Goal: Task Accomplishment & Management: Complete application form

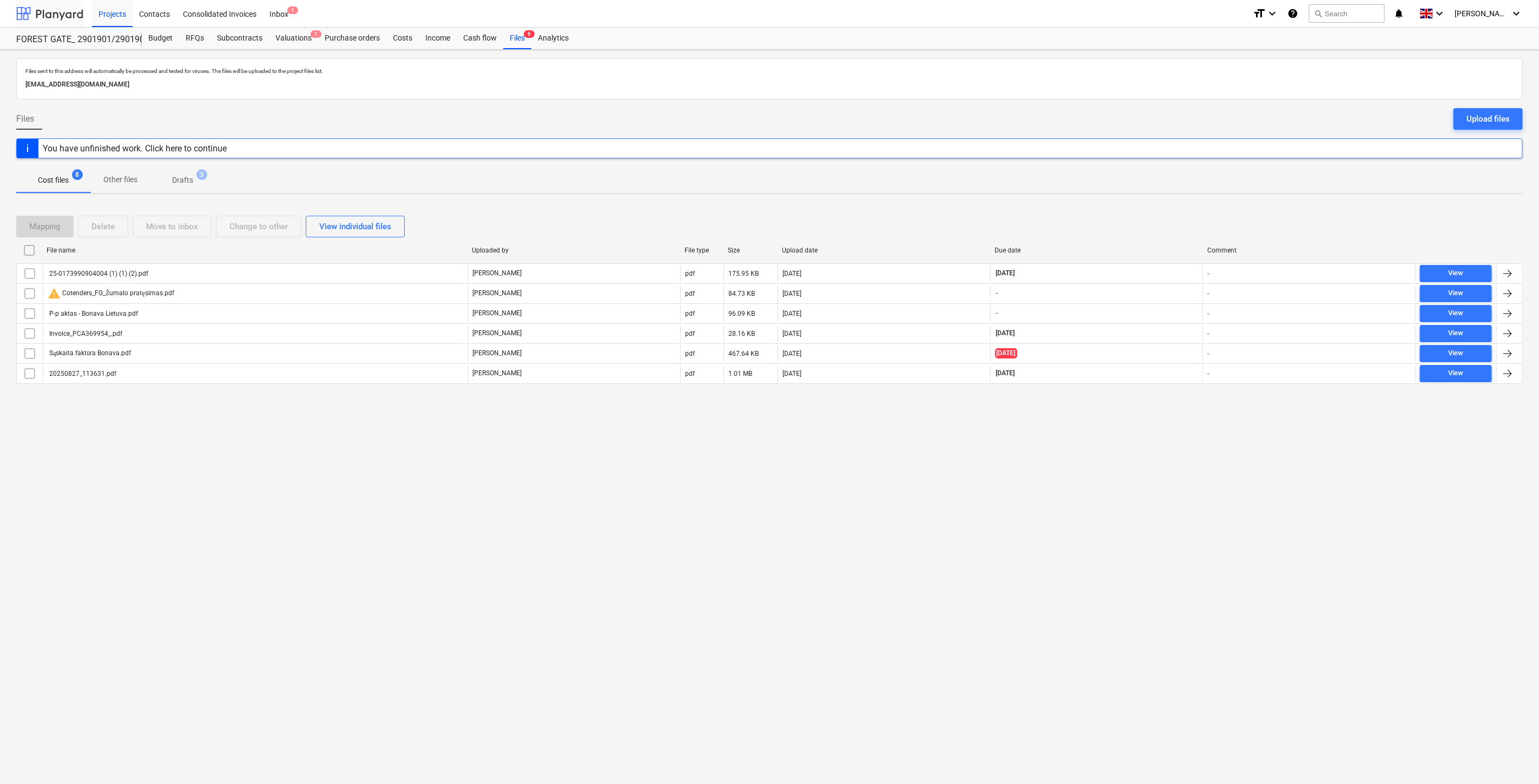
click at [39, 20] on div at bounding box center [50, 14] width 67 height 27
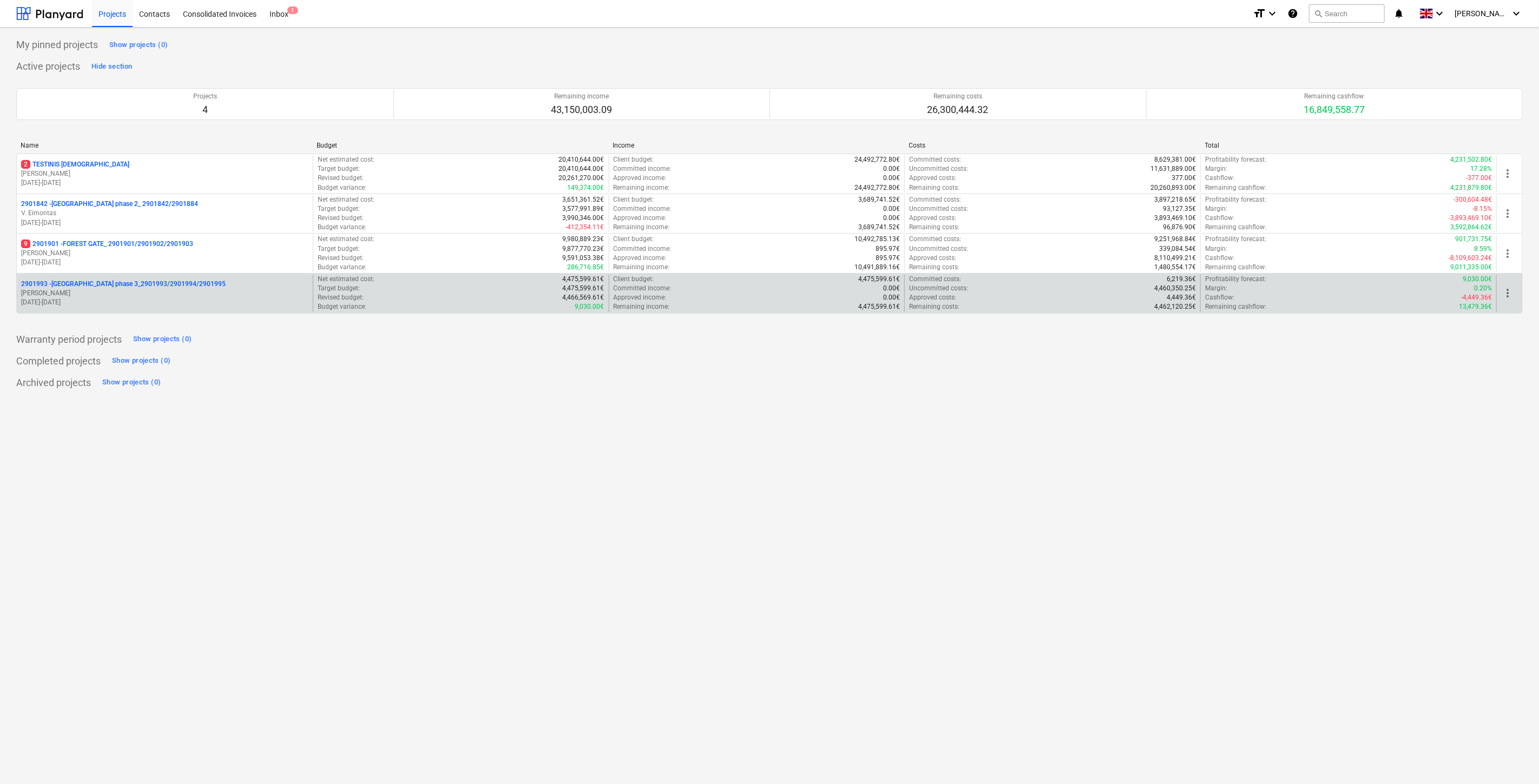
click at [160, 283] on p "2901993 - [GEOGRAPHIC_DATA] phase 3_2901993/2901994/2901995" at bounding box center [123, 285] width 204 height 9
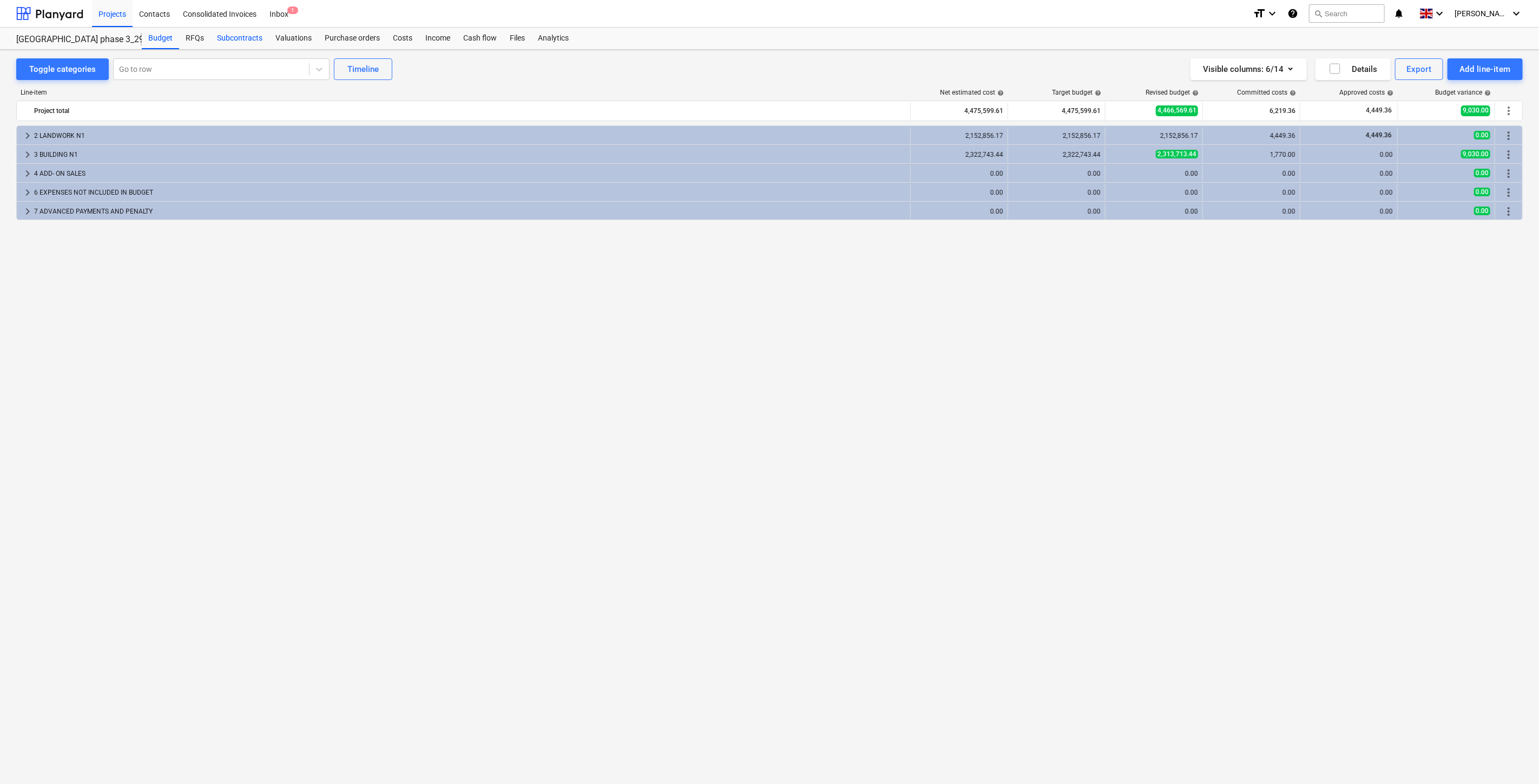
click at [250, 43] on div "Subcontracts" at bounding box center [239, 39] width 59 height 22
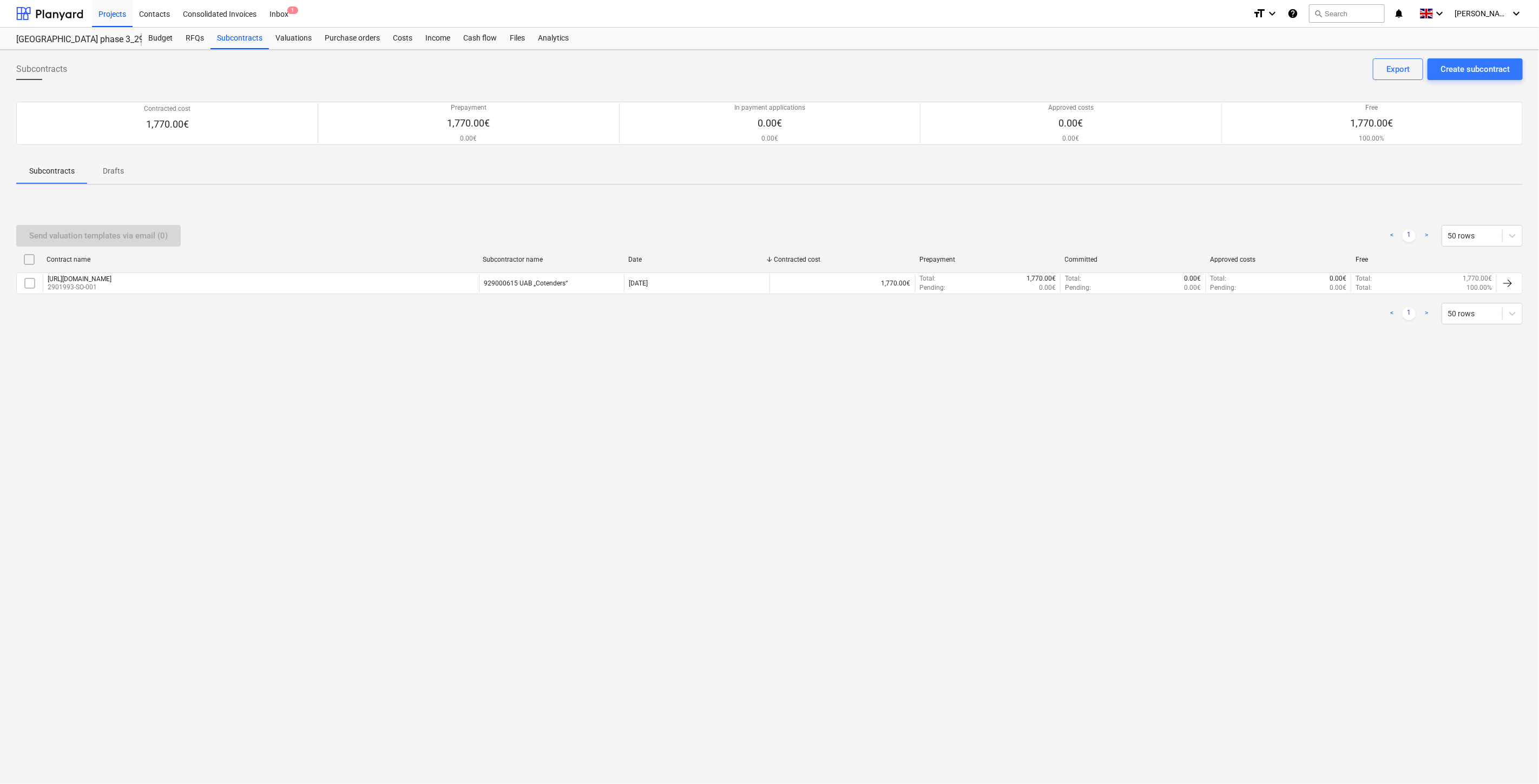
click at [1127, 452] on div "Subcontracts Create subcontract Export Contracted cost 1,770.00€ Prepayment 1,7…" at bounding box center [769, 416] width 1539 height 734
click at [1157, 431] on div "Subcontracts Create subcontract Export Contracted cost 1,770.00€ Prepayment 1,7…" at bounding box center [769, 416] width 1539 height 734
click at [1166, 62] on div "Subcontracts Create subcontract Export" at bounding box center [769, 74] width 1506 height 31
click at [1191, 57] on div "Subcontracts Create subcontract Export Contracted cost 1,770.00€ Prepayment 1,7…" at bounding box center [769, 416] width 1539 height 734
click at [1177, 220] on div "Send valuation templates via email (0) < 1 > 50 rows" at bounding box center [769, 236] width 1506 height 31
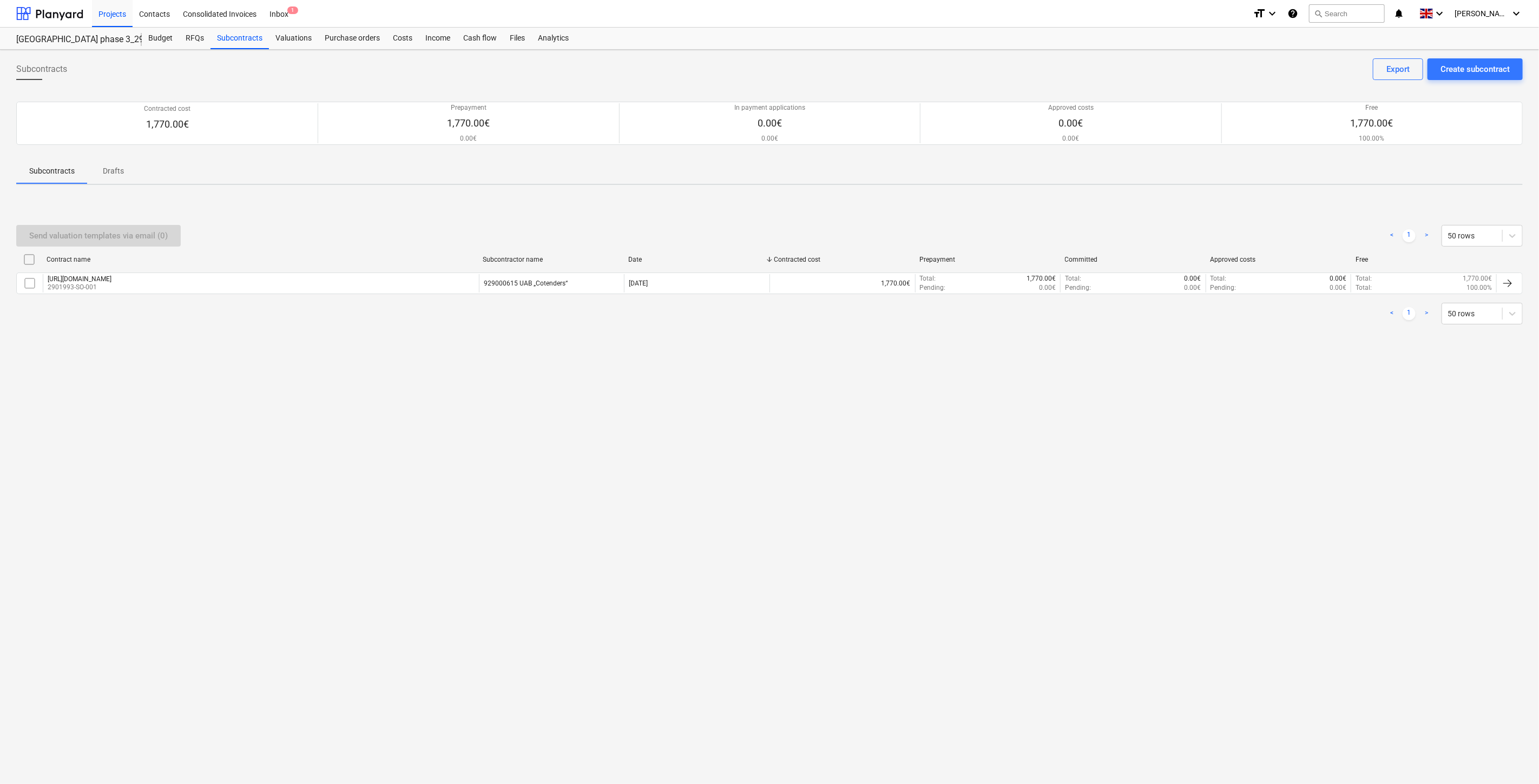
click at [1186, 217] on div "Send valuation templates via email (0) < 1 > 50 rows Contract name Subcontracto…" at bounding box center [769, 275] width 1506 height 126
click at [511, 40] on div "Files" at bounding box center [517, 39] width 28 height 22
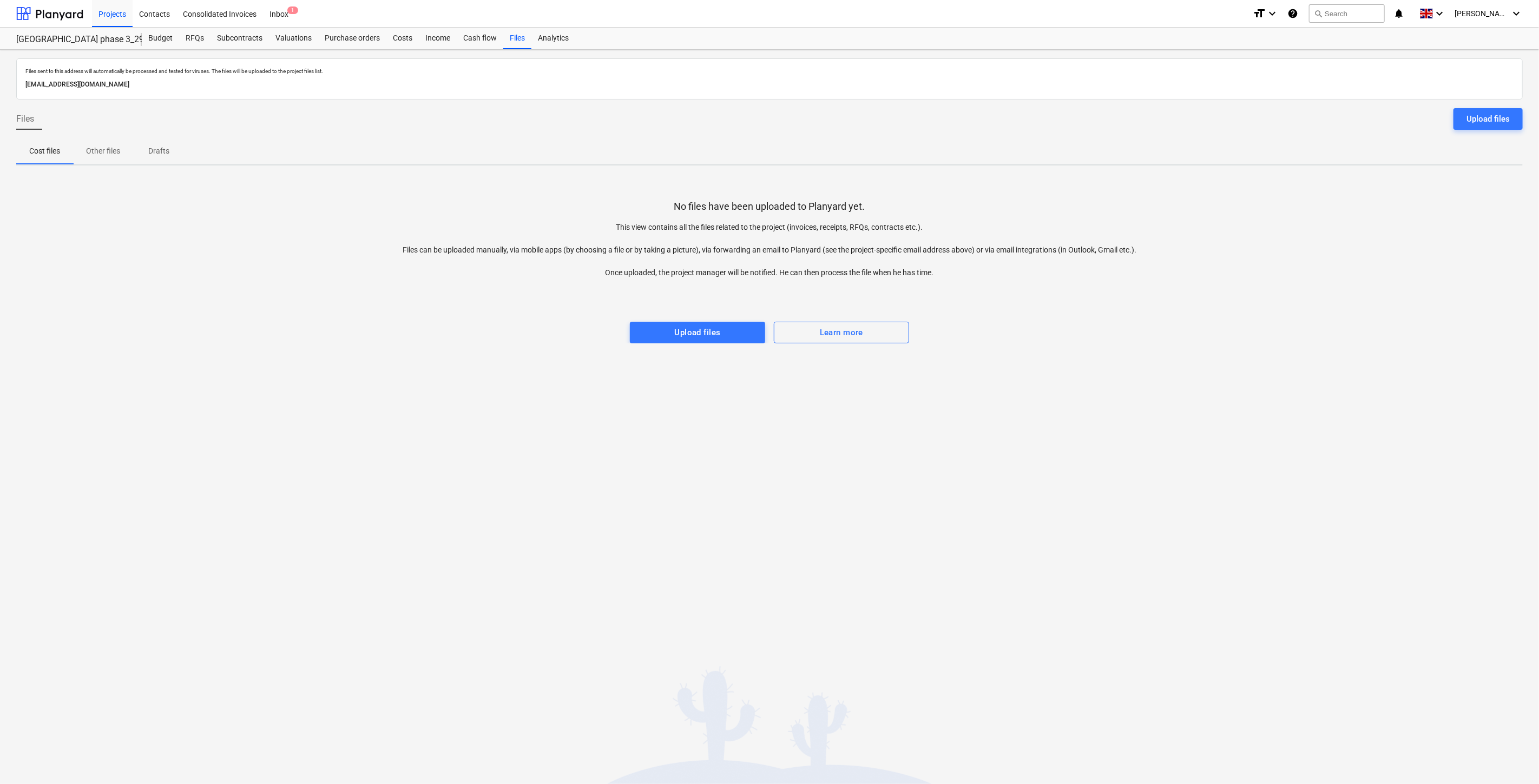
drag, startPoint x: 1180, startPoint y: 349, endPoint x: 1203, endPoint y: 320, distance: 37.0
click at [1183, 343] on div "Files sent to this address will automatically be processed and tested for virus…" at bounding box center [769, 416] width 1539 height 734
click at [1203, 320] on div at bounding box center [769, 311] width 1506 height 22
click at [1311, 245] on div "No files have been uploaded to Planyard yet. This view contains all the files r…" at bounding box center [769, 258] width 1506 height 169
click at [1331, 230] on div "No files have been uploaded to Planyard yet. This view contains all the files r…" at bounding box center [769, 258] width 1506 height 169
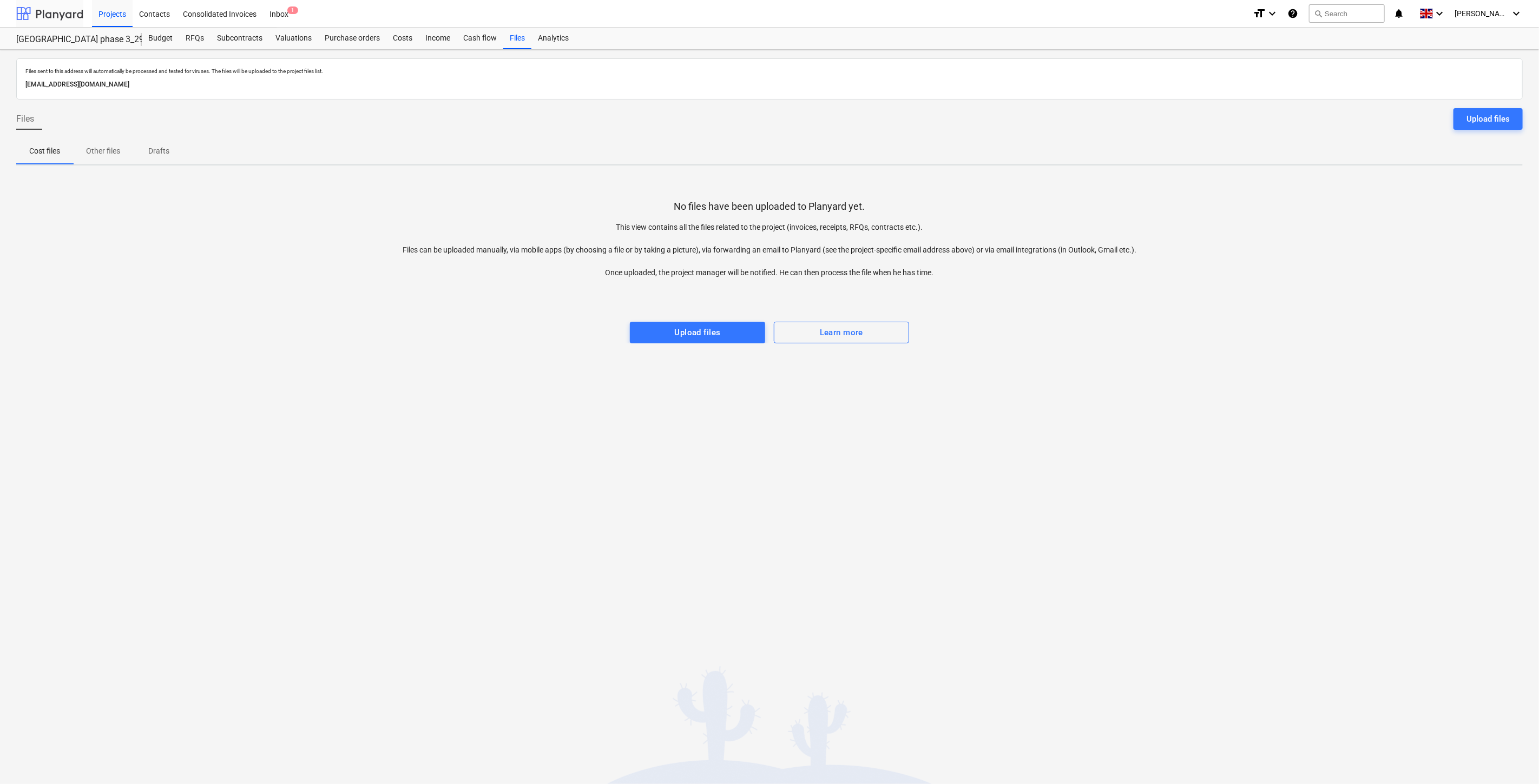
click at [57, 14] on div at bounding box center [50, 14] width 67 height 27
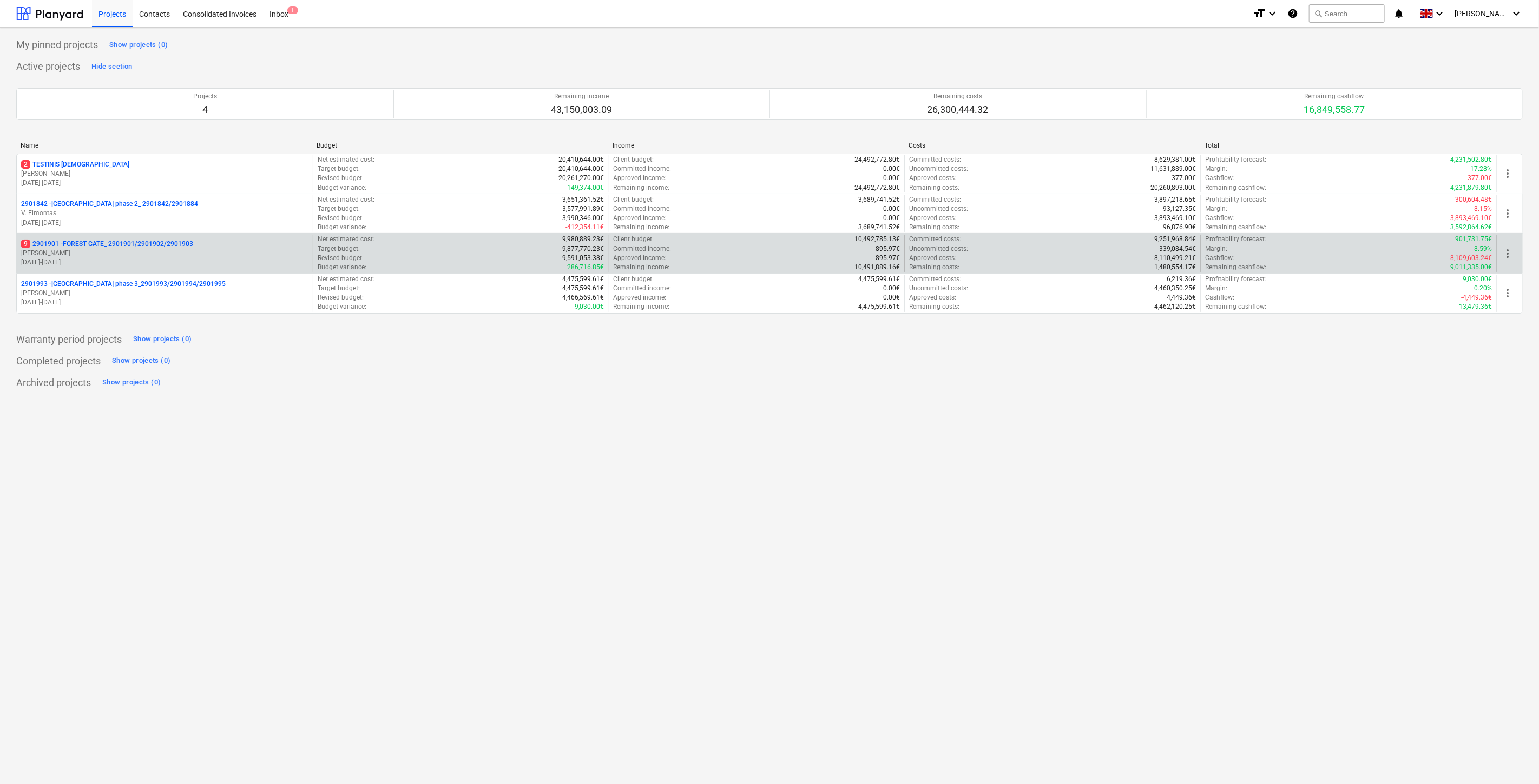
click at [153, 255] on p "[PERSON_NAME]" at bounding box center [164, 253] width 287 height 9
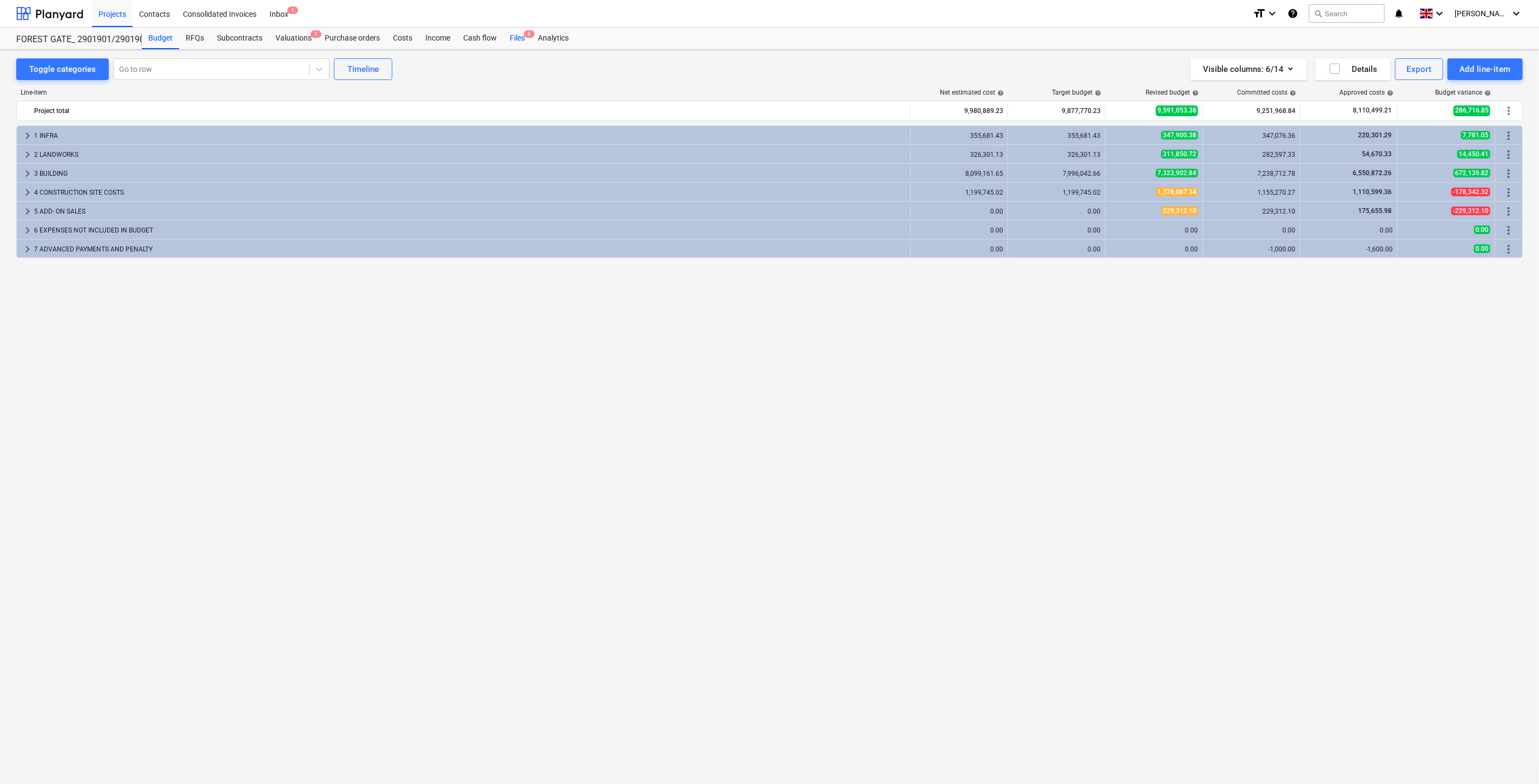
click at [519, 41] on div "Files 8" at bounding box center [517, 39] width 28 height 22
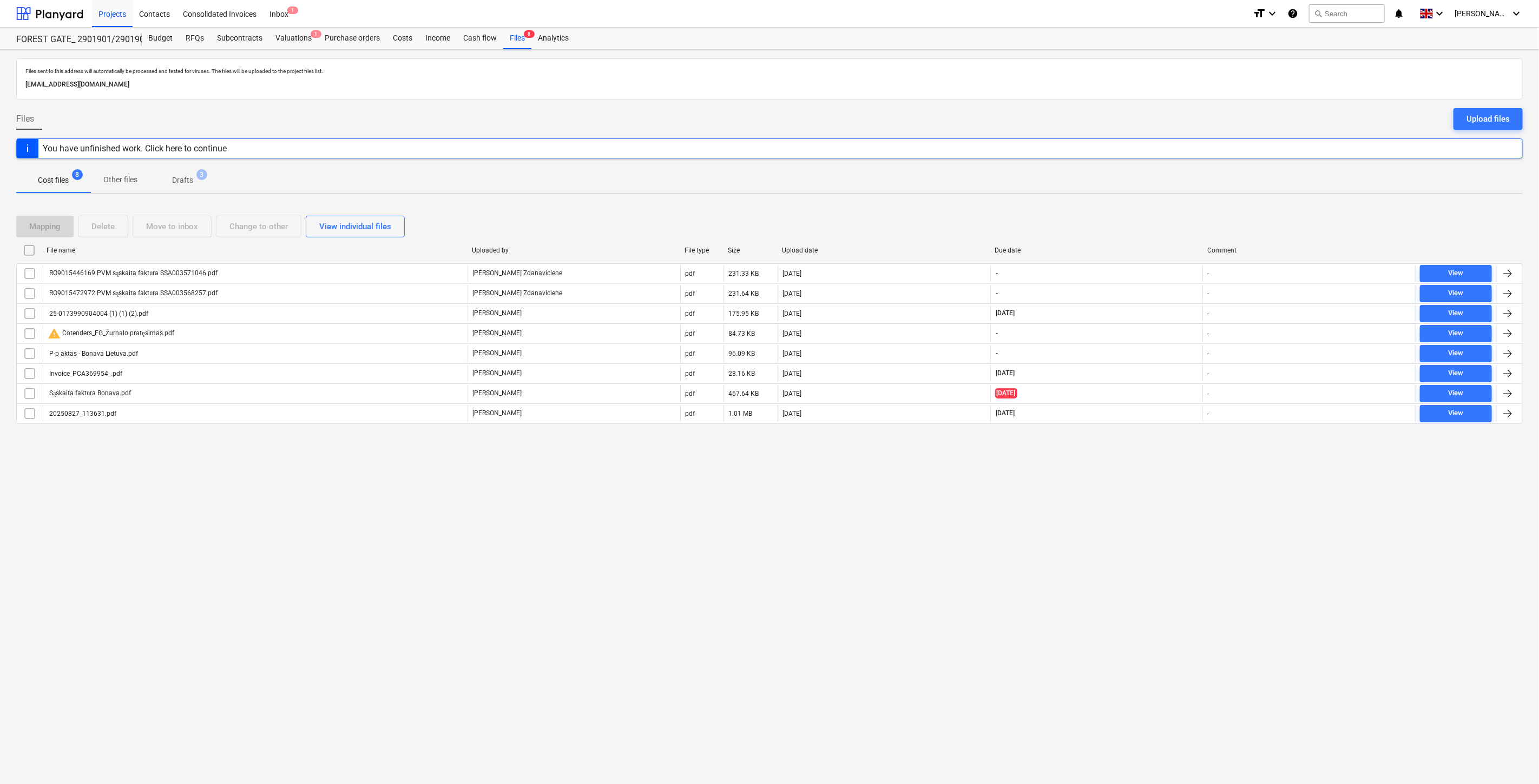
click at [1155, 450] on div "Files sent to this address will automatically be processed and tested for virus…" at bounding box center [769, 416] width 1539 height 734
click at [1163, 442] on div "Mapping Delete Move to inbox Change to other View individual files File name Up…" at bounding box center [769, 324] width 1506 height 243
click at [1109, 546] on div "Files sent to this address will automatically be processed and tested for virus…" at bounding box center [769, 416] width 1539 height 734
click at [1124, 521] on div "Files sent to this address will automatically be processed and tested for virus…" at bounding box center [769, 416] width 1539 height 734
click at [1124, 483] on div "Files sent to this address will automatically be processed and tested for virus…" at bounding box center [769, 416] width 1539 height 734
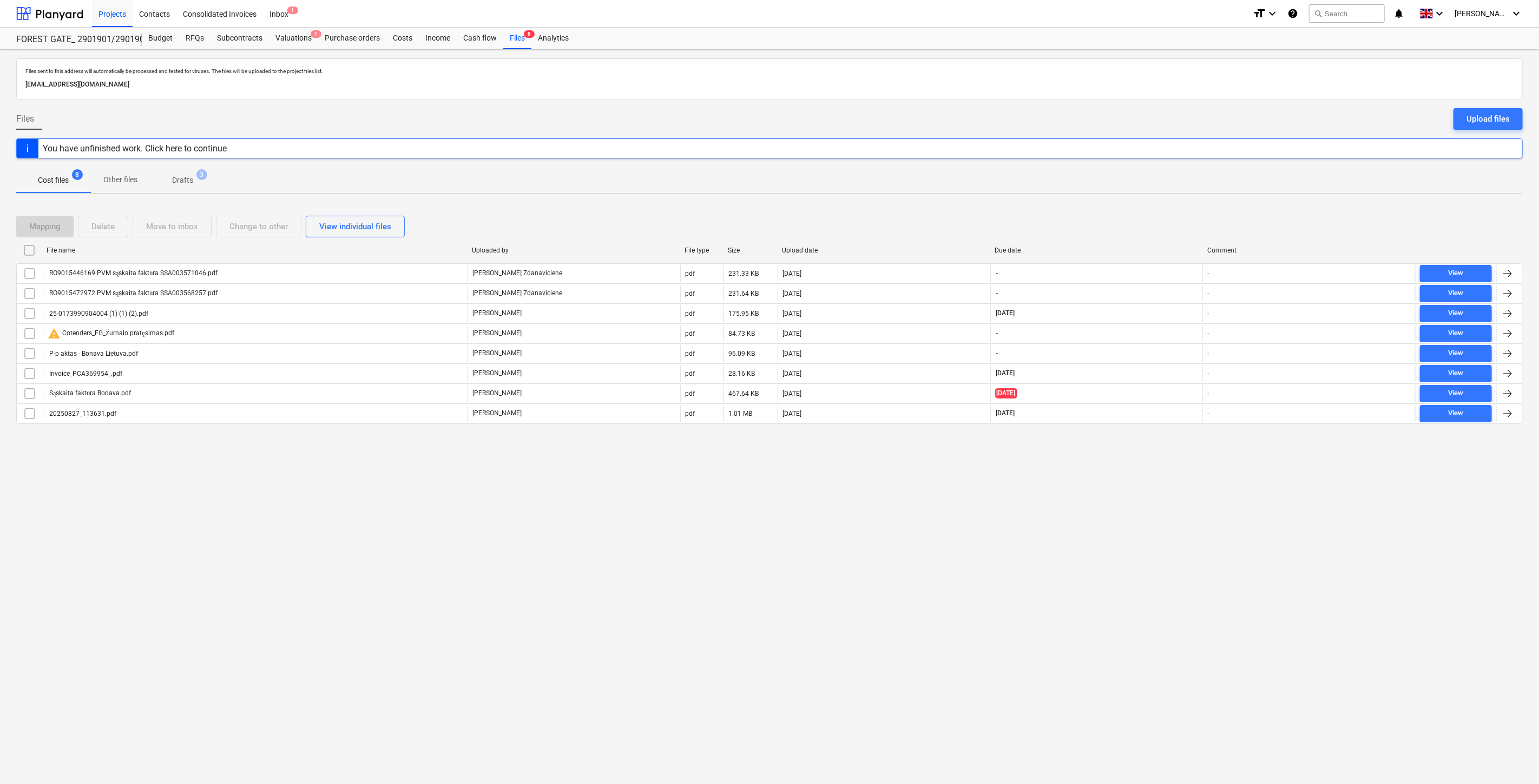
click at [1135, 473] on div "Files sent to this address will automatically be processed and tested for virus…" at bounding box center [769, 416] width 1539 height 734
click at [67, 18] on div at bounding box center [50, 14] width 67 height 27
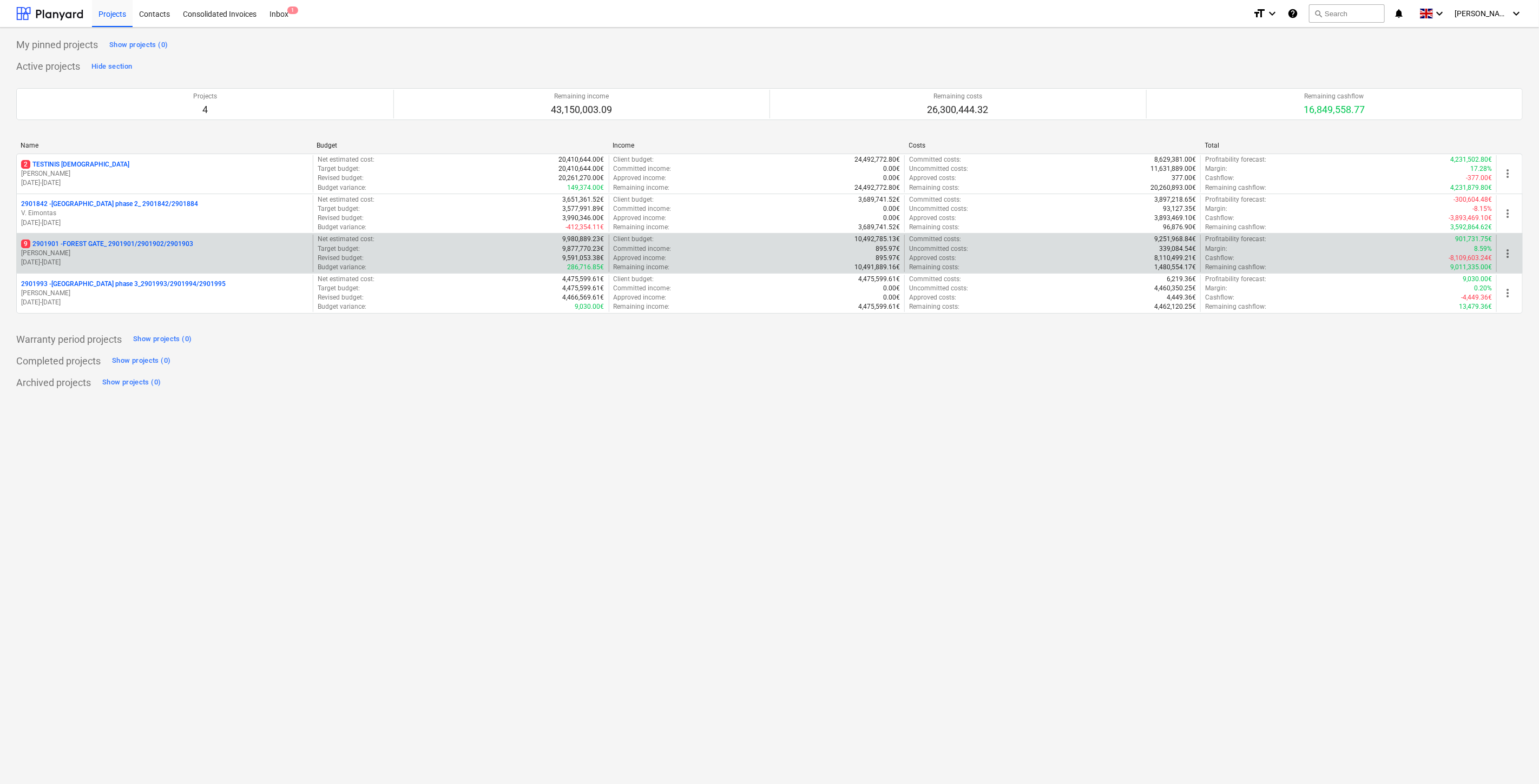
click at [149, 251] on p "[PERSON_NAME]" at bounding box center [164, 253] width 287 height 9
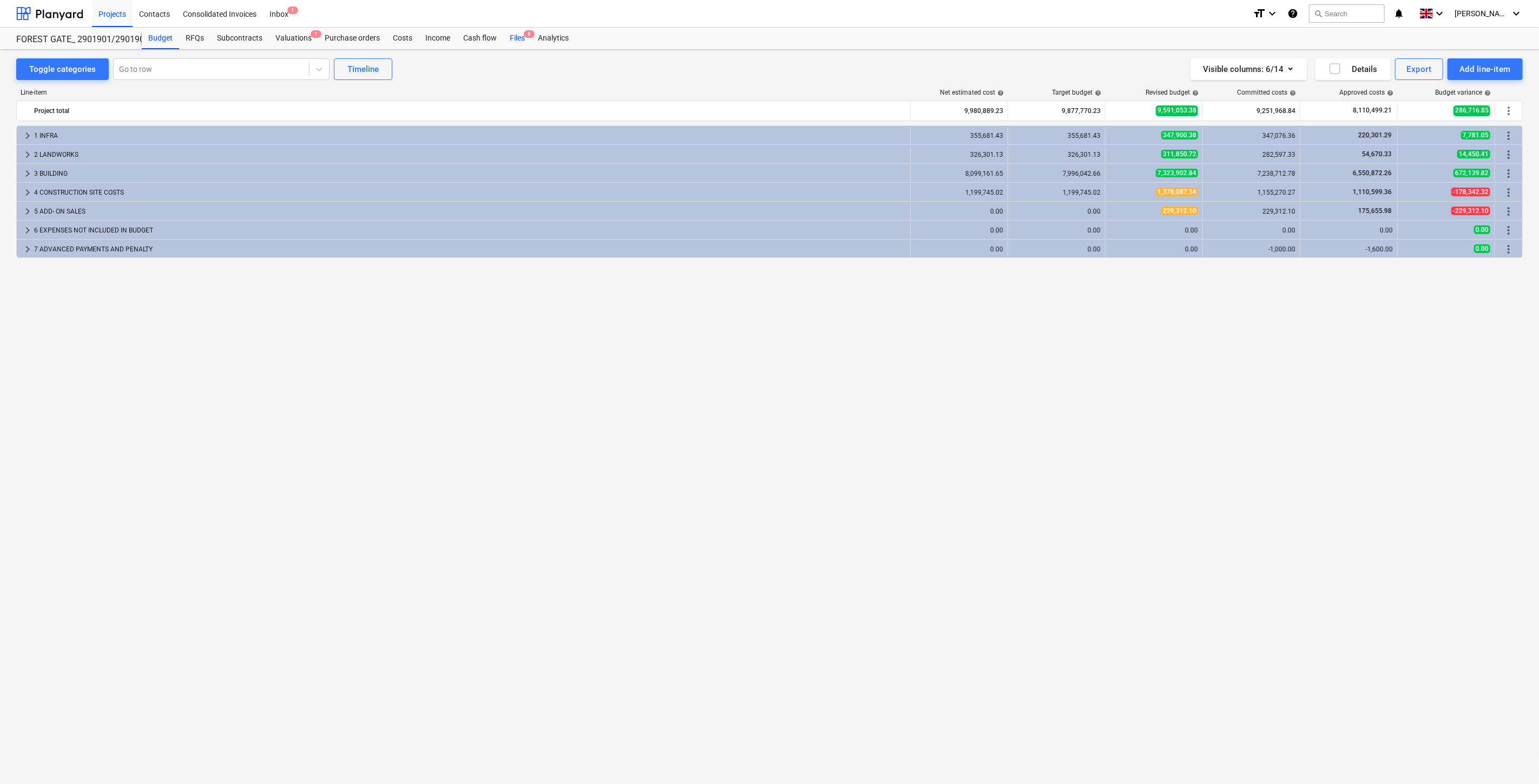
click at [511, 44] on div "Files 8" at bounding box center [517, 39] width 28 height 22
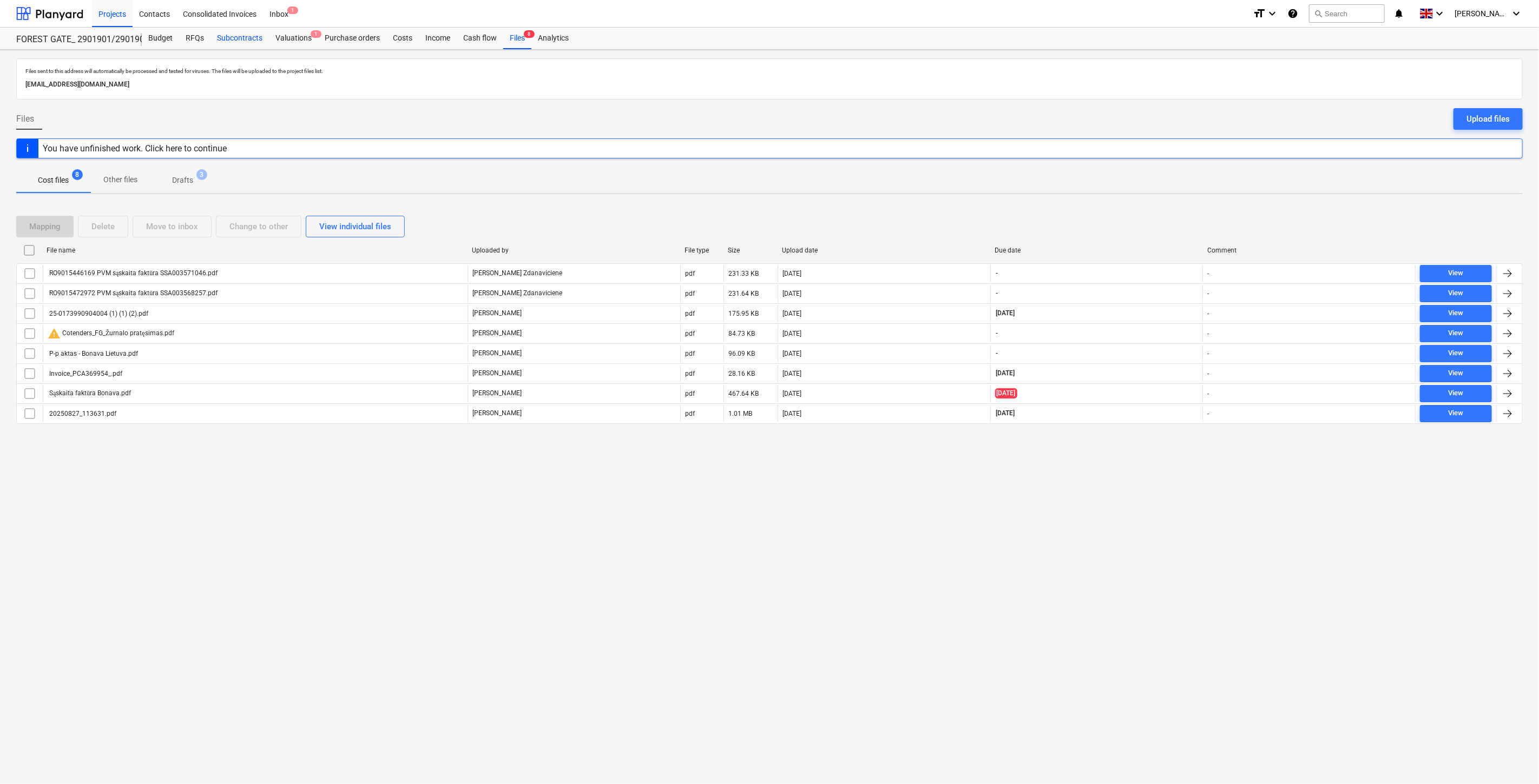
click at [246, 33] on div "Subcontracts" at bounding box center [239, 39] width 59 height 22
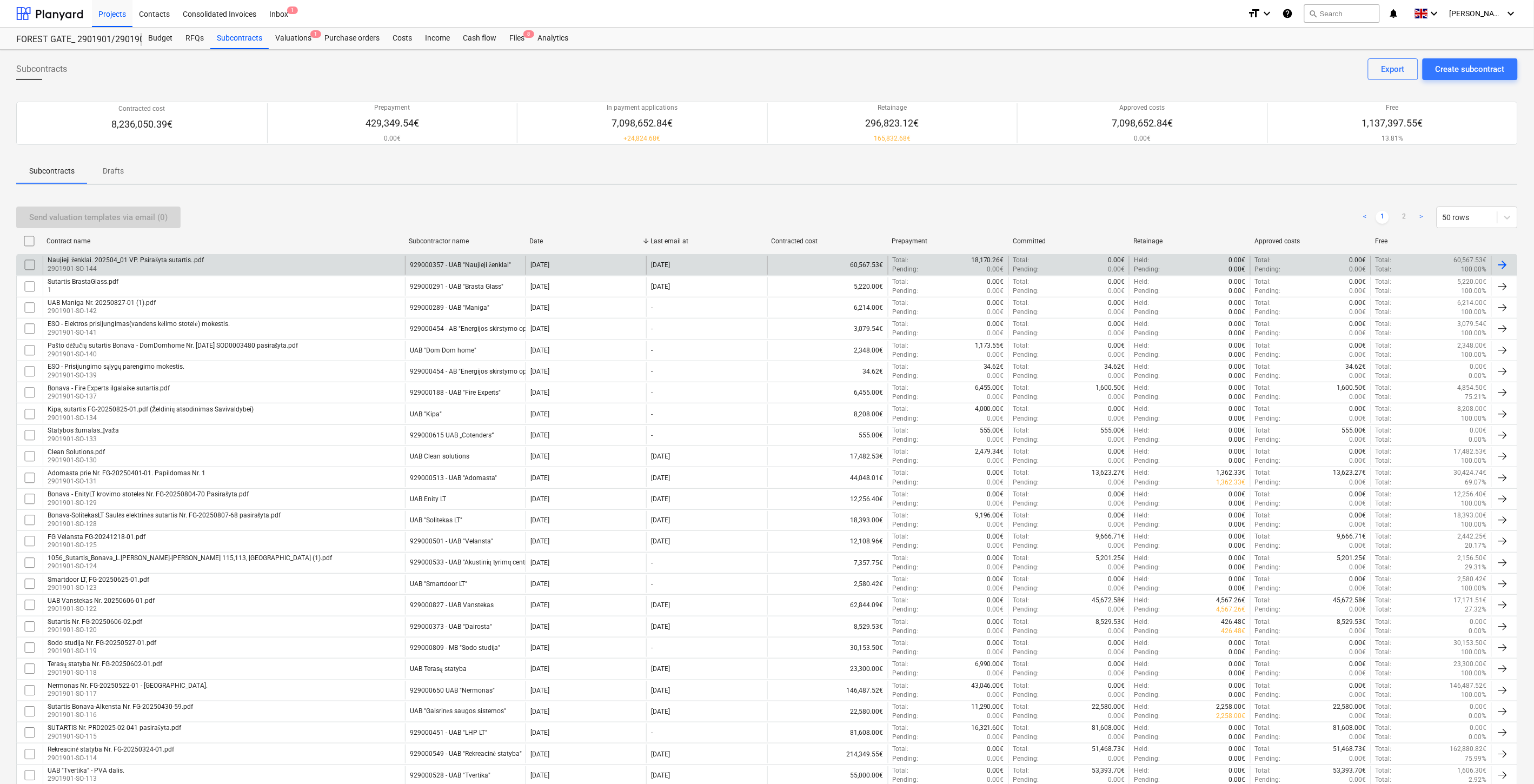
click at [360, 266] on div "Naujieji ženklai. 202504_01 VP. Psirašyta sutartis..pdf 2901901-SO-144" at bounding box center [223, 265] width 362 height 18
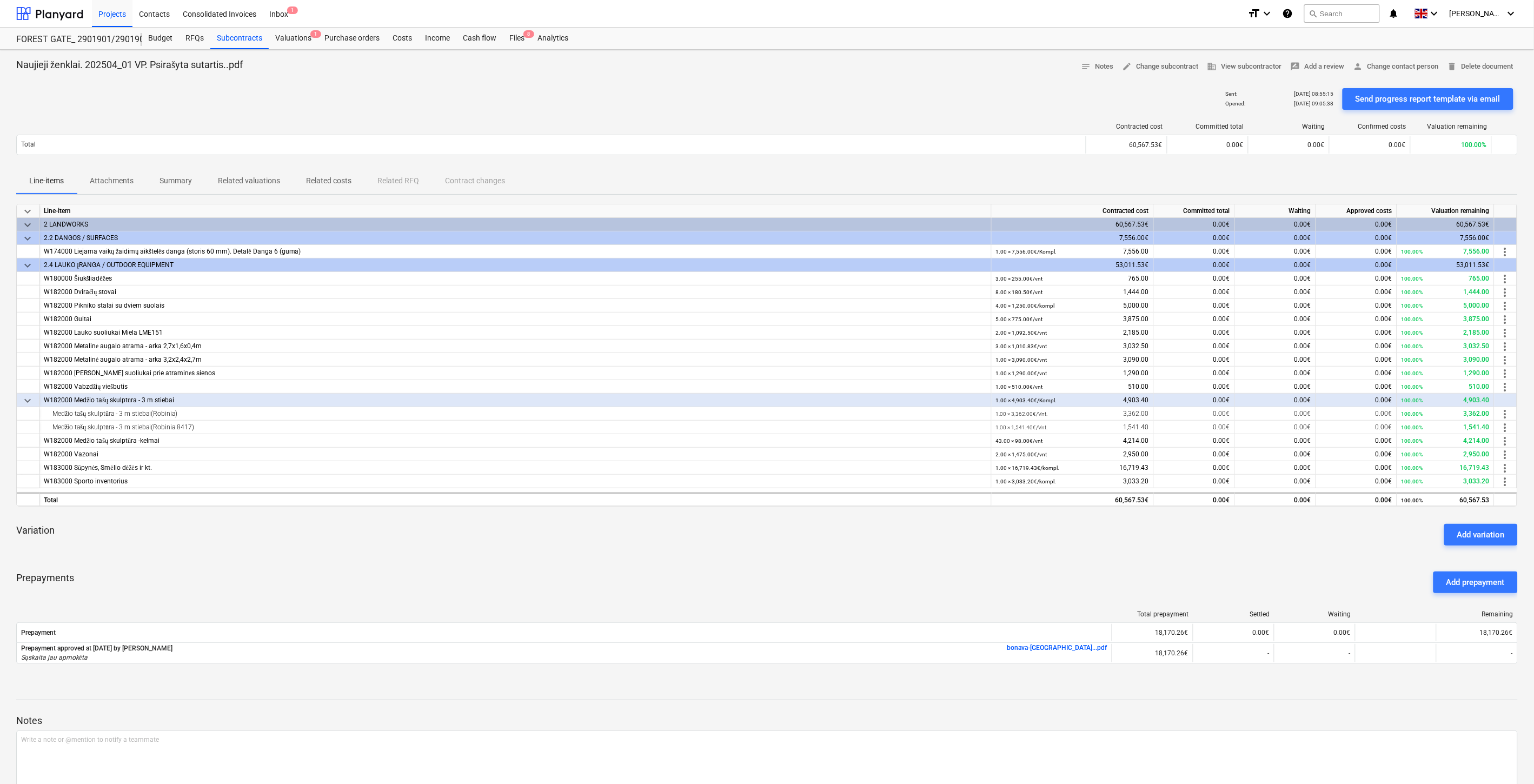
click at [1004, 579] on div "Prepayments Add prepayment" at bounding box center [767, 582] width 1502 height 39
click at [1052, 561] on div "keyboard_arrow_down Line-item Contracted cost Committed total Waiting Approved …" at bounding box center [767, 441] width 1502 height 473
click at [78, 17] on div at bounding box center [50, 14] width 67 height 27
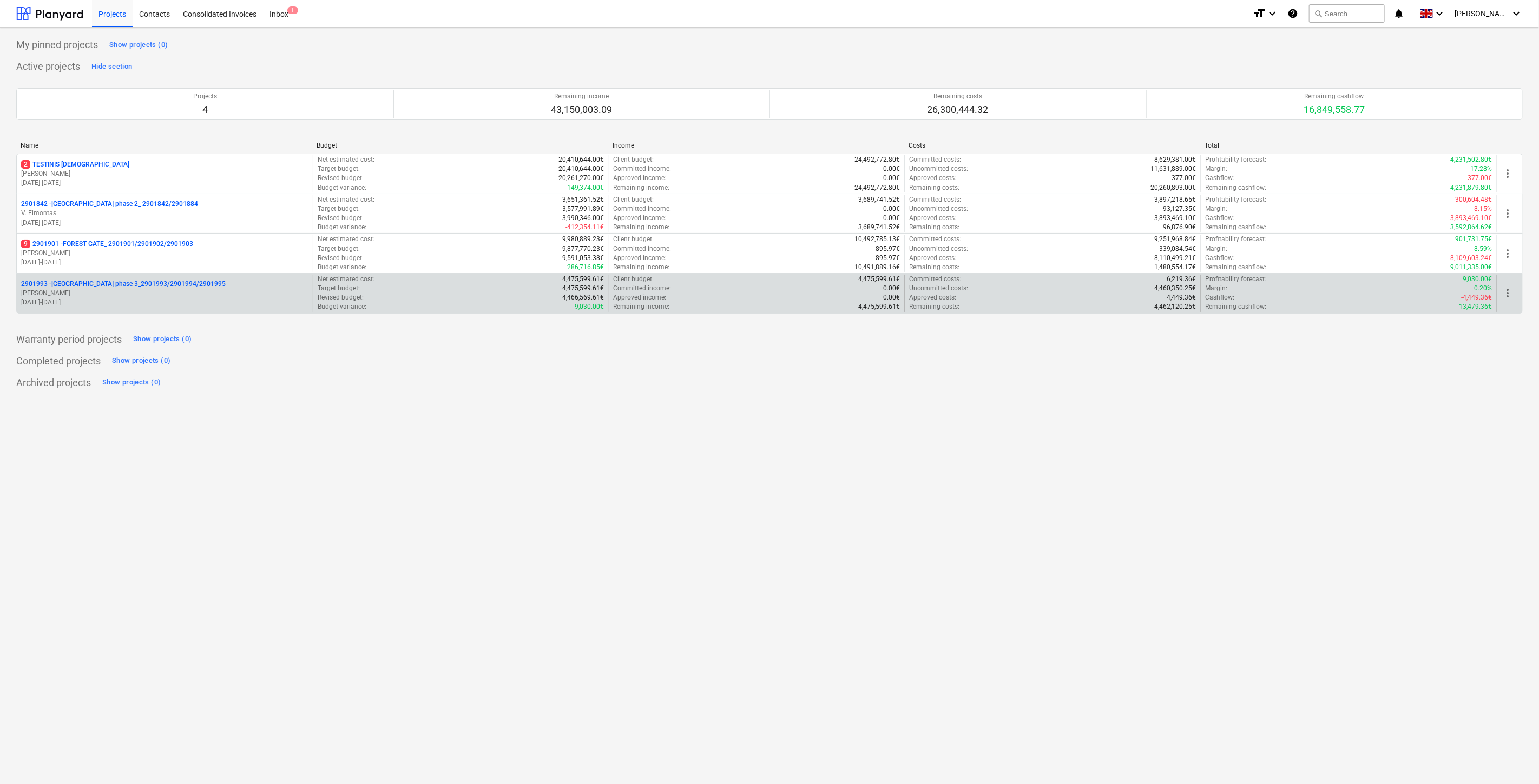
click at [228, 300] on p "[DATE] - [DATE]" at bounding box center [164, 303] width 287 height 9
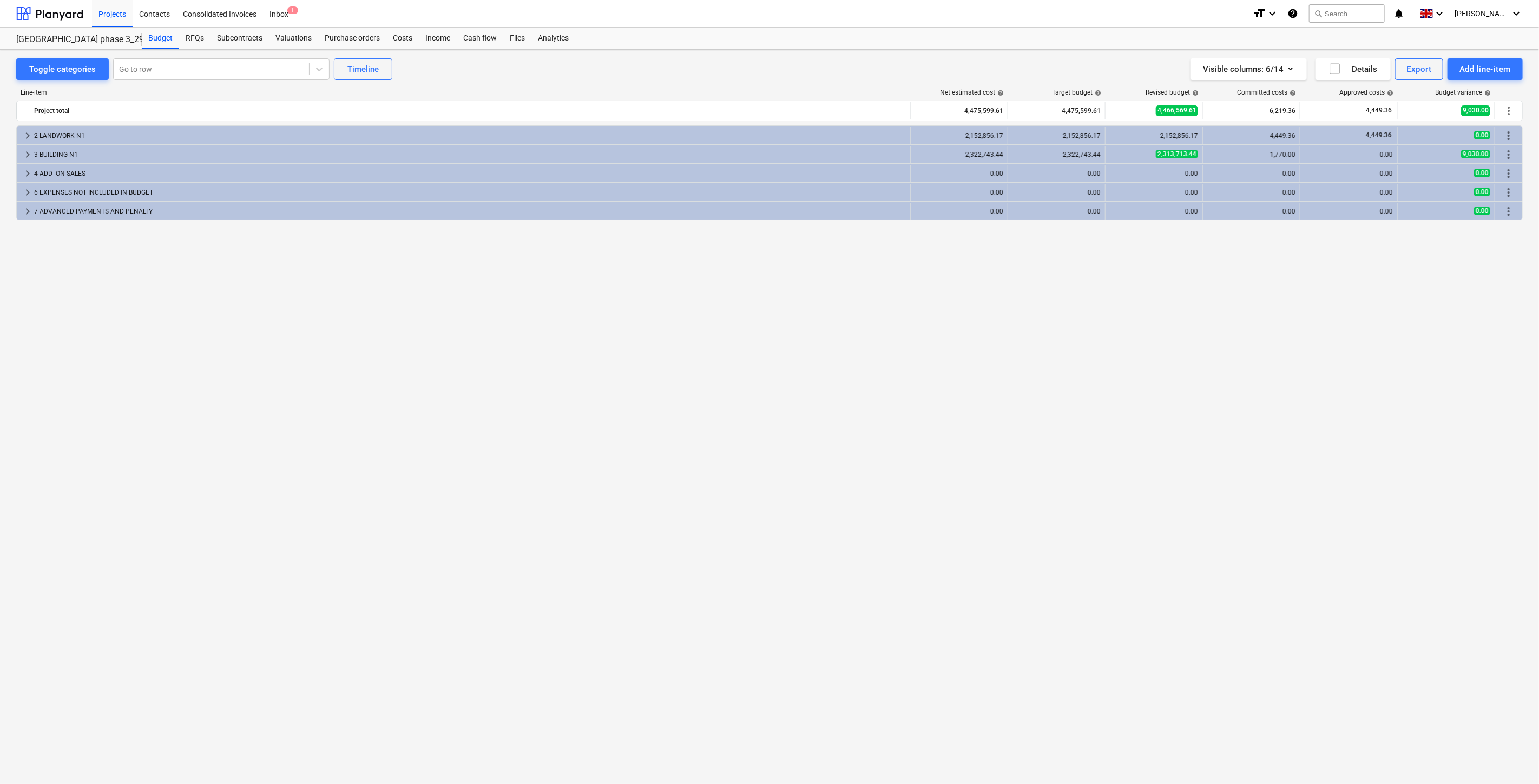
click at [338, 329] on div "keyboard_arrow_right 2 LANDWORK N1 2,152,856.17 2,152,856.17 2,152,856.17 4,449…" at bounding box center [769, 433] width 1506 height 614
click at [405, 305] on div "keyboard_arrow_right 2 LANDWORK N1 2,152,856.17 2,152,856.17 2,152,856.17 4,449…" at bounding box center [769, 433] width 1506 height 614
click at [204, 33] on div "RFQs" at bounding box center [194, 39] width 32 height 22
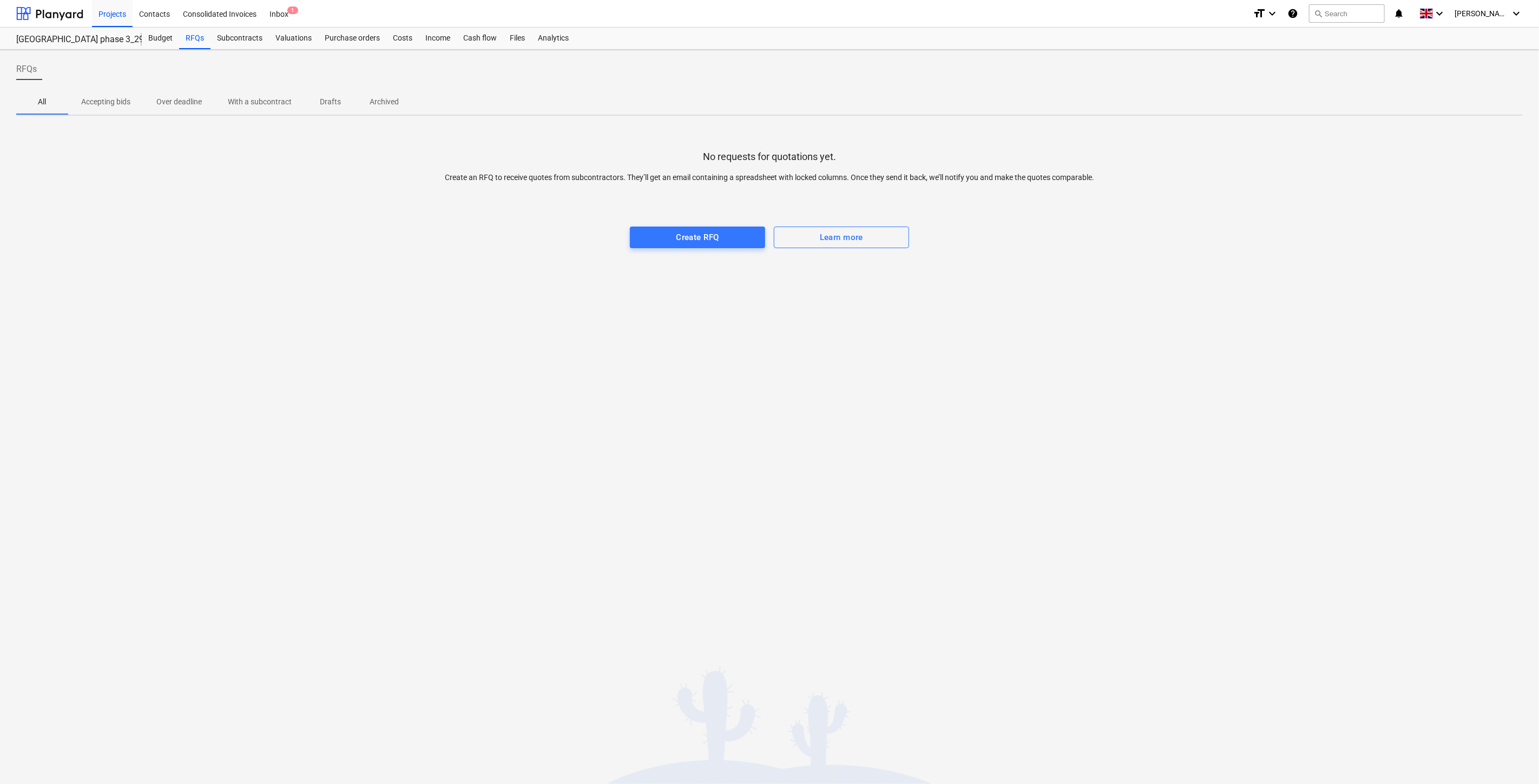
click at [252, 266] on div "No requests for quotations yet. Create an RFQ to receive quotes from subcontrac…" at bounding box center [769, 206] width 1506 height 163
click at [663, 237] on span "Create RFQ" at bounding box center [697, 238] width 111 height 14
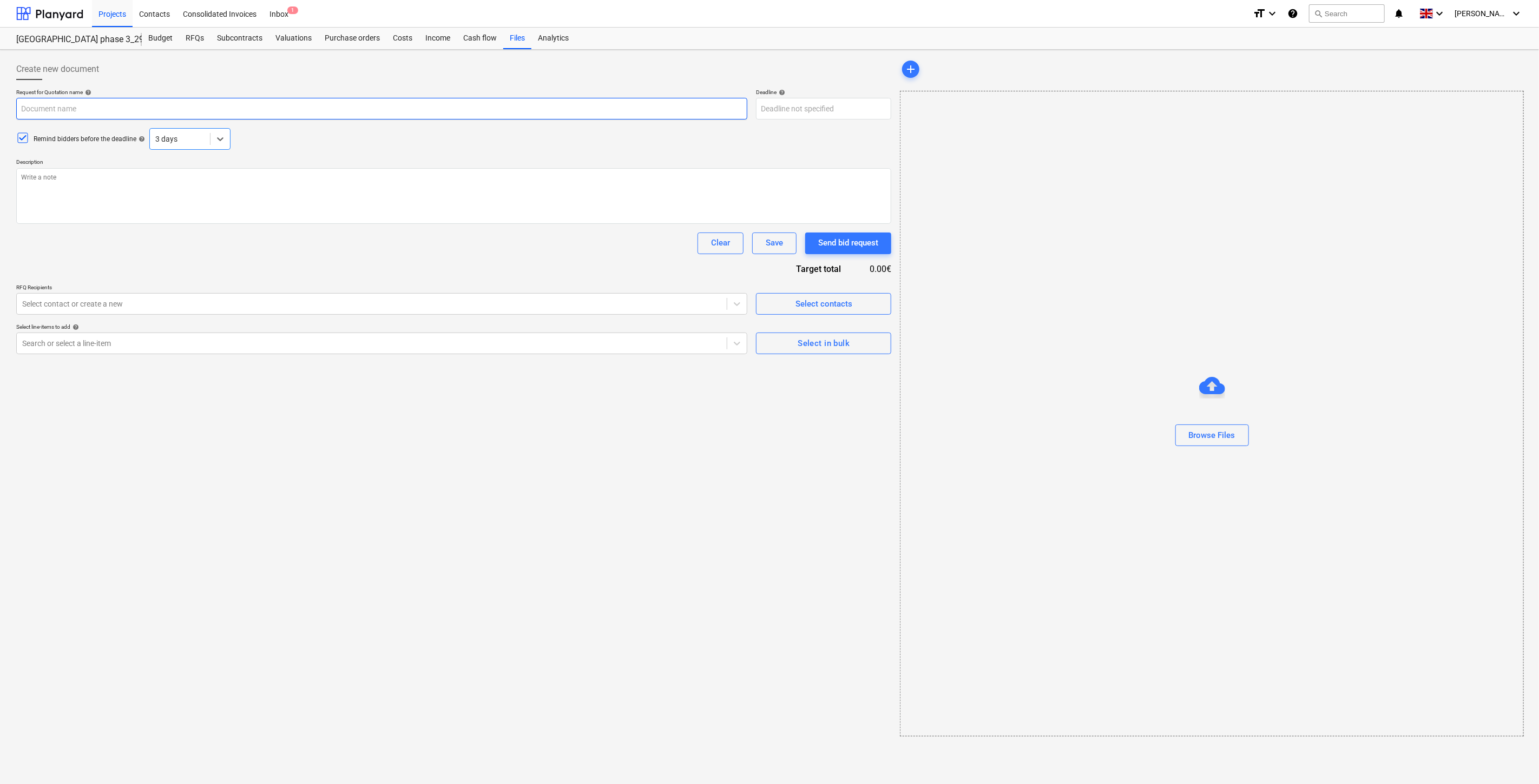
click at [350, 113] on input "text" at bounding box center [381, 108] width 731 height 22
paste input "Duisburgo g. 7, ([GEOGRAPHIC_DATA] 3). Bokštiniai Kranai. 1E"
type textarea "x"
type input "Duisburgo g. 7, ([GEOGRAPHIC_DATA] 3). Bokštiniai Kranai. 1E"
click at [383, 149] on div "Remind bidders before the deadline help 3 days" at bounding box center [454, 139] width 875 height 22
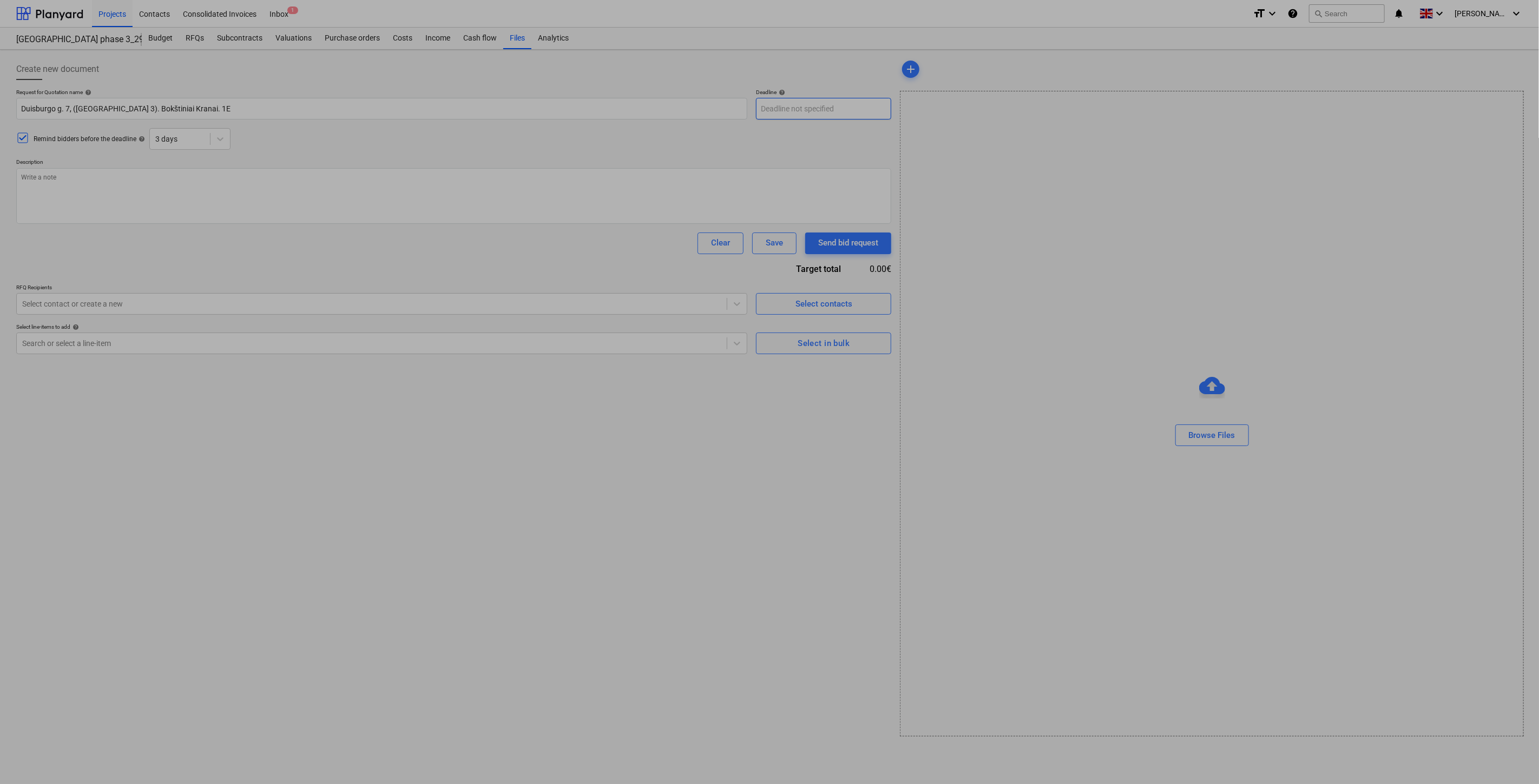
click at [817, 106] on body "Projects Contacts Consolidated Invoices Inbox 1 format_size keyboard_arrow_down…" at bounding box center [769, 392] width 1539 height 784
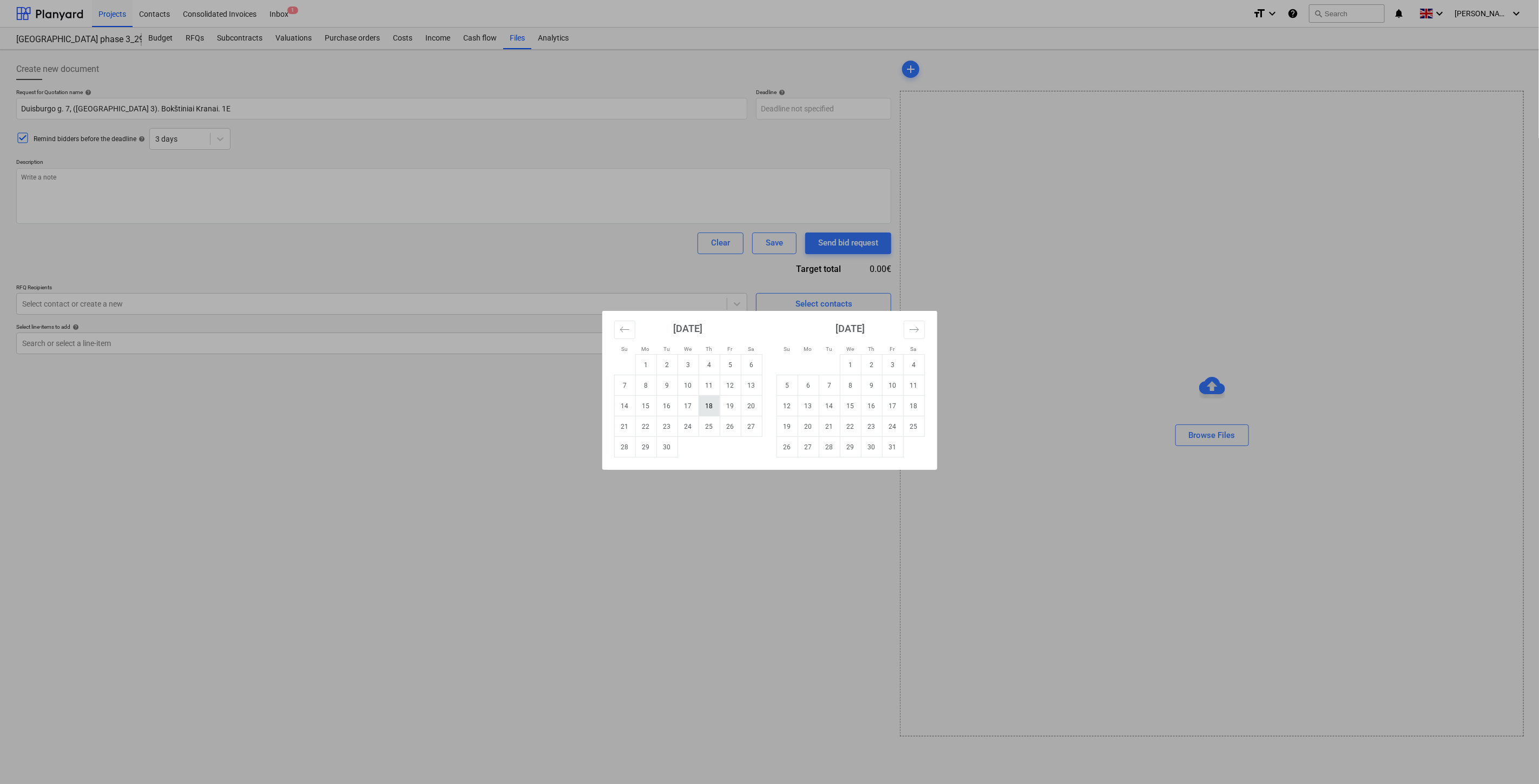
click at [707, 406] on td "18" at bounding box center [709, 406] width 21 height 21
type textarea "x"
type input "[DATE]"
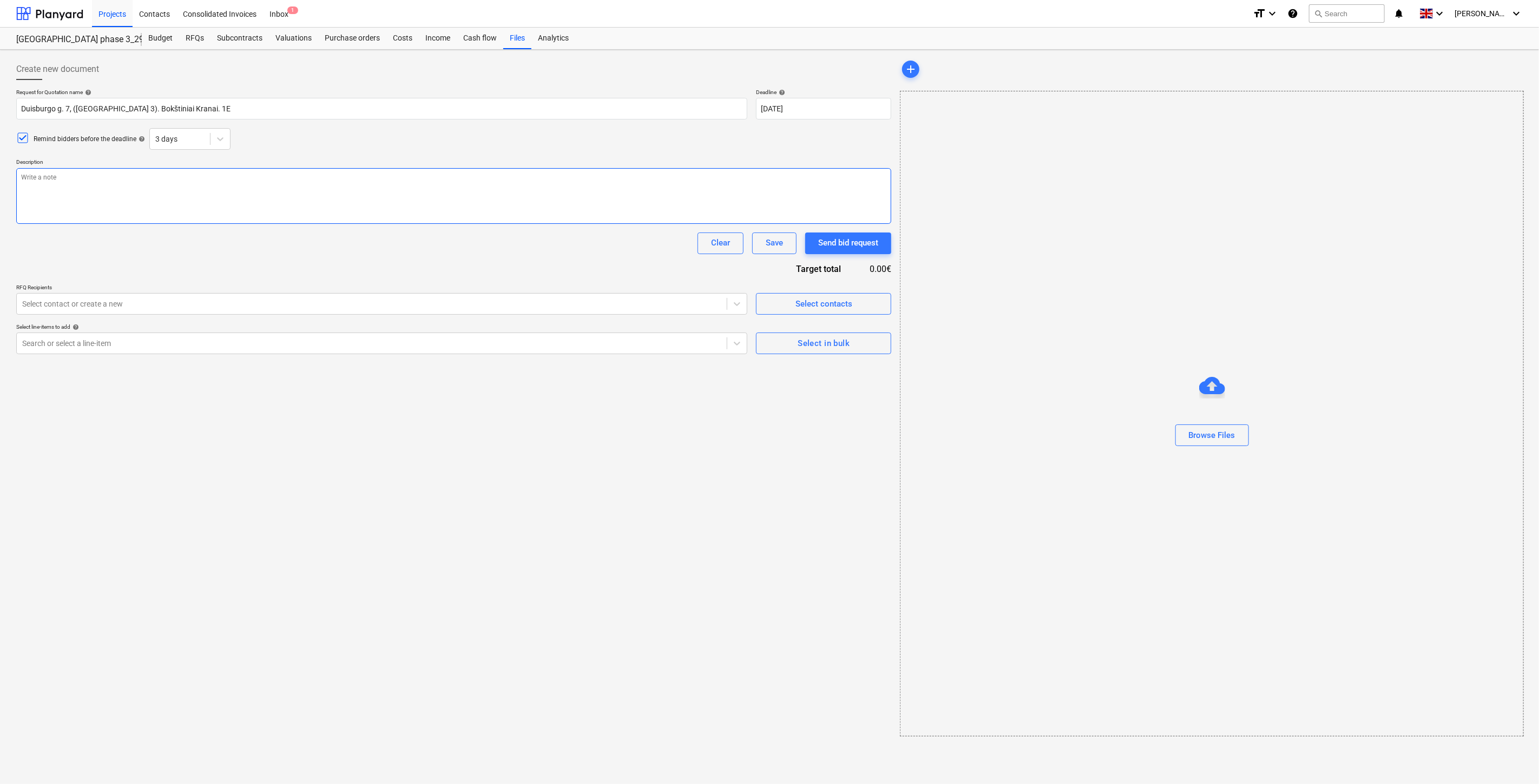
drag, startPoint x: 799, startPoint y: 418, endPoint x: 831, endPoint y: 181, distance: 239.2
click at [799, 418] on div "Create new document Request for Quotation name help [PERSON_NAME] 7, ([GEOGRAPH…" at bounding box center [454, 397] width 884 height 686
click at [835, 107] on body "Projects Contacts Consolidated Invoices Inbox 1 format_size keyboard_arrow_down…" at bounding box center [769, 392] width 1539 height 784
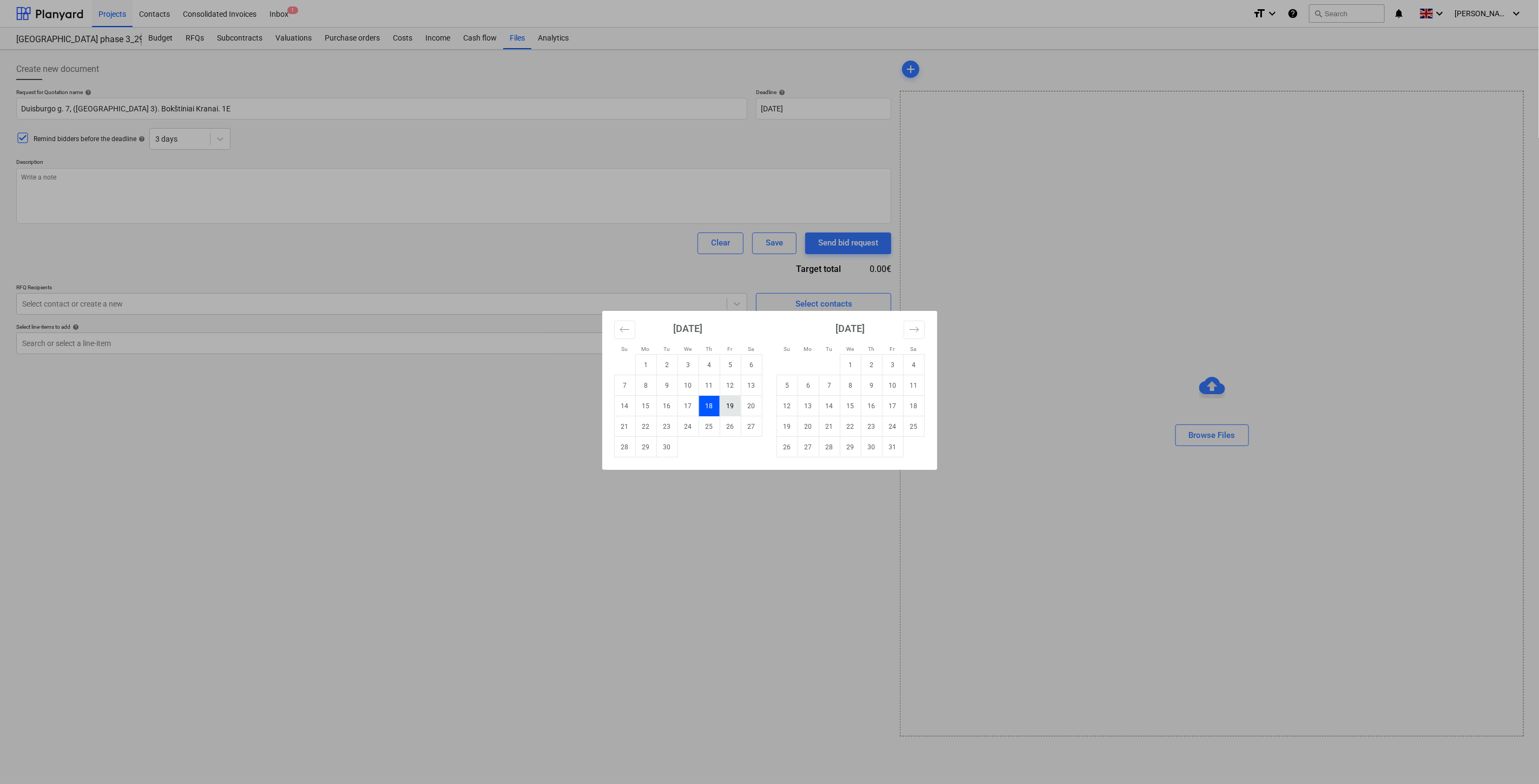
click at [734, 402] on td "19" at bounding box center [729, 406] width 21 height 21
type textarea "x"
type input "[DATE]"
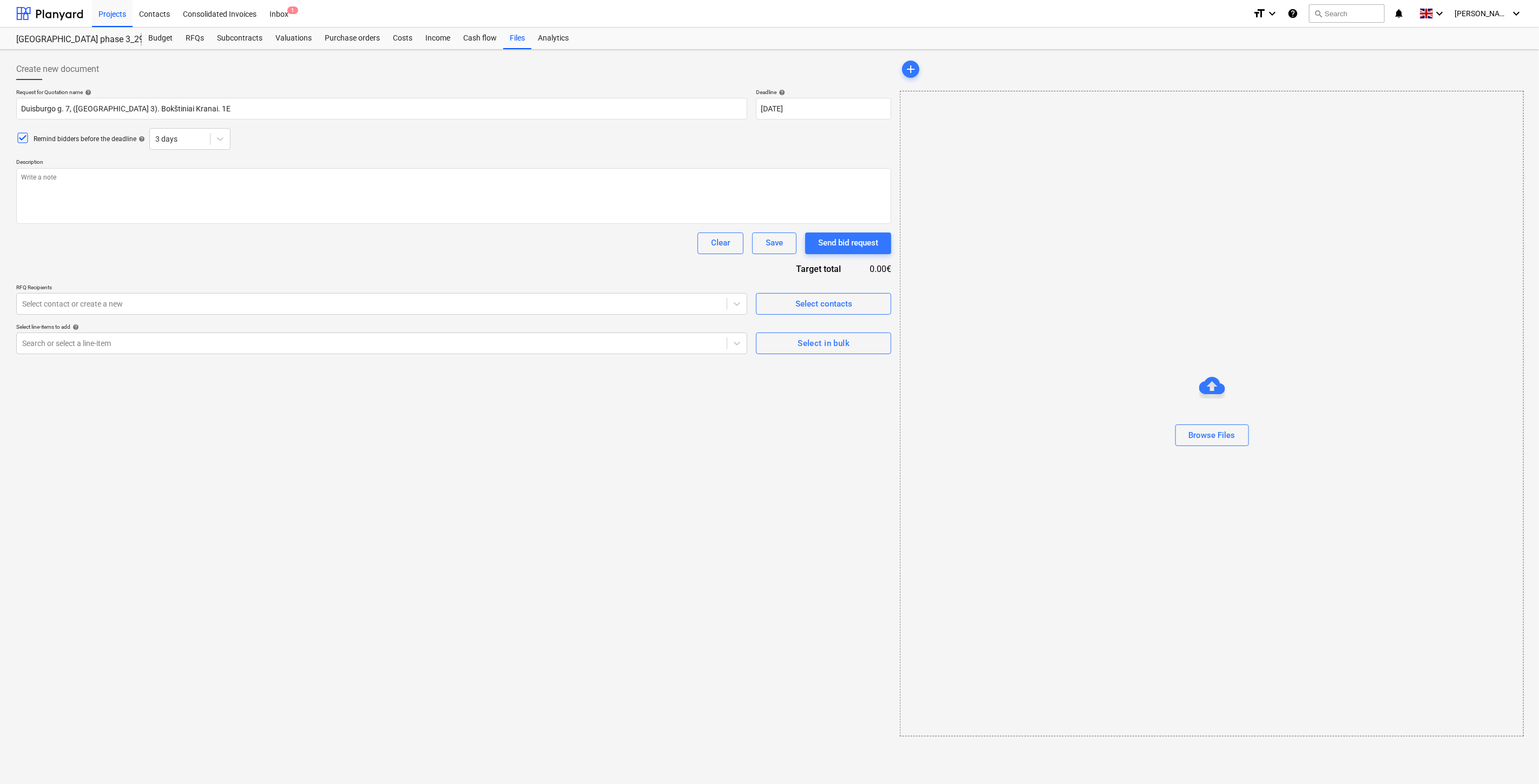
drag, startPoint x: 729, startPoint y: 424, endPoint x: 54, endPoint y: 425, distance: 675.0
click at [726, 425] on div "Create new document Request for Quotation name help [PERSON_NAME] 7, ([GEOGRAPH…" at bounding box center [454, 397] width 884 height 686
click at [1079, 290] on div "Bokštinis kra...xlsx clear add sort Loading document..." at bounding box center [1211, 206] width 632 height 304
click at [1092, 280] on div "Bokštinis kra...xlsx clear add sort Loading document..." at bounding box center [1211, 206] width 632 height 304
click at [638, 506] on div "Create new document Request for Quotation name help [PERSON_NAME] 7, ([GEOGRAPH…" at bounding box center [769, 416] width 1539 height 734
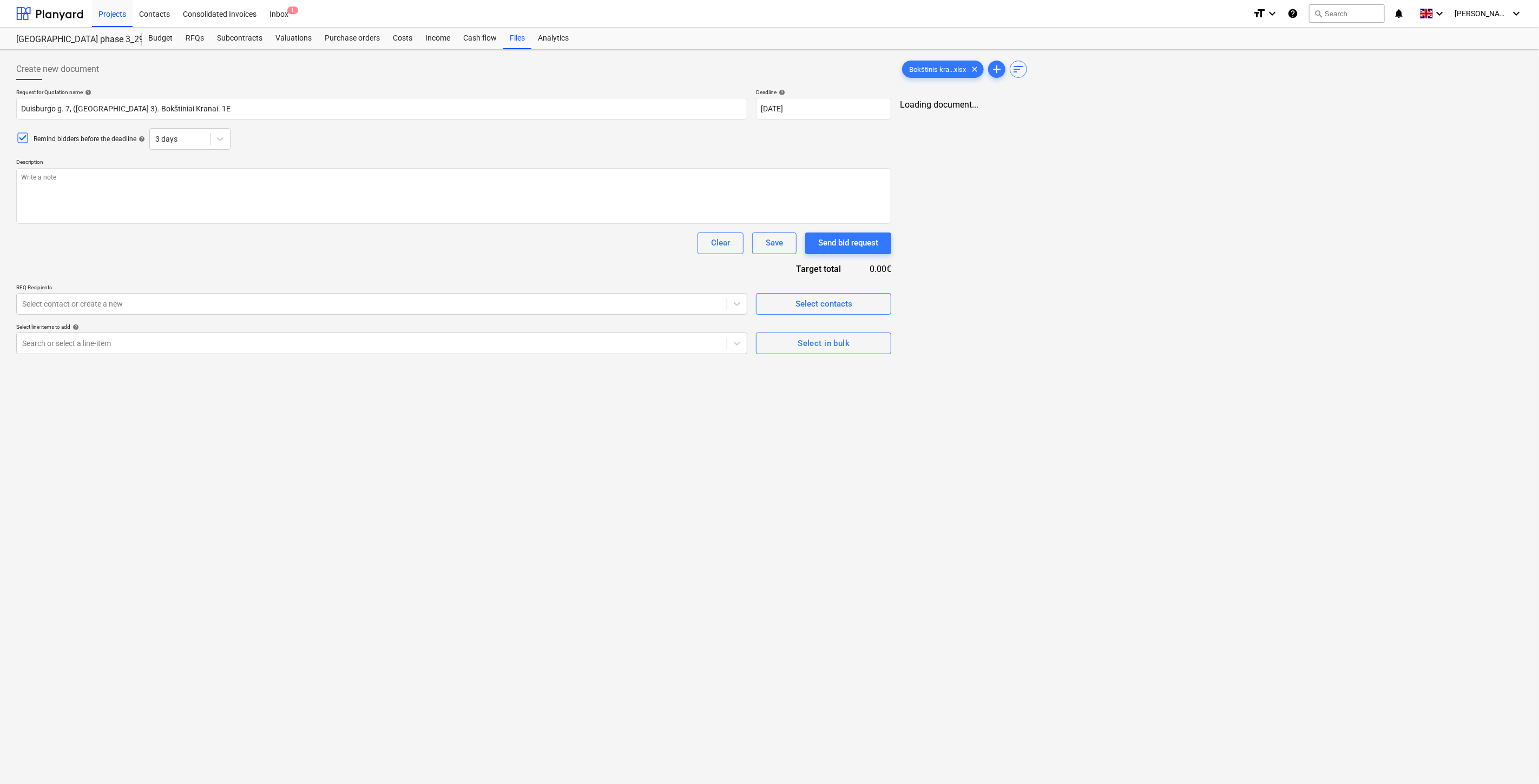
click at [670, 492] on div "Create new document Request for Quotation name help [PERSON_NAME] 7, ([GEOGRAPH…" at bounding box center [769, 416] width 1539 height 734
click at [191, 179] on textarea at bounding box center [453, 196] width 873 height 56
paste textarea "Sveiki, Kviečiame Jus dalyvauti rangos darbų konkurse bei pateikti komercinį pa…"
type textarea "x"
type textarea "Sveiki, Kviečiame Jus dalyvauti rangos darbų konkurse bei pateikti komercinį pa…"
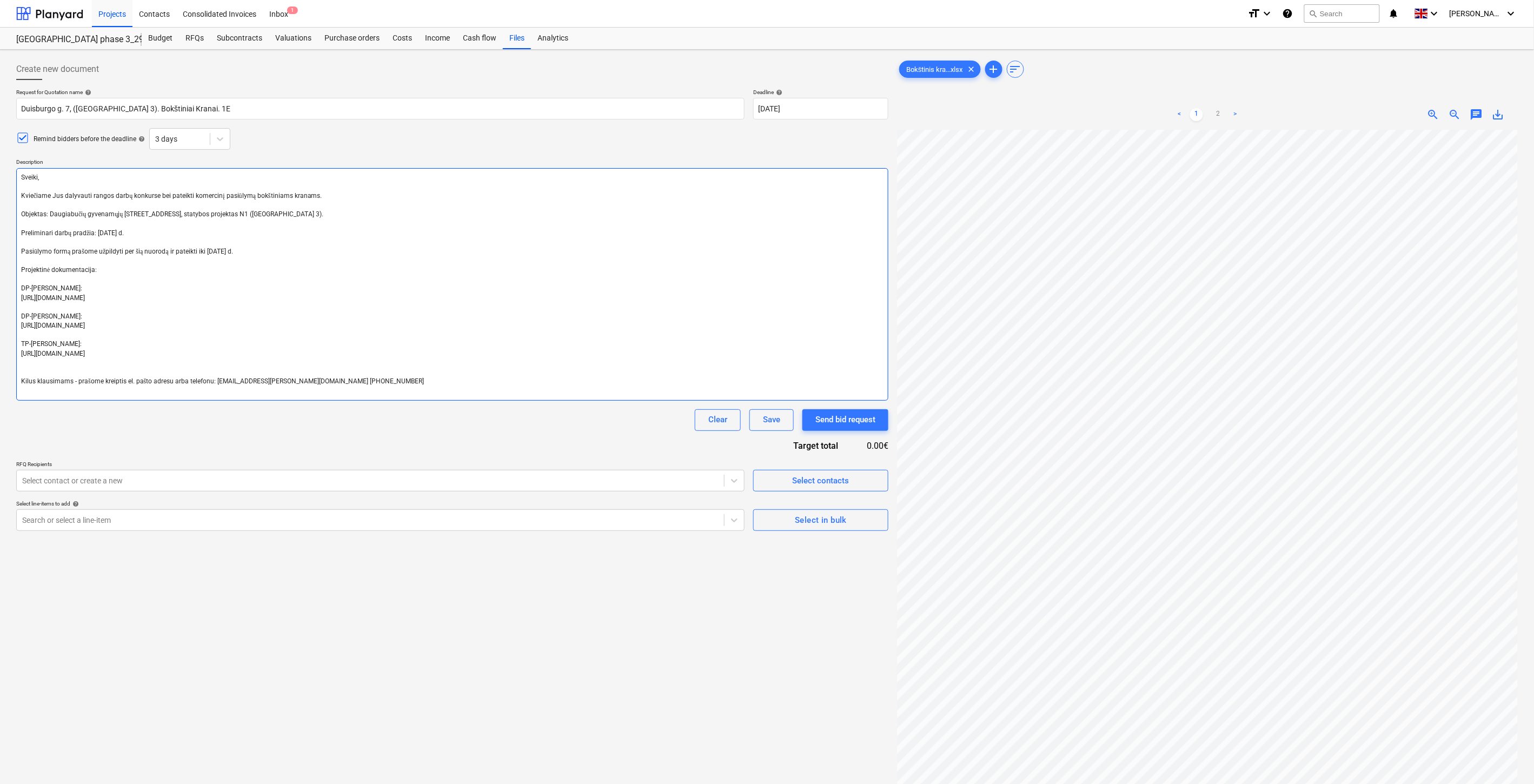
type textarea "x"
click at [314, 214] on textarea "Sveiki, Kviečiame Jus dalyvauti rangos darbų konkurse bei pateikti komercinį pa…" at bounding box center [453, 284] width 873 height 232
click at [141, 234] on textarea "Sveiki, Kviečiame Jus dalyvauti rangos darbų konkurse bei pateikti komercinį pa…" at bounding box center [453, 284] width 873 height 232
click at [136, 234] on textarea "Sveiki, Kviečiame Jus dalyvauti rangos darbų konkurse bei pateikti komercinį pa…" at bounding box center [453, 284] width 873 height 232
type textarea "Sveiki, Kviečiame Jus dalyvauti rangos darbų konkurse bei pateikti komercinį pa…"
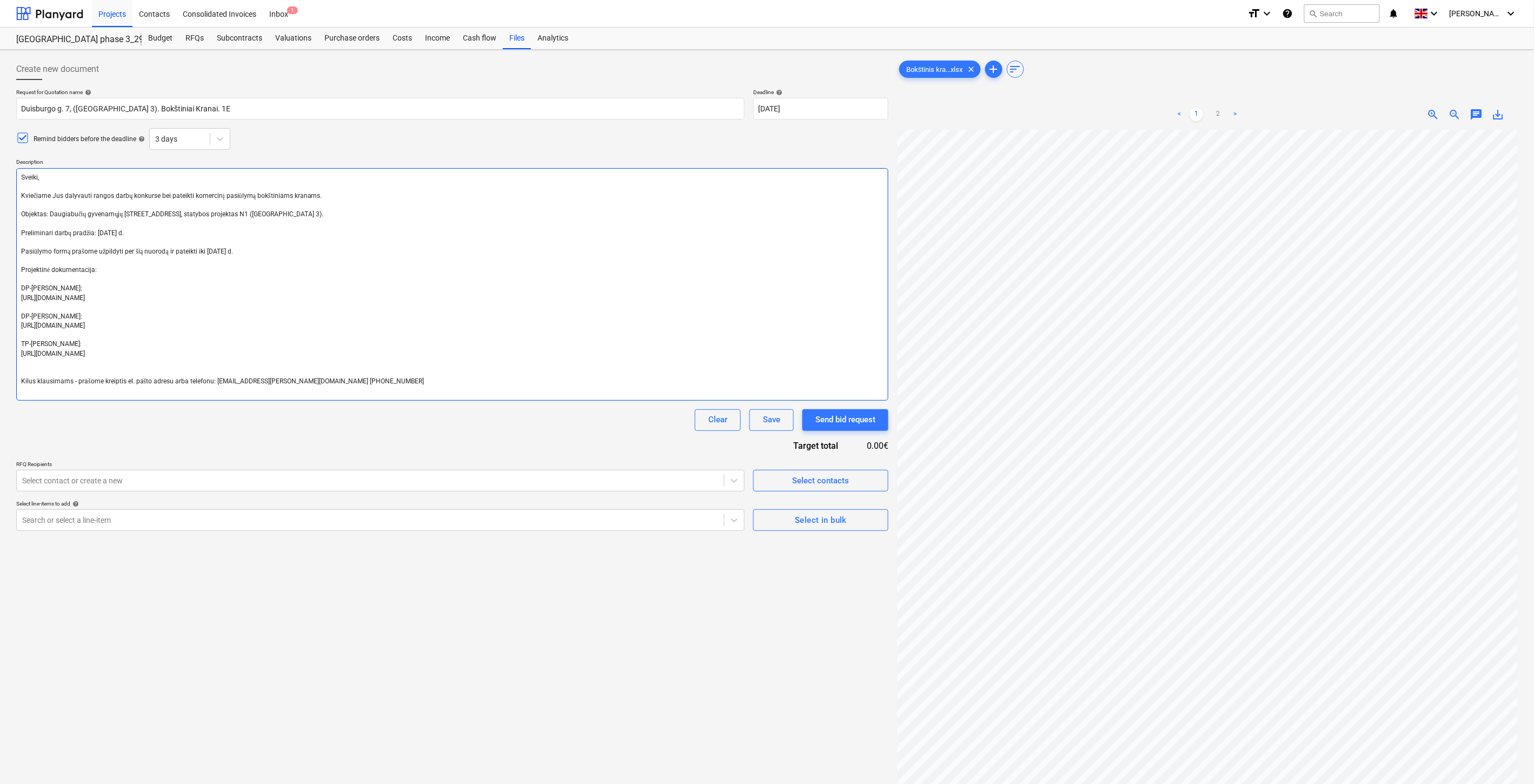
click at [273, 298] on textarea "Sveiki, Kviečiame Jus dalyvauti rangos darbų konkurse bei pateikti komercinį pa…" at bounding box center [453, 284] width 873 height 232
click at [119, 232] on textarea "Sveiki, Kviečiame Jus dalyvauti rangos darbų konkurse bei pateikti komercinį pa…" at bounding box center [453, 284] width 873 height 232
type textarea "x"
type textarea "Sveiki, Kviečiame Jus dalyvauti rangos darbų konkurse bei pateikti komercinį pa…"
type textarea "x"
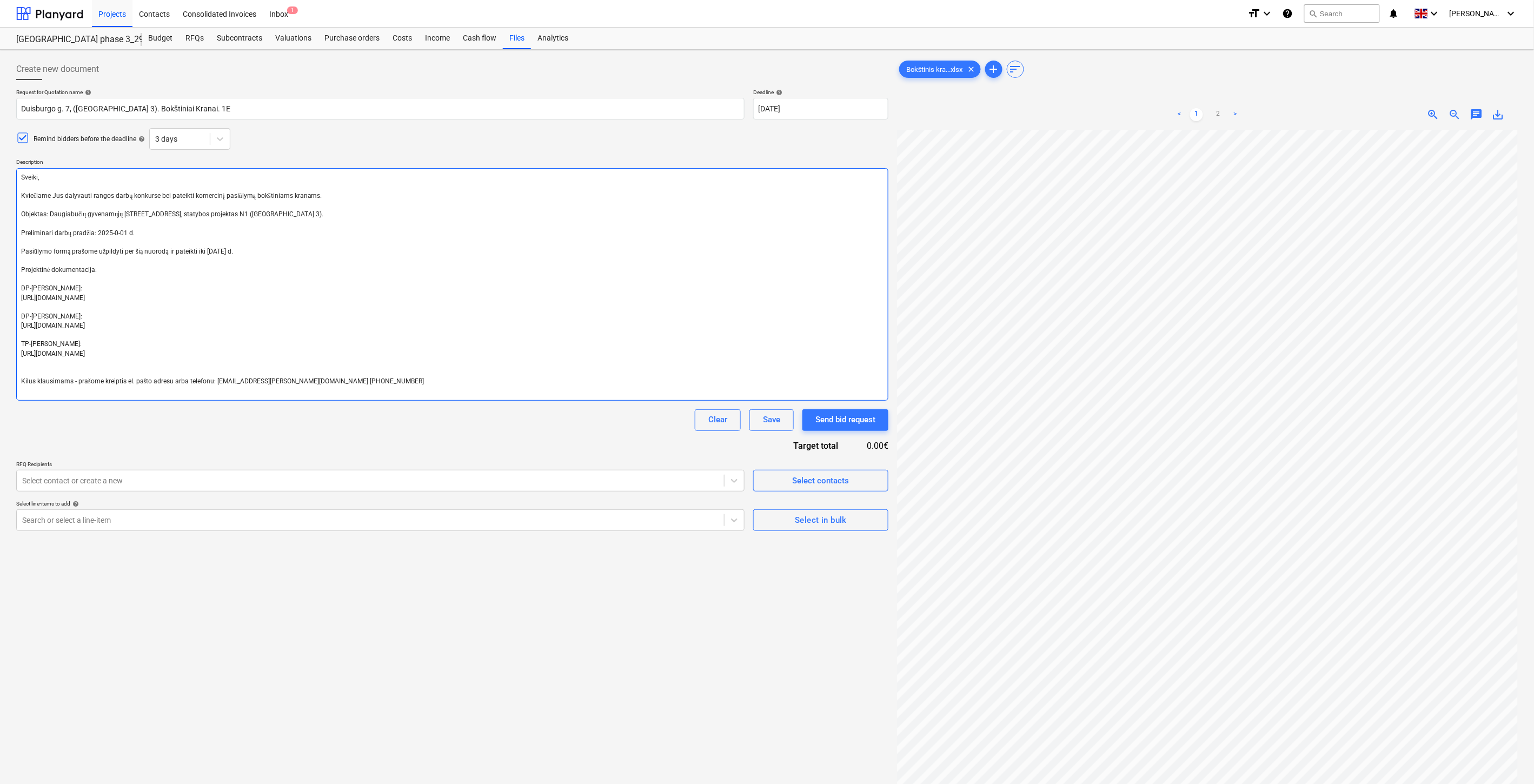
type textarea "Sveiki, Kviečiame Jus dalyvauti rangos darbų konkurse bei pateikti komercinį pa…"
type textarea "x"
type textarea "Sveiki, Kviečiame Jus dalyvauti rangos darbų konkurse bei pateikti komercinį pa…"
type textarea "x"
type textarea "Sveiki, Kviečiame Jus dalyvauti rangos darbų konkurse bei pateikti komercinį pa…"
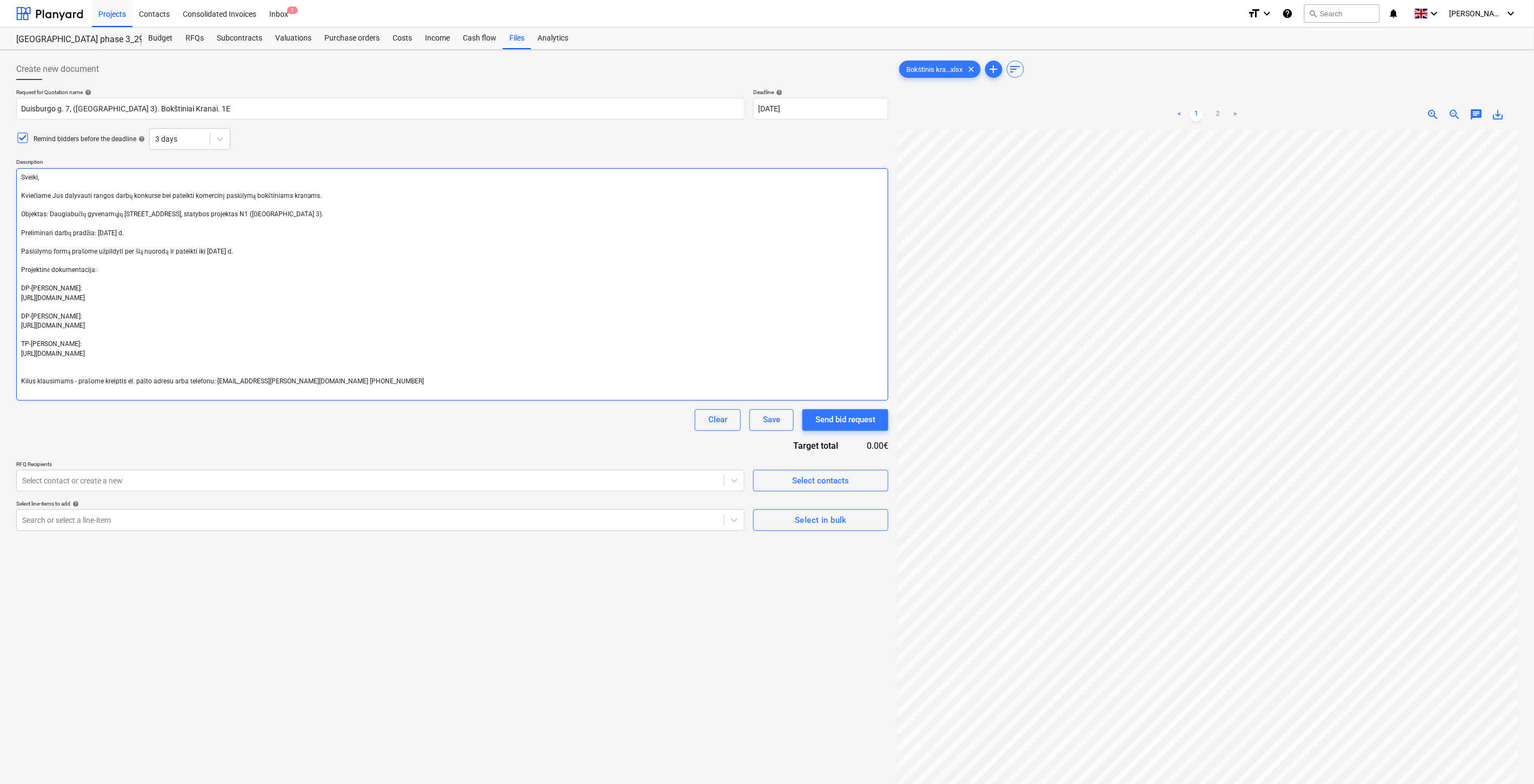
type textarea "x"
type textarea "Sveiki, Kviečiame Jus dalyvauti rangos darbų konkurse bei pateikti komercinį pa…"
type textarea "x"
type textarea "Sveiki, Kviečiame Jus dalyvauti rangos darbų konkurse bei pateikti komercinį pa…"
type textarea "x"
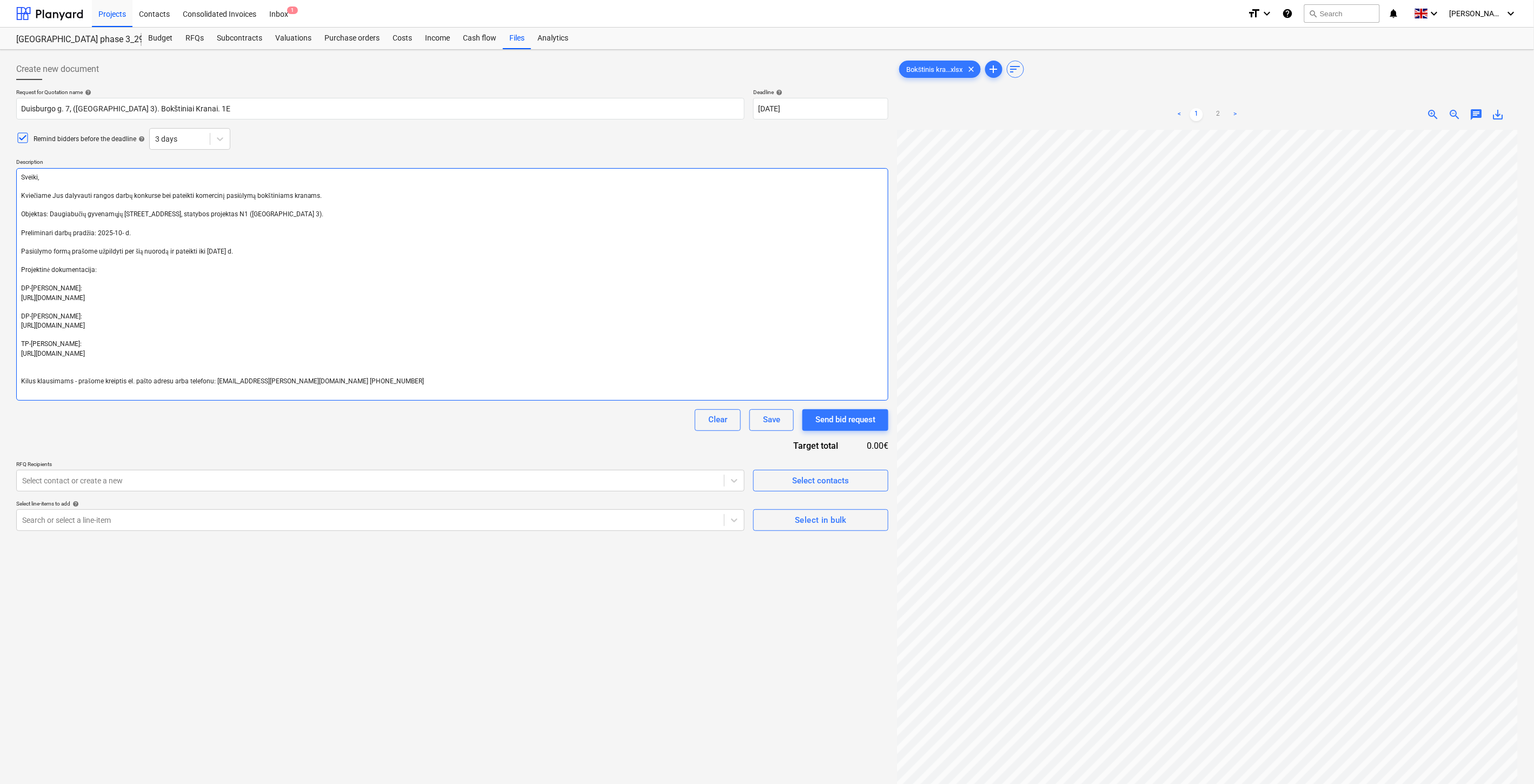
type textarea "Sveiki, Kviečiame Jus dalyvauti rangos darbų konkurse bei pateikti komercinį pa…"
type textarea "x"
type textarea "Sveiki, Kviečiame Jus dalyvauti rangos darbų konkurse bei pateikti komercinį pa…"
type textarea "x"
click at [870, 490] on div "Create new document Request for Quotation name help [PERSON_NAME] 7, ([GEOGRAPH…" at bounding box center [767, 471] width 1511 height 834
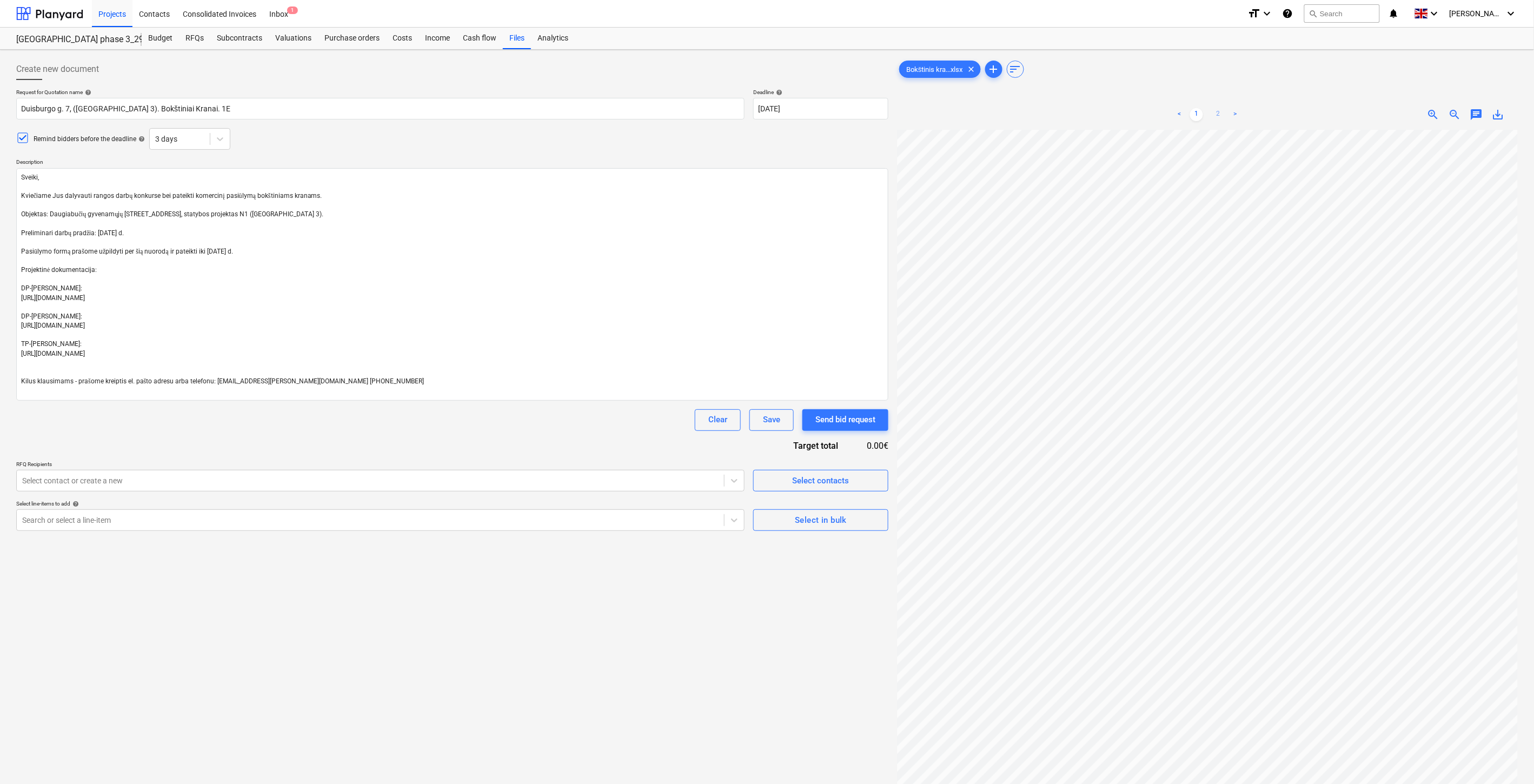
click at [1221, 113] on link "2" at bounding box center [1219, 115] width 13 height 13
click at [1202, 116] on link "1" at bounding box center [1197, 115] width 13 height 13
click at [484, 428] on div "Clear Save Send bid request" at bounding box center [453, 420] width 873 height 22
click at [516, 415] on div "Clear Save Send bid request" at bounding box center [453, 420] width 873 height 22
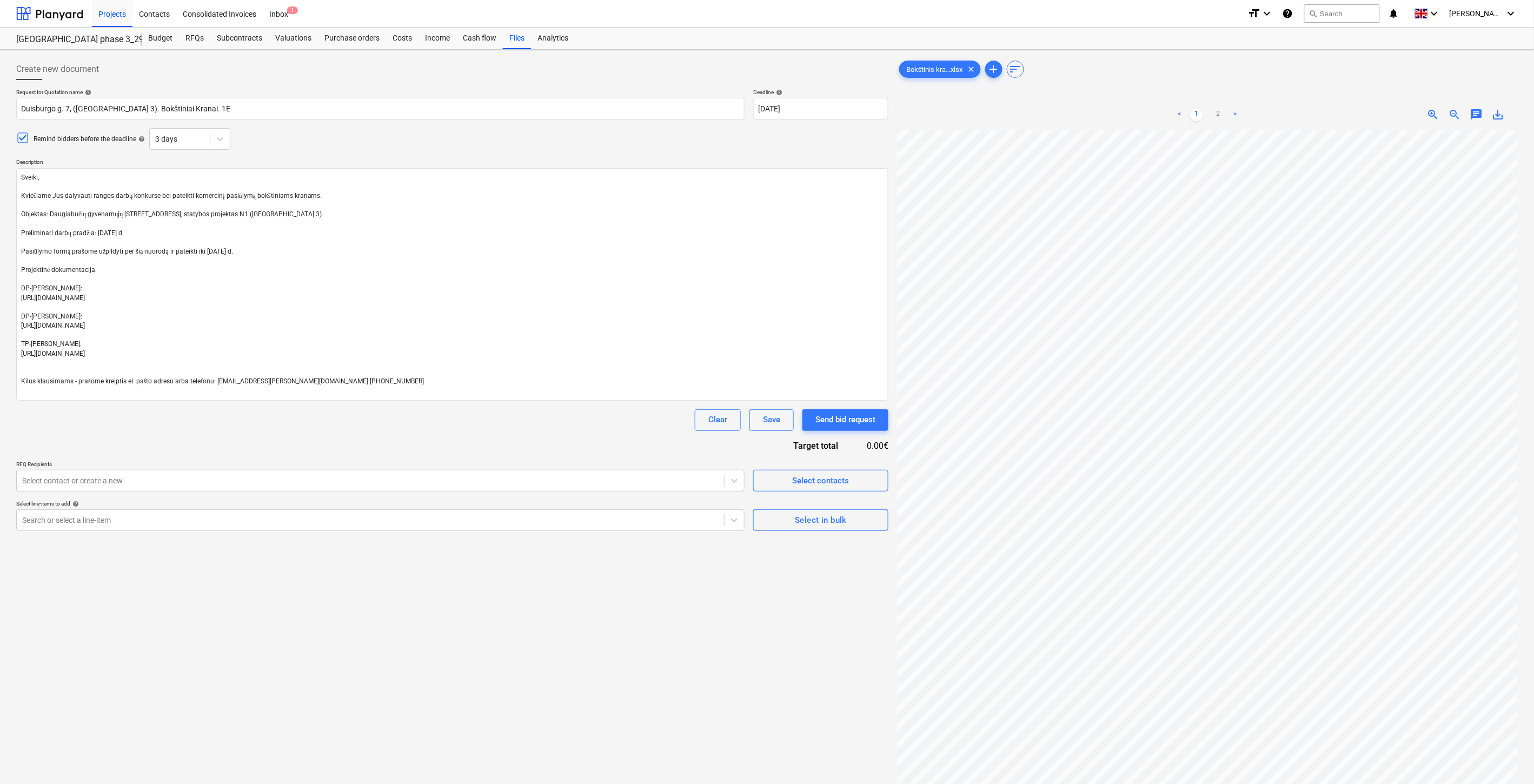
click at [557, 428] on div "Clear Save Send bid request" at bounding box center [453, 420] width 873 height 22
click at [574, 418] on div "Clear Save Send bid request" at bounding box center [453, 420] width 873 height 22
click at [583, 415] on div "Clear Save Send bid request" at bounding box center [453, 420] width 873 height 22
click at [609, 406] on div "Request for Quotation name help [PERSON_NAME] 7, ([GEOGRAPHIC_DATA] 3). Bokštin…" at bounding box center [453, 310] width 873 height 443
click at [341, 521] on div at bounding box center [370, 520] width 697 height 11
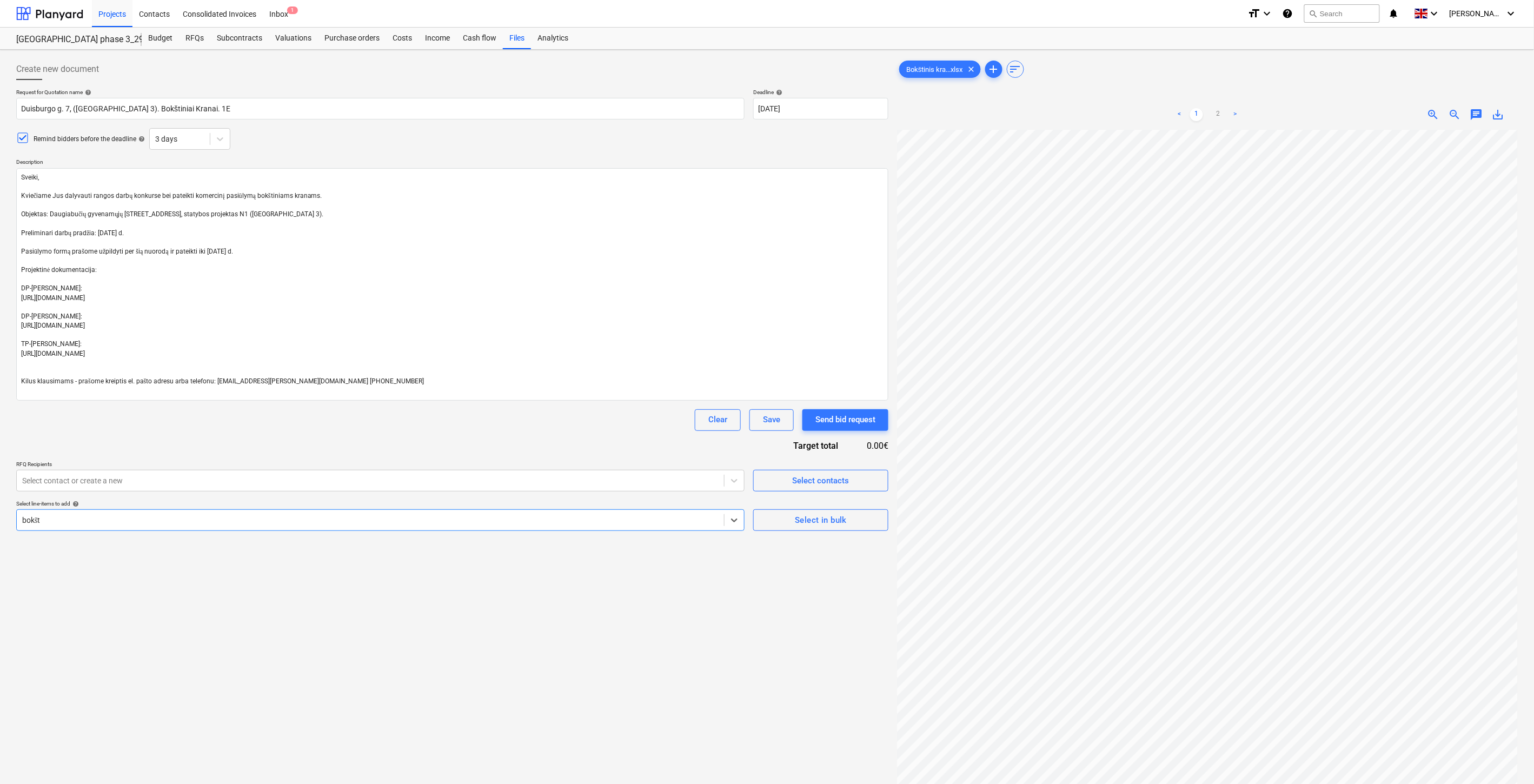
type input "bokšti"
click at [256, 784] on div "-- -- -- W833000 Bokštinio krano surinkimas / išmontavimas" at bounding box center [767, 798] width 1534 height 17
type textarea "x"
click at [280, 521] on div at bounding box center [370, 520] width 697 height 11
type input "bok"
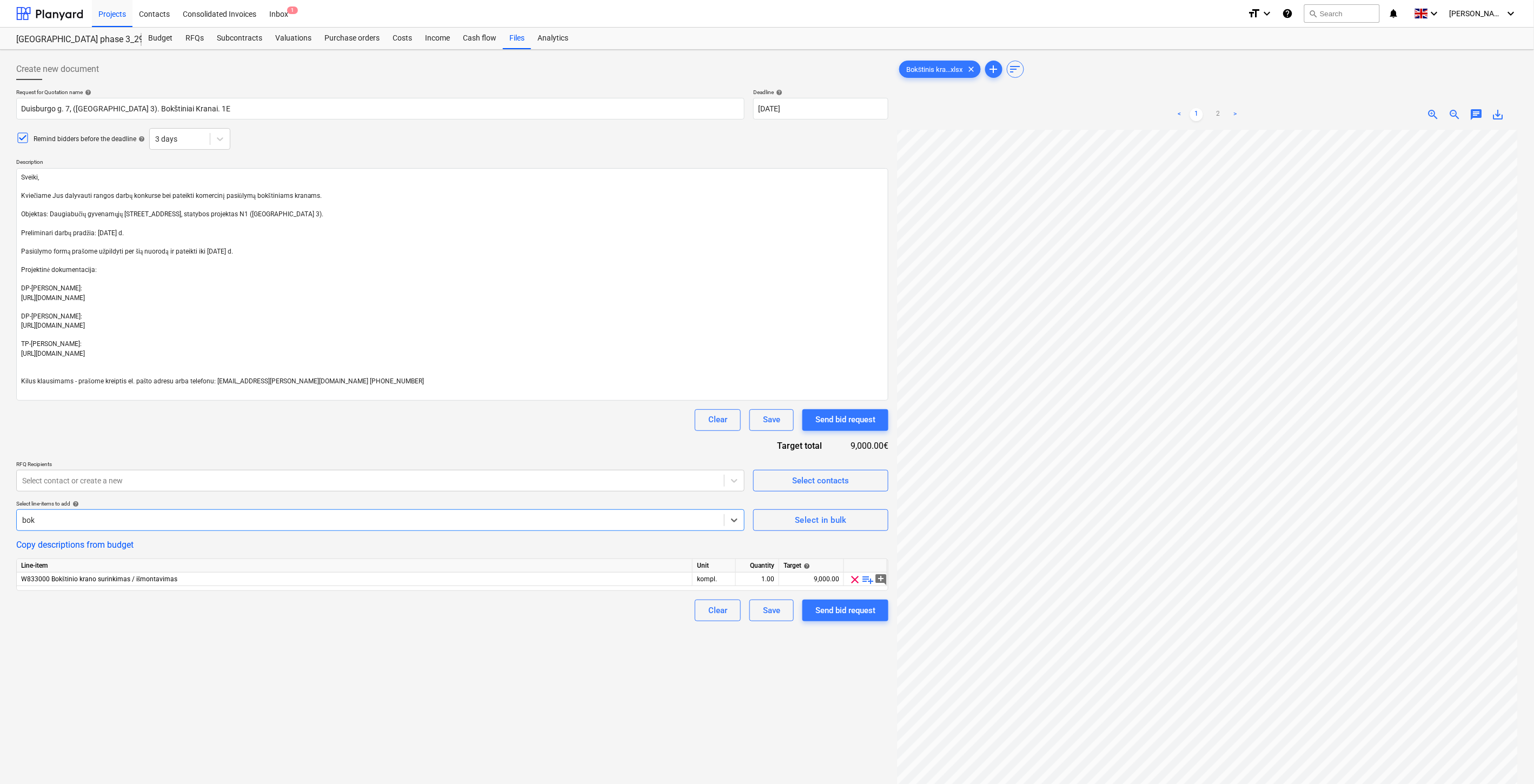
click at [255, 784] on div "-- -- -- W833000 Bokštinio krano nuoma" at bounding box center [767, 798] width 1534 height 17
type textarea "x"
click at [507, 686] on div "Create new document Request for Quotation name help [PERSON_NAME] 7, ([GEOGRAPH…" at bounding box center [452, 471] width 881 height 834
click at [519, 681] on div "Create new document Request for Quotation name help [PERSON_NAME] 7, ([GEOGRAPH…" at bounding box center [452, 471] width 881 height 834
click at [544, 669] on div "Create new document Request for Quotation name help [PERSON_NAME] 7, ([GEOGRAPH…" at bounding box center [452, 471] width 881 height 834
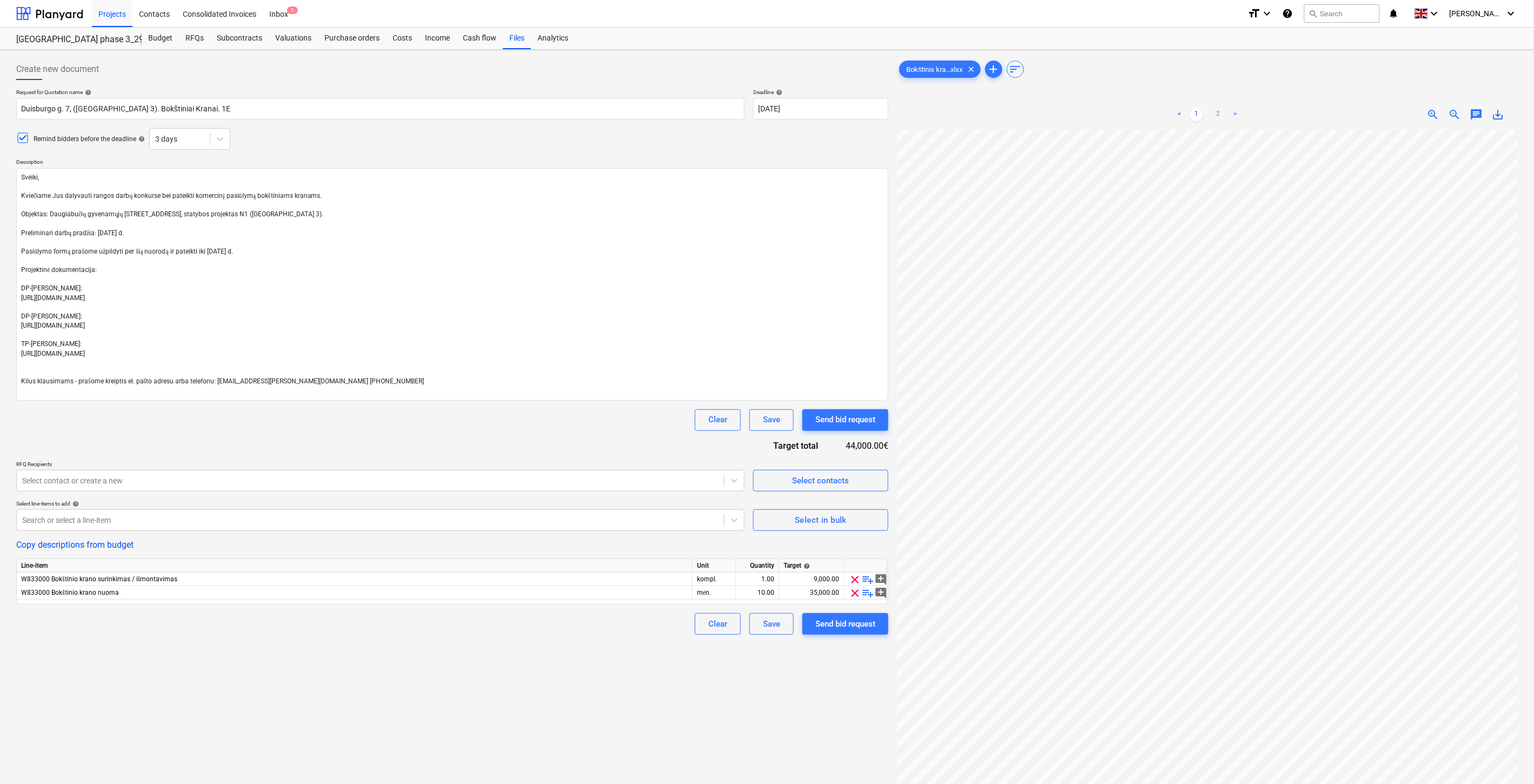
click at [569, 659] on div "Create new document Request for Quotation name help [PERSON_NAME] 7, ([GEOGRAPH…" at bounding box center [452, 471] width 881 height 834
click at [445, 695] on div "Create new document Request for Quotation name help [PERSON_NAME] 7, ([GEOGRAPH…" at bounding box center [452, 471] width 881 height 834
click at [277, 518] on div at bounding box center [370, 520] width 697 height 11
type textarea "x"
type input "bok"
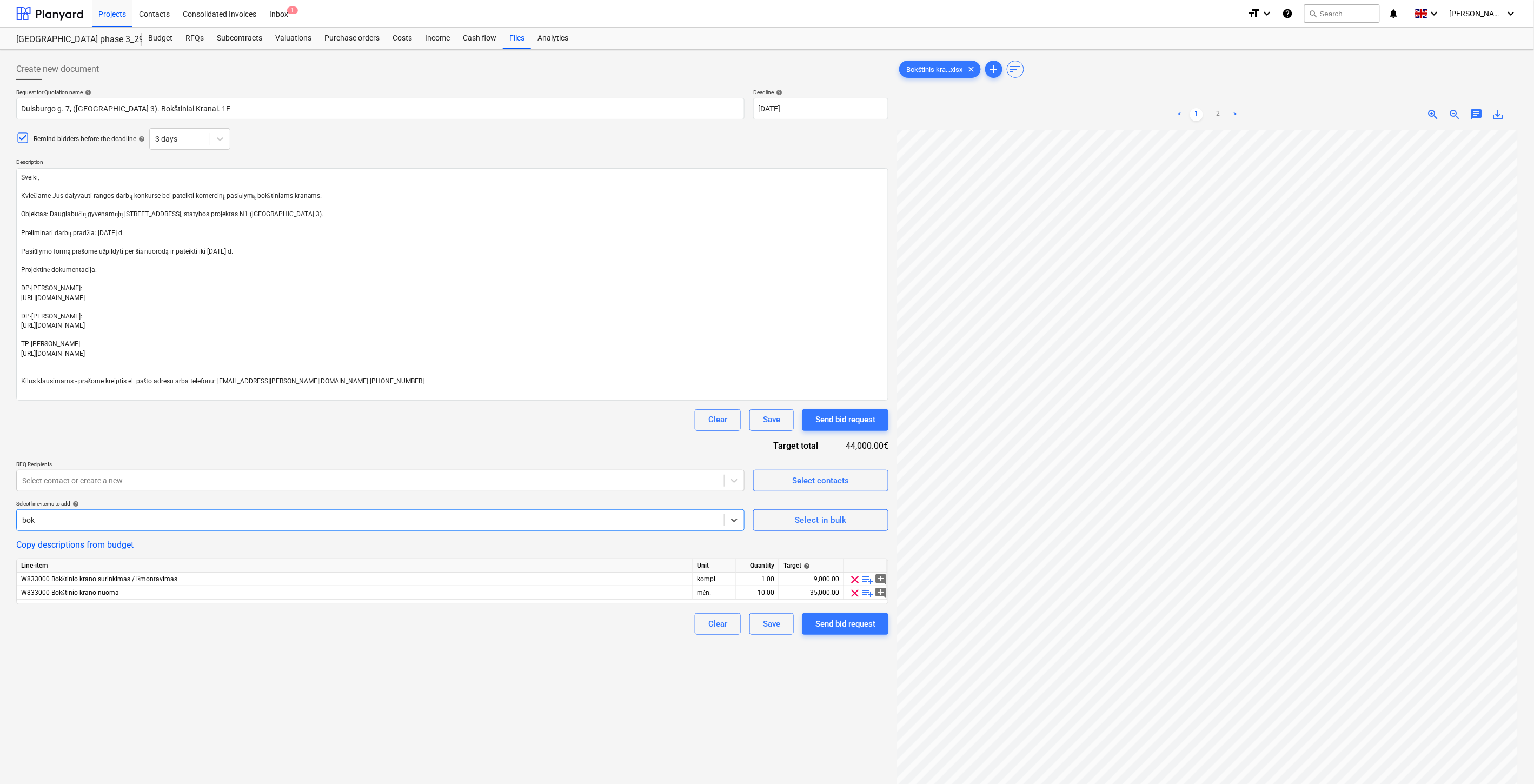
click at [284, 784] on div "-- -- -- W833000 Bokštinio krano nuoma" at bounding box center [767, 798] width 1534 height 17
type textarea "x"
click at [856, 609] on span "clear" at bounding box center [855, 607] width 13 height 13
click at [484, 651] on div "Create new document Request for Quotation name help [PERSON_NAME] 7, ([GEOGRAPH…" at bounding box center [452, 471] width 881 height 834
click at [501, 645] on div "Create new document Request for Quotation name help [PERSON_NAME] 7, ([GEOGRAPH…" at bounding box center [452, 471] width 881 height 834
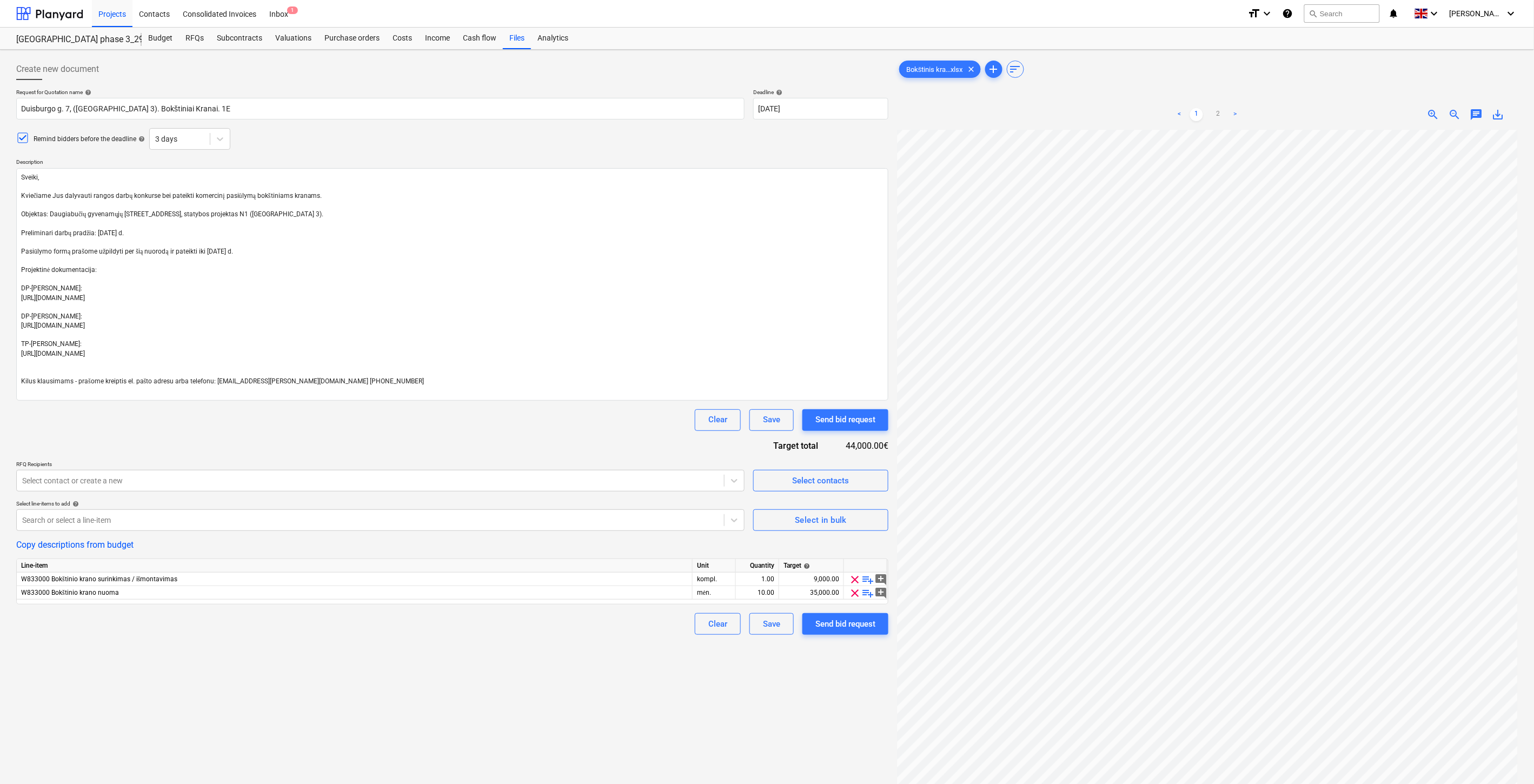
click at [528, 634] on div "Clear Save Send bid request" at bounding box center [453, 624] width 873 height 22
click at [538, 630] on div "Clear Save Send bid request" at bounding box center [453, 624] width 873 height 22
click at [457, 692] on div "Create new document Request for Quotation name help [PERSON_NAME] 7, ([GEOGRAPH…" at bounding box center [452, 471] width 881 height 834
click at [498, 676] on div "Create new document Request for Quotation name help [PERSON_NAME] 7, ([GEOGRAPH…" at bounding box center [452, 471] width 881 height 834
click at [521, 667] on div "Create new document Request for Quotation name help [PERSON_NAME] 7, ([GEOGRAPH…" at bounding box center [452, 471] width 881 height 834
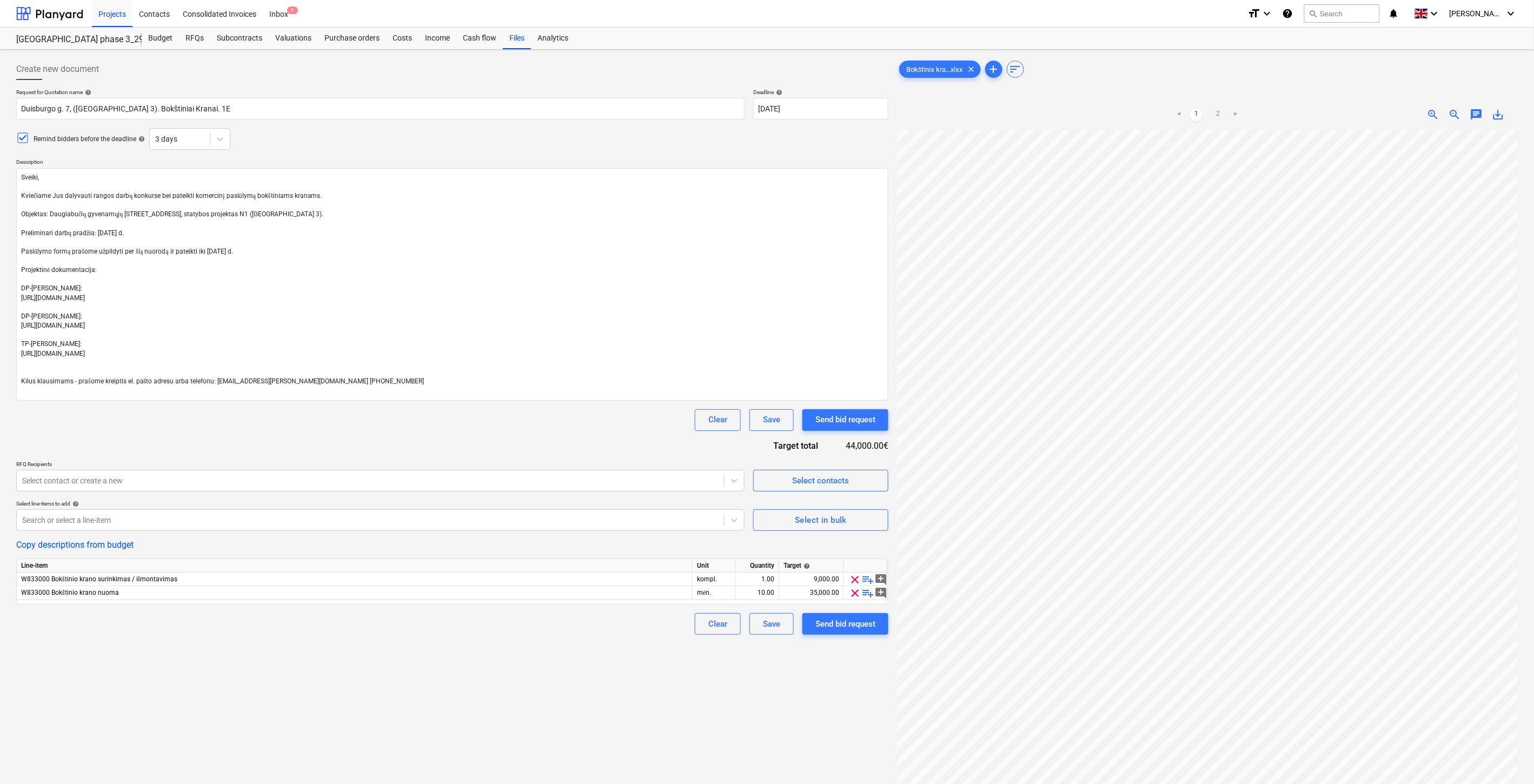
click at [527, 666] on div "Create new document Request for Quotation name help [PERSON_NAME] 7, ([GEOGRAPH…" at bounding box center [452, 471] width 881 height 834
click at [539, 661] on div "Create new document Request for Quotation name help [PERSON_NAME] 7, ([GEOGRAPH…" at bounding box center [452, 471] width 881 height 834
click at [547, 658] on div "Create new document Request for Quotation name help [PERSON_NAME] 7, ([GEOGRAPH…" at bounding box center [452, 471] width 881 height 834
drag, startPoint x: 588, startPoint y: 643, endPoint x: 609, endPoint y: 635, distance: 22.5
click at [591, 642] on div "Create new document Request for Quotation name help [PERSON_NAME] 7, ([GEOGRAPH…" at bounding box center [452, 471] width 881 height 834
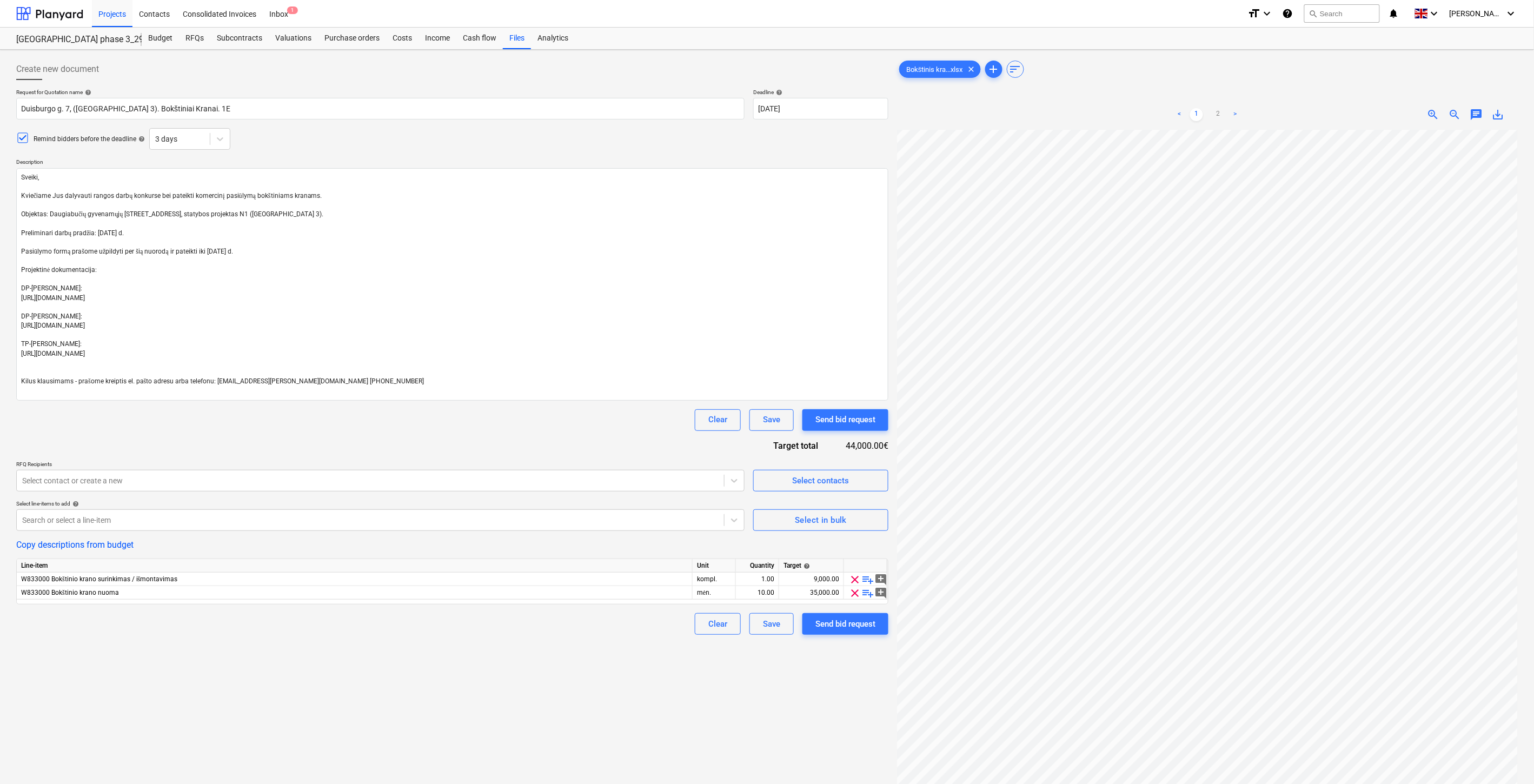
click at [609, 635] on div "Clear Save Send bid request" at bounding box center [453, 624] width 873 height 22
type textarea "x"
click at [269, 482] on div at bounding box center [370, 481] width 697 height 11
type input "cranba"
click at [281, 784] on div "[EMAIL_ADDRESS][DOMAIN_NAME] [Stasys Žarys @ 929000383 - UAB "Cranbalt"]" at bounding box center [767, 798] width 1534 height 17
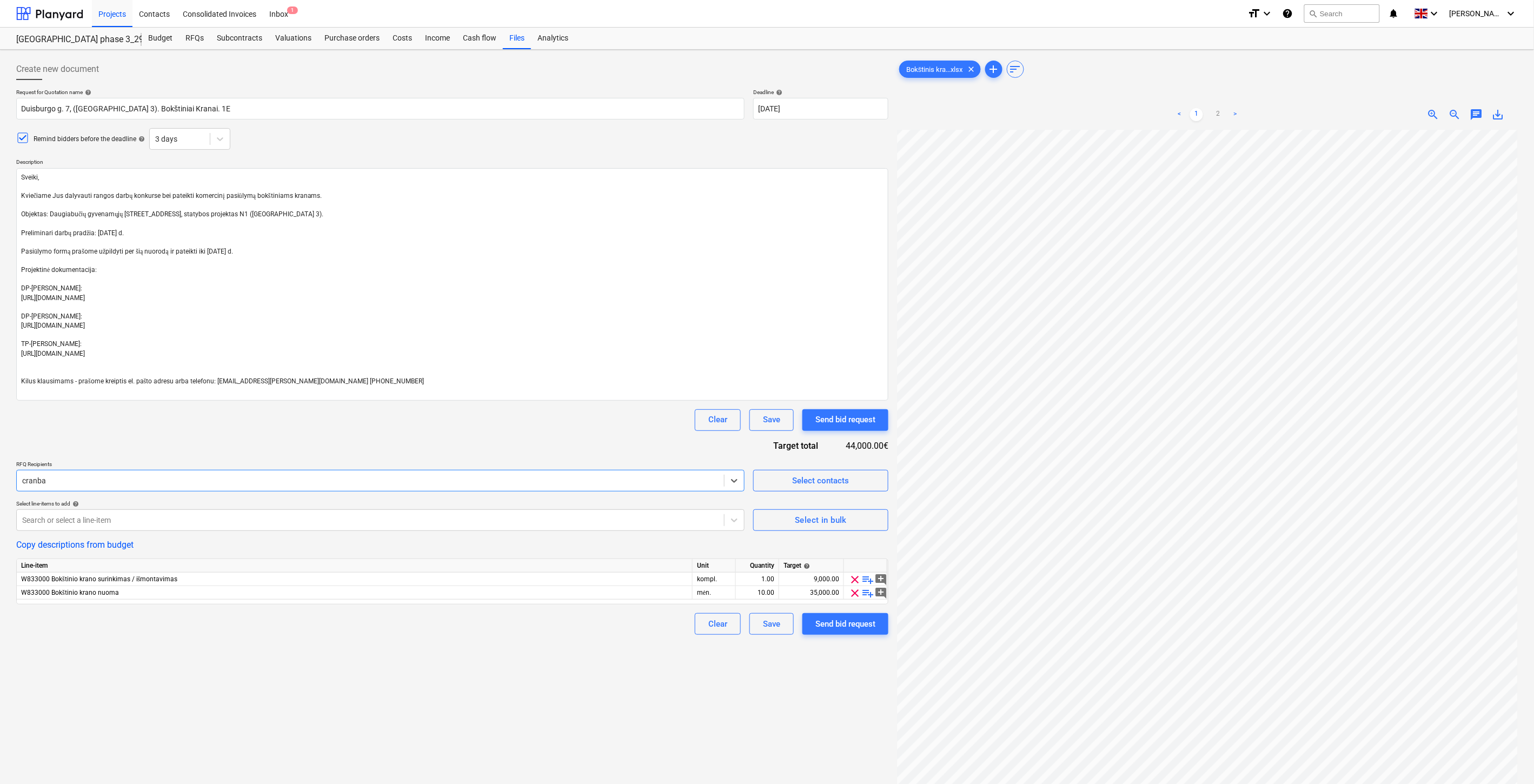
type textarea "x"
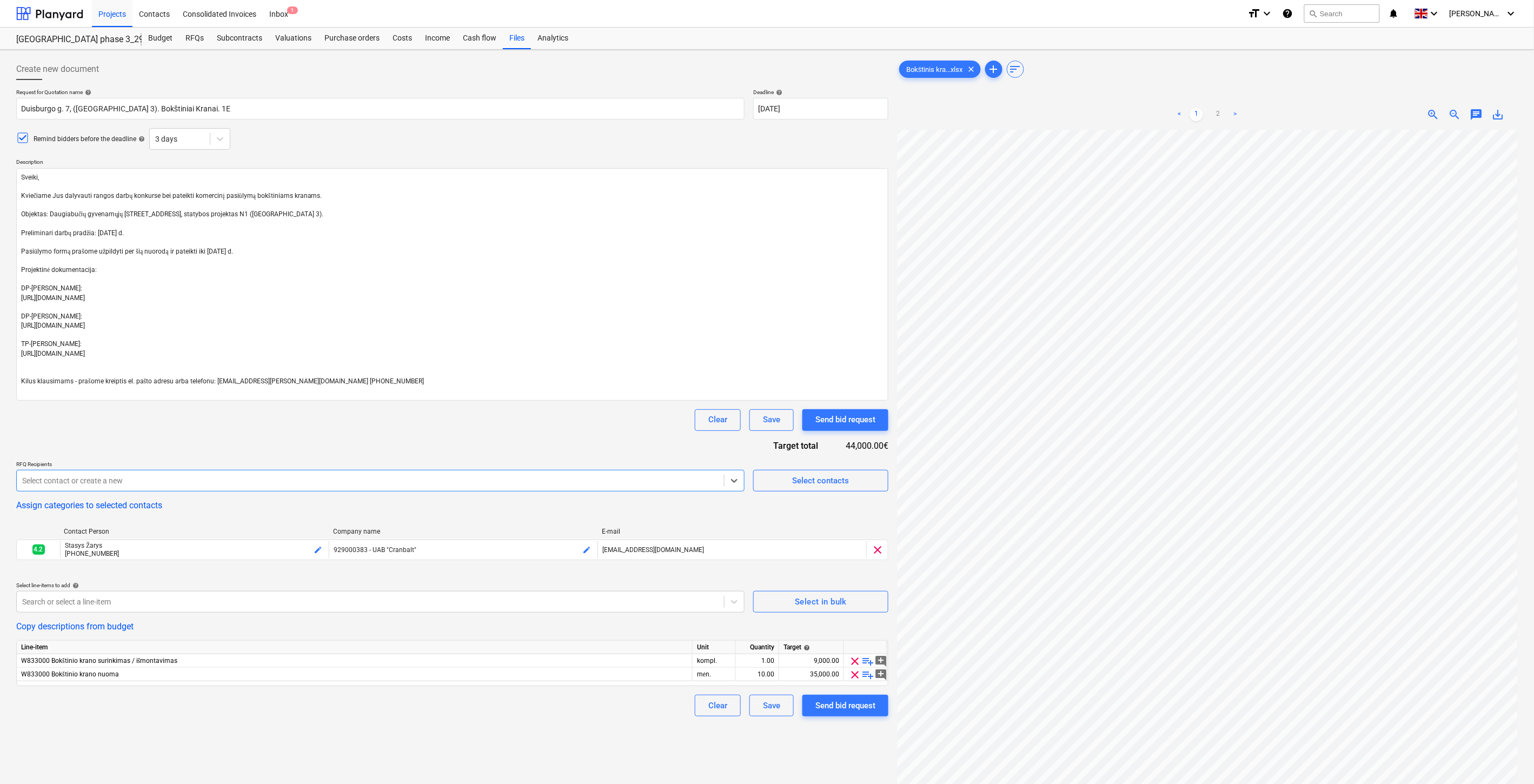
click at [312, 446] on div "Request for Quotation name help [PERSON_NAME] 7, ([GEOGRAPHIC_DATA] 3). Bokštin…" at bounding box center [453, 402] width 873 height 628
drag, startPoint x: 249, startPoint y: 602, endPoint x: 261, endPoint y: 598, distance: 12.6
click at [249, 602] on div at bounding box center [370, 602] width 697 height 11
type textarea "x"
click at [258, 481] on div at bounding box center [370, 481] width 697 height 11
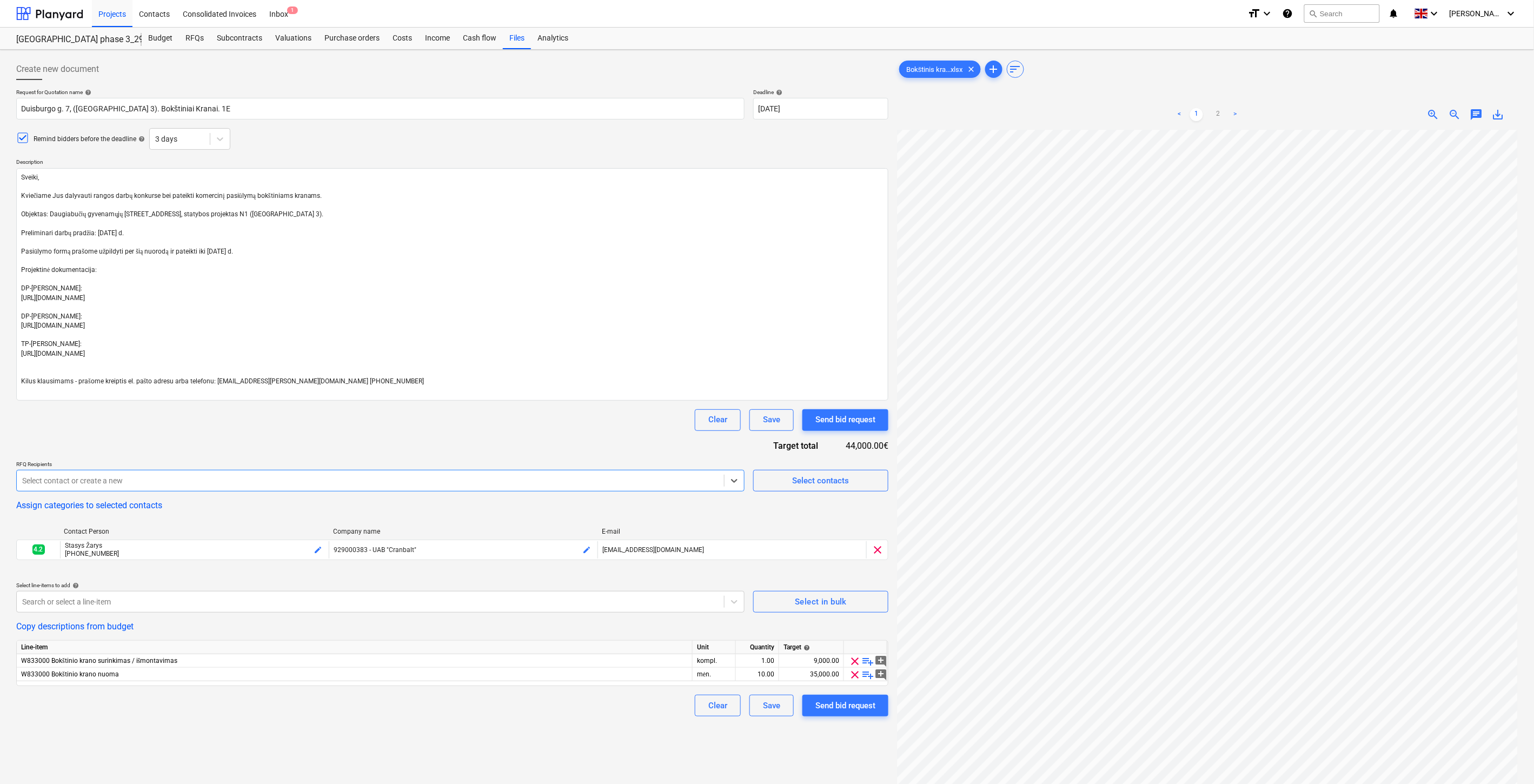
type input "o"
type input "kauno"
type textarea "x"
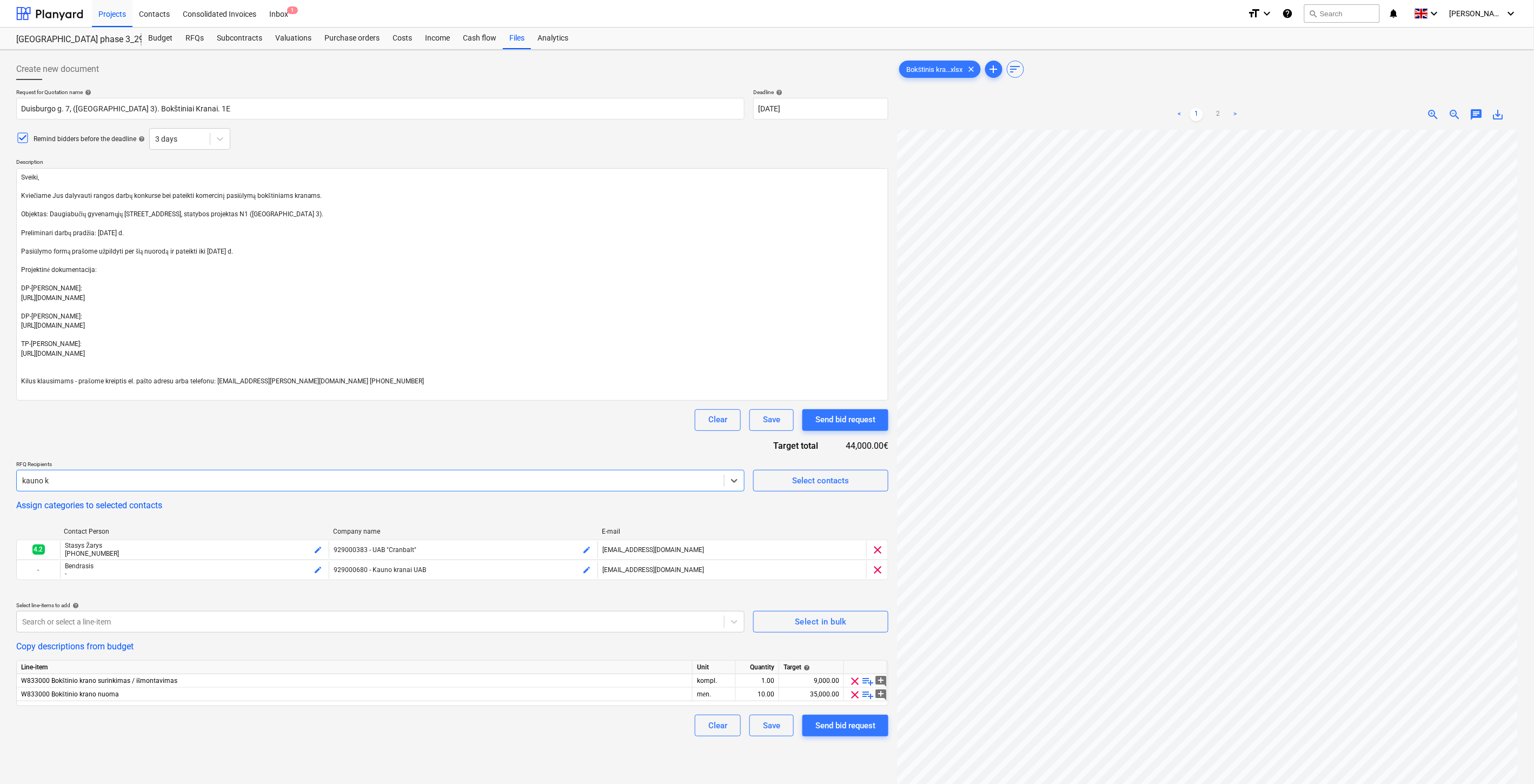
type input "kauno kr"
click at [232, 784] on div "[EMAIL_ADDRESS][DOMAIN_NAME] [. Stasiunienė @ 929000680 - [GEOGRAPHIC_DATA] UAB]" at bounding box center [767, 798] width 1534 height 17
type textarea "x"
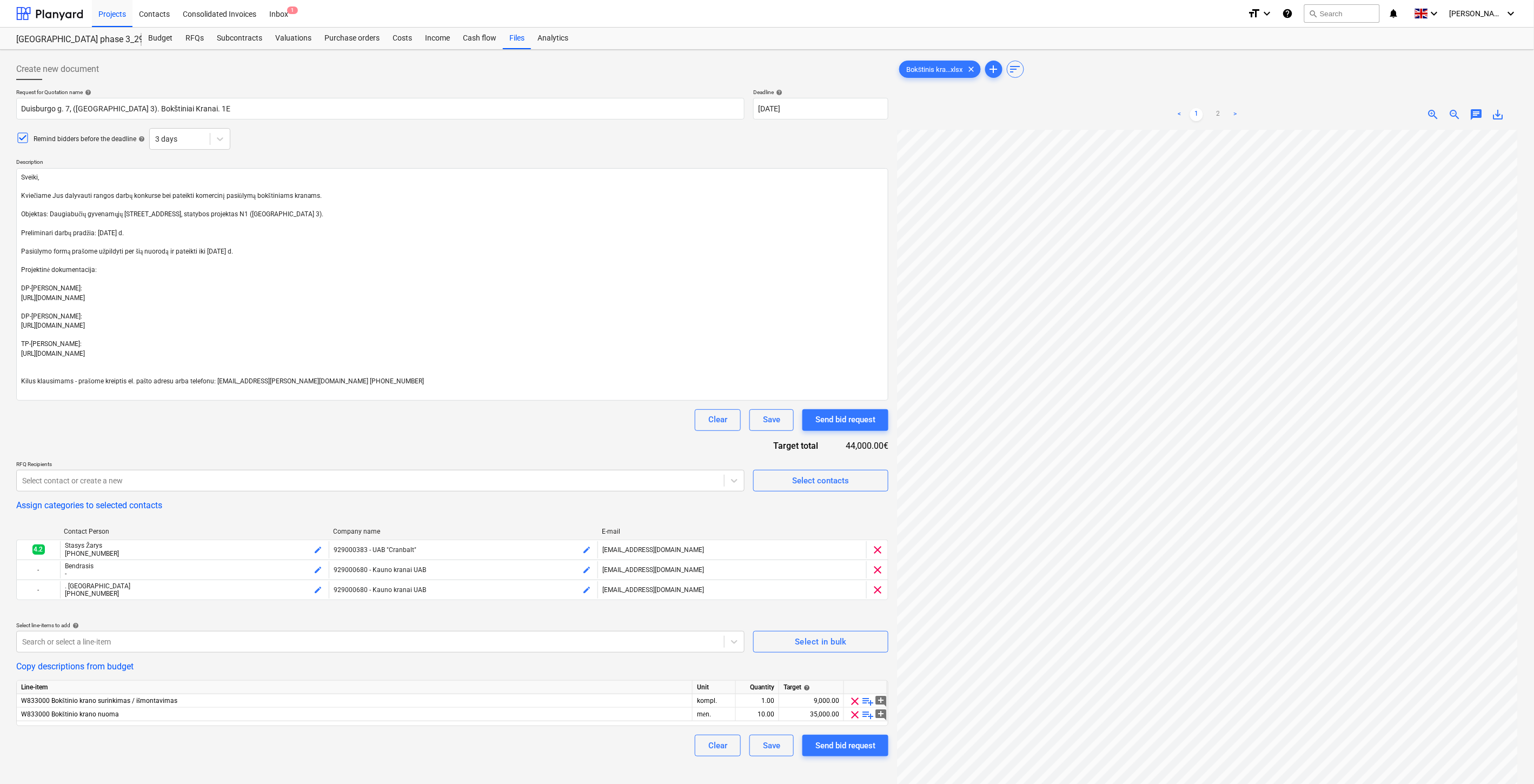
click at [341, 439] on div "Request for Quotation name help [PERSON_NAME] 7, ([GEOGRAPHIC_DATA] 3). Bokštin…" at bounding box center [453, 422] width 873 height 667
click at [173, 641] on body "Projects Contacts Consolidated Invoices Inbox 1 format_size keyboard_arrow_down…" at bounding box center [767, 392] width 1534 height 784
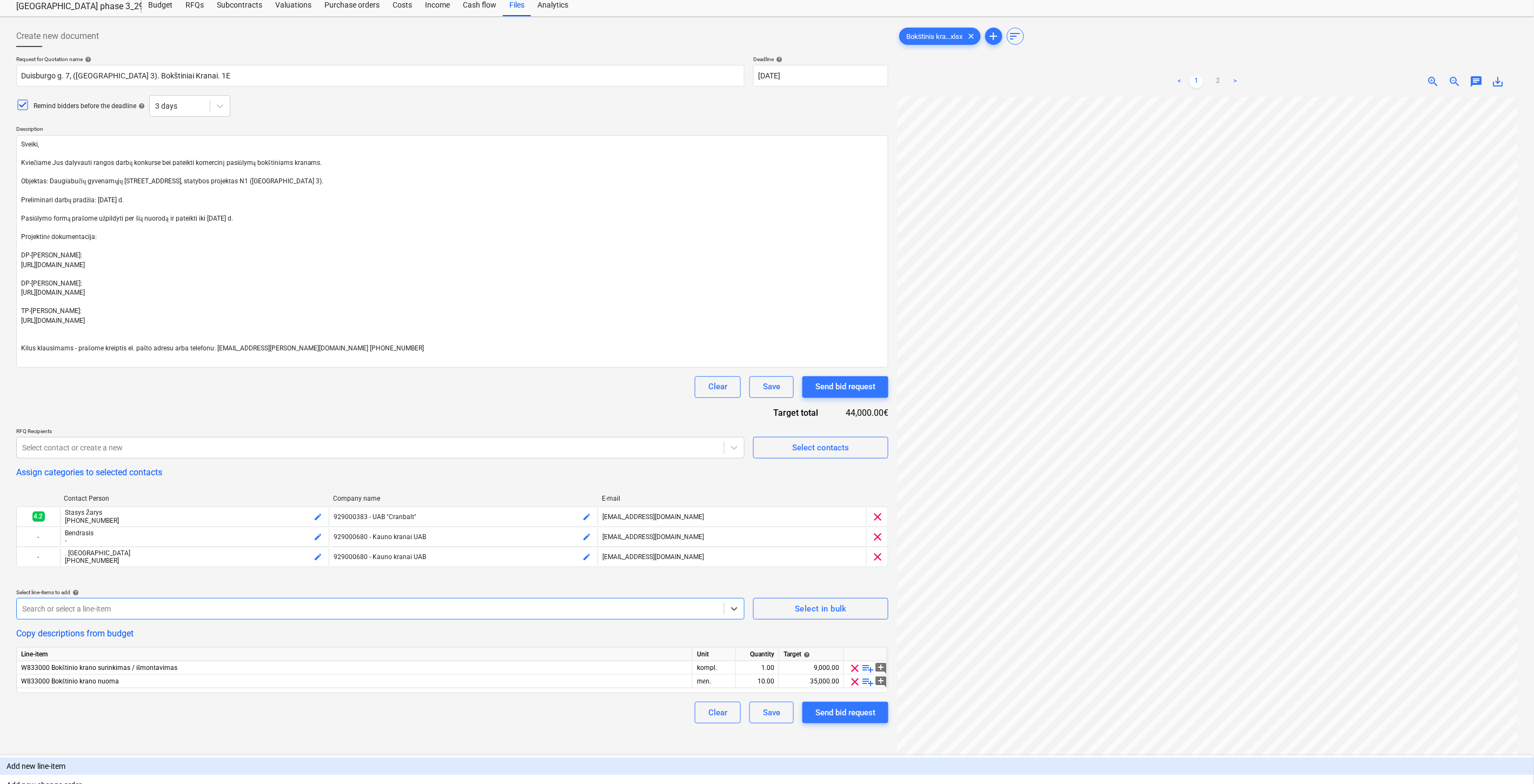
scroll to position [43, 0]
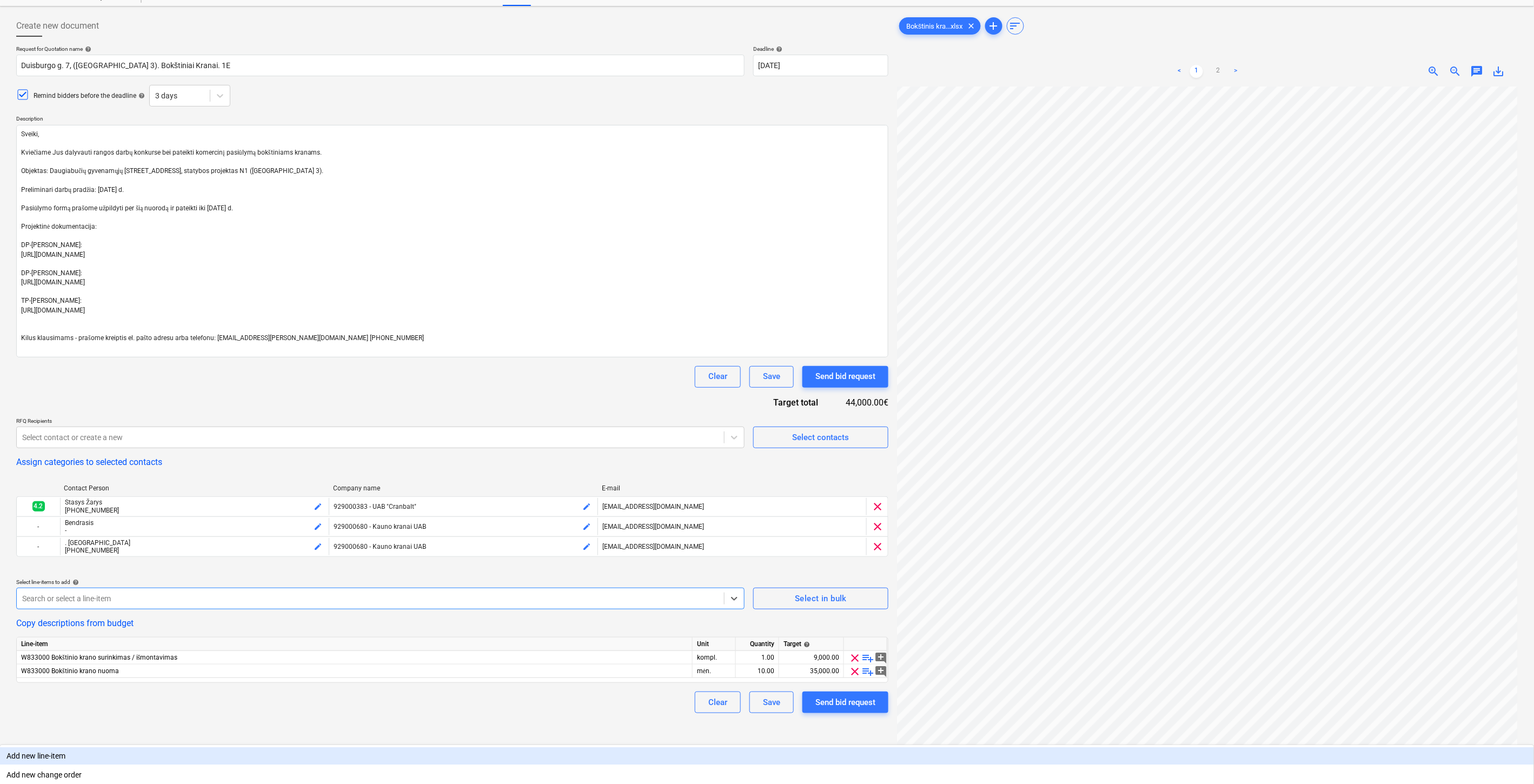
type textarea "x"
click at [322, 372] on div "Clear Save Send bid request" at bounding box center [453, 377] width 873 height 22
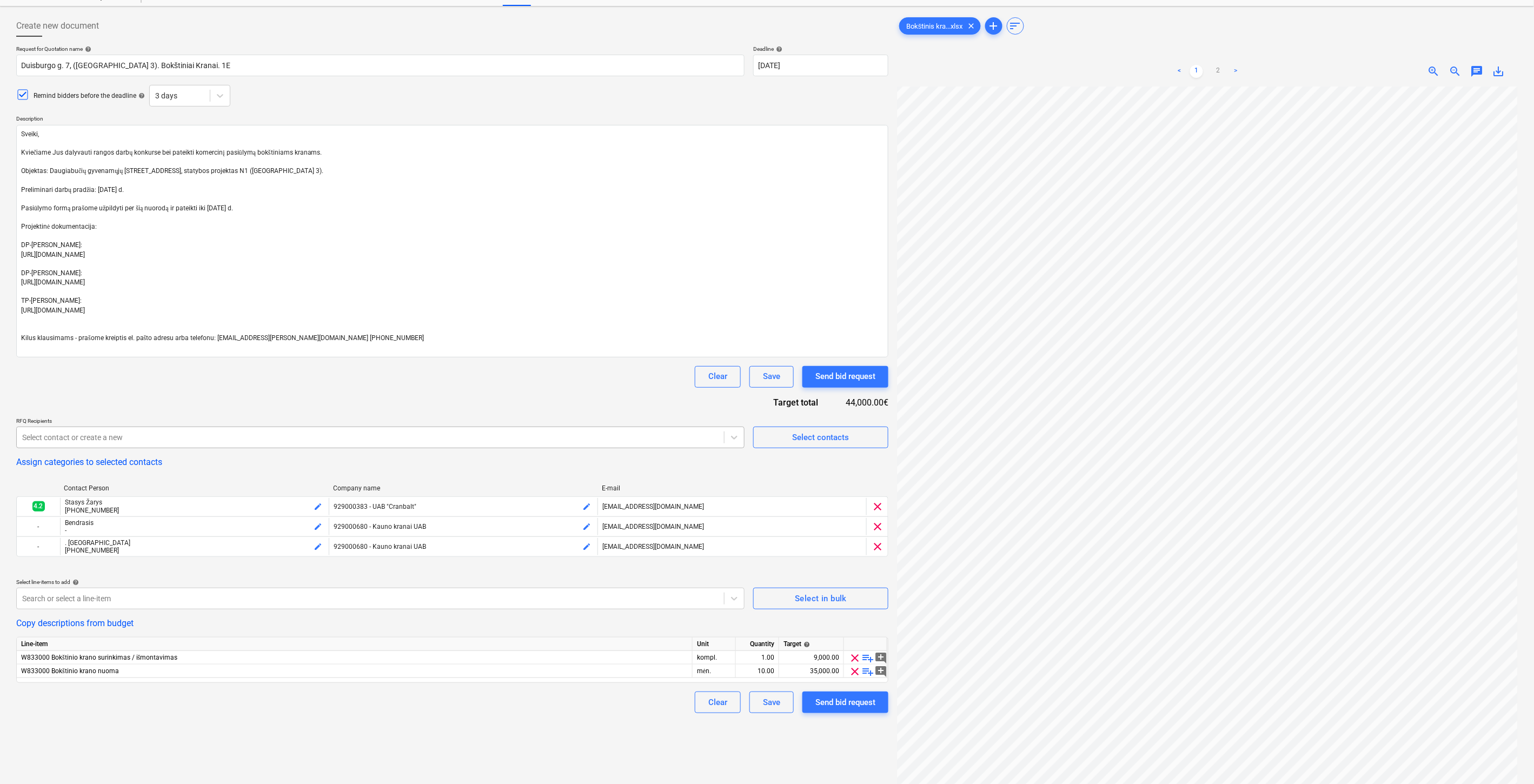
click at [276, 431] on div "Select contact or create a new" at bounding box center [370, 437] width 707 height 15
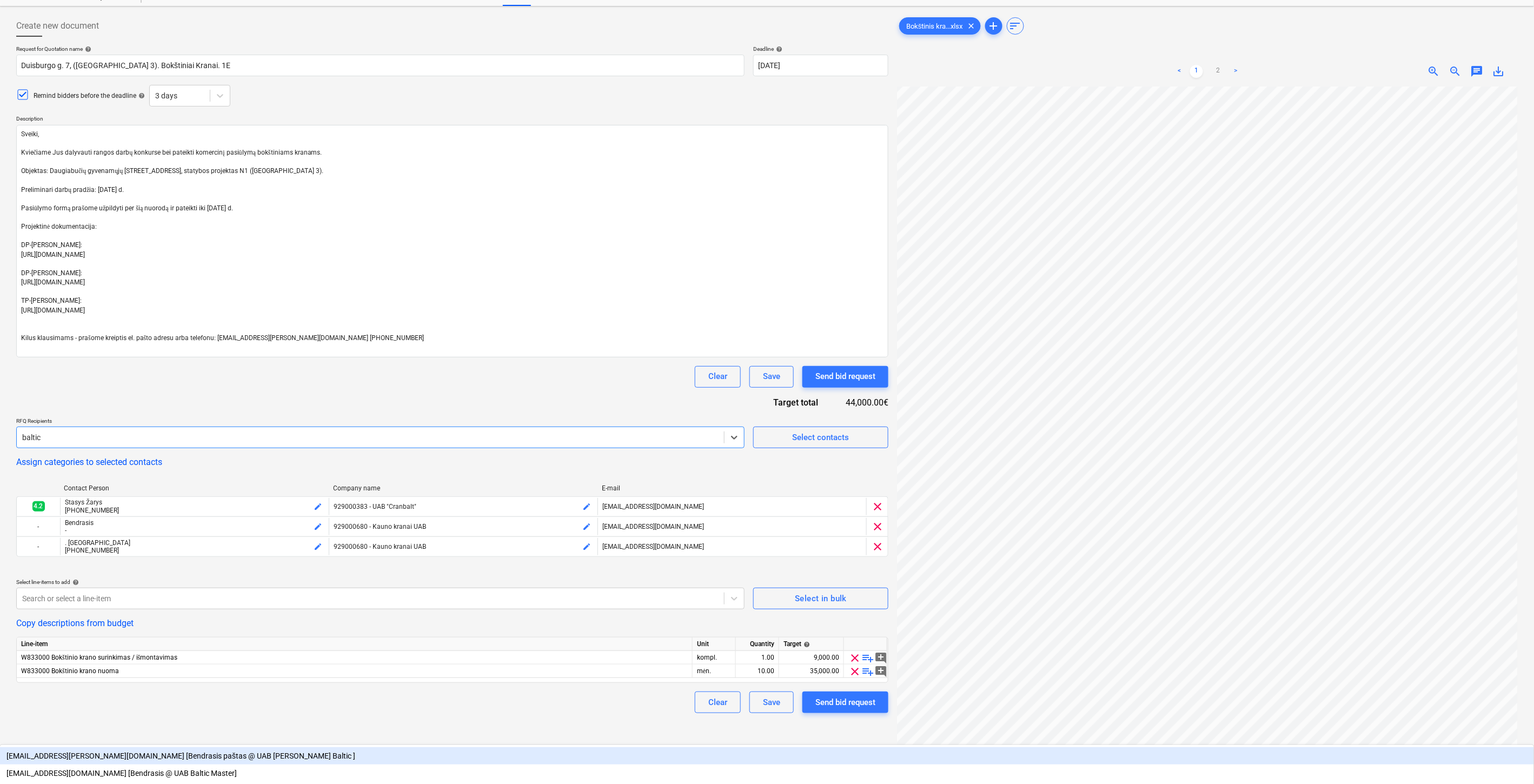
type input "baltic c"
click at [177, 747] on div "[EMAIL_ADDRESS][DOMAIN_NAME] [V @ 929000831 - UAB Baltic Cranes]" at bounding box center [767, 755] width 1534 height 17
type textarea "x"
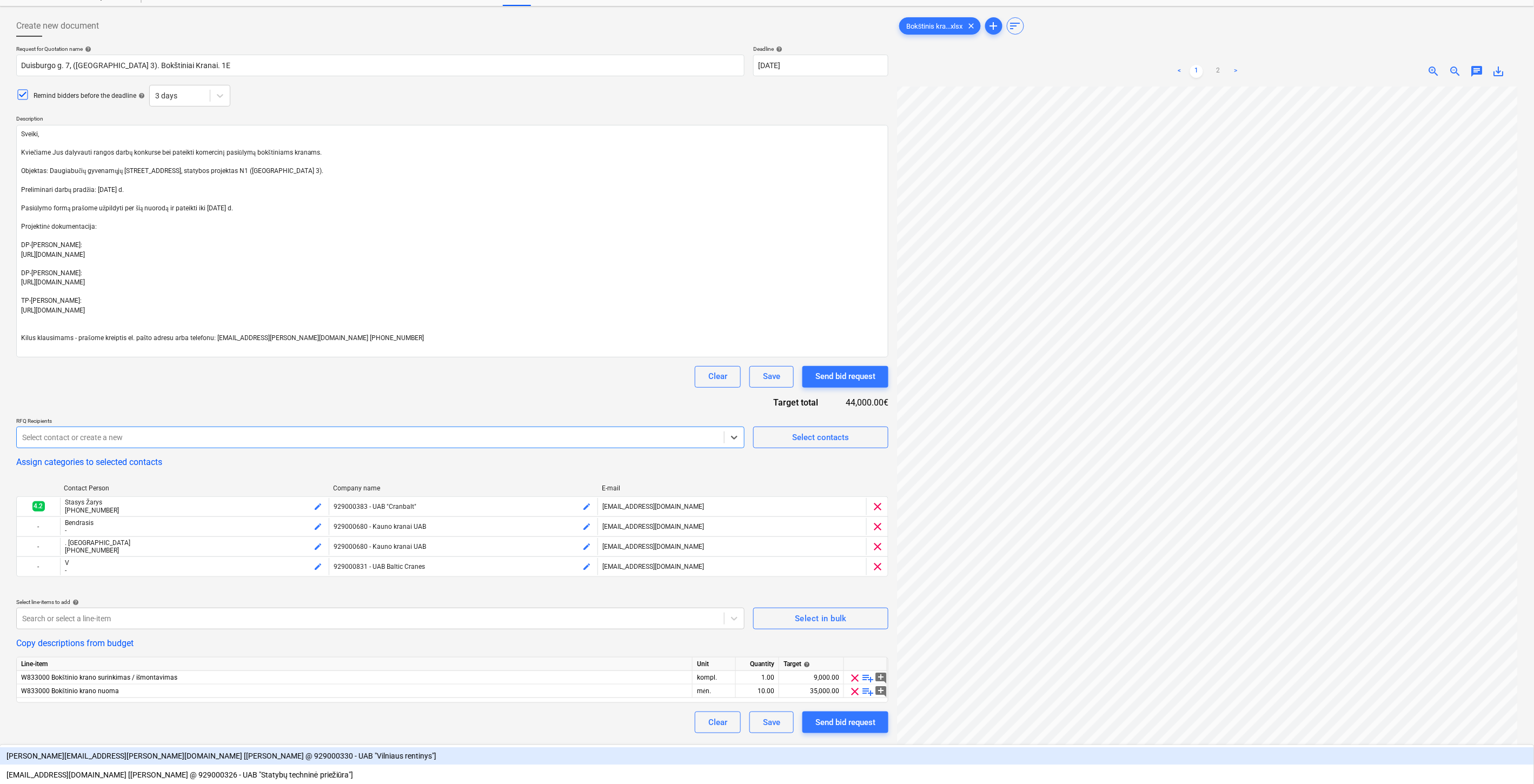
click at [315, 409] on div "Request for Quotation name help [PERSON_NAME] 7, ([GEOGRAPHIC_DATA] 3). Bokštin…" at bounding box center [453, 389] width 873 height 688
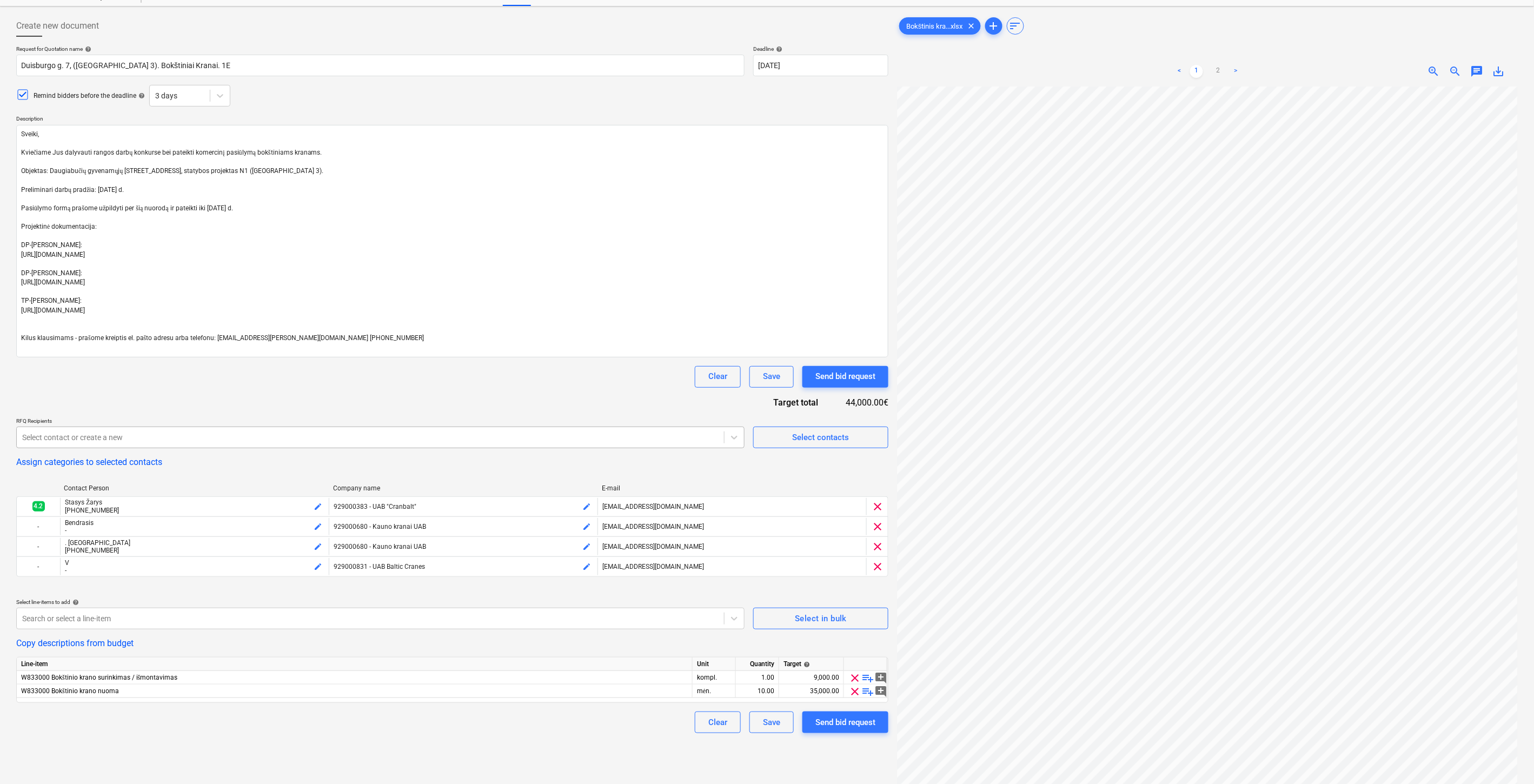
type textarea "x"
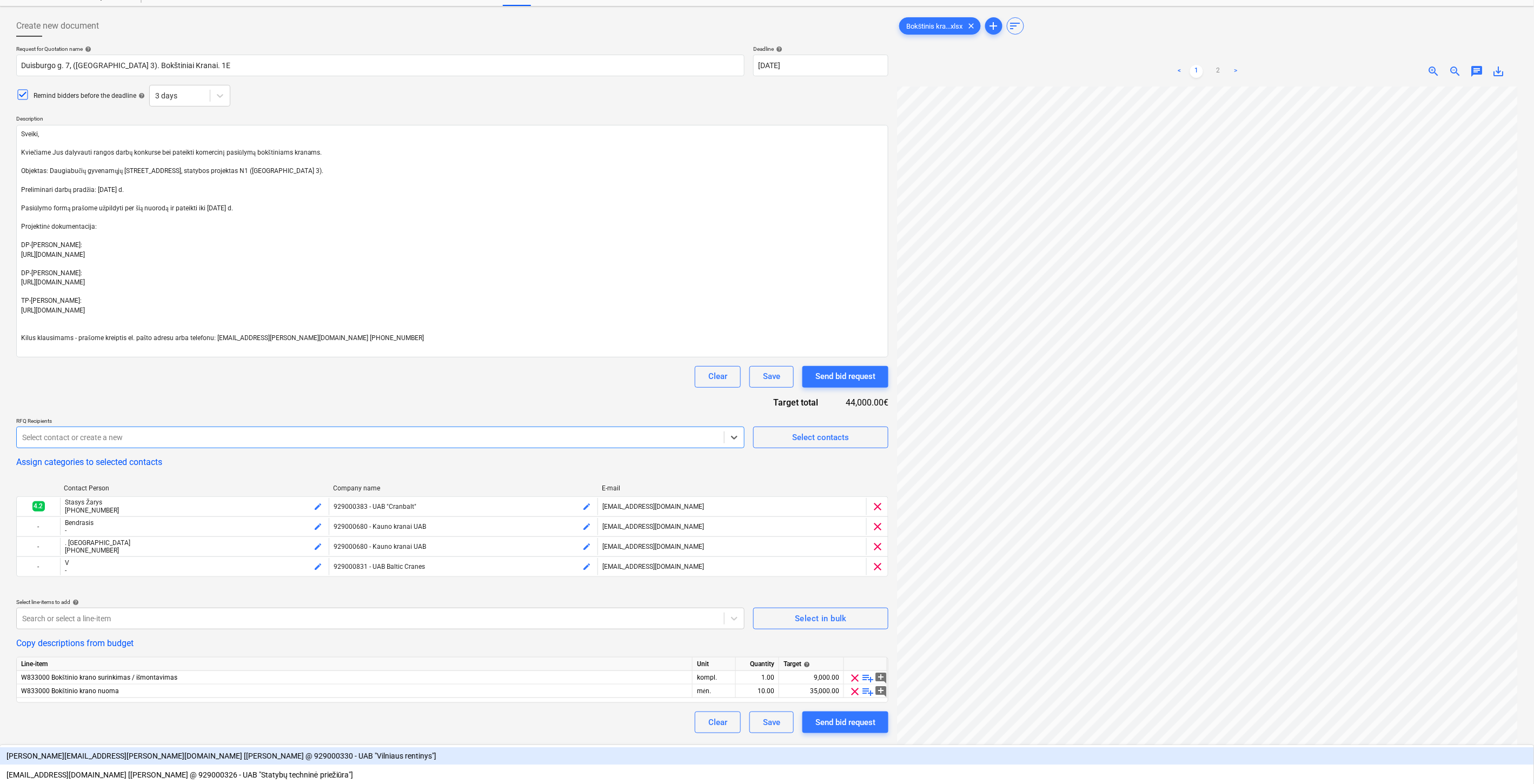
click at [240, 436] on div at bounding box center [370, 437] width 697 height 11
type input "klaiped"
click at [331, 747] on div "[EMAIL_ADDRESS][DOMAIN_NAME] [Edvinas @ UAB Klaipėdos kranai ]" at bounding box center [767, 755] width 1534 height 17
type textarea "x"
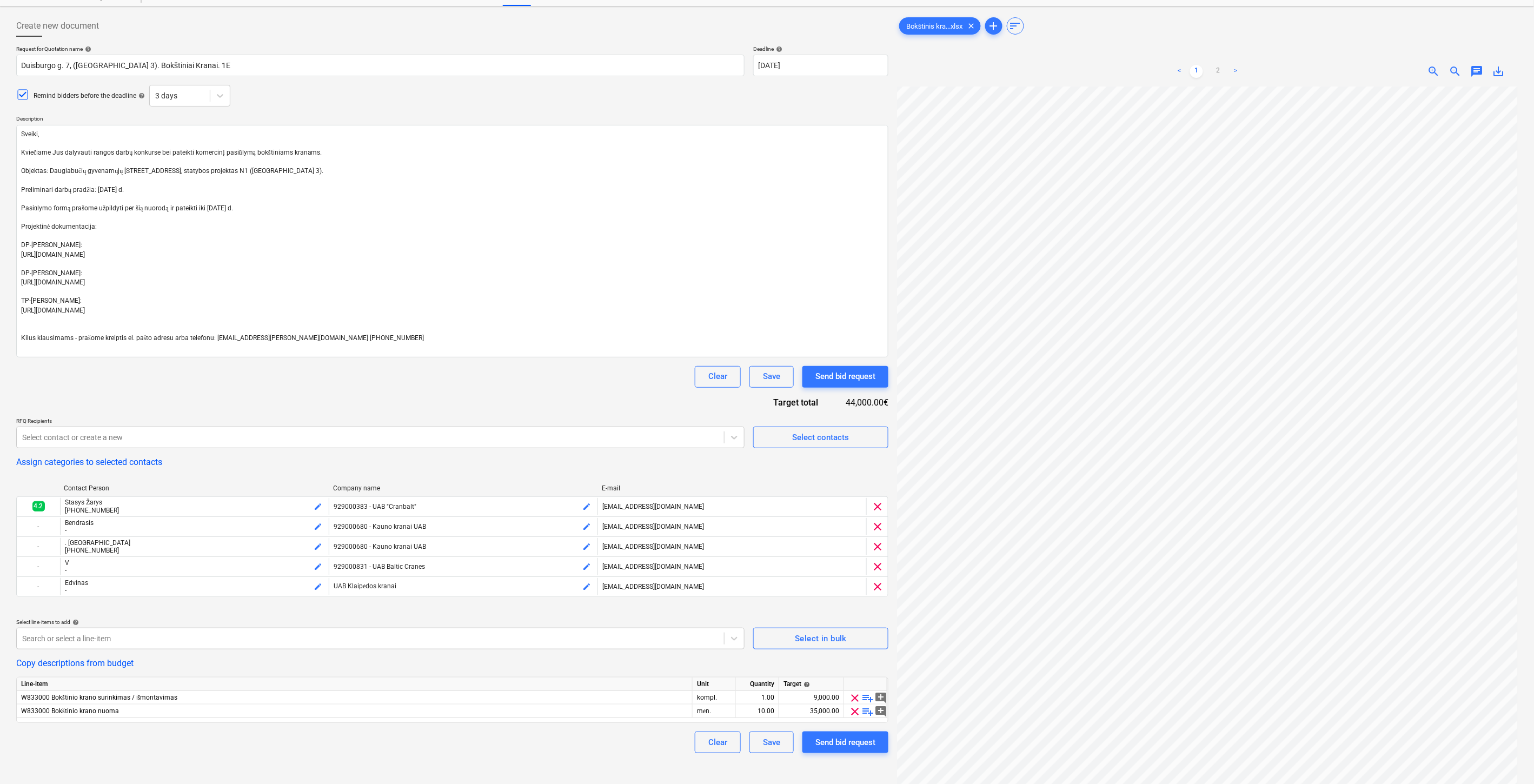
click at [481, 390] on div "Request for Quotation name help [PERSON_NAME] 7, ([GEOGRAPHIC_DATA] 3). Bokštin…" at bounding box center [453, 399] width 873 height 708
click at [502, 381] on div "Clear Save Send bid request" at bounding box center [453, 377] width 873 height 22
click at [515, 376] on div "Clear Save Send bid request" at bounding box center [453, 377] width 873 height 22
click at [521, 372] on div "Clear Save Send bid request" at bounding box center [453, 377] width 873 height 22
click at [372, 387] on div "Clear Save Send bid request" at bounding box center [453, 377] width 873 height 22
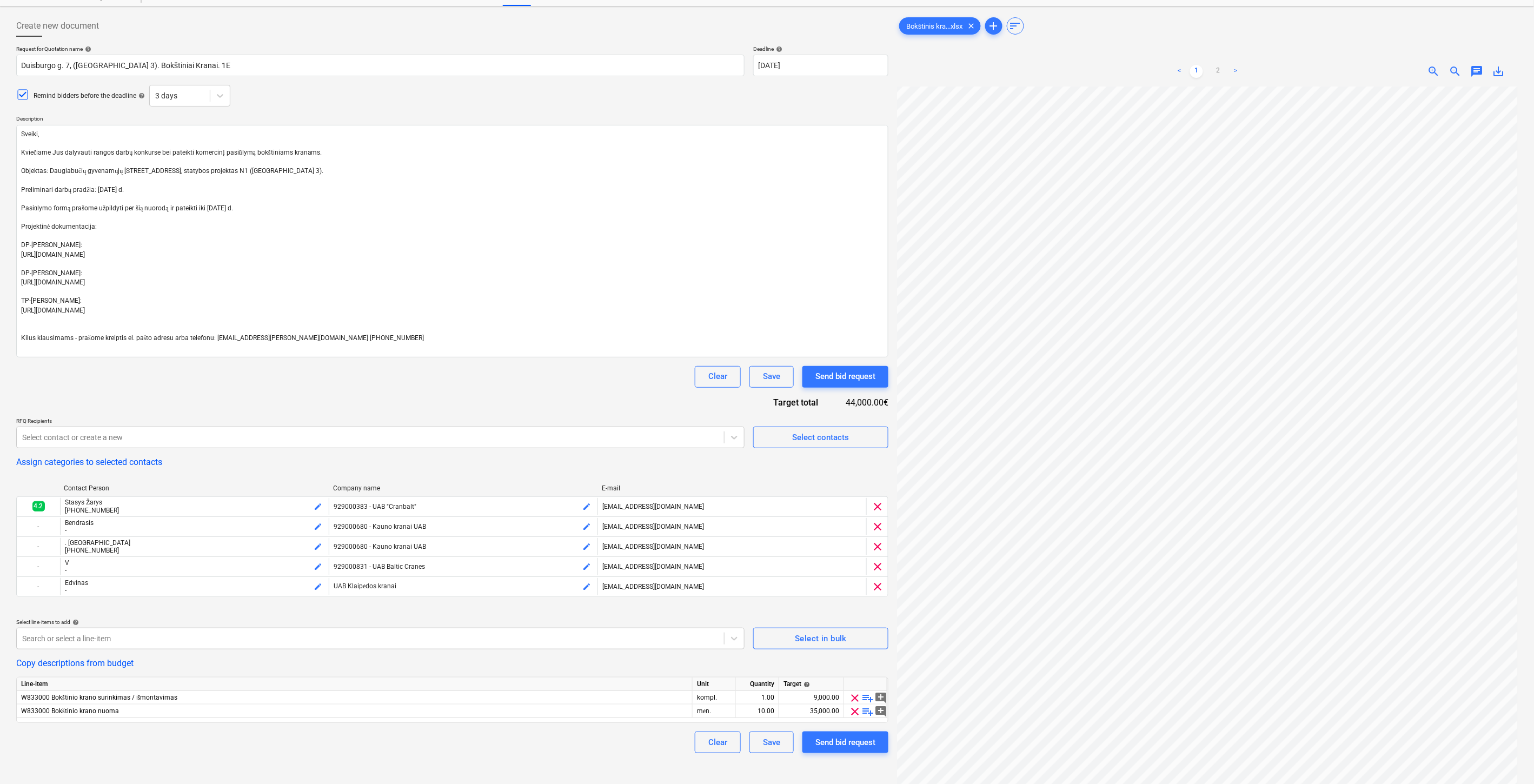
click at [434, 404] on div "Request for Quotation name help [PERSON_NAME] 7, ([GEOGRAPHIC_DATA] 3). Bokštin…" at bounding box center [453, 399] width 873 height 708
type textarea "x"
click at [464, 393] on div "Request for Quotation name help [PERSON_NAME] 7, ([GEOGRAPHIC_DATA] 3). Bokštin…" at bounding box center [453, 399] width 873 height 708
click at [497, 388] on div "Request for Quotation name help [PERSON_NAME] 7, ([GEOGRAPHIC_DATA] 3). Bokštin…" at bounding box center [453, 399] width 873 height 708
click at [529, 379] on div "Clear Save Send bid request" at bounding box center [453, 377] width 873 height 22
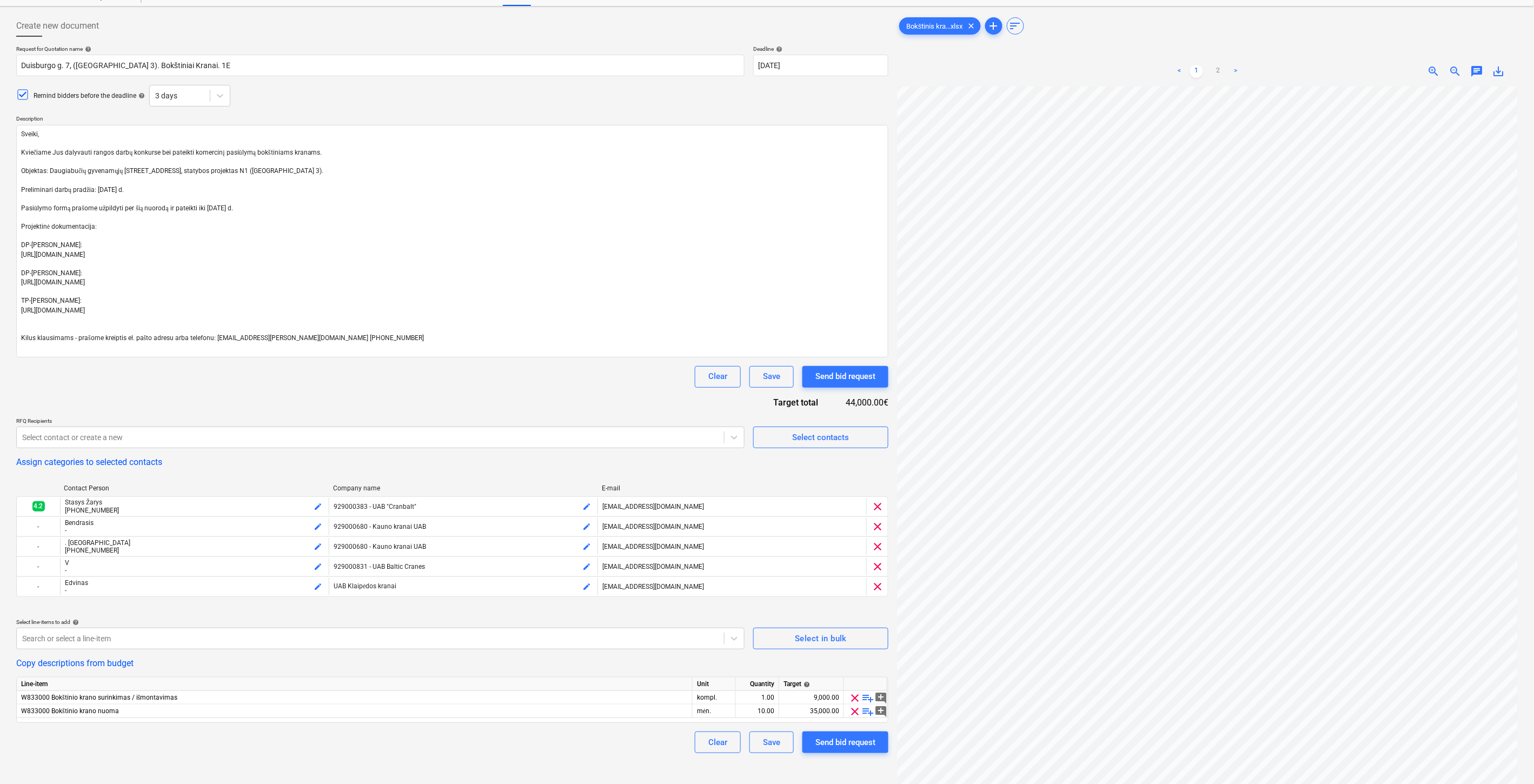
click at [622, 413] on div "Request for Quotation name help [PERSON_NAME] 7, ([GEOGRAPHIC_DATA] 3). Bokštin…" at bounding box center [453, 399] width 873 height 708
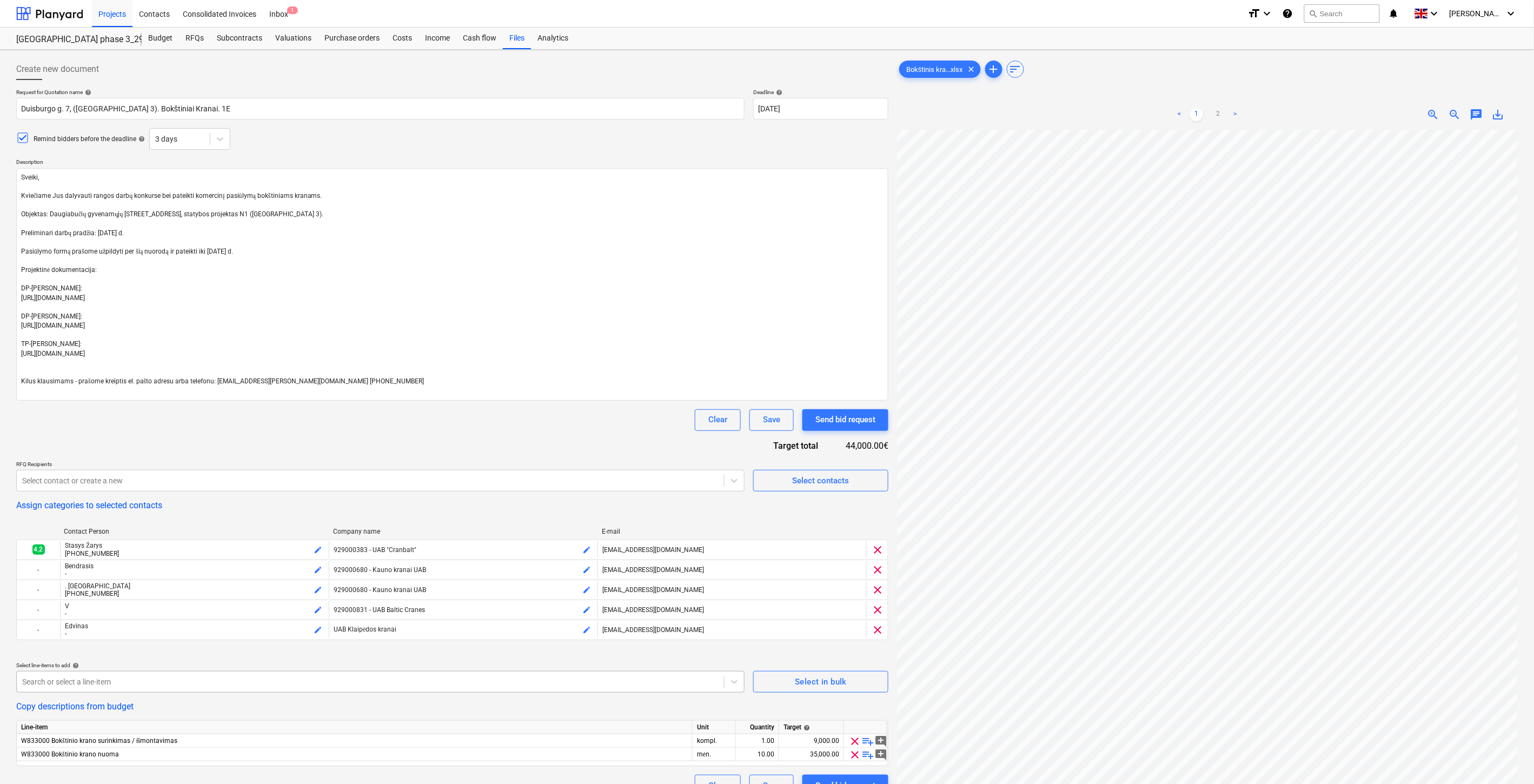
scroll to position [108, 0]
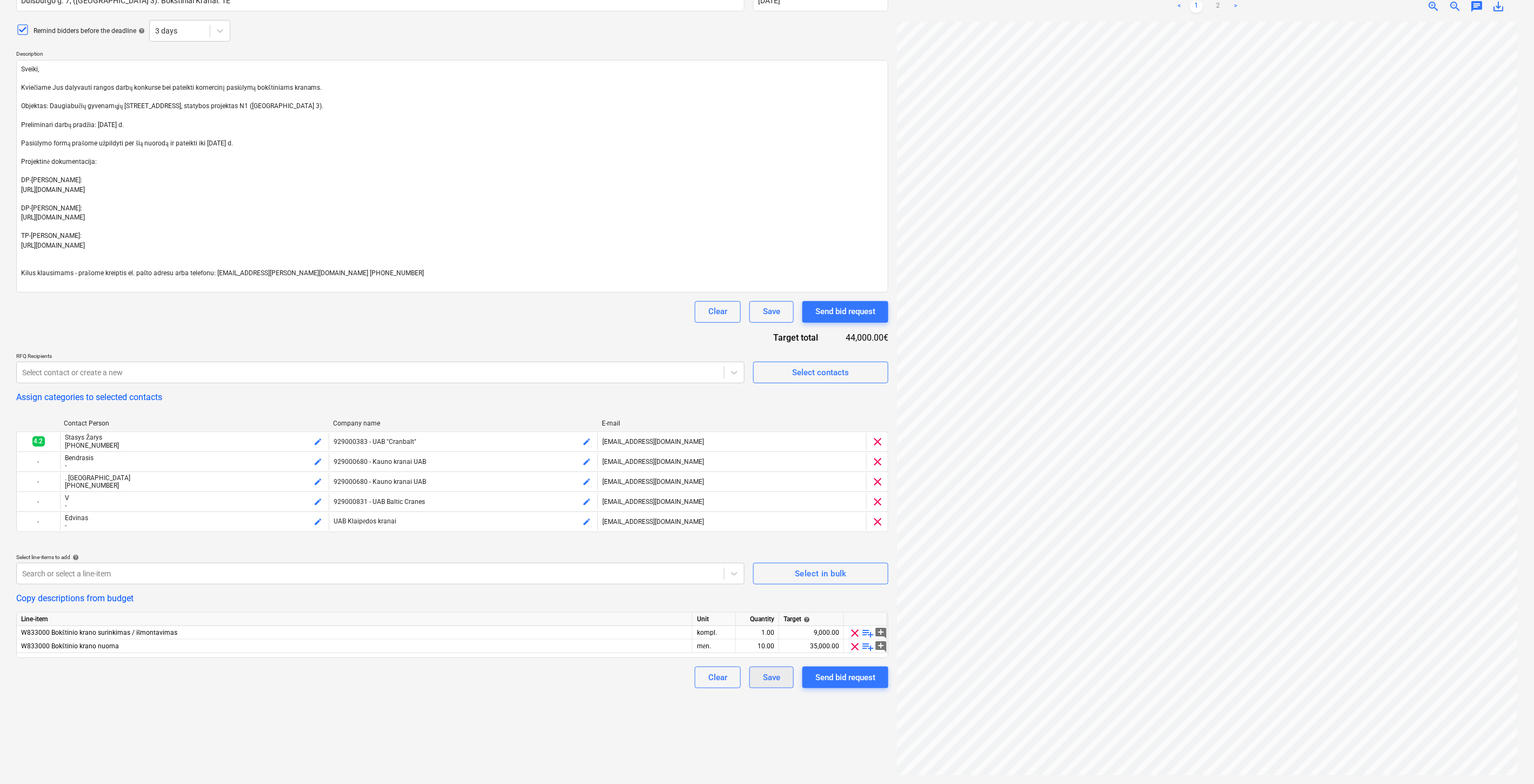
click at [765, 681] on div "Save" at bounding box center [772, 677] width 17 height 14
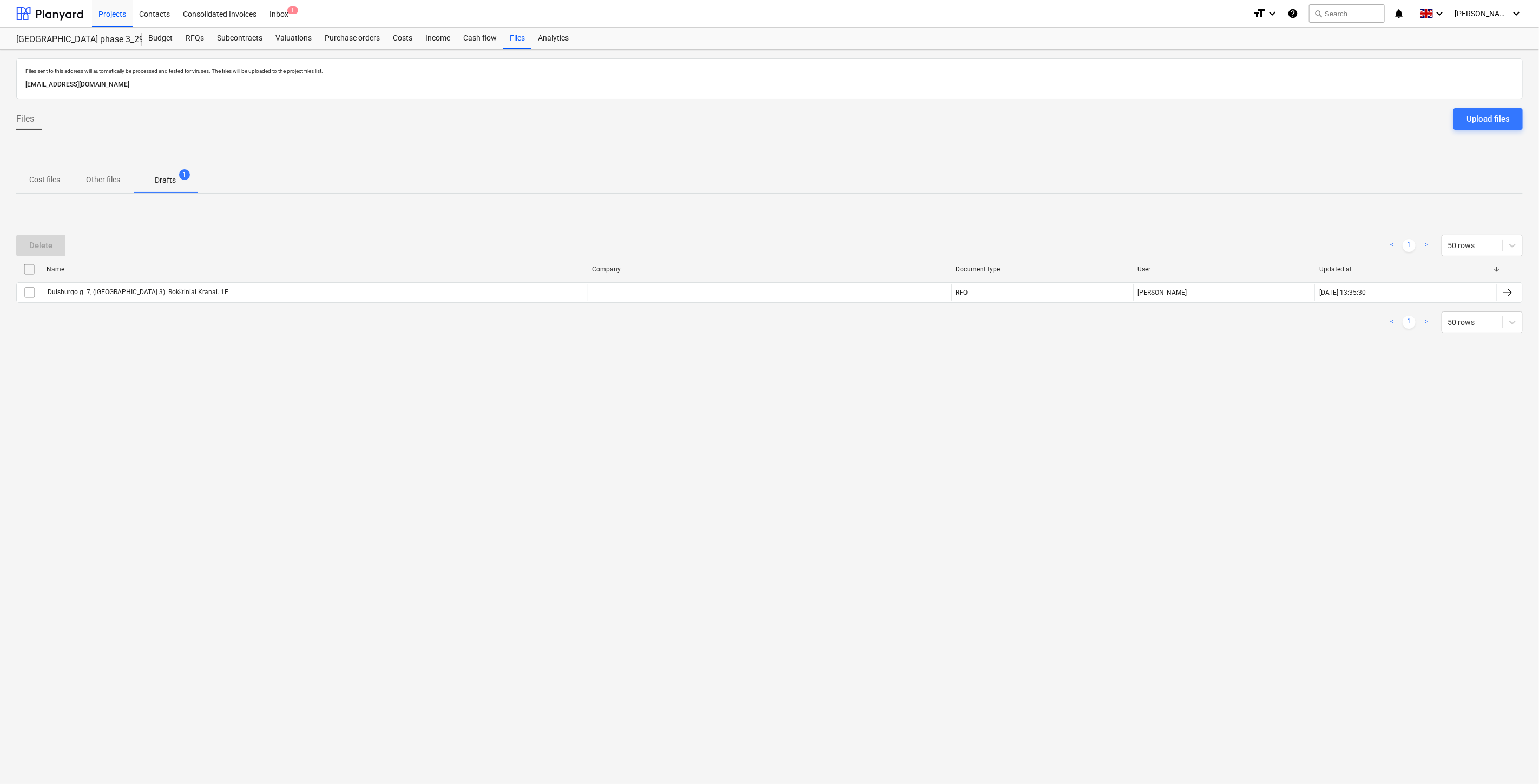
click at [390, 460] on div "Files sent to this address will automatically be processed and tested for virus…" at bounding box center [769, 416] width 1539 height 734
click at [47, 182] on p "Cost files" at bounding box center [44, 180] width 31 height 12
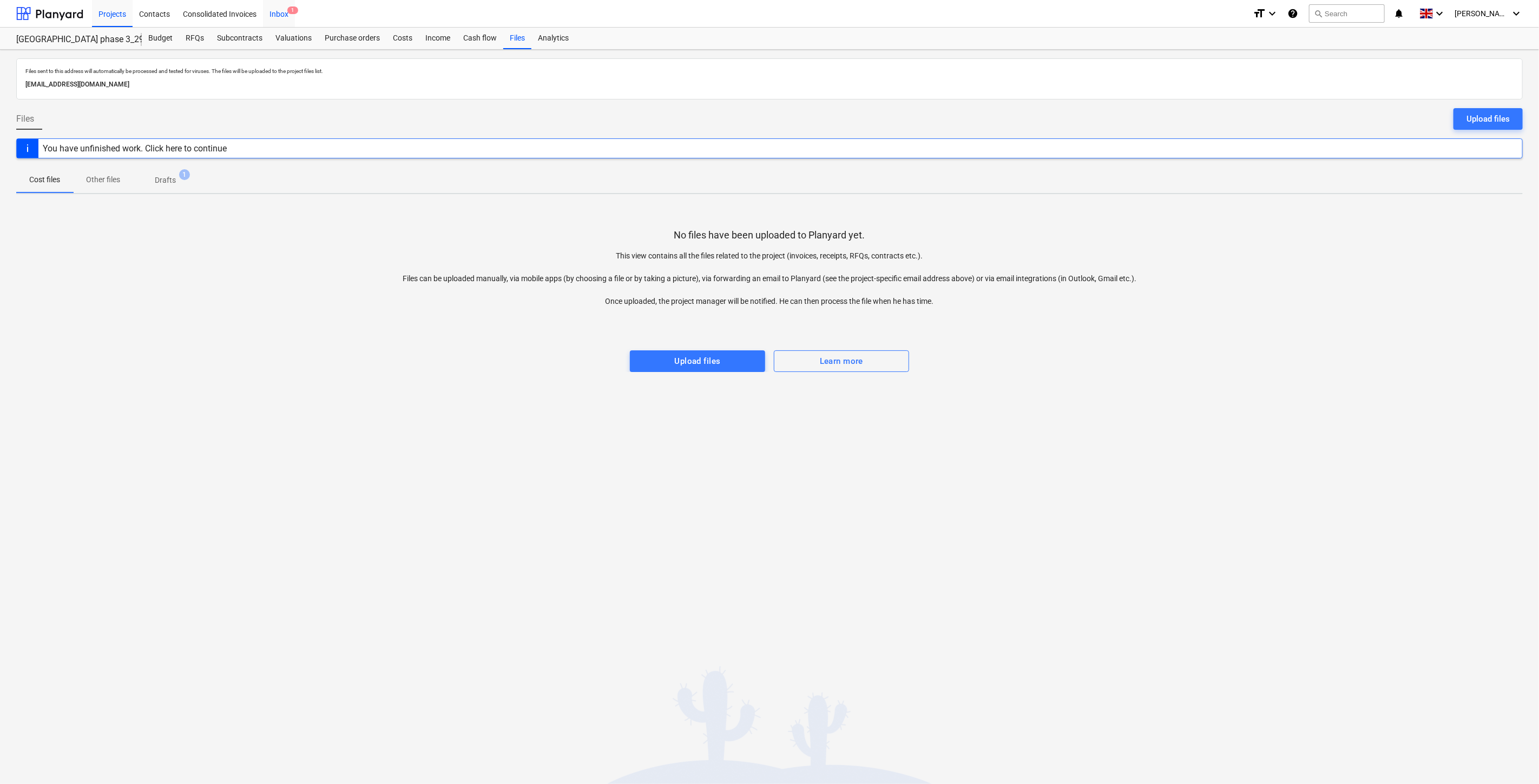
drag, startPoint x: 166, startPoint y: 17, endPoint x: 281, endPoint y: 4, distance: 115.7
click at [166, 17] on div "Contacts" at bounding box center [155, 13] width 43 height 28
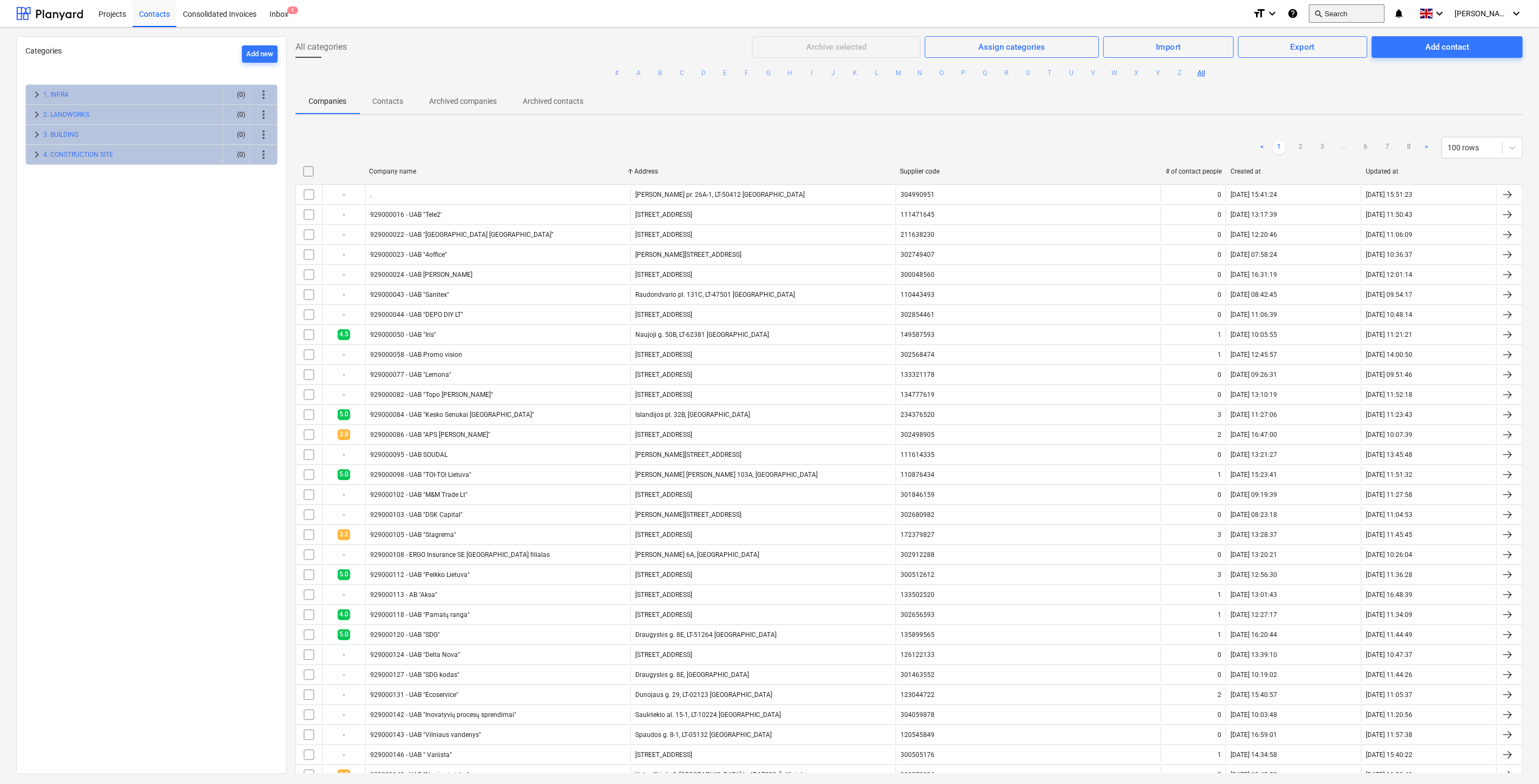
click at [1376, 17] on button "search Search" at bounding box center [1347, 14] width 76 height 18
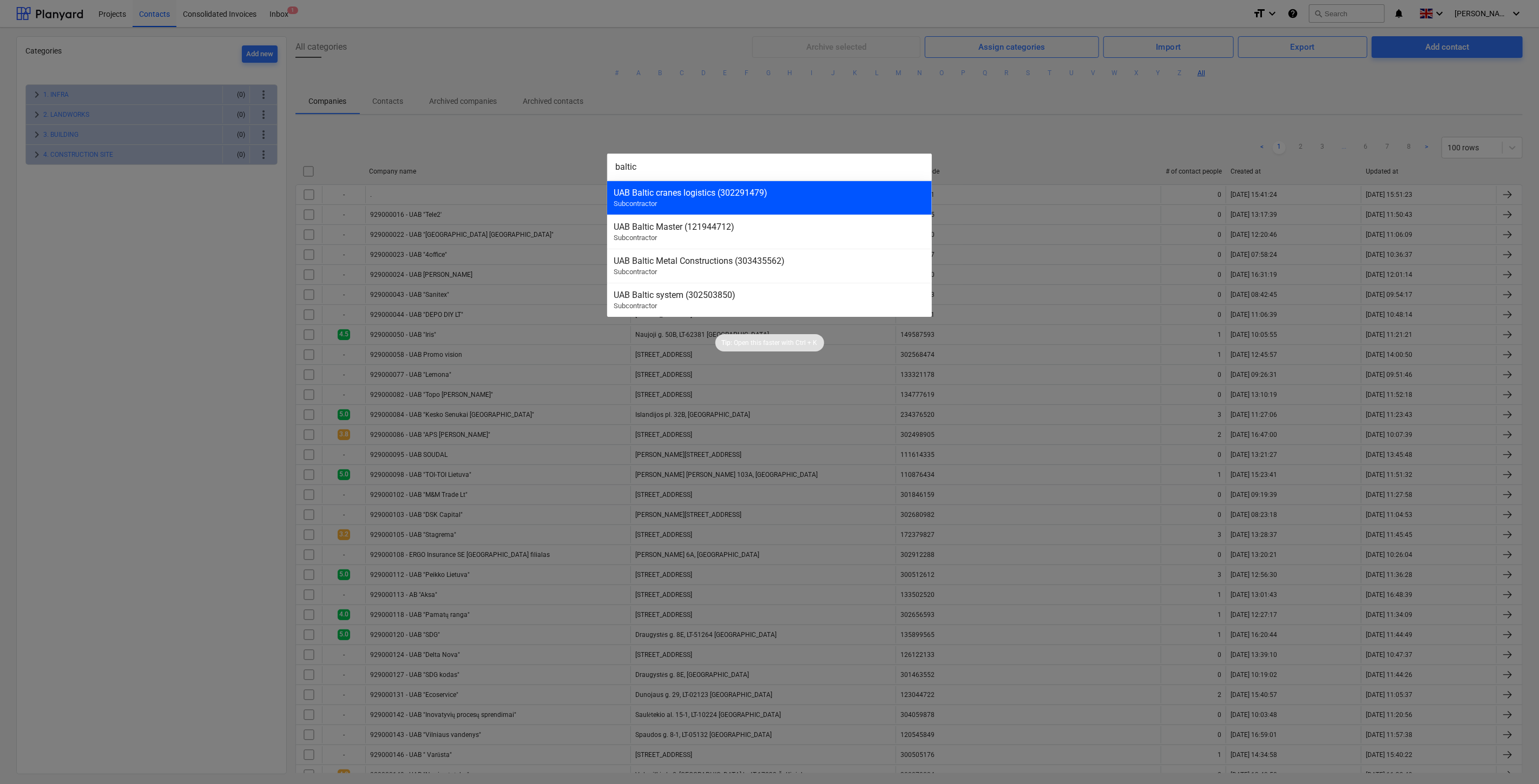
type input "baltic"
click at [776, 198] on div "UAB Baltic cranes logistics (302291479) Subcontractor" at bounding box center [769, 198] width 324 height 34
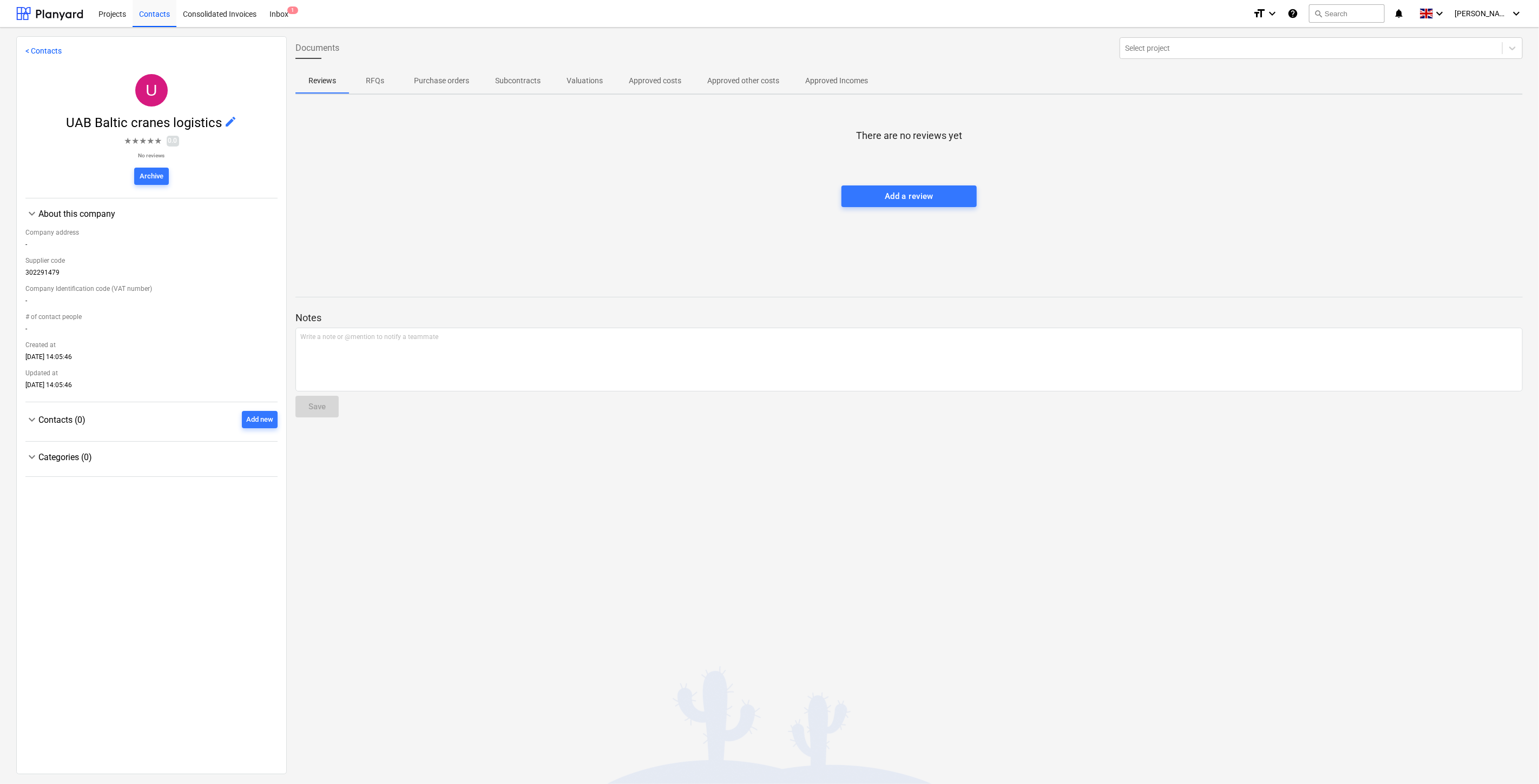
click at [375, 211] on div "There are no reviews yet Add a review" at bounding box center [909, 184] width 1227 height 163
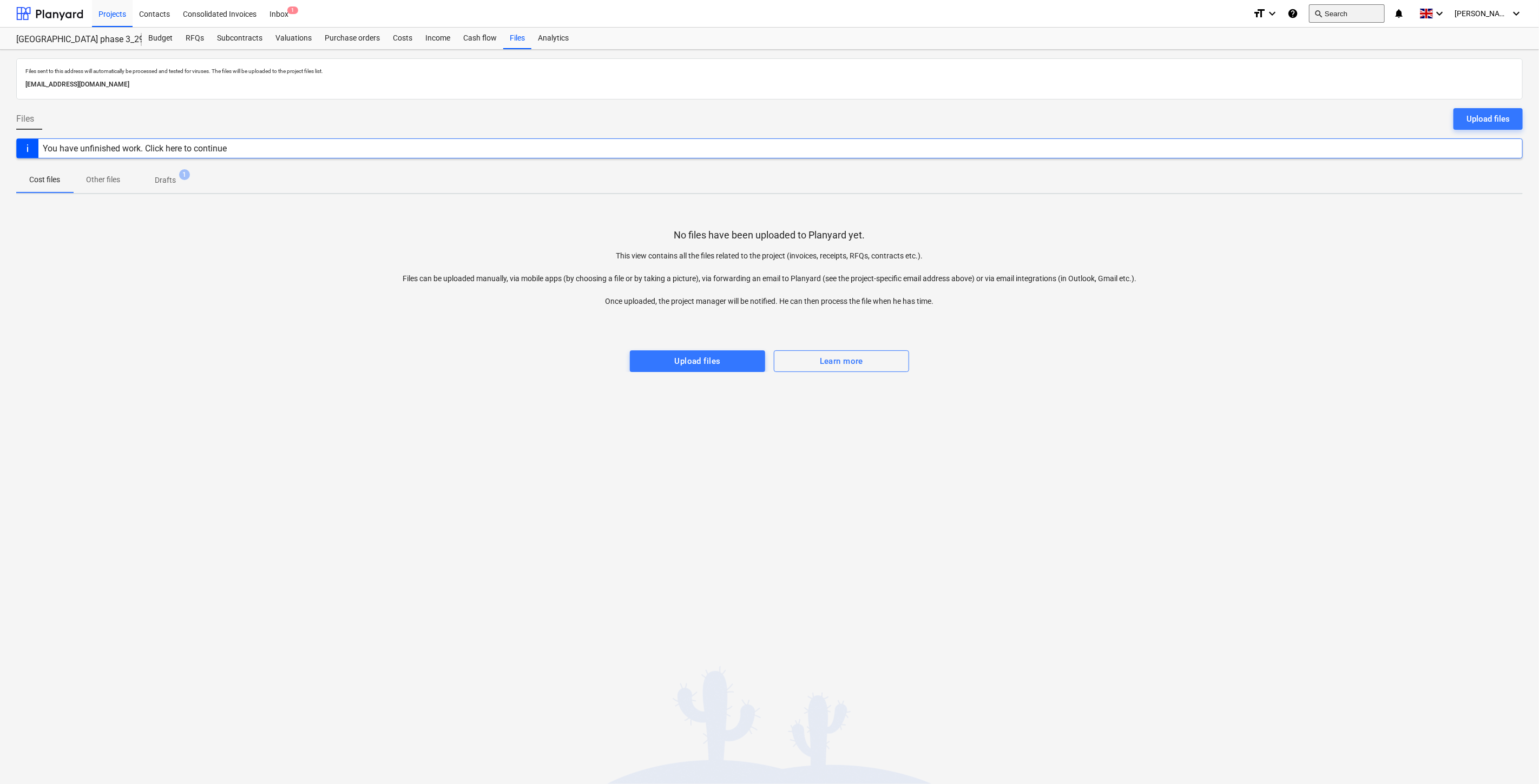
click at [1355, 17] on button "search Search" at bounding box center [1347, 14] width 76 height 18
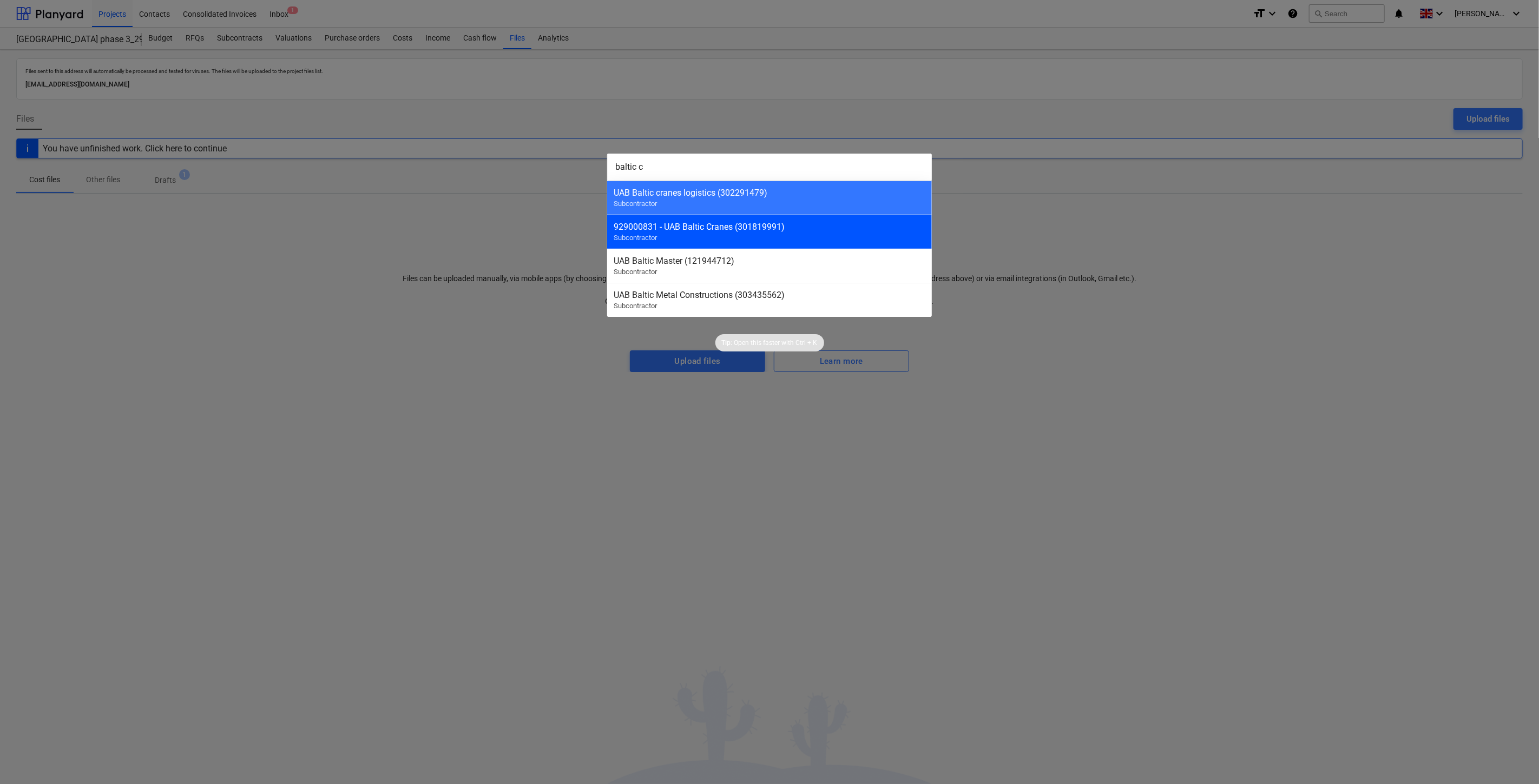
type input "baltic c"
click at [722, 239] on div "929000831 - UAB Baltic Cranes (301819991) Subcontractor" at bounding box center [769, 232] width 324 height 34
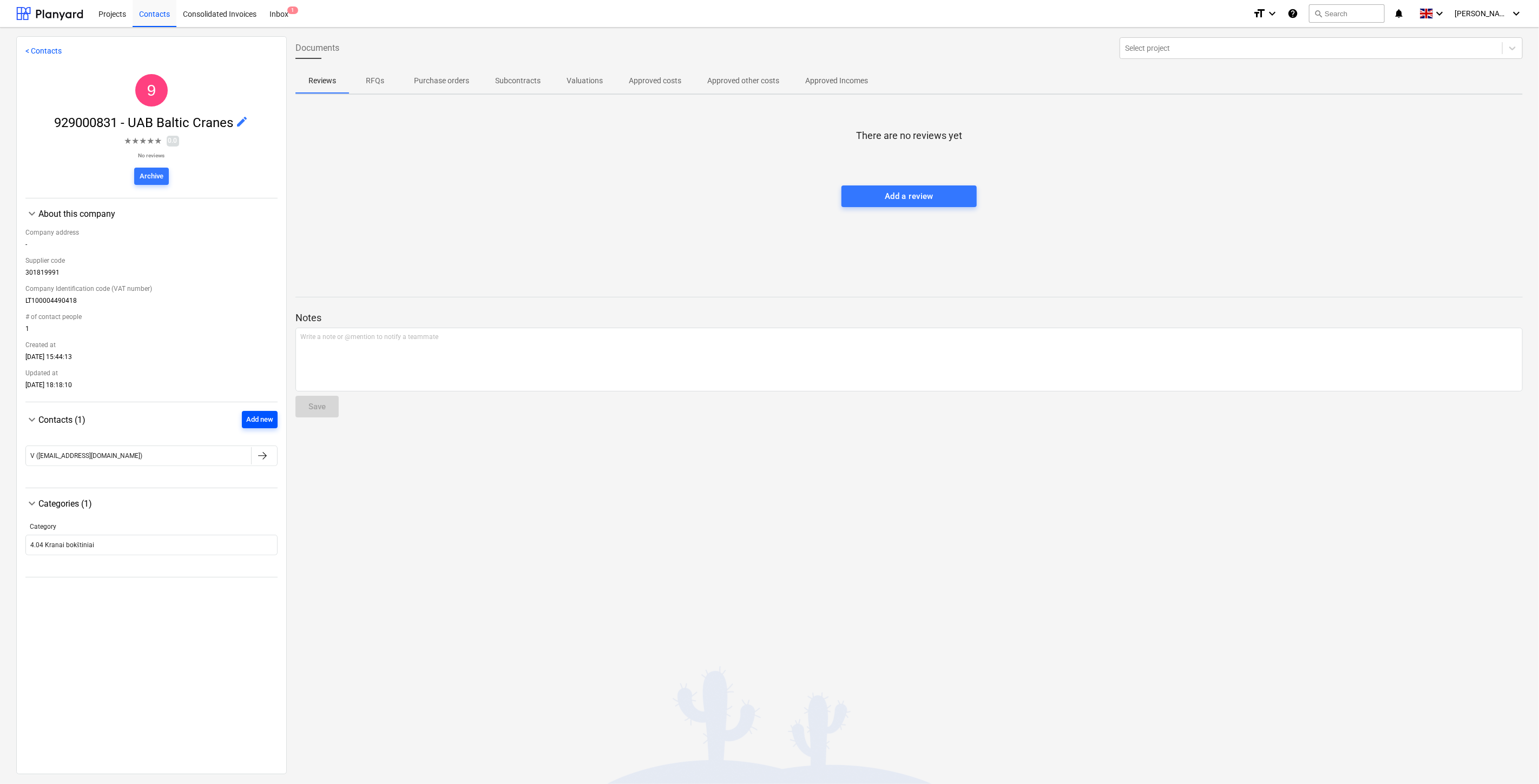
click at [248, 426] on div "Add new" at bounding box center [259, 420] width 27 height 13
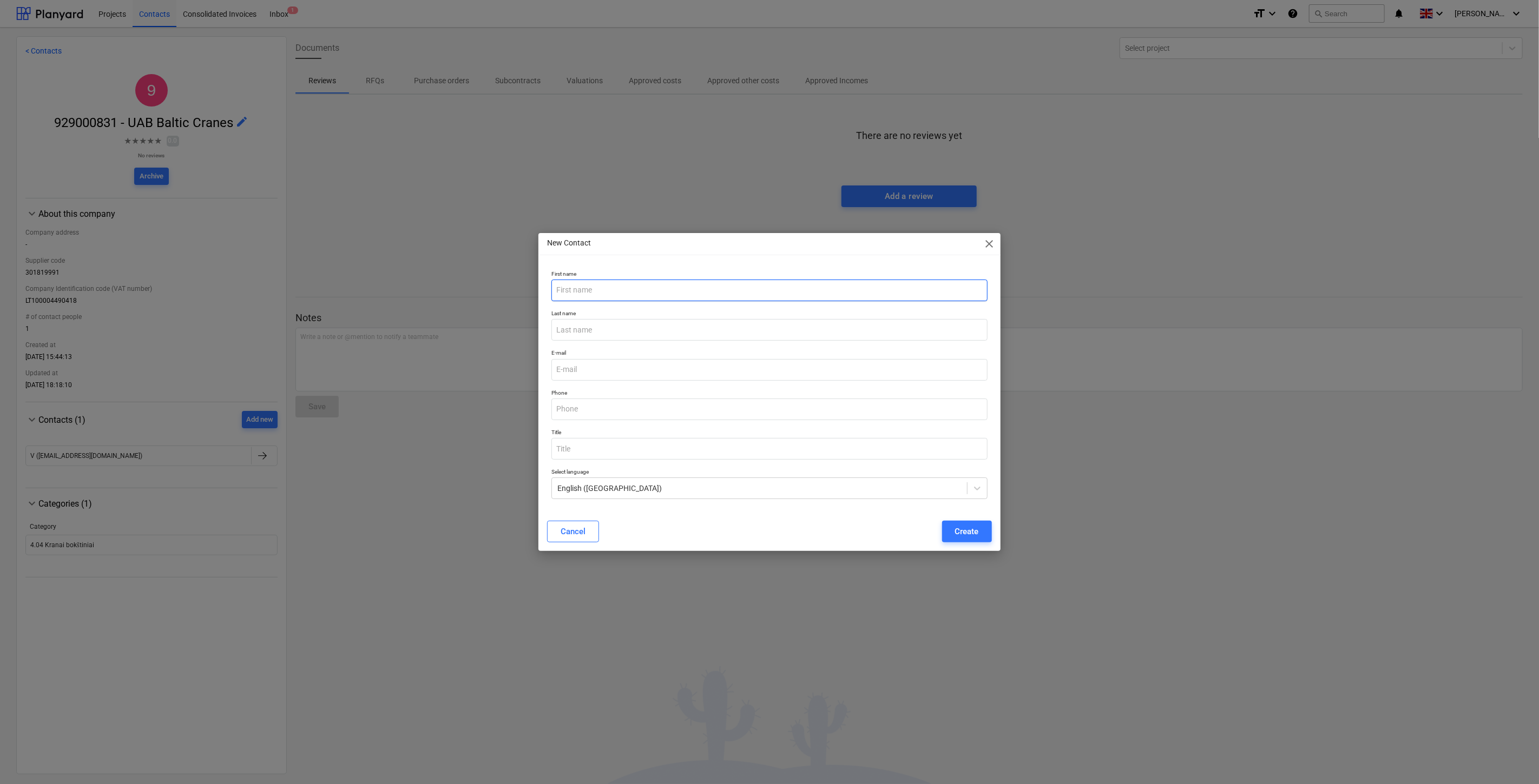
click at [617, 289] on input "text" at bounding box center [769, 291] width 436 height 22
type input "Bendrasis."
click at [655, 414] on input "text" at bounding box center [769, 409] width 436 height 22
paste input "[PHONE_NUMBER]"
type input "[PHONE_NUMBER]"
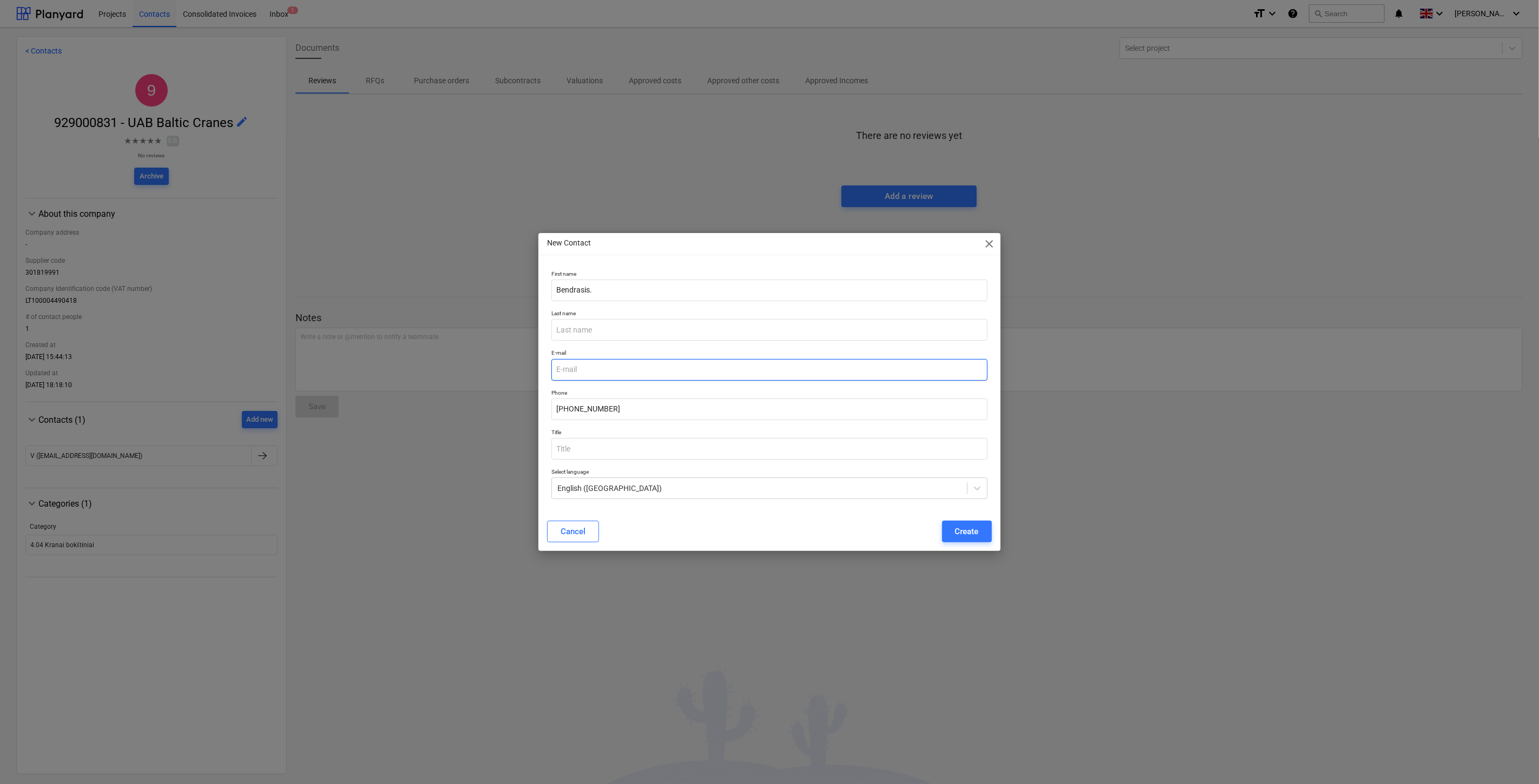
click at [633, 363] on input "email" at bounding box center [769, 370] width 436 height 22
paste input "[EMAIL_ADDRESS][DOMAIN_NAME]"
type input "[EMAIL_ADDRESS][DOMAIN_NAME]"
click at [755, 521] on div "Cancel Create" at bounding box center [769, 532] width 445 height 22
click at [962, 524] on button "Create" at bounding box center [966, 532] width 50 height 22
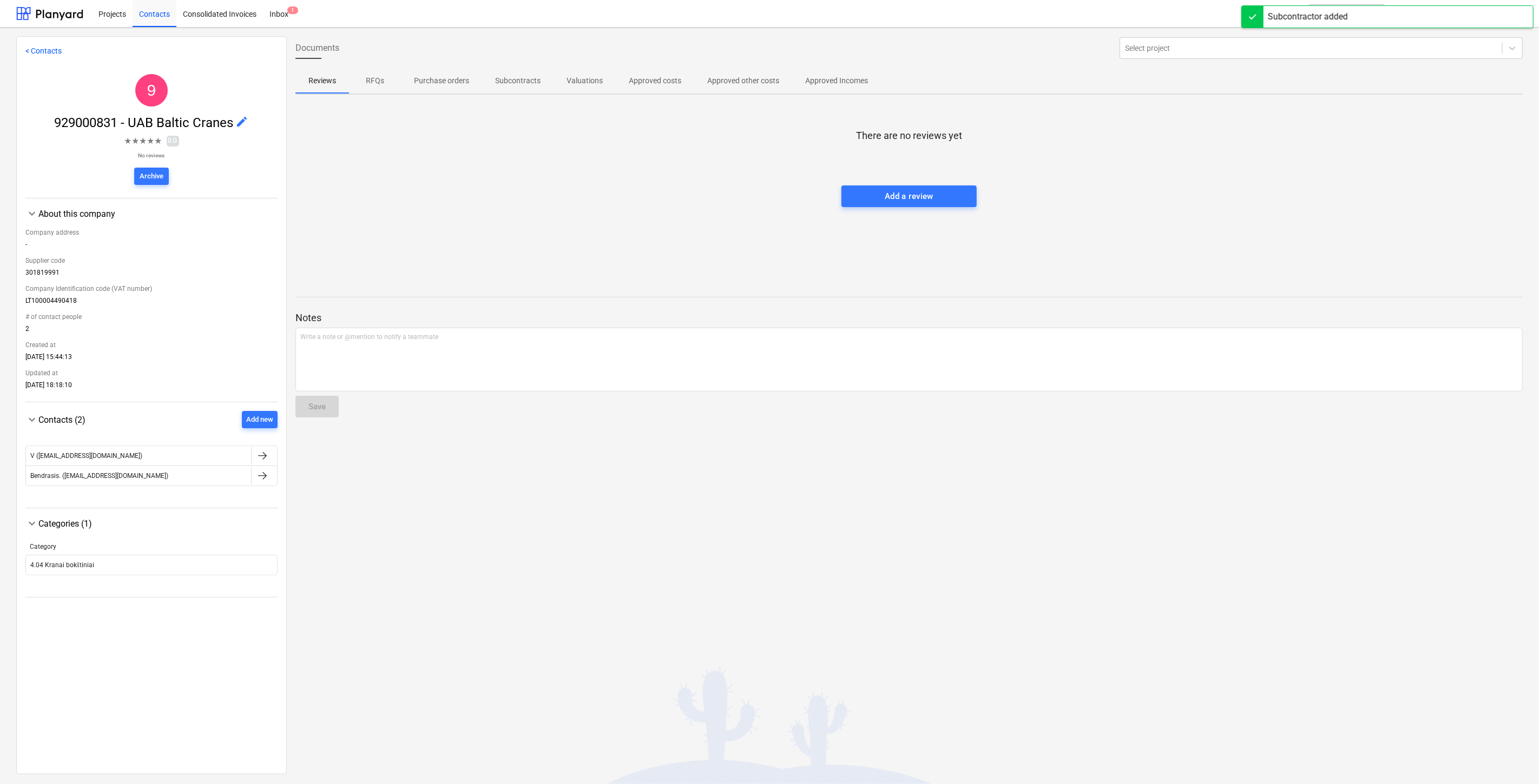
drag, startPoint x: 615, startPoint y: 518, endPoint x: 629, endPoint y: 499, distance: 23.6
click at [615, 517] on div "Documents Select project Reviews RFQs Purchase orders Subcontracts Valuations A…" at bounding box center [908, 405] width 1244 height 737
click at [629, 499] on div "Documents Select project Reviews RFQs Purchase orders Subcontracts Valuations A…" at bounding box center [908, 405] width 1244 height 737
click at [408, 182] on div at bounding box center [909, 174] width 1227 height 22
click at [1094, 153] on div at bounding box center [909, 153] width 1227 height 22
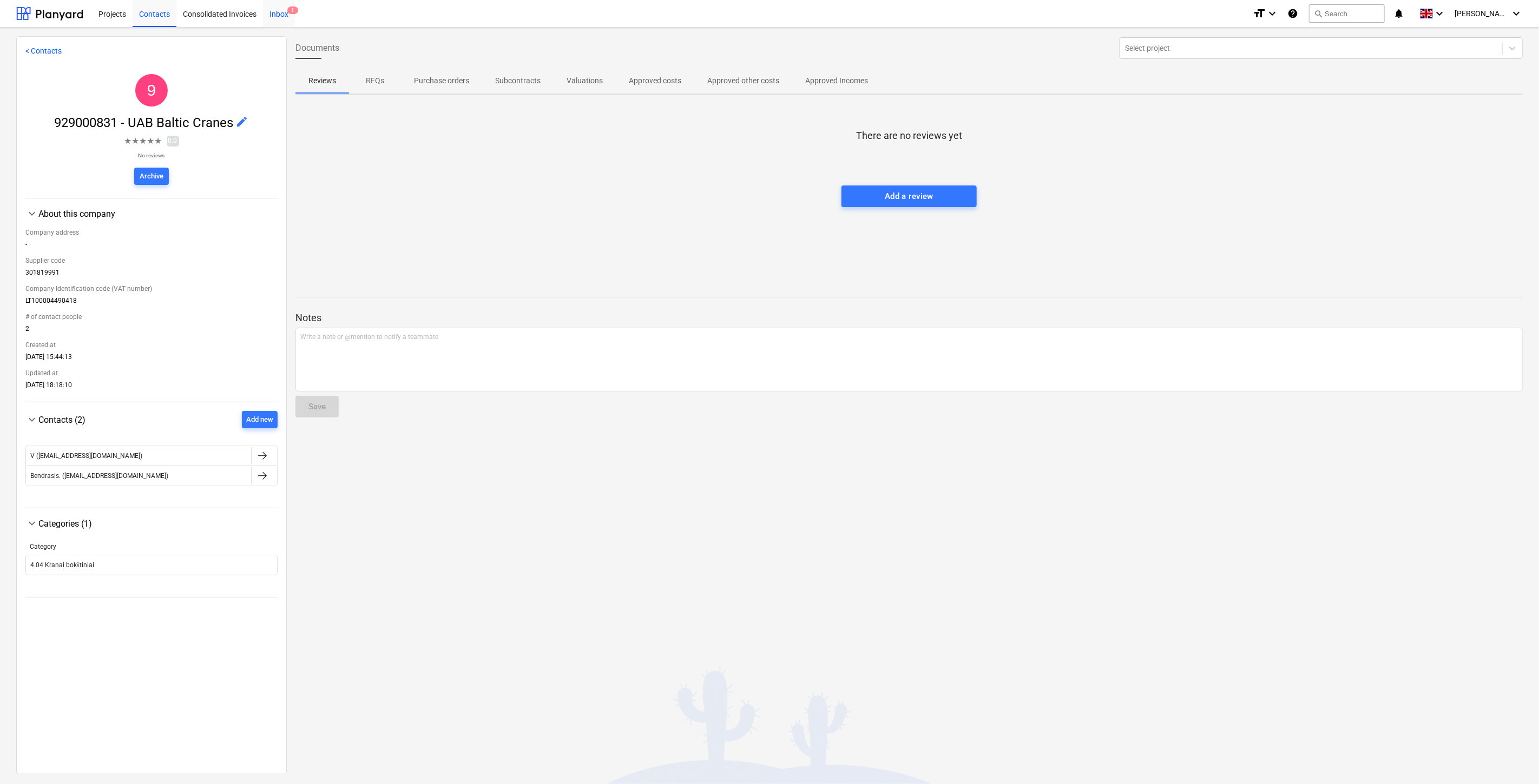
drag, startPoint x: 169, startPoint y: 23, endPoint x: 289, endPoint y: 4, distance: 121.5
click at [169, 23] on div "Contacts" at bounding box center [155, 13] width 43 height 28
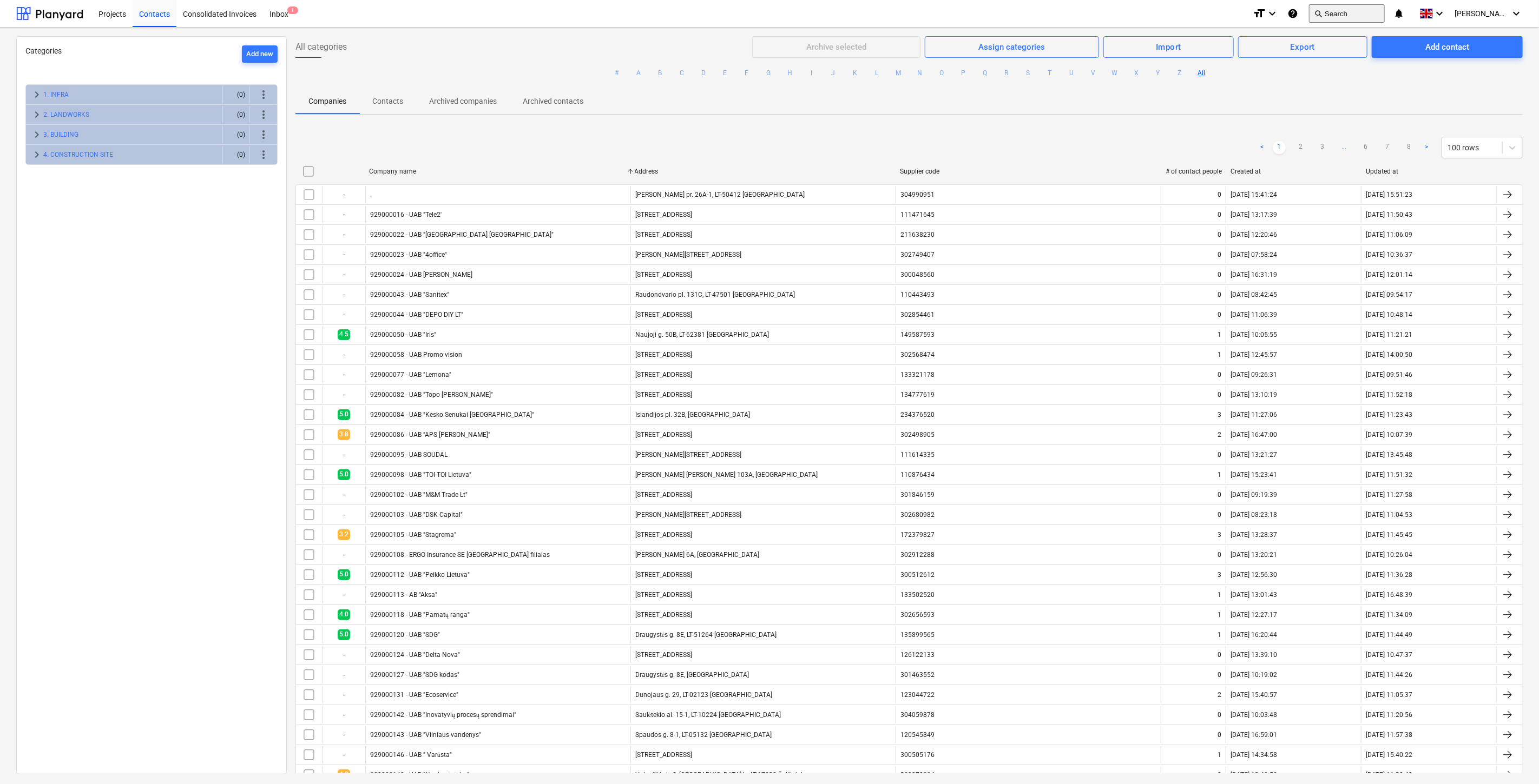
click at [1384, 19] on button "search Search" at bounding box center [1347, 14] width 76 height 18
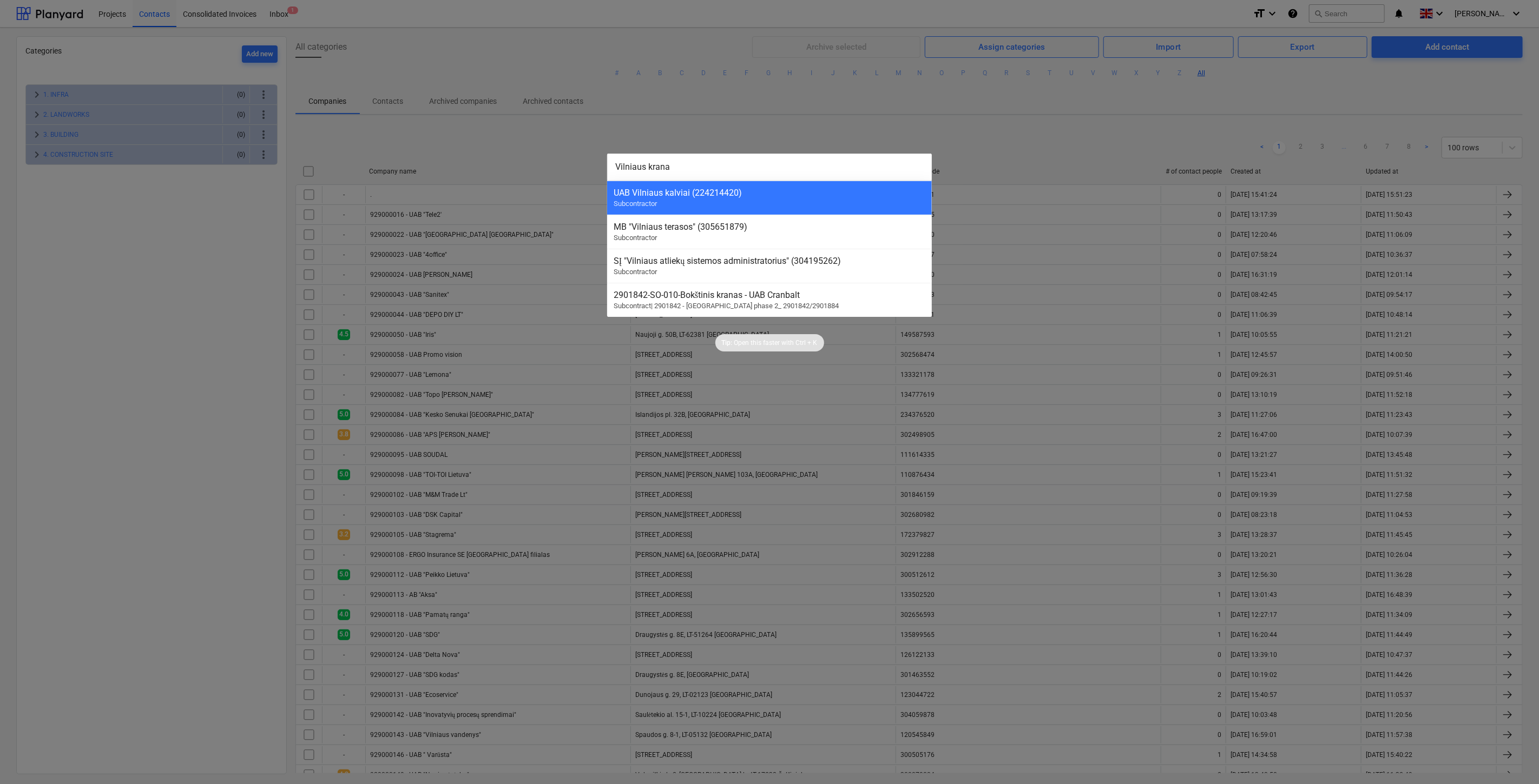
type input "Vilniaus kranai"
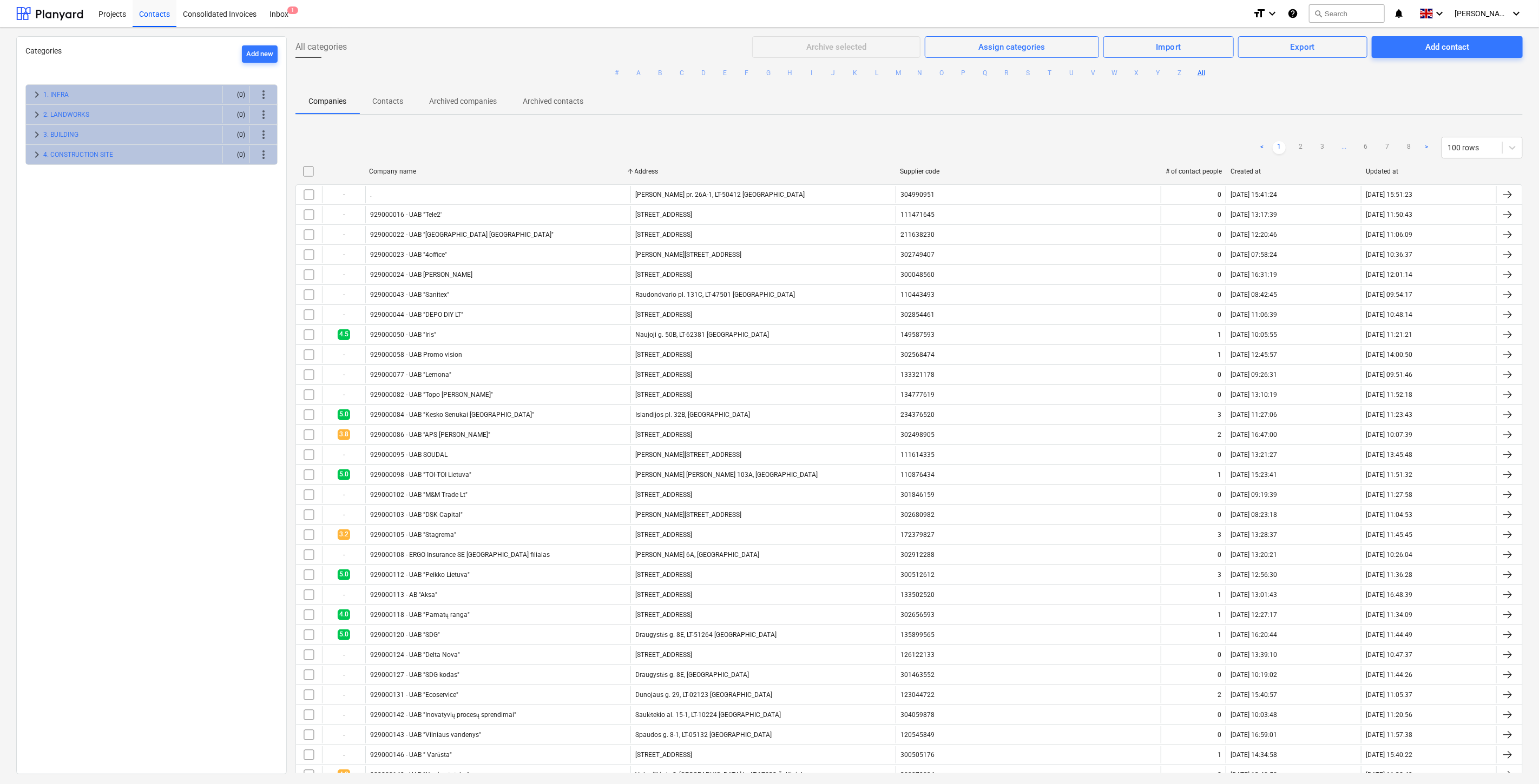
click at [1120, 133] on div "< 1 2 3 ... 6 7 8 > 100 rows" at bounding box center [909, 148] width 1227 height 31
click at [1425, 44] on div "Add contact" at bounding box center [1447, 47] width 43 height 14
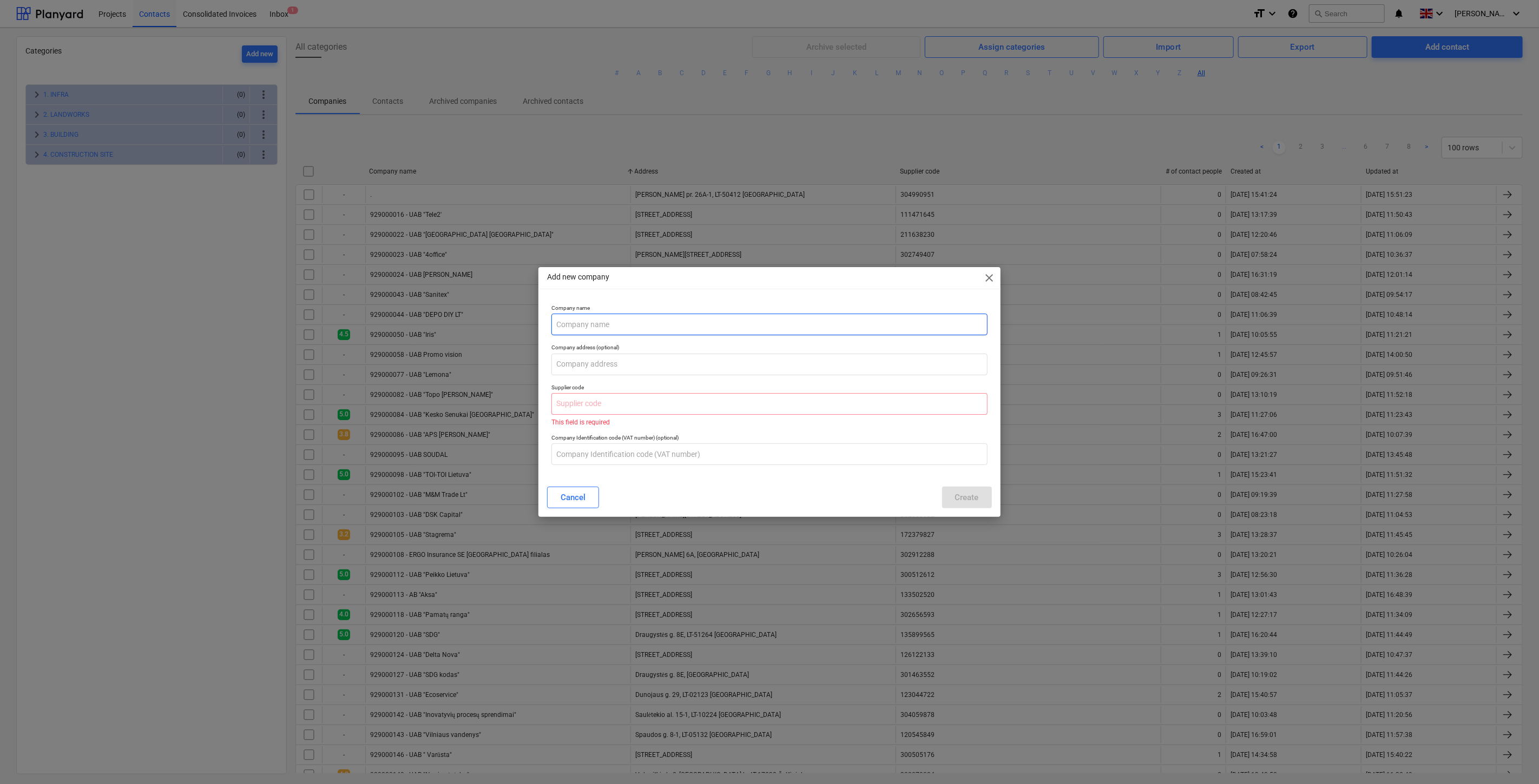
click at [651, 326] on input "text" at bounding box center [769, 324] width 436 height 22
type input "UAB "Vilniaus kranai""
click at [731, 365] on input "text" at bounding box center [769, 365] width 436 height 22
paste input "Metalo g. 9B [GEOGRAPHIC_DATA], LT-02190 [GEOGRAPHIC_DATA]"
type input "Metalo g. 9B [GEOGRAPHIC_DATA], LT-02190 [GEOGRAPHIC_DATA]"
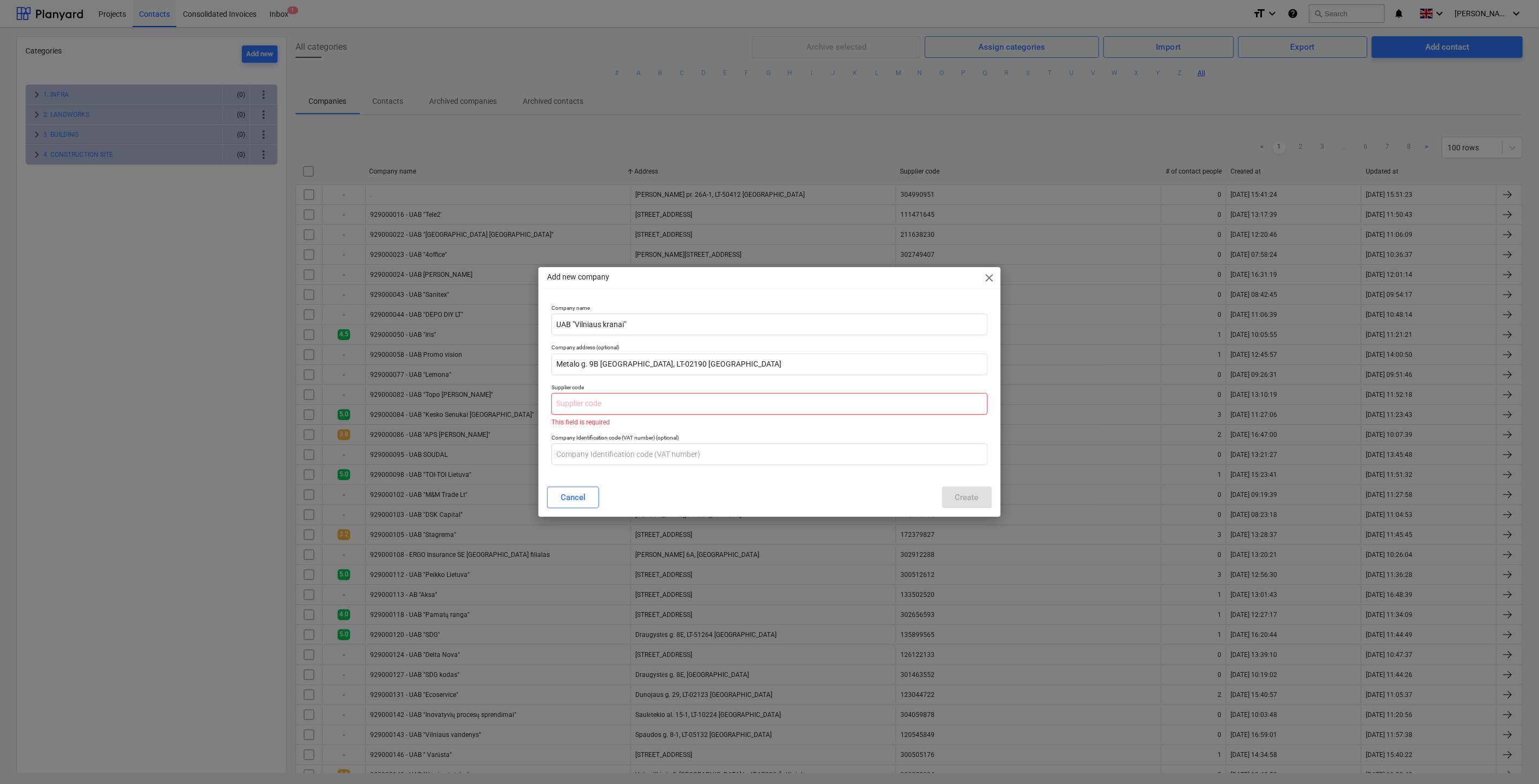
click at [664, 404] on input "text" at bounding box center [769, 404] width 436 height 22
paste input "121914498"
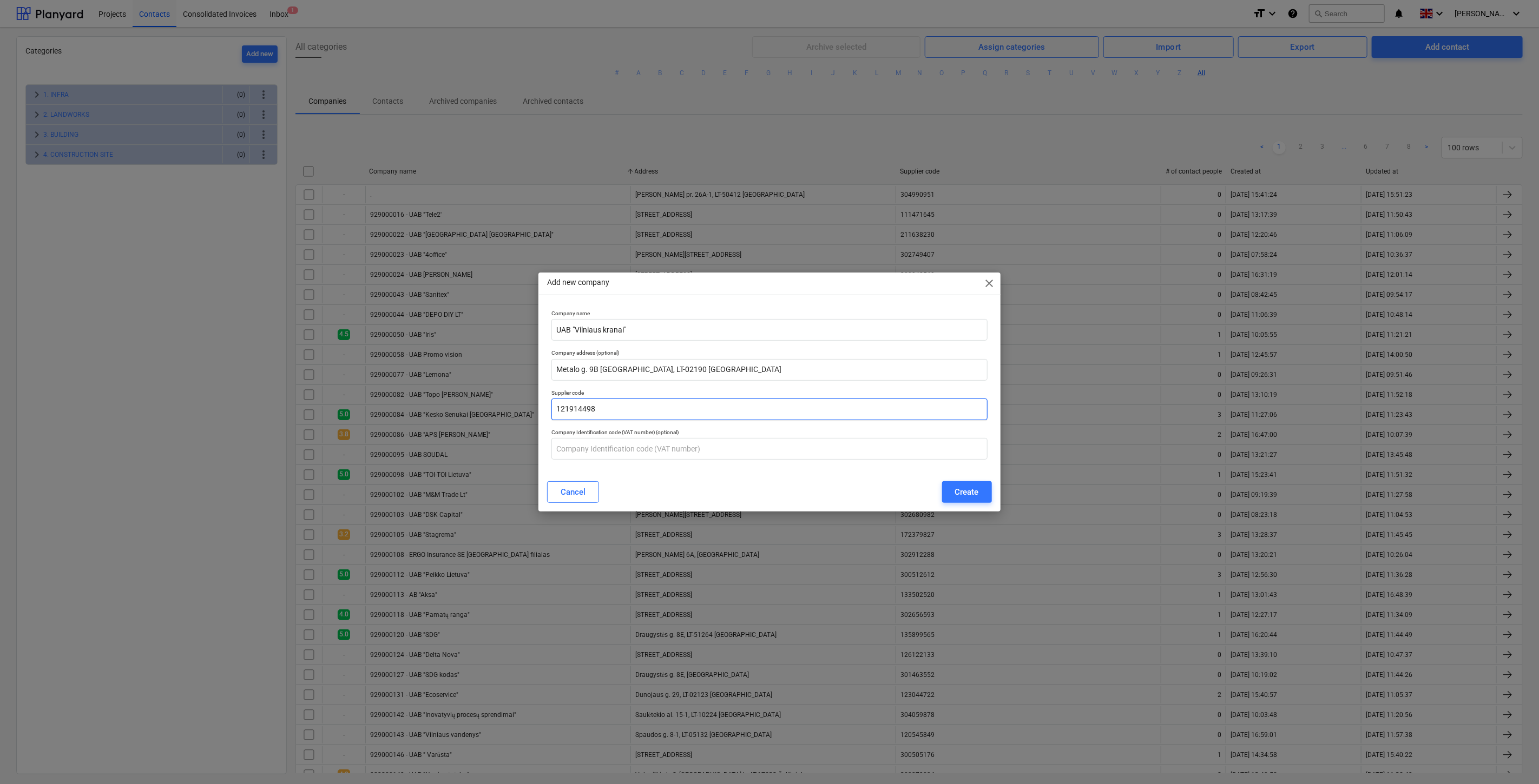
drag, startPoint x: 569, startPoint y: 409, endPoint x: 577, endPoint y: 412, distance: 8.5
click at [572, 410] on input "121914498" at bounding box center [769, 409] width 436 height 22
type input "121914498"
click at [959, 486] on div "Create" at bounding box center [967, 492] width 23 height 14
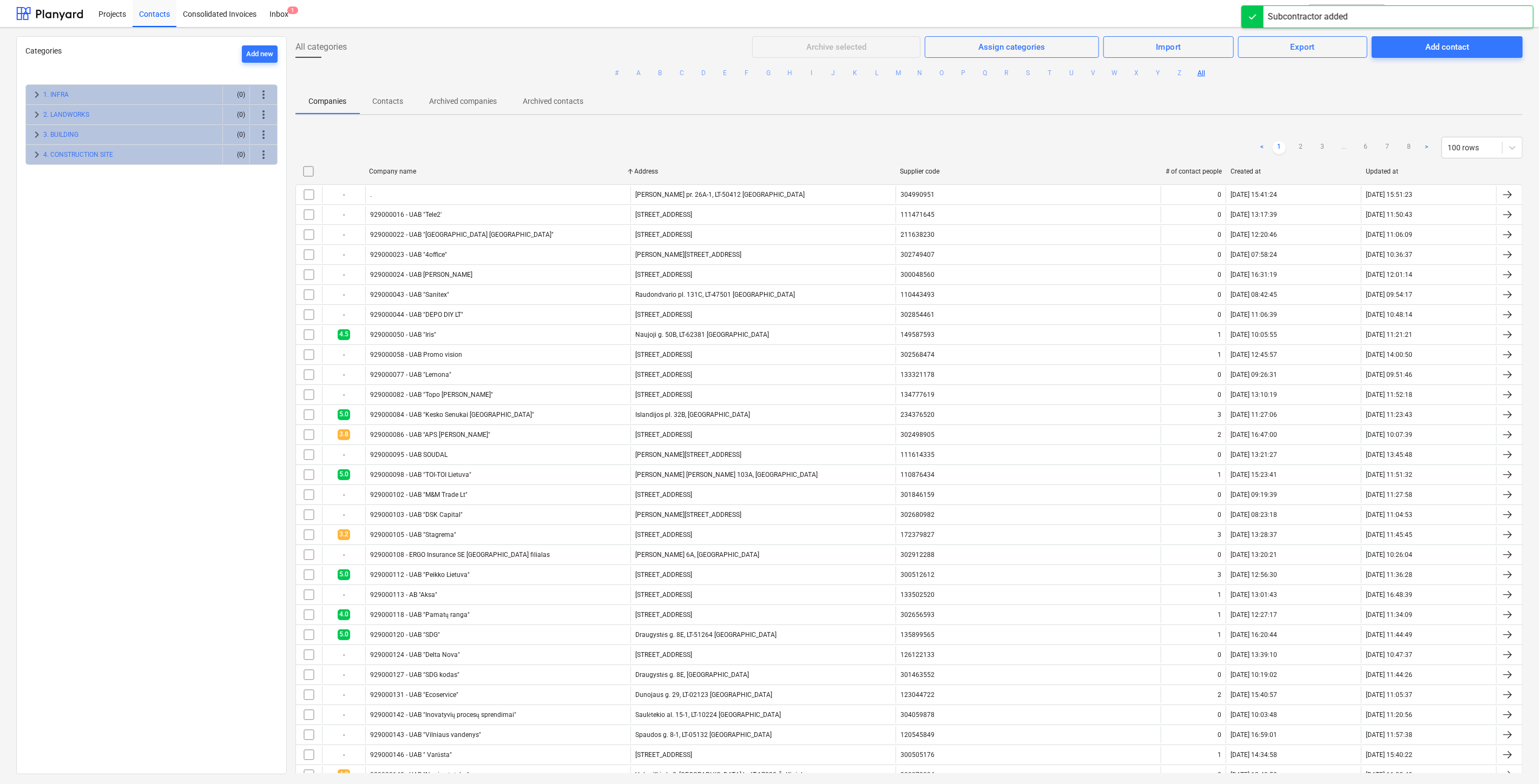
click at [1159, 133] on div "< 1 2 3 ... 6 7 8 > 100 rows" at bounding box center [909, 148] width 1227 height 31
click at [1304, 95] on div "Companies Contacts Archived companies Archived contacts" at bounding box center [909, 101] width 1227 height 26
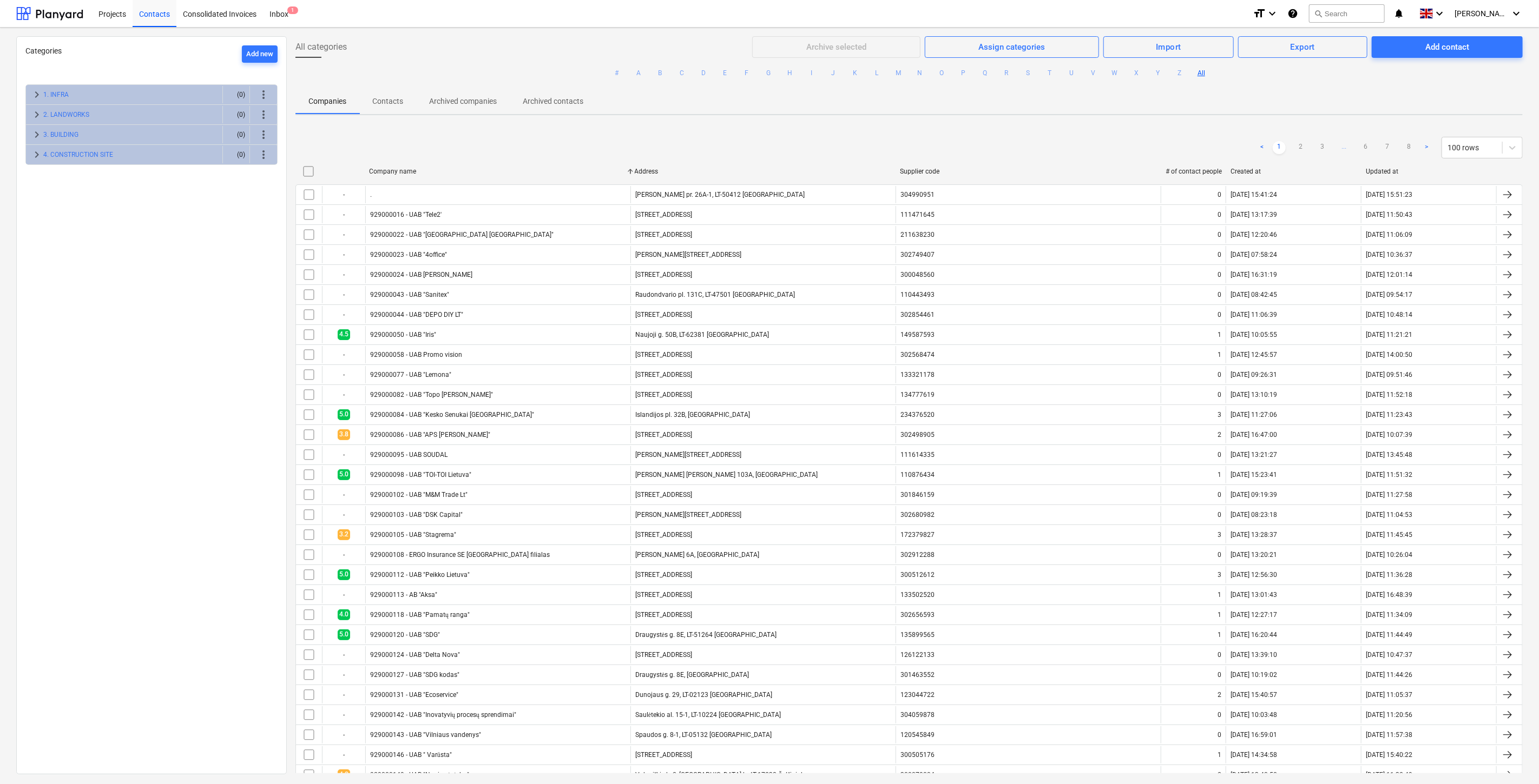
click at [1328, 79] on ul "# A B C D E F G H I J K L M N O P Q R S T U V W X Y Z All" at bounding box center [909, 73] width 1227 height 31
click at [1365, 14] on button "search Search" at bounding box center [1347, 14] width 76 height 18
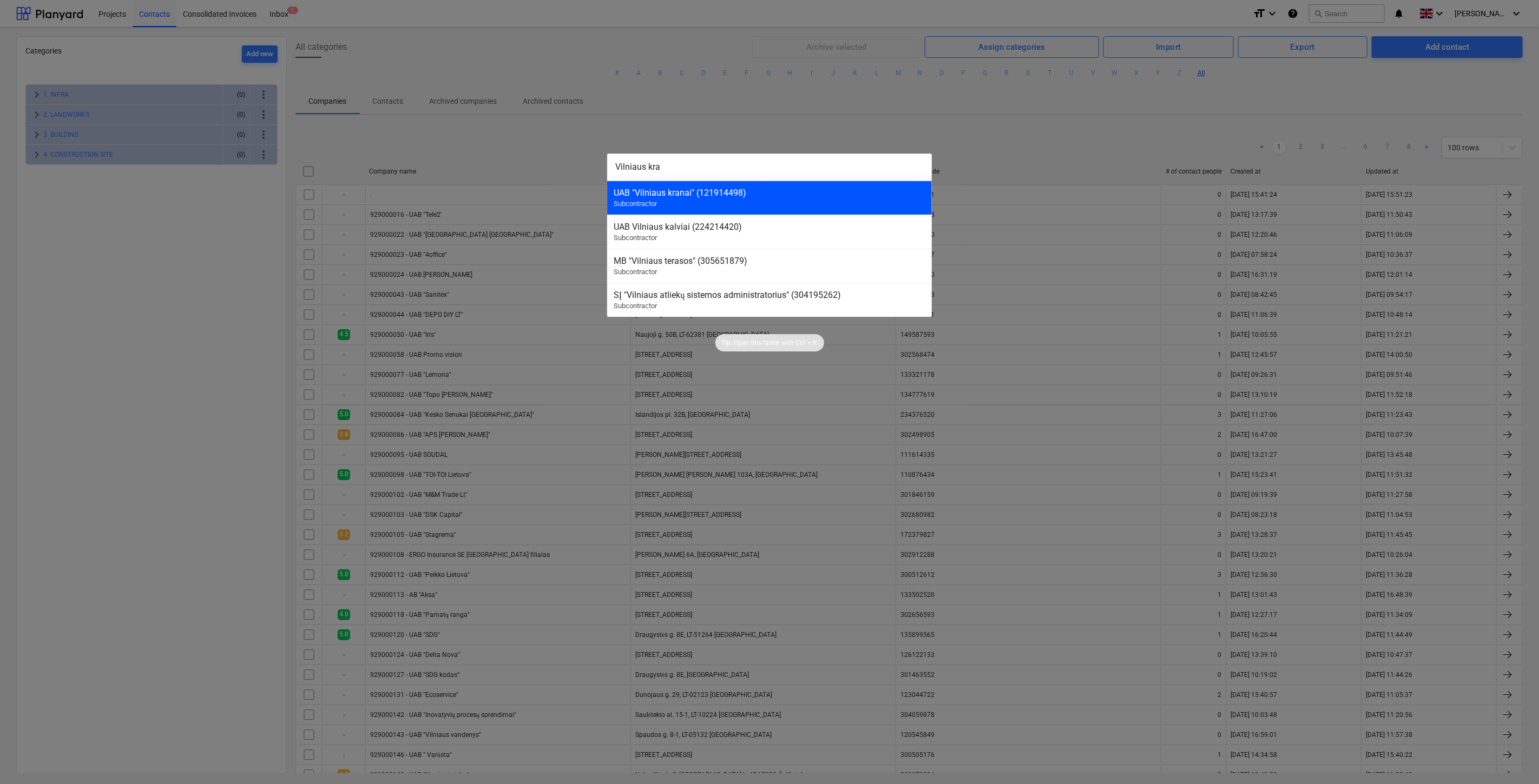
type input "Vilniaus kra"
click at [633, 195] on div "UAB "Vilniaus kranai" (121914498)" at bounding box center [769, 192] width 312 height 10
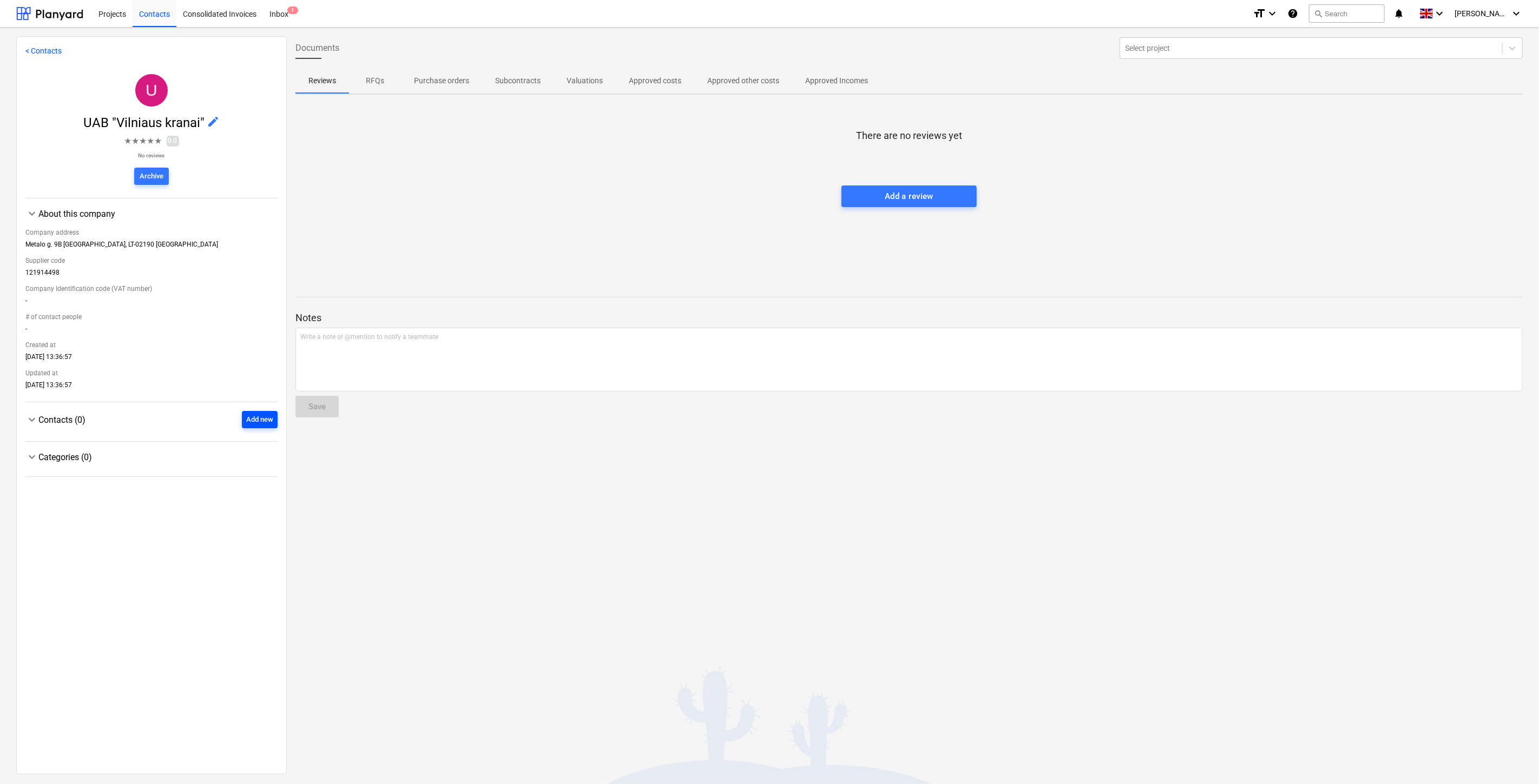
click at [252, 418] on div "Add new" at bounding box center [259, 420] width 27 height 13
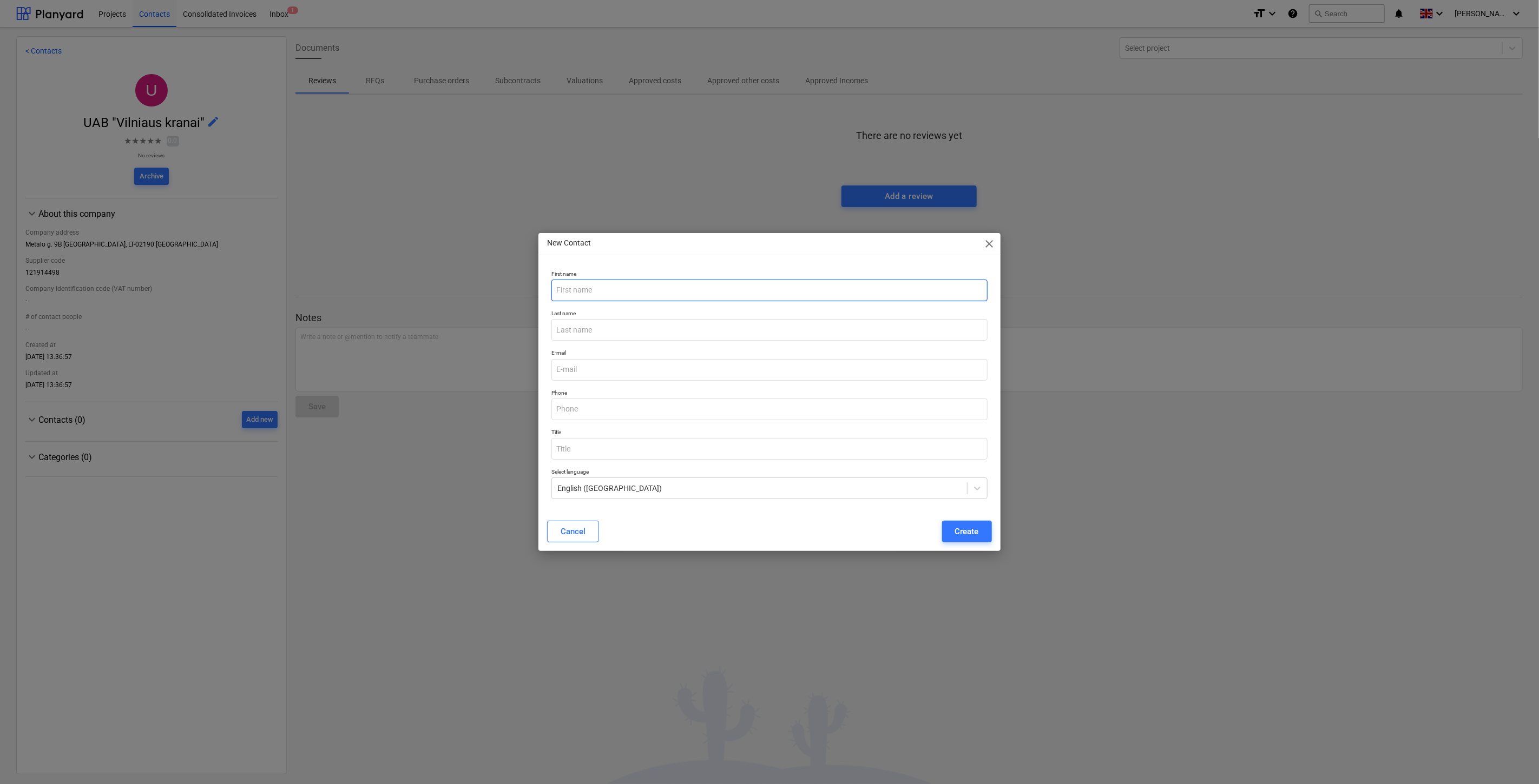
click at [614, 289] on input "text" at bounding box center [769, 291] width 436 height 22
type input "Bendrasis."
click at [606, 376] on input "email" at bounding box center [769, 370] width 436 height 22
paste input "[PHONE_NUMBER]"
type input "[PHONE_NUMBER]"
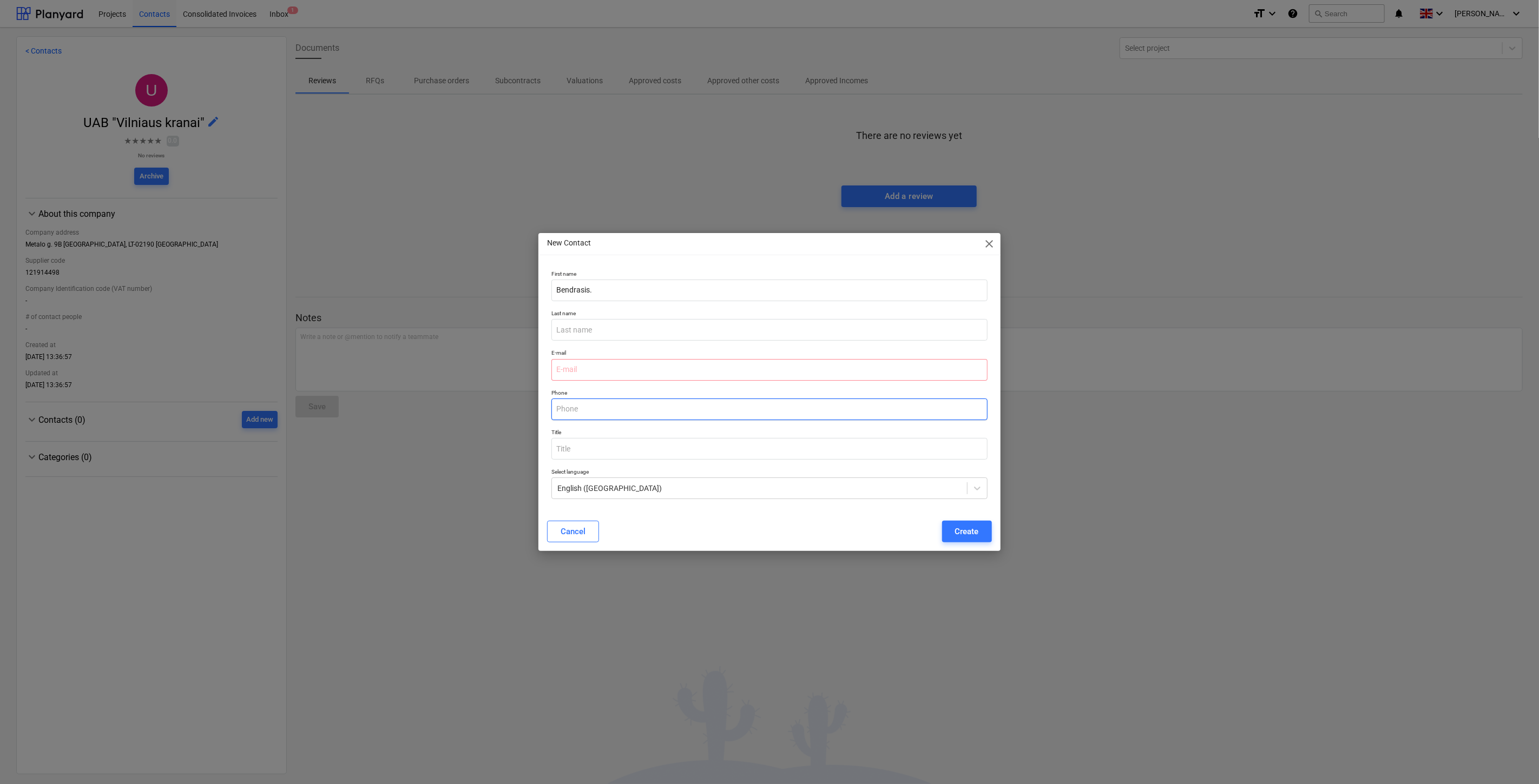
click at [615, 415] on input "text" at bounding box center [769, 409] width 436 height 22
paste input "[PHONE_NUMBER]"
type input "[PHONE_NUMBER]"
click at [615, 372] on input "email" at bounding box center [769, 370] width 436 height 22
paste input "[EMAIL_ADDRESS][DOMAIN_NAME]"
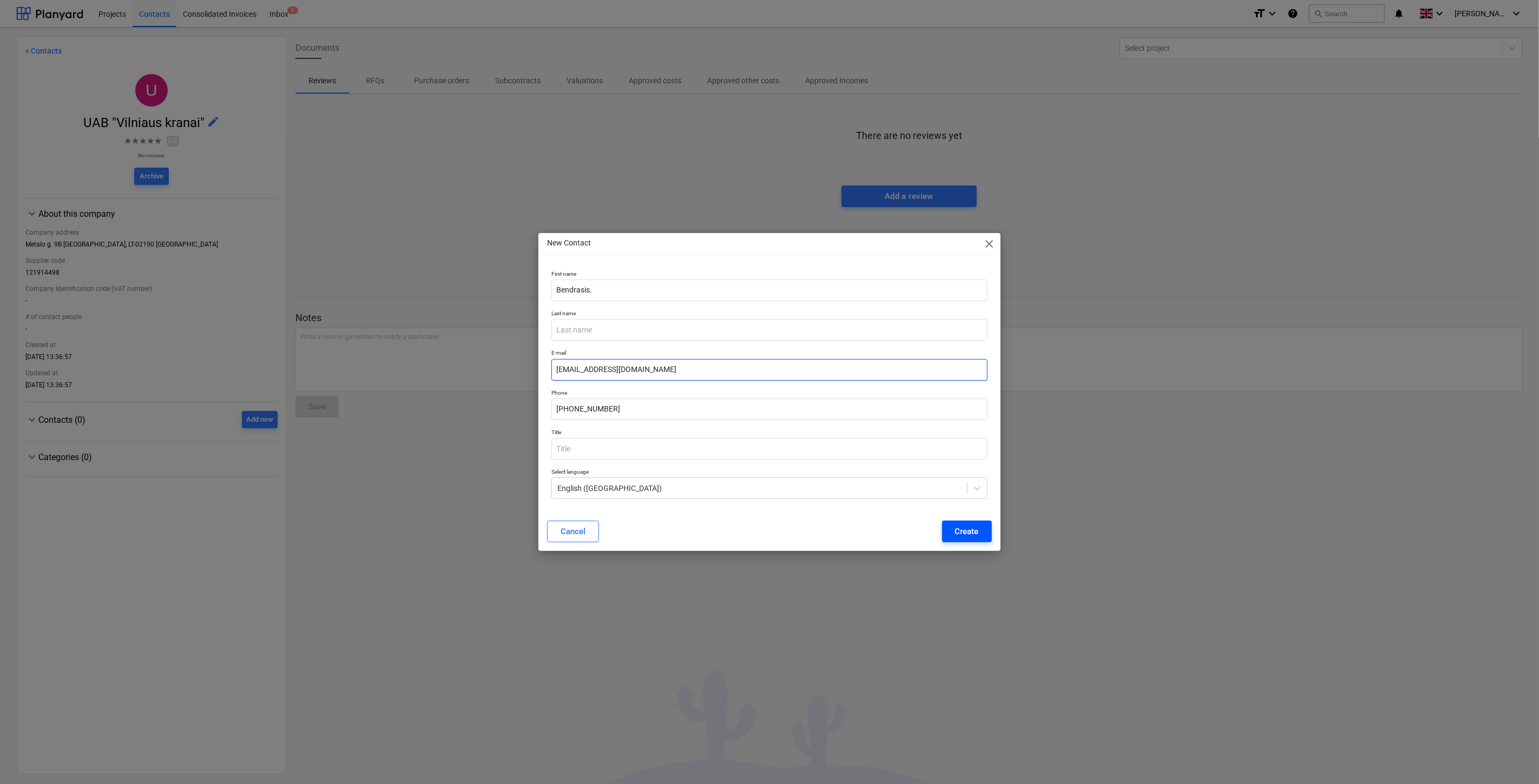
type input "[EMAIL_ADDRESS][DOMAIN_NAME]"
click at [956, 529] on div "Create" at bounding box center [967, 532] width 23 height 14
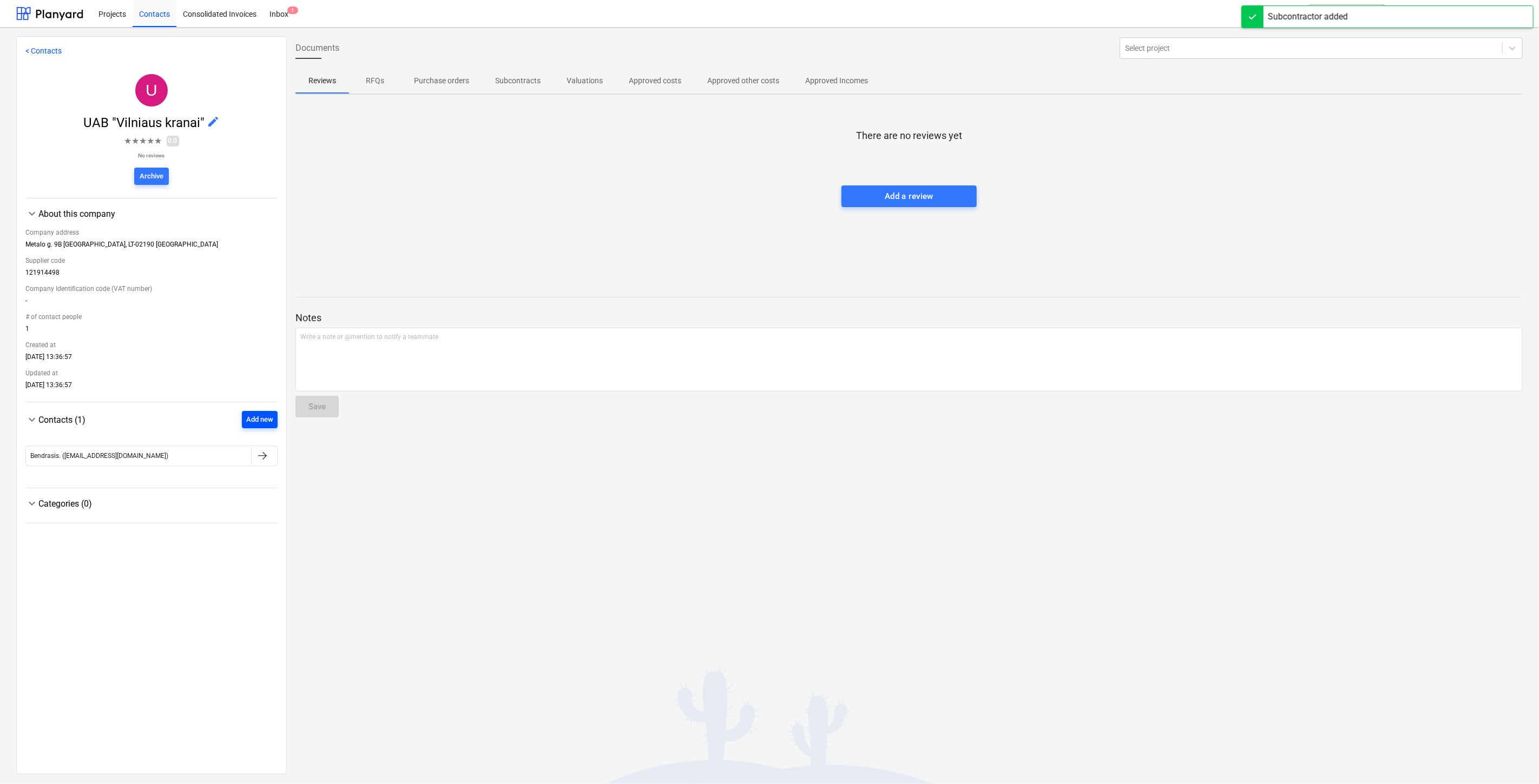
click at [260, 424] on div "Add new" at bounding box center [259, 420] width 27 height 13
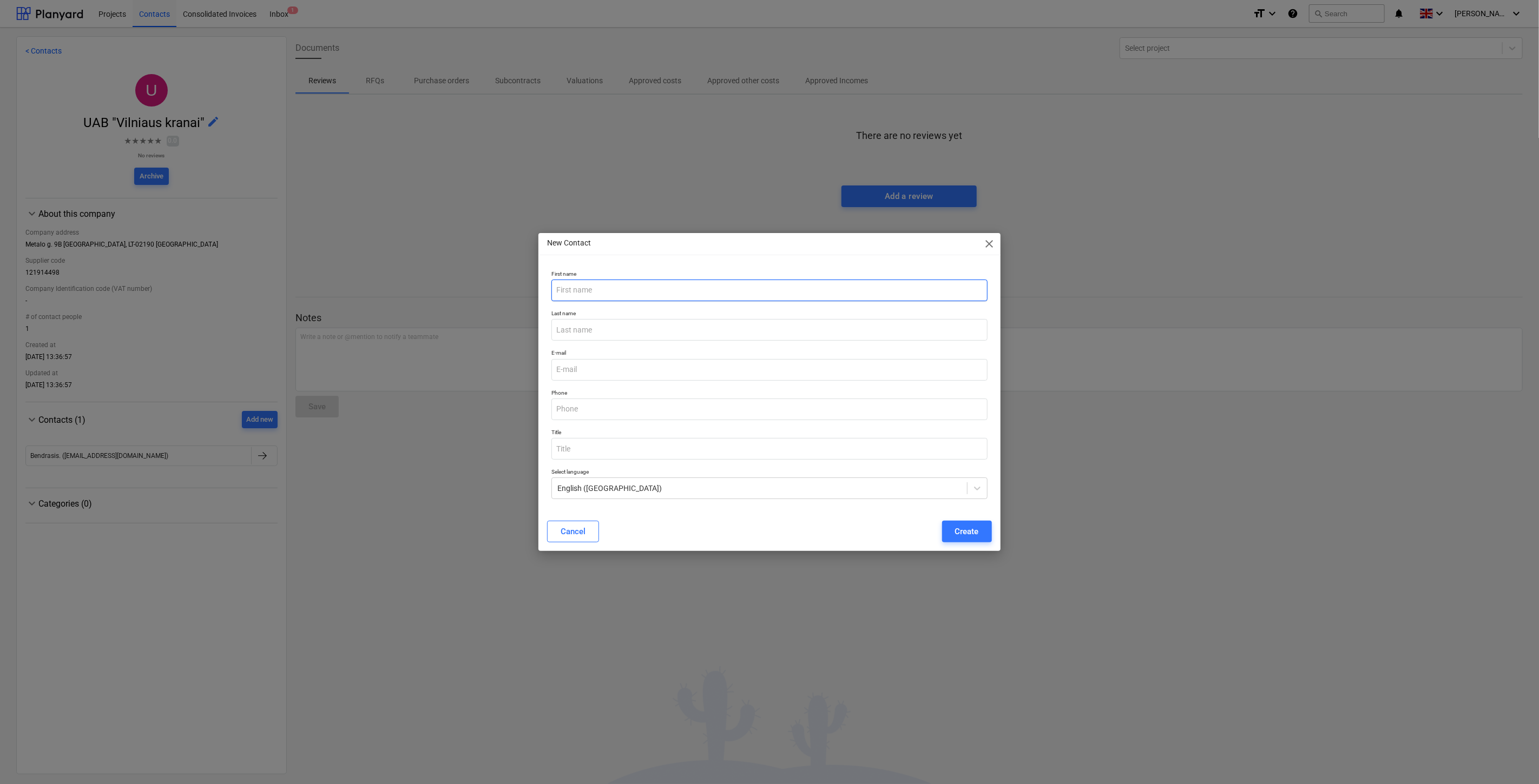
click at [629, 293] on input "text" at bounding box center [769, 291] width 436 height 22
paste input "[PERSON_NAME]"
drag, startPoint x: 636, startPoint y: 292, endPoint x: 596, endPoint y: 299, distance: 40.6
click at [586, 290] on input "[PERSON_NAME]" at bounding box center [769, 291] width 436 height 22
type input "[PERSON_NAME]"
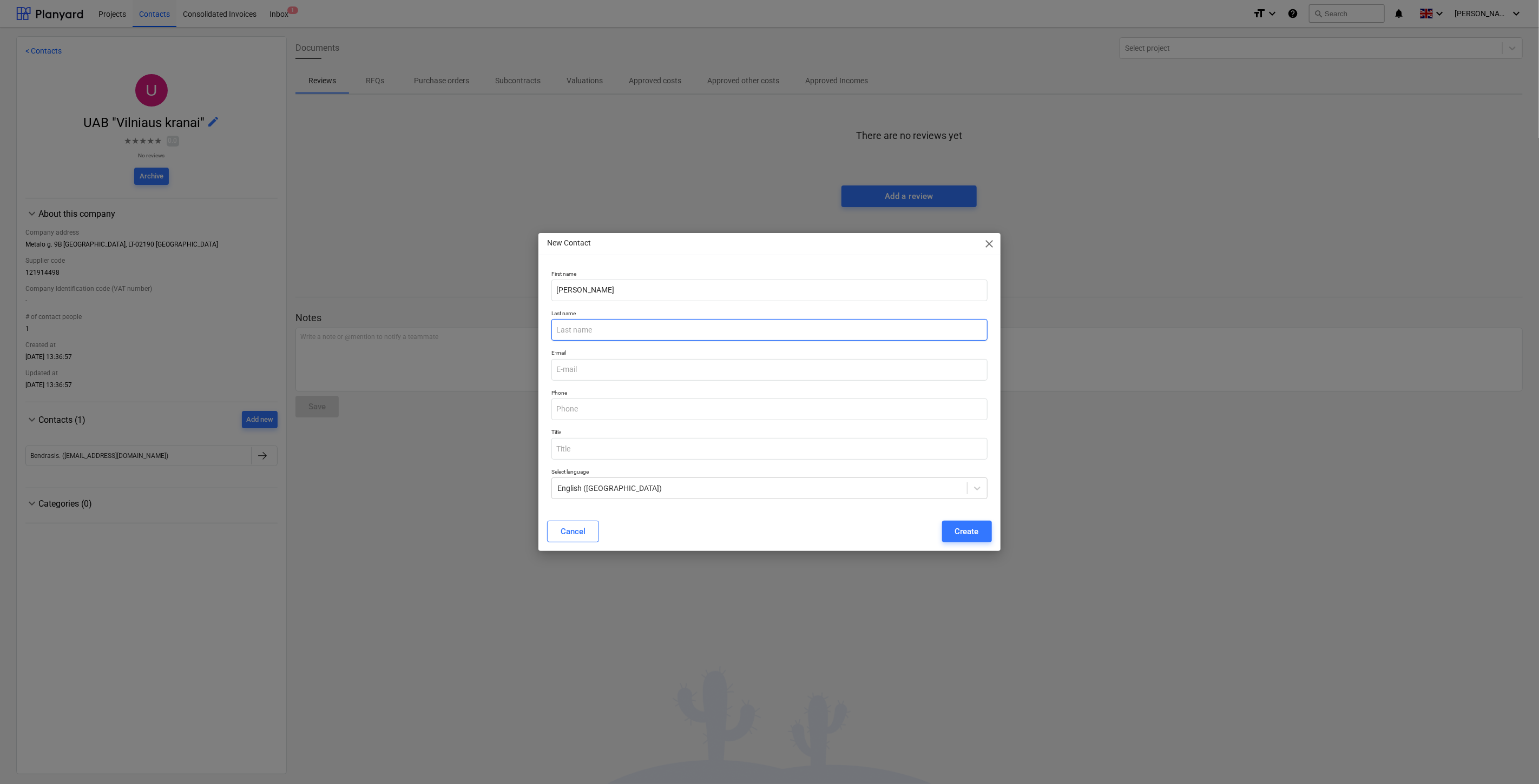
click at [596, 331] on input "text" at bounding box center [769, 330] width 436 height 22
paste input "Mykolaitis"
type input "Mykolaitis"
drag, startPoint x: 620, startPoint y: 294, endPoint x: 583, endPoint y: 296, distance: 37.1
click at [583, 296] on input "[PERSON_NAME]" at bounding box center [769, 291] width 436 height 22
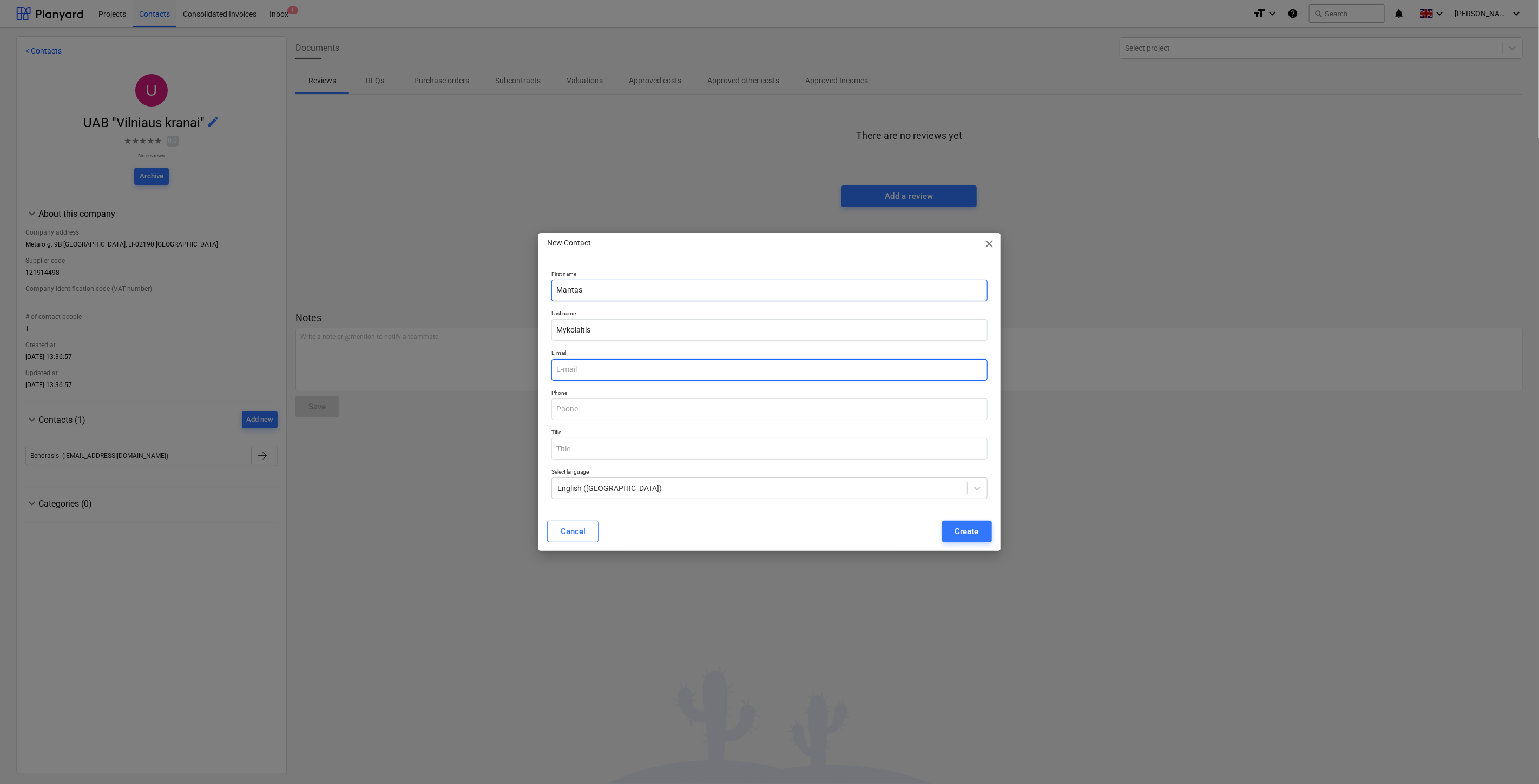
type input "Mantas"
click at [615, 367] on input "email" at bounding box center [769, 370] width 436 height 22
paste input "[PERSON_NAME][EMAIL_ADDRESS][DOMAIN_NAME]"
type input "[PERSON_NAME][EMAIL_ADDRESS][DOMAIN_NAME]"
click at [632, 401] on input "text" at bounding box center [769, 409] width 436 height 22
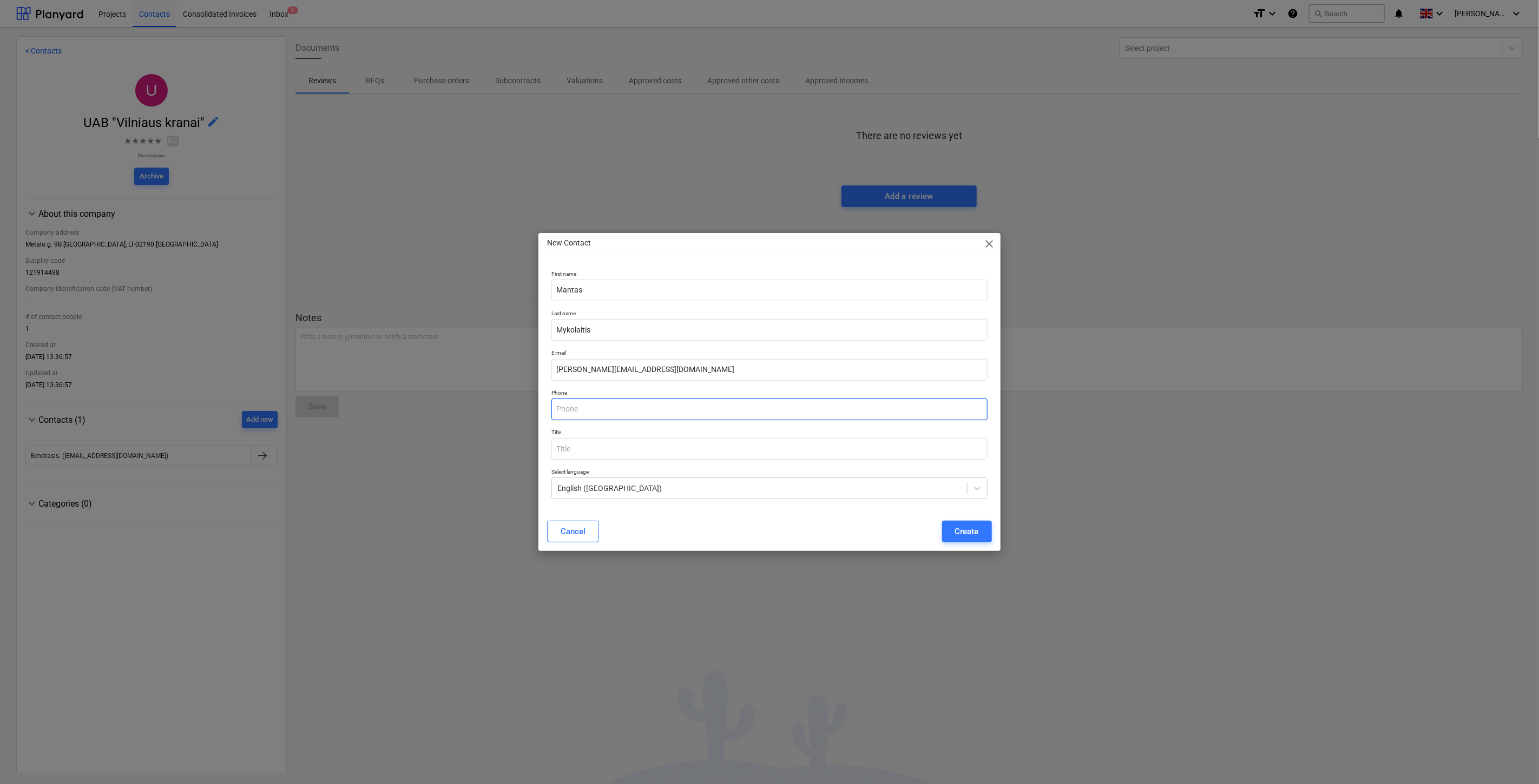
paste input "[PHONE_NUMBER]"
type input "[PHONE_NUMBER]"
click at [668, 424] on div "Phone [PHONE_NUMBER]" at bounding box center [769, 405] width 445 height 40
click at [981, 536] on button "Create" at bounding box center [966, 532] width 50 height 22
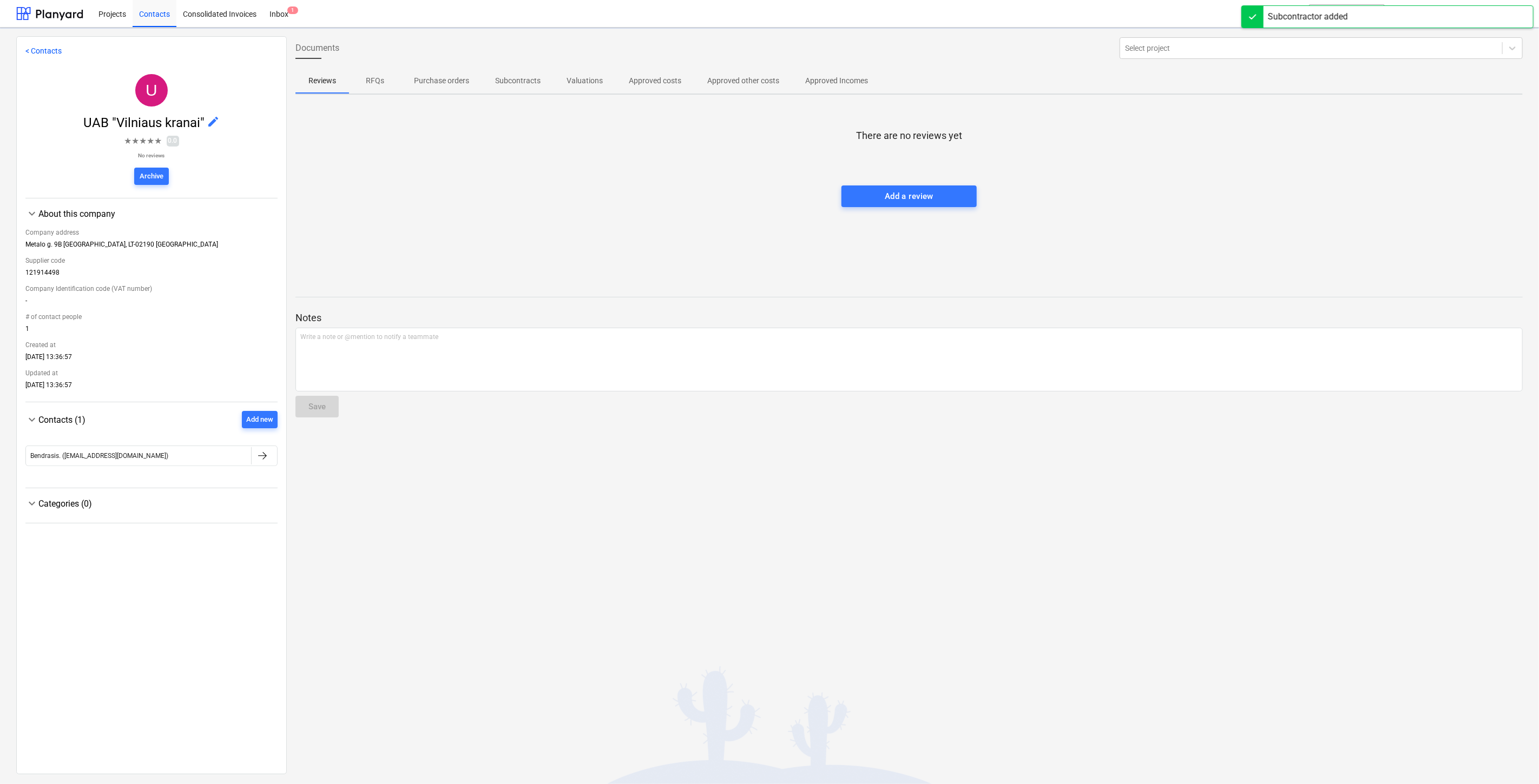
click at [537, 199] on div "There are no reviews yet Add a review" at bounding box center [909, 184] width 1227 height 163
click at [560, 188] on div "There are no reviews yet Add a review" at bounding box center [909, 184] width 1227 height 163
click at [1344, 13] on button "search Search" at bounding box center [1347, 14] width 76 height 18
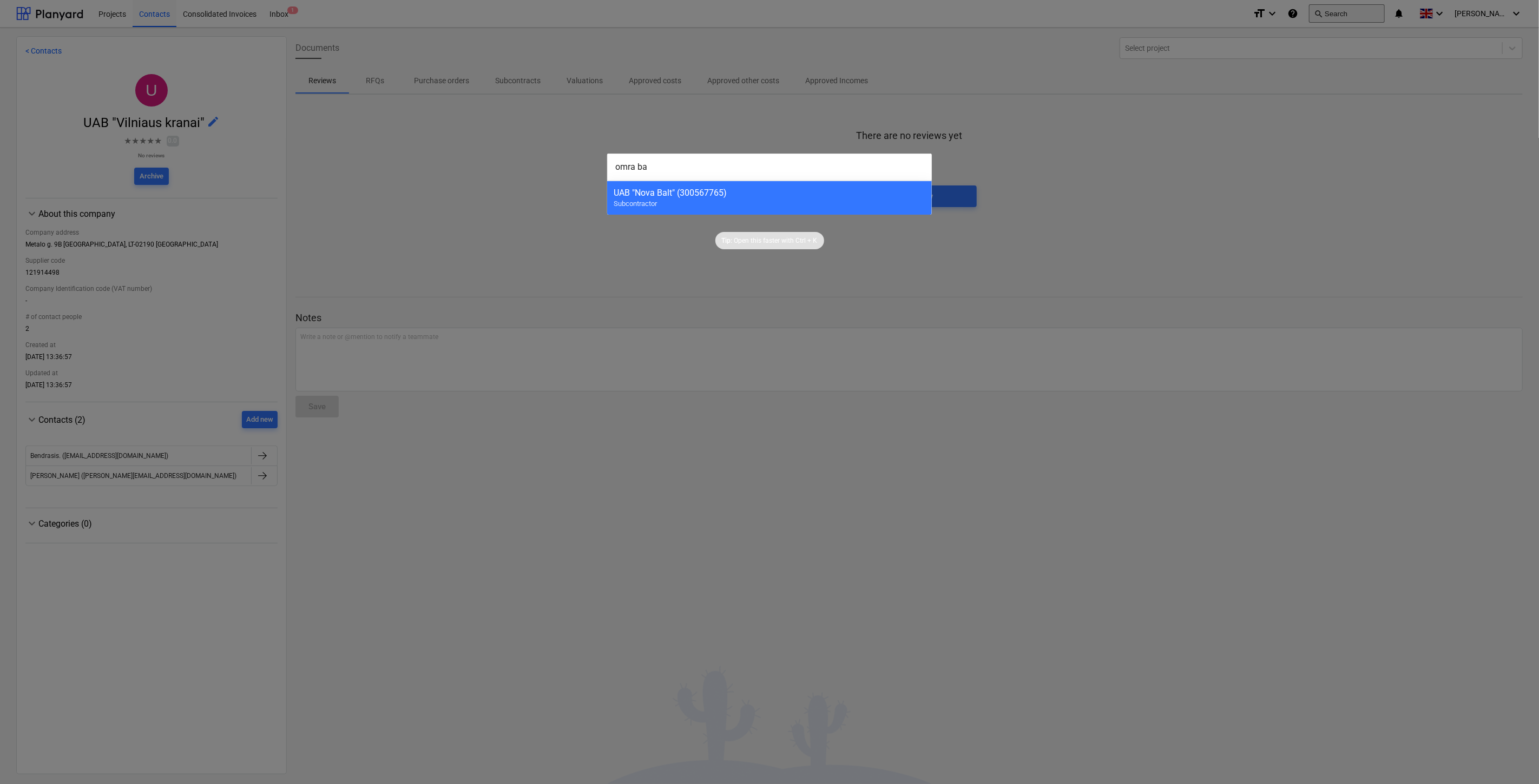
type input "omra [MEDICAL_DATA]"
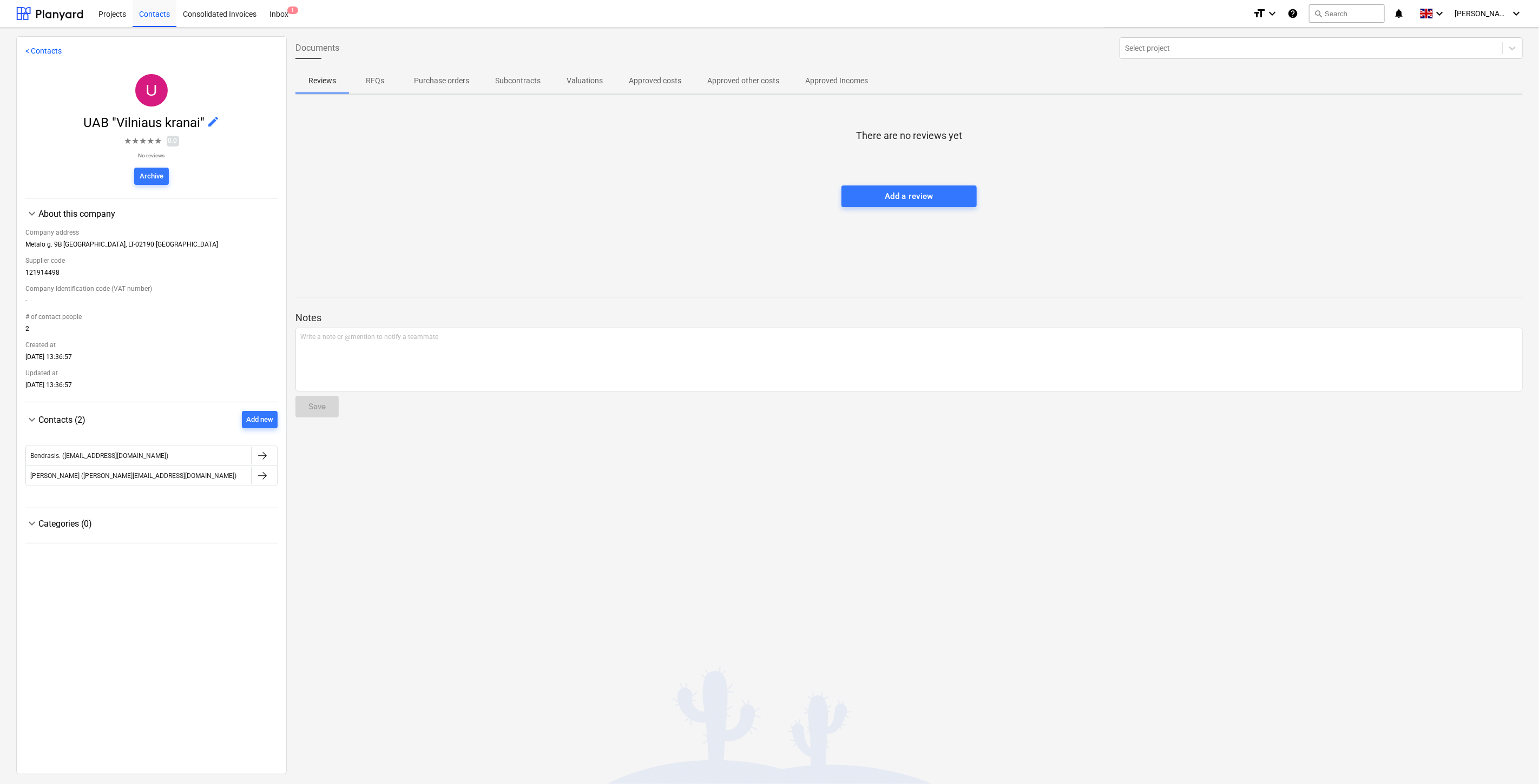
click at [1279, 135] on div "There are no reviews yet Add a review" at bounding box center [909, 184] width 1227 height 163
drag, startPoint x: 150, startPoint y: 14, endPoint x: 169, endPoint y: 14, distance: 19.0
click at [150, 14] on div "Contacts" at bounding box center [155, 13] width 43 height 28
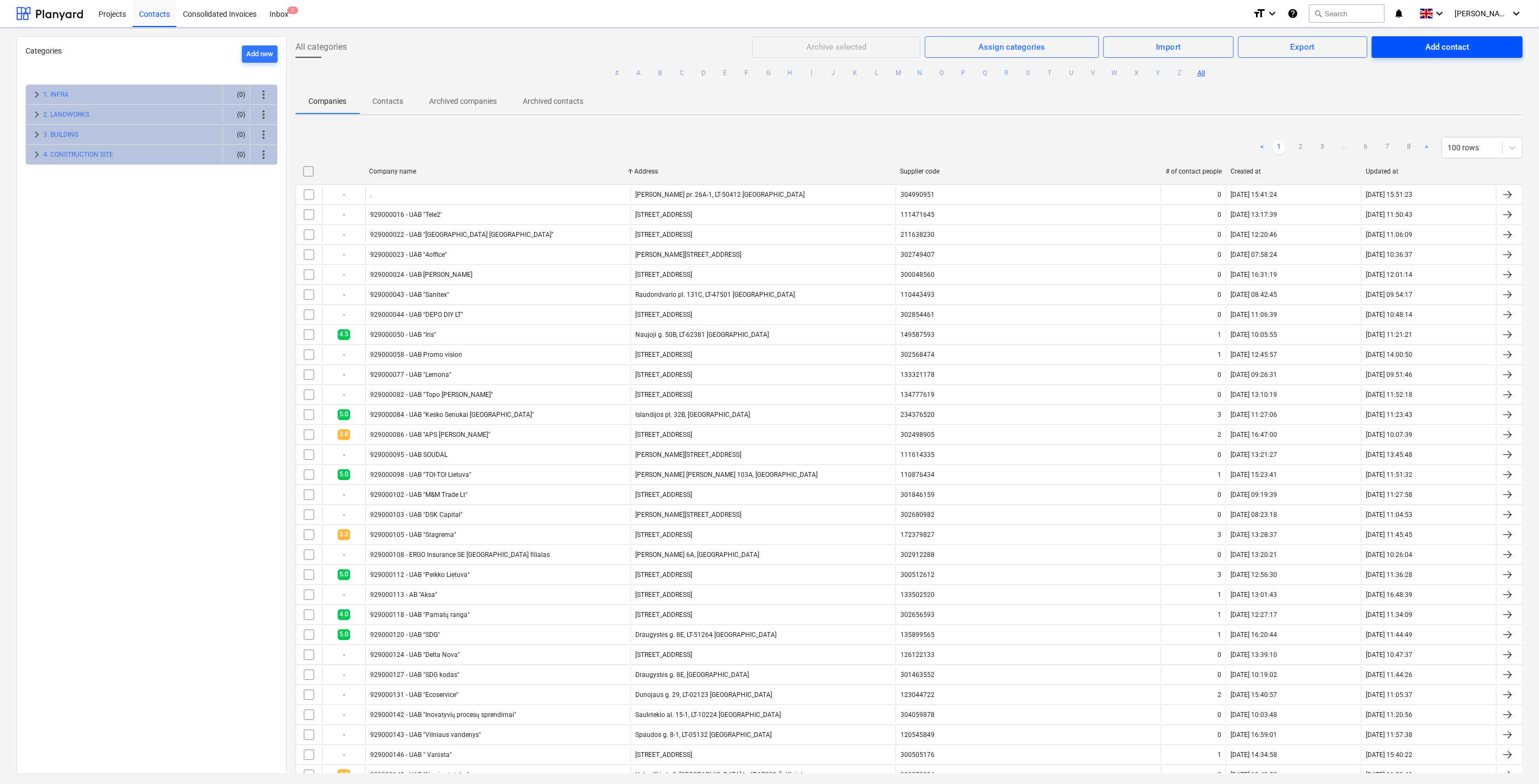
click at [1414, 43] on span "Add contact" at bounding box center [1447, 47] width 125 height 14
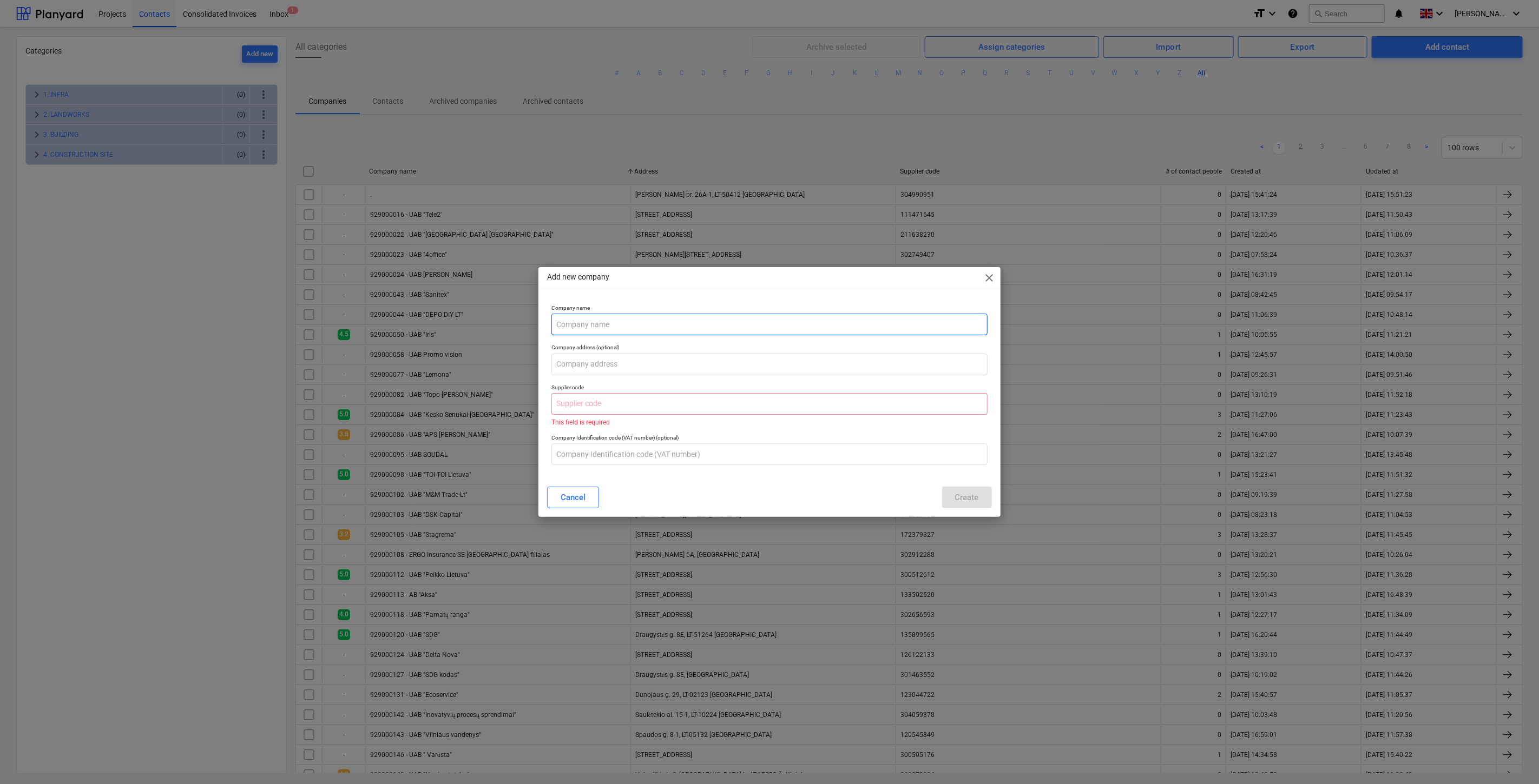
click at [657, 316] on input "text" at bounding box center [769, 324] width 436 height 22
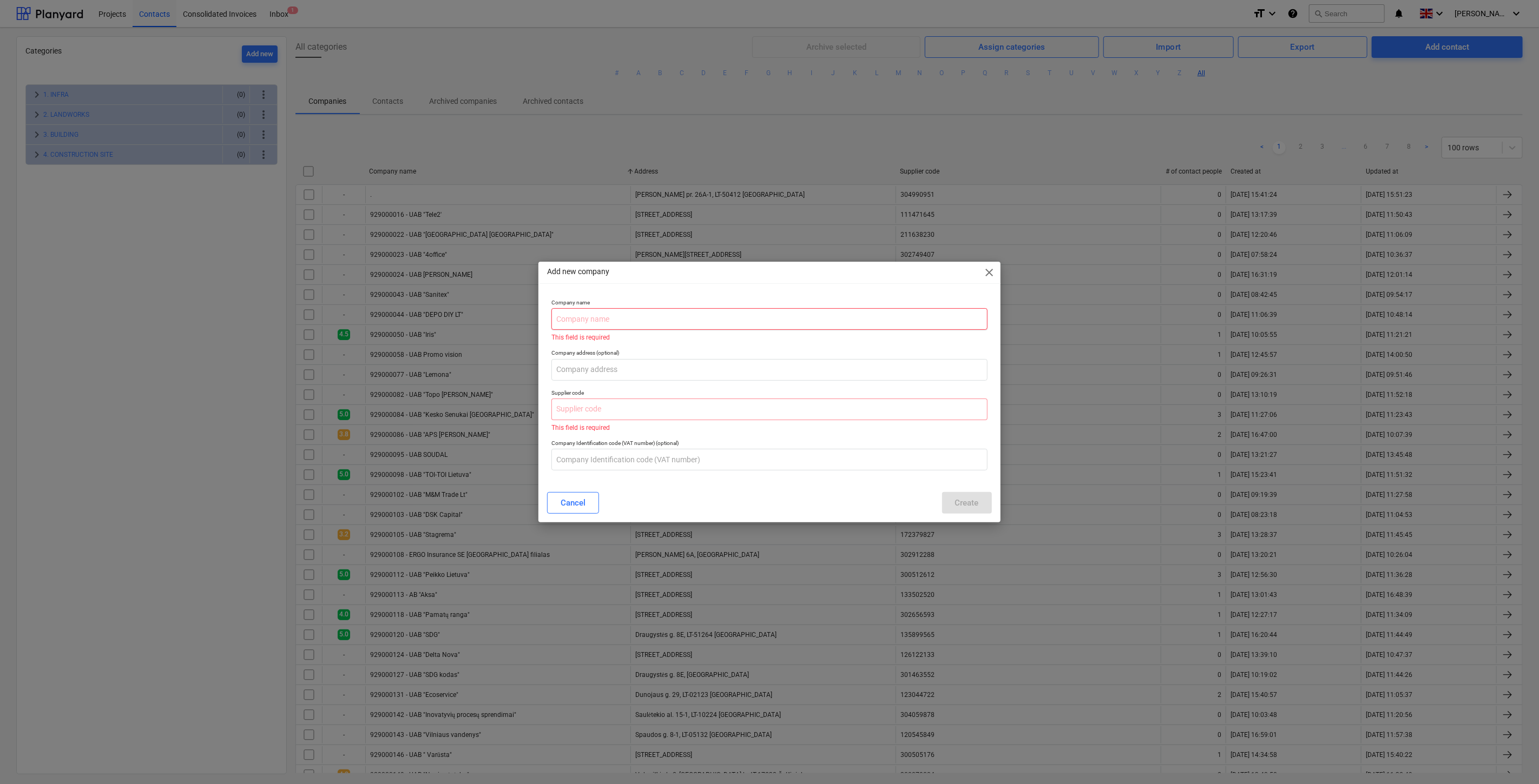
paste input "Omra Baltic, [GEOGRAPHIC_DATA]"
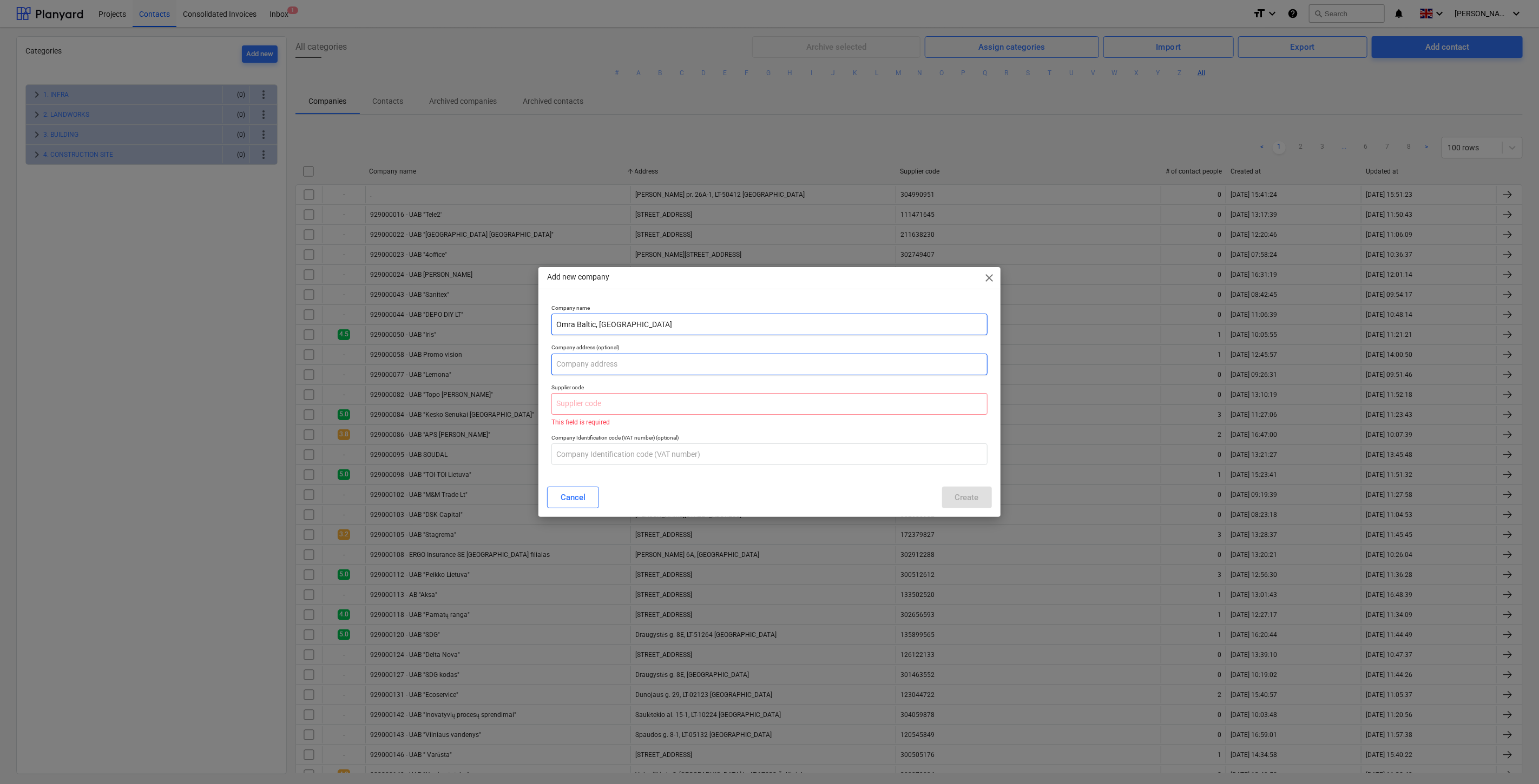
type input "Omra Baltic, [GEOGRAPHIC_DATA]"
click at [684, 360] on input "text" at bounding box center [769, 365] width 436 height 22
paste input "[STREET_ADDRESS]"
click at [570, 366] on input "[STREET_ADDRESS]" at bounding box center [769, 365] width 436 height 22
type input "[STREET_ADDRESS]"
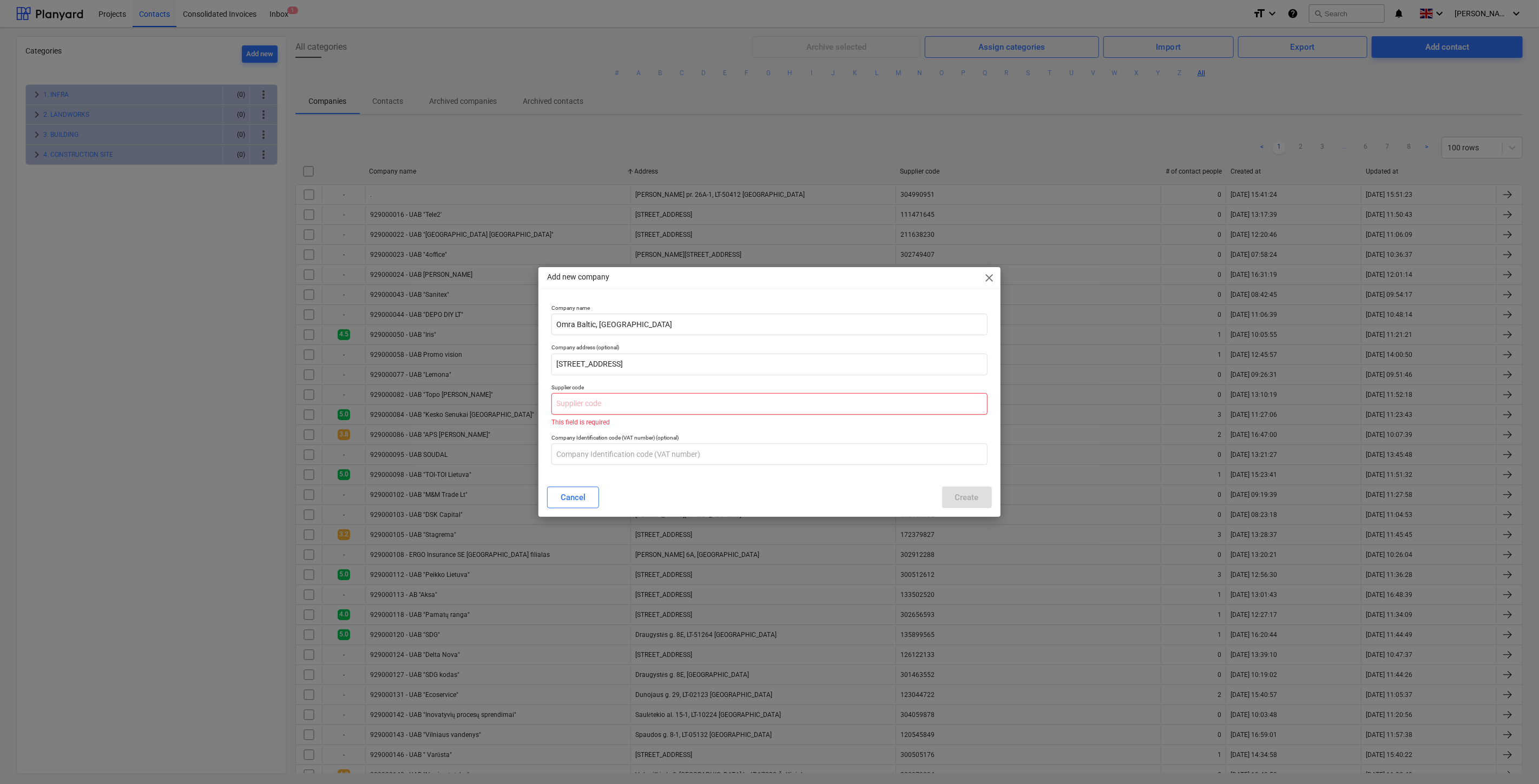
click at [596, 413] on input "text" at bounding box center [769, 404] width 436 height 22
paste input "304701471"
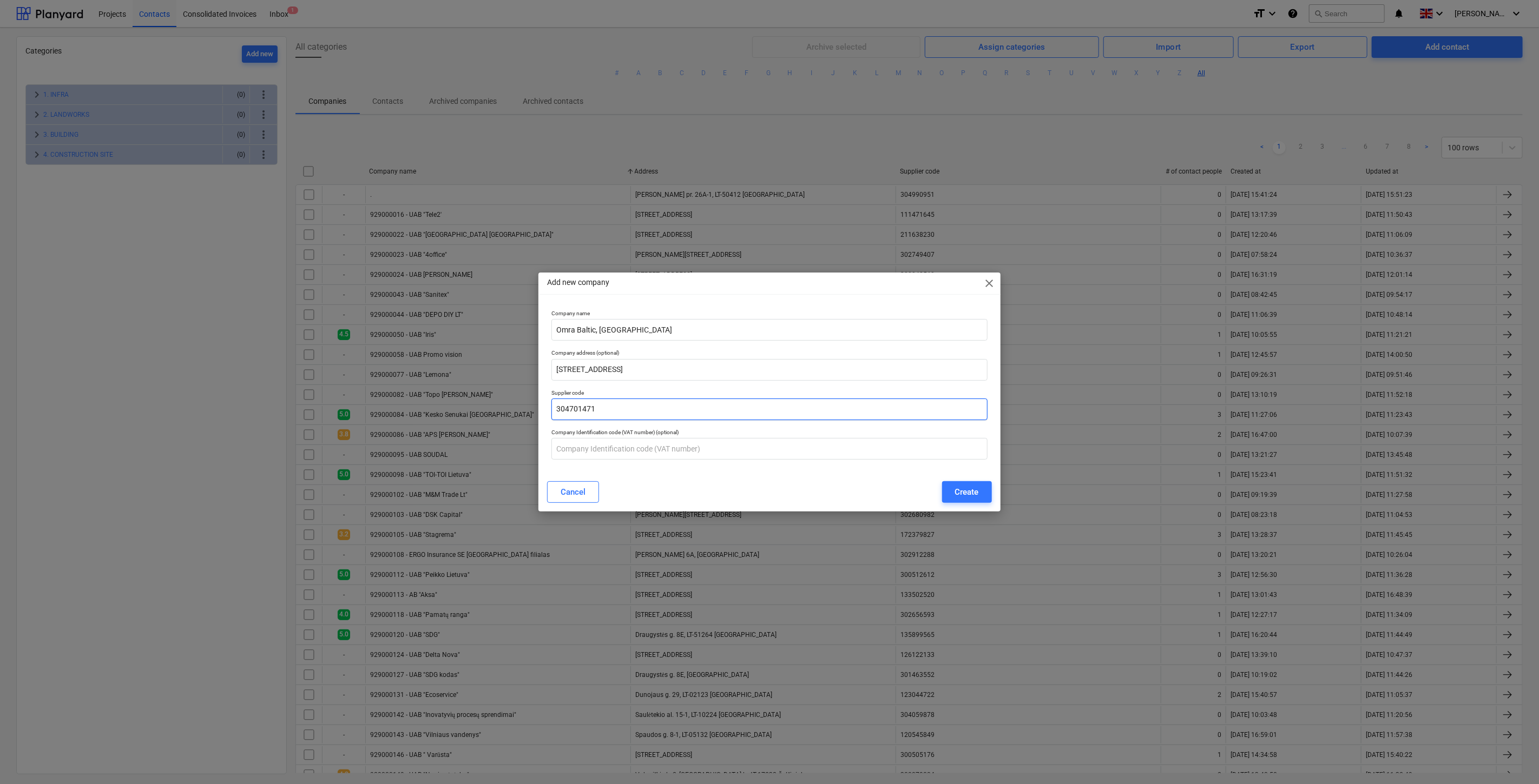
click at [568, 412] on input "304701471" at bounding box center [769, 409] width 436 height 22
type input "304701471"
click at [953, 486] on button "Create" at bounding box center [966, 492] width 50 height 22
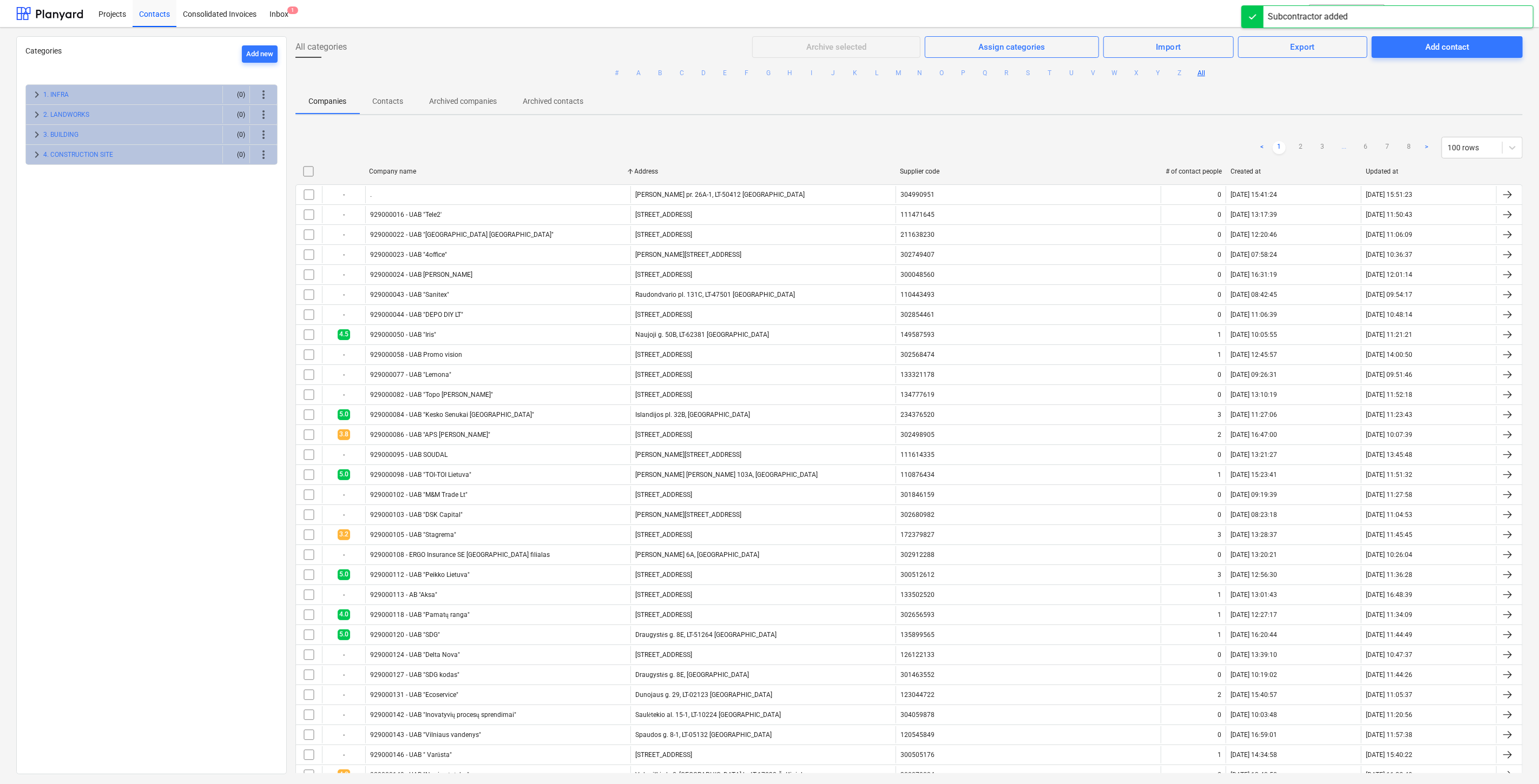
click at [1062, 133] on div "< 1 2 3 ... 6 7 8 > 100 rows" at bounding box center [909, 148] width 1227 height 31
click at [1266, 89] on div "Companies Contacts Archived companies Archived contacts" at bounding box center [909, 101] width 1227 height 26
click at [1351, 12] on button "search Search" at bounding box center [1347, 14] width 76 height 18
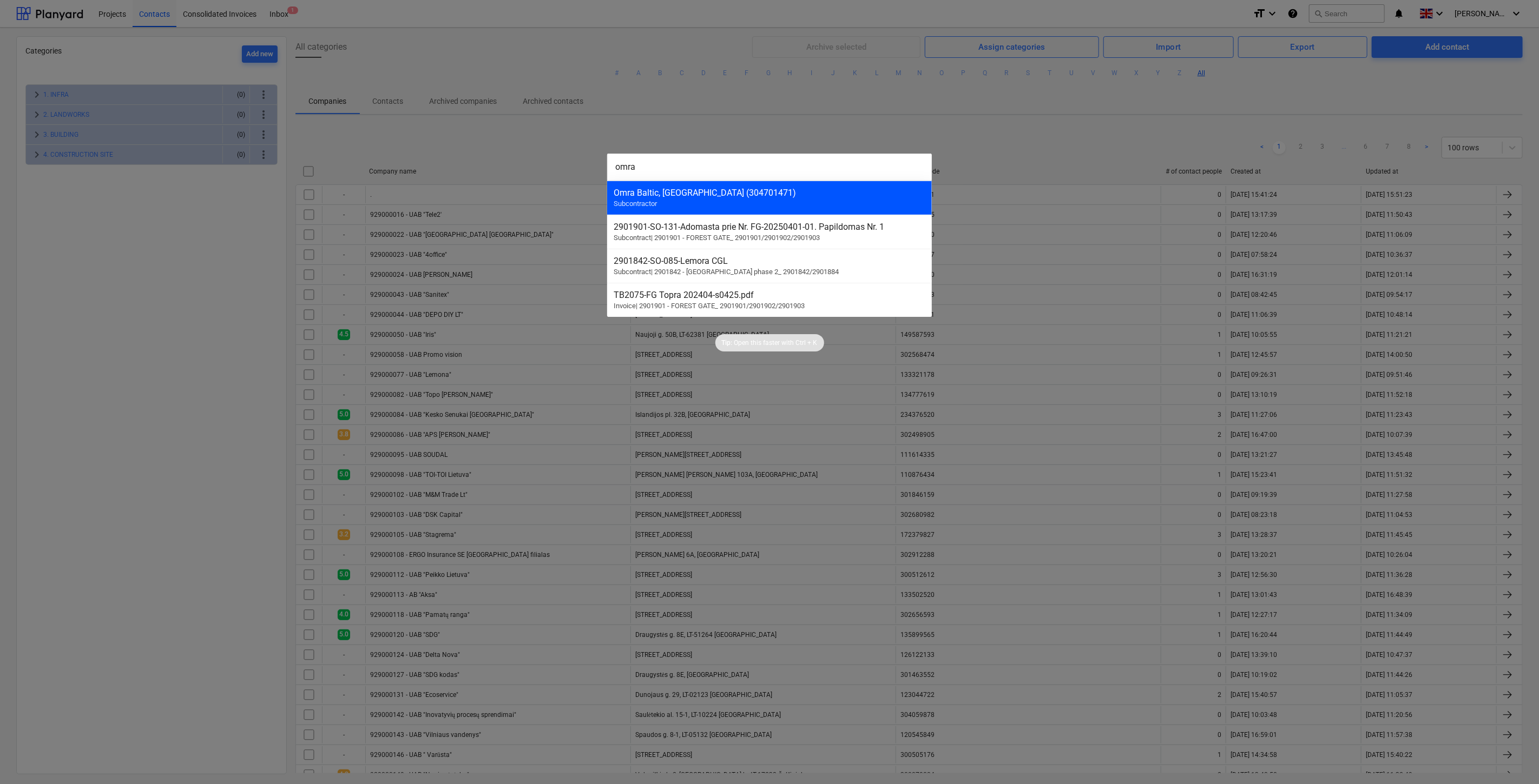
type input "omra"
click at [659, 192] on div "Omra Baltic, [GEOGRAPHIC_DATA] (304701471)" at bounding box center [769, 192] width 312 height 10
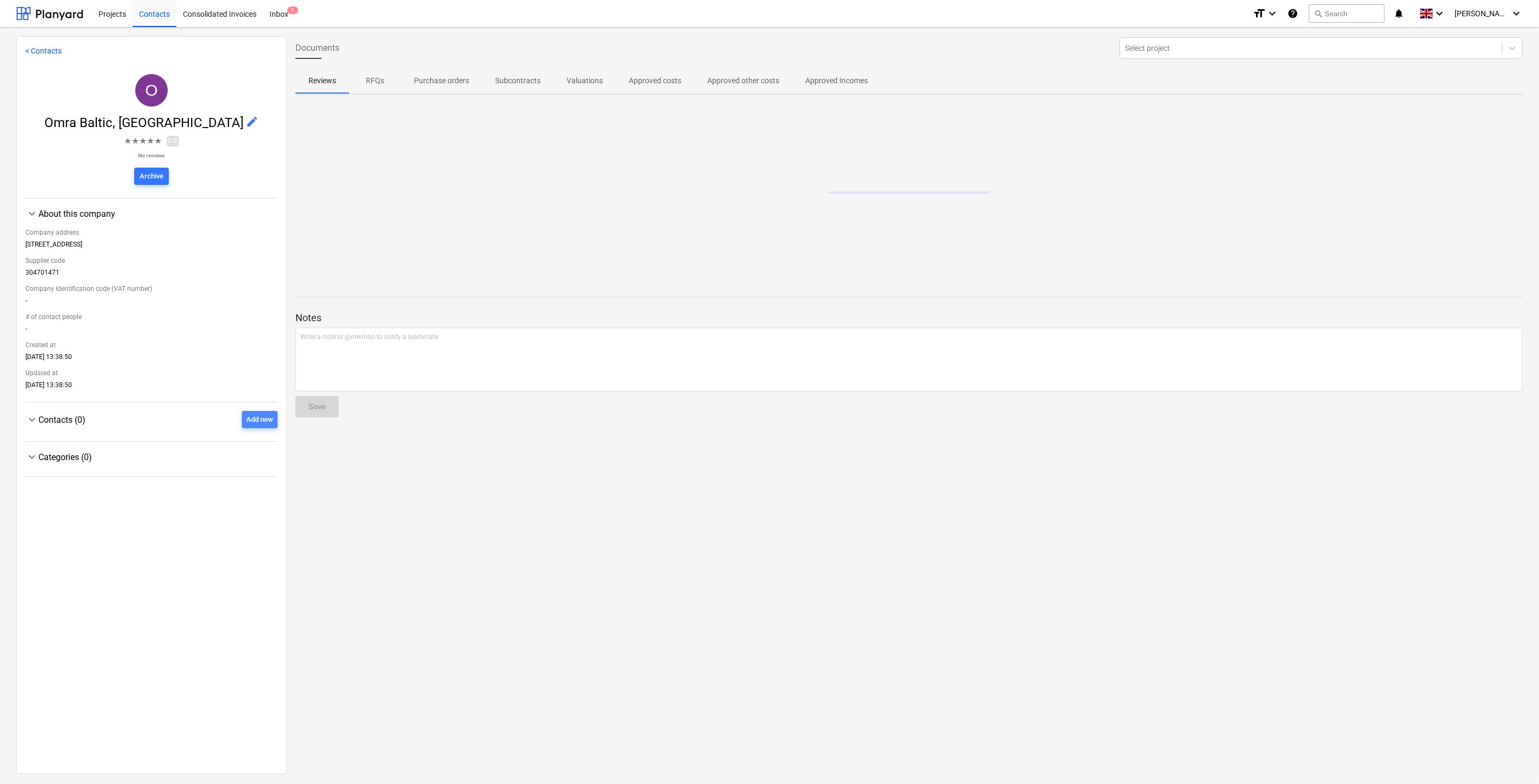
click at [250, 426] on div "Add new" at bounding box center [259, 420] width 27 height 13
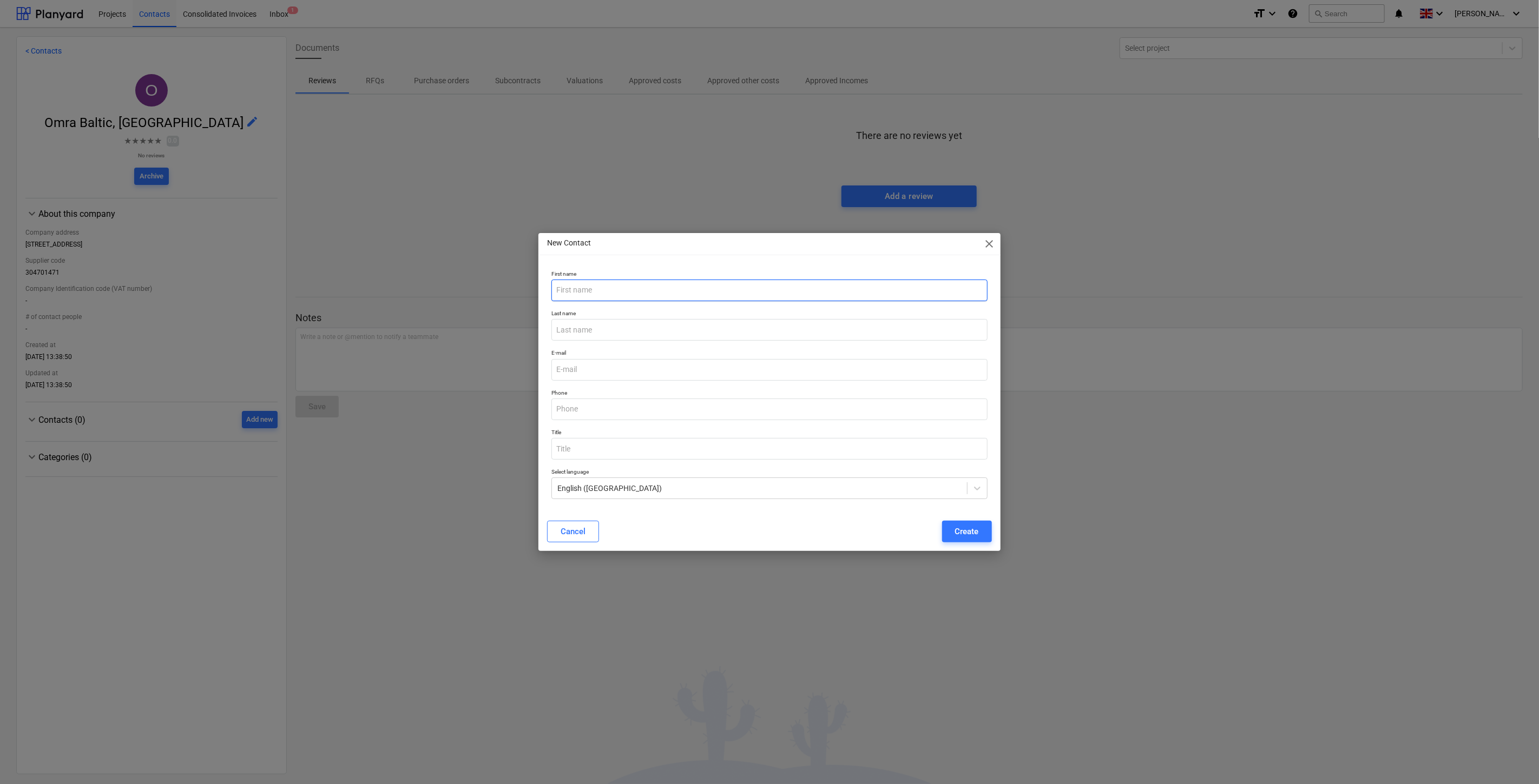
click at [605, 296] on input "text" at bounding box center [769, 291] width 436 height 22
type input "Bendrasis."
click at [593, 406] on input "text" at bounding box center [769, 409] width 436 height 22
paste input "[PHONE_NUMBER]"
type input "[PHONE_NUMBER]"
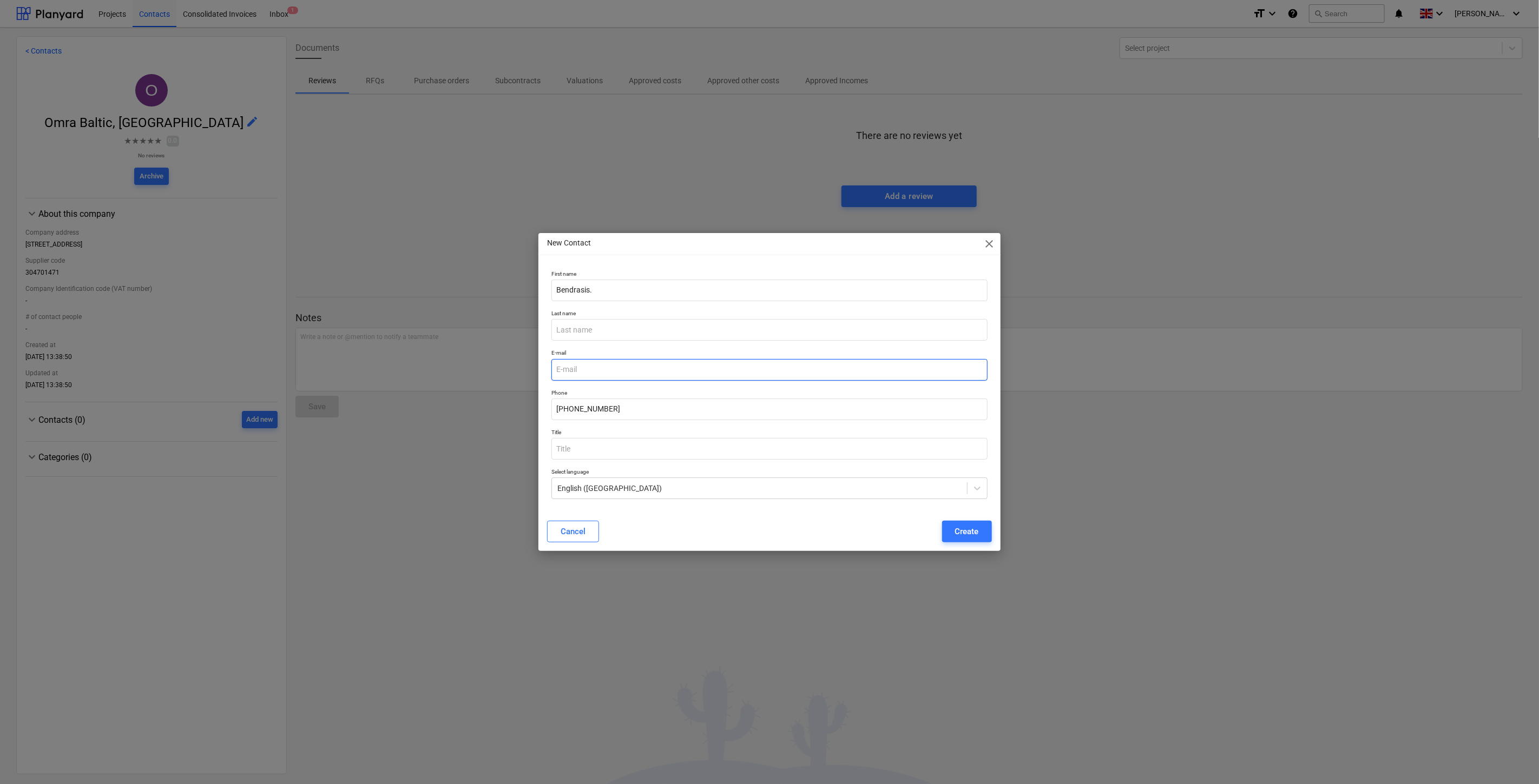
click at [607, 364] on input "email" at bounding box center [769, 370] width 436 height 22
paste input "[EMAIL_ADDRESS][DOMAIN_NAME]"
type input "[EMAIL_ADDRESS][DOMAIN_NAME]"
click at [963, 533] on div "Create" at bounding box center [967, 532] width 23 height 14
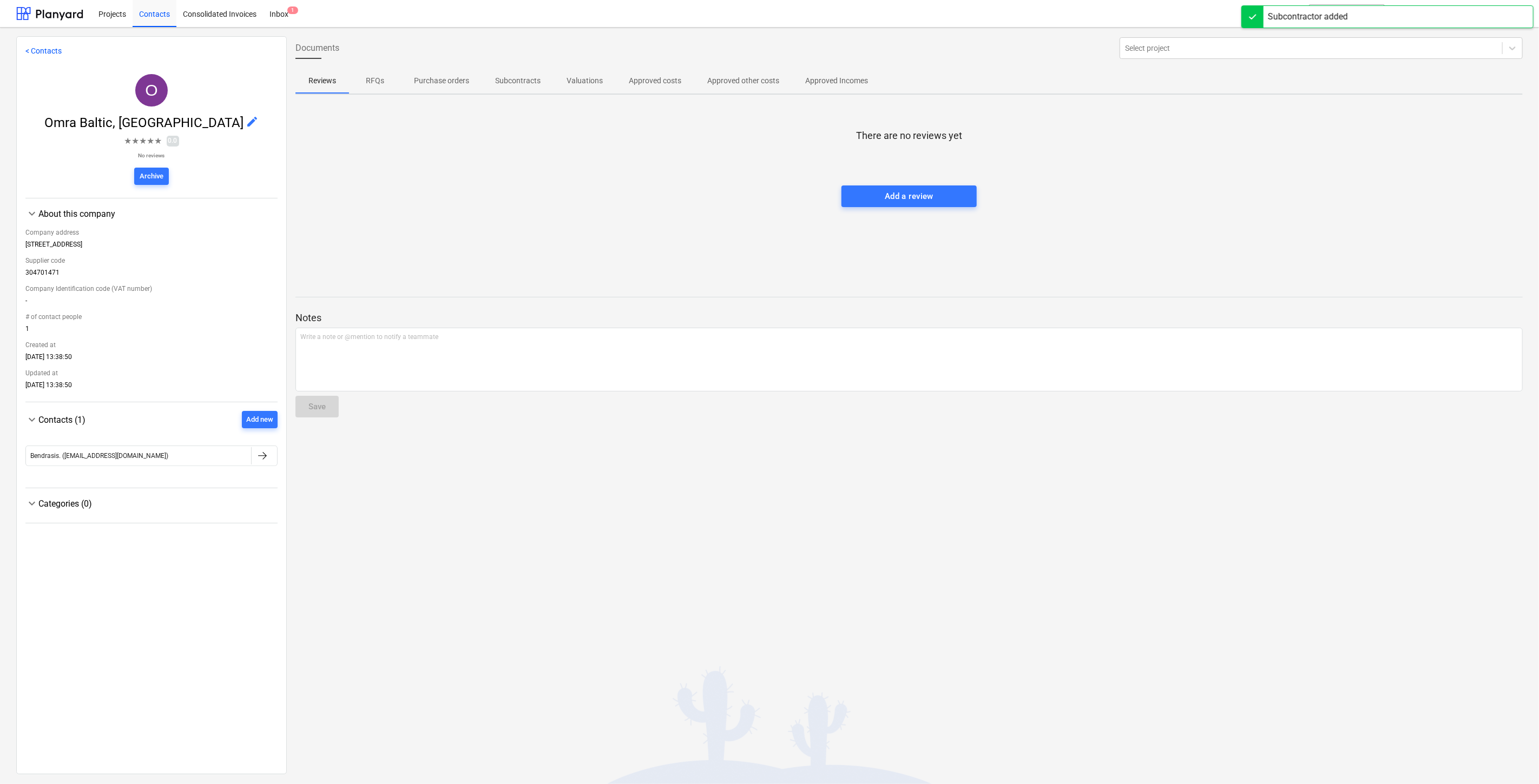
click at [448, 181] on div at bounding box center [909, 174] width 1227 height 22
click at [153, 13] on div "Contacts" at bounding box center [155, 13] width 43 height 28
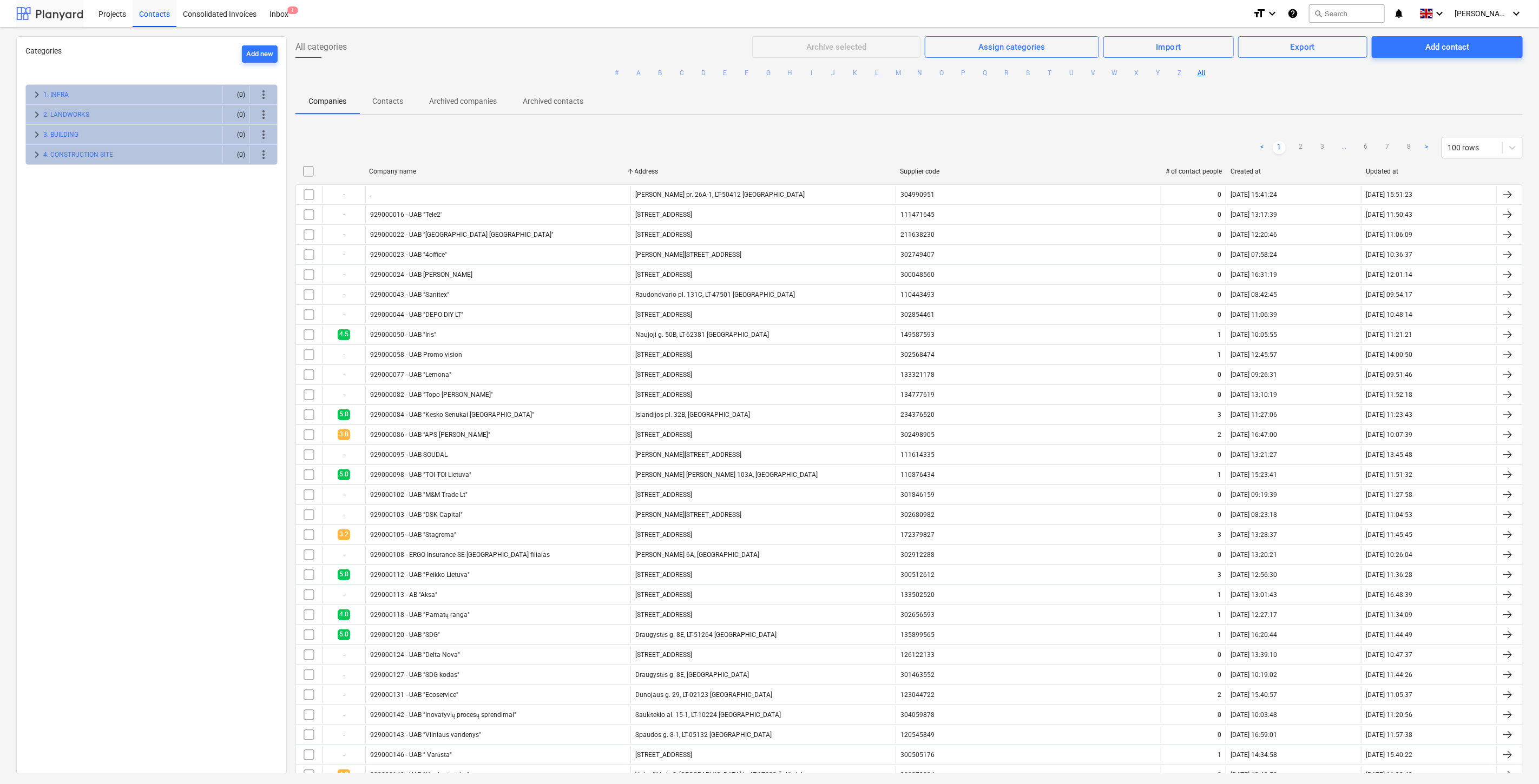
drag, startPoint x: 36, startPoint y: 14, endPoint x: 40, endPoint y: 21, distance: 8.1
click at [36, 14] on div at bounding box center [50, 14] width 67 height 27
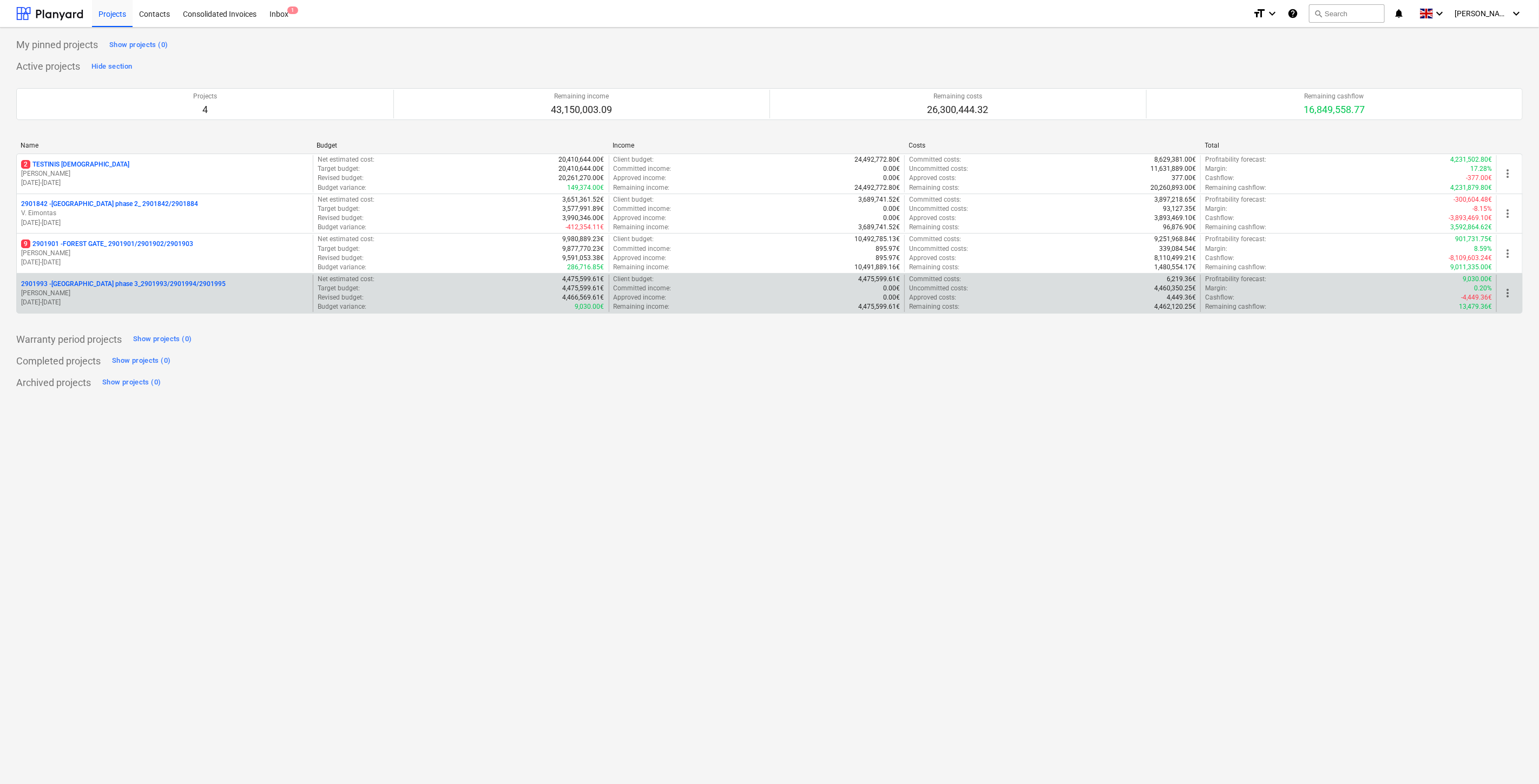
click at [133, 290] on p "[PERSON_NAME]" at bounding box center [164, 294] width 287 height 9
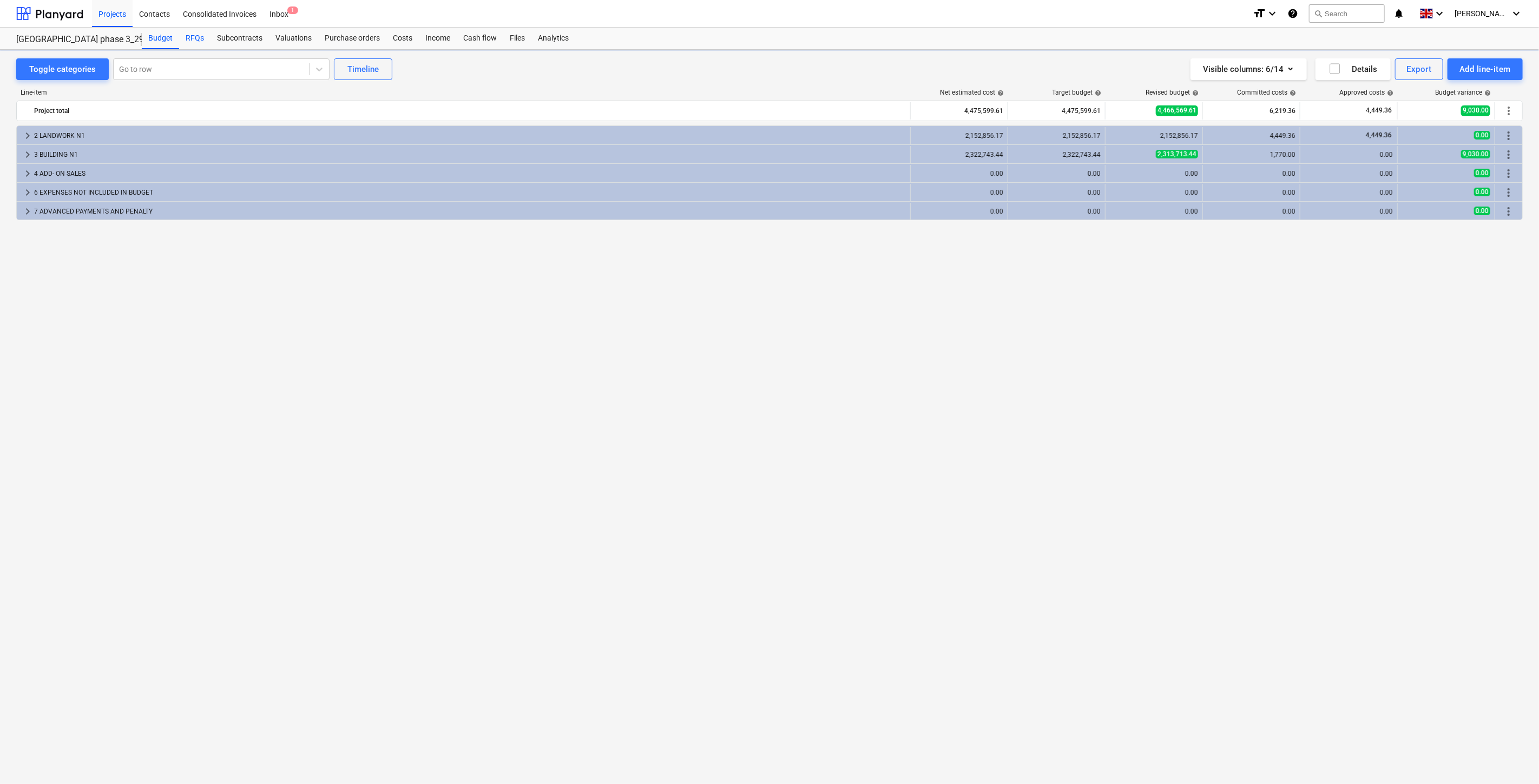
click at [198, 34] on div "RFQs" at bounding box center [194, 39] width 32 height 22
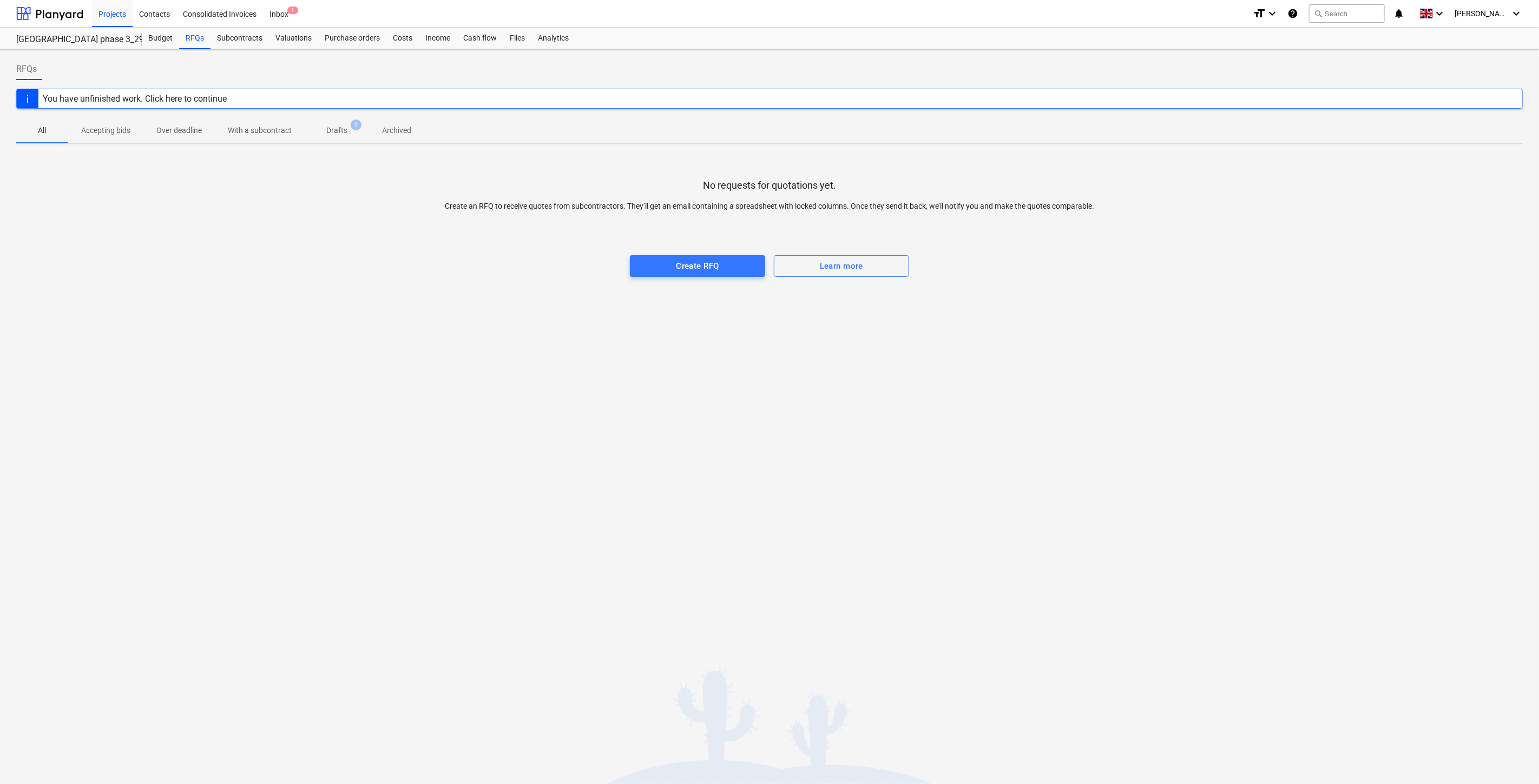
click at [338, 128] on p "Drafts" at bounding box center [336, 130] width 21 height 12
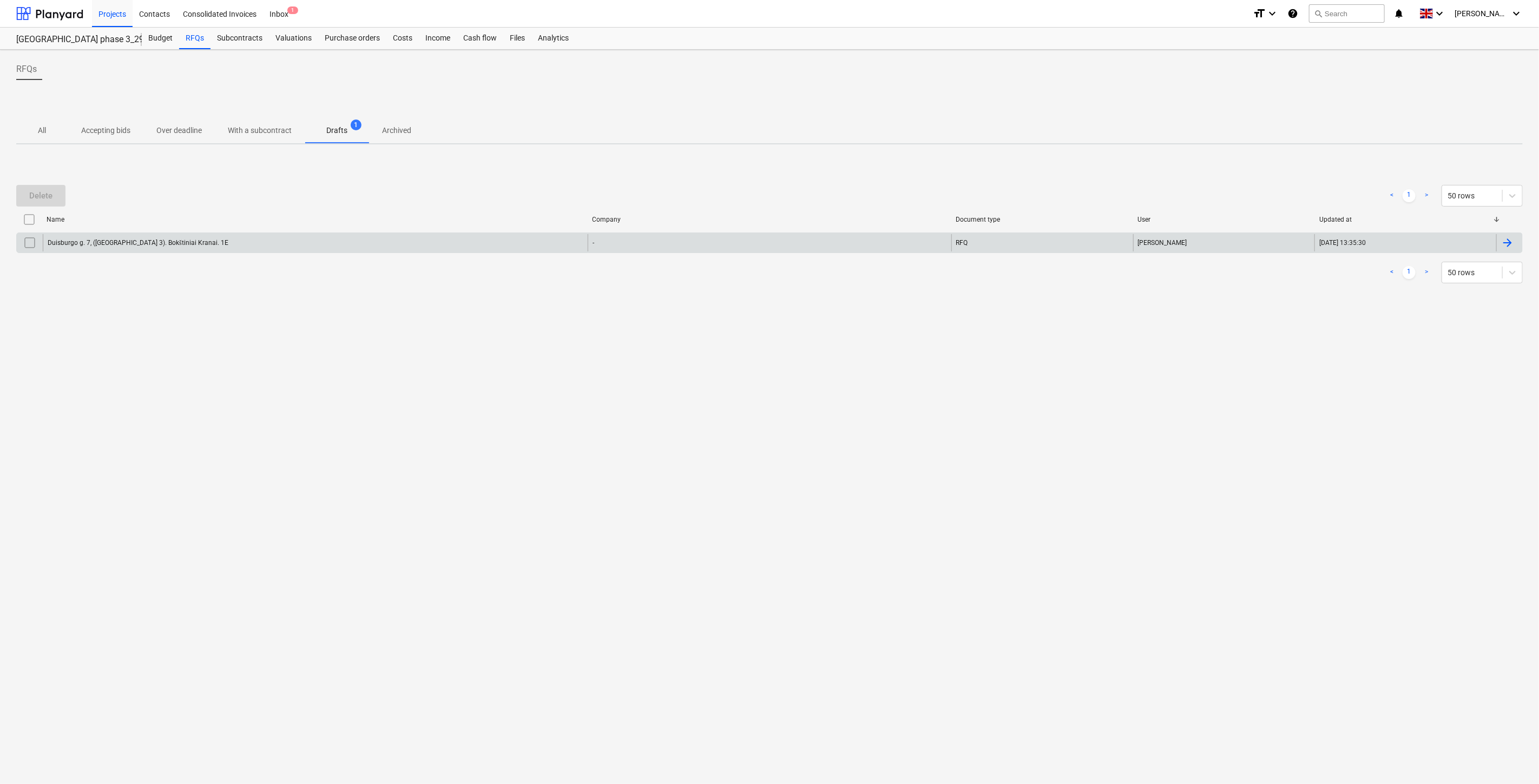
click at [253, 234] on div "Duisburgo g. 7, ([GEOGRAPHIC_DATA] 3). Bokštiniai Kranai. 1E" at bounding box center [314, 242] width 545 height 17
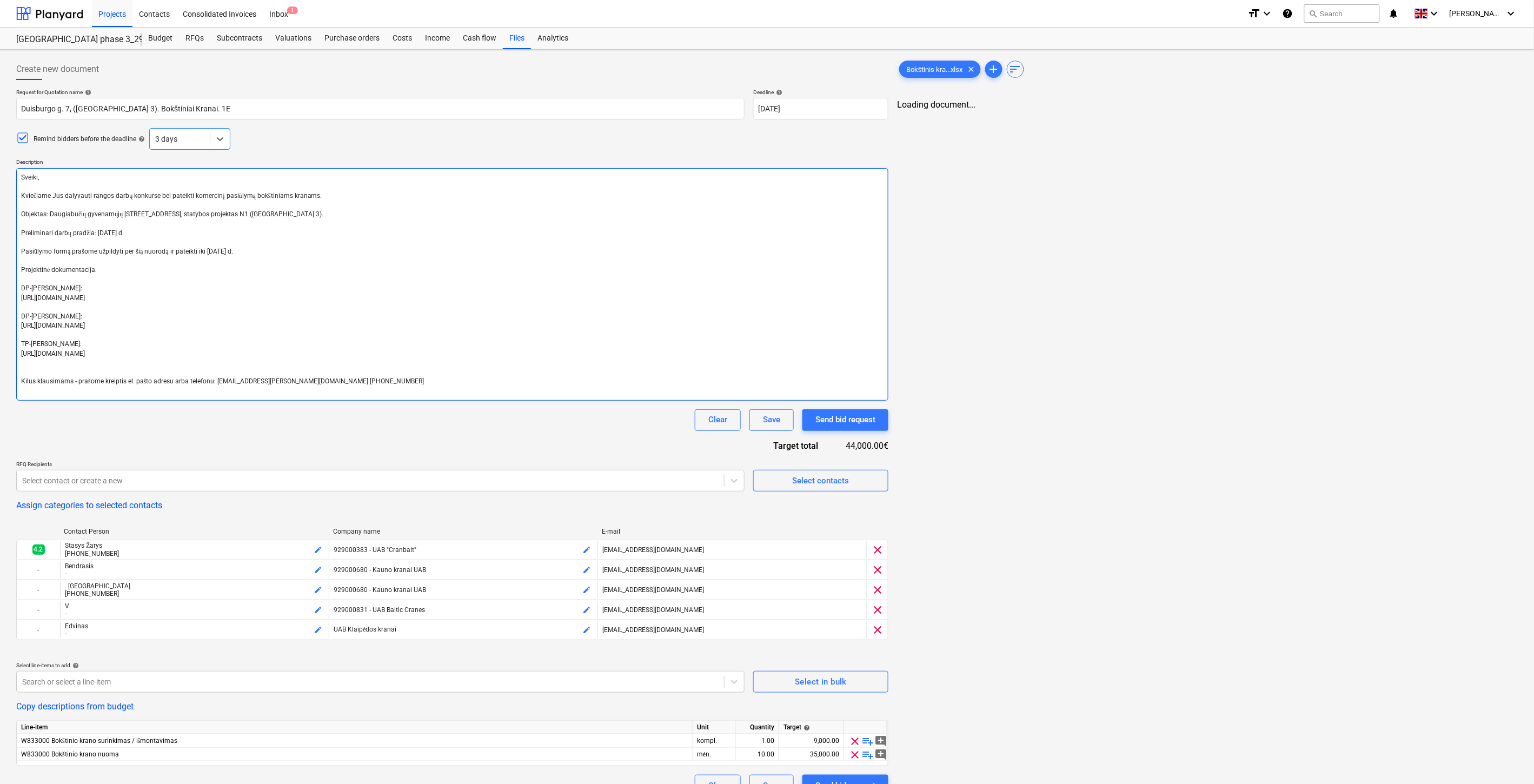
type textarea "x"
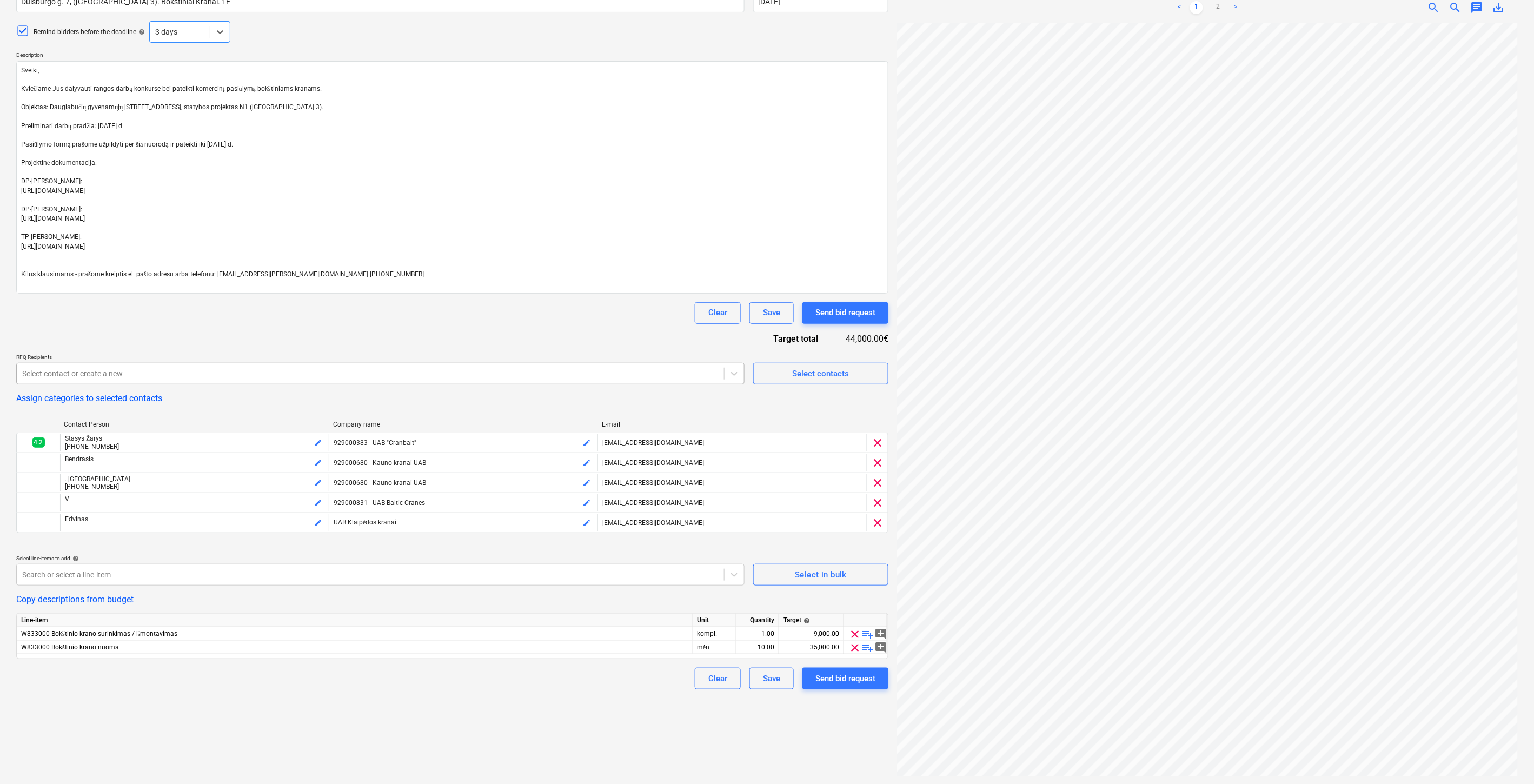
scroll to position [108, 0]
click at [521, 377] on div at bounding box center [370, 373] width 697 height 11
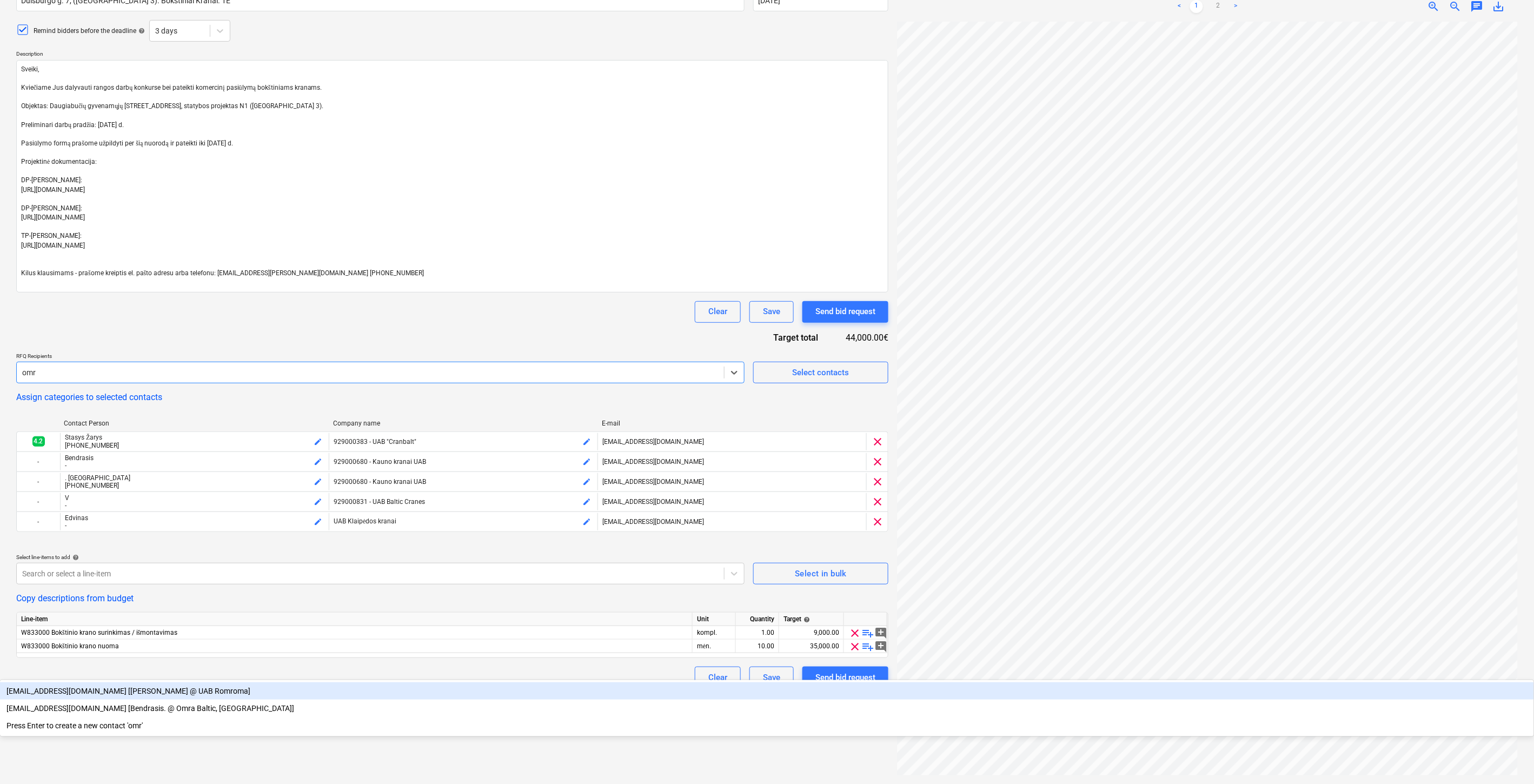
type input "omra"
click at [357, 683] on div "[EMAIL_ADDRESS][DOMAIN_NAME] [Bendrasis. @ Omra Baltic, [GEOGRAPHIC_DATA]]" at bounding box center [767, 691] width 1534 height 17
type textarea "x"
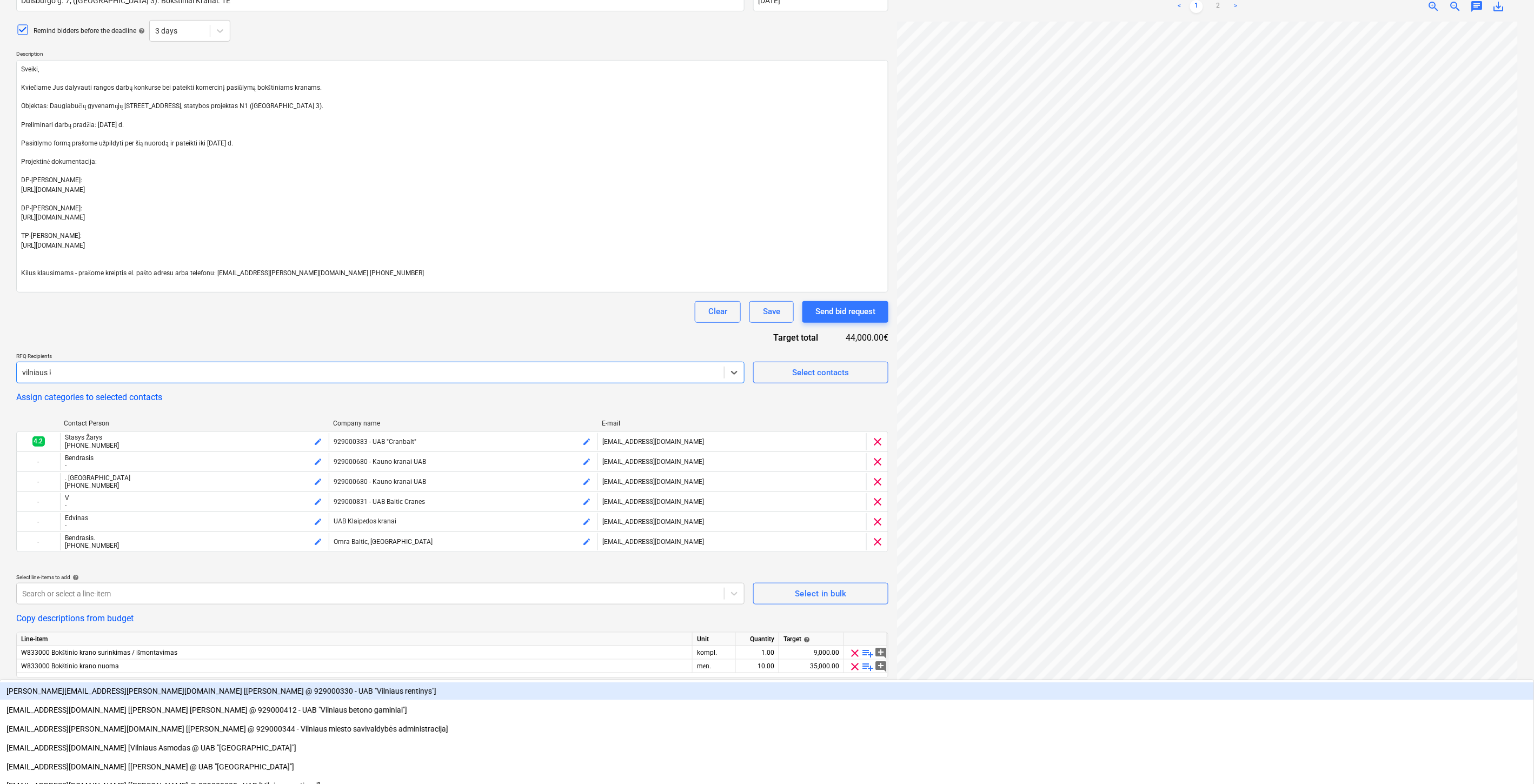
type input "vilniaus kra"
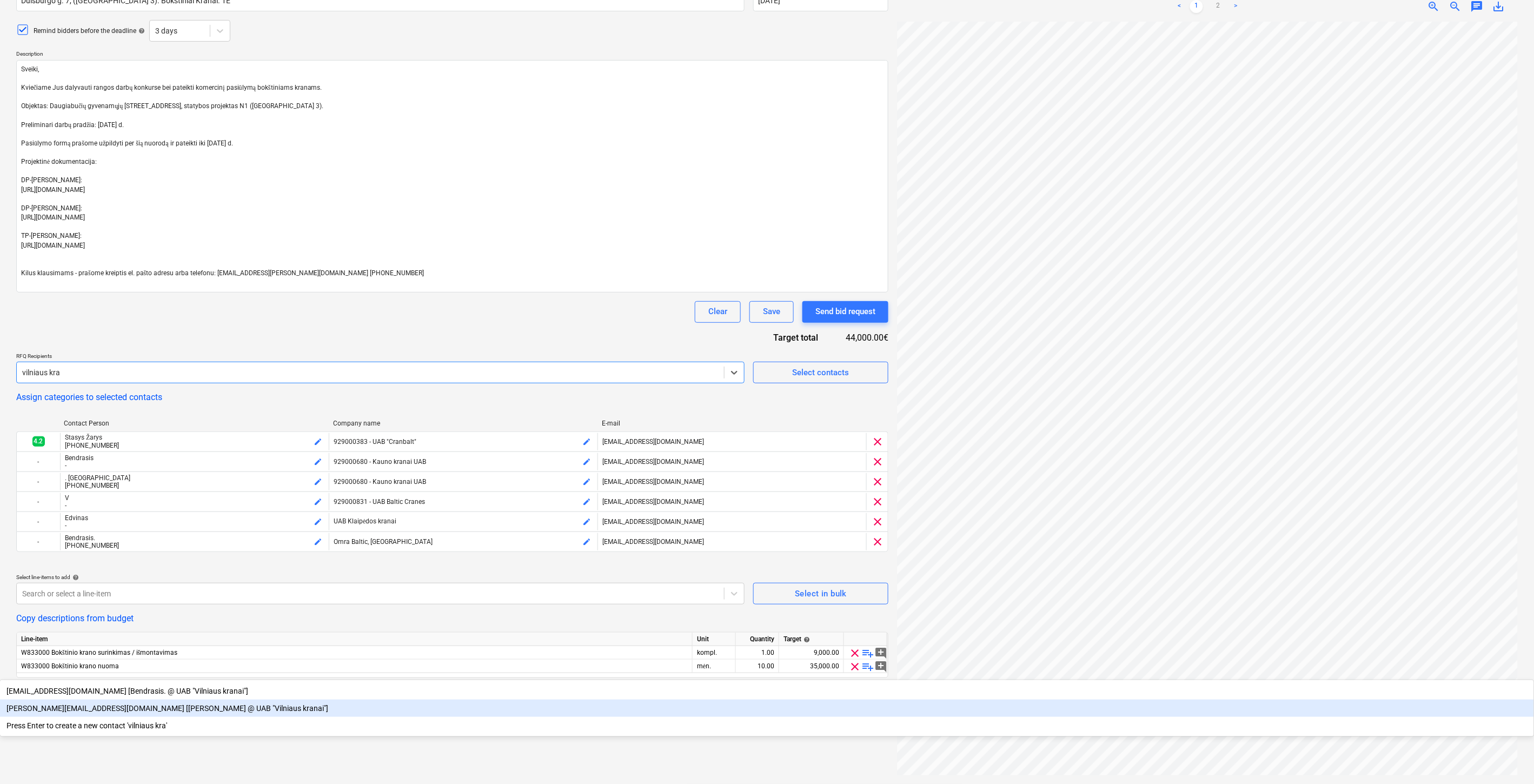
click at [181, 700] on div "[PERSON_NAME][EMAIL_ADDRESS][DOMAIN_NAME] [[PERSON_NAME] @ UAB "Vilniaus kranai…" at bounding box center [767, 708] width 1534 height 17
type textarea "x"
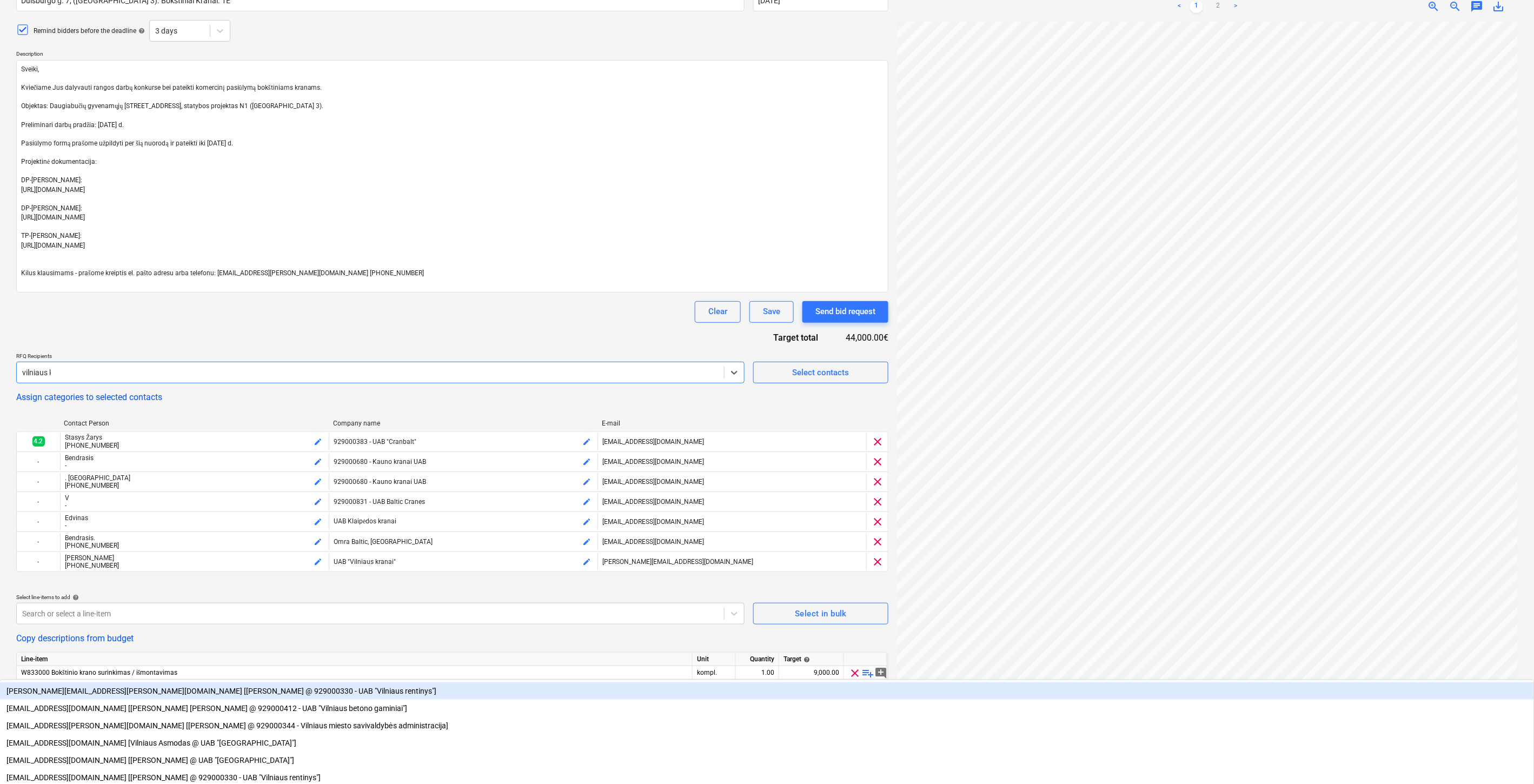
type input "vilniaus kra"
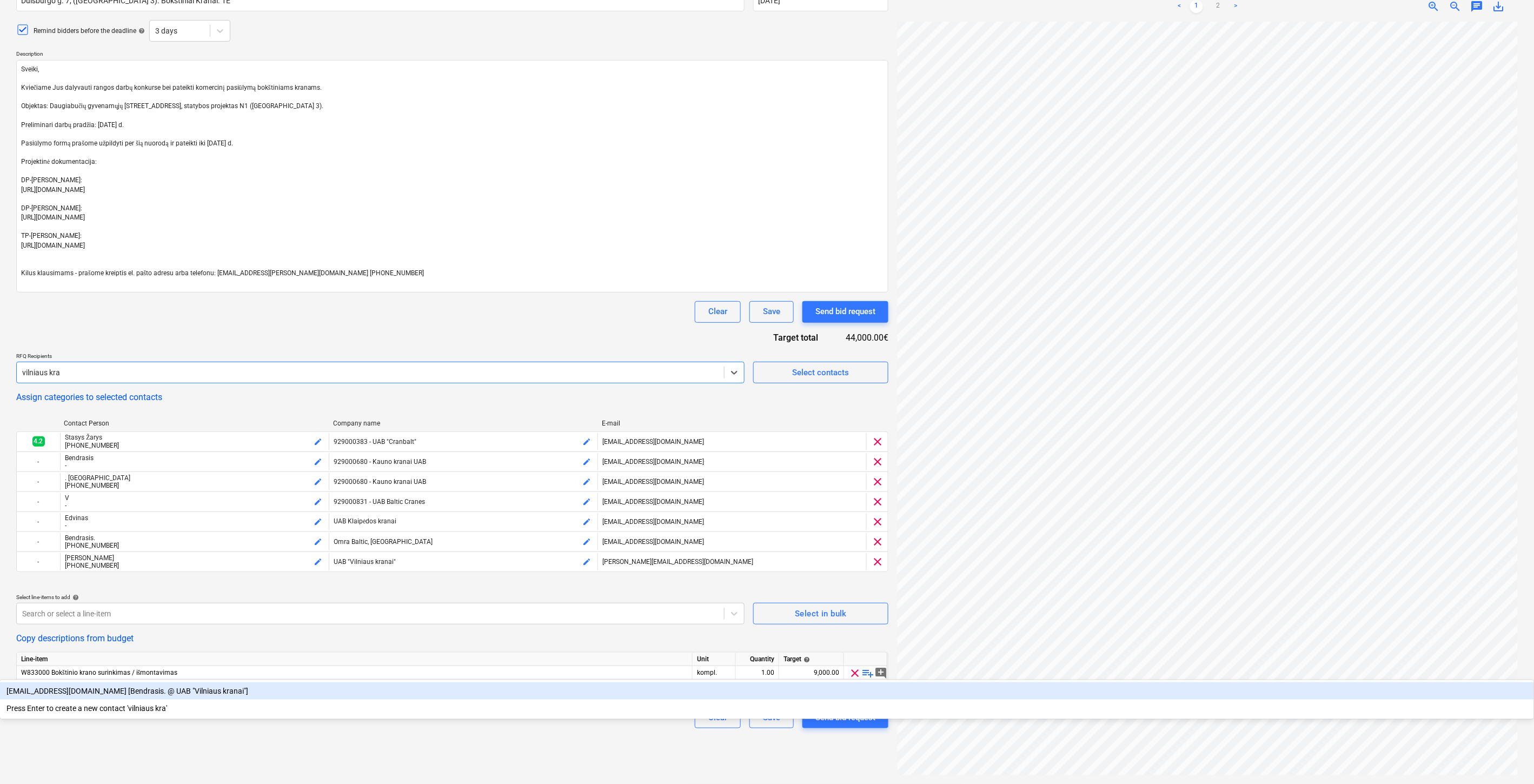
click at [201, 683] on div "[EMAIL_ADDRESS][DOMAIN_NAME] [Bendrasis. @ UAB "Vilniaus kranai"]" at bounding box center [767, 691] width 1534 height 17
type textarea "x"
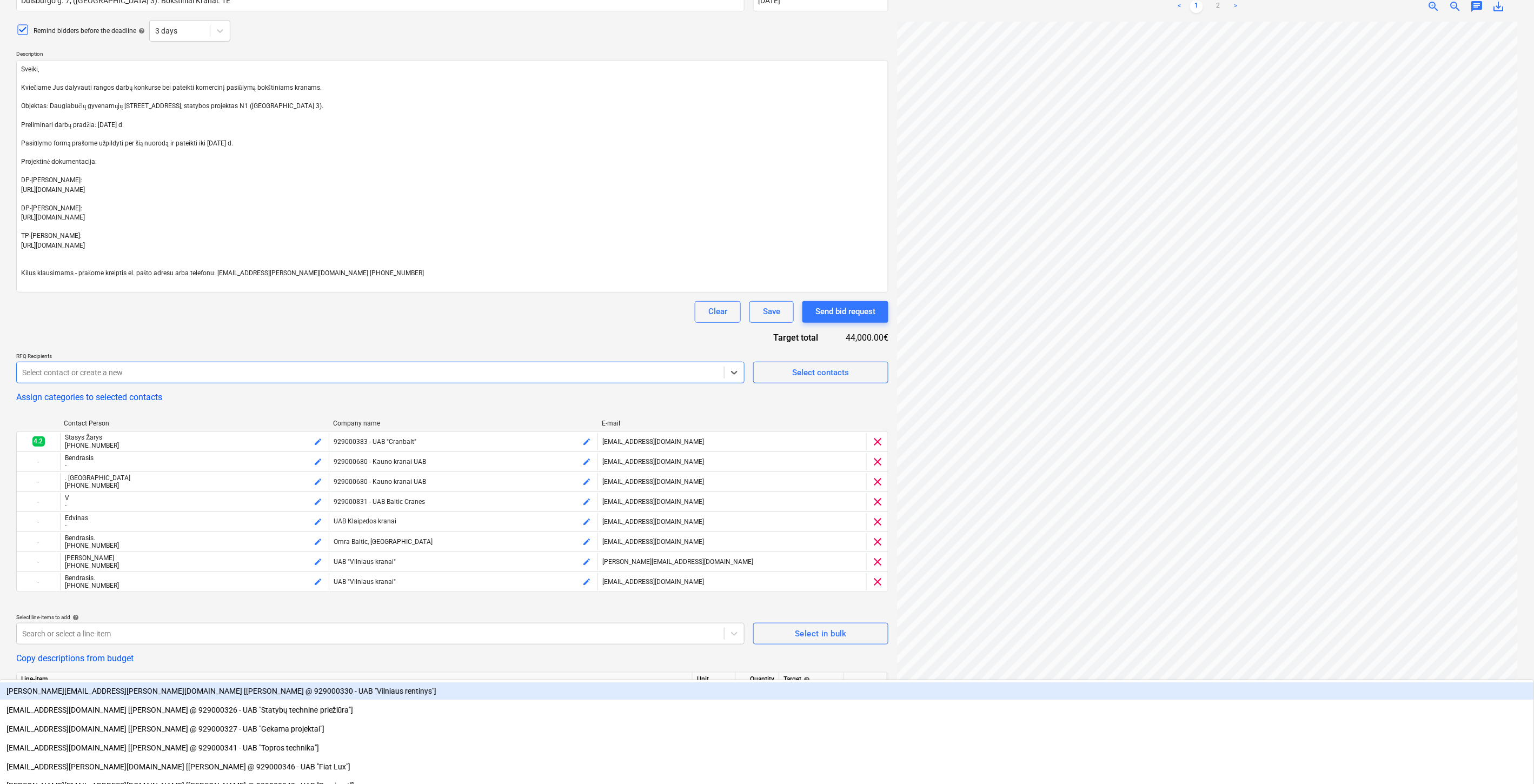
click at [288, 341] on div "Request for Quotation name help [PERSON_NAME] 7, ([GEOGRAPHIC_DATA] 3). Bokštin…" at bounding box center [453, 364] width 873 height 768
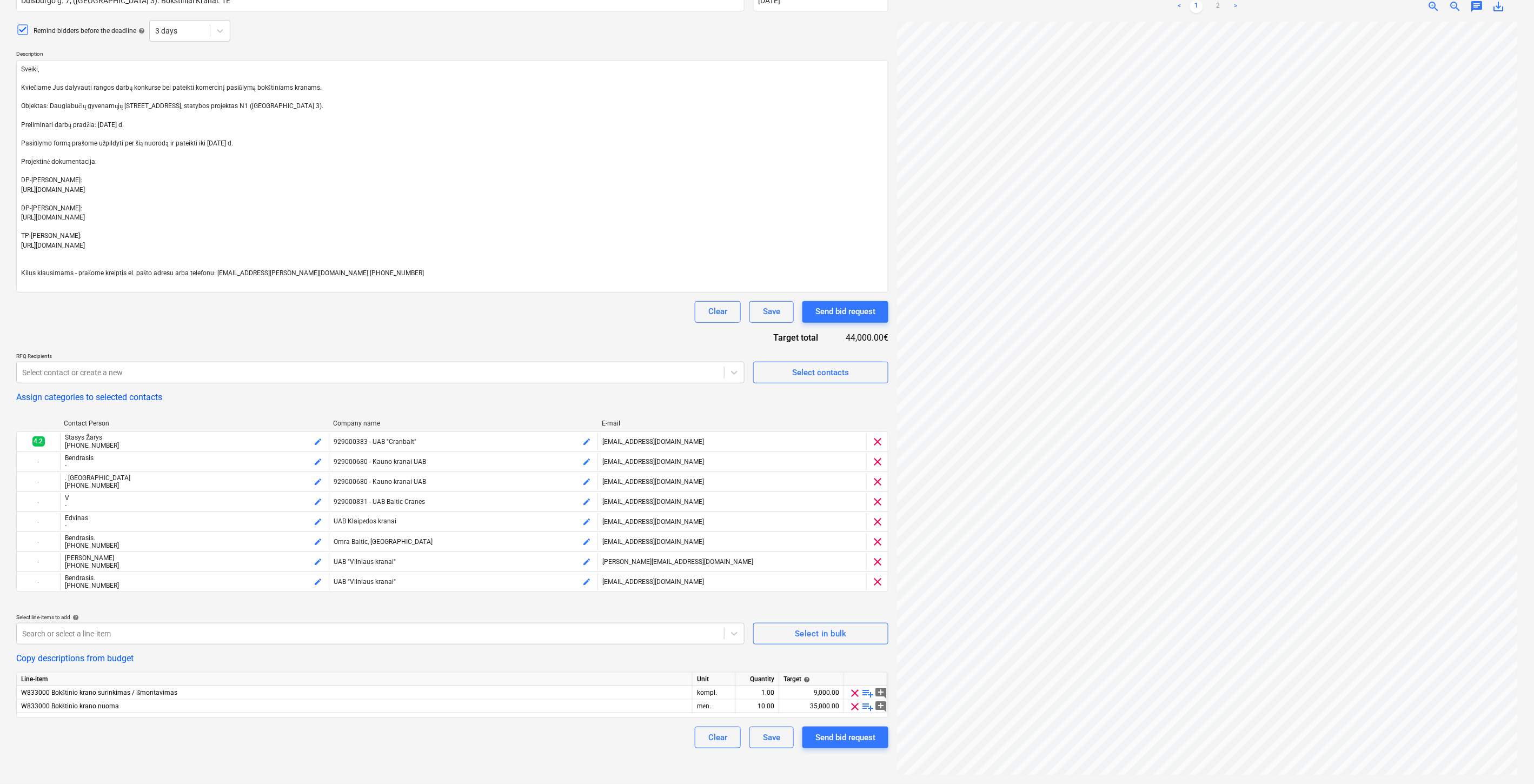
click at [580, 341] on div "Request for Quotation name help [PERSON_NAME] 7, ([GEOGRAPHIC_DATA] 3). Bokštin…" at bounding box center [453, 364] width 873 height 768
click at [634, 326] on div "Request for Quotation name help [PERSON_NAME] 7, ([GEOGRAPHIC_DATA] 3). Bokštin…" at bounding box center [453, 364] width 873 height 768
click at [640, 324] on div "Request for Quotation name help [PERSON_NAME] 7, ([GEOGRAPHIC_DATA] 3). Bokštin…" at bounding box center [453, 364] width 873 height 768
click at [654, 316] on div "Clear Save Send bid request" at bounding box center [453, 312] width 873 height 22
click at [542, 316] on div "Clear Save Send bid request" at bounding box center [453, 312] width 873 height 22
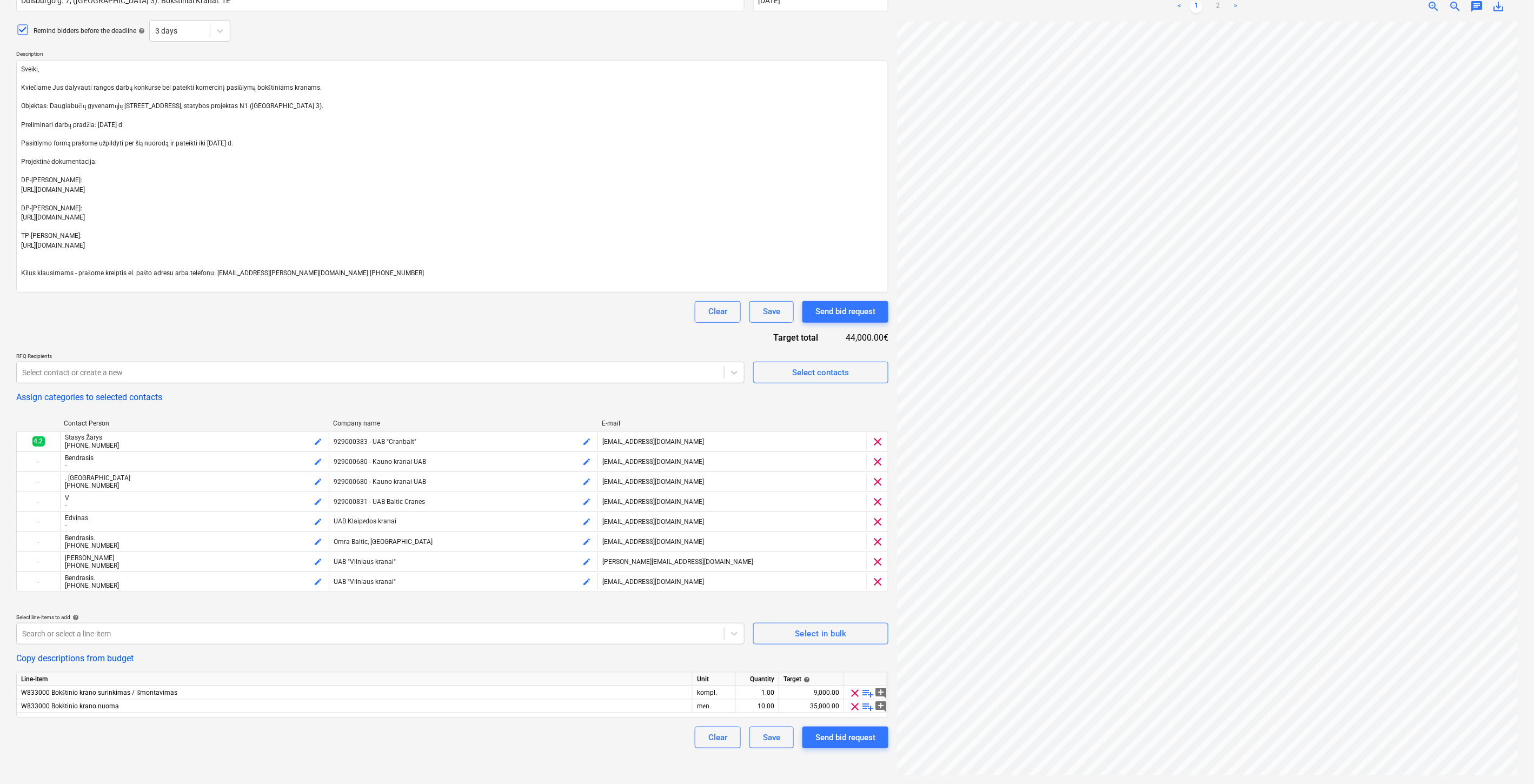
drag, startPoint x: 542, startPoint y: 316, endPoint x: 505, endPoint y: 314, distance: 37.1
click at [505, 314] on div "Clear Save Send bid request" at bounding box center [453, 312] width 873 height 22
click at [538, 299] on div "Request for Quotation name help [PERSON_NAME] 7, ([GEOGRAPHIC_DATA] 3). Bokštin…" at bounding box center [453, 364] width 873 height 768
drag, startPoint x: 536, startPoint y: 333, endPoint x: 552, endPoint y: 314, distance: 24.8
click at [537, 332] on div "Request for Quotation name help [PERSON_NAME] 7, ([GEOGRAPHIC_DATA] 3). Bokštin…" at bounding box center [453, 364] width 873 height 768
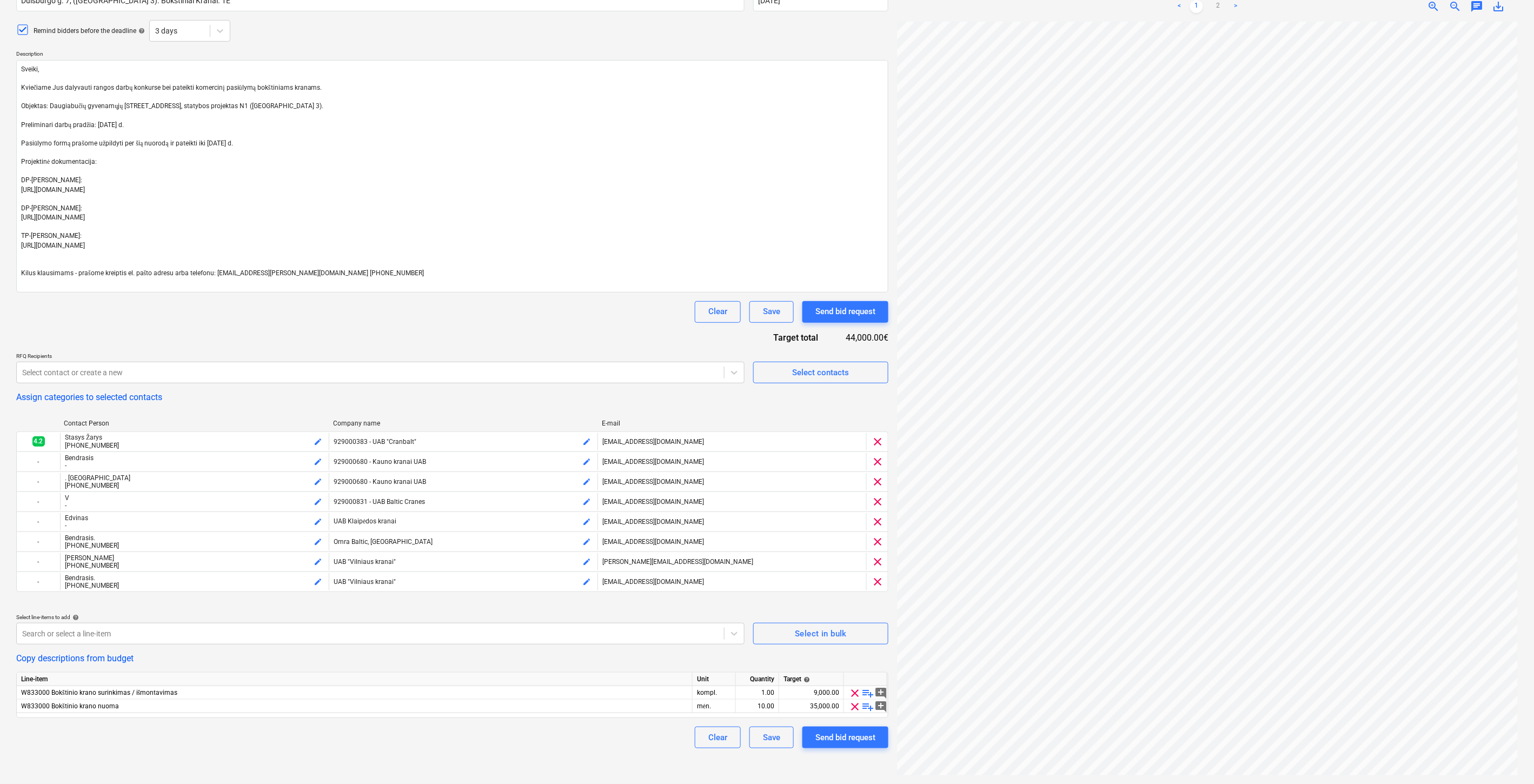
click at [552, 314] on div "Clear Save Send bid request" at bounding box center [453, 312] width 873 height 22
click at [559, 307] on div "Clear Save Send bid request" at bounding box center [453, 312] width 873 height 22
click at [563, 306] on div "Clear Save Send bid request" at bounding box center [453, 312] width 873 height 22
click at [530, 322] on div "Clear Save Send bid request" at bounding box center [453, 312] width 873 height 22
click at [563, 300] on div "Request for Quotation name help [PERSON_NAME] 7, ([GEOGRAPHIC_DATA] 3). Bokštin…" at bounding box center [453, 364] width 873 height 768
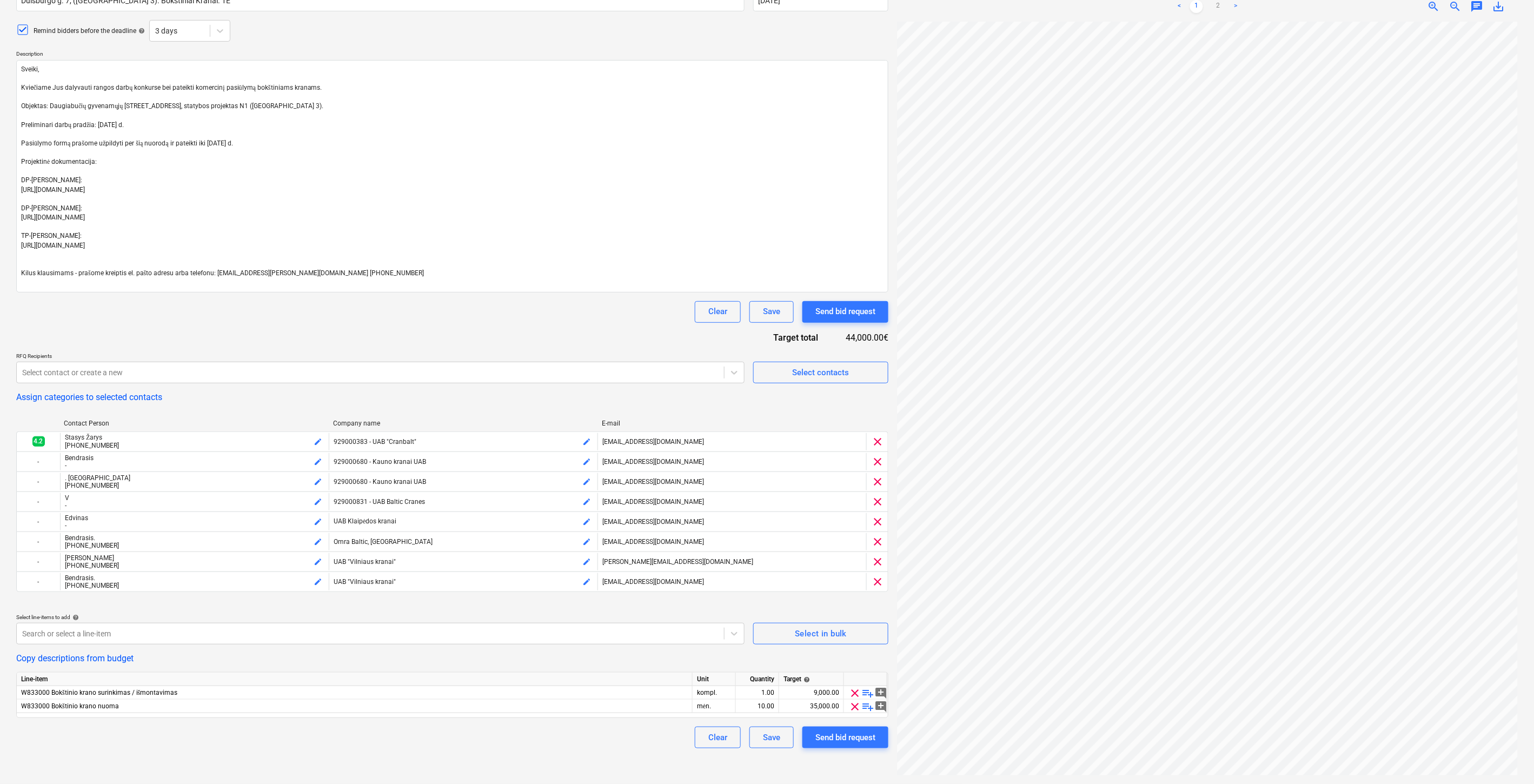
type textarea "x"
click at [766, 744] on div "Save" at bounding box center [772, 738] width 17 height 14
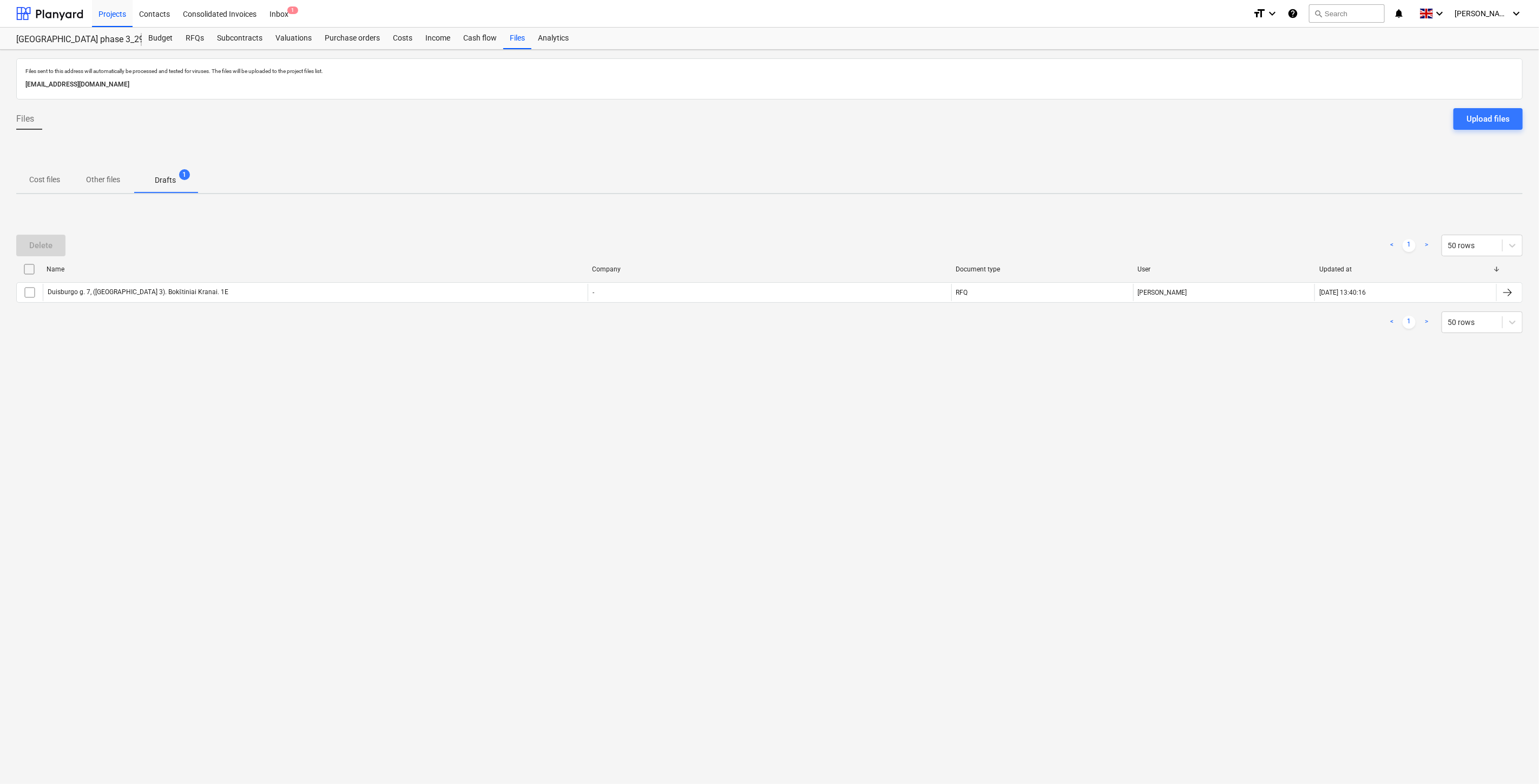
click at [676, 630] on div "Files sent to this address will automatically be processed and tested for virus…" at bounding box center [769, 416] width 1539 height 734
click at [707, 604] on div "Files sent to this address will automatically be processed and tested for virus…" at bounding box center [769, 416] width 1539 height 734
click at [157, 13] on div "Contacts" at bounding box center [155, 13] width 43 height 28
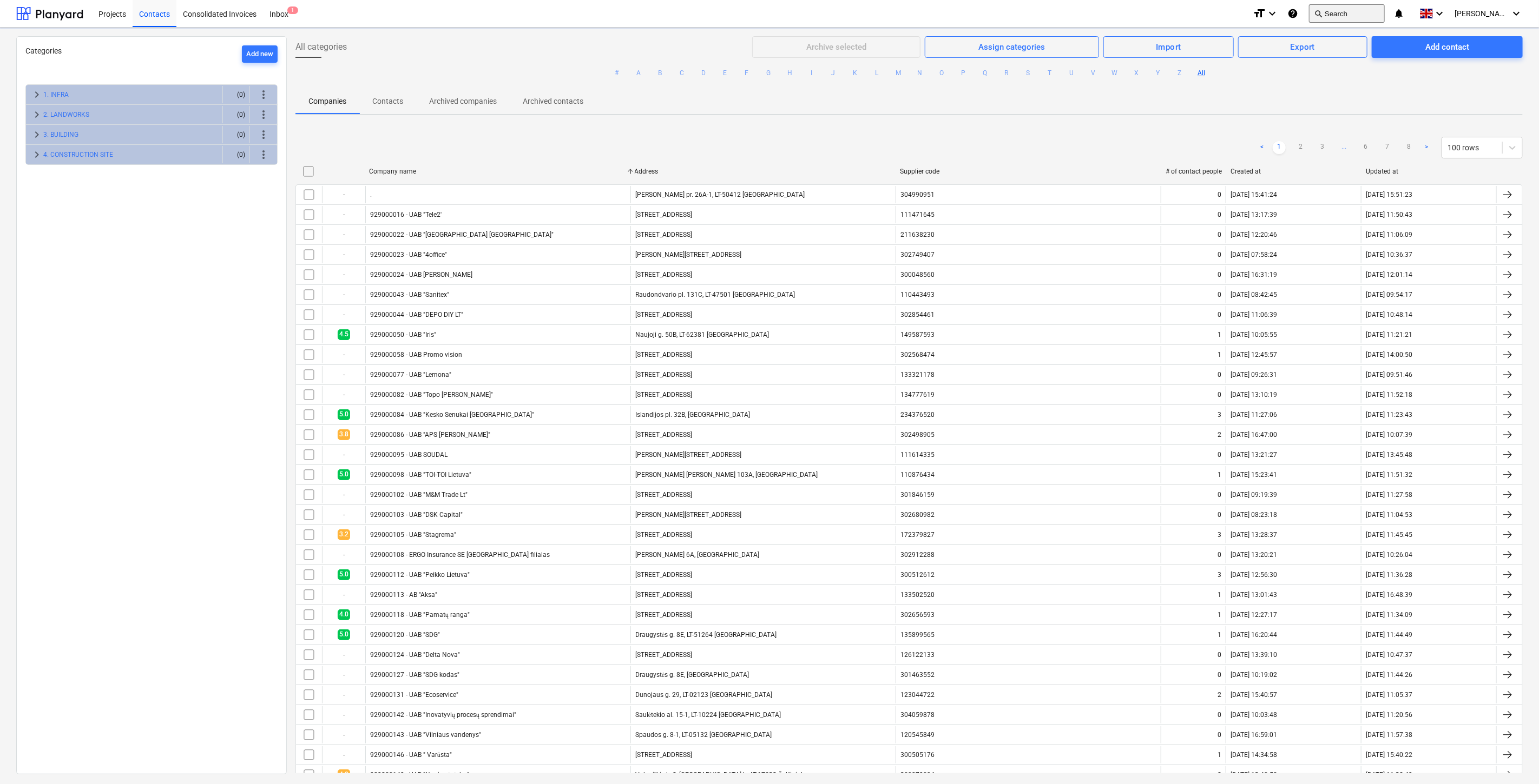
click at [1358, 7] on button "search Search" at bounding box center [1347, 14] width 76 height 18
click at [1356, 12] on button "search Search" at bounding box center [1347, 14] width 76 height 18
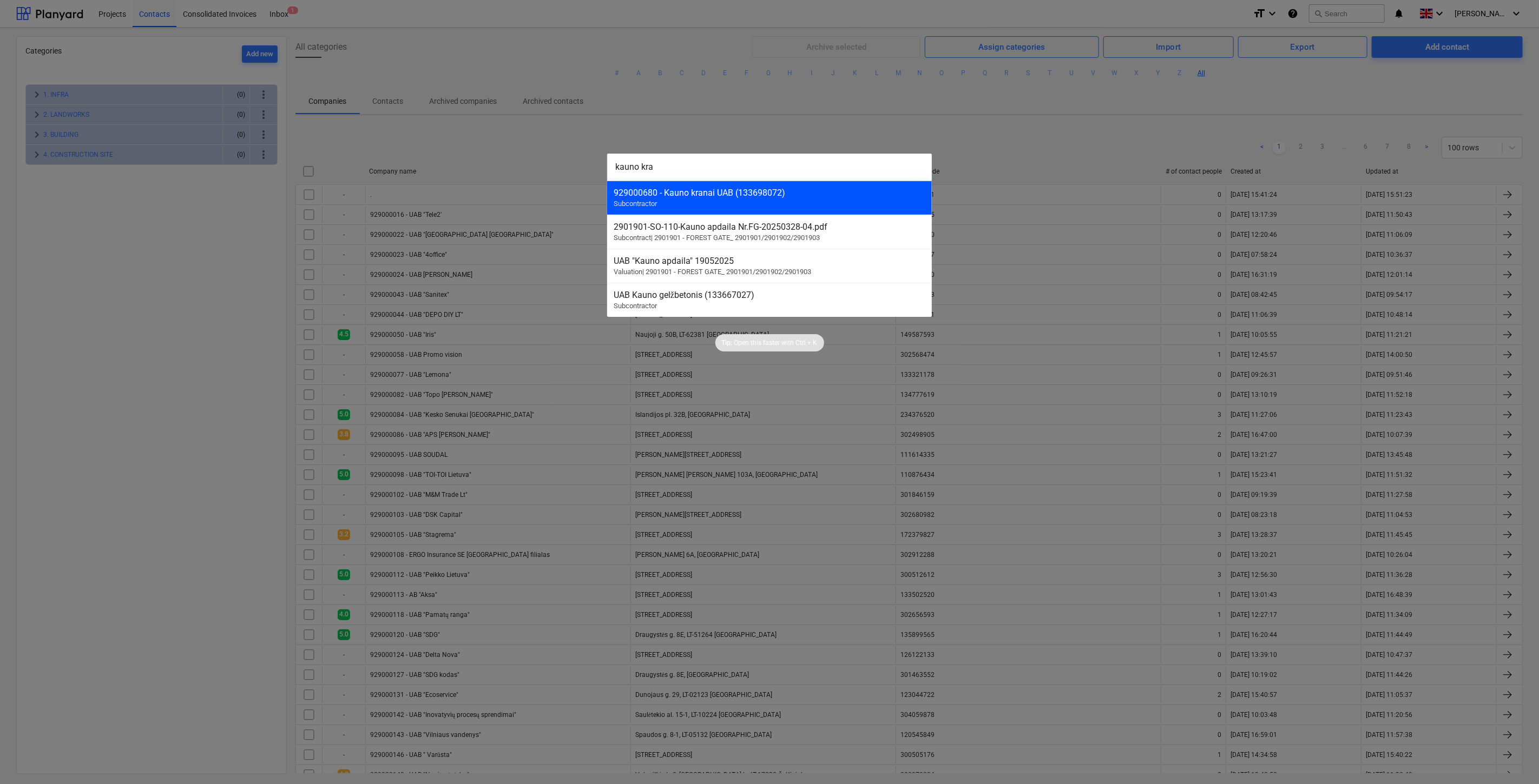
type input "kauno kra"
click at [739, 191] on div "929000680 - Kauno kranai UAB (133698072)" at bounding box center [769, 192] width 312 height 10
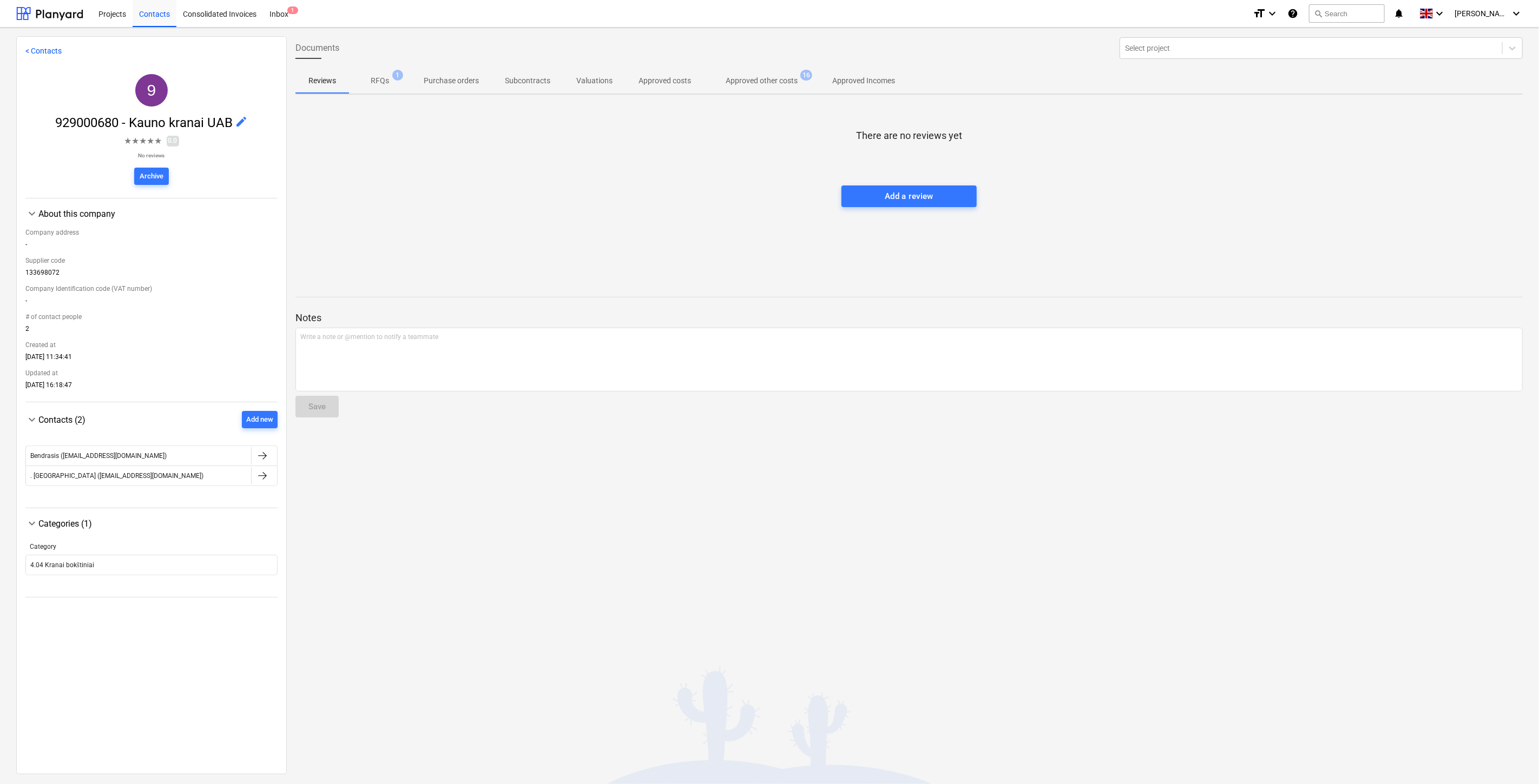
click at [425, 555] on div "Documents Select project Reviews RFQs 1 Purchase orders Subcontracts Valuations…" at bounding box center [908, 405] width 1244 height 737
click at [446, 537] on div "Documents Select project Reviews RFQs 1 Purchase orders Subcontracts Valuations…" at bounding box center [908, 405] width 1244 height 737
click at [1353, 9] on button "search Search" at bounding box center [1347, 14] width 76 height 18
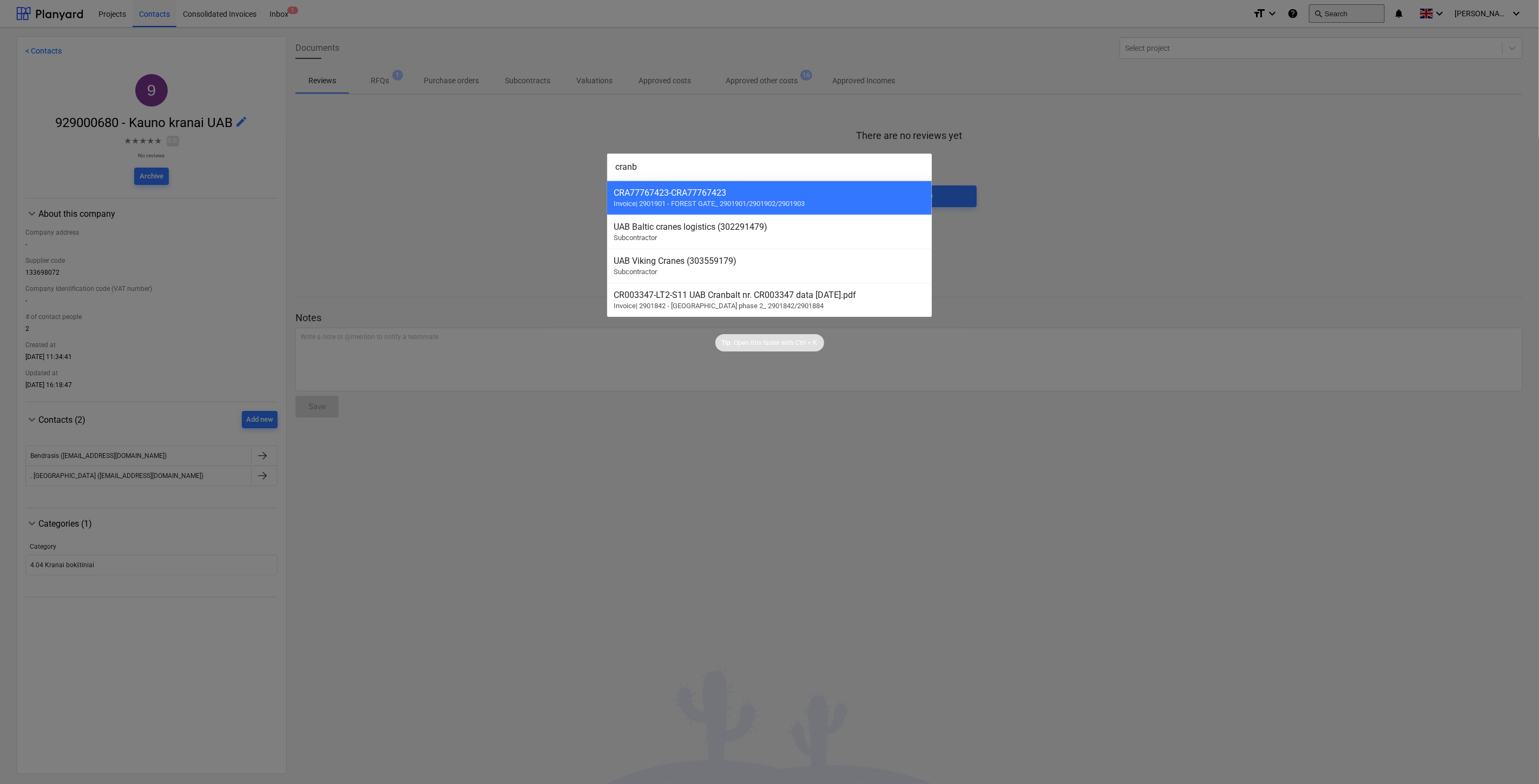
type input "cranba"
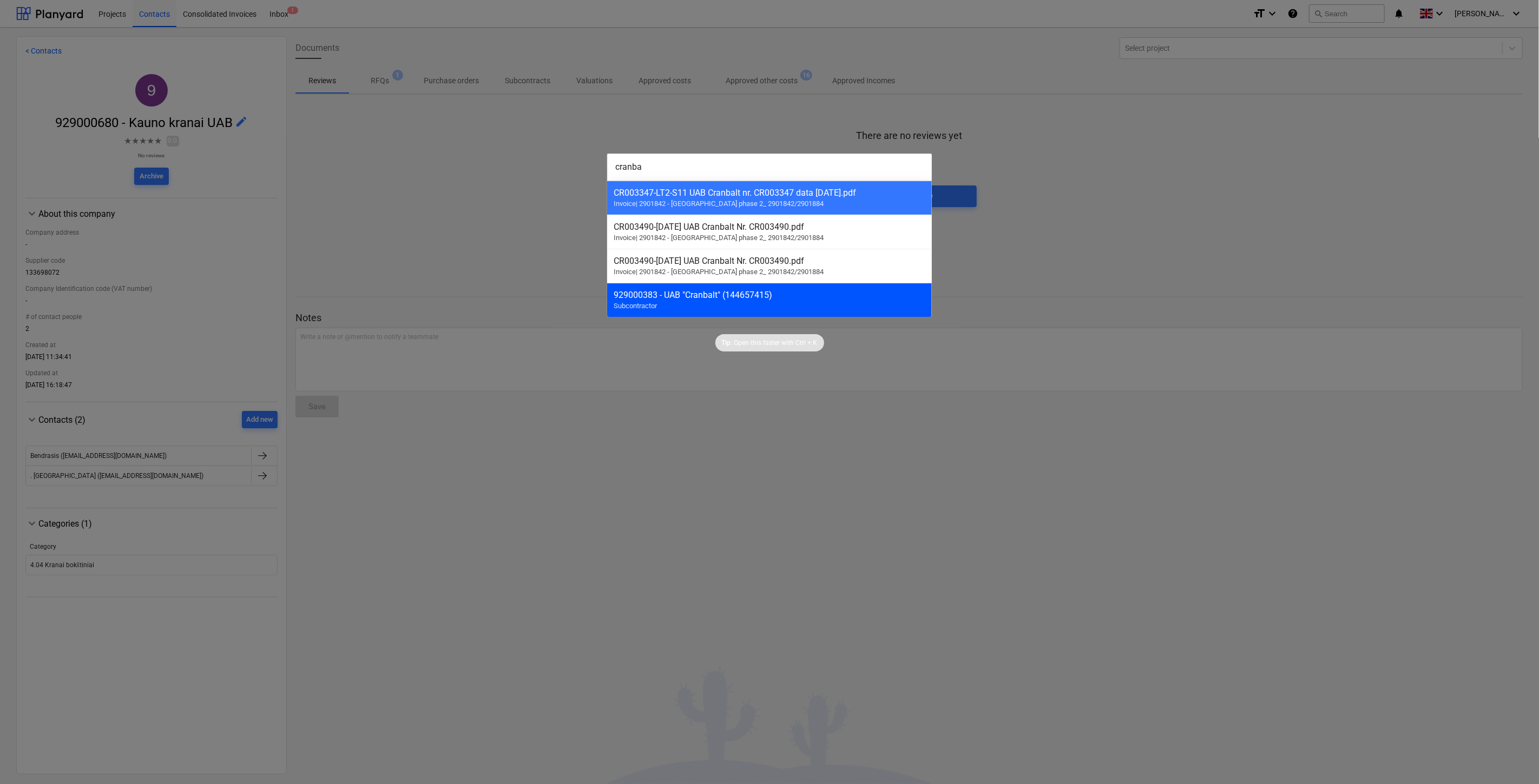
click at [766, 309] on div "929000383 - UAB "Cranbalt" (144657415) Subcontractor" at bounding box center [769, 300] width 324 height 34
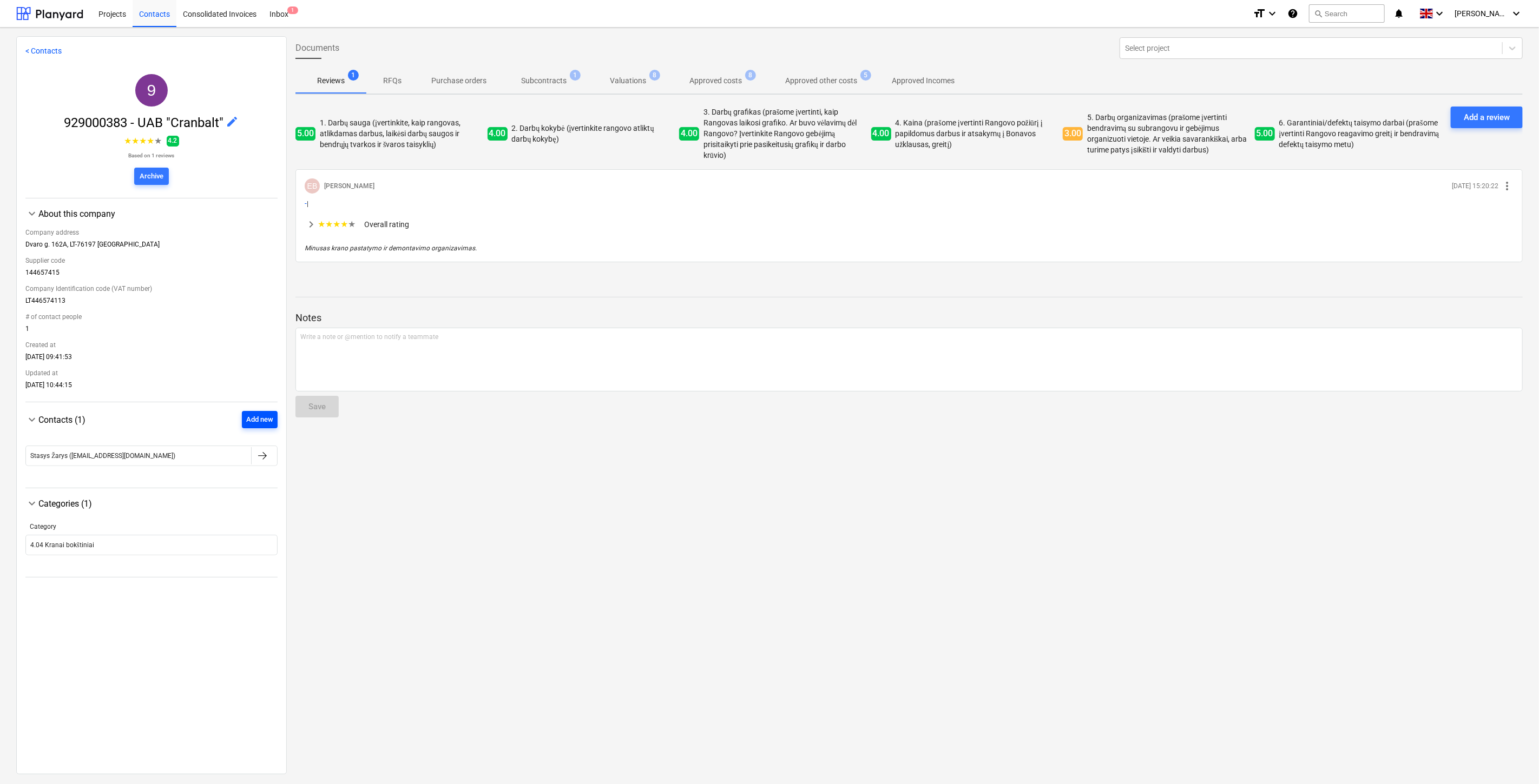
click at [264, 423] on div "Add new" at bounding box center [259, 420] width 27 height 13
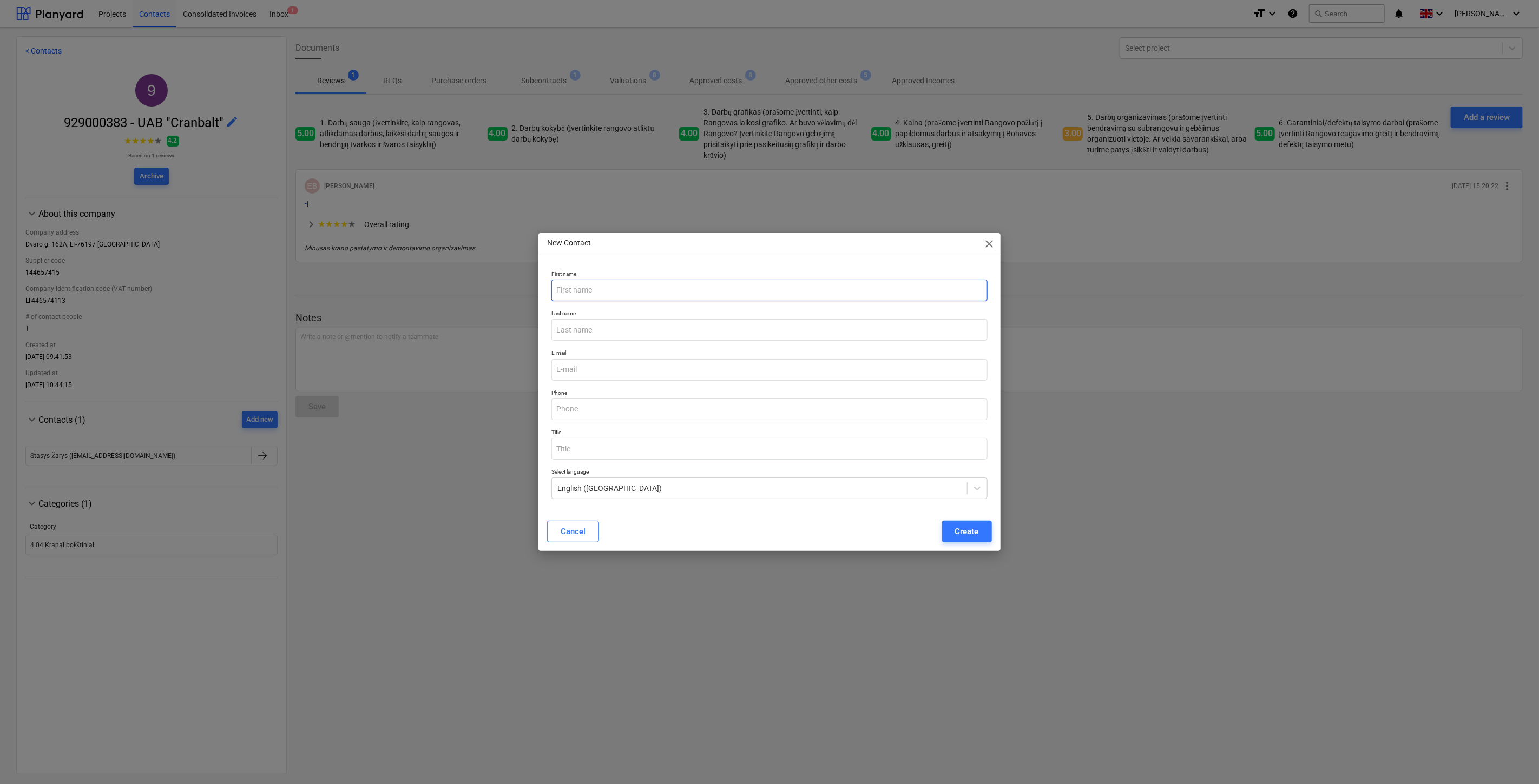
click at [622, 296] on input "text" at bounding box center [769, 291] width 436 height 22
type input "Bendrasis."
click at [598, 370] on input "email" at bounding box center [769, 370] width 436 height 22
paste input "[EMAIL_ADDRESS][DOMAIN_NAME]"
type input "[EMAIL_ADDRESS][DOMAIN_NAME]"
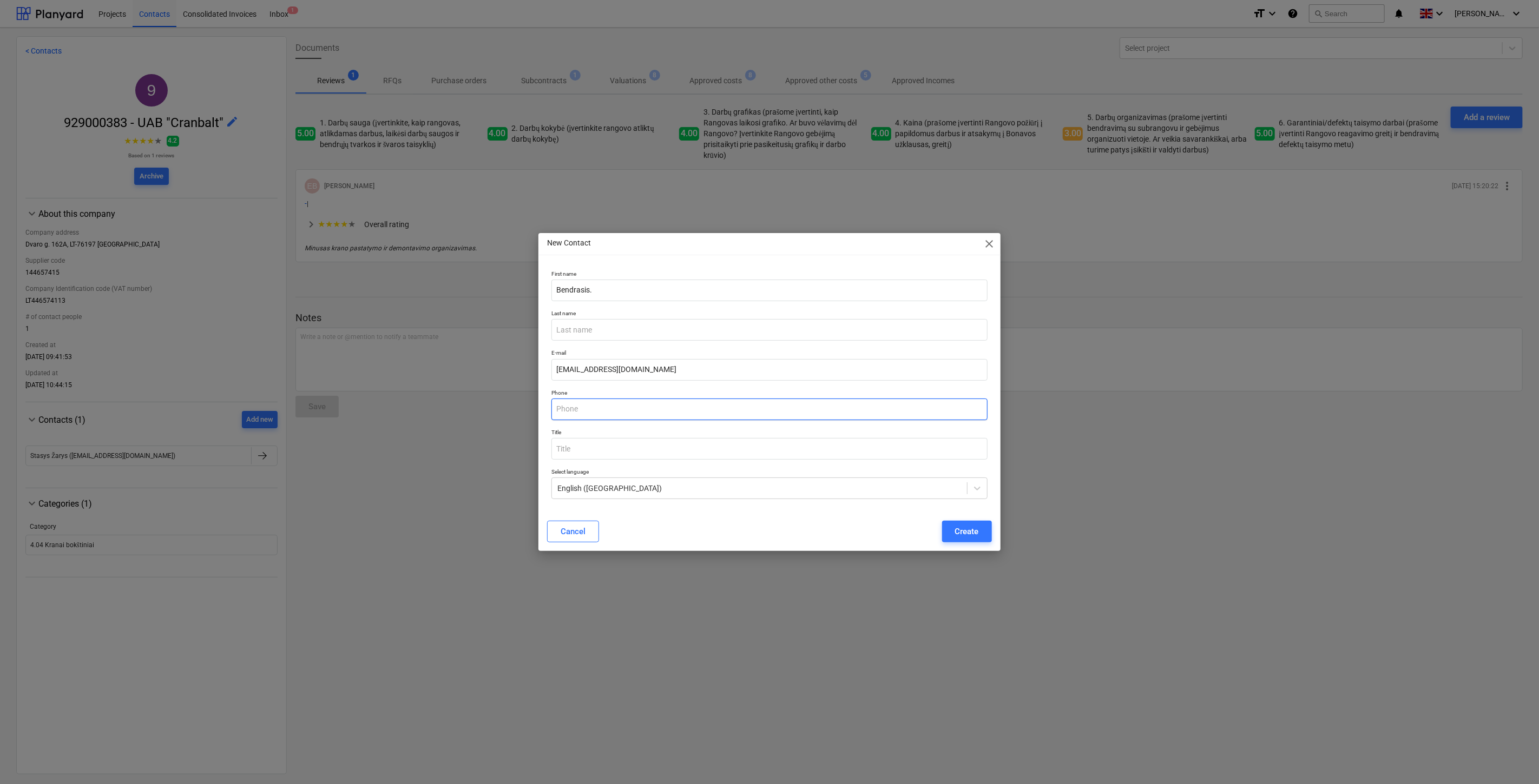
click at [586, 413] on input "text" at bounding box center [769, 409] width 436 height 22
paste input "[PHONE_NUMBER]"
type input "[PHONE_NUMBER]"
click at [680, 434] on p "Title" at bounding box center [769, 434] width 436 height 9
click at [755, 406] on input "[PHONE_NUMBER]" at bounding box center [769, 409] width 436 height 22
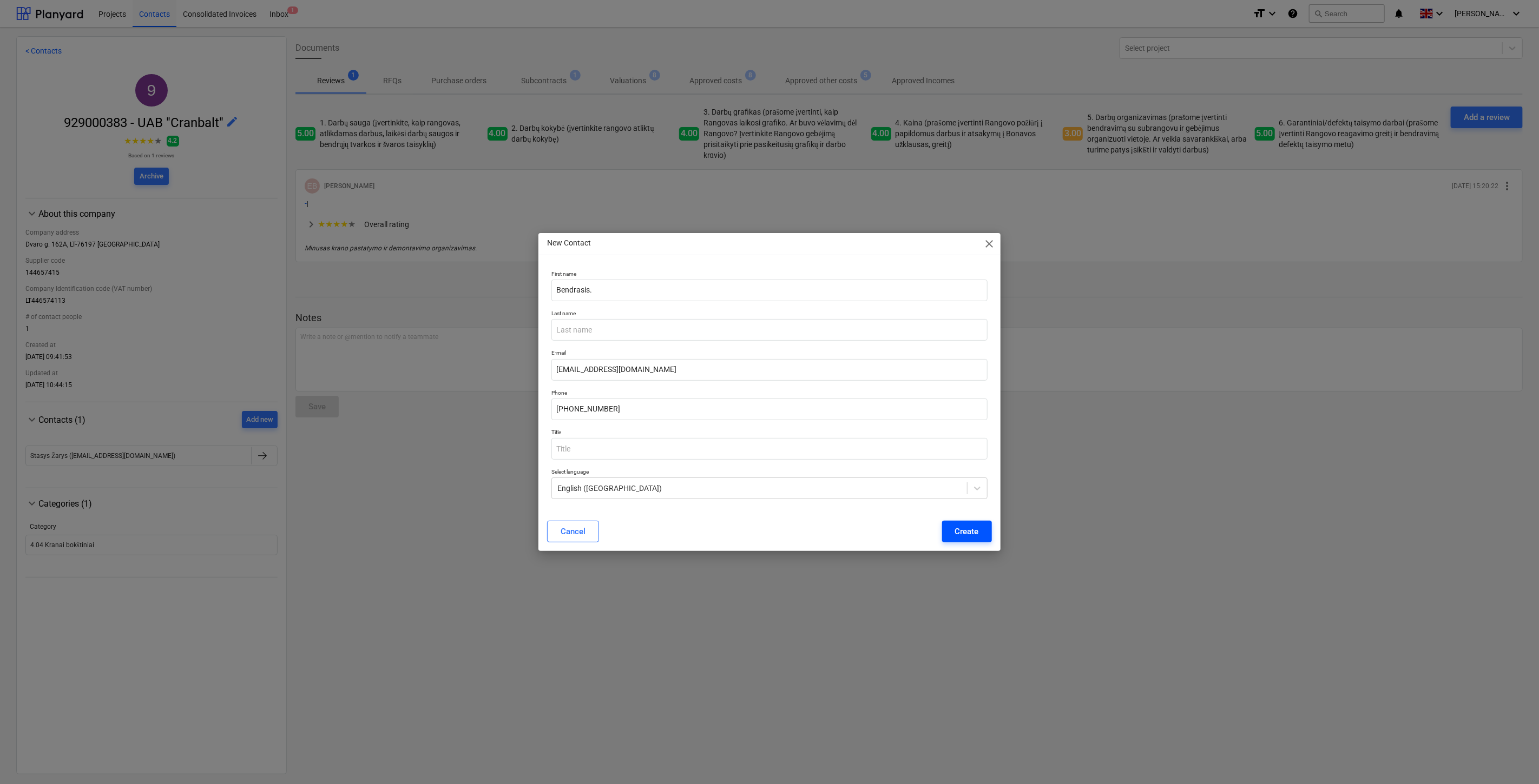
click at [982, 528] on button "Create" at bounding box center [966, 532] width 50 height 22
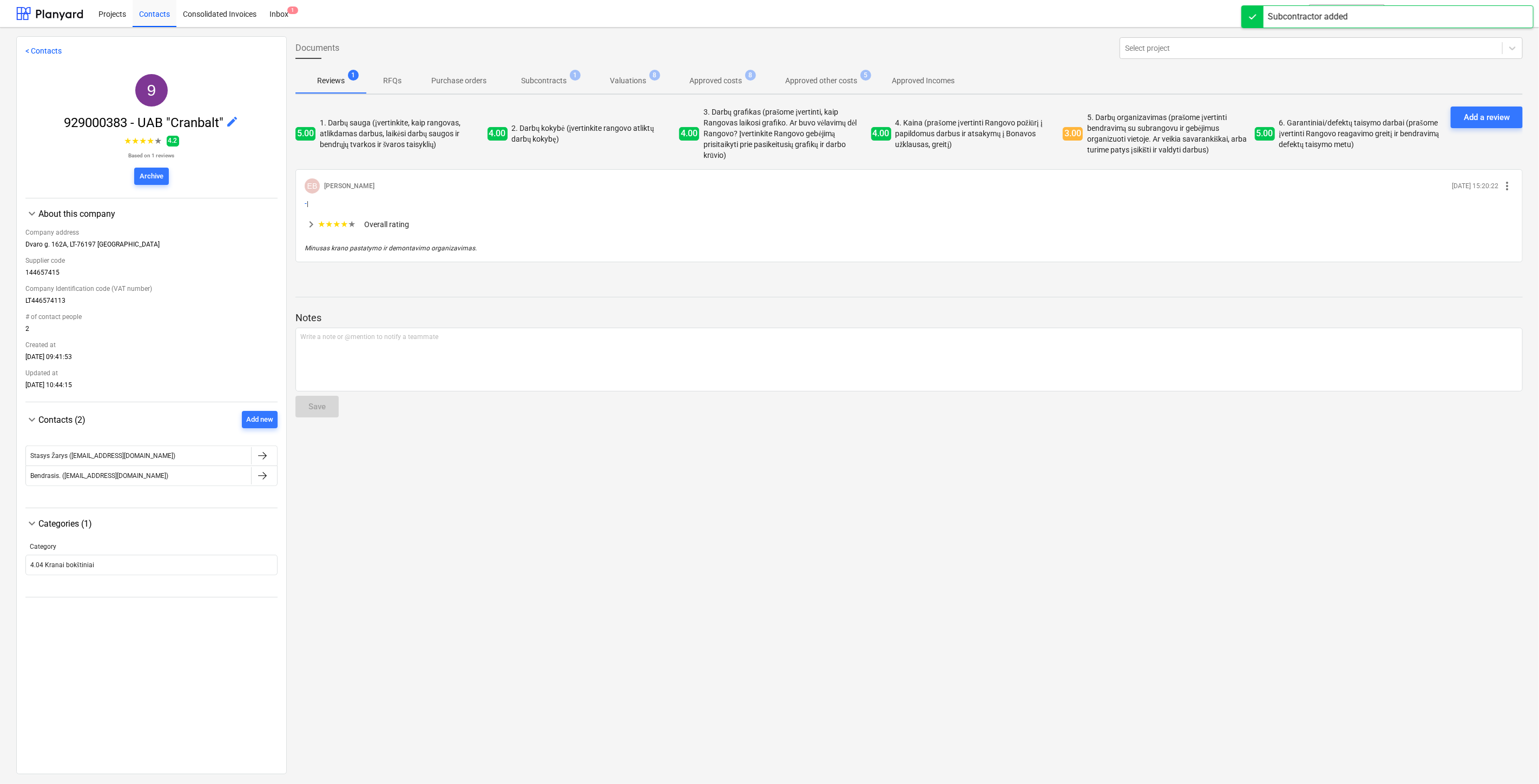
click at [806, 471] on div "Documents Select project Reviews 1 RFQs Purchase orders Subcontracts 1 Valuatio…" at bounding box center [908, 405] width 1244 height 737
click at [815, 468] on div "Documents Select project Reviews 1 RFQs Purchase orders Subcontracts 1 Valuatio…" at bounding box center [908, 405] width 1244 height 737
click at [960, 456] on div "Documents Select project Reviews 1 RFQs Purchase orders Subcontracts 1 Valuatio…" at bounding box center [908, 405] width 1244 height 737
click at [981, 450] on div "Documents Select project Reviews 1 RFQs Purchase orders Subcontracts 1 Valuatio…" at bounding box center [908, 405] width 1244 height 737
click at [65, 15] on div at bounding box center [50, 14] width 67 height 27
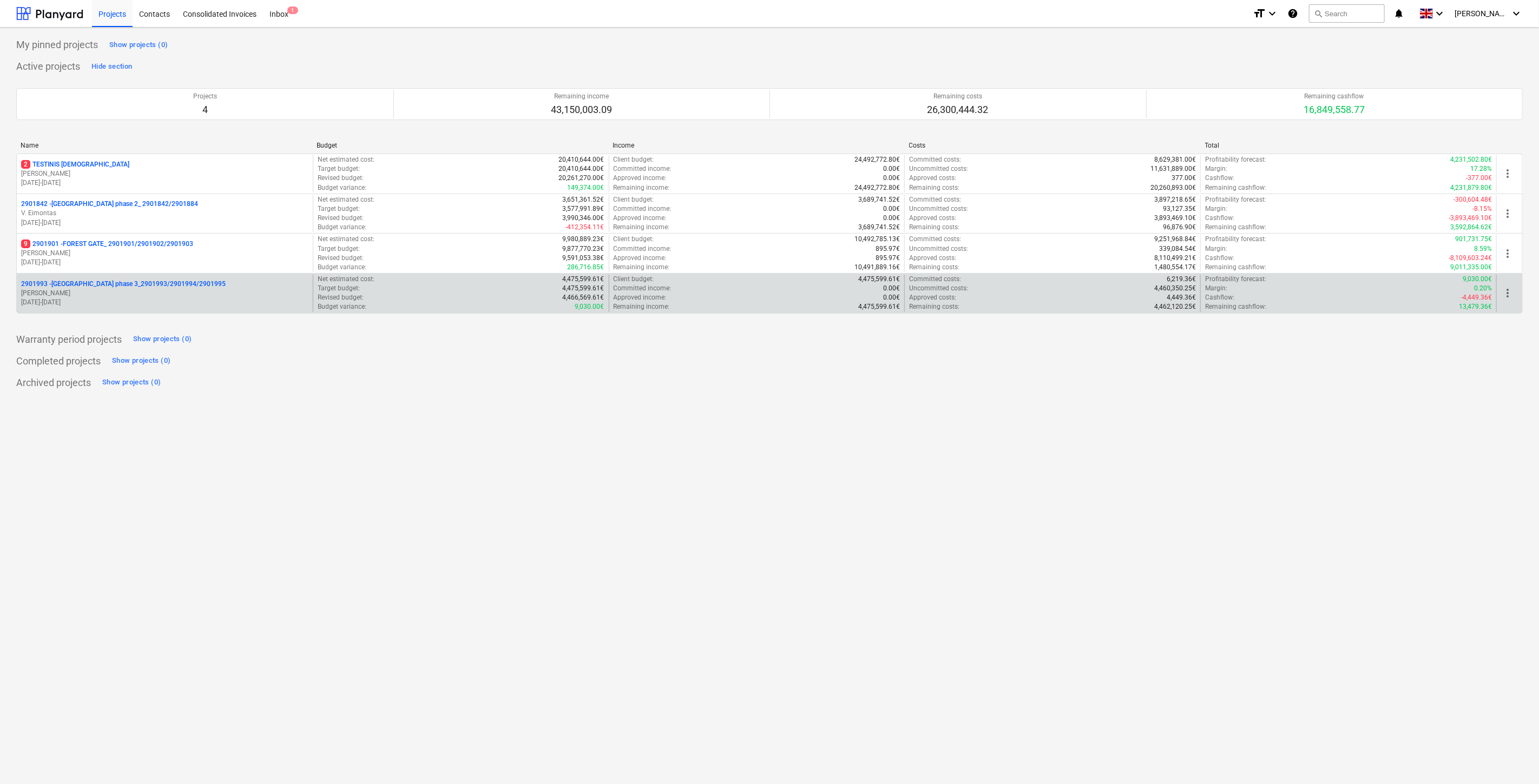
click at [130, 298] on p "[DATE] - [DATE]" at bounding box center [164, 303] width 287 height 9
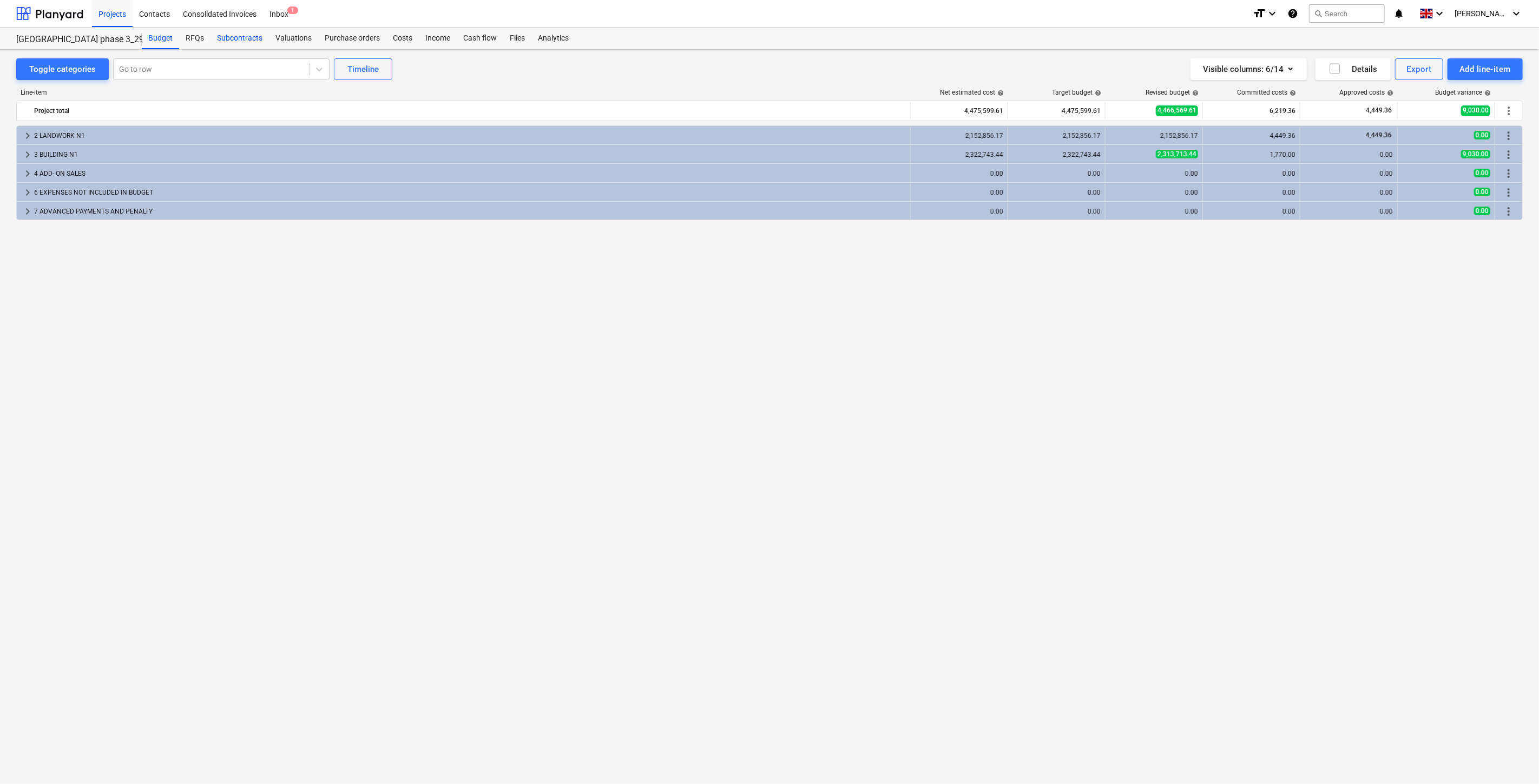
click at [235, 42] on div "Subcontracts" at bounding box center [239, 39] width 59 height 22
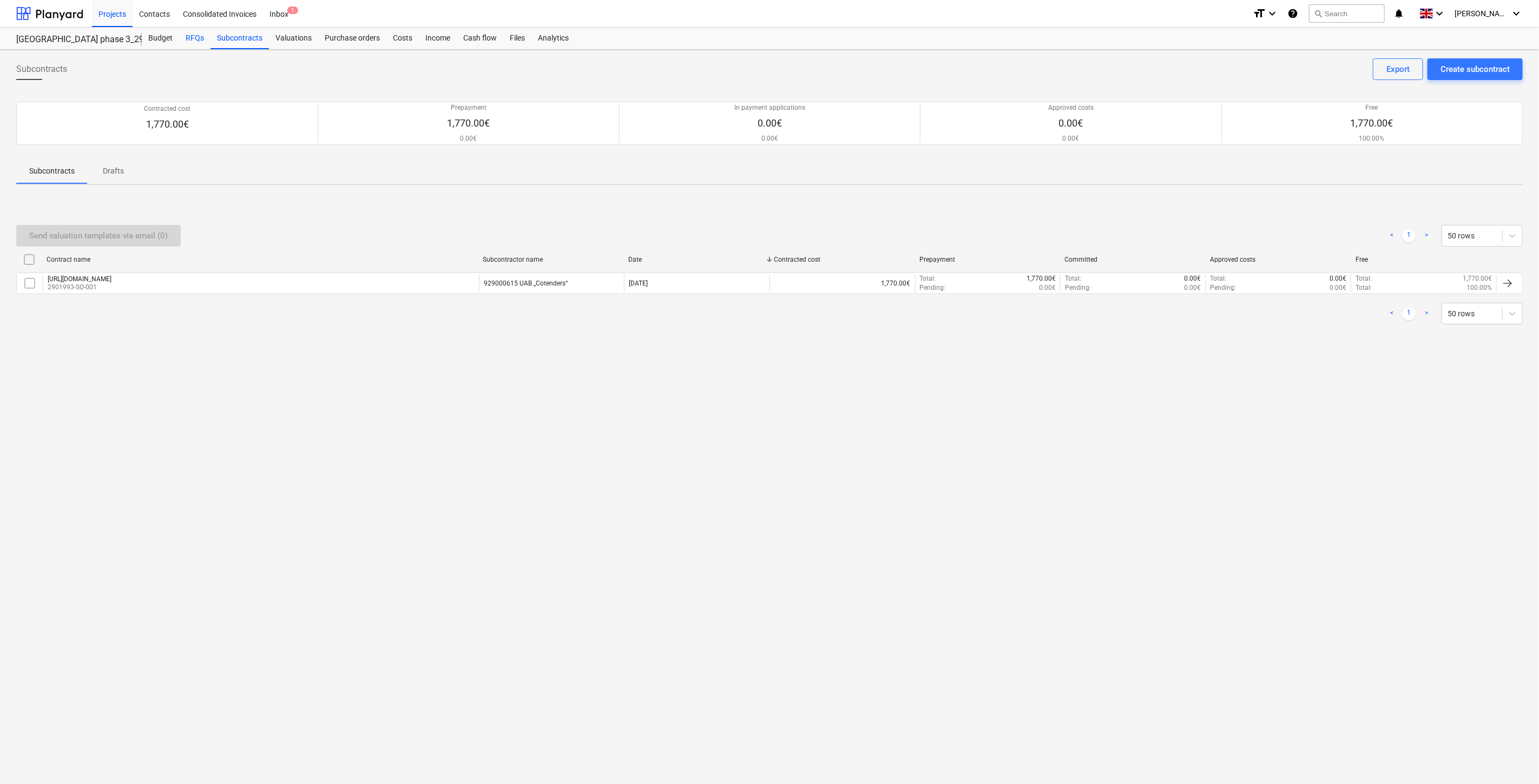
click at [199, 40] on div "RFQs" at bounding box center [194, 39] width 32 height 22
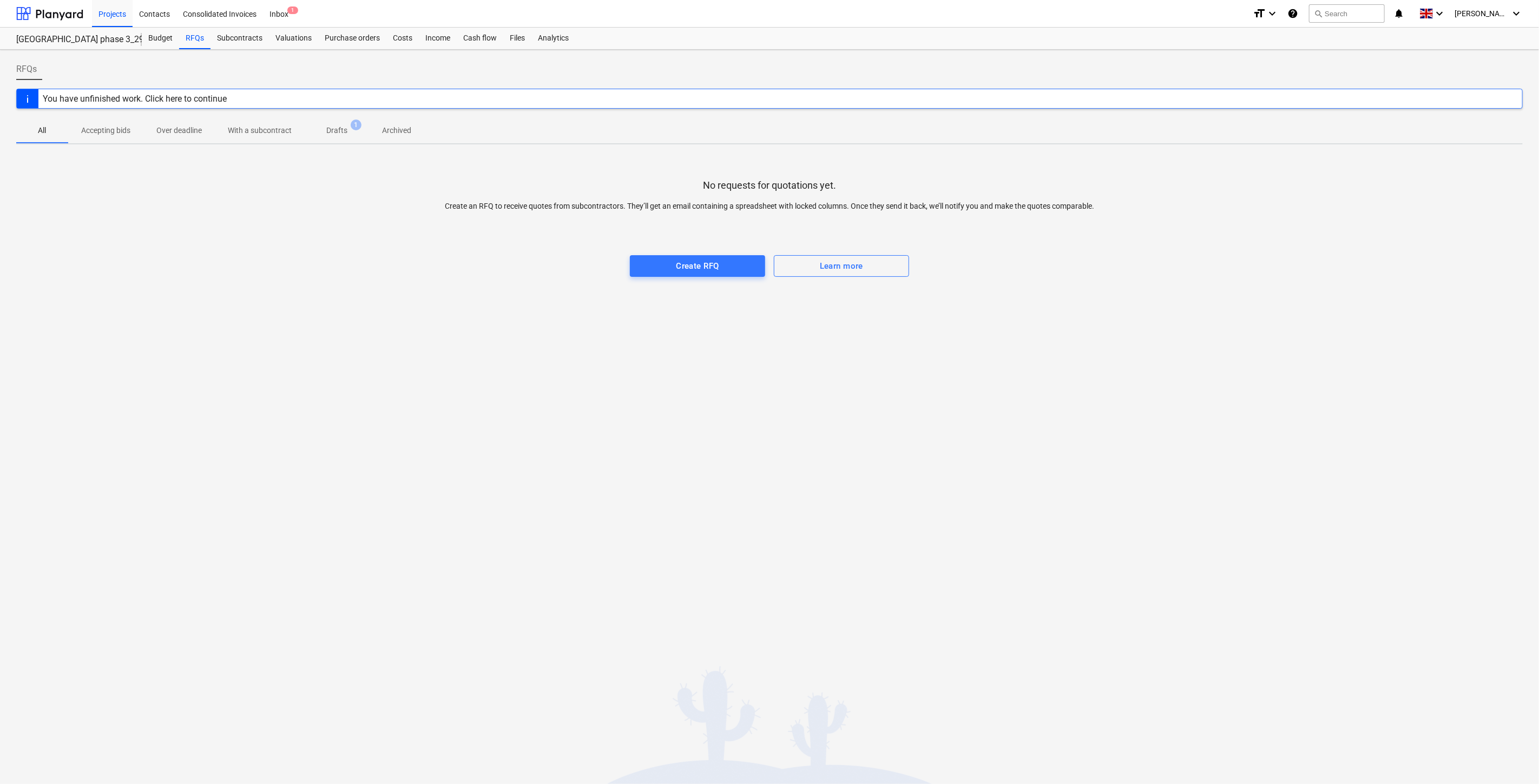
click at [334, 130] on p "Drafts" at bounding box center [336, 130] width 21 height 12
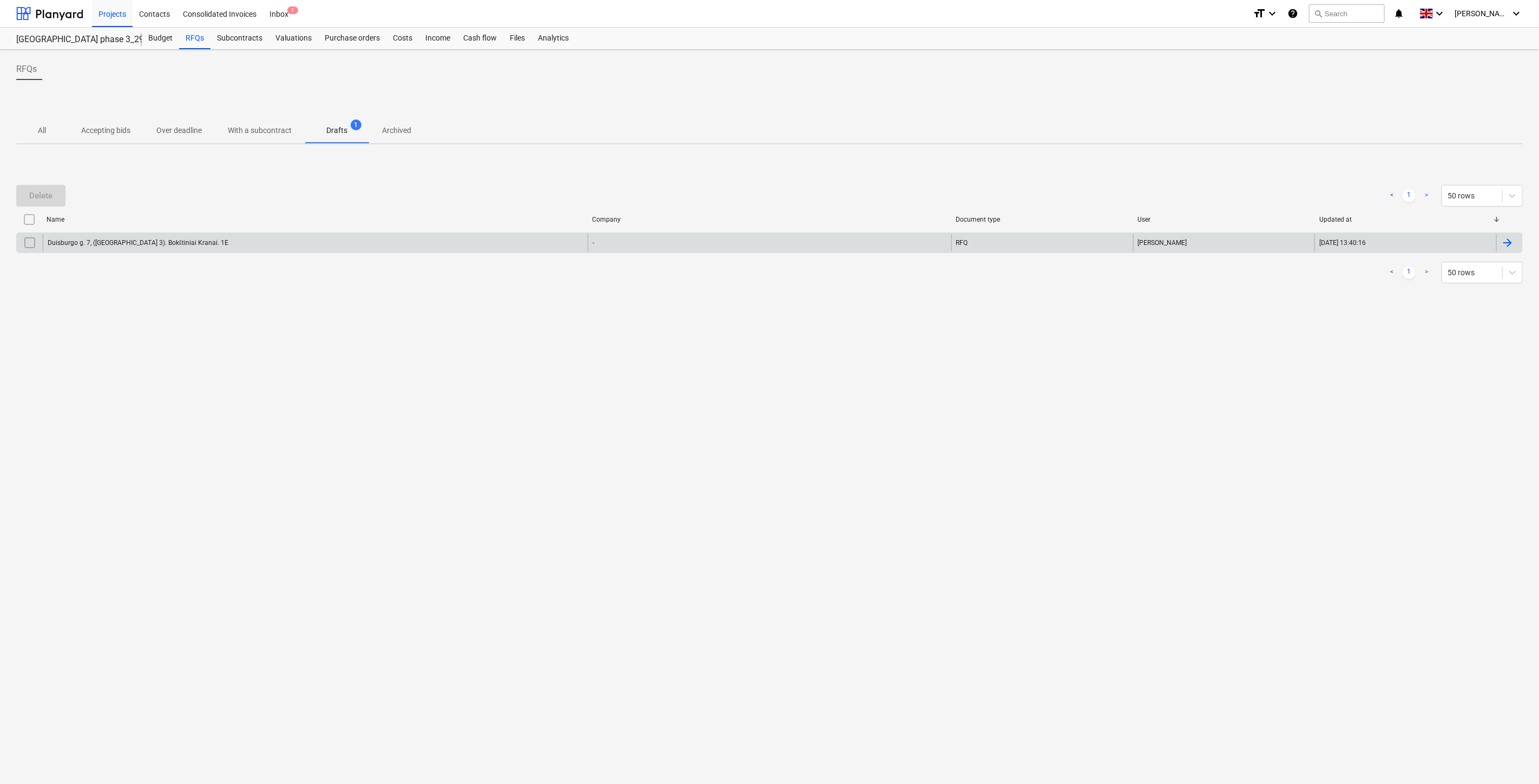
click at [321, 244] on div "Duisburgo g. 7, ([GEOGRAPHIC_DATA] 3). Bokštiniai Kranai. 1E" at bounding box center [314, 242] width 545 height 17
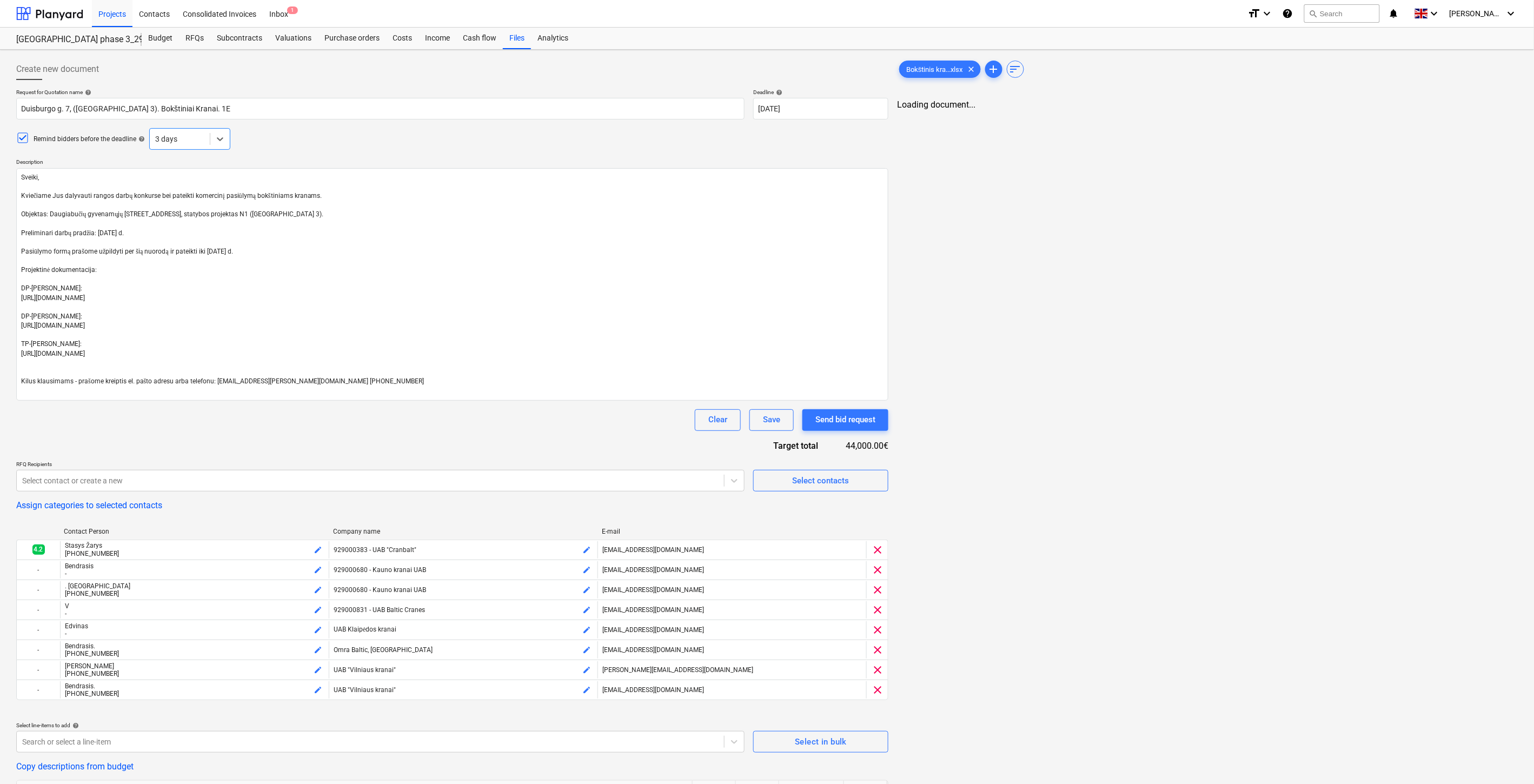
type textarea "x"
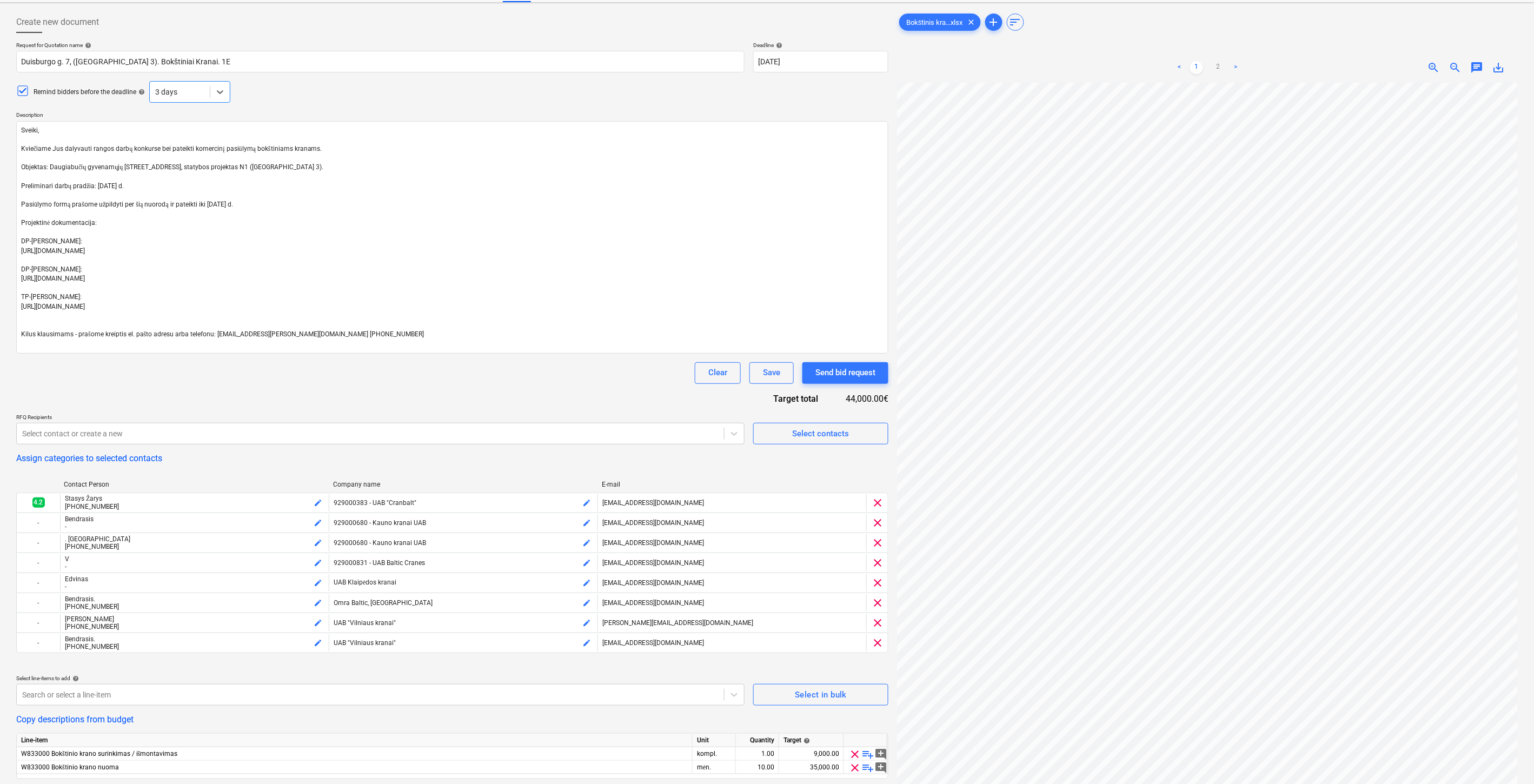
scroll to position [108, 0]
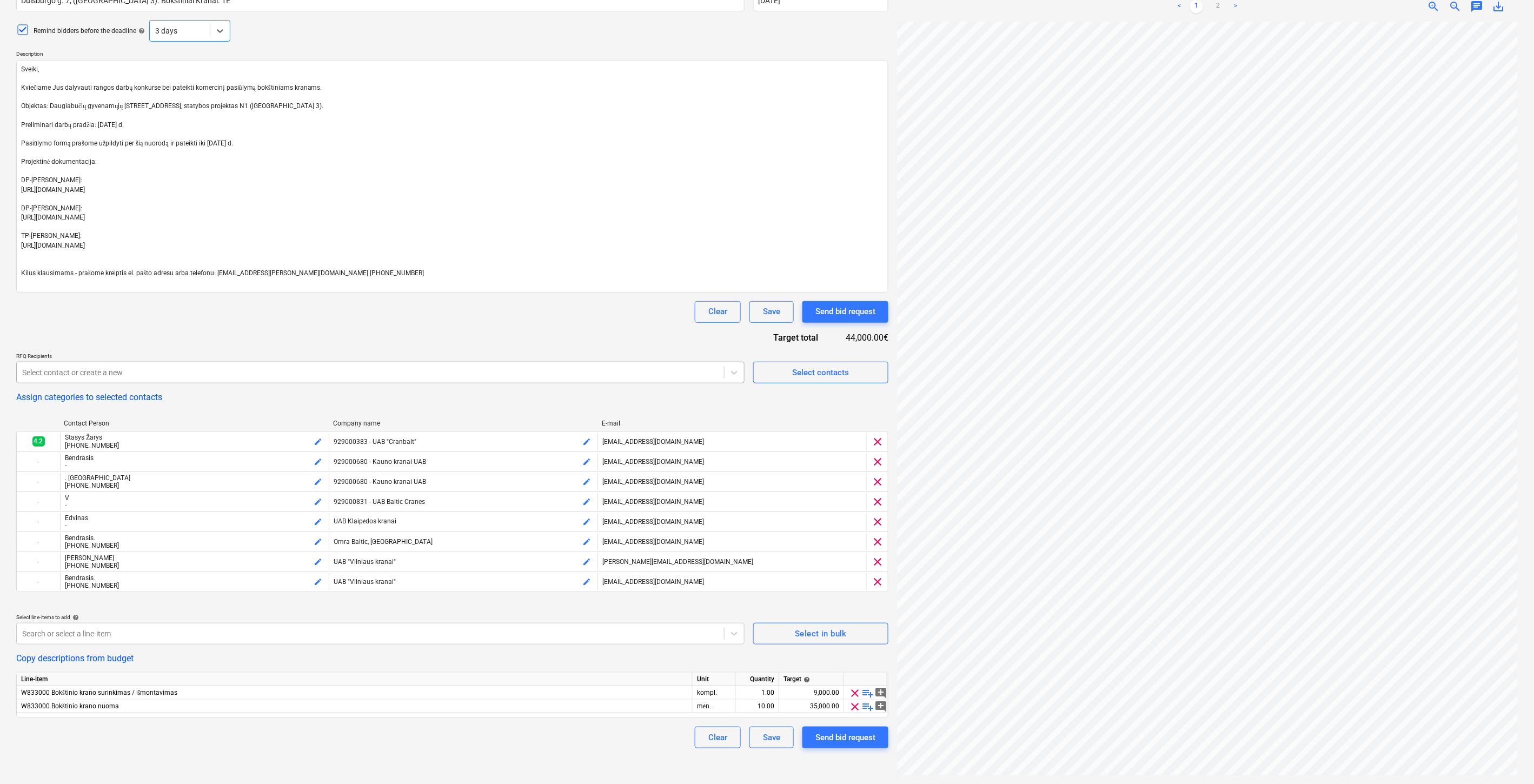
click at [525, 370] on div at bounding box center [370, 373] width 697 height 11
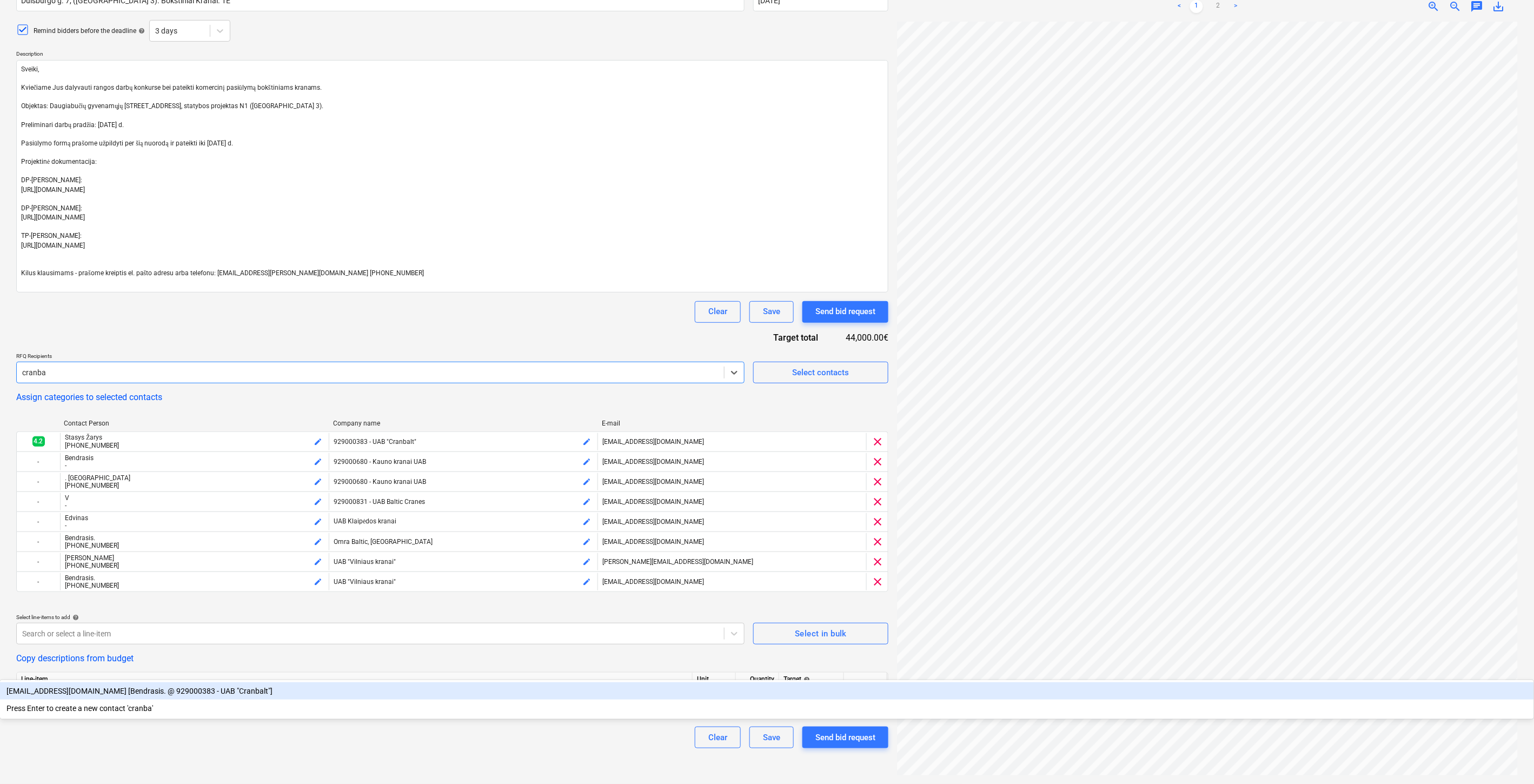
type input "cranbal"
click at [500, 683] on div "[EMAIL_ADDRESS][DOMAIN_NAME] [Bendrasis. @ 929000383 - UAB "Cranbalt"]" at bounding box center [767, 691] width 1534 height 17
type textarea "x"
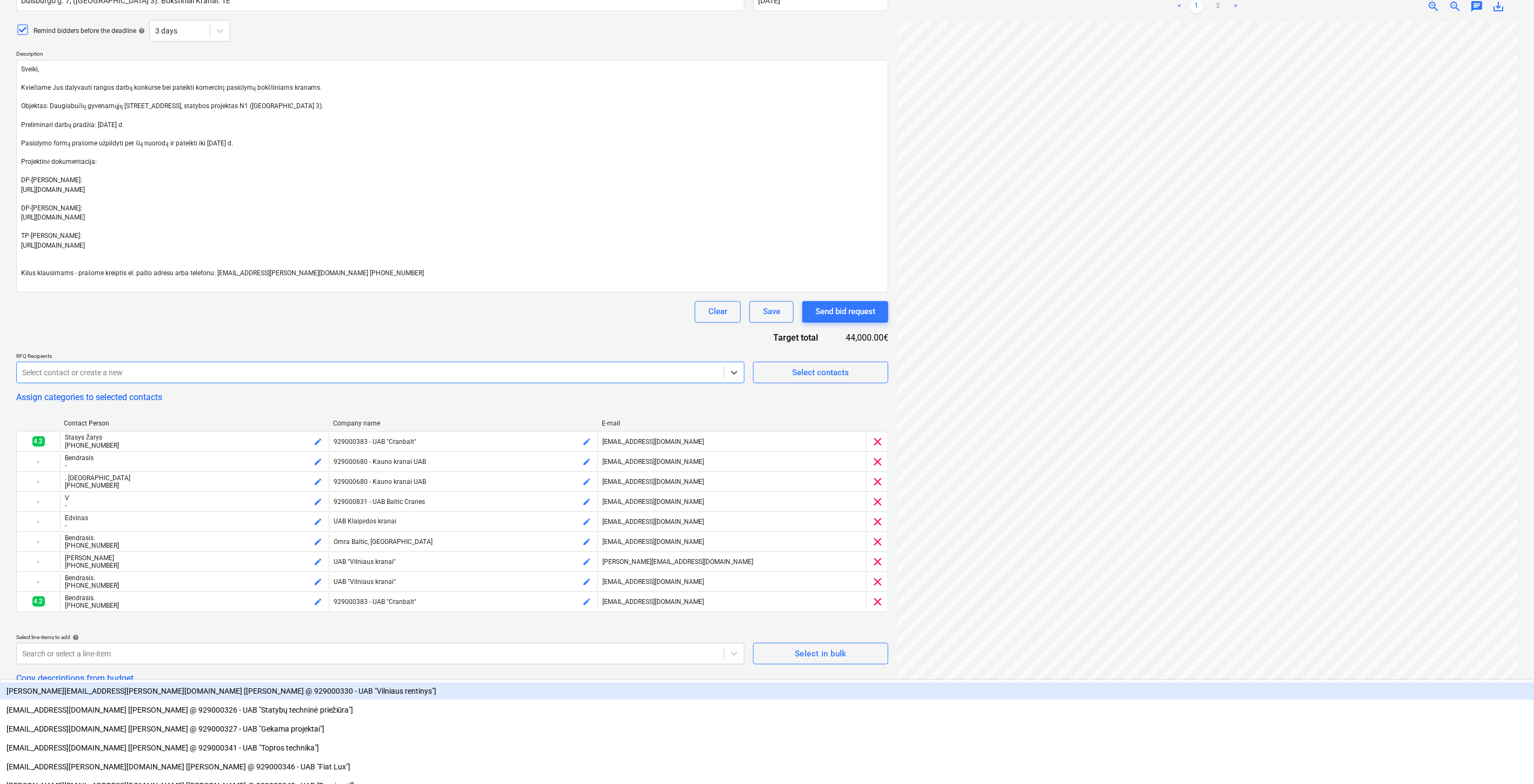
click at [513, 317] on div "Clear Save Send bid request" at bounding box center [453, 312] width 873 height 22
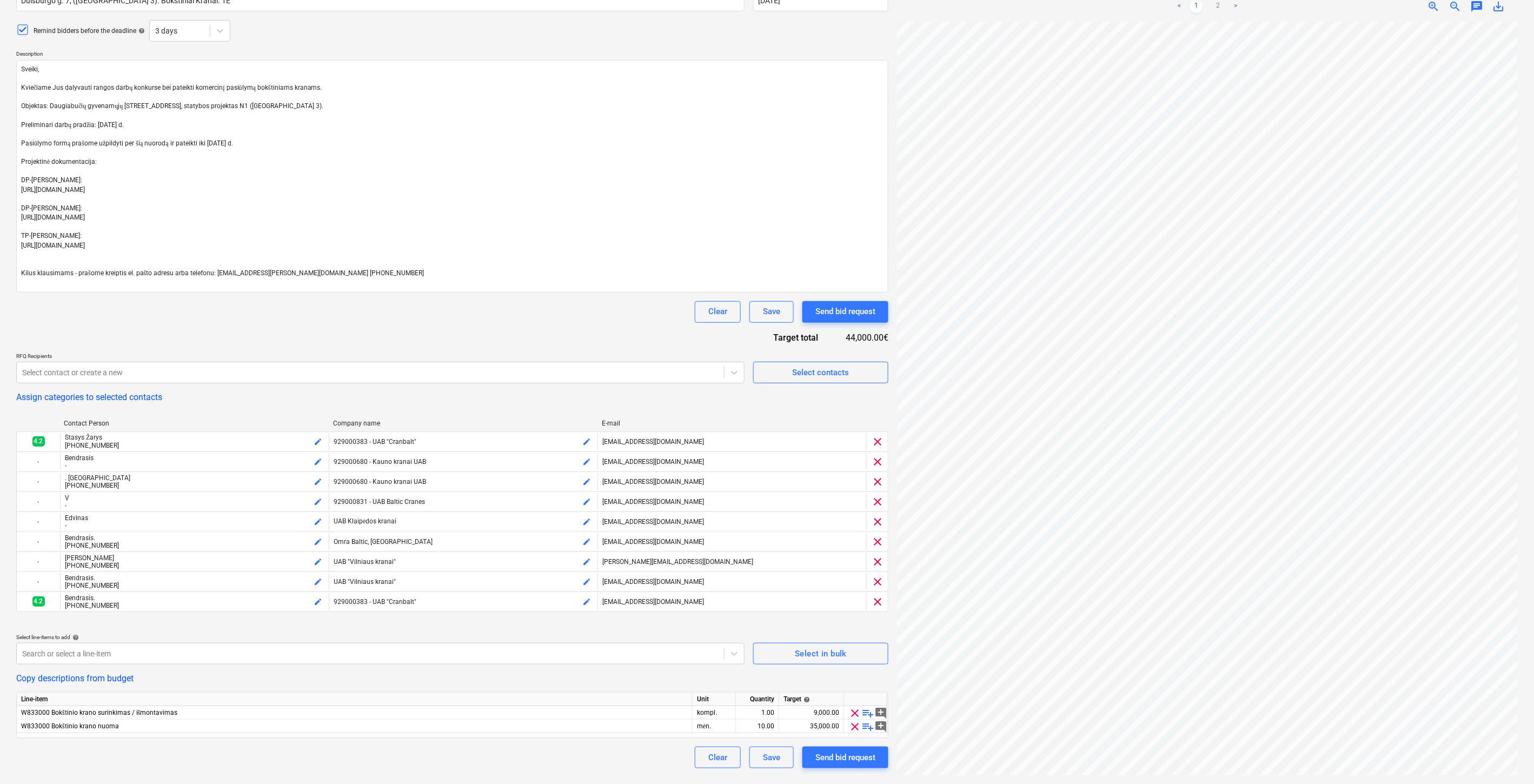
click at [535, 308] on div "Clear Save Send bid request" at bounding box center [453, 312] width 873 height 22
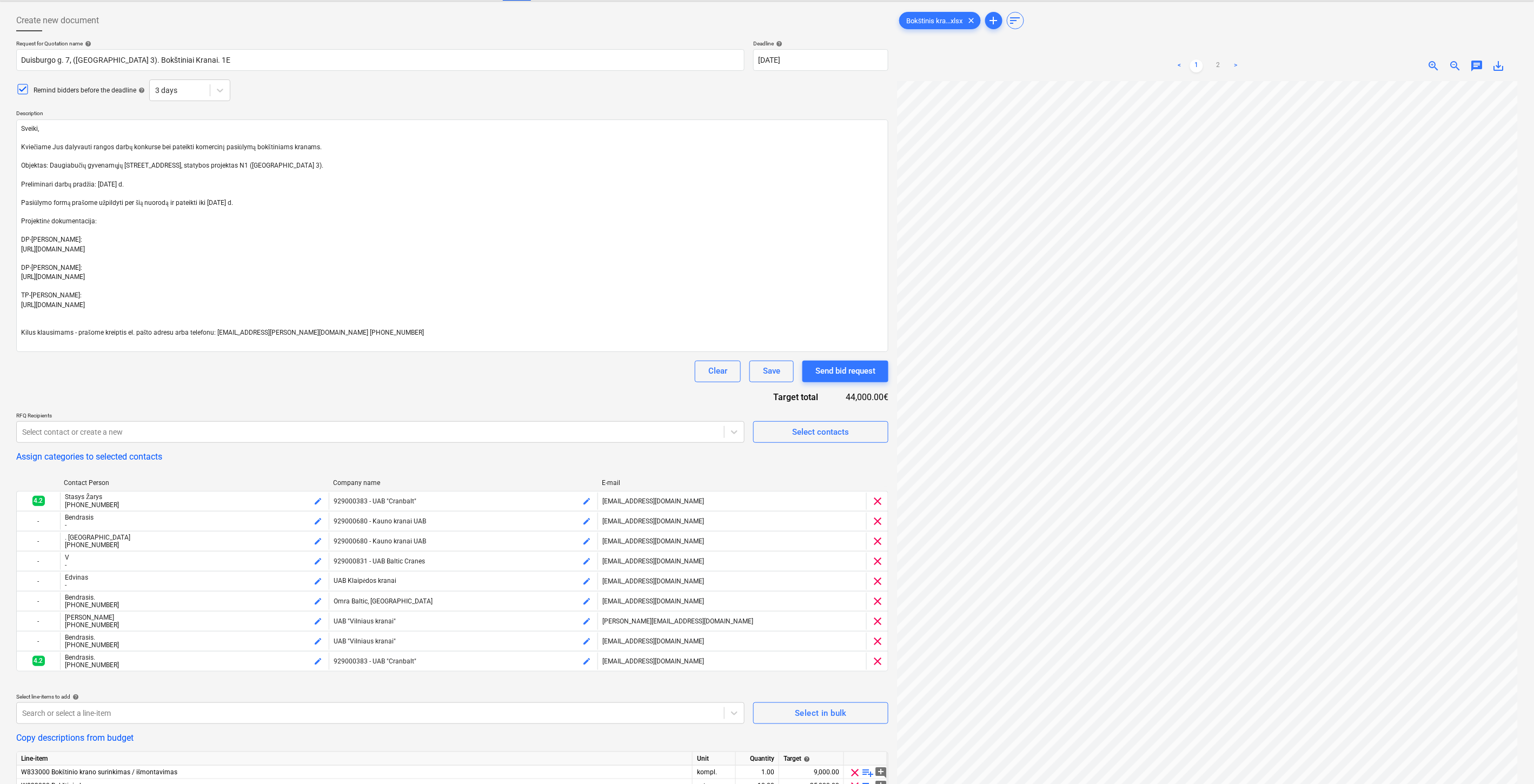
scroll to position [0, 0]
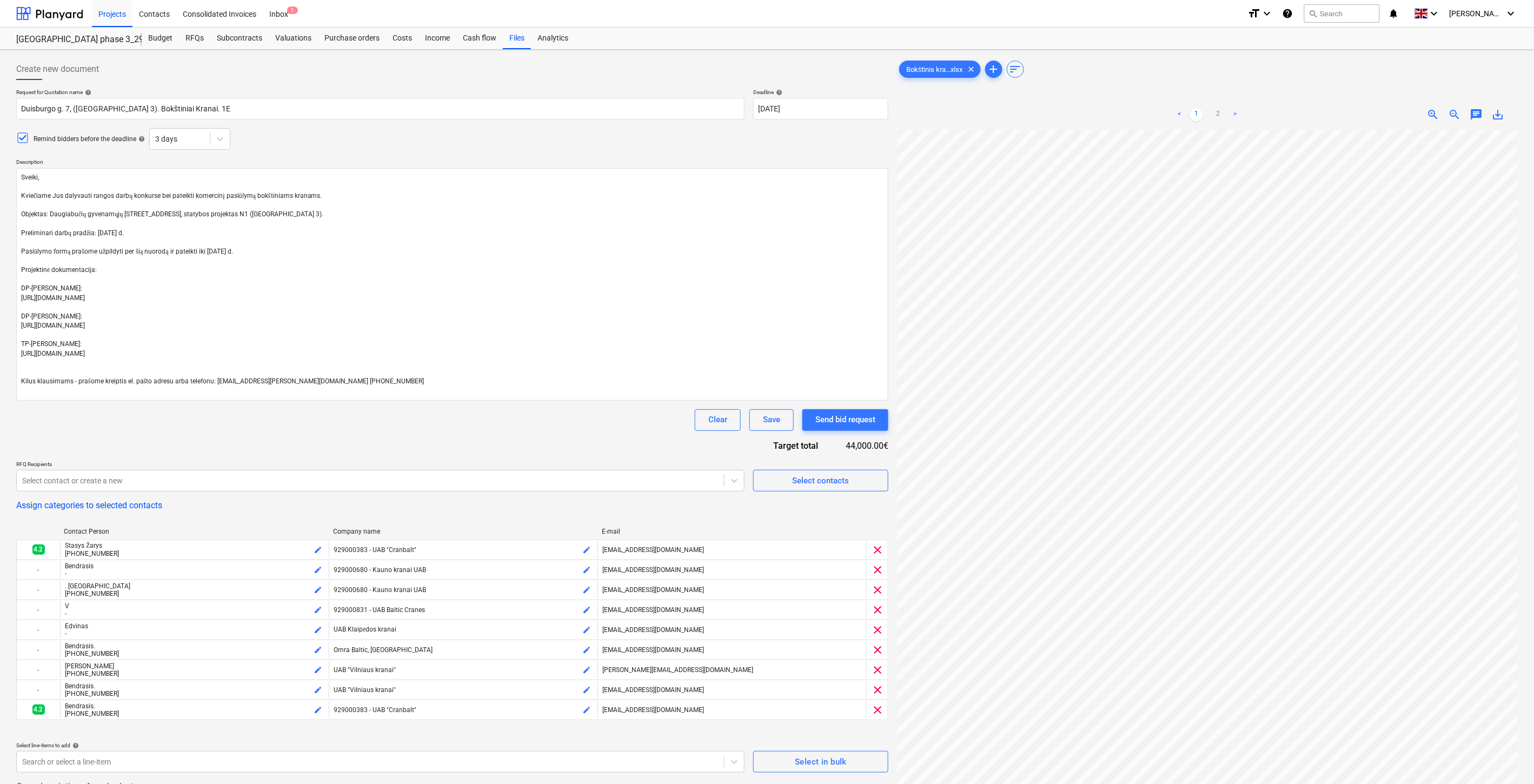
click at [577, 425] on div "Clear Save Send bid request" at bounding box center [453, 420] width 873 height 22
click at [583, 424] on div "Clear Save Send bid request" at bounding box center [453, 420] width 873 height 22
click at [996, 70] on span "add" at bounding box center [994, 69] width 13 height 13
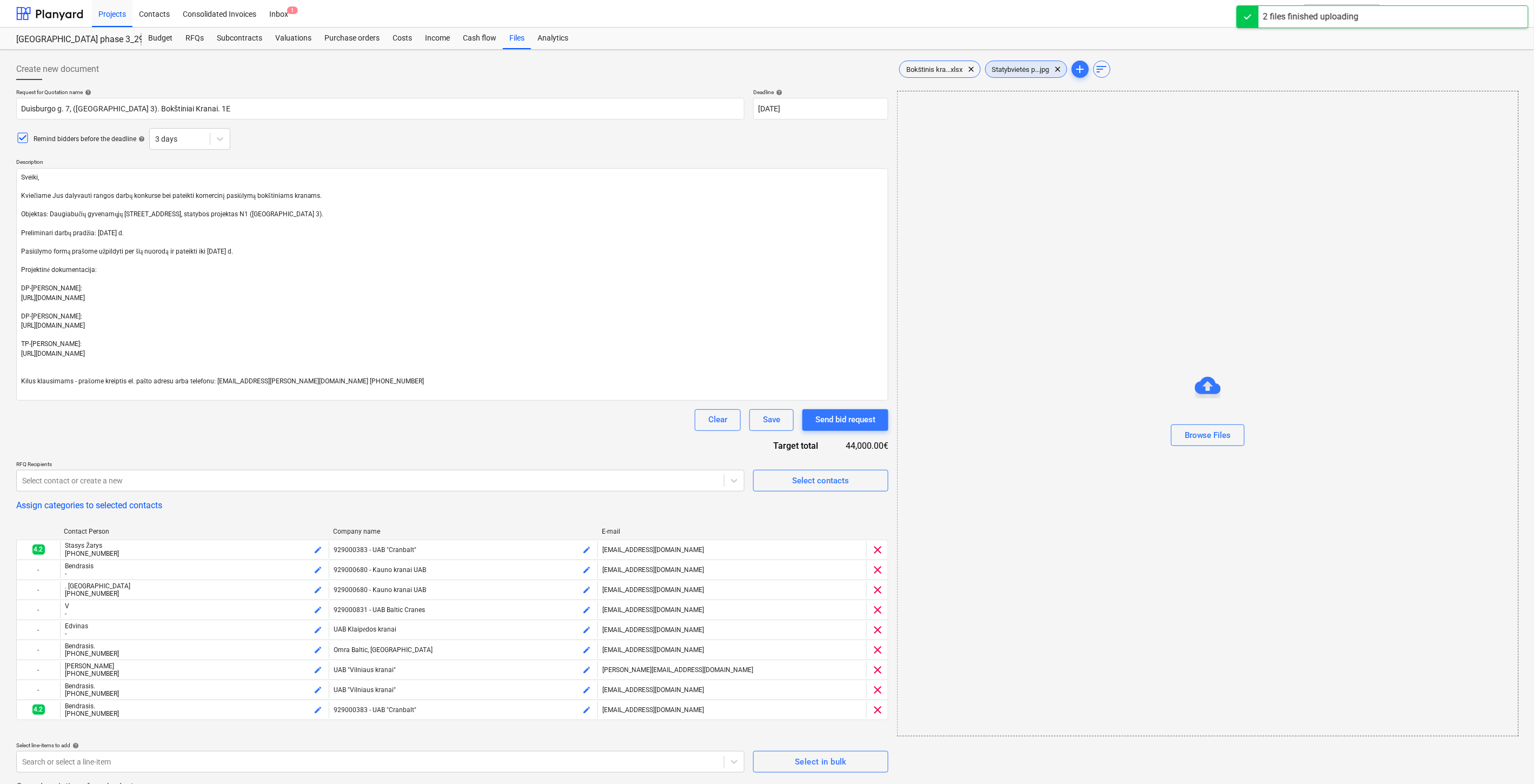
click at [1023, 65] on span "Statybvietės p...jpg" at bounding box center [1021, 69] width 70 height 8
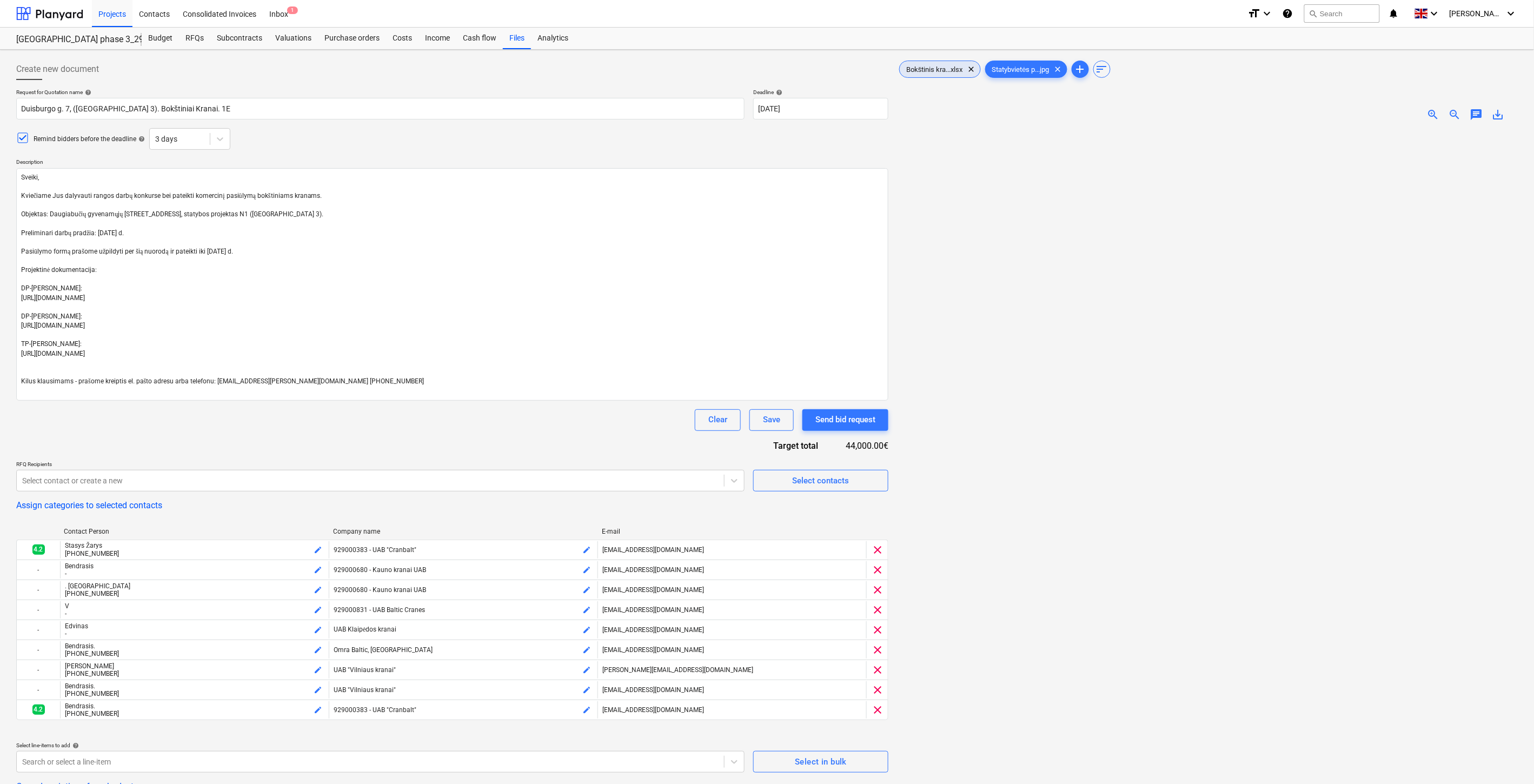
click at [928, 67] on span "Bokštinis kra...xlsx" at bounding box center [934, 69] width 70 height 8
click at [381, 378] on textarea "Sveiki, Kviečiame Jus dalyvauti rangos darbų konkurse bei pateikti komercinį pa…" at bounding box center [453, 284] width 873 height 232
click at [490, 444] on div "Request for Quotation name help [PERSON_NAME] 7, ([GEOGRAPHIC_DATA] 3). Bokštin…" at bounding box center [453, 482] width 873 height 788
click at [541, 428] on div "Clear Save Send bid request" at bounding box center [453, 420] width 873 height 22
click at [552, 424] on div "Clear Save Send bid request" at bounding box center [453, 420] width 873 height 22
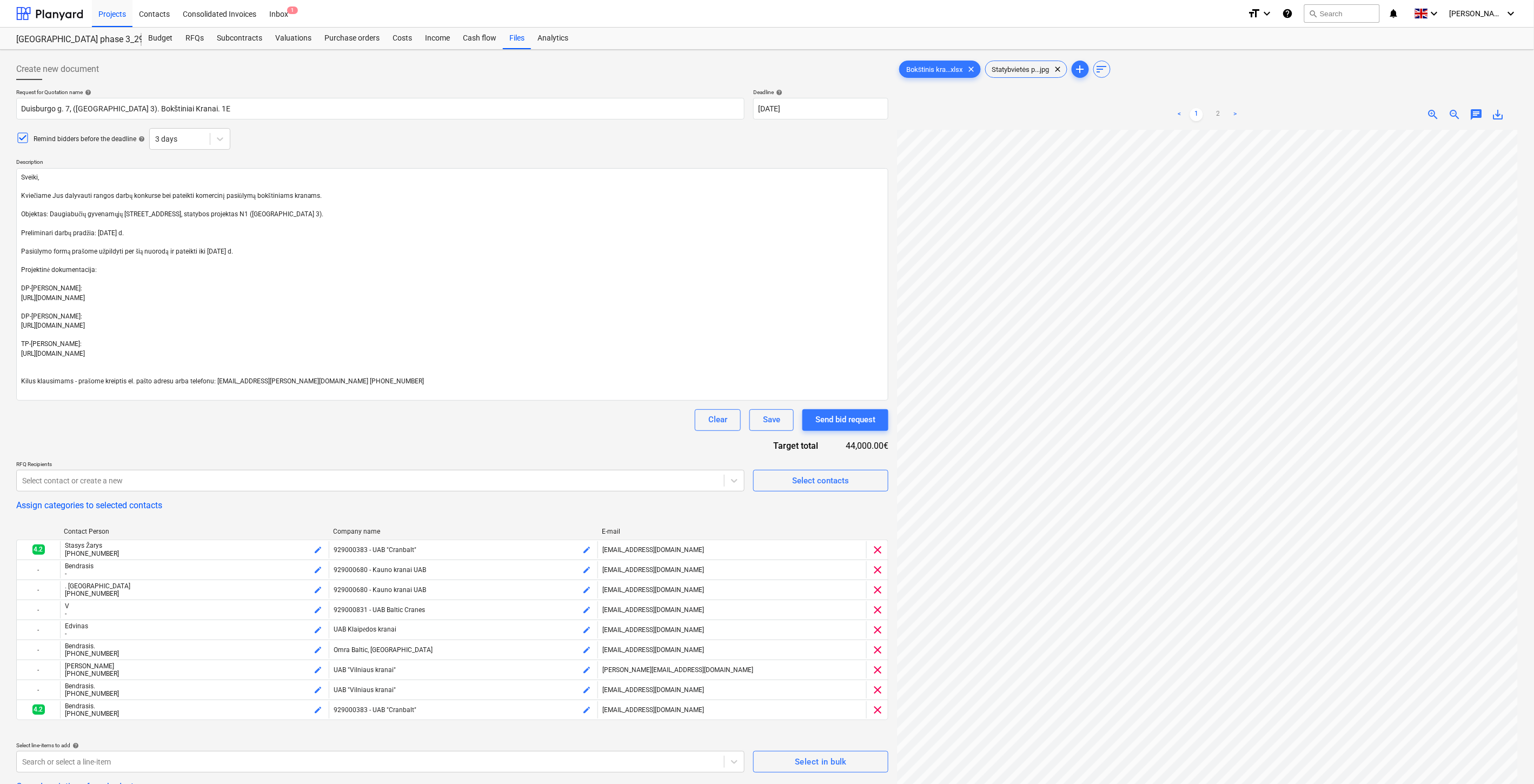
click at [585, 415] on div "Clear Save Send bid request" at bounding box center [453, 420] width 873 height 22
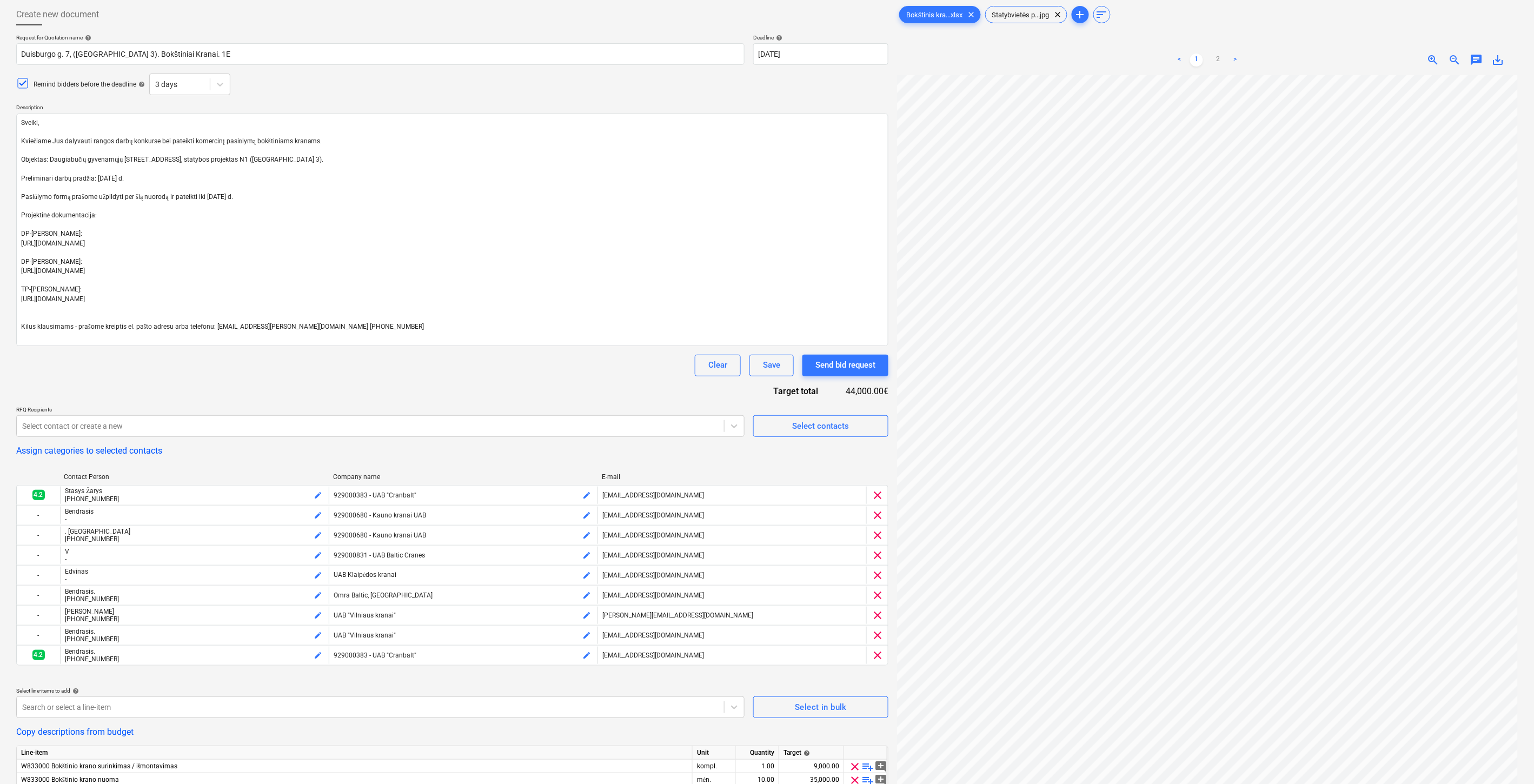
scroll to position [108, 0]
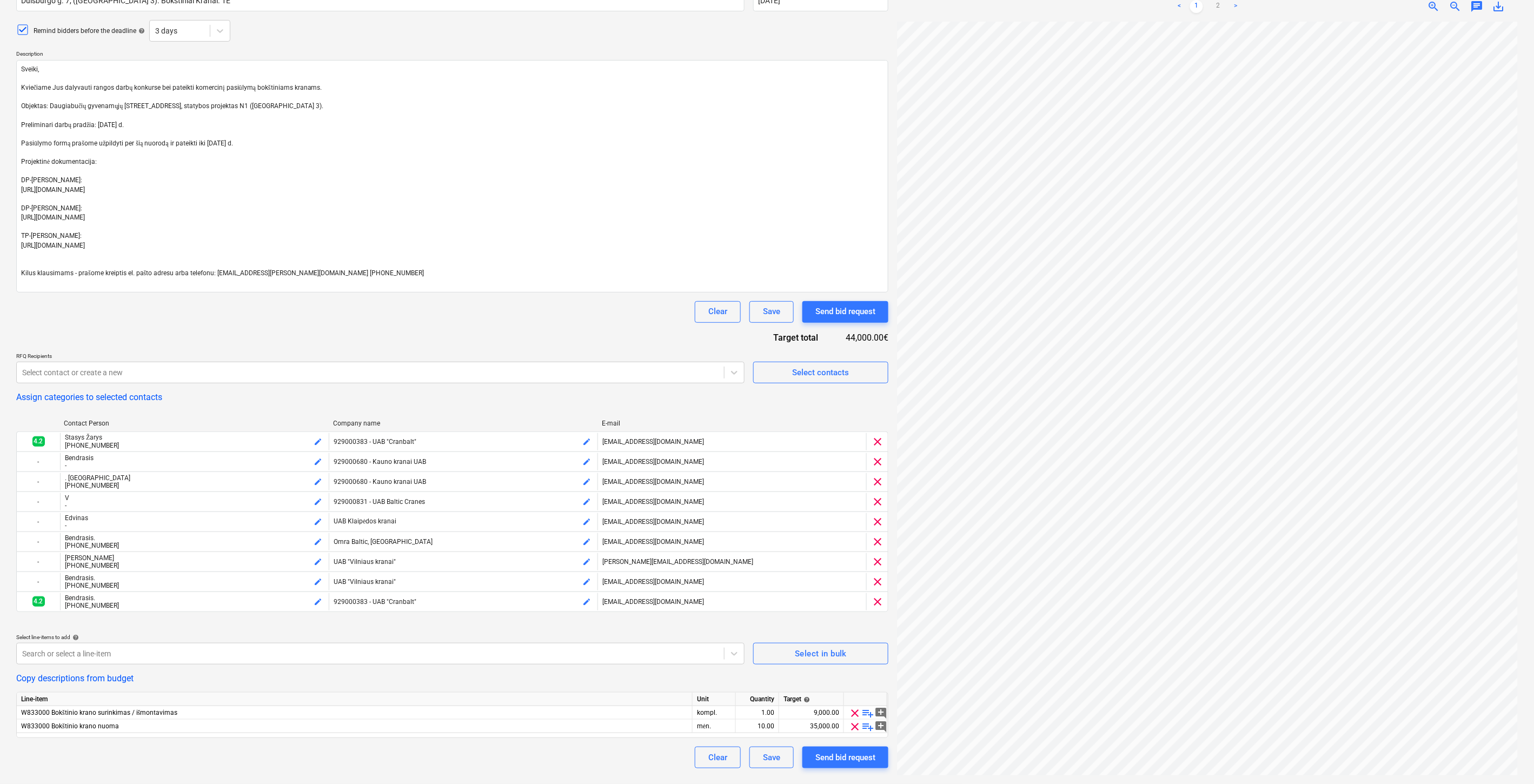
click at [585, 323] on div "Request for Quotation name help [PERSON_NAME] 7, ([GEOGRAPHIC_DATA] 3). Bokštin…" at bounding box center [453, 374] width 873 height 788
click at [598, 317] on div "Clear Save Send bid request" at bounding box center [453, 312] width 873 height 22
click at [851, 761] on div "Send bid request" at bounding box center [846, 758] width 60 height 14
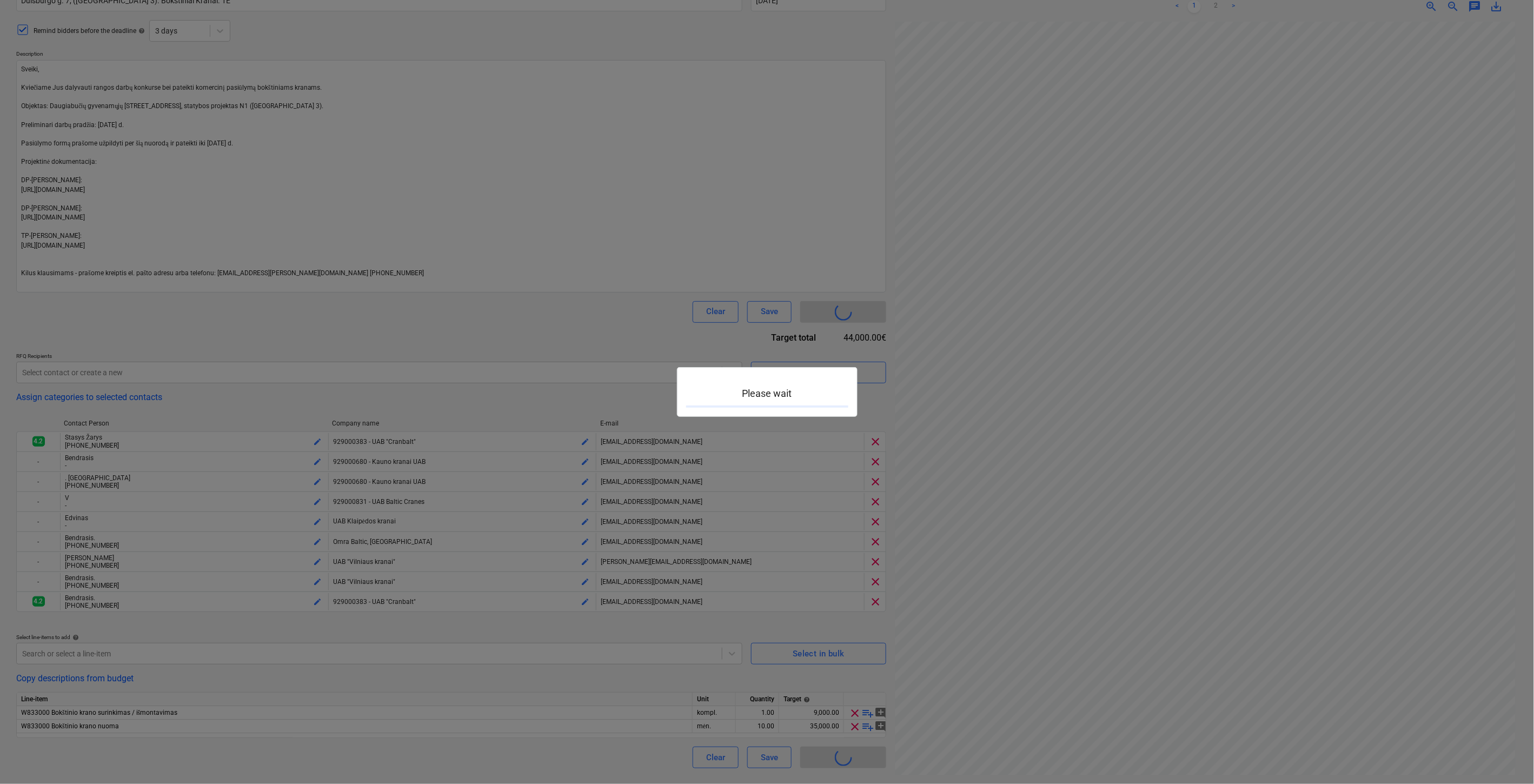
type textarea "x"
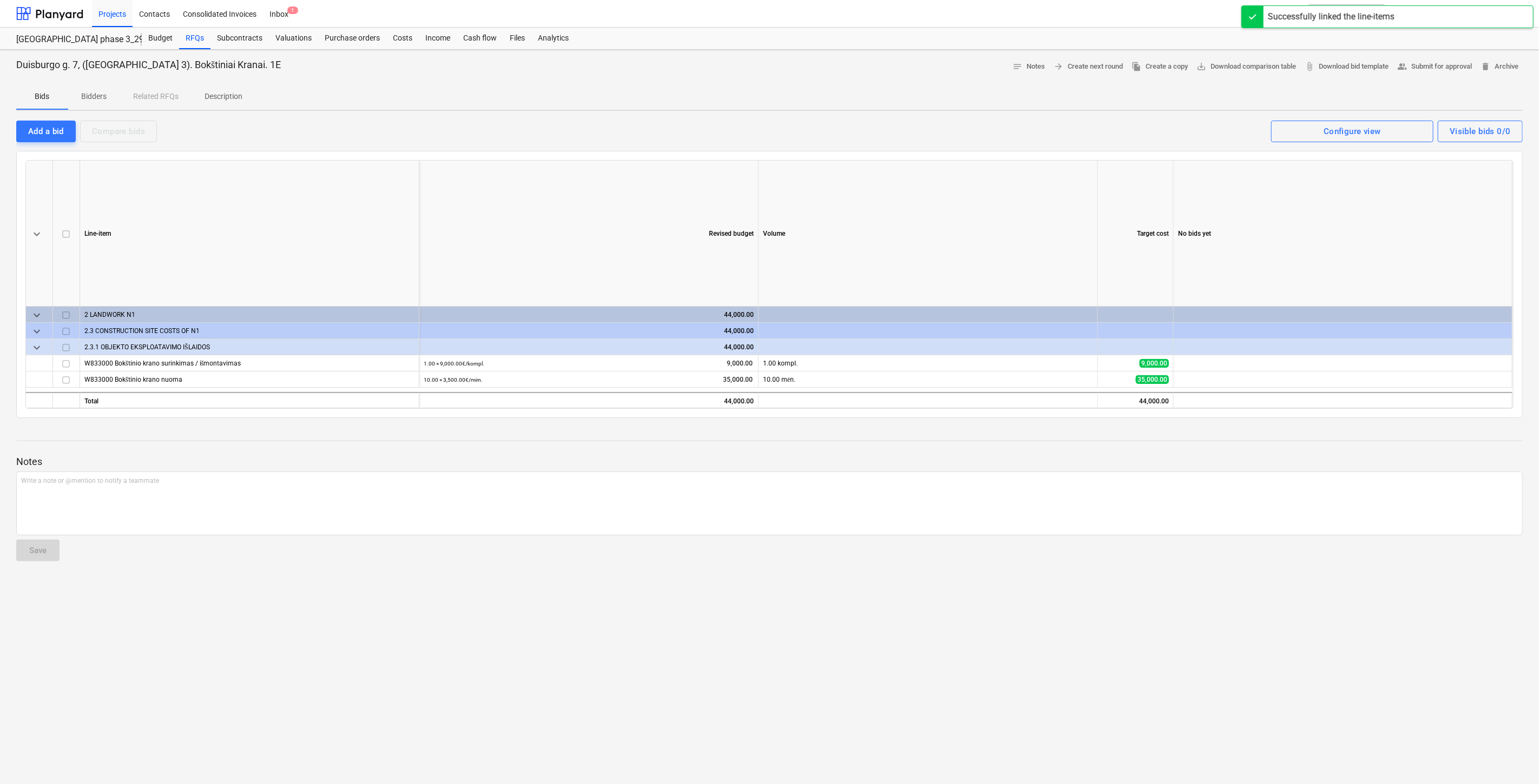
click at [1282, 596] on div "Duisburgo g. 7, ([GEOGRAPHIC_DATA] 3). Bokštiniai Kranai. 1E notes Notes arrow_…" at bounding box center [769, 416] width 1539 height 734
click at [1367, 566] on div at bounding box center [769, 565] width 1506 height 9
click at [198, 31] on div "RFQs" at bounding box center [194, 39] width 32 height 22
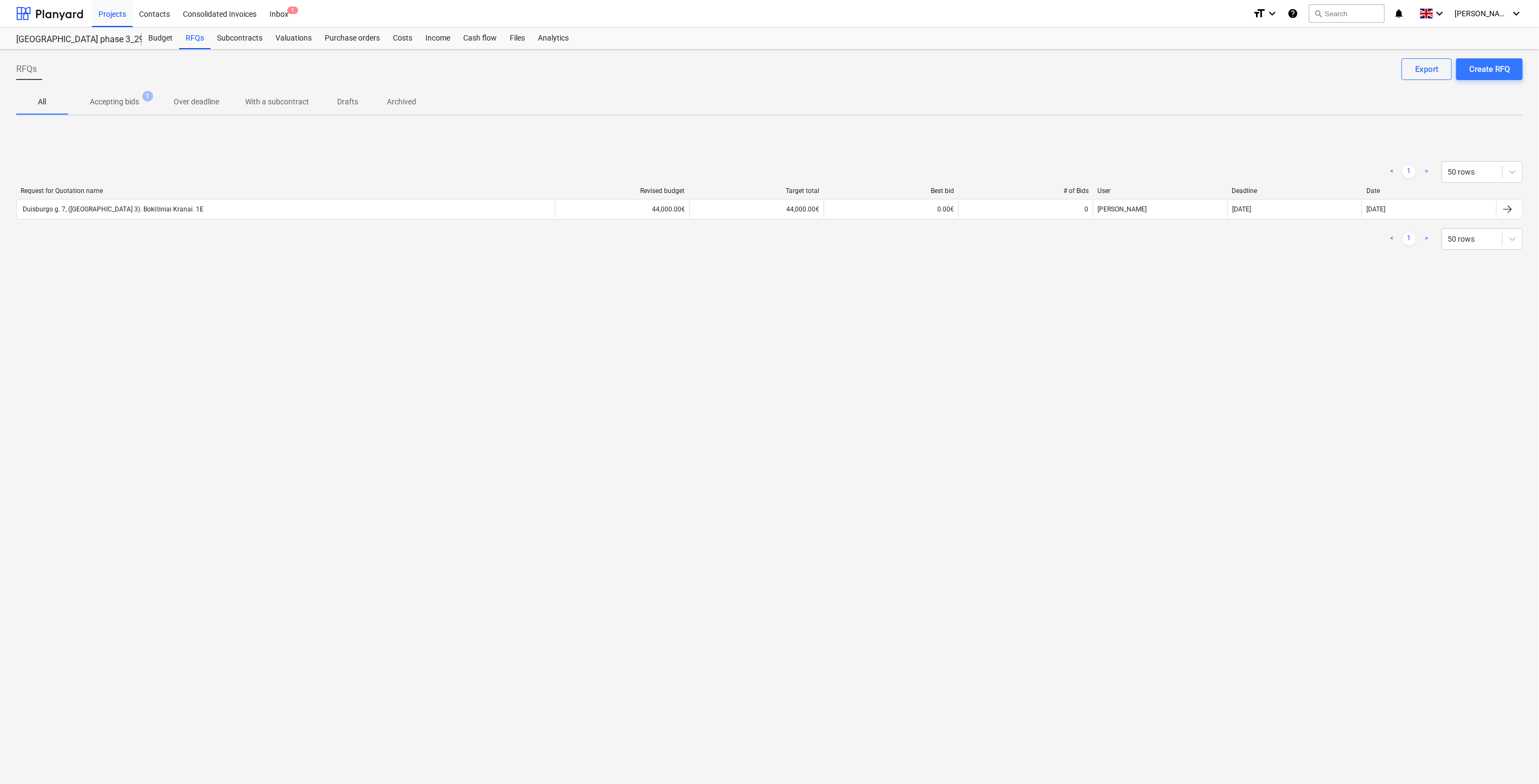
drag, startPoint x: 989, startPoint y: 571, endPoint x: 1036, endPoint y: 537, distance: 58.0
click at [990, 570] on div "RFQs Create RFQ Export All Accepting bids 1 Over deadline With a subcontract Dr…" at bounding box center [769, 416] width 1539 height 734
click at [1036, 537] on div "RFQs Create RFQ Export All Accepting bids 1 Over deadline With a subcontract Dr…" at bounding box center [769, 416] width 1539 height 734
click at [60, 12] on div at bounding box center [50, 14] width 67 height 27
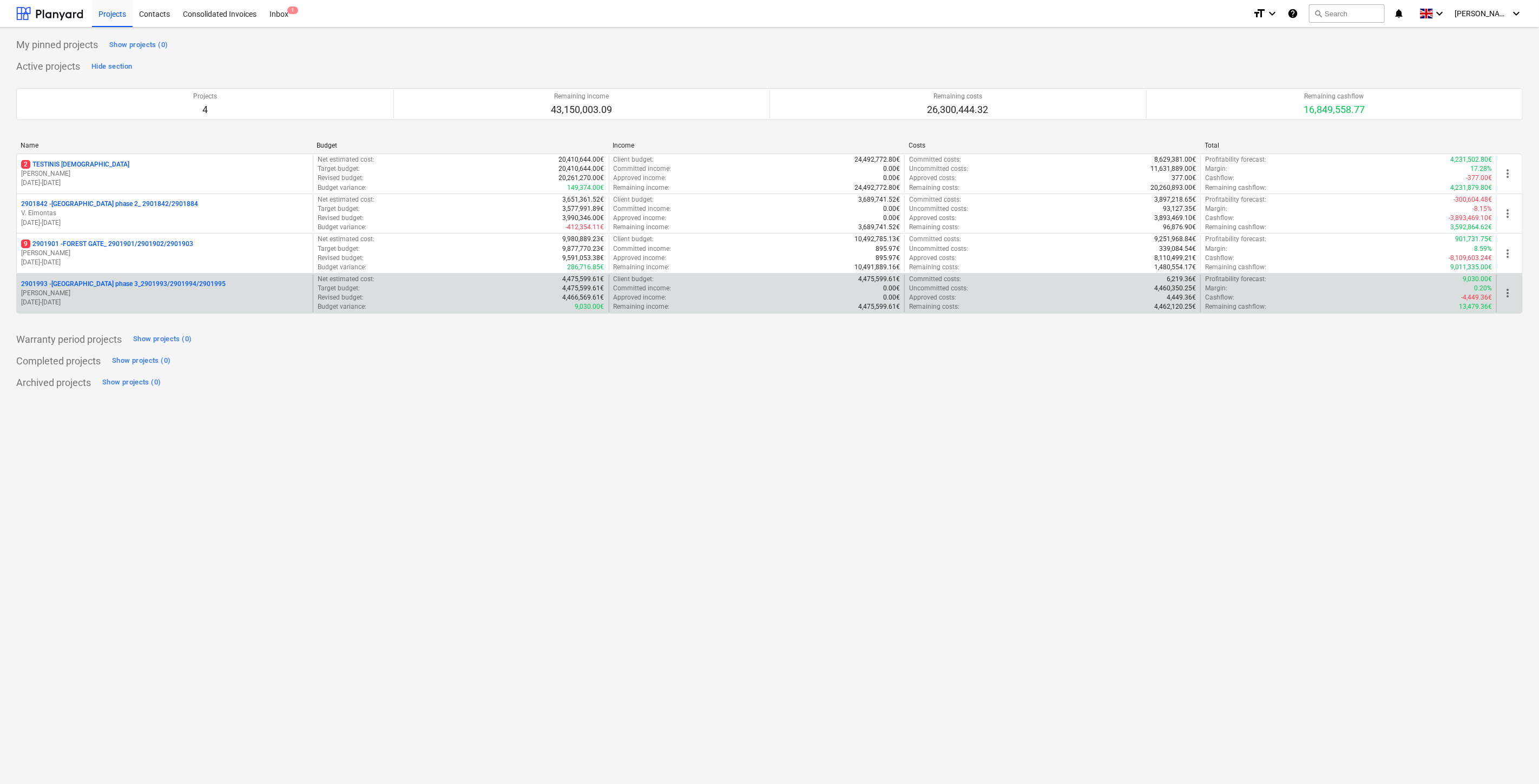
click at [176, 301] on p "[DATE] - [DATE]" at bounding box center [164, 303] width 287 height 9
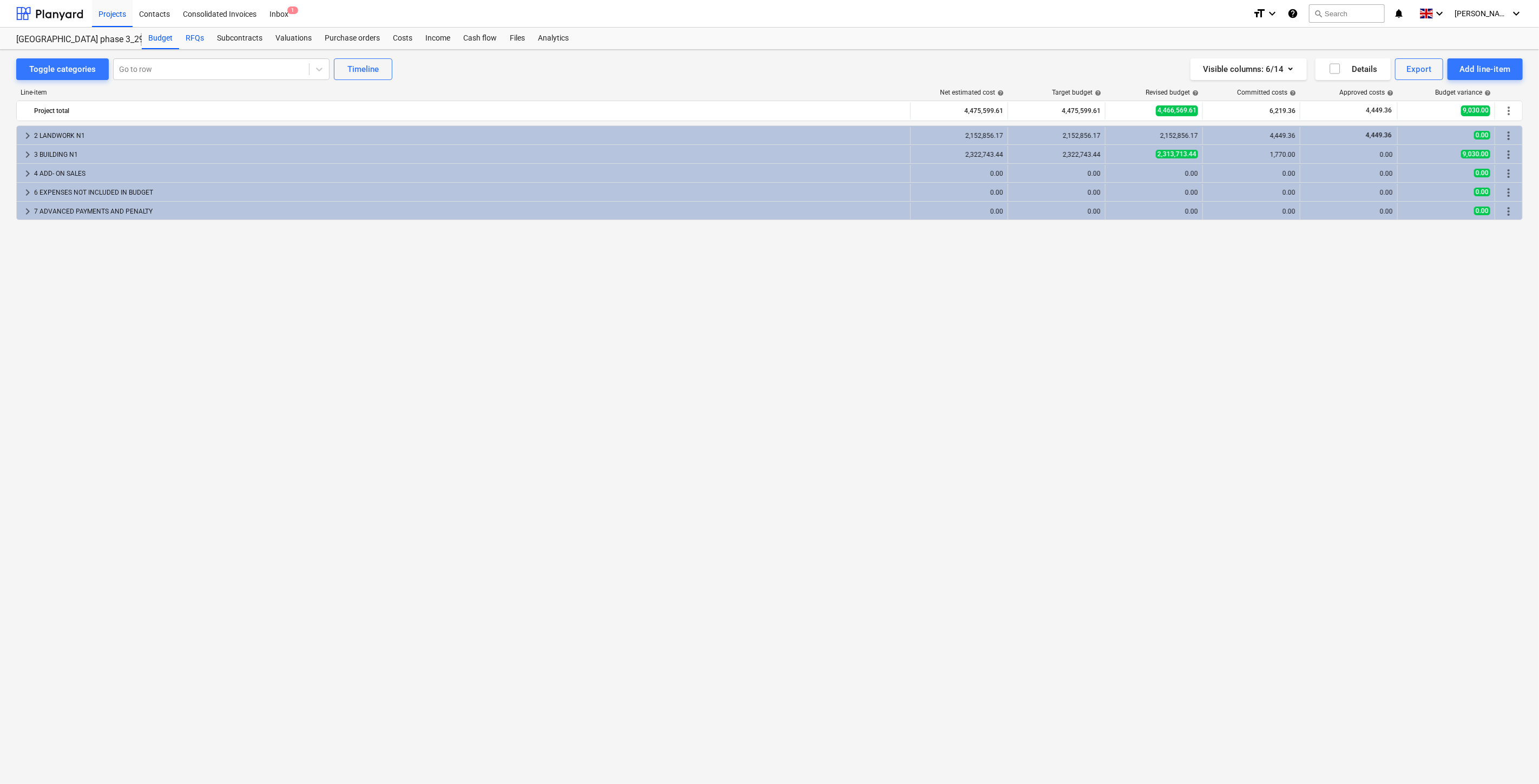
click at [197, 42] on div "RFQs" at bounding box center [194, 39] width 32 height 22
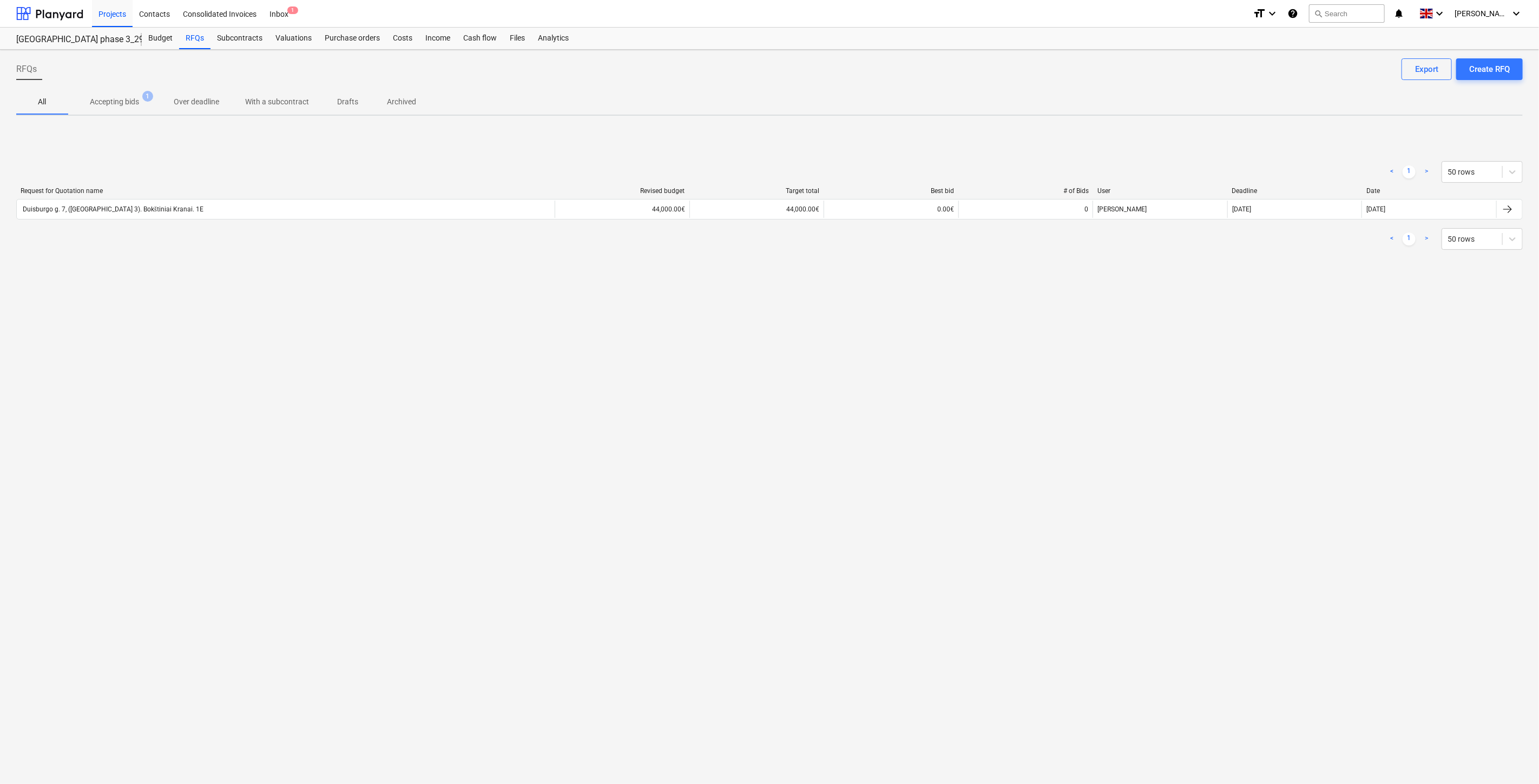
drag, startPoint x: 415, startPoint y: 291, endPoint x: 449, endPoint y: 277, distance: 36.8
click at [427, 285] on div "RFQs Create RFQ Export All Accepting bids 1 Over deadline With a subcontract Dr…" at bounding box center [769, 416] width 1539 height 734
click at [449, 277] on div "< 1 > 50 rows Request for Quotation name Revised budget Target total Best bid #…" at bounding box center [769, 206] width 1506 height 163
drag, startPoint x: 1314, startPoint y: 235, endPoint x: 1344, endPoint y: 222, distance: 32.7
click at [1318, 234] on div "< 1 > 50 rows" at bounding box center [769, 239] width 1506 height 22
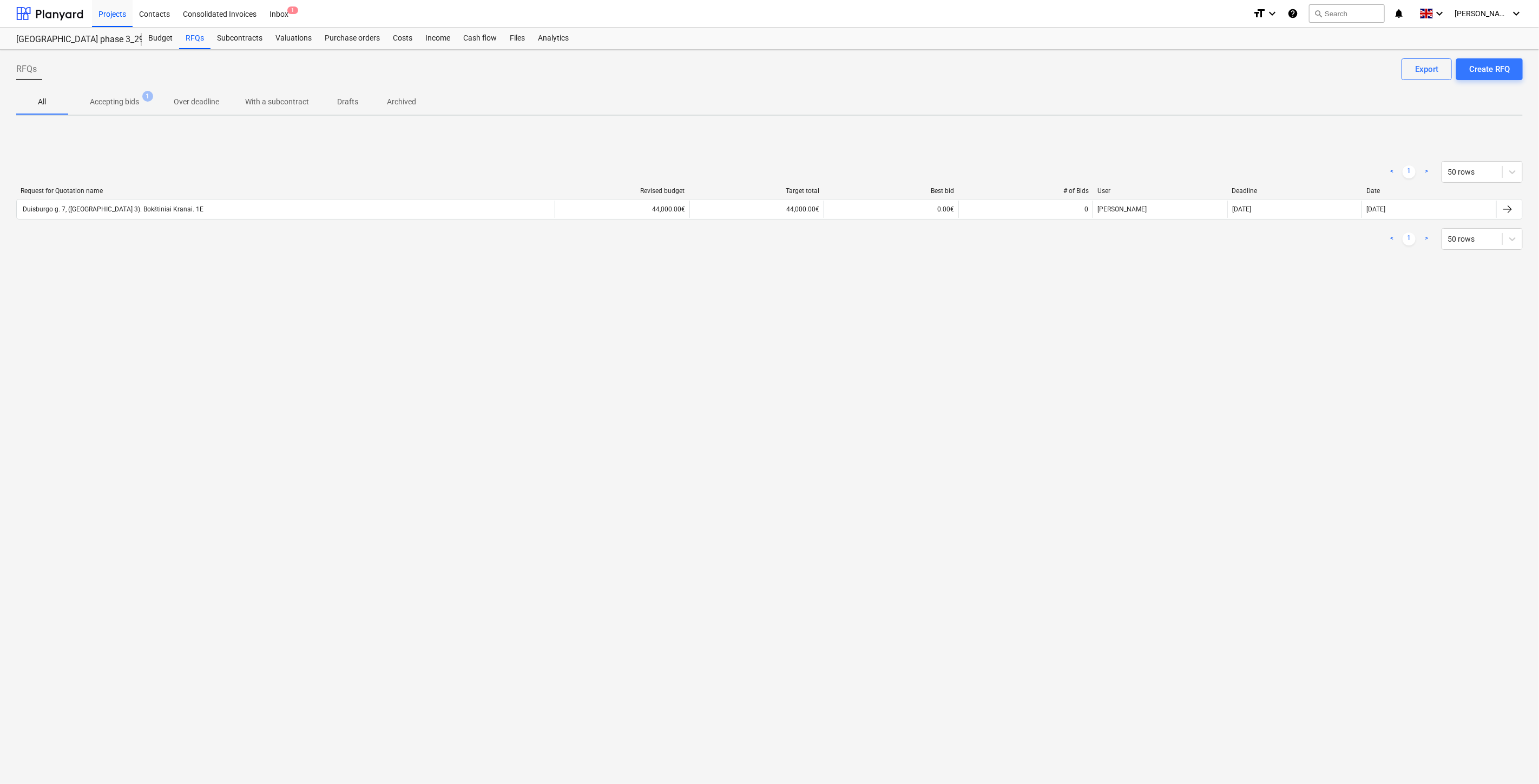
click at [1344, 222] on div "Request for Quotation name Revised budget Target total Best bid # of Bids User …" at bounding box center [769, 205] width 1506 height 37
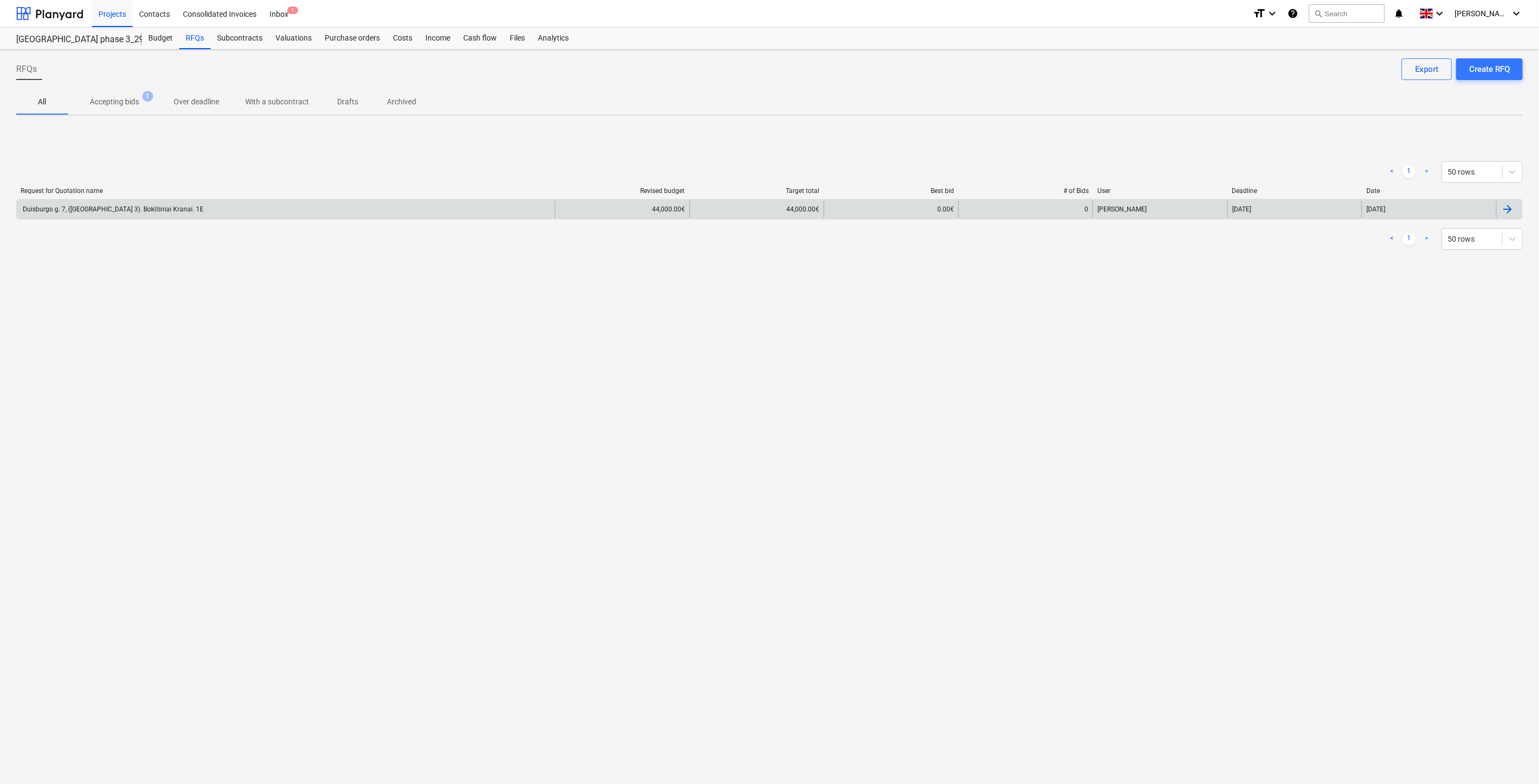
click at [446, 207] on div "Duisburgo g. 7, ([GEOGRAPHIC_DATA] 3). Bokštiniai Kranai. 1E" at bounding box center [286, 209] width 538 height 17
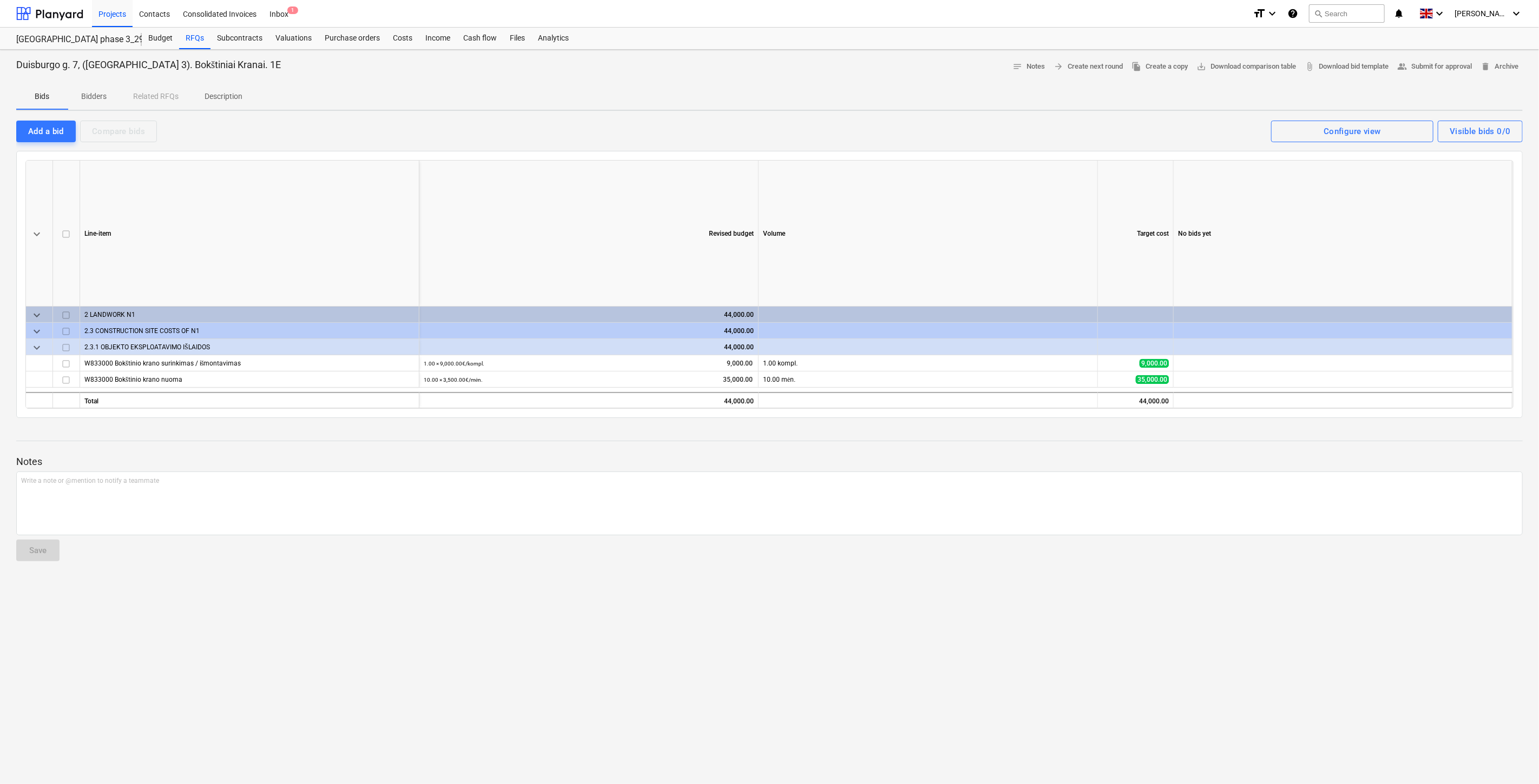
click at [1324, 550] on div "Notes Write a note or @mention to notify a teammate ﻿ Save" at bounding box center [769, 498] width 1506 height 144
click at [1342, 544] on div "Notes Write a note or @mention to notify a teammate ﻿ Save" at bounding box center [769, 498] width 1506 height 144
click at [1349, 541] on div "Notes Write a note or @mention to notify a teammate ﻿ Save" at bounding box center [769, 498] width 1506 height 144
click at [1358, 537] on div at bounding box center [769, 537] width 1506 height 5
click at [1460, 584] on div "Duisburgo g. 7, ([GEOGRAPHIC_DATA] 3). Bokštiniai Kranai. 1E notes Notes arrow_…" at bounding box center [769, 416] width 1539 height 734
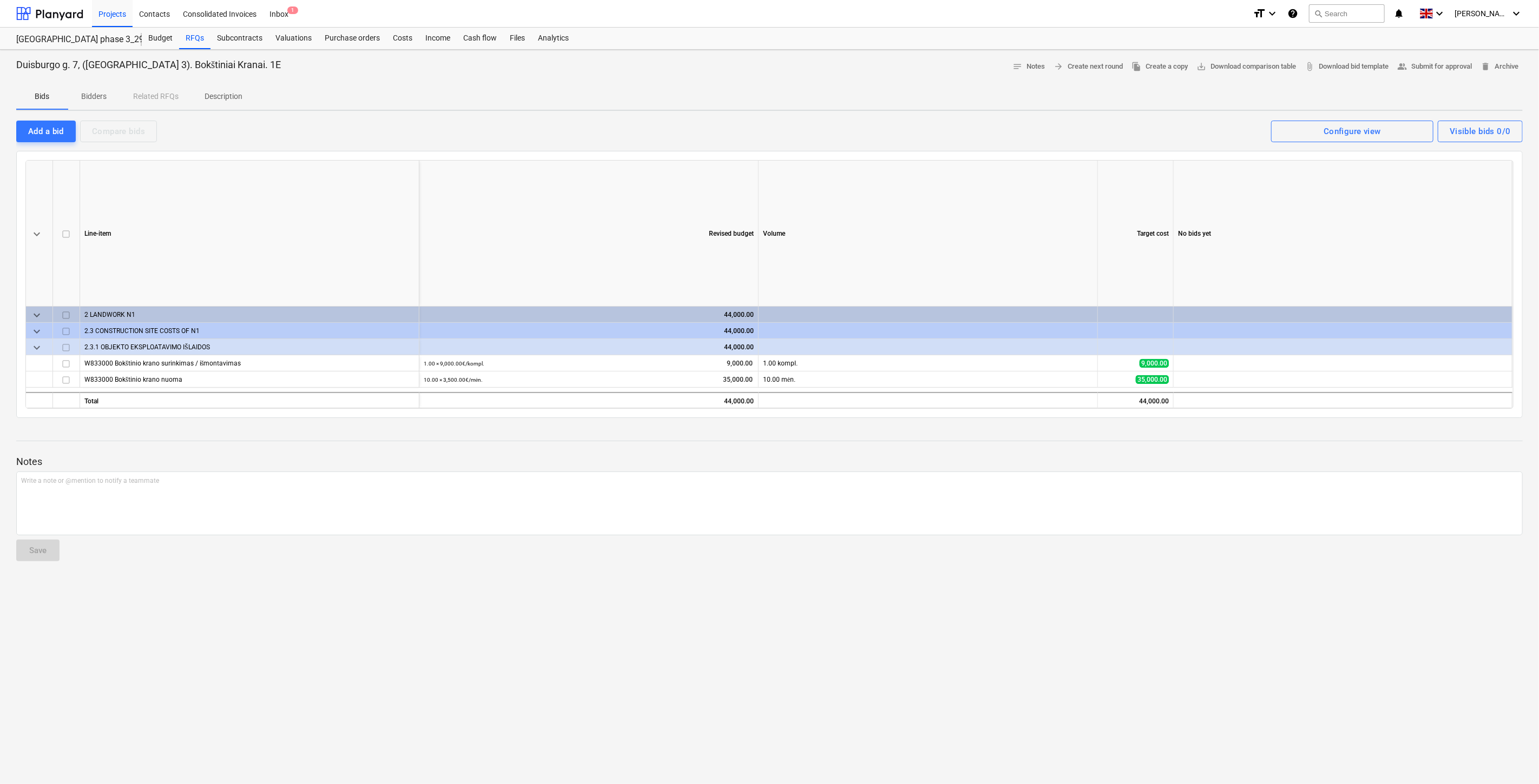
click at [1465, 574] on div "Duisburgo g. 7, ([GEOGRAPHIC_DATA] 3). Bokštiniai Kranai. 1E notes Notes arrow_…" at bounding box center [769, 416] width 1539 height 734
click at [1496, 579] on div "Duisburgo g. 7, ([GEOGRAPHIC_DATA] 3). Bokštiniai Kranai. 1E notes Notes arrow_…" at bounding box center [769, 416] width 1539 height 734
click at [1500, 569] on div at bounding box center [769, 565] width 1506 height 9
click at [1416, 668] on div "Duisburgo g. 7, ([GEOGRAPHIC_DATA] 3). Bokštiniai Kranai. 1E notes Notes arrow_…" at bounding box center [769, 416] width 1539 height 734
click at [1423, 618] on div "Duisburgo g. 7, ([GEOGRAPHIC_DATA] 3). Bokštiniai Kranai. 1E notes Notes arrow_…" at bounding box center [769, 416] width 1539 height 734
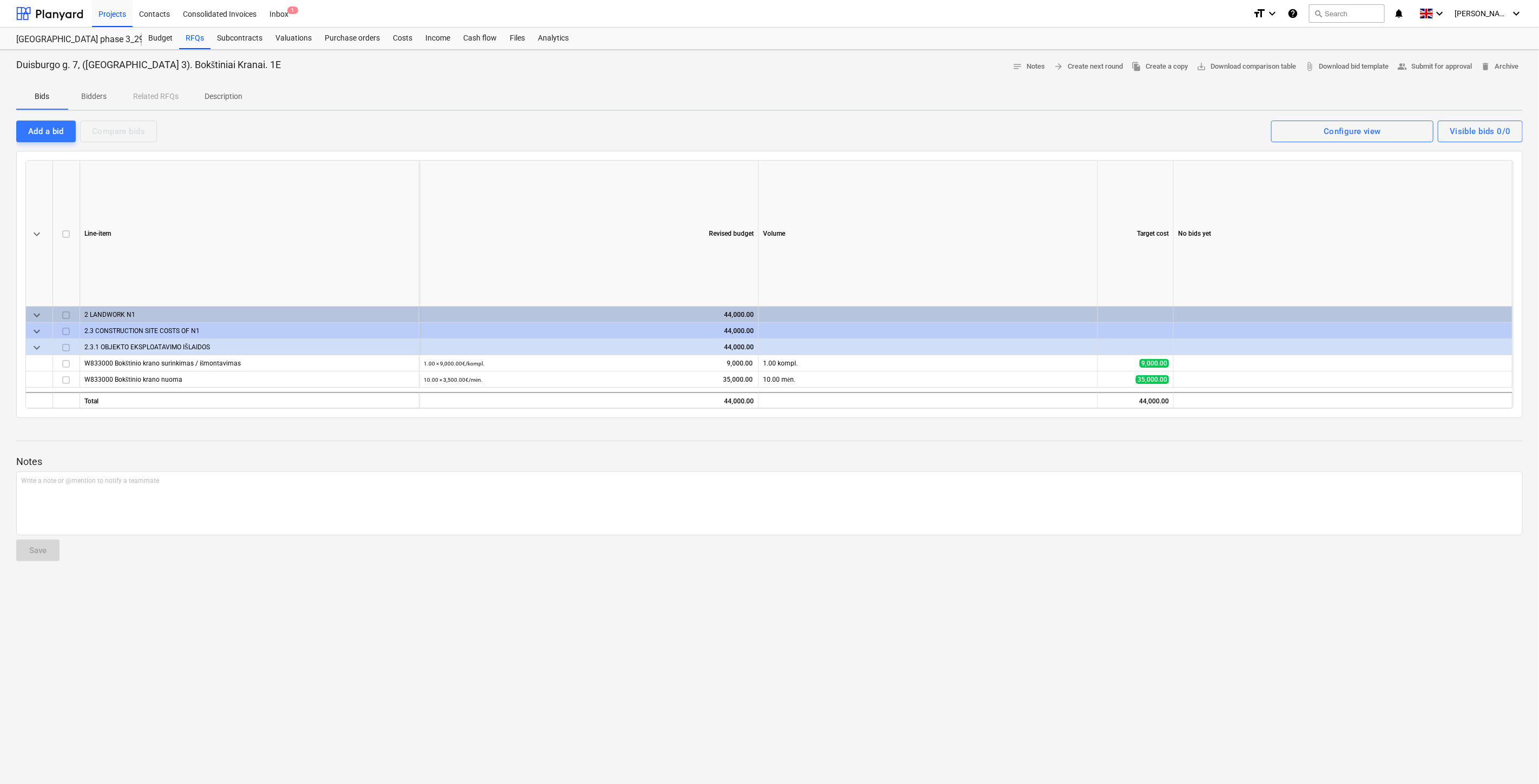
drag, startPoint x: 1437, startPoint y: 587, endPoint x: 1465, endPoint y: 555, distance: 42.5
click at [1442, 579] on div "Duisburgo g. 7, ([GEOGRAPHIC_DATA] 3). Bokštiniai Kranai. 1E notes Notes arrow_…" at bounding box center [769, 416] width 1539 height 734
click at [1465, 555] on div "Notes Write a note or @mention to notify a teammate ﻿ Save" at bounding box center [769, 498] width 1506 height 144
click at [1418, 583] on div "Duisburgo g. 7, ([GEOGRAPHIC_DATA] 3). Bokštiniai Kranai. 1E notes Notes arrow_…" at bounding box center [769, 416] width 1539 height 734
click at [1440, 557] on div "Notes Write a note or @mention to notify a teammate ﻿ Save" at bounding box center [769, 498] width 1506 height 144
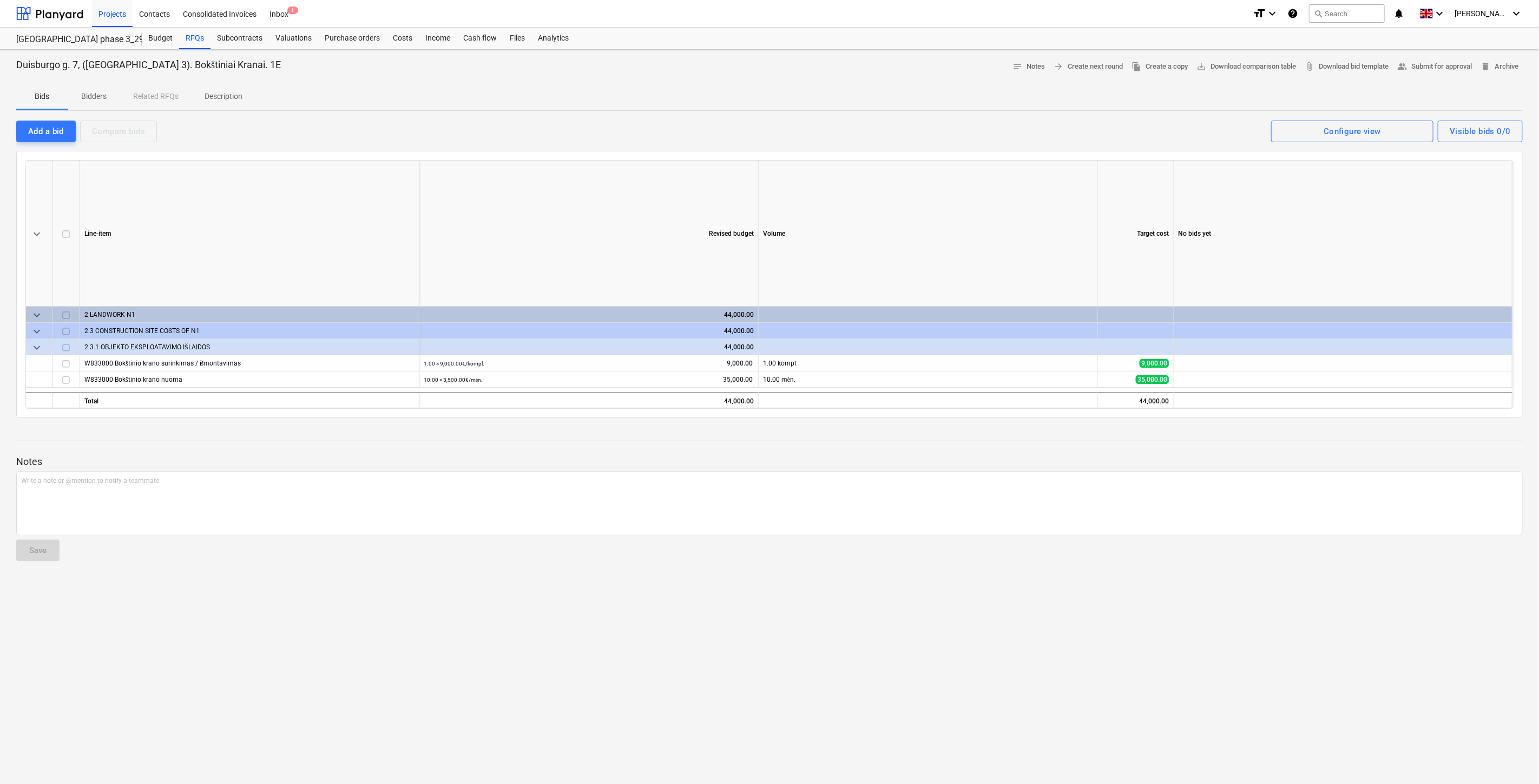
click at [1372, 453] on div at bounding box center [769, 452] width 1506 height 9
click at [1375, 453] on div at bounding box center [769, 452] width 1506 height 9
click at [512, 37] on div "Files" at bounding box center [517, 39] width 28 height 22
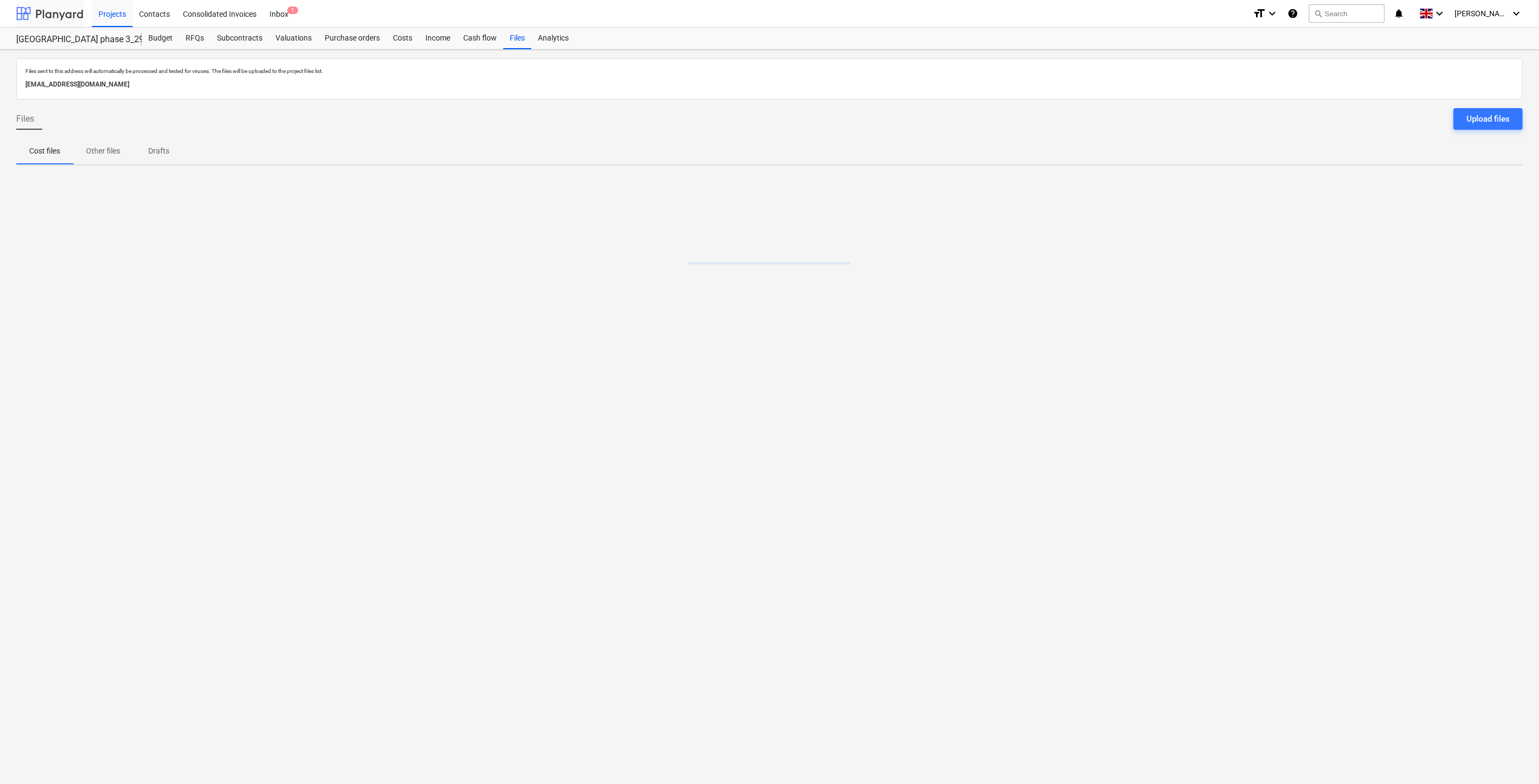
click at [66, 12] on div at bounding box center [50, 14] width 67 height 27
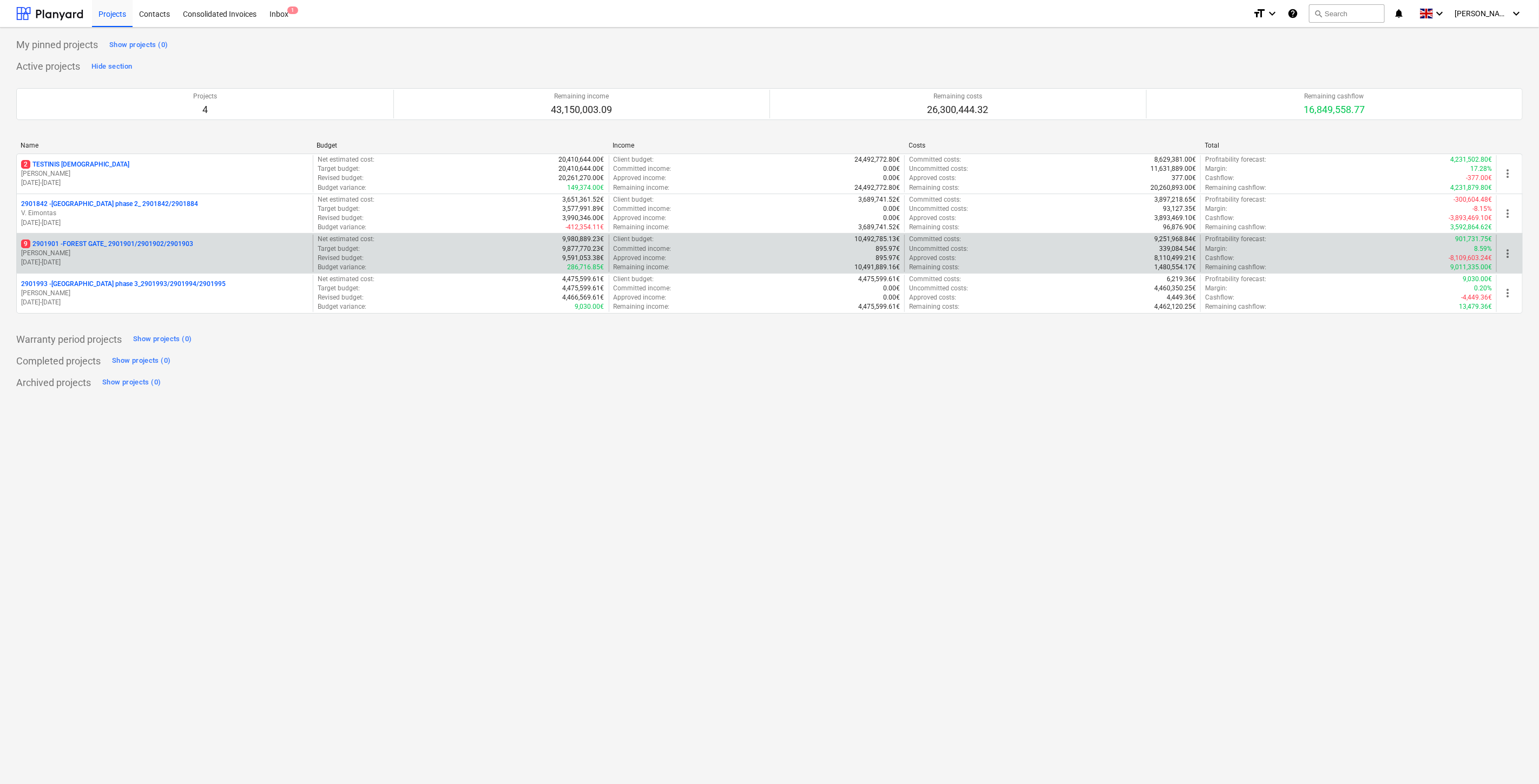
click at [136, 253] on p "[PERSON_NAME]" at bounding box center [164, 253] width 287 height 9
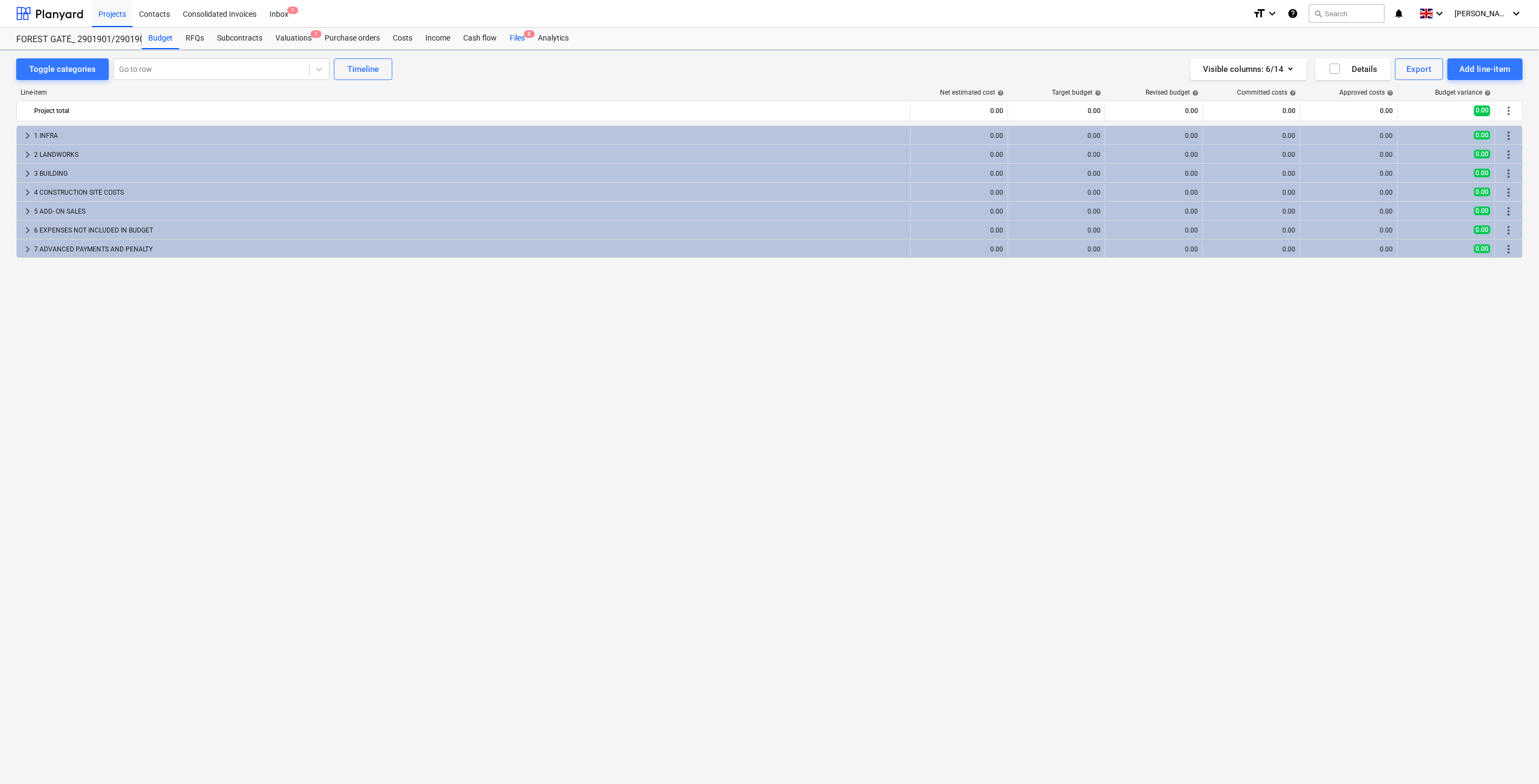
click at [516, 32] on div "Files 8" at bounding box center [517, 39] width 28 height 22
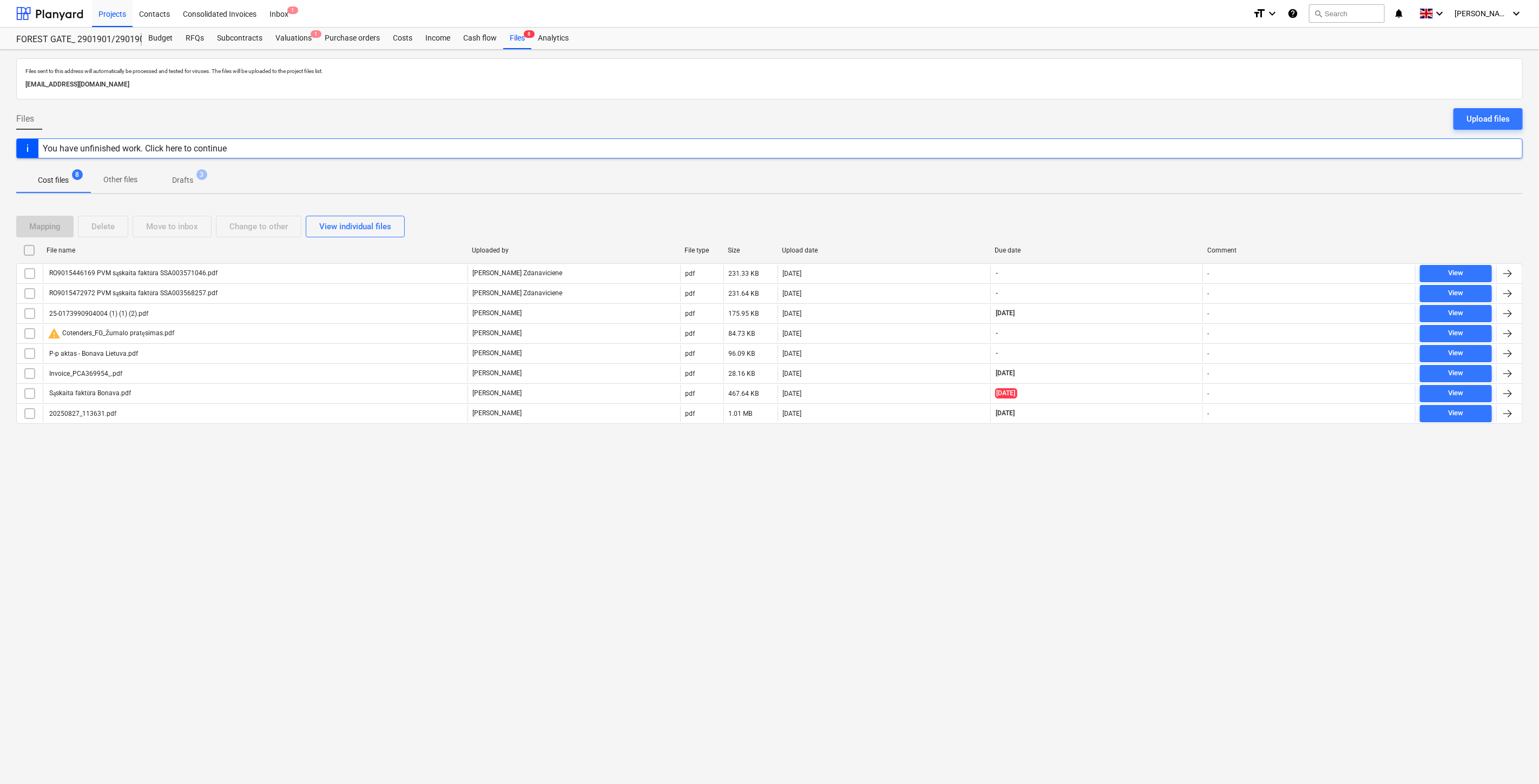
click at [199, 179] on span "3" at bounding box center [202, 174] width 11 height 11
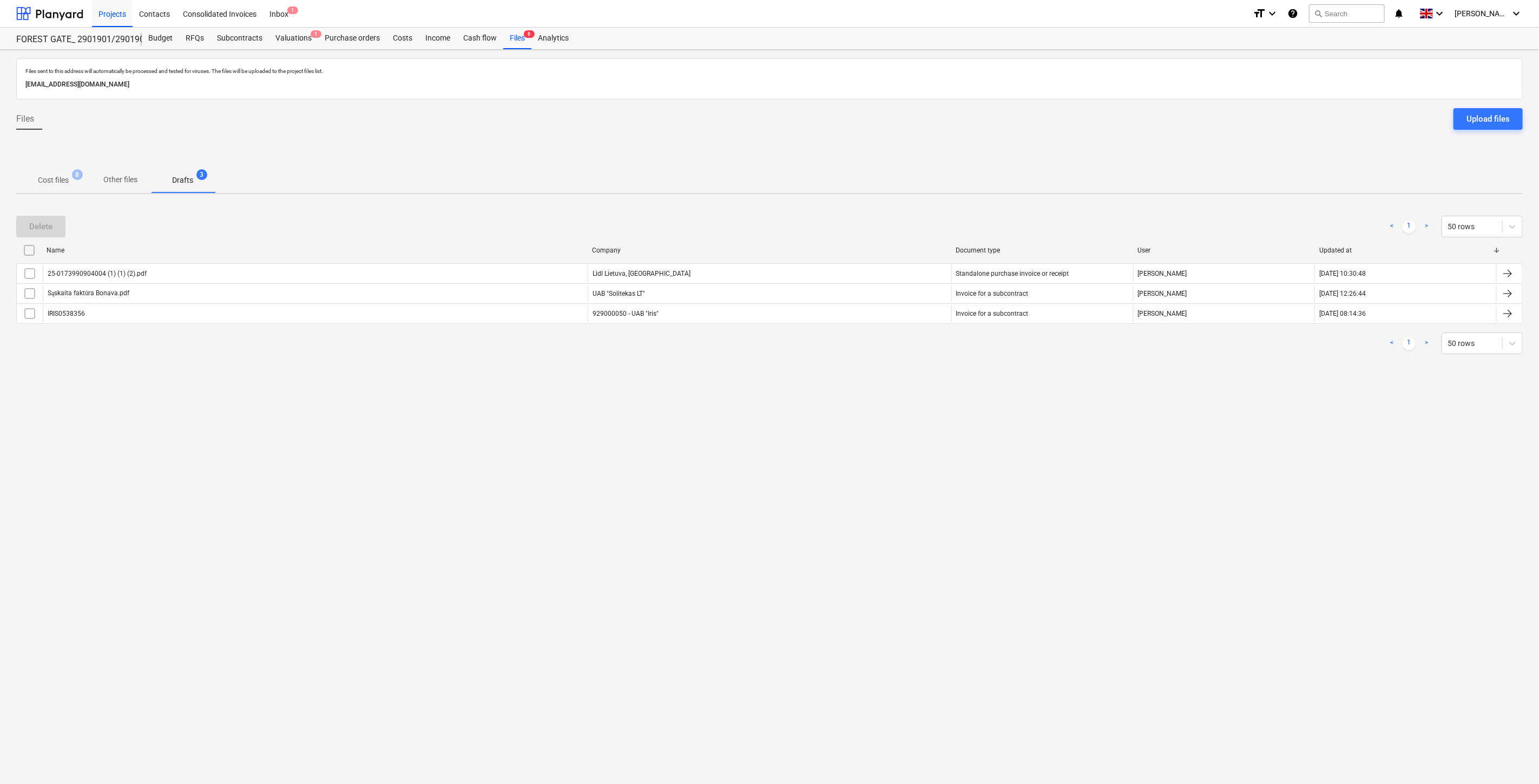
click at [61, 186] on span "Cost files 8" at bounding box center [53, 181] width 74 height 20
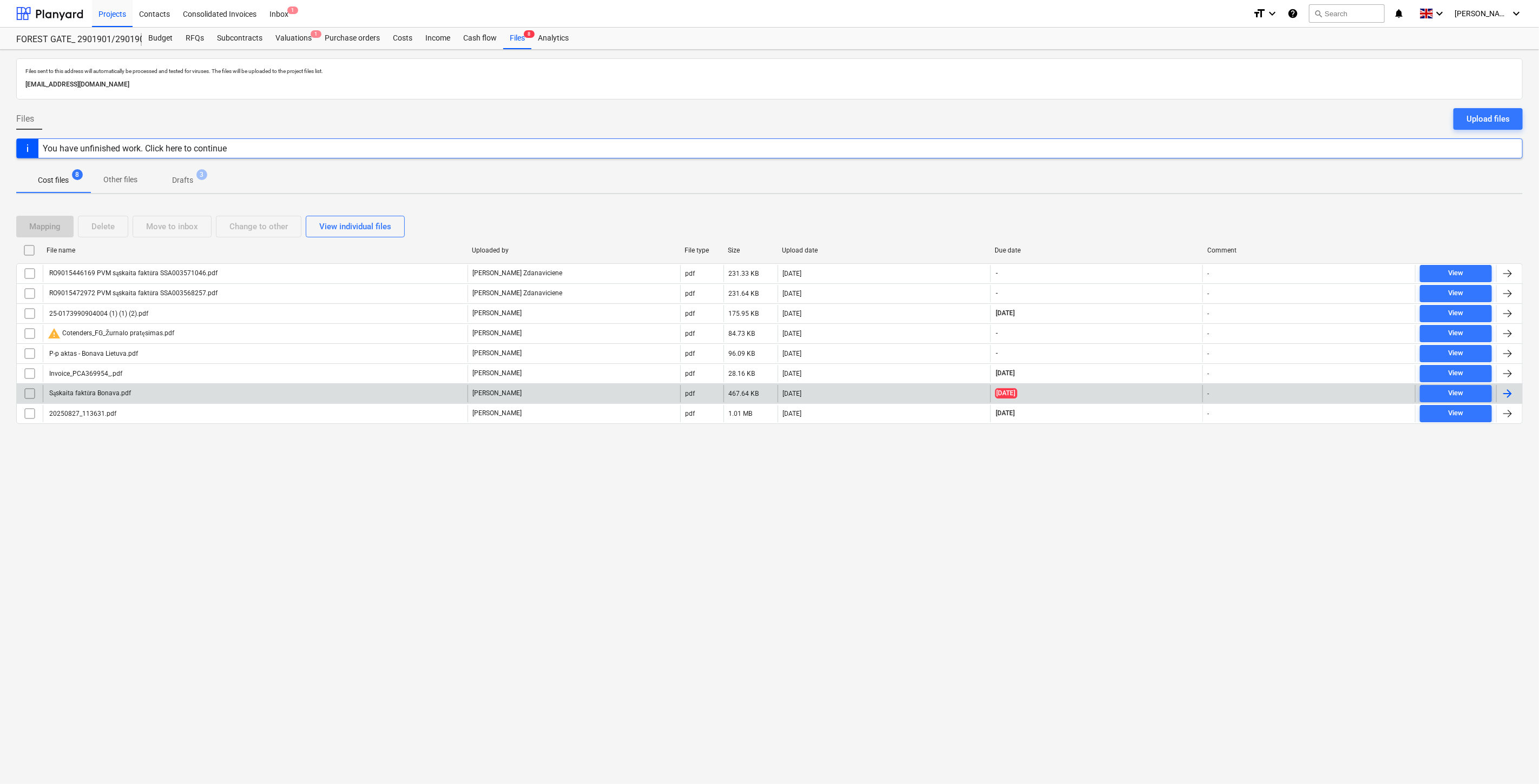
click at [242, 393] on div "Sąskaita faktūra Bonava.pdf" at bounding box center [255, 393] width 425 height 17
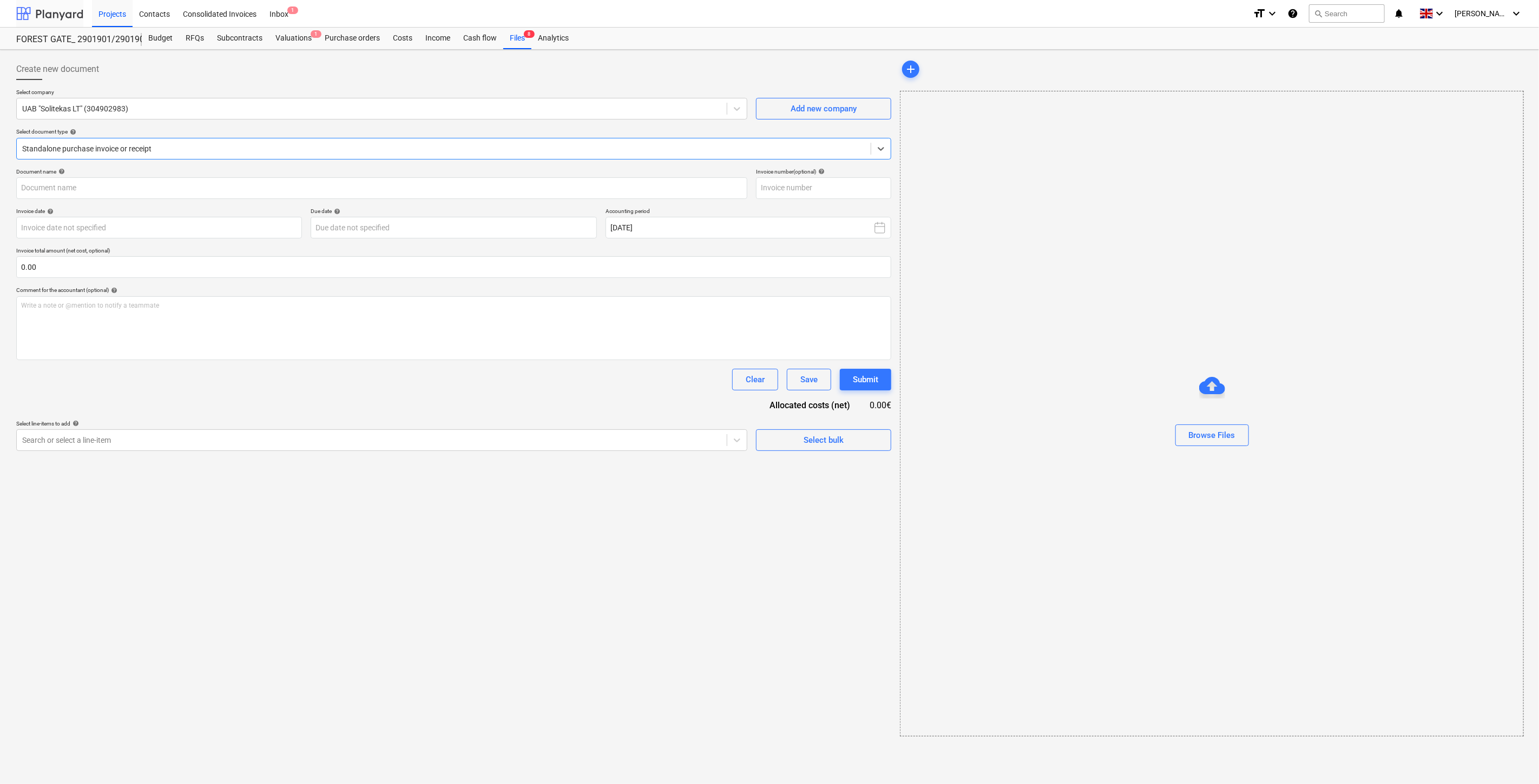
type input "SLT-20250613"
type input "[DATE]"
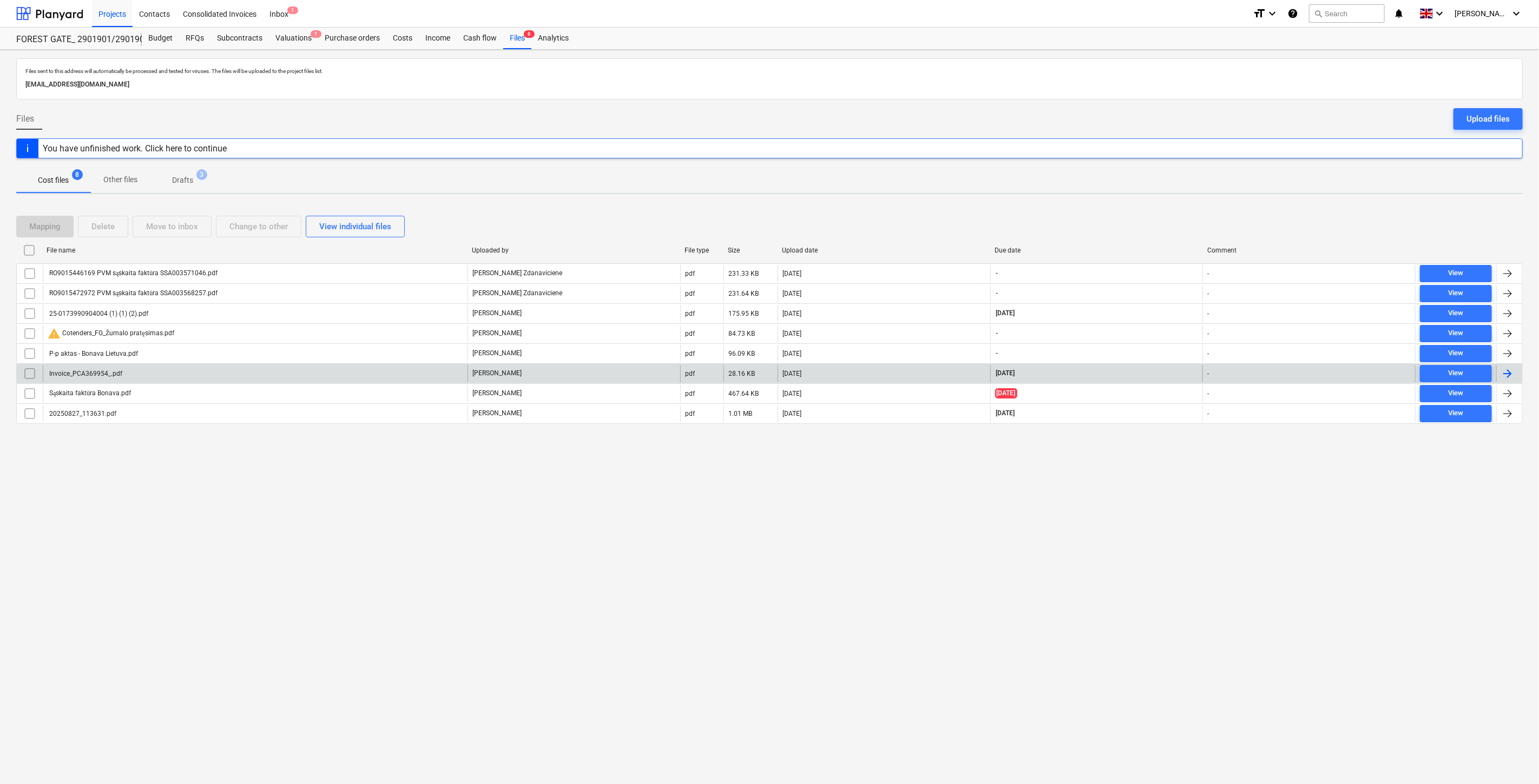
click at [121, 377] on div "Invoice_PCA369954_.pdf" at bounding box center [85, 374] width 75 height 7
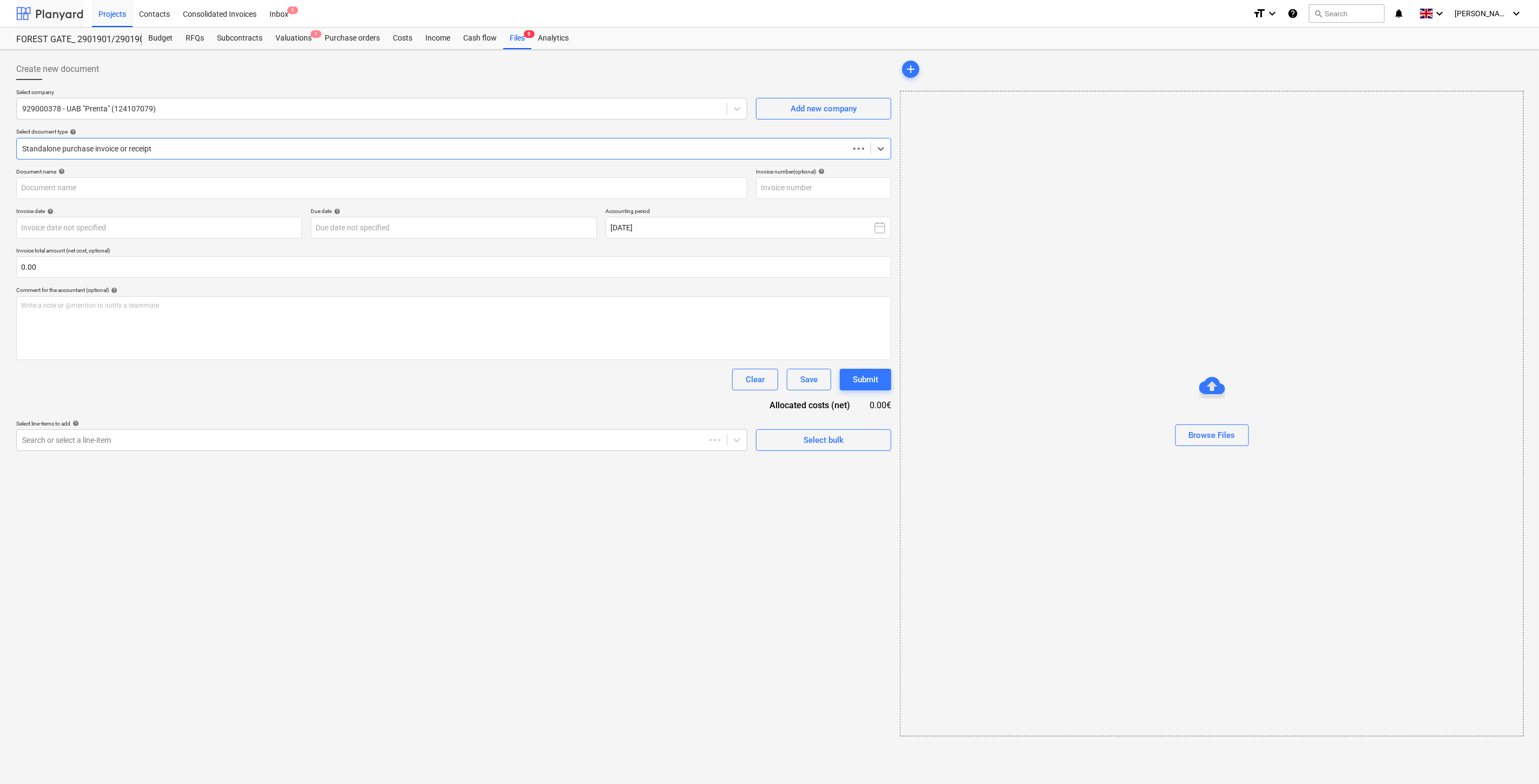
type input "PCA369954"
type input "[DATE]"
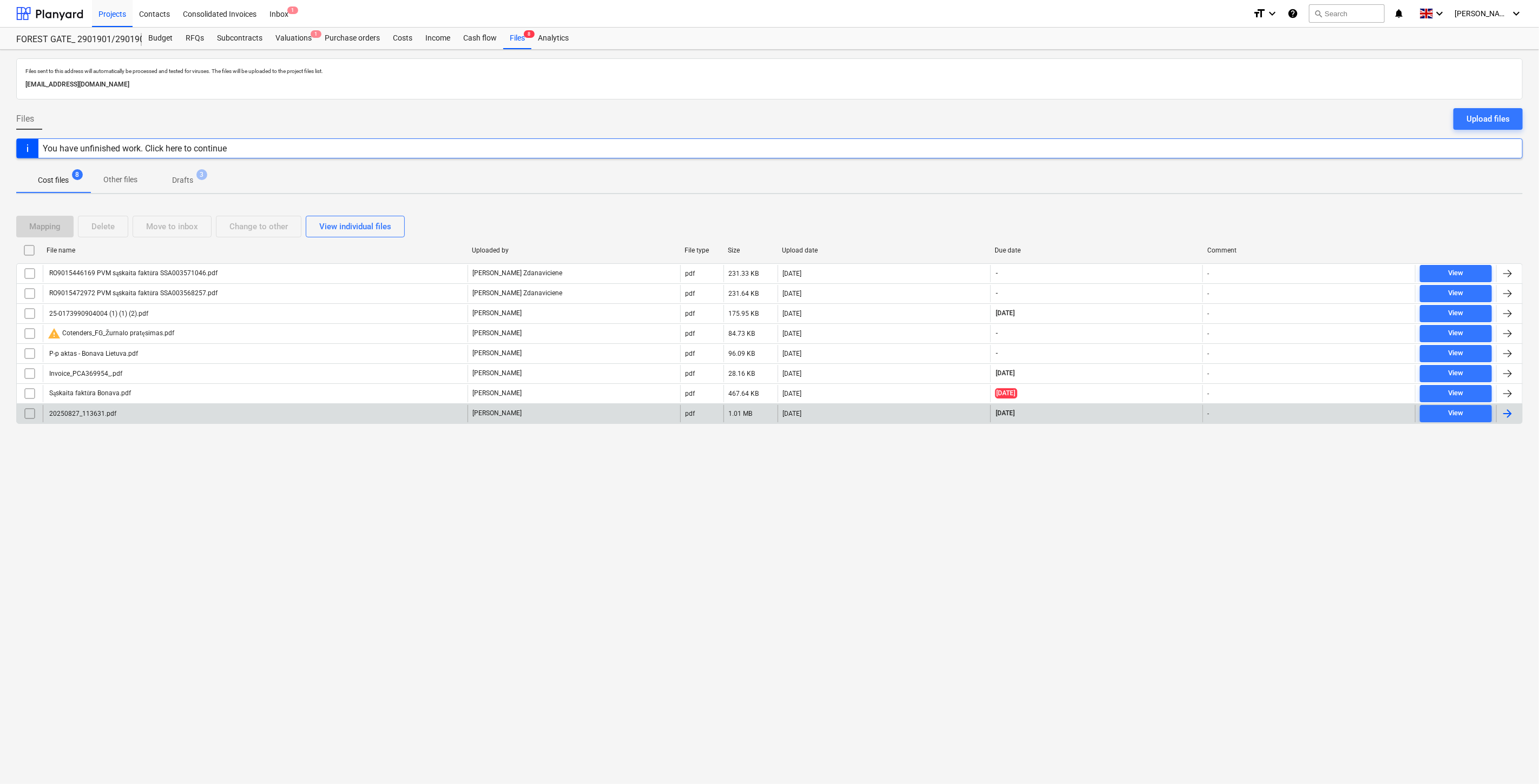
click at [155, 410] on div "20250827_113631.pdf" at bounding box center [255, 413] width 425 height 17
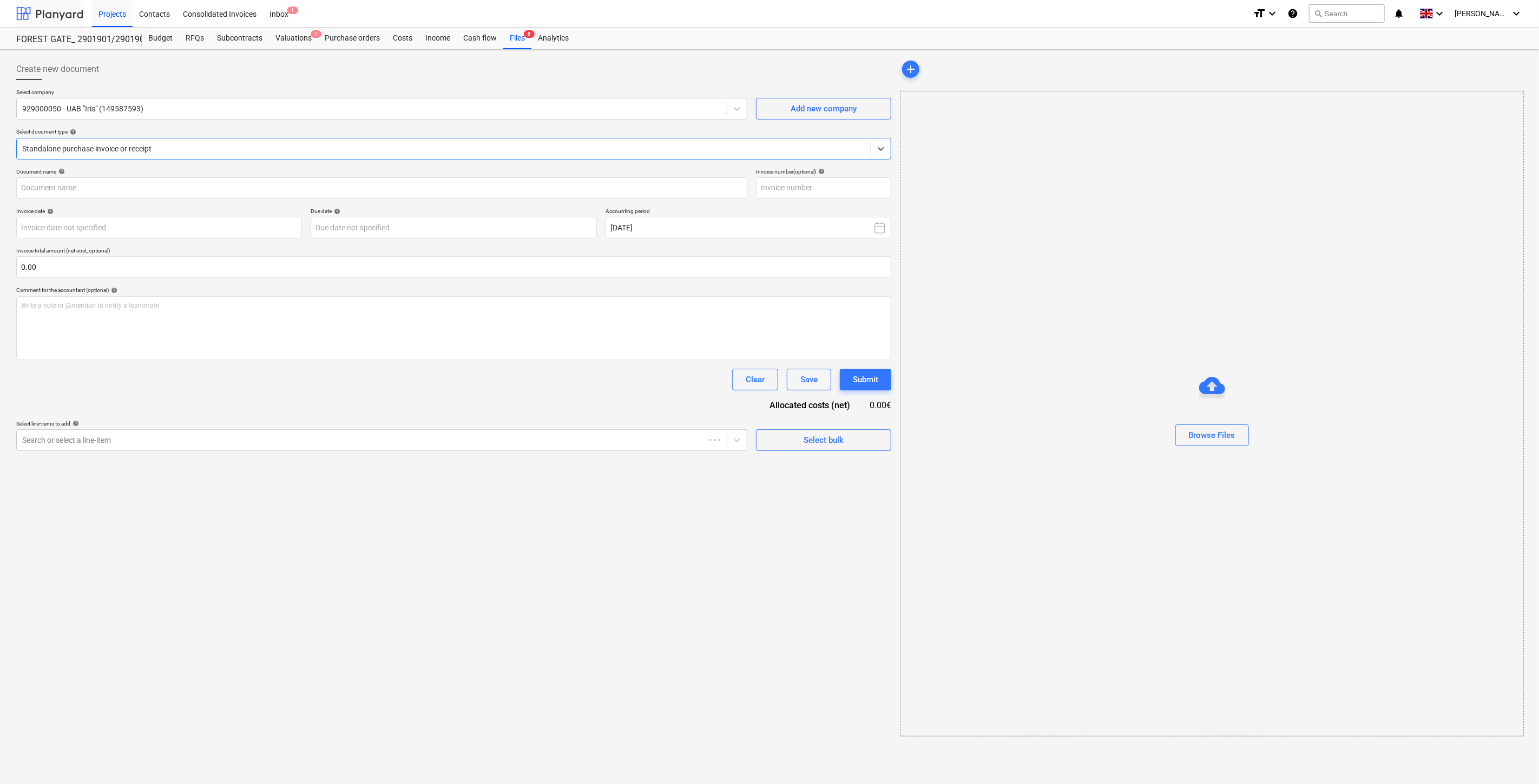
type input "IRIS0538356"
type input "[DATE]"
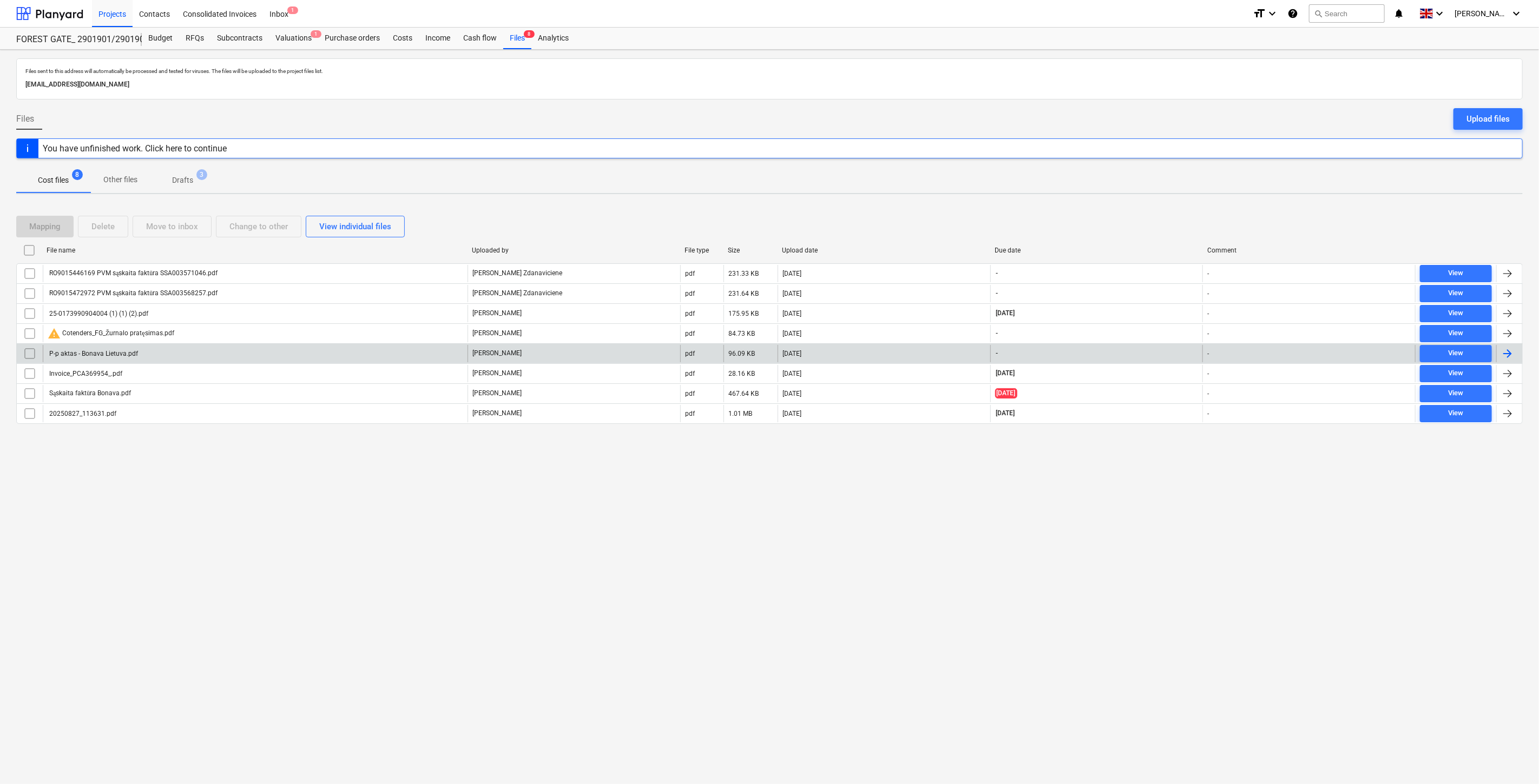
click at [184, 352] on div "P-p aktas - Bonava Lietuva.pdf" at bounding box center [255, 353] width 425 height 17
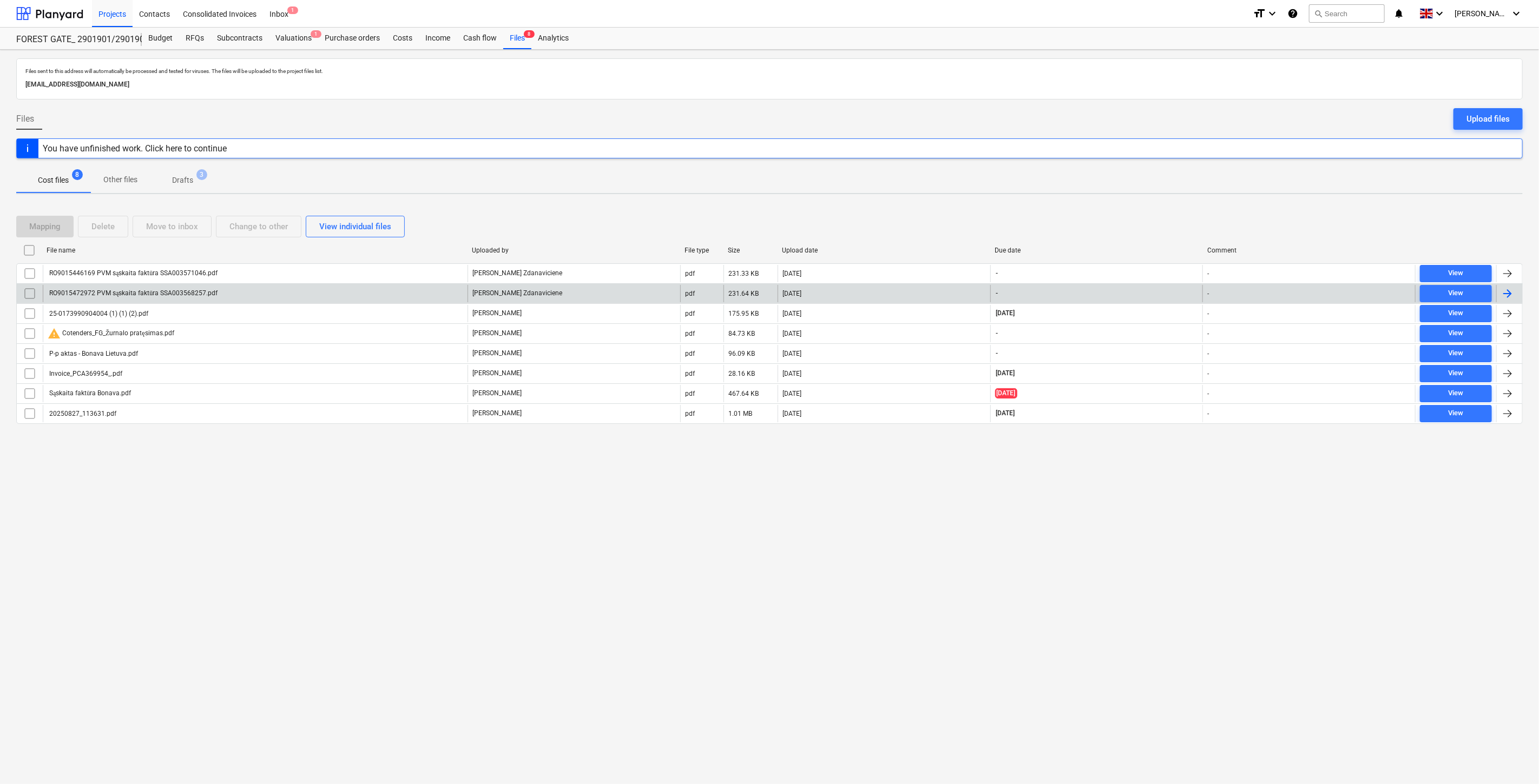
click at [596, 298] on div "[PERSON_NAME] Zdanaviciene" at bounding box center [573, 294] width 212 height 17
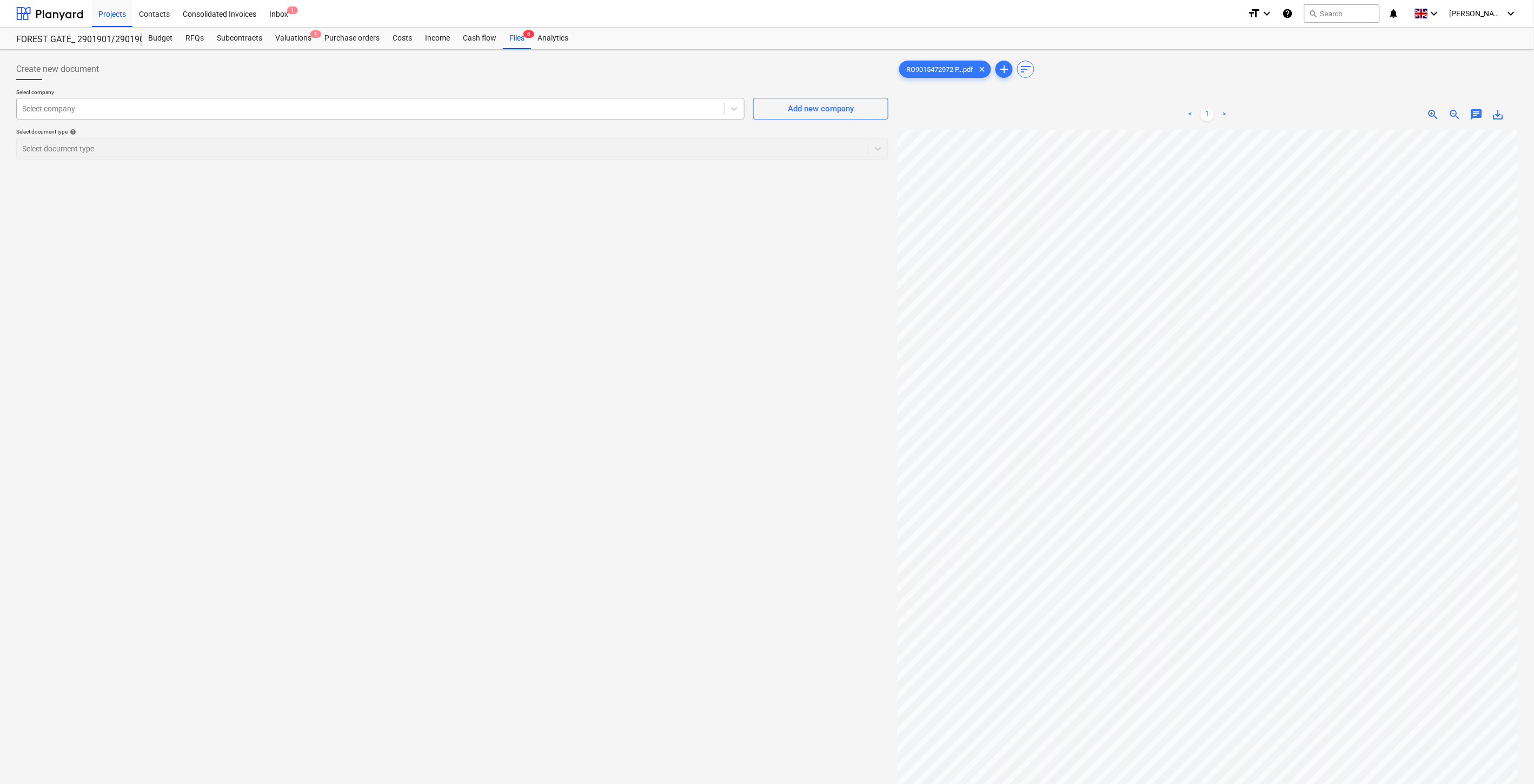
click at [549, 109] on div at bounding box center [370, 108] width 697 height 11
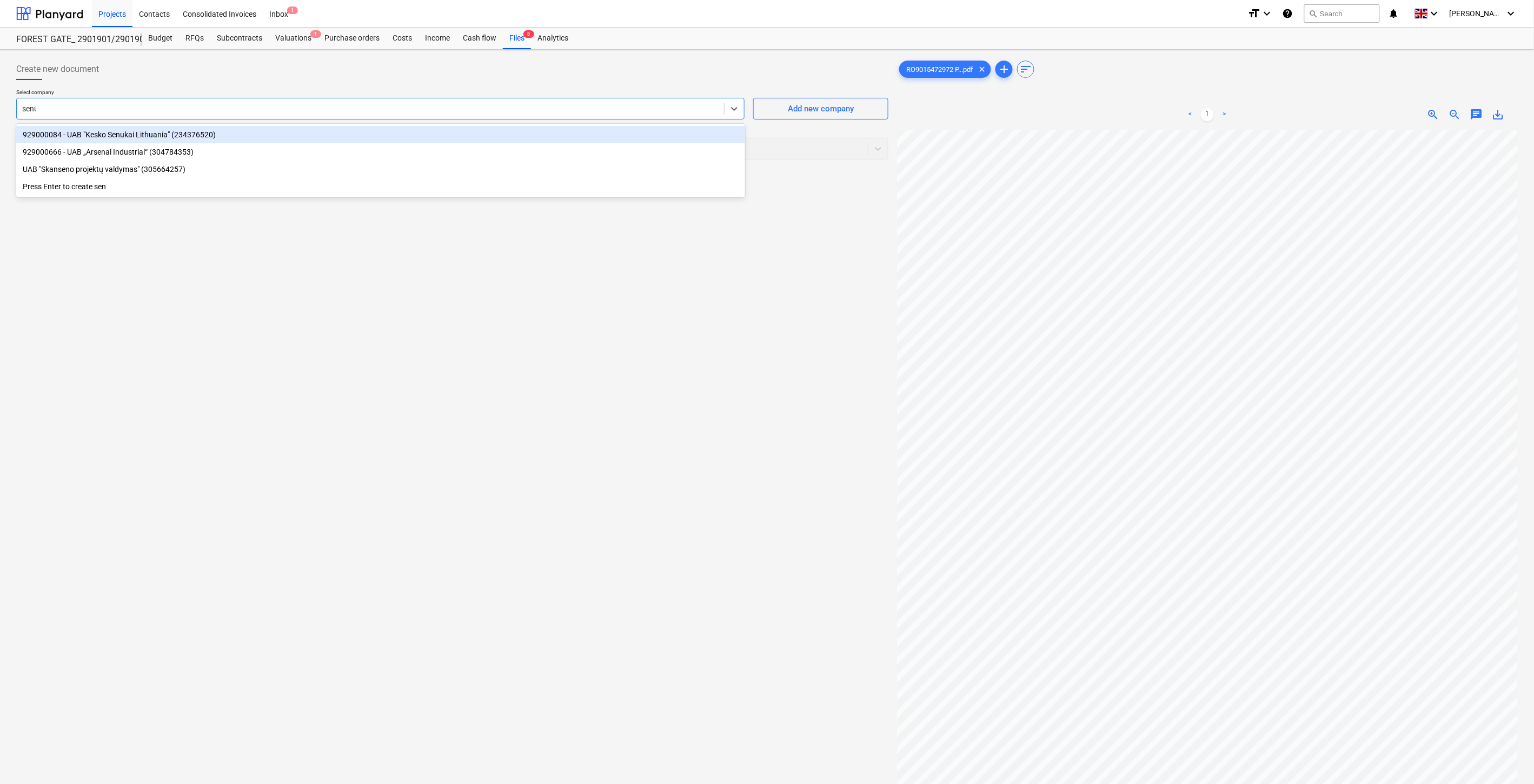
type input "senuk"
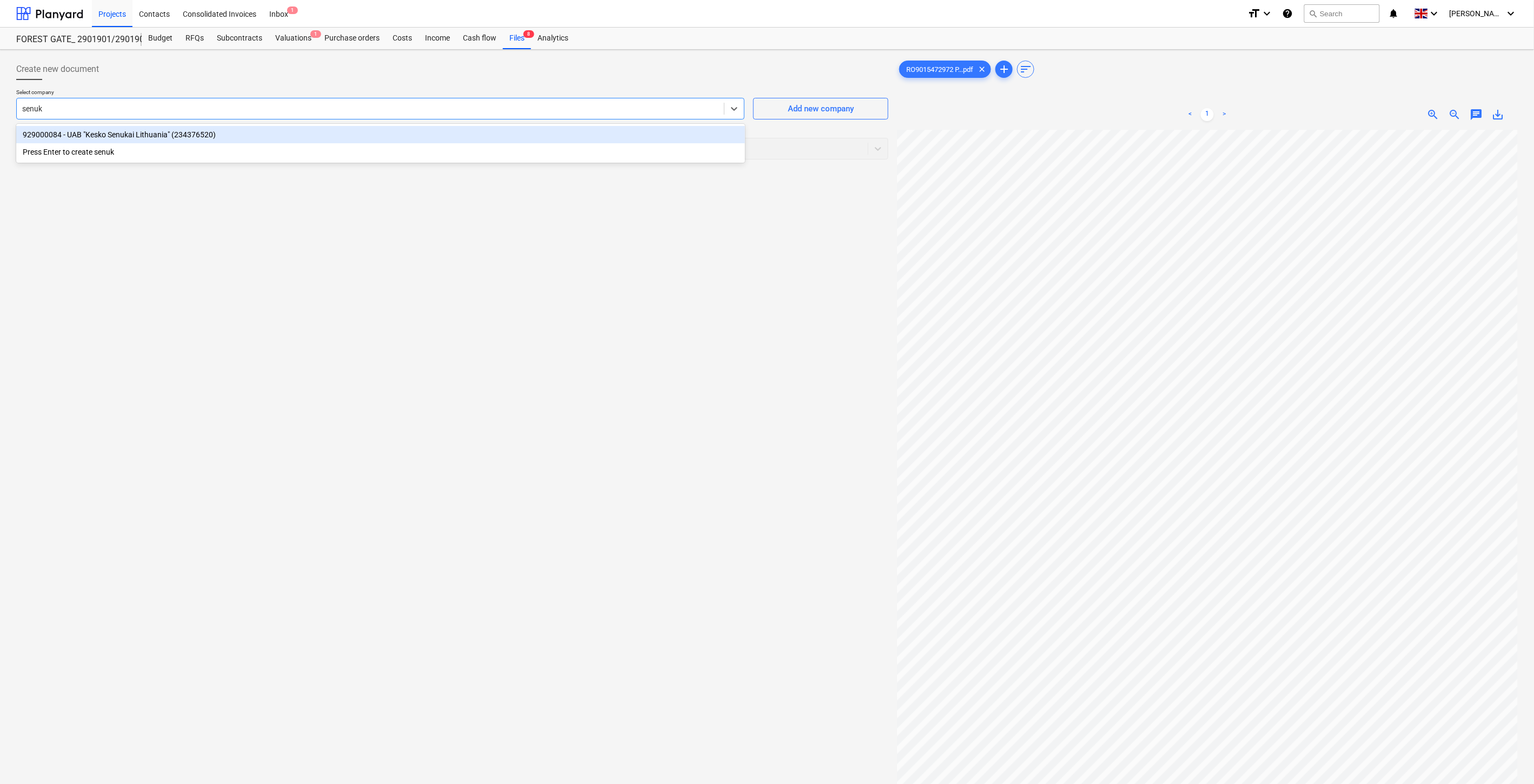
click at [327, 128] on div "929000084 - UAB "Kesko Senukai Lithuania" (234376520)" at bounding box center [380, 134] width 729 height 17
click at [314, 147] on div at bounding box center [443, 149] width 840 height 11
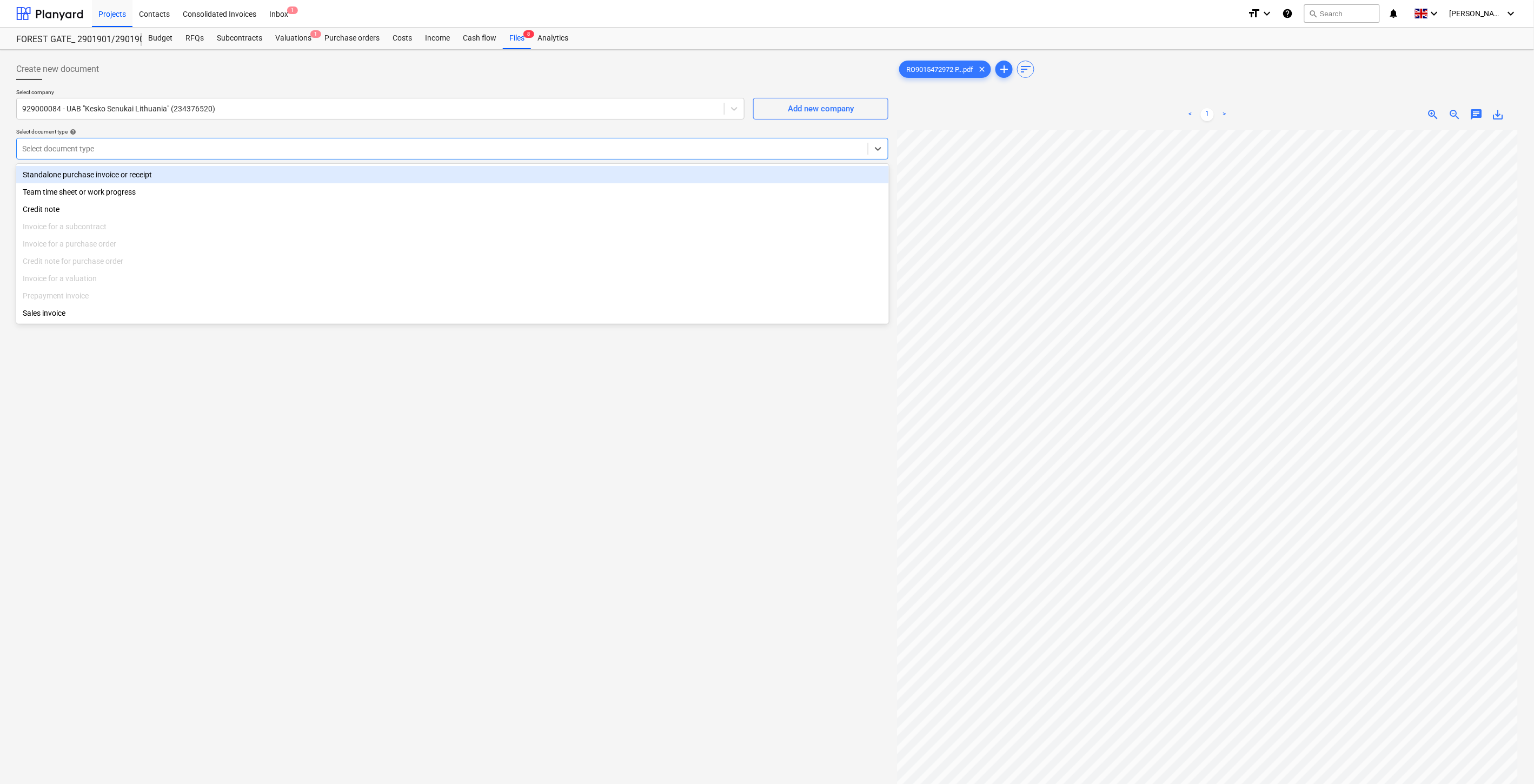
click at [303, 170] on div "Standalone purchase invoice or receipt" at bounding box center [453, 174] width 873 height 17
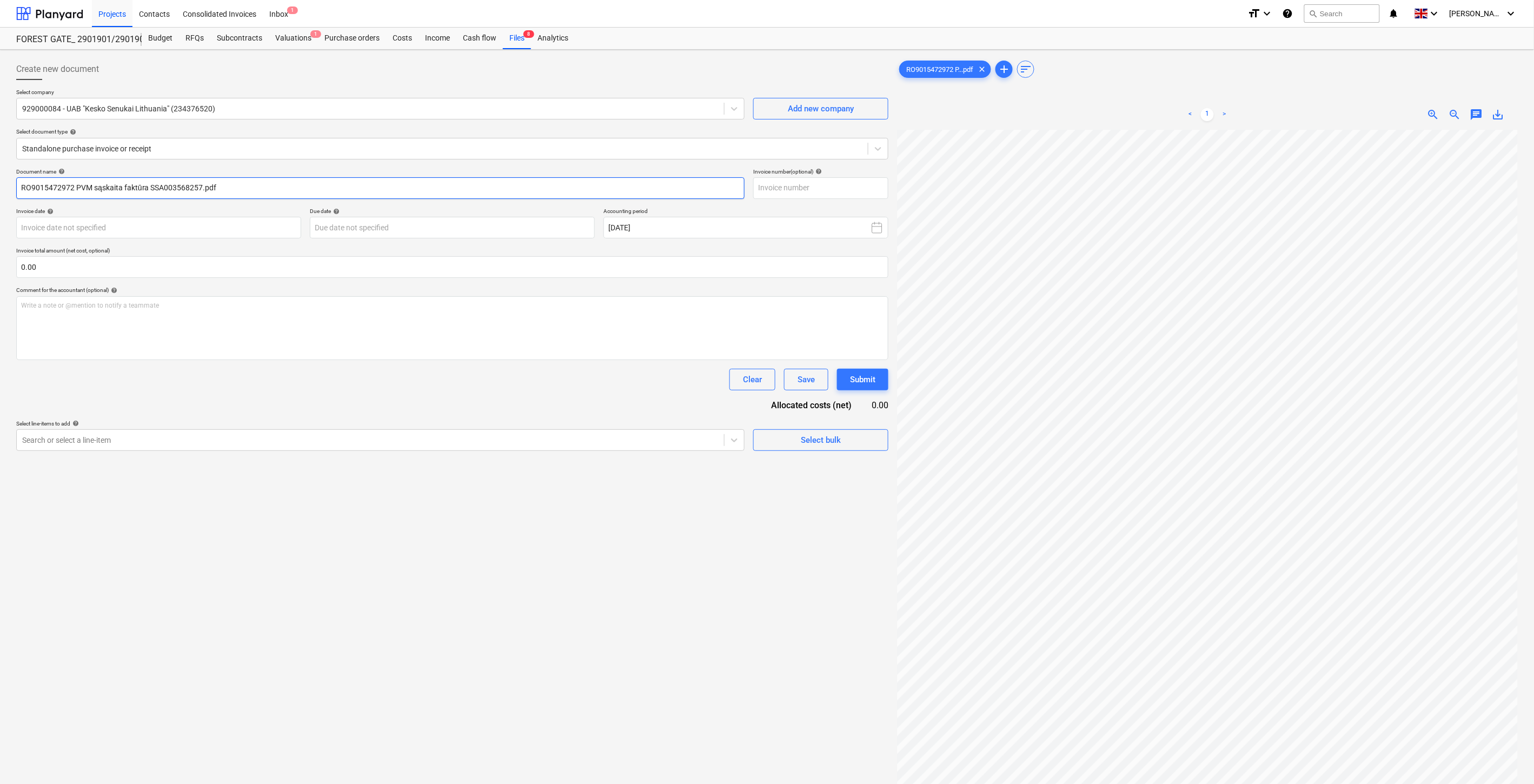
drag, startPoint x: 201, startPoint y: 187, endPoint x: 149, endPoint y: 188, distance: 52.0
click at [149, 188] on input "RO9015472972 PVM sąskaita faktūra SSA003568257.pdf" at bounding box center [380, 188] width 728 height 22
click at [853, 190] on input "text" at bounding box center [821, 188] width 136 height 22
paste input "SSA003568257"
type input "SSA003568257"
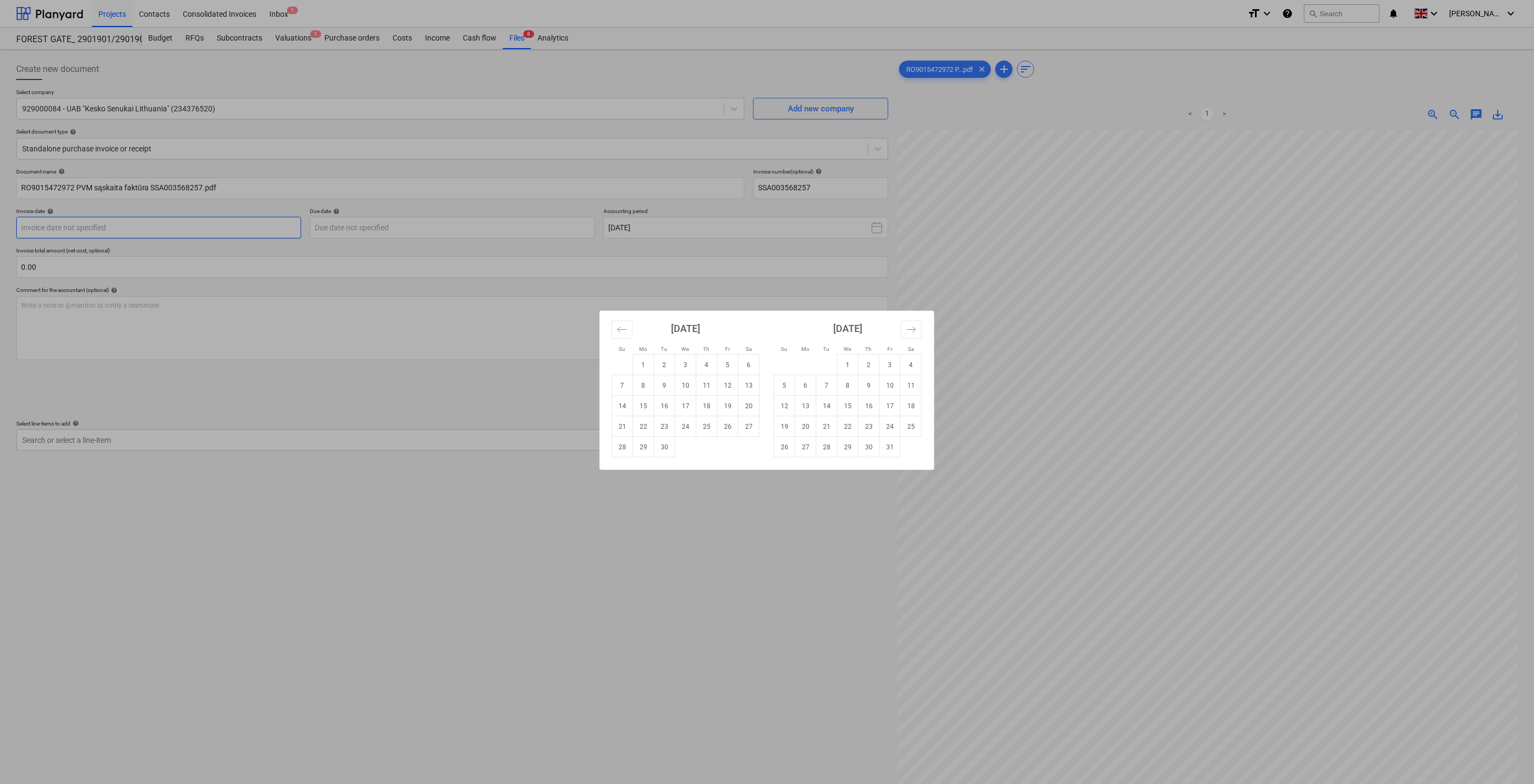
click at [273, 234] on body "Projects Contacts Consolidated Invoices Inbox 1 format_size keyboard_arrow_down…" at bounding box center [767, 392] width 1534 height 784
click at [669, 382] on td "9" at bounding box center [664, 385] width 21 height 21
type input "[DATE]"
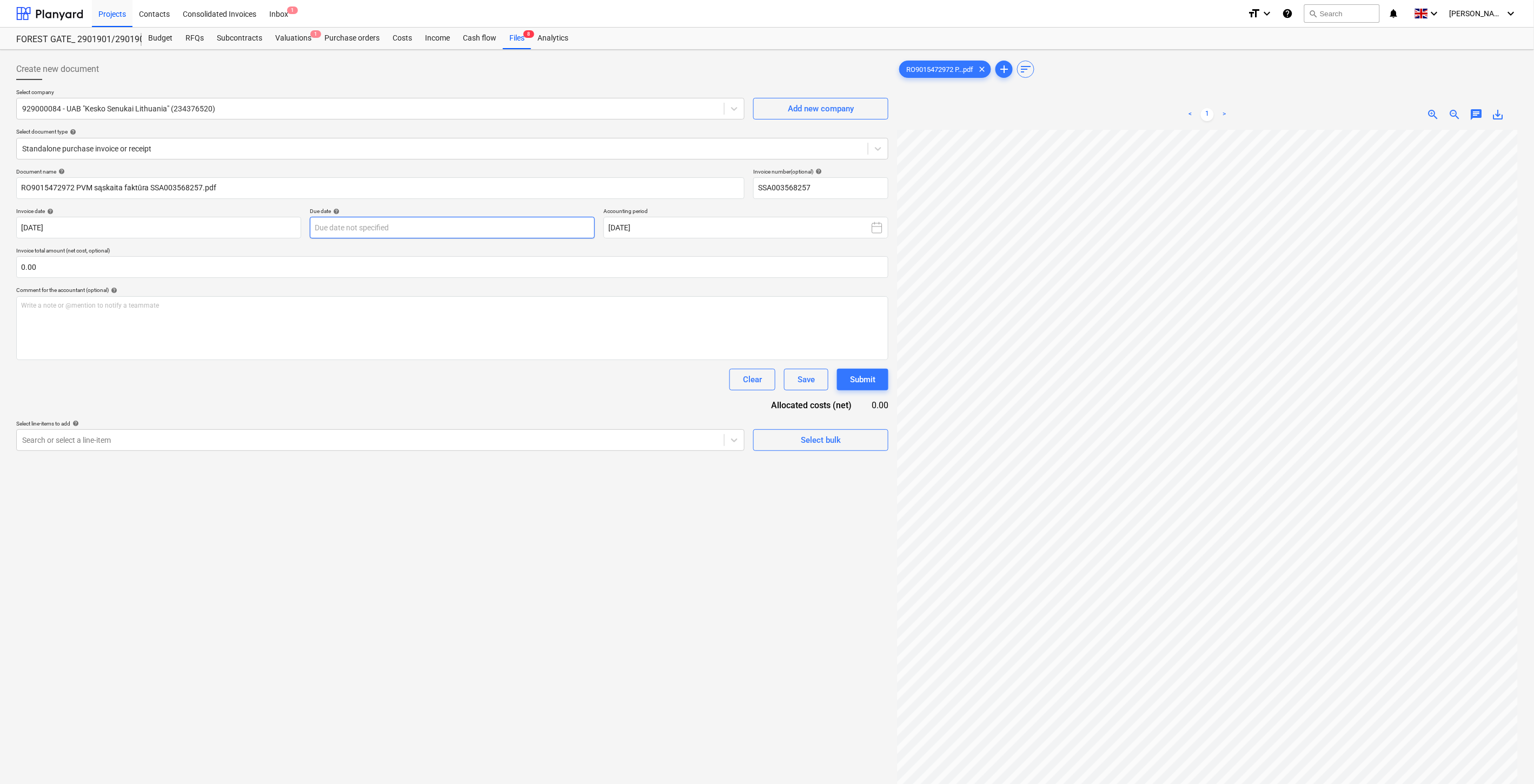
click at [537, 229] on body "Projects Contacts Consolidated Invoices Inbox 1 format_size keyboard_arrow_down…" at bounding box center [767, 392] width 1534 height 784
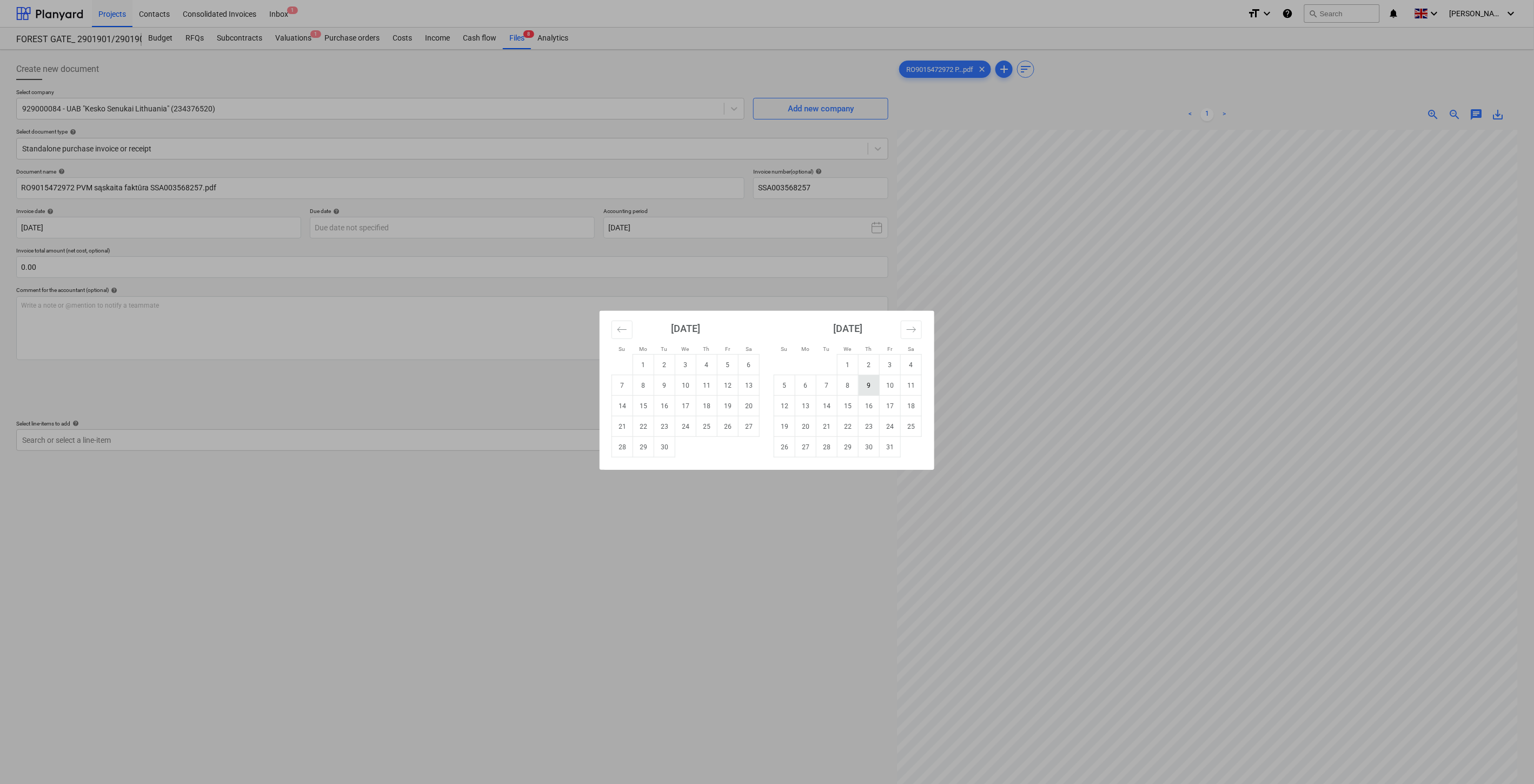
click at [876, 382] on td "9" at bounding box center [869, 385] width 21 height 21
type input "[DATE]"
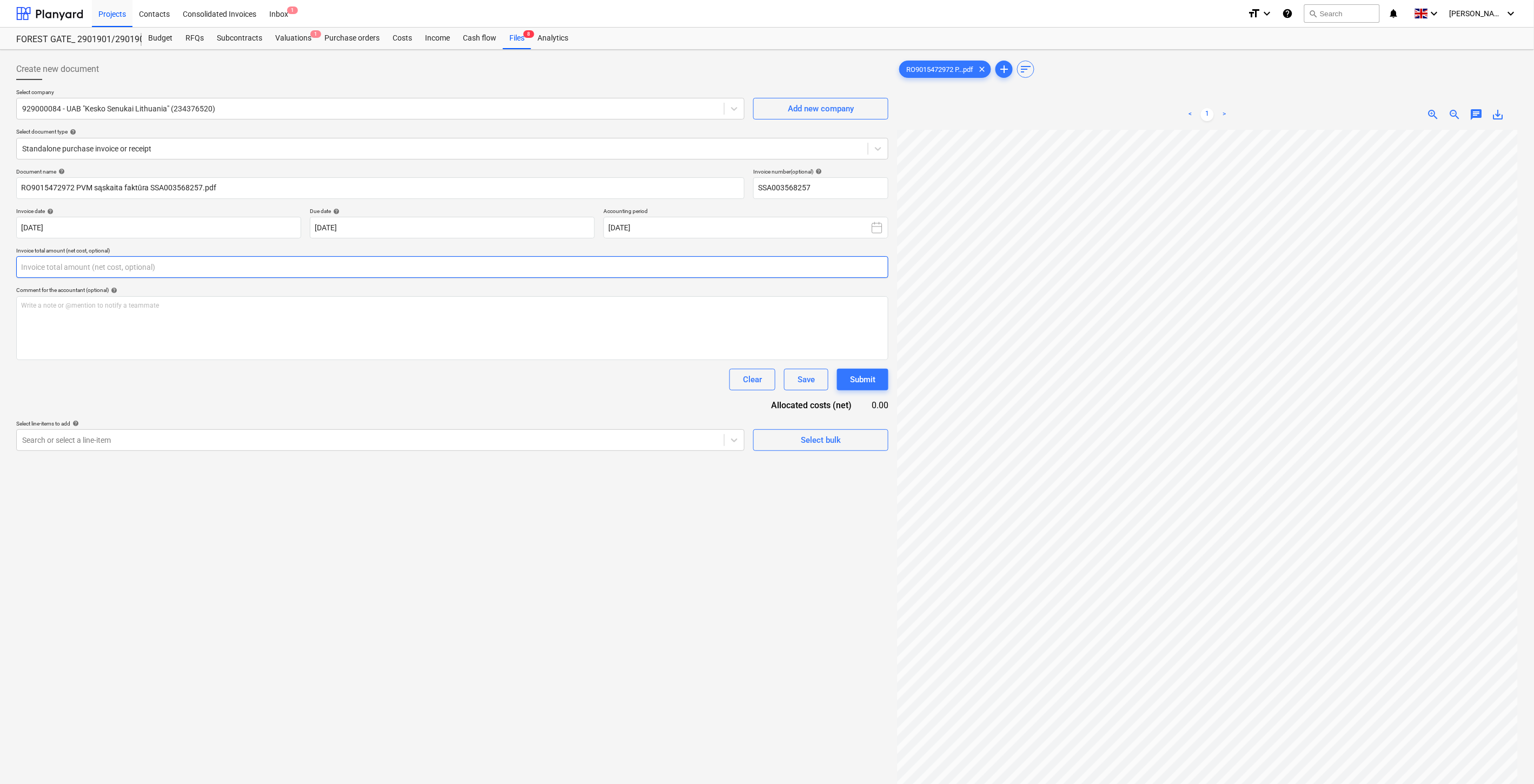
click at [330, 269] on input "text" at bounding box center [453, 267] width 873 height 22
drag, startPoint x: 330, startPoint y: 269, endPoint x: 13, endPoint y: 273, distance: 317.0
click at [13, 273] on div "Create new document Select company 929000084 - UAB "Kesko Senukai [GEOGRAPHIC_D…" at bounding box center [452, 471] width 881 height 834
type input "28.79"
click at [118, 333] on div "Write a note or @mention to notify a teammate [PERSON_NAME]" at bounding box center [453, 328] width 873 height 64
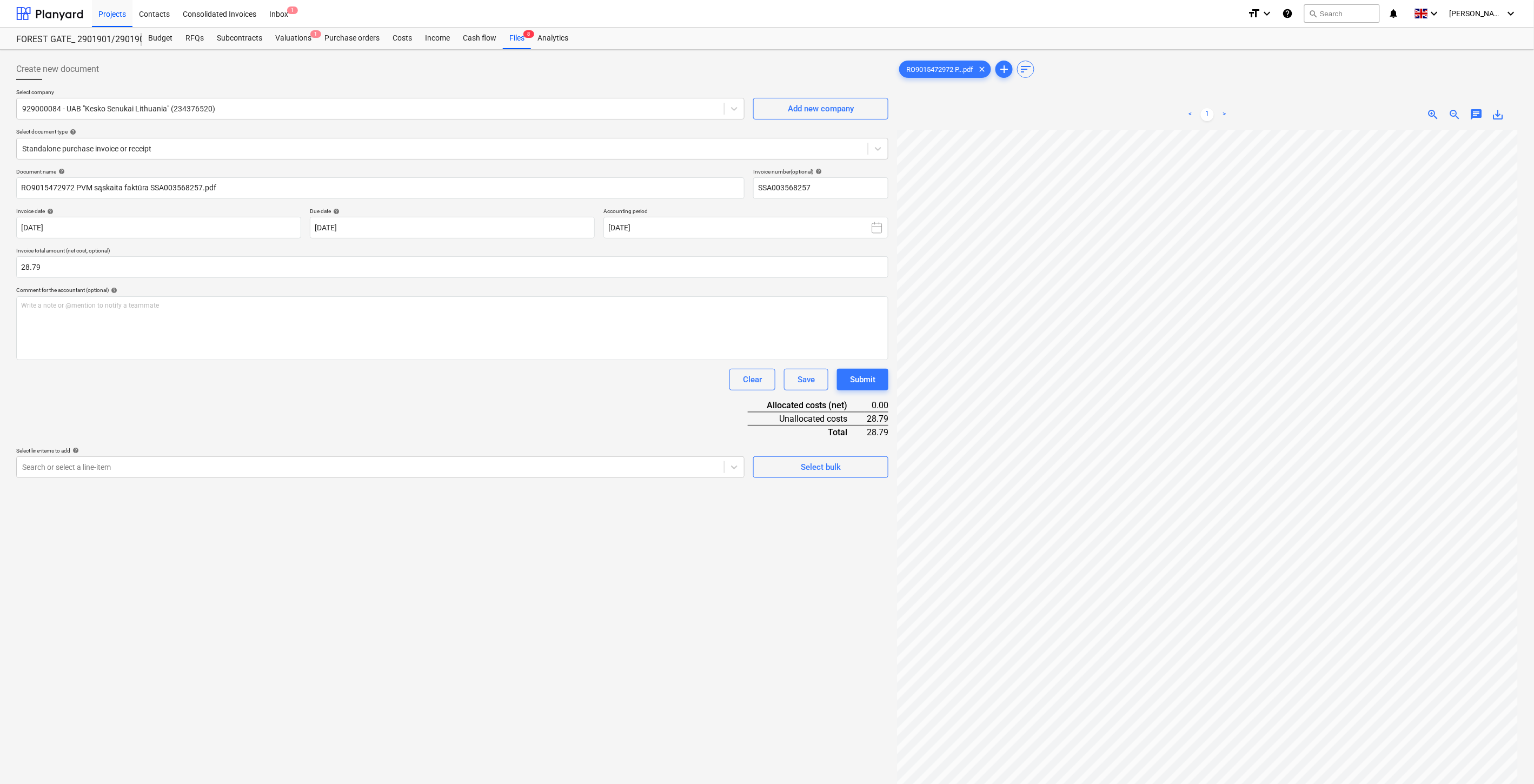
click at [142, 400] on div "Document name help RO9015472972 PVM sąskaita faktūra SSA003568257.pdf Invoice n…" at bounding box center [453, 322] width 873 height 310
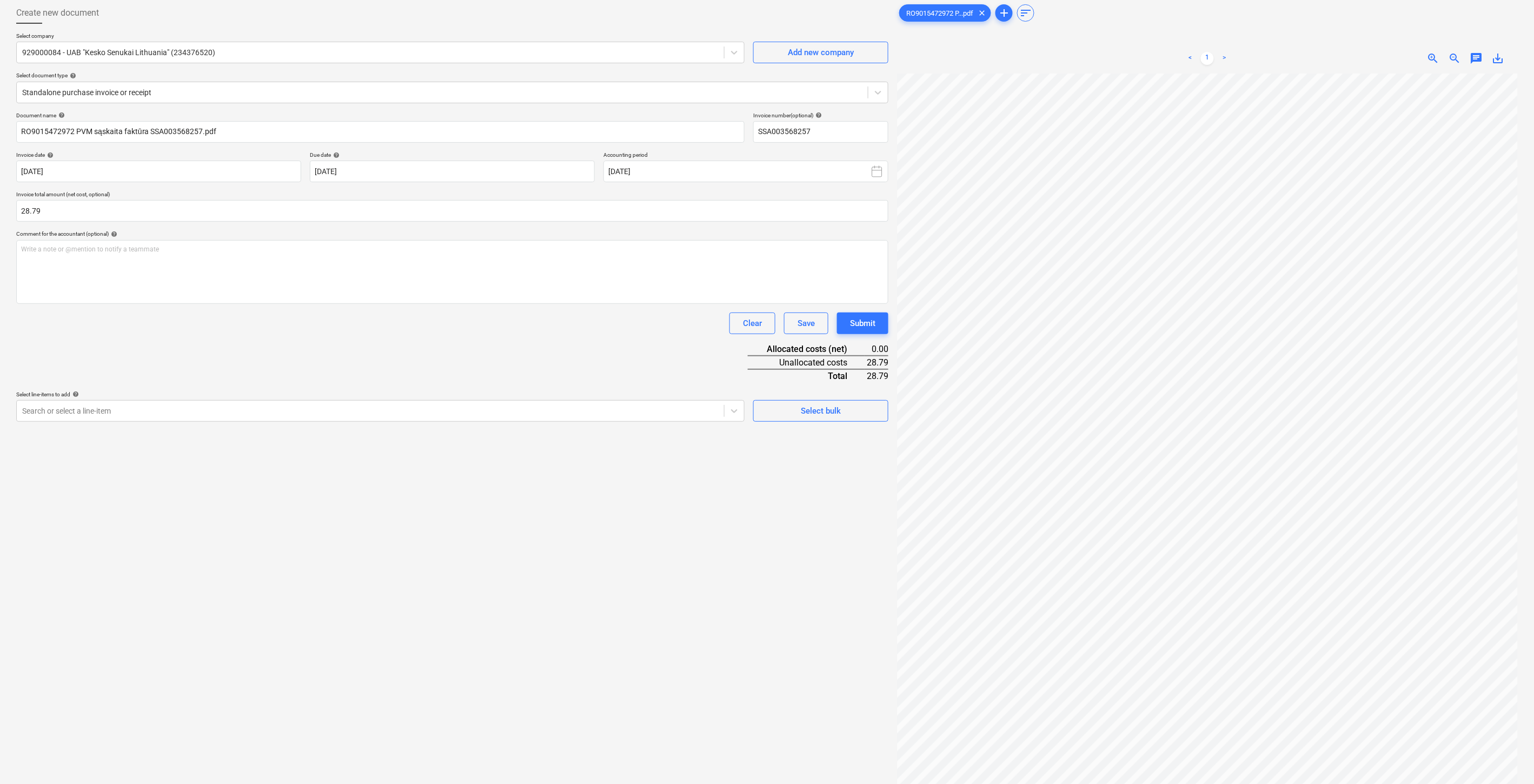
scroll to position [108, 0]
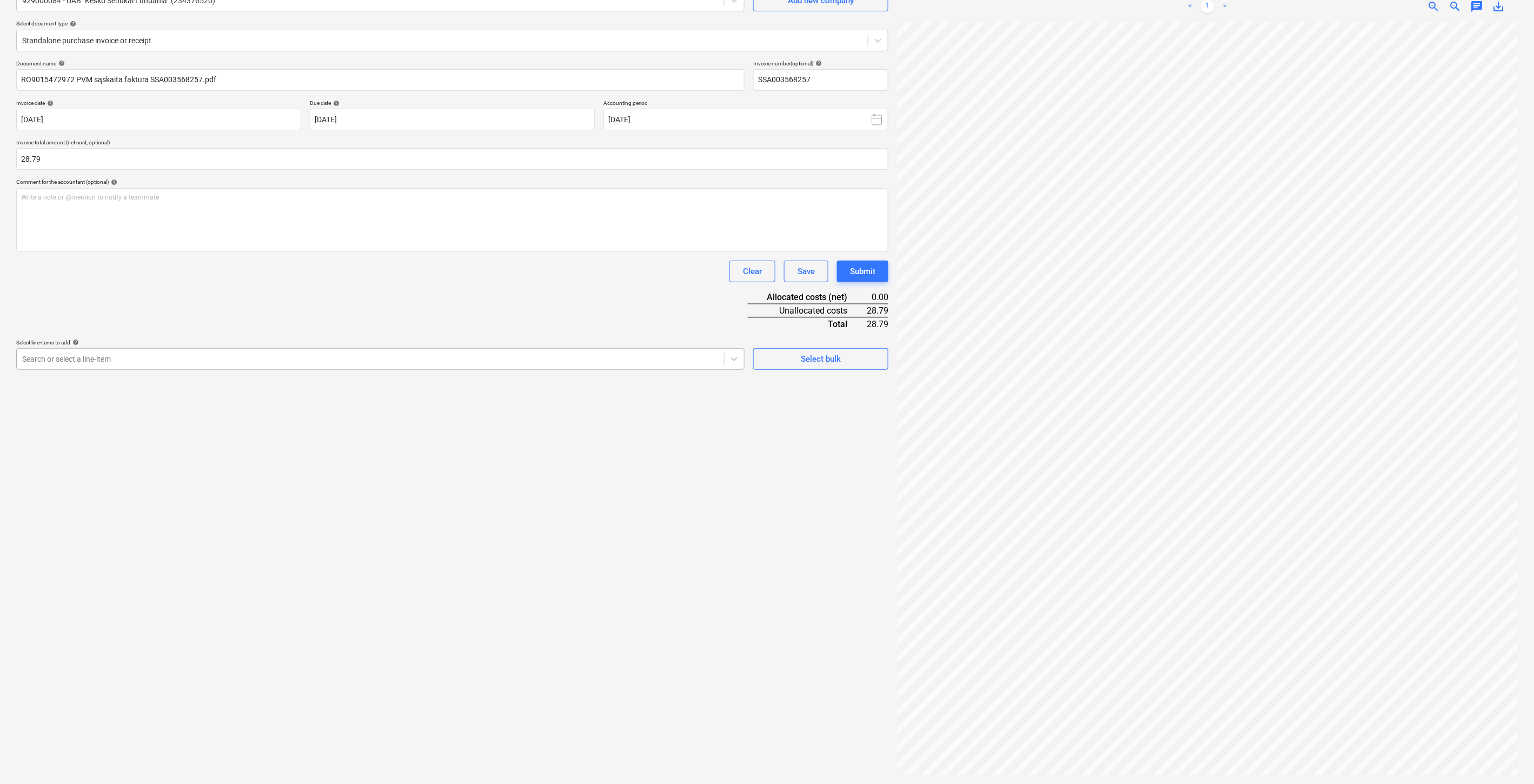
click at [442, 361] on div at bounding box center [370, 359] width 697 height 11
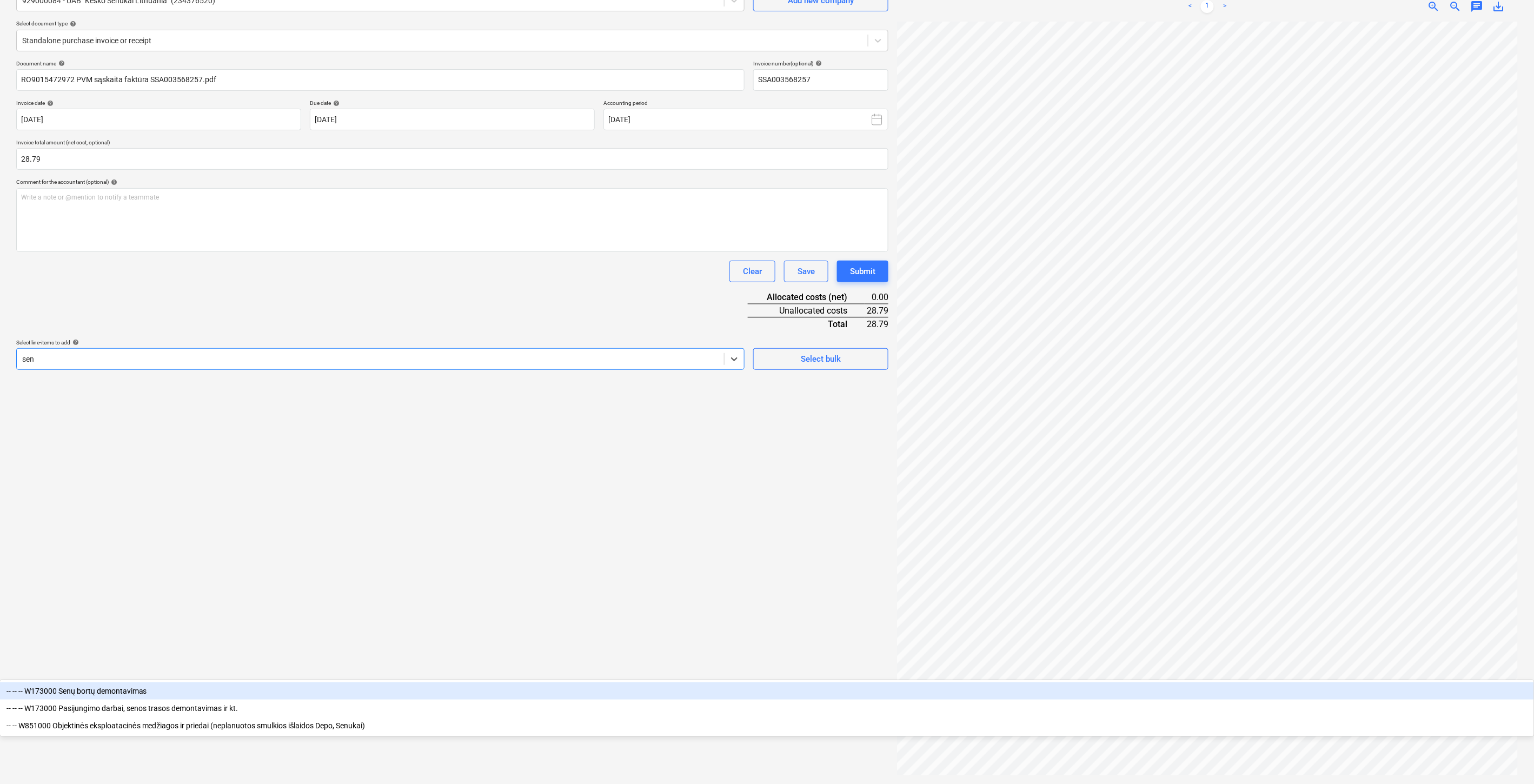
type input "senu"
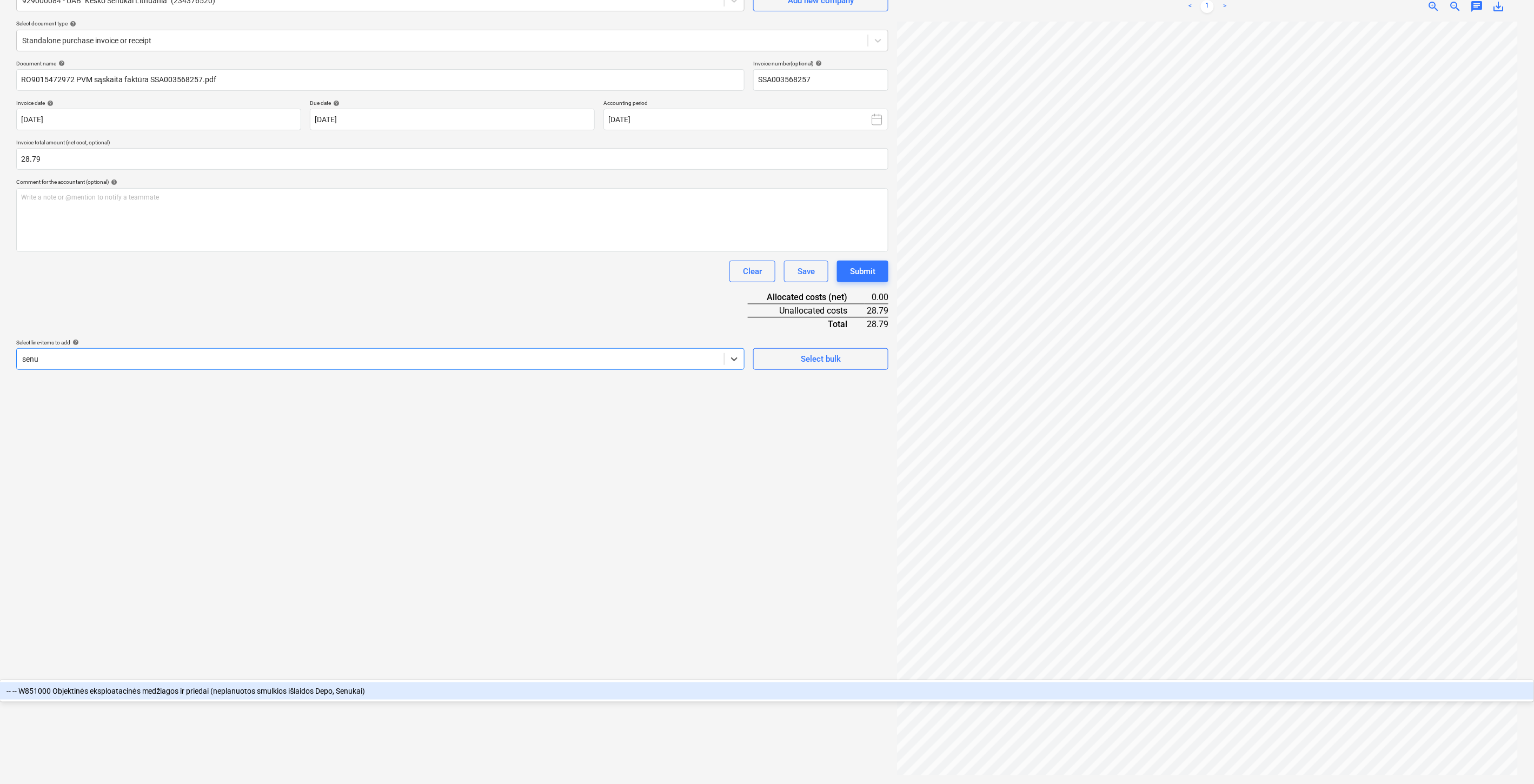
click at [408, 683] on div "-- -- W851000 Objektinės eksploatacinės medžiagos ir priedai (neplanuotos smulk…" at bounding box center [767, 691] width 1534 height 17
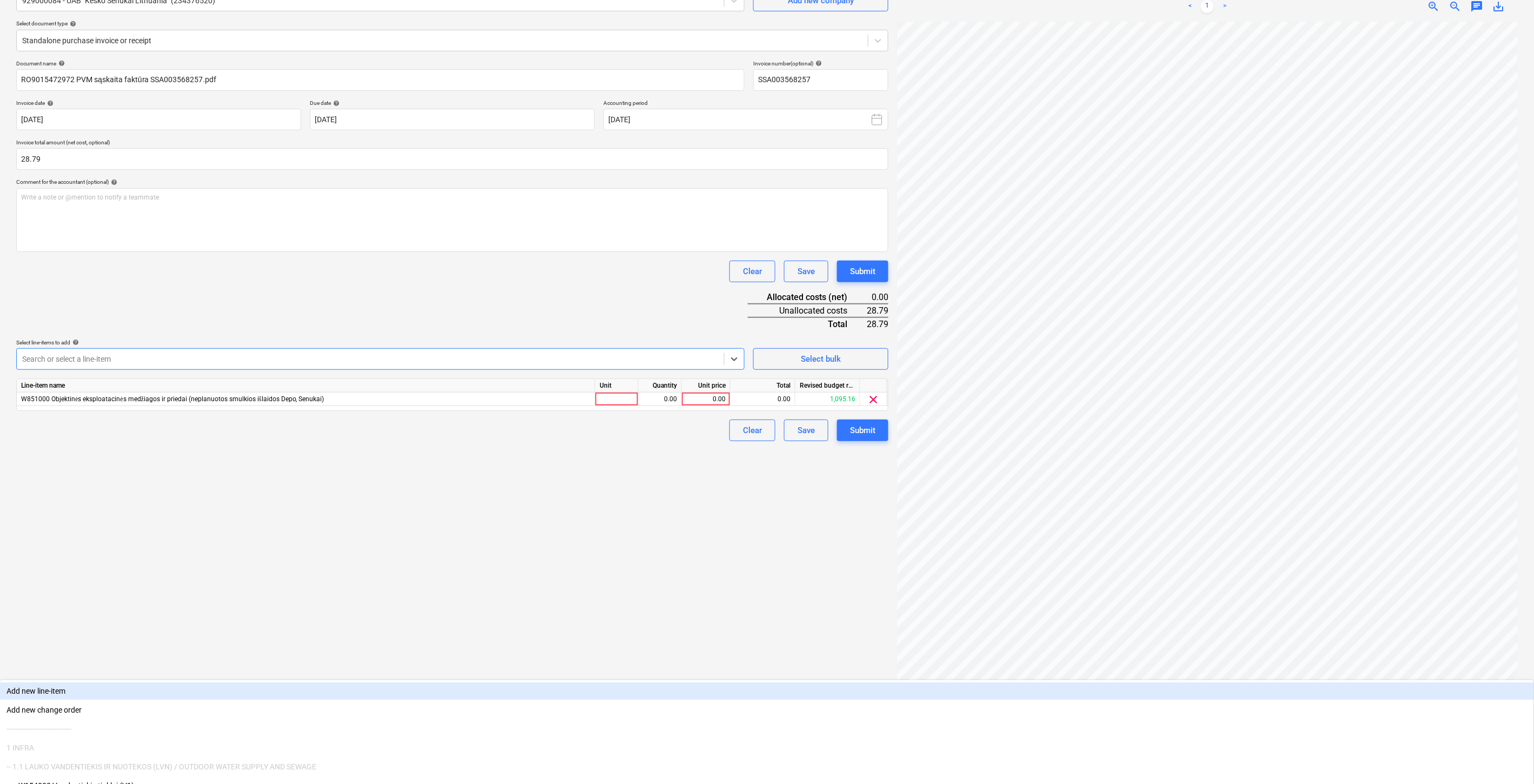
click at [473, 321] on div "Document name help RO9015472972 PVM sąskaita faktūra SSA003568257.pdf Invoice n…" at bounding box center [453, 250] width 873 height 381
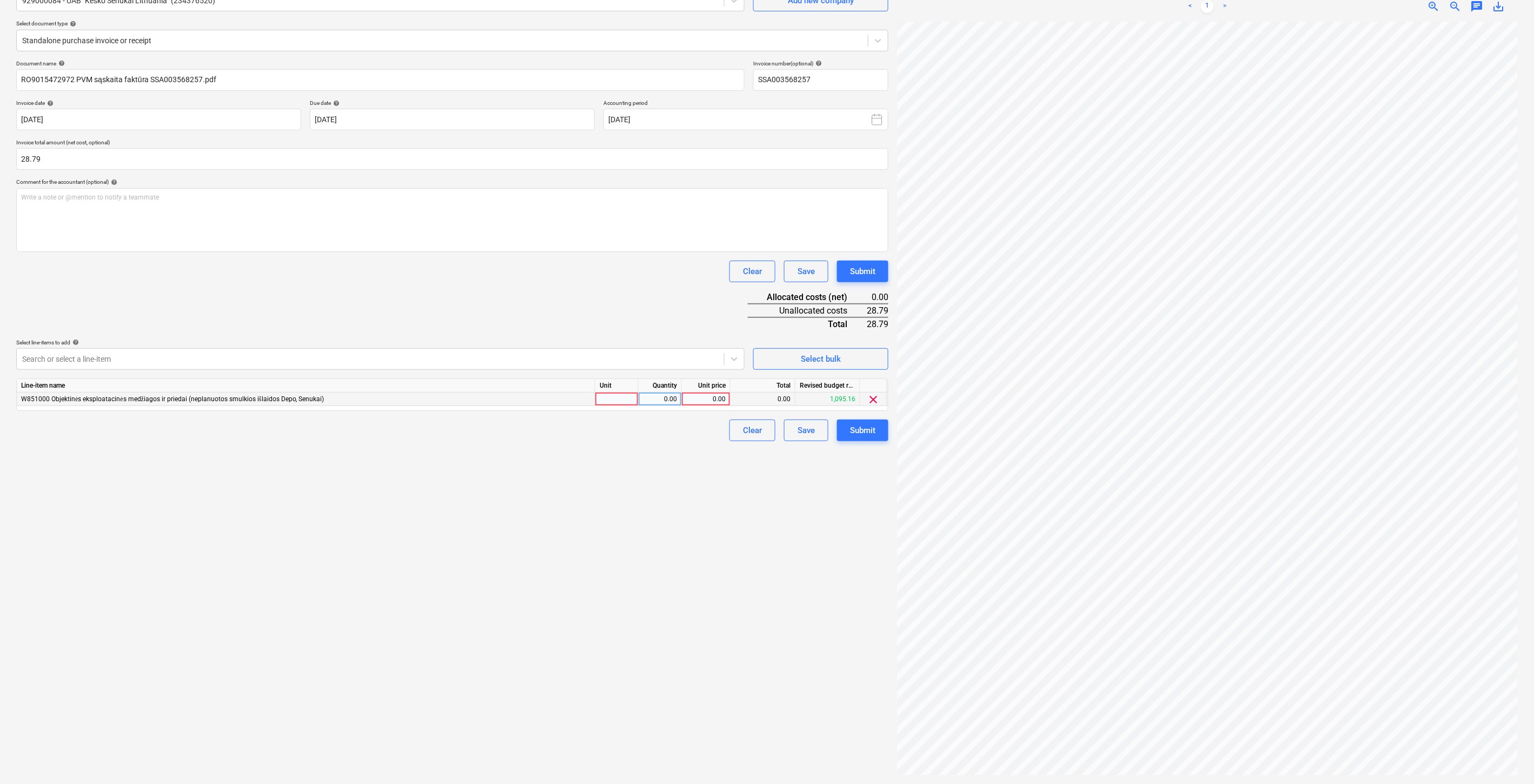
click at [610, 398] on div at bounding box center [617, 399] width 43 height 14
click at [654, 398] on div "0.00" at bounding box center [660, 399] width 34 height 14
click at [714, 402] on div "0.00" at bounding box center [706, 399] width 40 height 14
type input "28.79"
click at [686, 316] on div "Document name help RO9015472972 PVM sąskaita faktūra SSA003568257.pdf Invoice n…" at bounding box center [453, 250] width 873 height 381
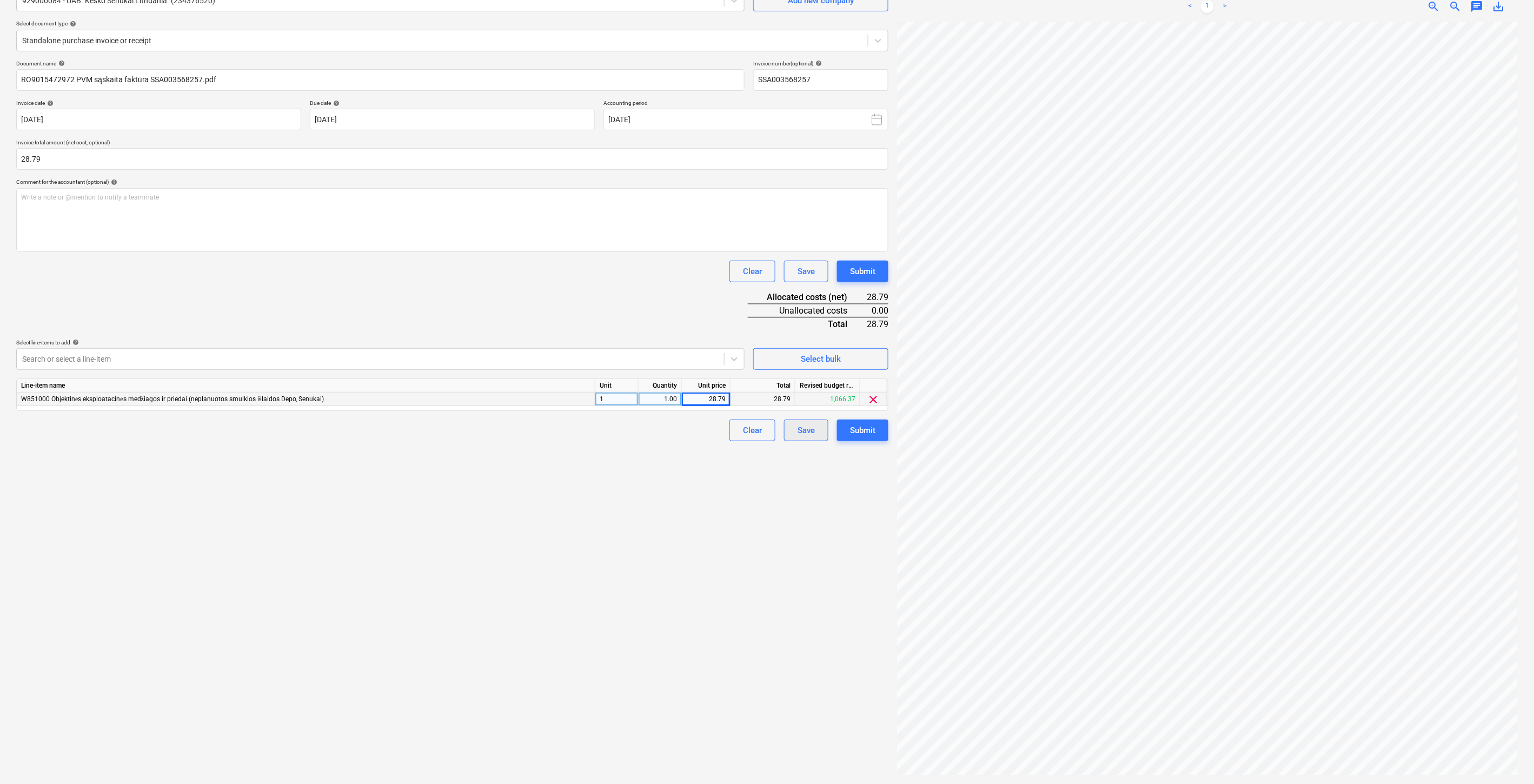
click at [799, 431] on div "Save" at bounding box center [806, 431] width 17 height 14
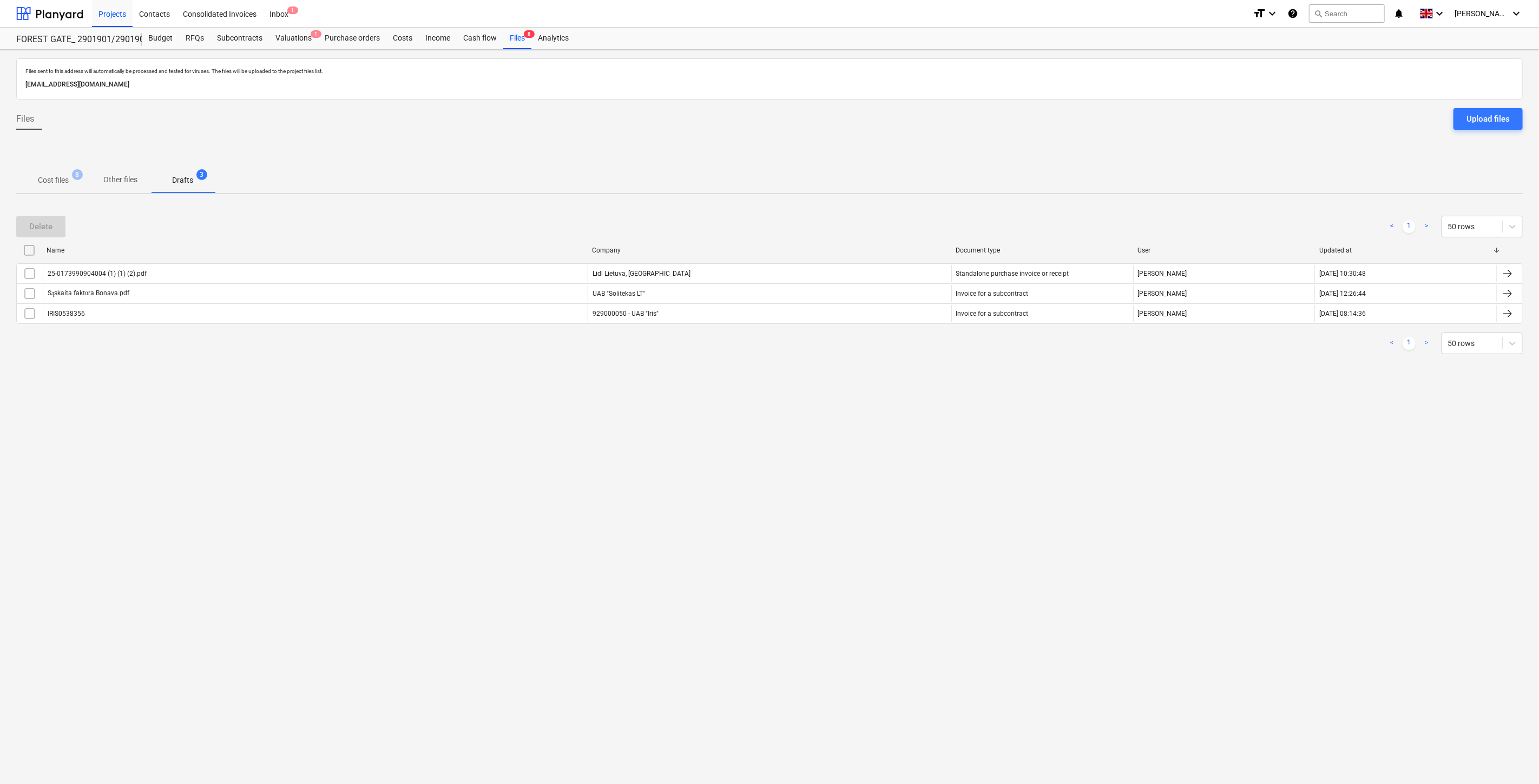
drag, startPoint x: 756, startPoint y: 487, endPoint x: 773, endPoint y: 468, distance: 25.5
click at [757, 487] on div "Files sent to this address will automatically be processed and tested for virus…" at bounding box center [769, 416] width 1539 height 734
click at [773, 468] on div "Files sent to this address will automatically be processed and tested for virus…" at bounding box center [769, 416] width 1539 height 734
click at [51, 187] on span "Cost files 8" at bounding box center [53, 181] width 74 height 20
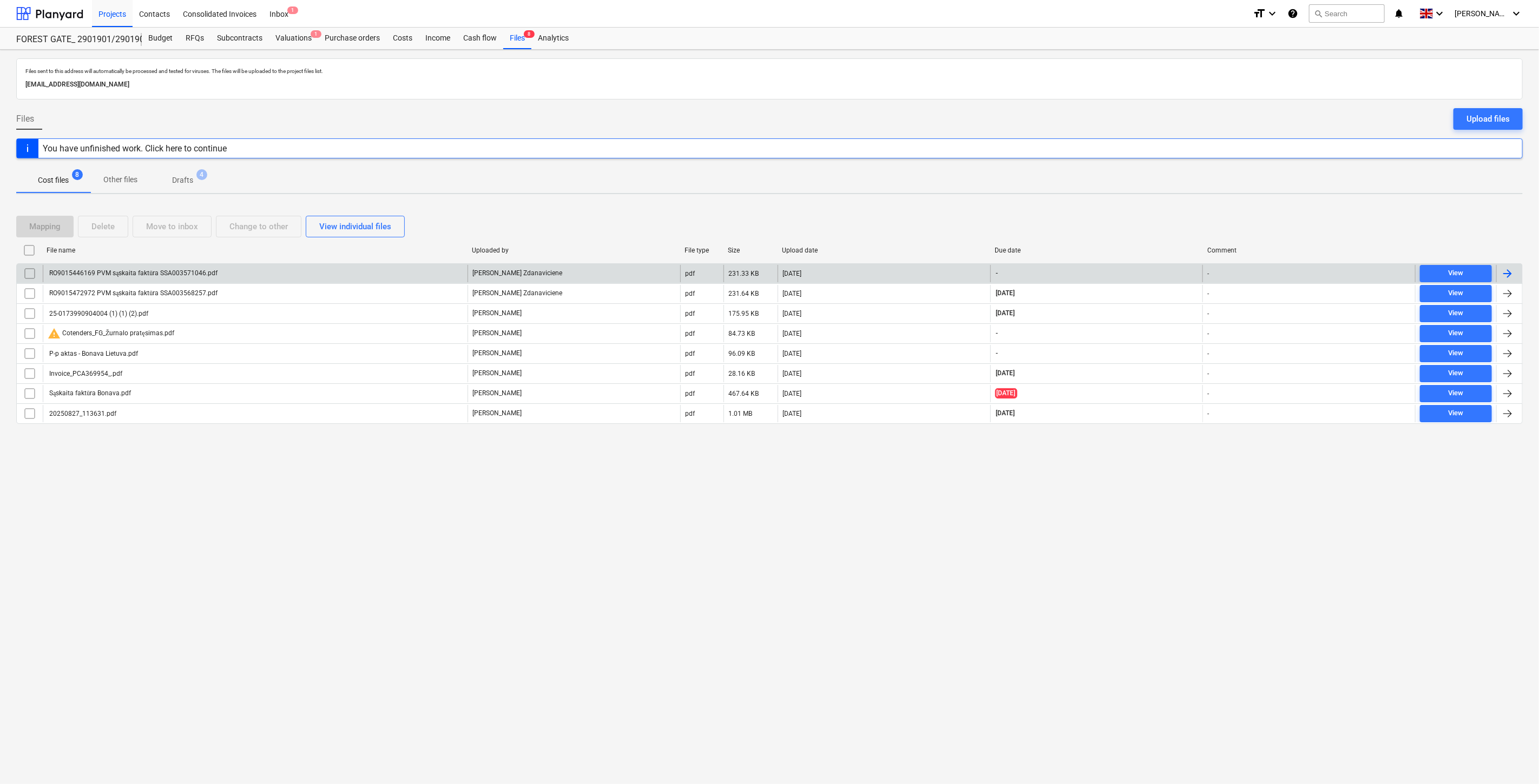
click at [900, 268] on div "[DATE]" at bounding box center [883, 273] width 212 height 17
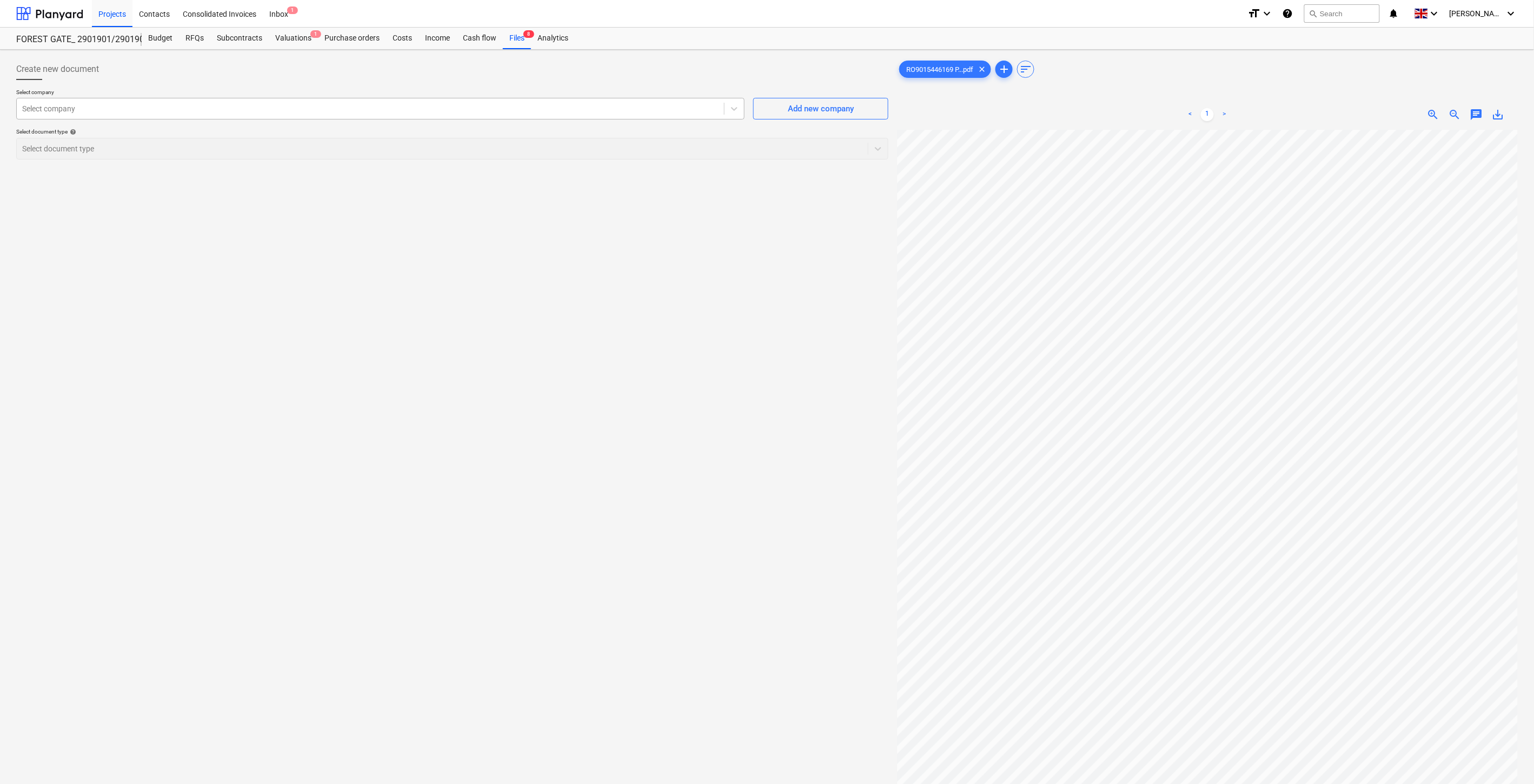
click at [501, 113] on div at bounding box center [370, 108] width 697 height 11
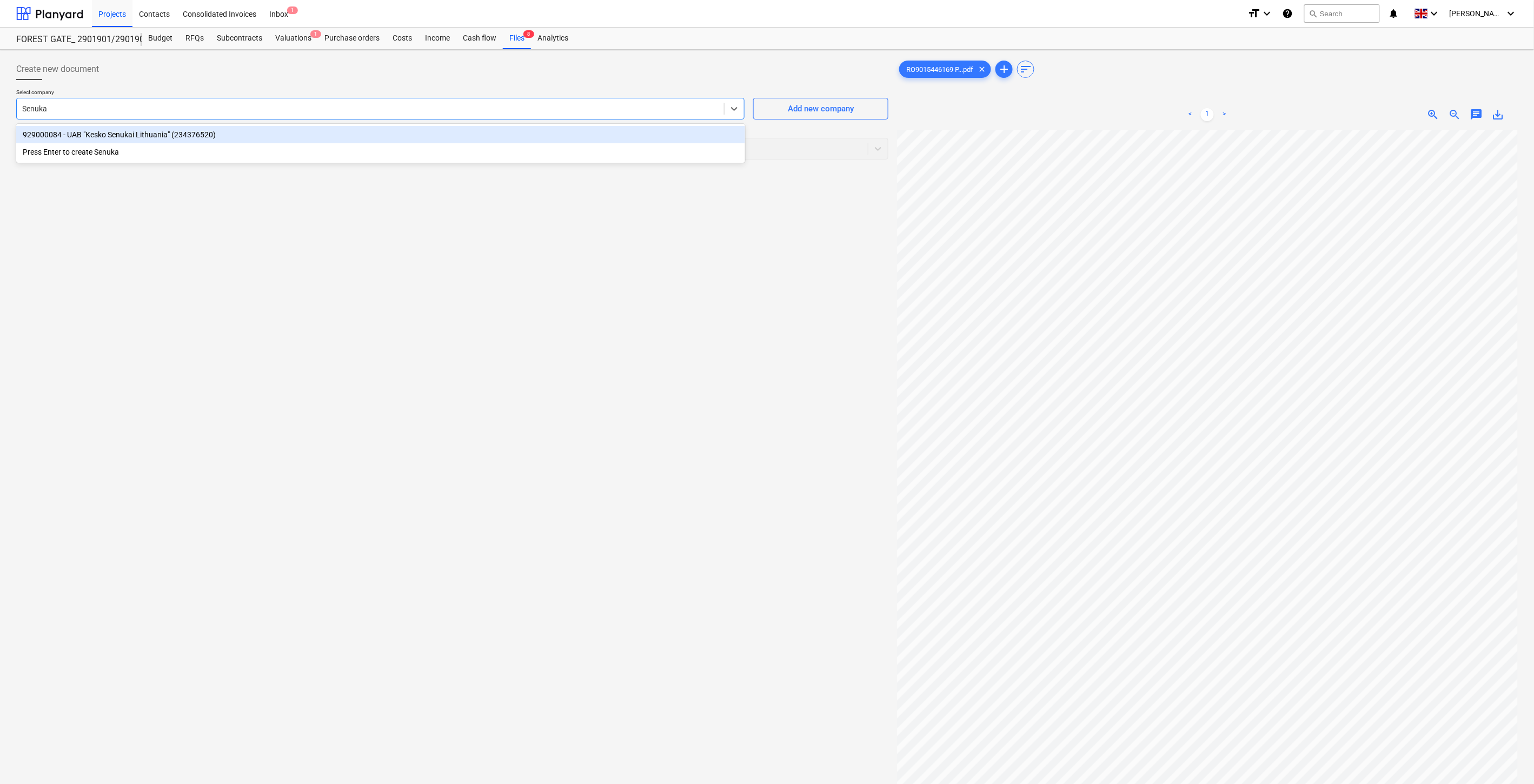
type input "Senukai"
click at [314, 137] on div "929000084 - UAB "Kesko Senukai Lithuania" (234376520)" at bounding box center [380, 134] width 729 height 17
click at [245, 153] on div at bounding box center [443, 149] width 840 height 11
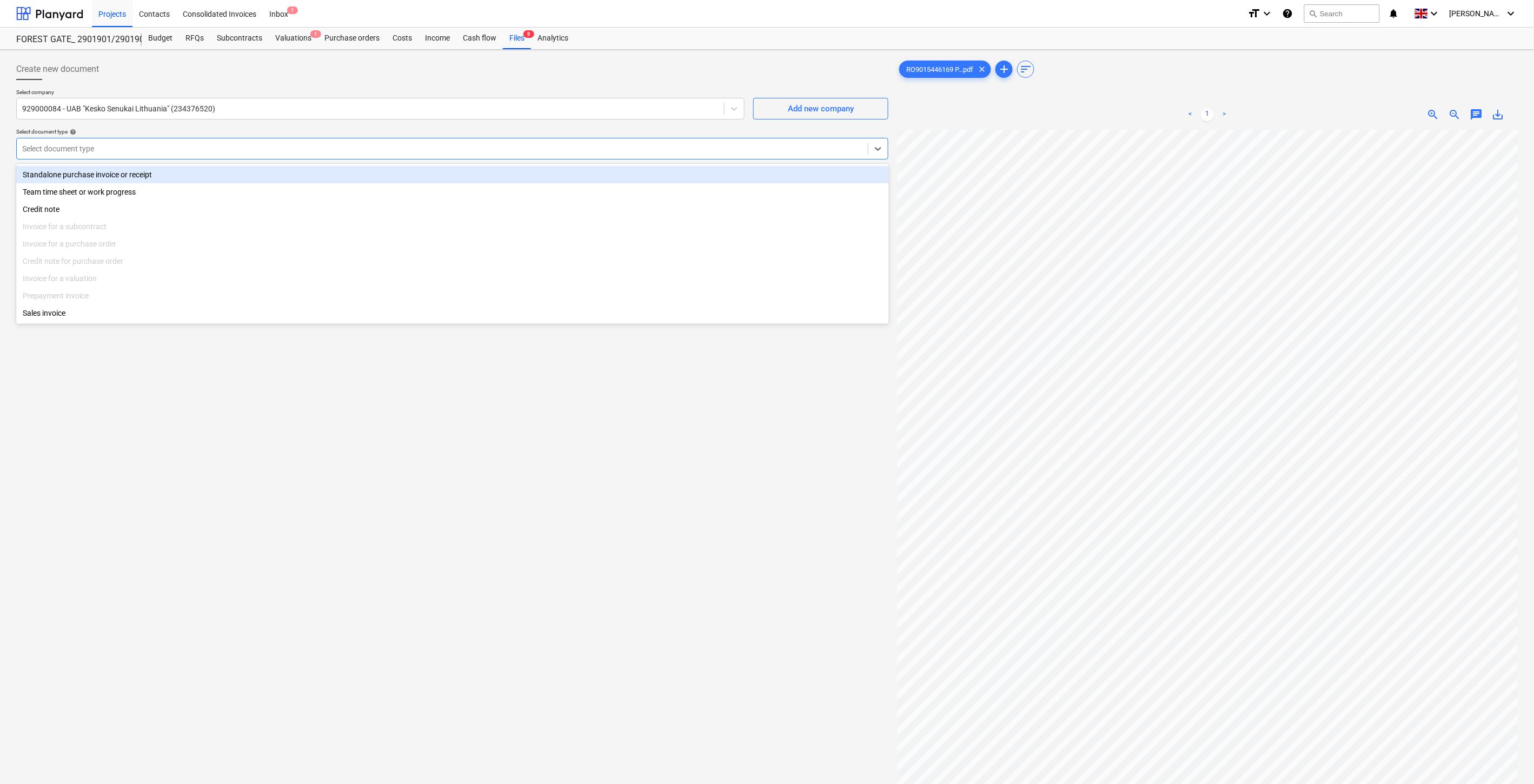
click at [213, 169] on div "Standalone purchase invoice or receipt" at bounding box center [453, 174] width 873 height 17
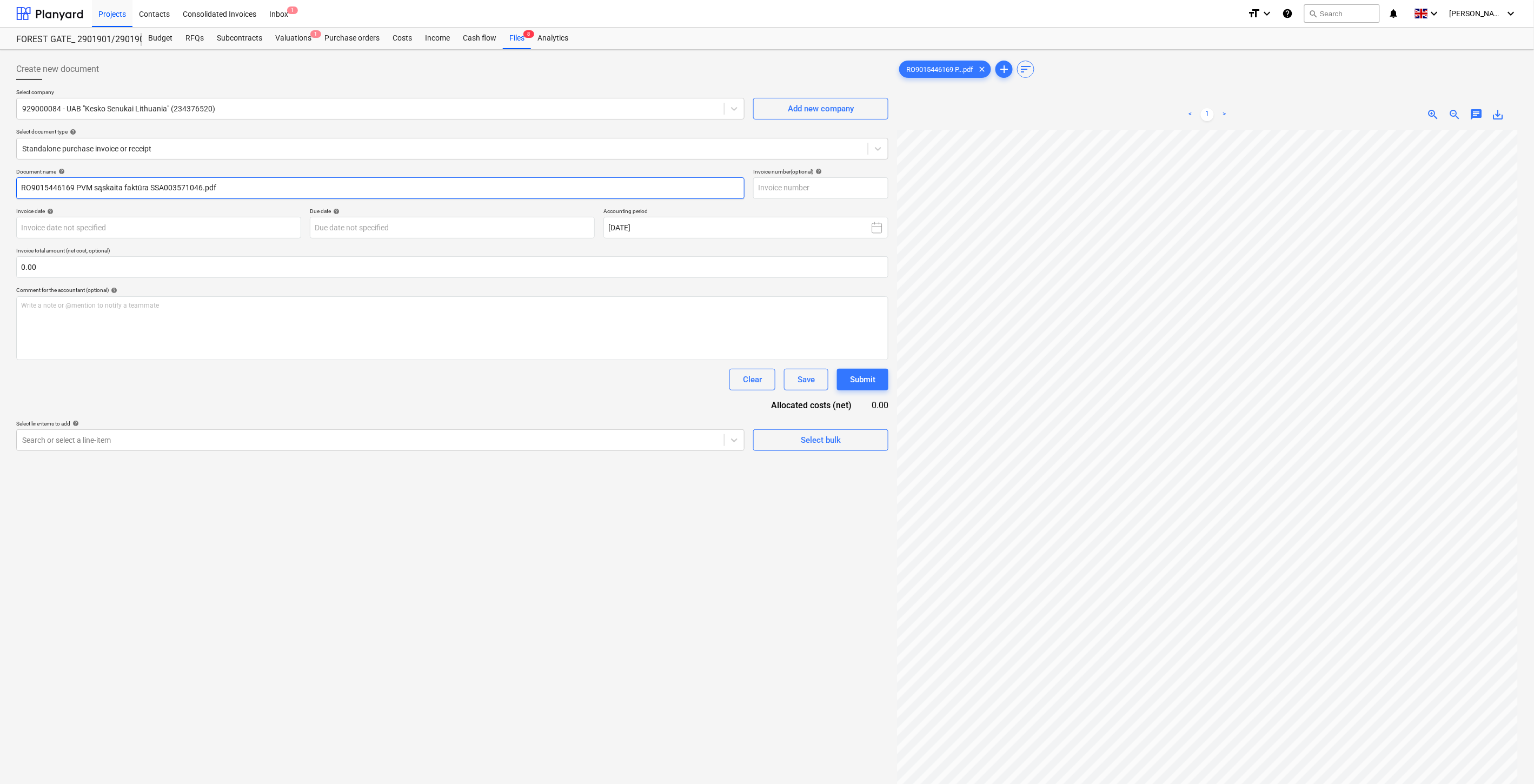
drag, startPoint x: 201, startPoint y: 185, endPoint x: 150, endPoint y: 187, distance: 51.0
click at [150, 187] on input "RO9015446169 PVM sąskaita faktūra SSA003571046.pdf" at bounding box center [380, 188] width 728 height 22
click at [795, 193] on input "text" at bounding box center [821, 188] width 136 height 22
paste input "SSA003571046"
type input "SSA003571046"
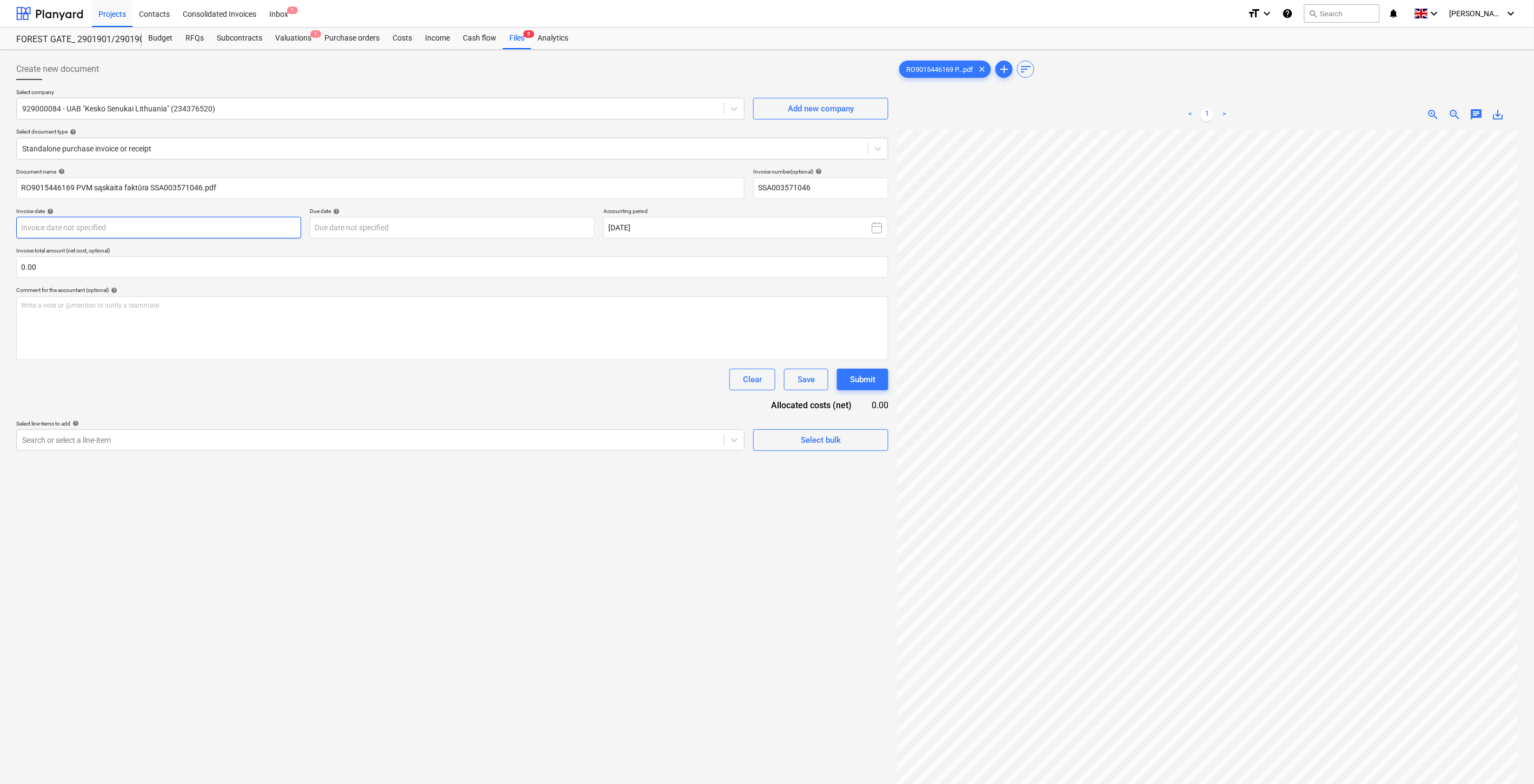
click at [234, 229] on body "Projects Contacts Consolidated Invoices Inbox 1 format_size keyboard_arrow_down…" at bounding box center [767, 392] width 1534 height 784
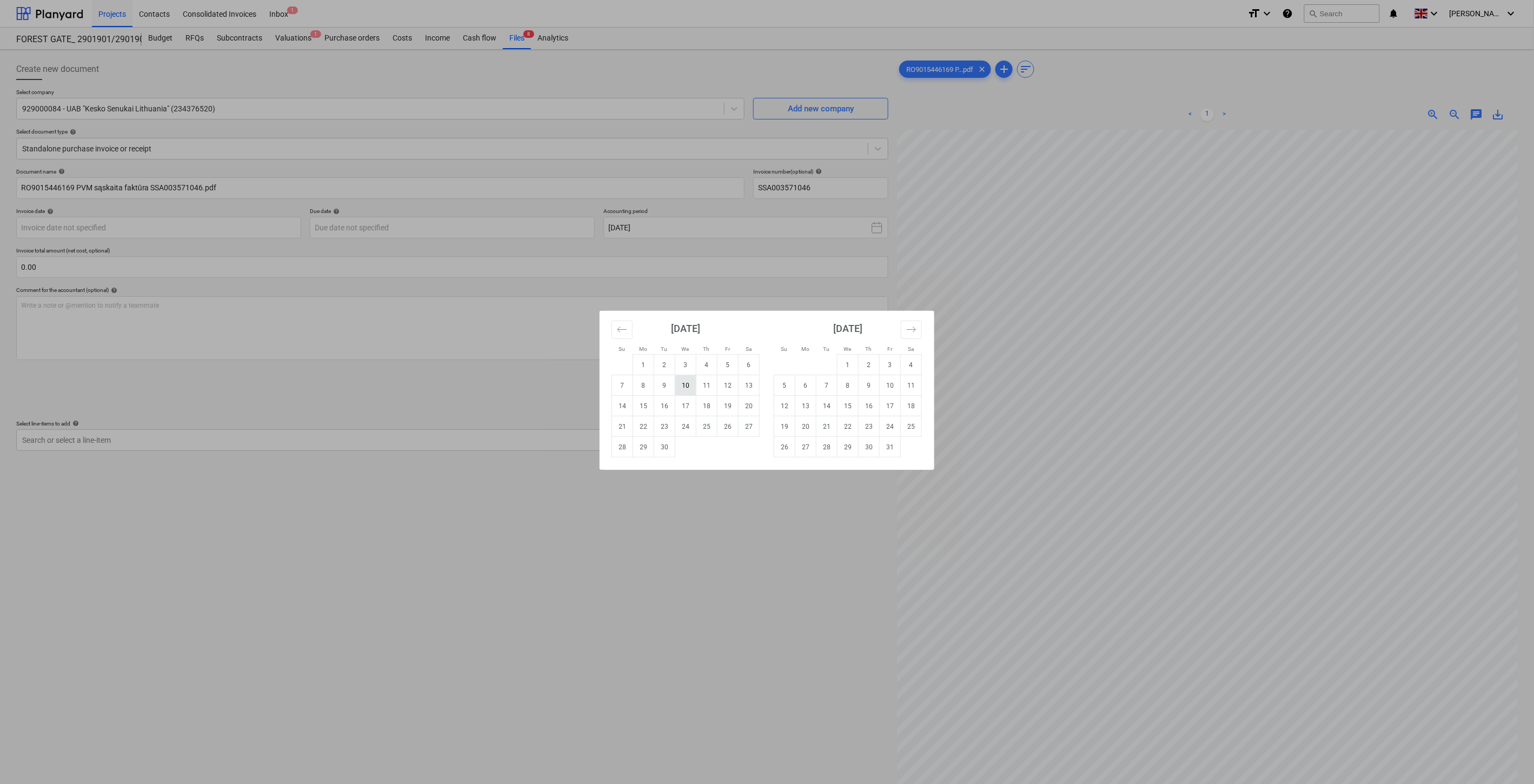
click at [686, 387] on td "10" at bounding box center [686, 385] width 21 height 21
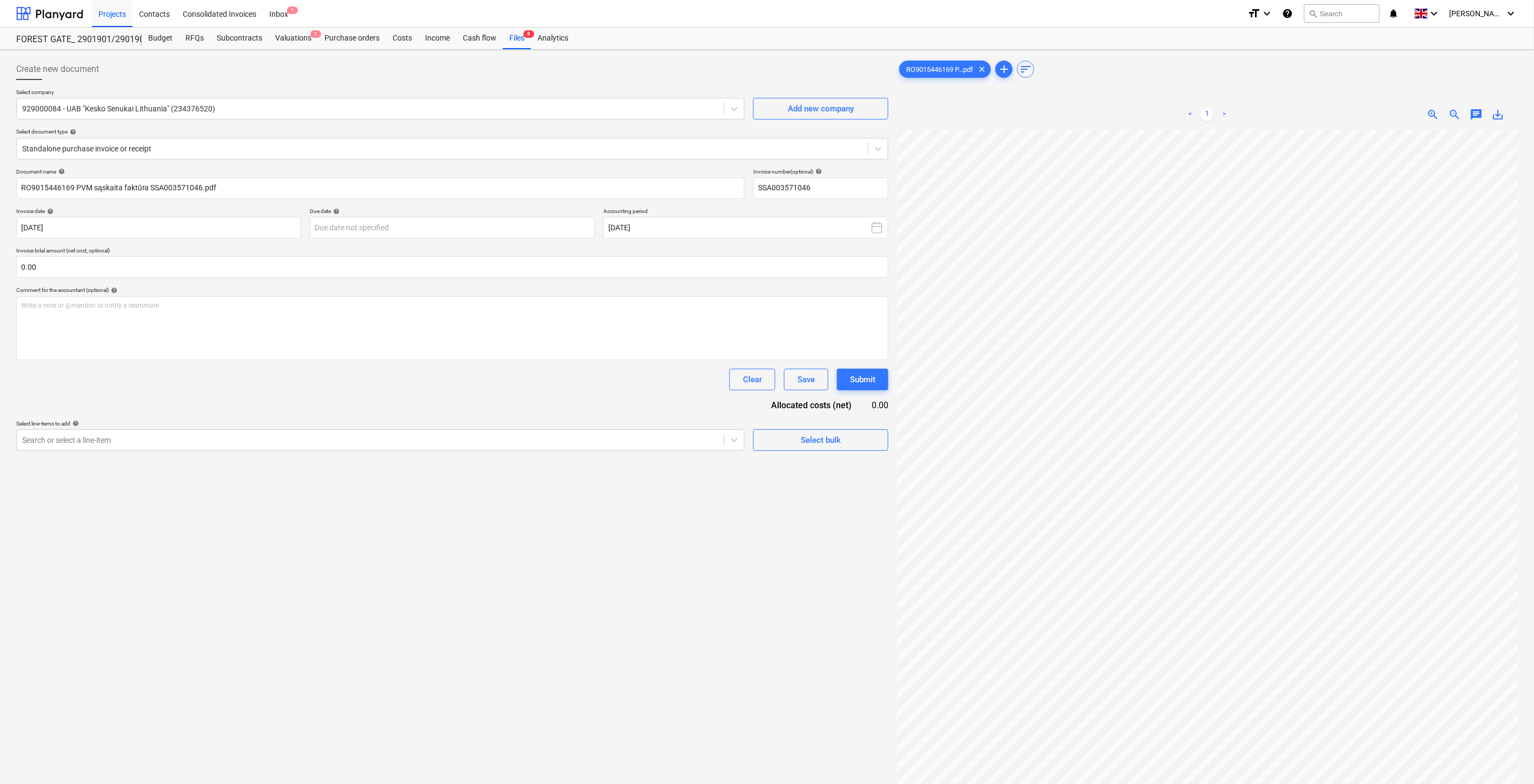
type input "[DATE]"
click at [438, 229] on body "Projects Contacts Consolidated Invoices Inbox 1 format_size keyboard_arrow_down…" at bounding box center [767, 392] width 1534 height 784
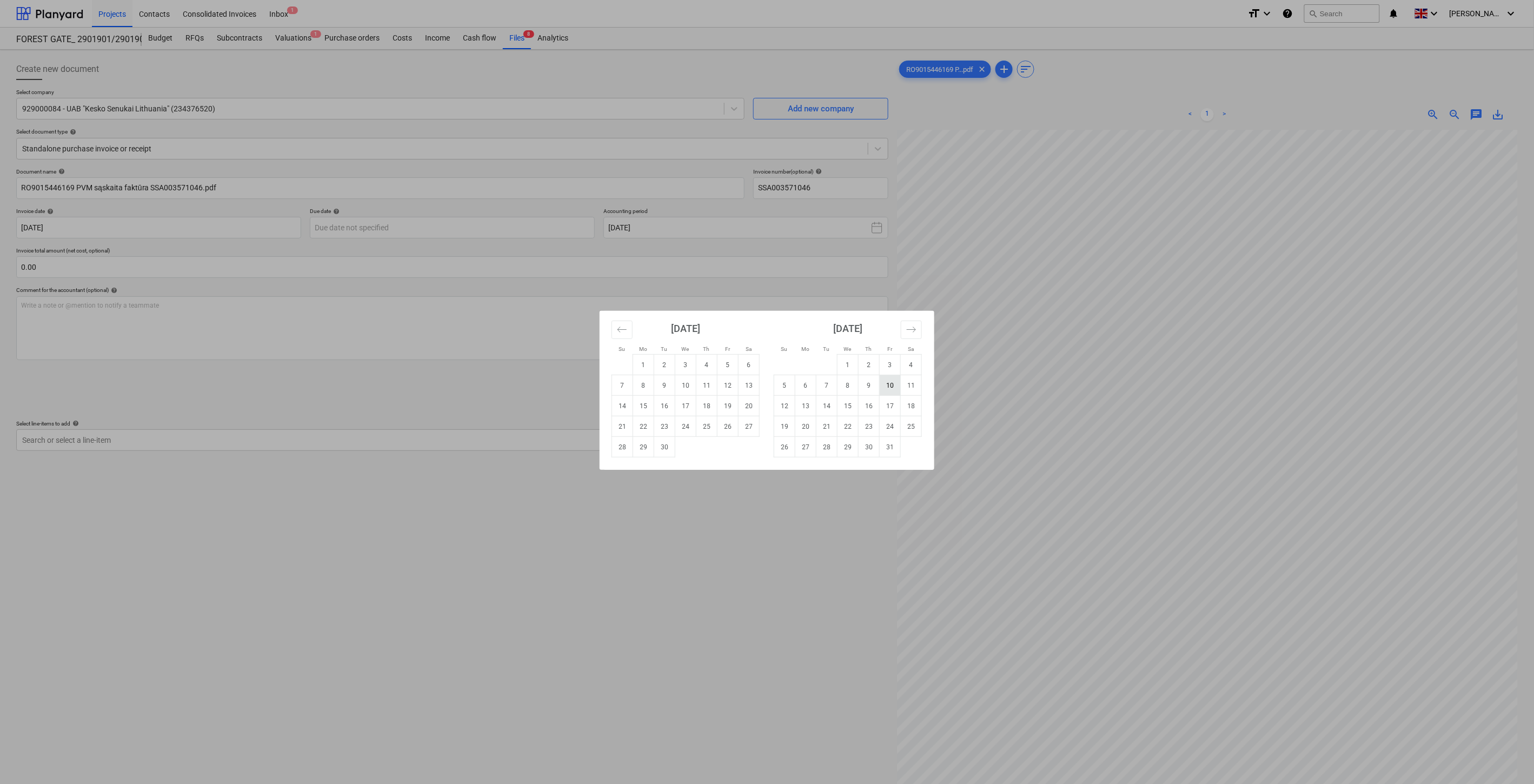
click at [893, 383] on td "10" at bounding box center [890, 385] width 21 height 21
type input "[DATE]"
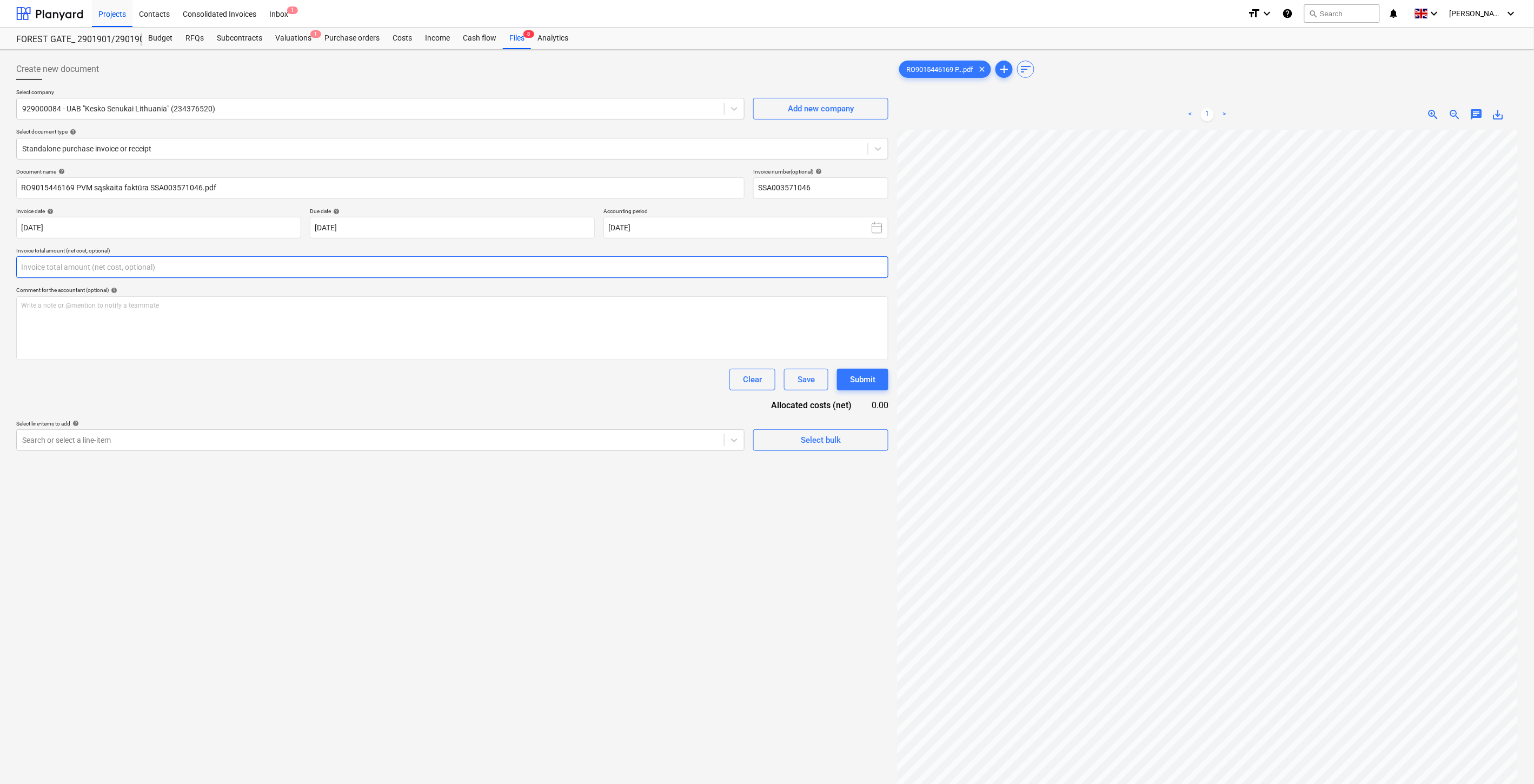
click at [360, 269] on input "text" at bounding box center [453, 267] width 873 height 22
type input "1,619.95"
click at [347, 469] on div at bounding box center [370, 467] width 697 height 11
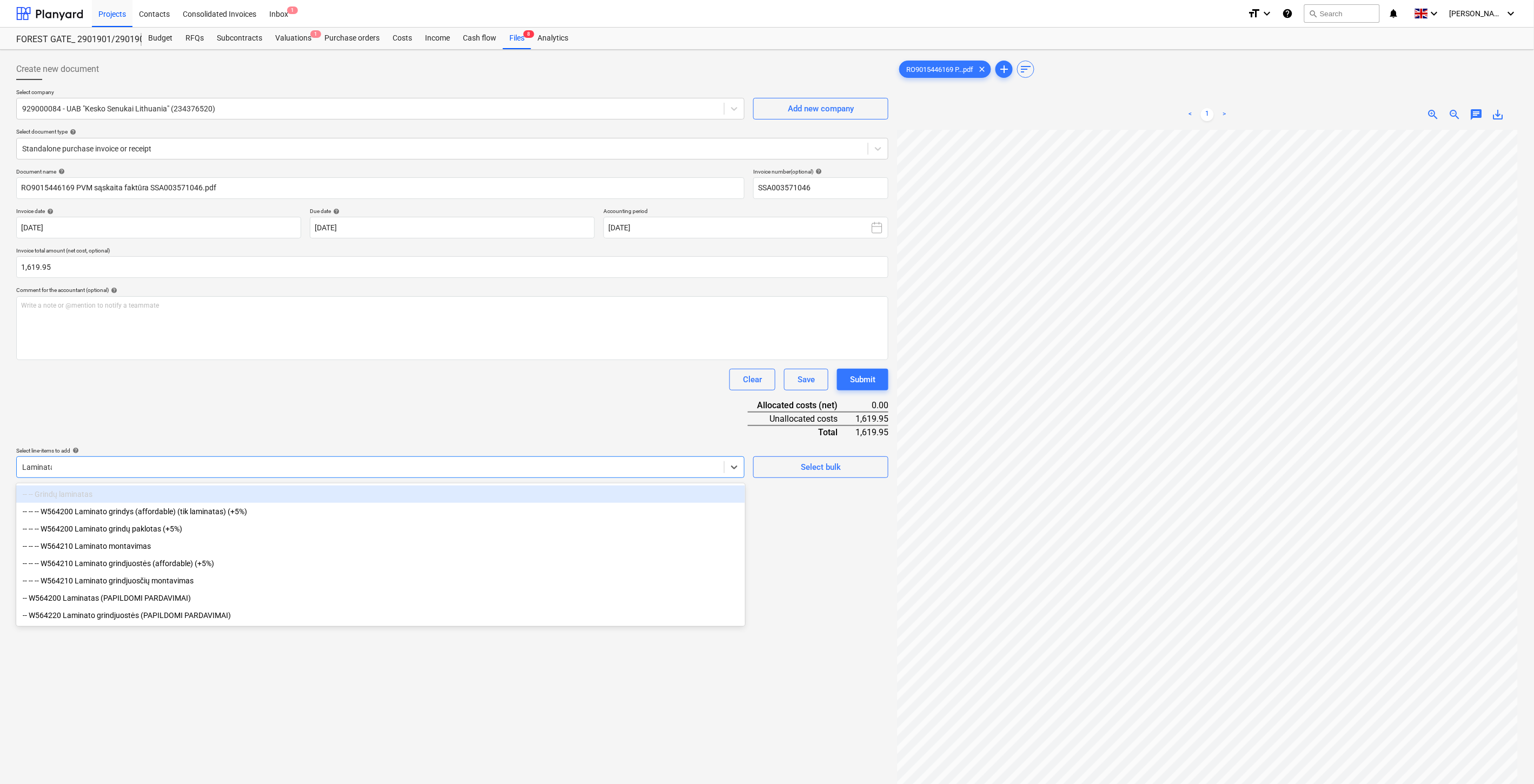
type input "Laminatas"
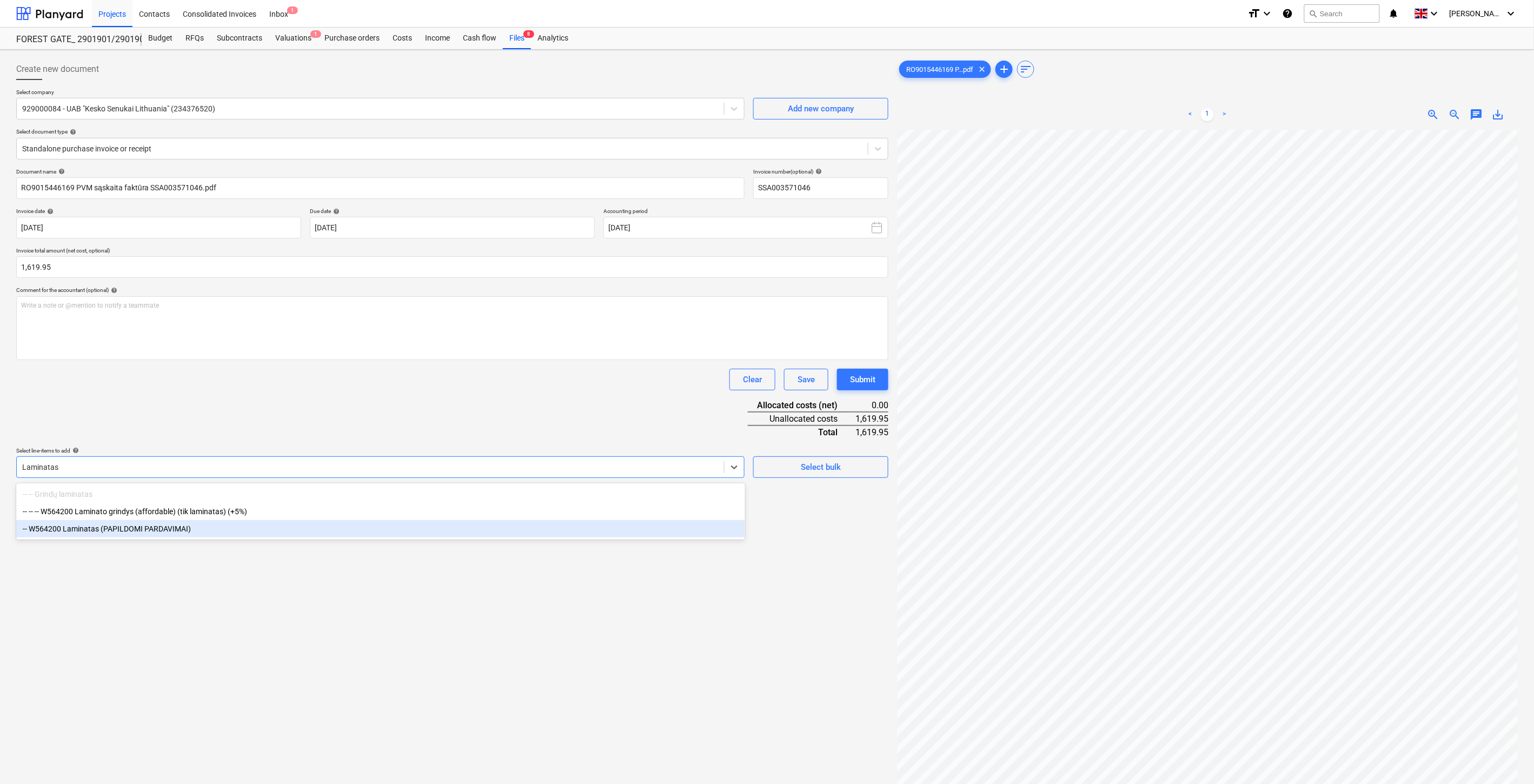
click at [256, 533] on div "-- W564200 Laminatas (PAPILDOMI PARDAVIMAI)" at bounding box center [380, 528] width 729 height 17
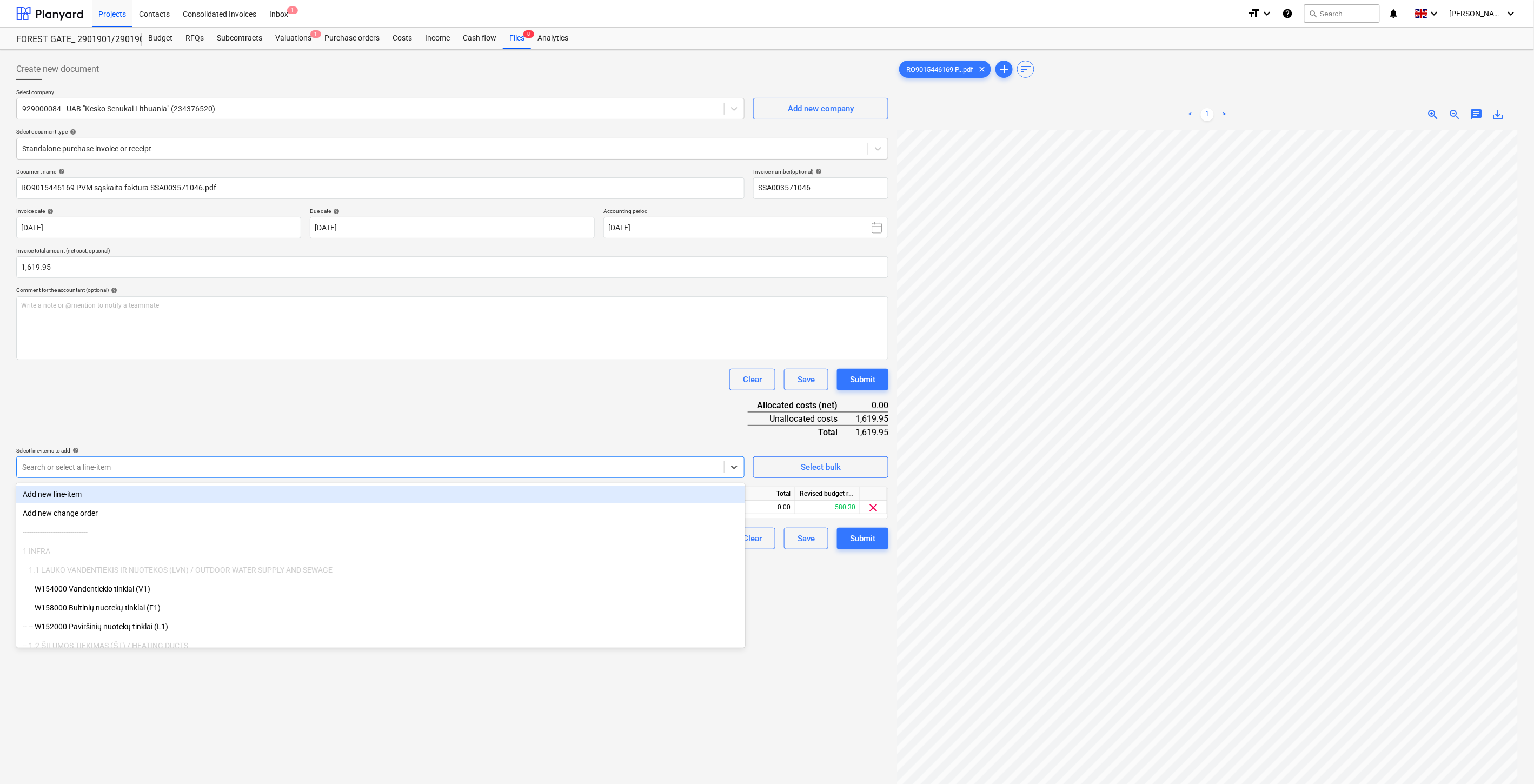
click at [407, 415] on div "Document name help RO9015446169 PVM sąskaita faktūra SSA003571046.pdf Invoice n…" at bounding box center [453, 359] width 873 height 381
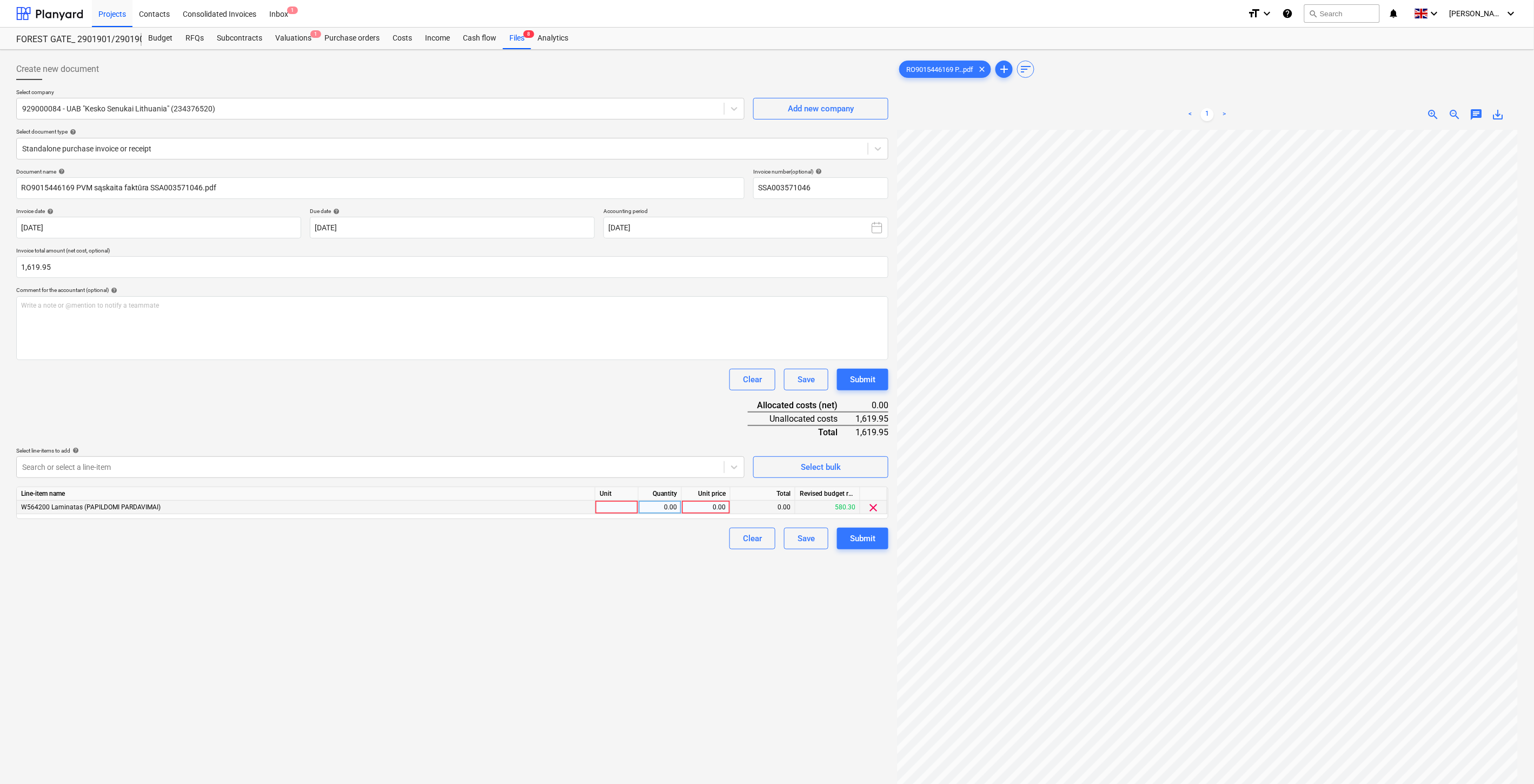
click at [617, 511] on div at bounding box center [617, 507] width 43 height 14
type input "1"
click at [662, 503] on div "0.00" at bounding box center [660, 507] width 34 height 14
click at [700, 508] on div "0.00" at bounding box center [706, 507] width 40 height 14
type input "1619.95"
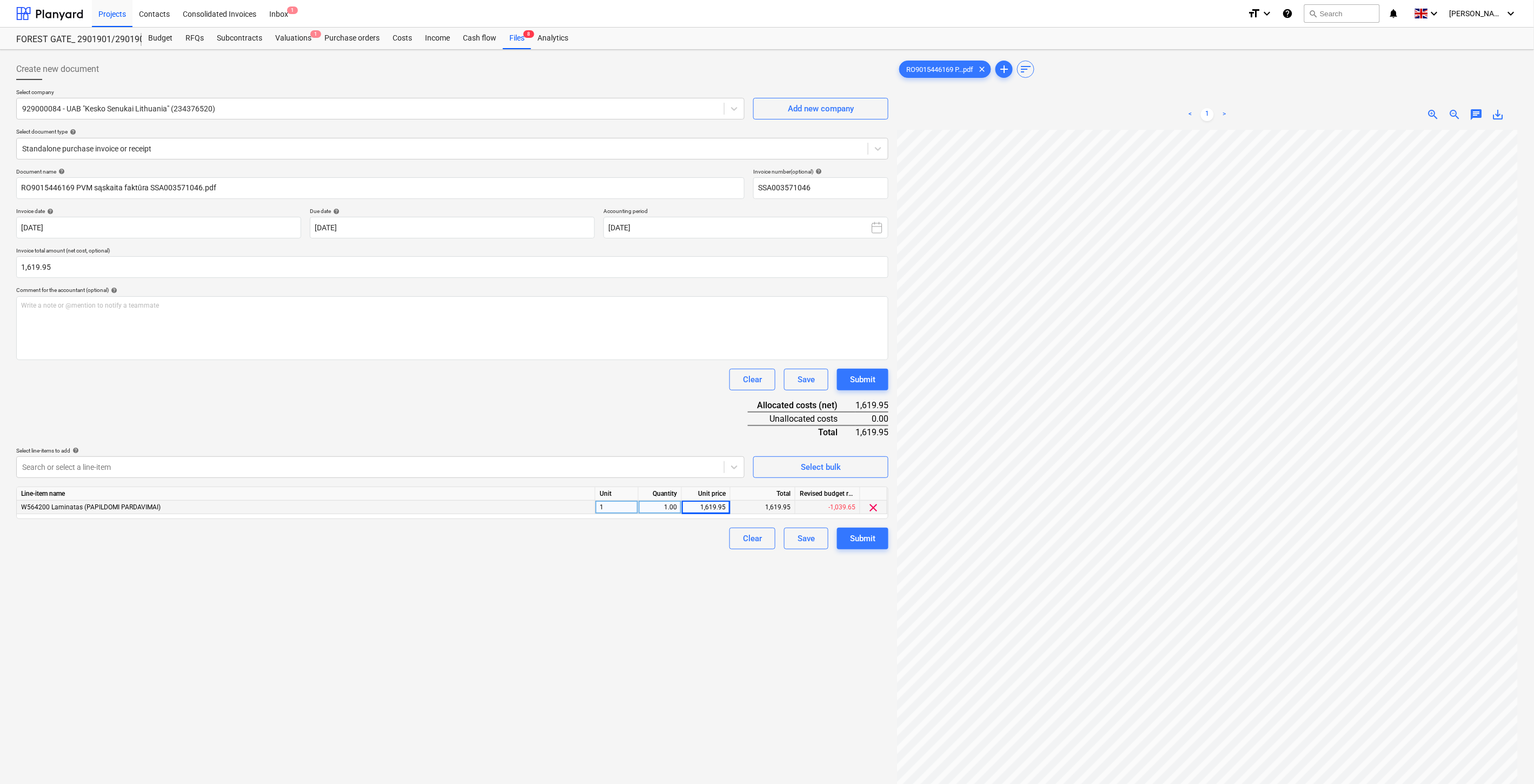
click at [695, 415] on div "Document name help RO9015446169 PVM sąskaita faktūra SSA003571046.pdf Invoice n…" at bounding box center [453, 359] width 873 height 381
click at [808, 542] on div "Save" at bounding box center [806, 539] width 17 height 14
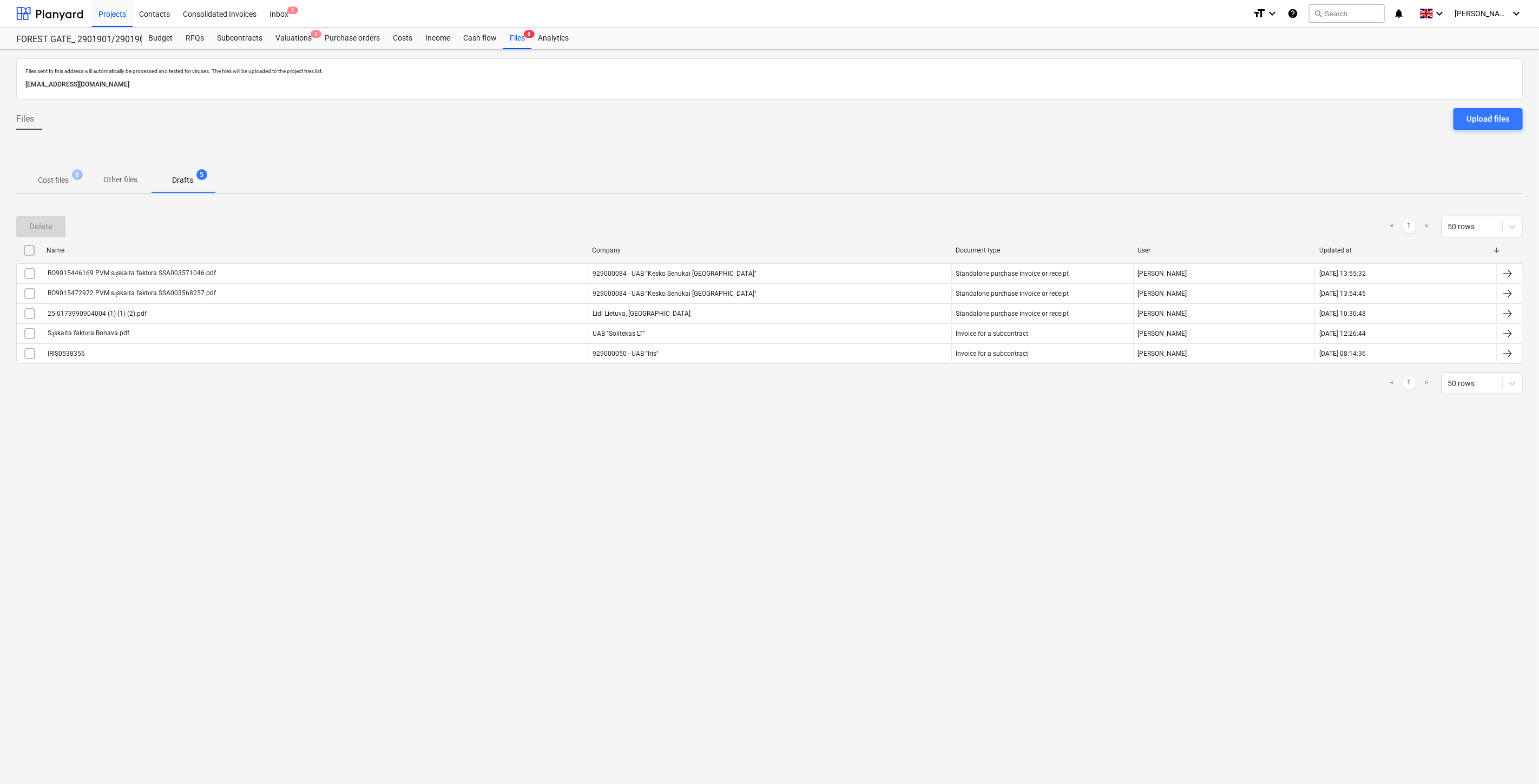
click at [56, 181] on p "Cost files" at bounding box center [53, 180] width 31 height 12
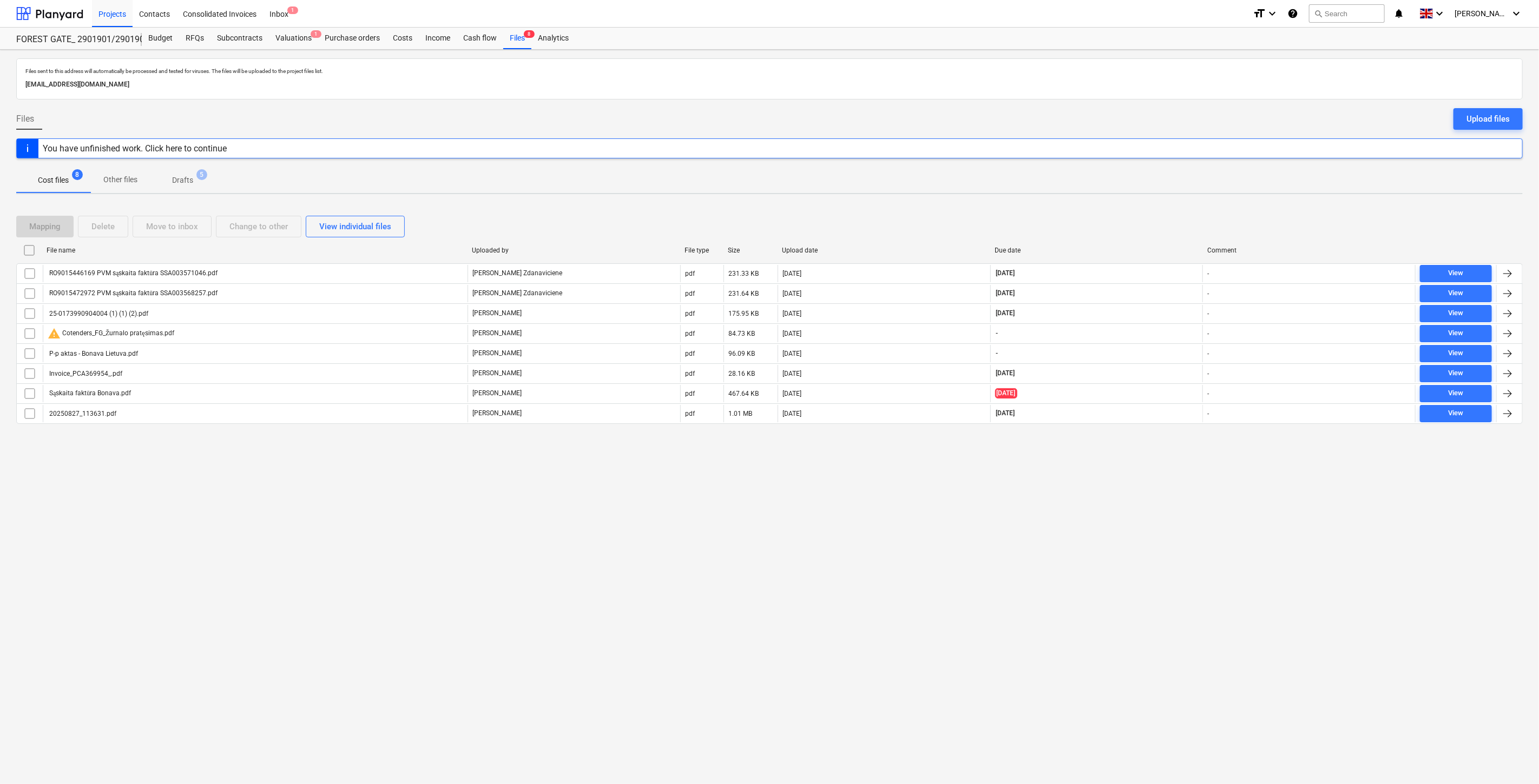
click at [1125, 472] on div "Files sent to this address will automatically be processed and tested for virus…" at bounding box center [769, 416] width 1539 height 734
click at [1139, 462] on div "Files sent to this address will automatically be processed and tested for virus…" at bounding box center [769, 416] width 1539 height 734
click at [1088, 513] on div "Files sent to this address will automatically be processed and tested for virus…" at bounding box center [769, 416] width 1539 height 734
click at [1112, 496] on div "Files sent to this address will automatically be processed and tested for virus…" at bounding box center [769, 416] width 1539 height 734
click at [1121, 491] on div "Files sent to this address will automatically be processed and tested for virus…" at bounding box center [769, 416] width 1539 height 734
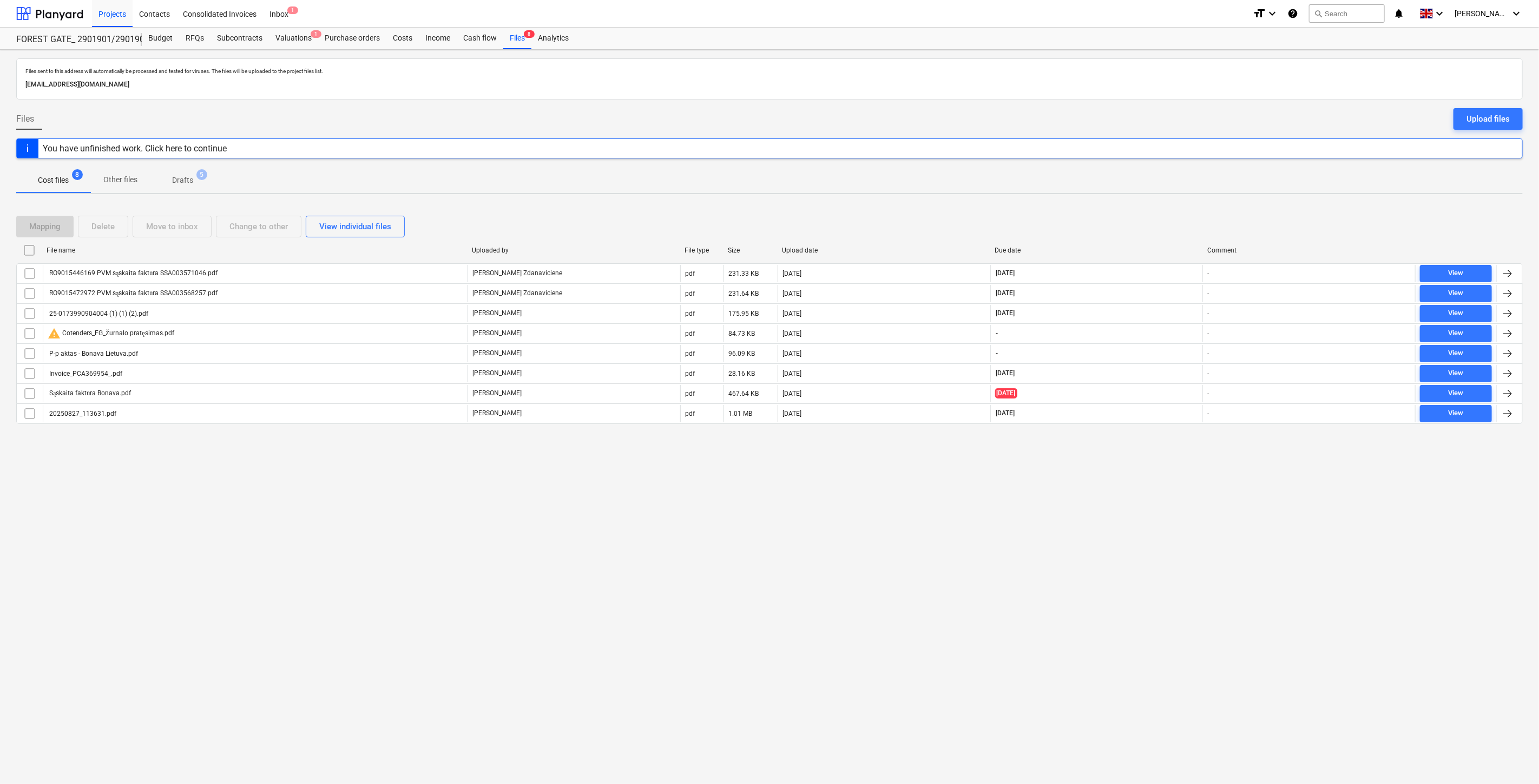
click at [1128, 486] on div "Files sent to this address will automatically be processed and tested for virus…" at bounding box center [769, 416] width 1539 height 734
click at [1099, 552] on div "Files sent to this address will automatically be processed and tested for virus…" at bounding box center [769, 416] width 1539 height 734
click at [1105, 544] on div "Files sent to this address will automatically be processed and tested for virus…" at bounding box center [769, 416] width 1539 height 734
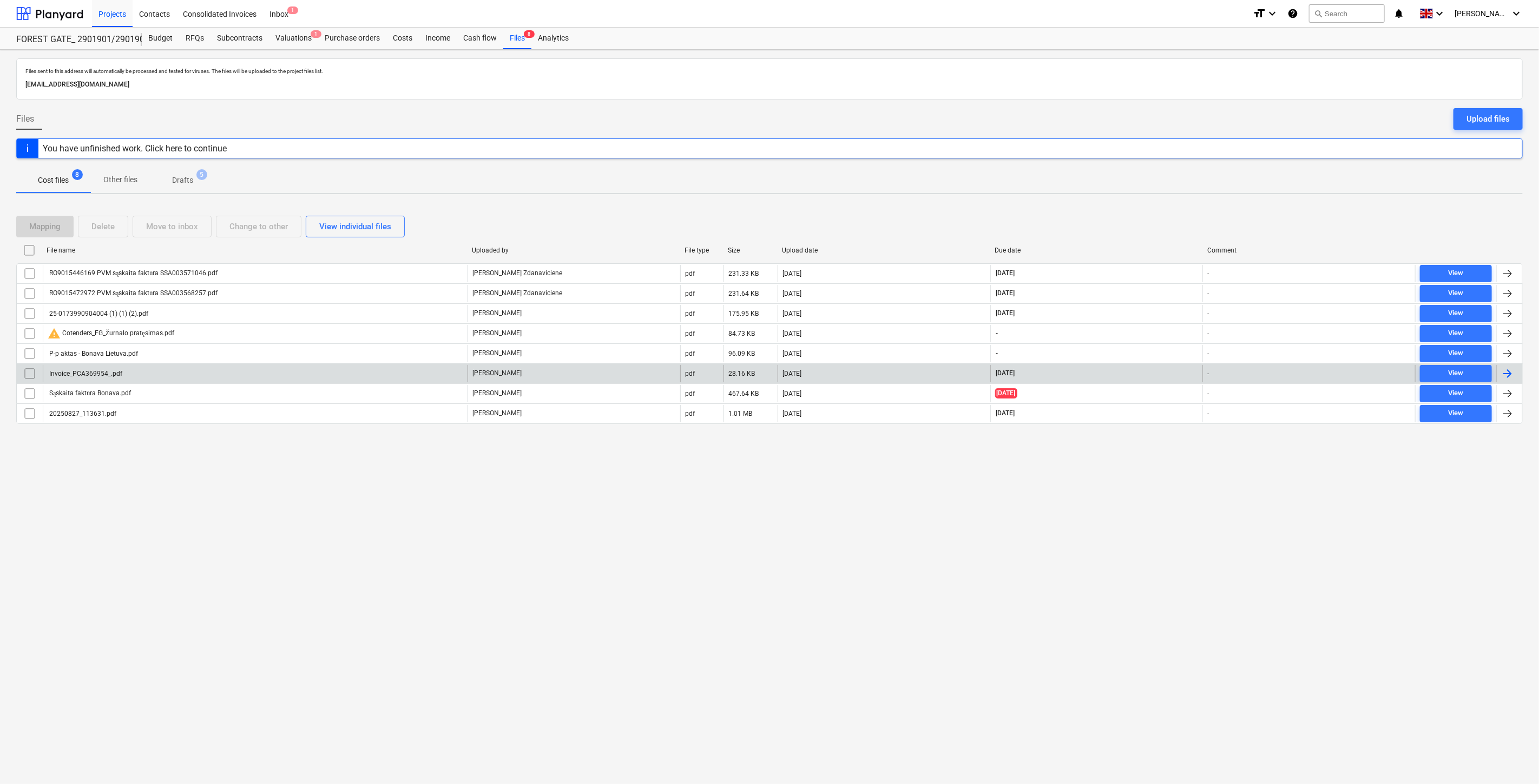
drag, startPoint x: 50, startPoint y: 552, endPoint x: 145, endPoint y: 381, distance: 195.6
click at [51, 552] on div "Files sent to this address will automatically be processed and tested for virus…" at bounding box center [769, 416] width 1539 height 734
click at [211, 367] on div "Invoice_PCA369954_.pdf" at bounding box center [255, 373] width 425 height 17
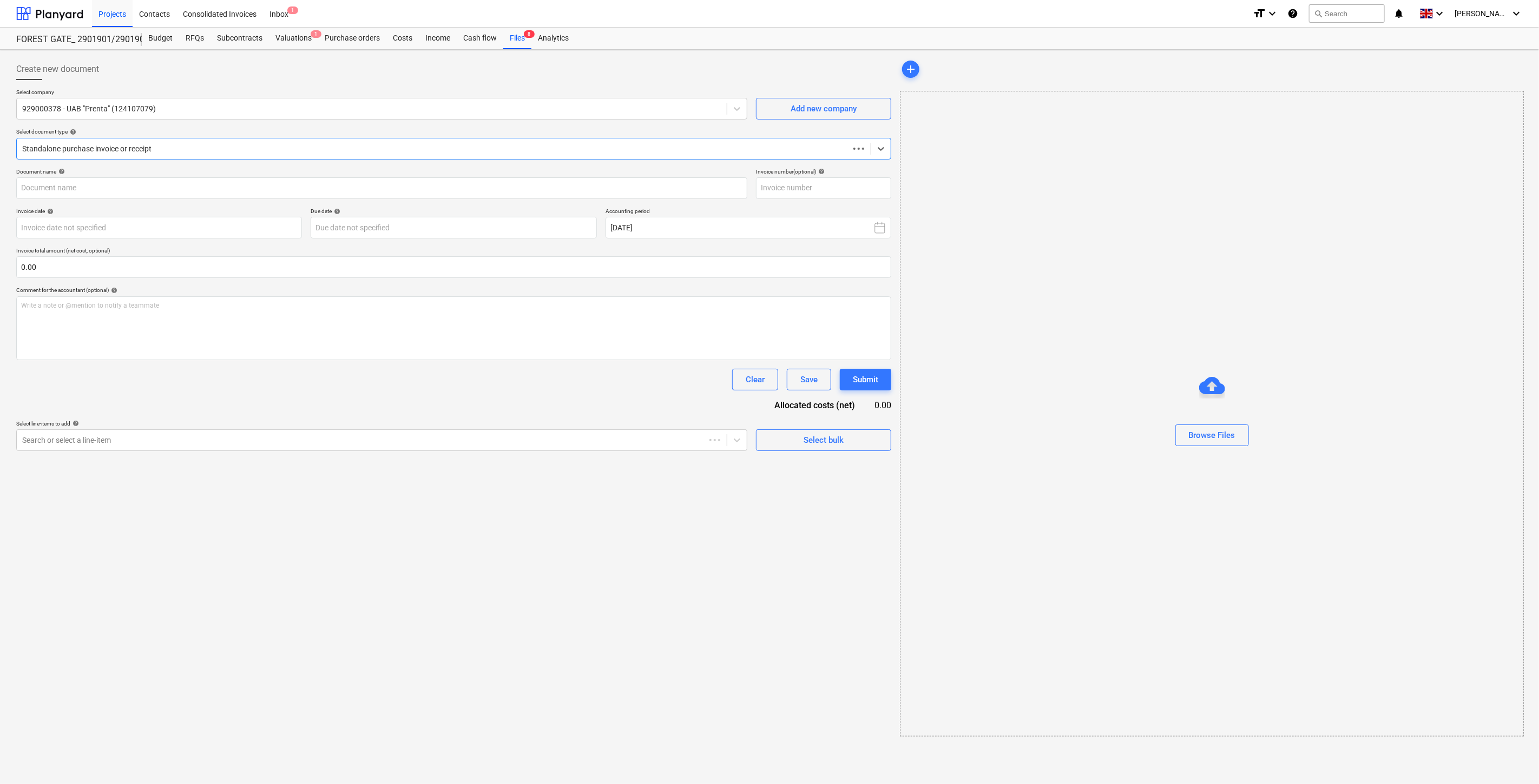
type input "PCA369954"
type input "[DATE]"
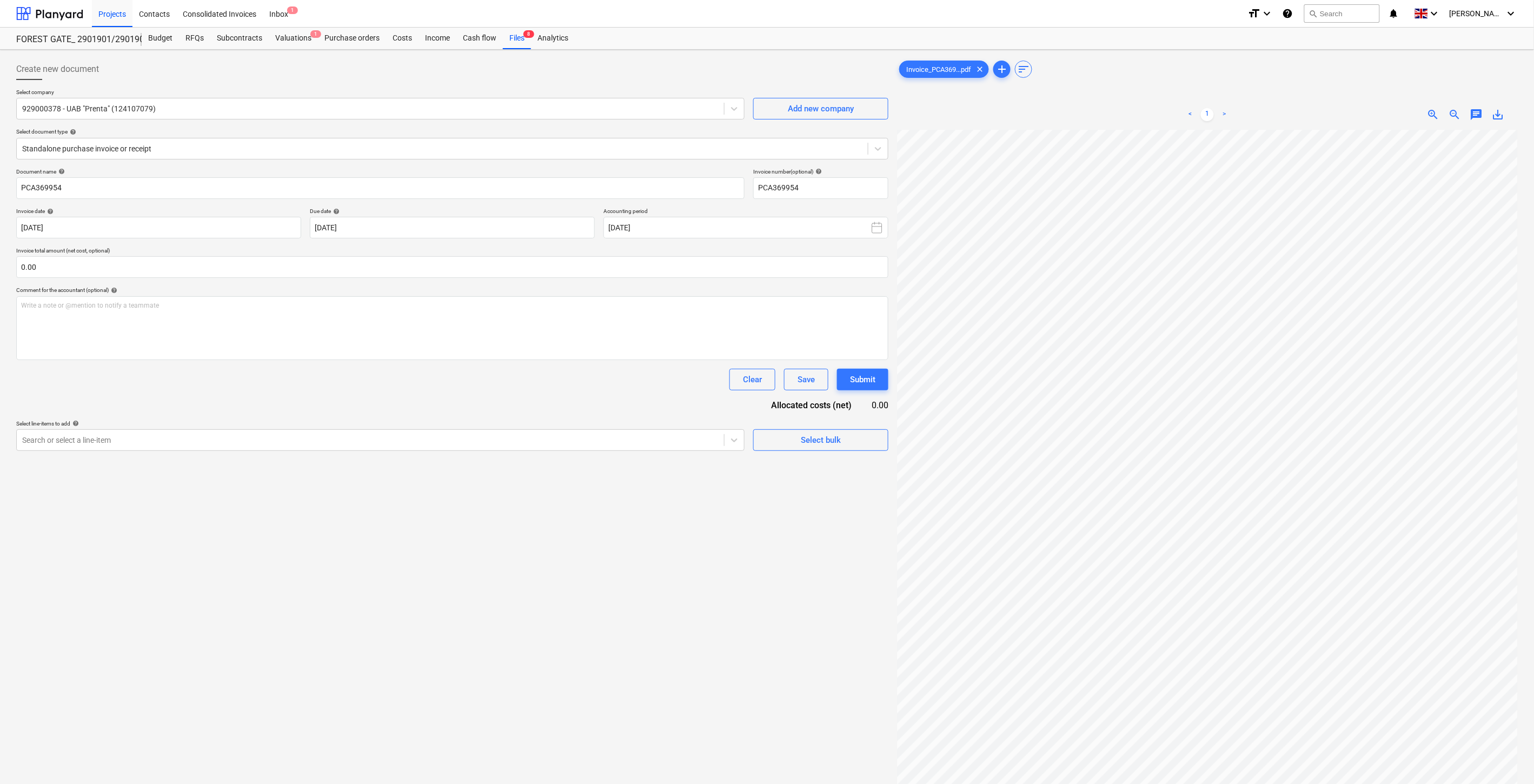
click at [1497, 113] on span "save_alt" at bounding box center [1499, 115] width 13 height 13
click at [239, 35] on div "Subcontracts" at bounding box center [239, 39] width 59 height 22
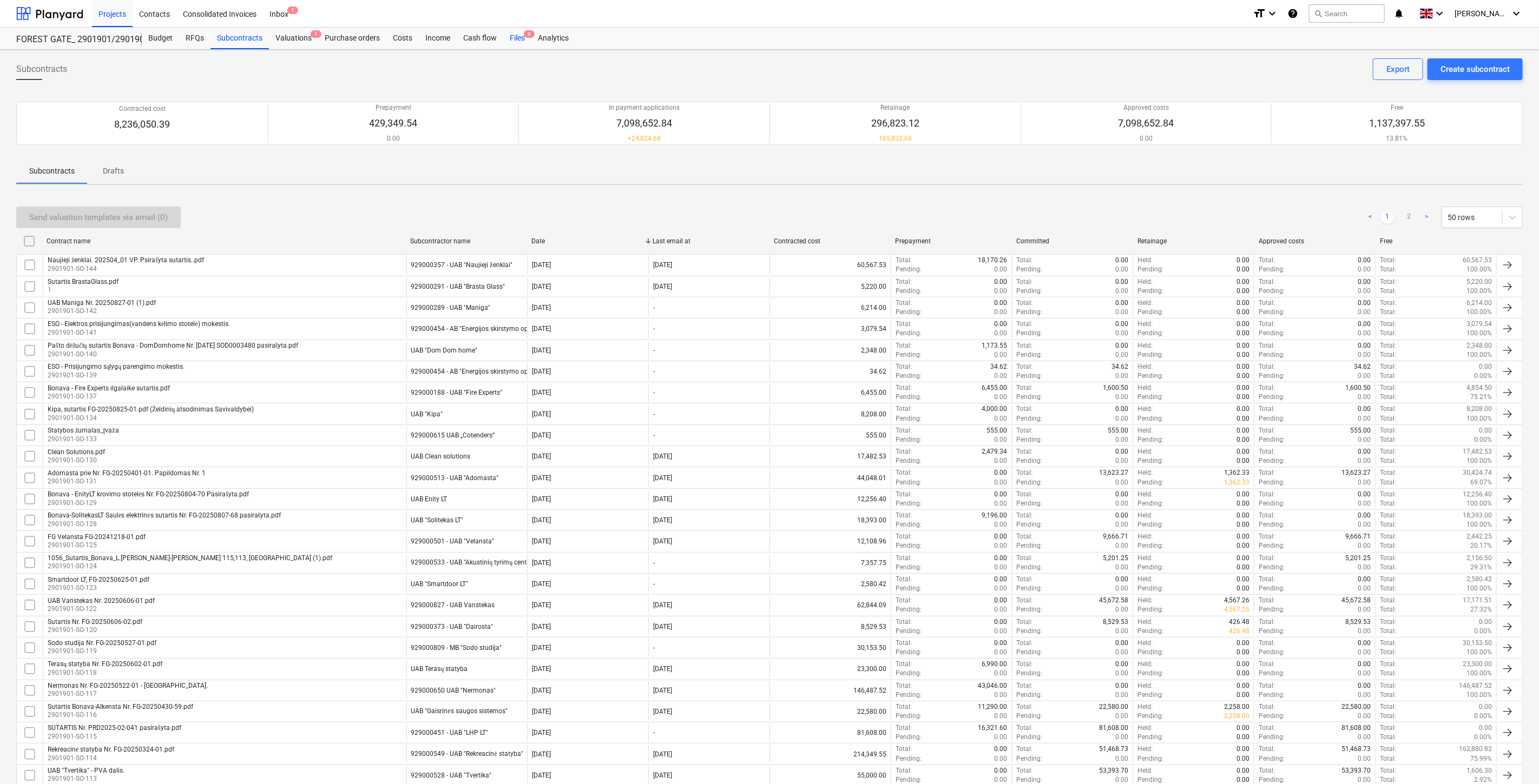
click at [529, 36] on span "8" at bounding box center [530, 34] width 11 height 7
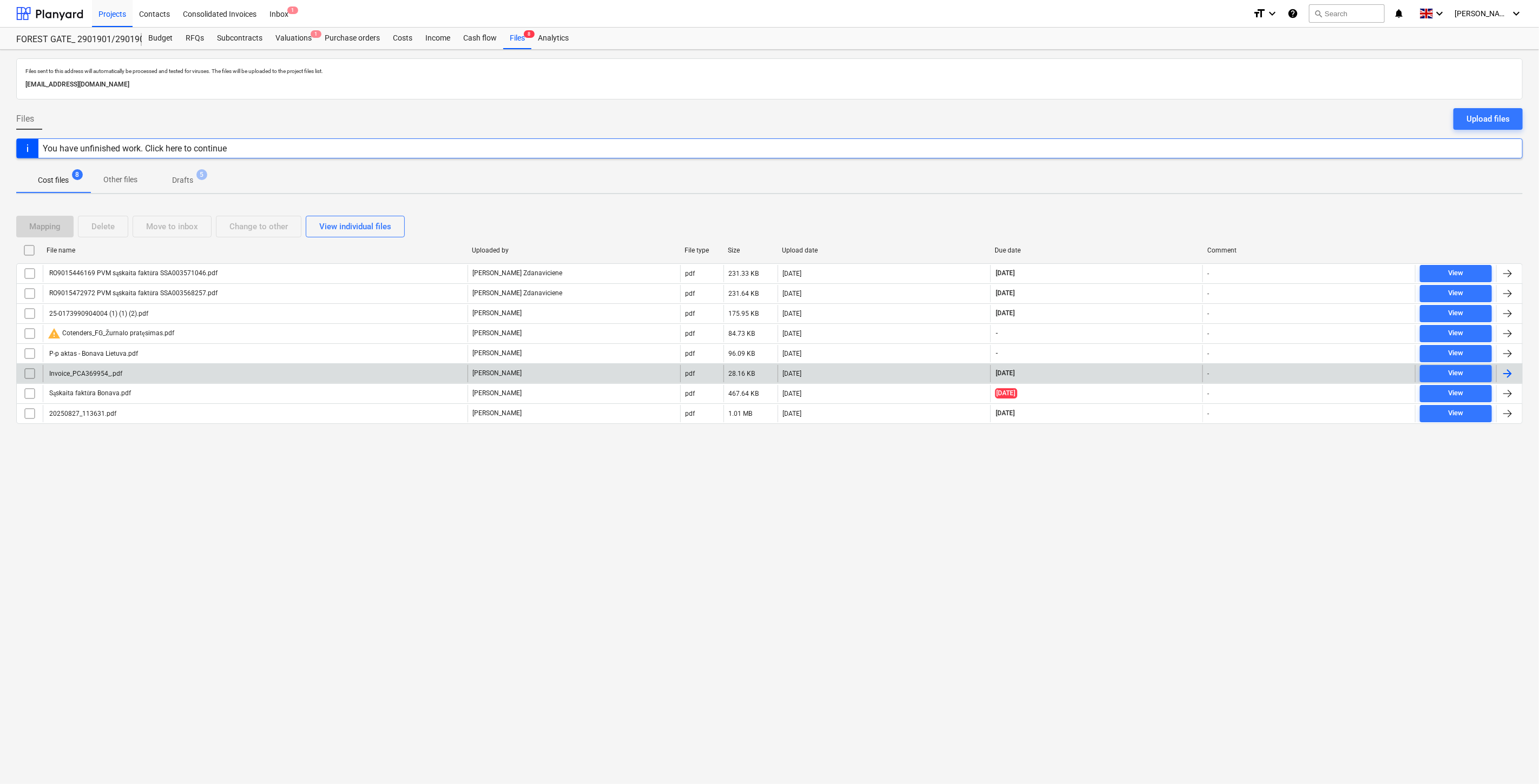
click at [248, 372] on div "Invoice_PCA369954_.pdf" at bounding box center [255, 373] width 425 height 17
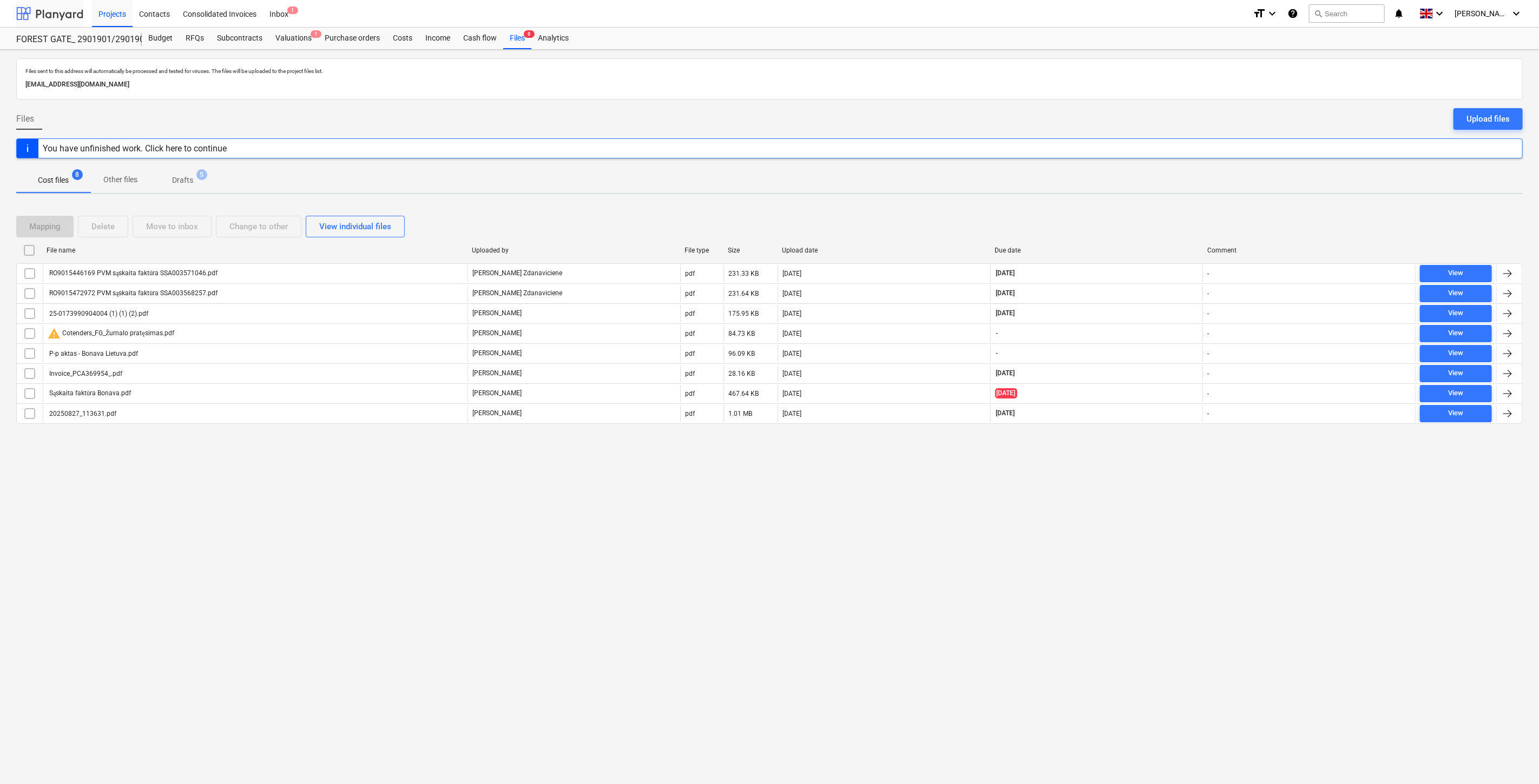
drag, startPoint x: 67, startPoint y: 14, endPoint x: 78, endPoint y: 26, distance: 16.3
click at [67, 14] on div at bounding box center [50, 14] width 67 height 27
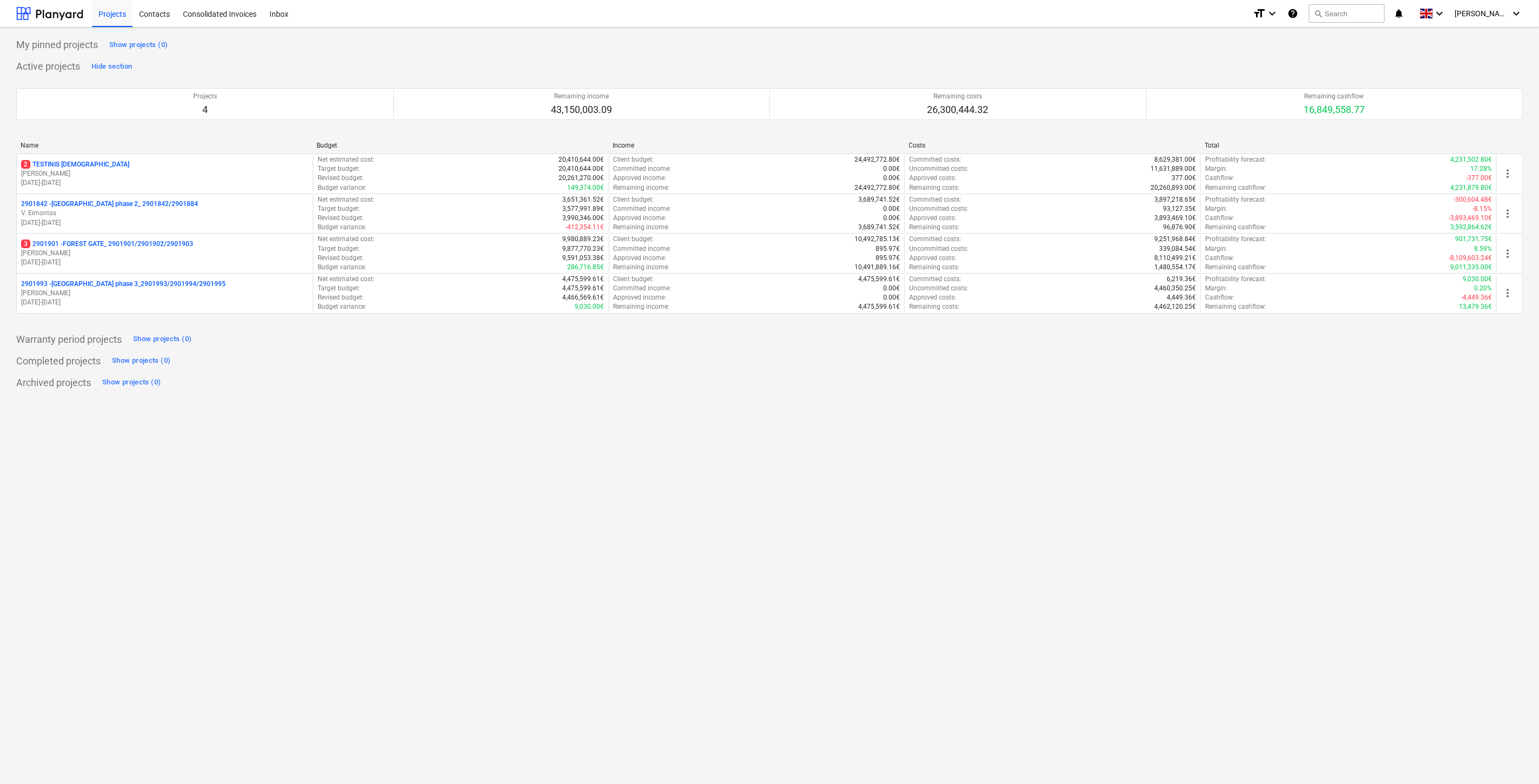
click at [116, 247] on p "3 2901901 - FOREST GATE_ 2901901/2901902/2901903" at bounding box center [107, 244] width 172 height 9
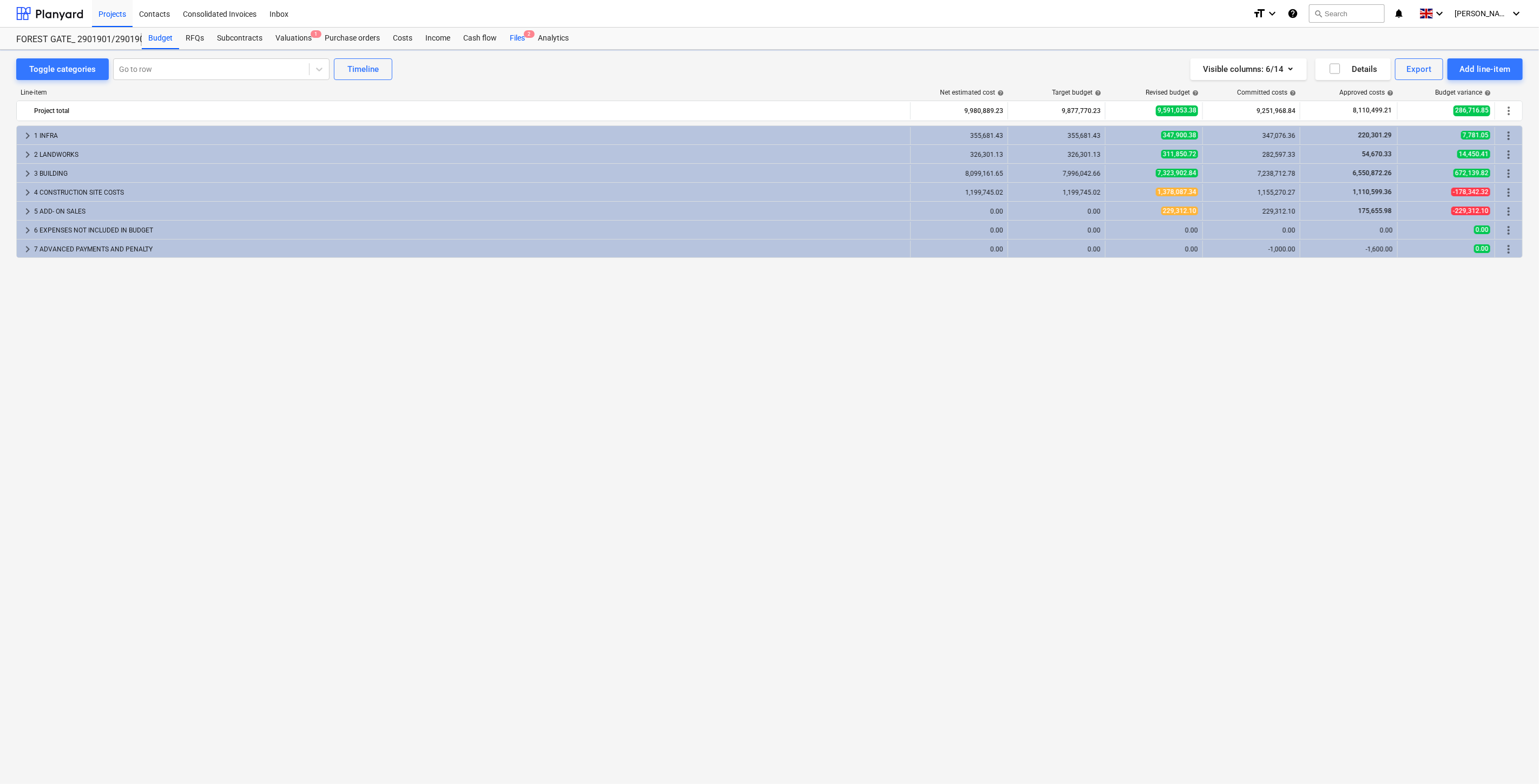
click at [521, 36] on div "Files 2" at bounding box center [517, 39] width 28 height 22
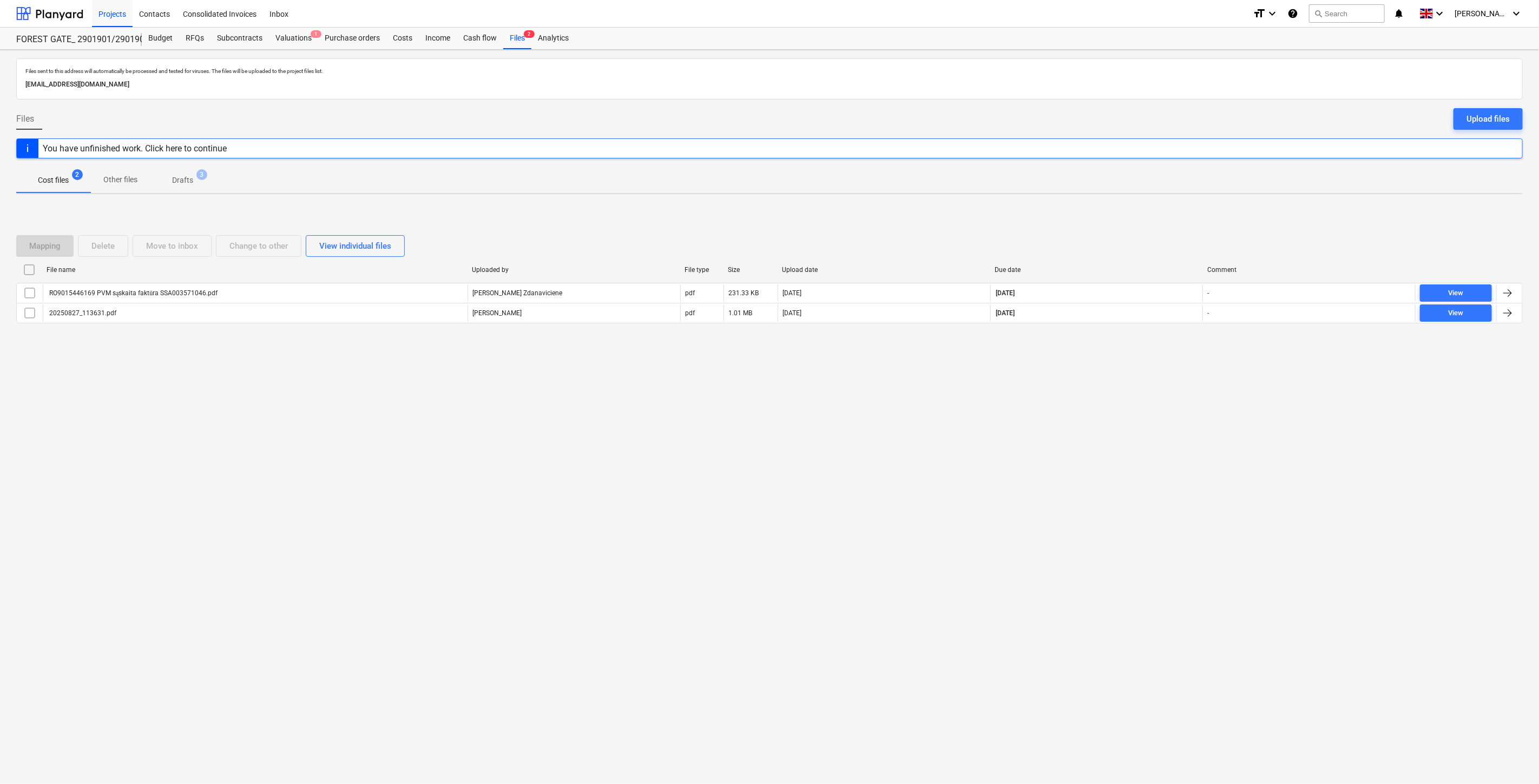
click at [1131, 431] on div "Files sent to this address will automatically be processed and tested for virus…" at bounding box center [769, 416] width 1539 height 734
click at [1142, 415] on div "Files sent to this address will automatically be processed and tested for virus…" at bounding box center [769, 416] width 1539 height 734
click at [306, 43] on div "Valuations 1" at bounding box center [294, 39] width 49 height 22
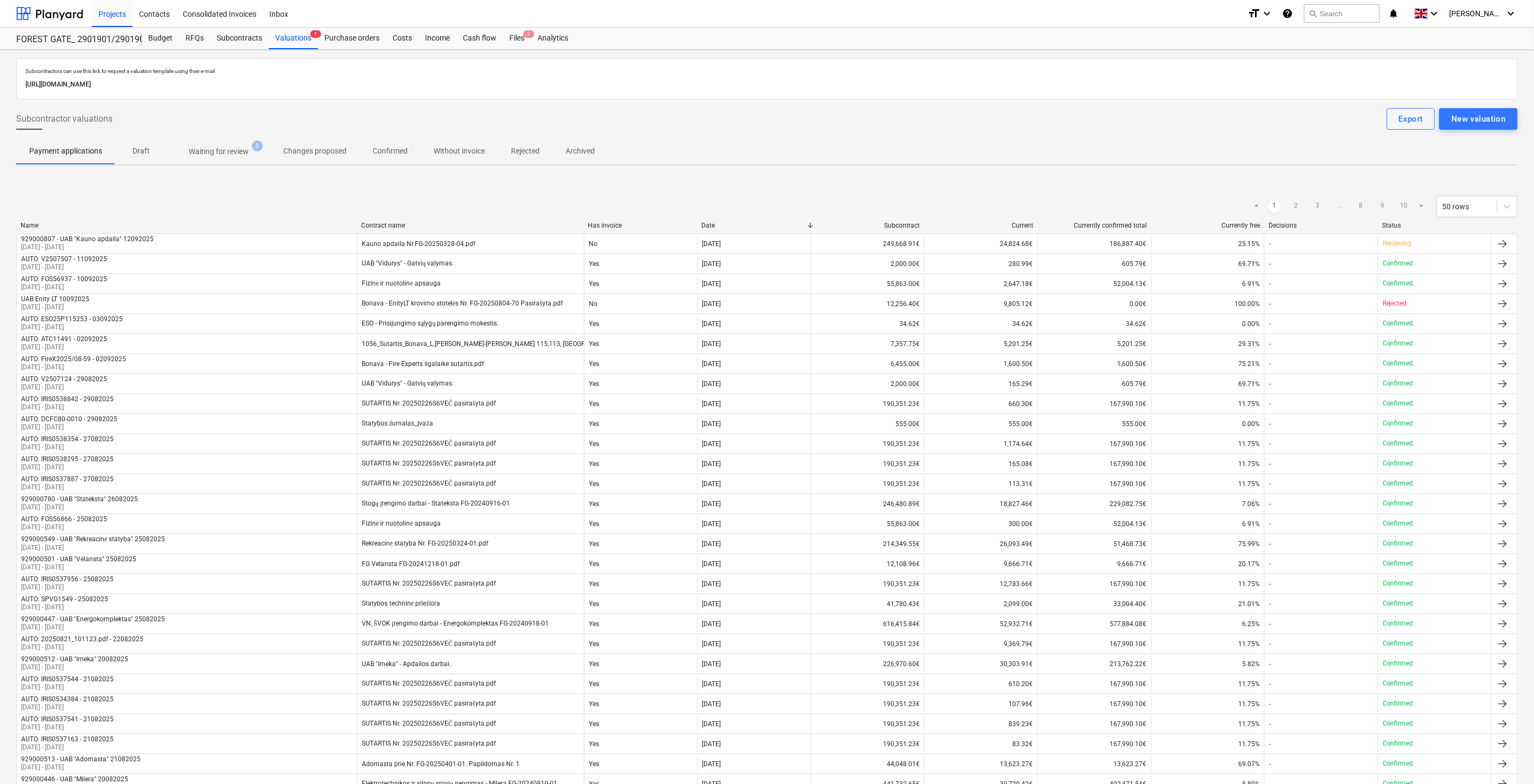
click at [239, 149] on p "Waiting for review" at bounding box center [219, 152] width 60 height 12
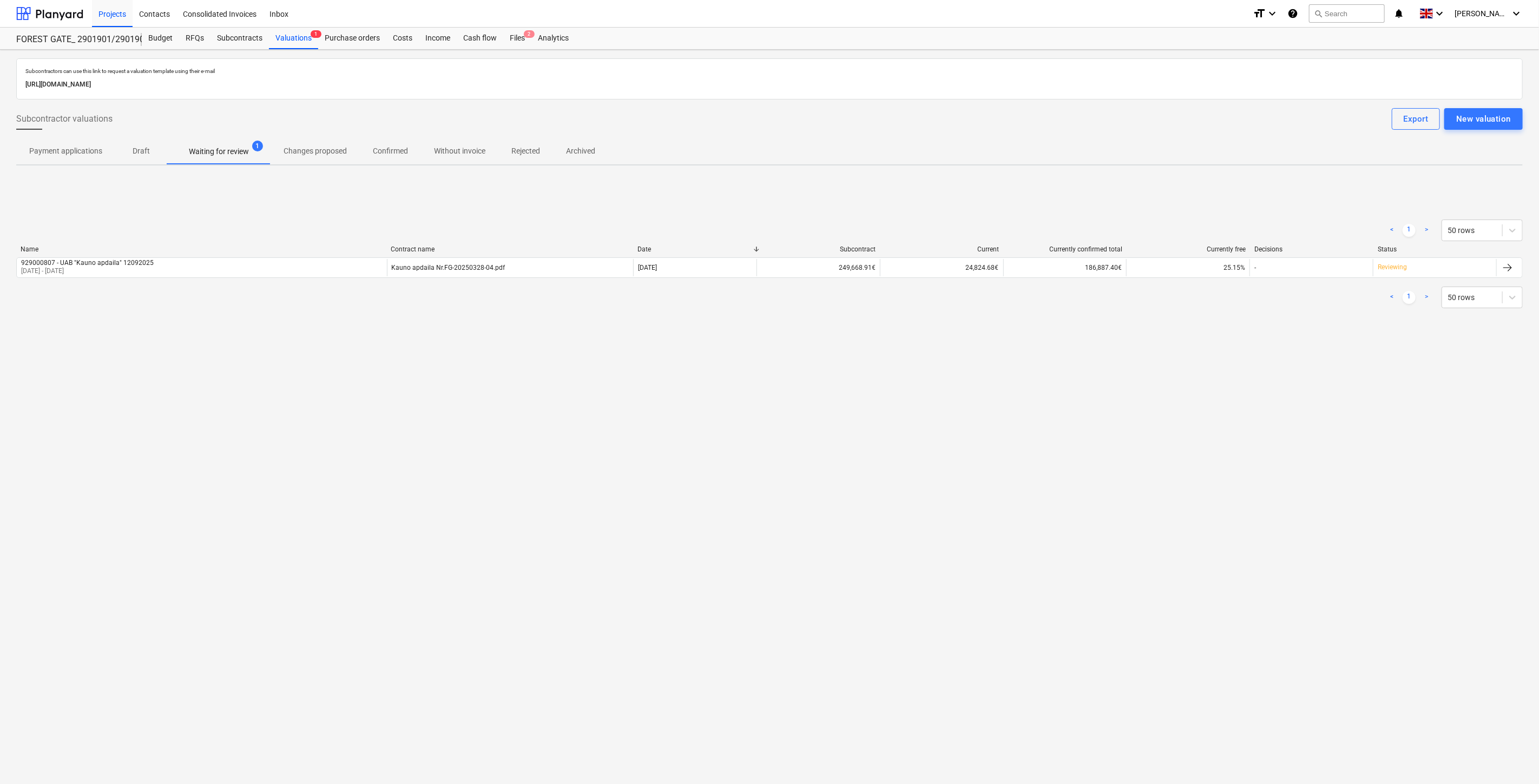
click at [1246, 374] on div "Subcontractors can use this link to request a valuation template using their e-…" at bounding box center [769, 416] width 1539 height 734
click at [1251, 352] on div "Subcontractors can use this link to request a valuation template using their e-…" at bounding box center [769, 206] width 1506 height 295
click at [1231, 328] on div "< 1 > 50 rows Name Contract name Date Subcontract Current Currently confirmed t…" at bounding box center [769, 264] width 1506 height 163
click at [1237, 314] on div "< 1 > 50 rows Name Contract name Date Subcontract Current Currently confirmed t…" at bounding box center [769, 264] width 1506 height 115
click at [1193, 322] on div "< 1 > 50 rows Name Contract name Date Subcontract Current Currently confirmed t…" at bounding box center [769, 264] width 1506 height 163
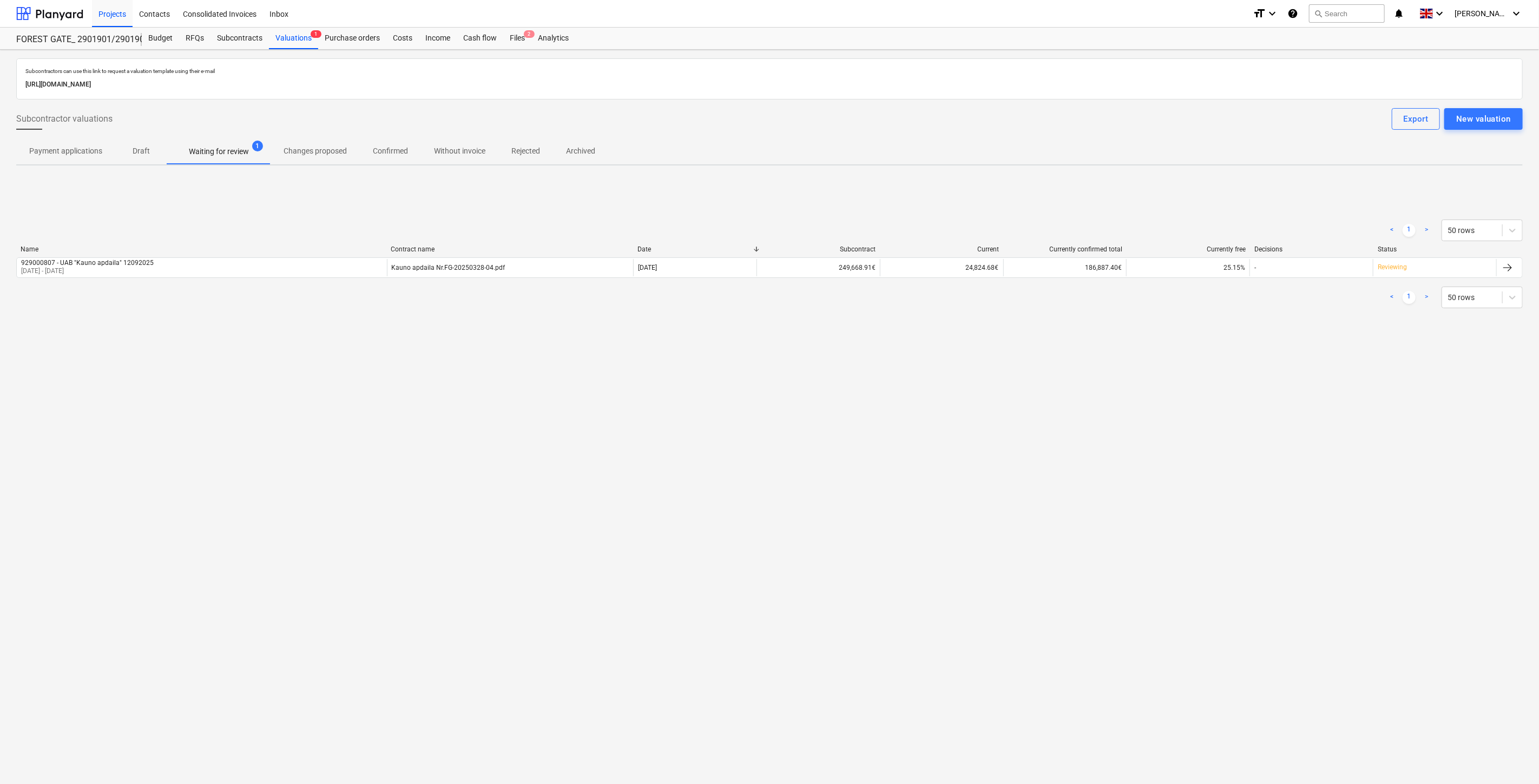
click at [1194, 321] on div "< 1 > 50 rows Name Contract name Date Subcontract Current Currently confirmed t…" at bounding box center [769, 264] width 1506 height 115
drag, startPoint x: 1203, startPoint y: 309, endPoint x: 1213, endPoint y: 295, distance: 17.2
click at [1210, 298] on div "< 1 > 50 rows" at bounding box center [769, 298] width 1506 height 31
click at [1218, 290] on div "< 1 > 50 rows" at bounding box center [769, 297] width 1506 height 22
click at [1183, 350] on div "Subcontractors can use this link to request a valuation template using their e-…" at bounding box center [769, 206] width 1506 height 295
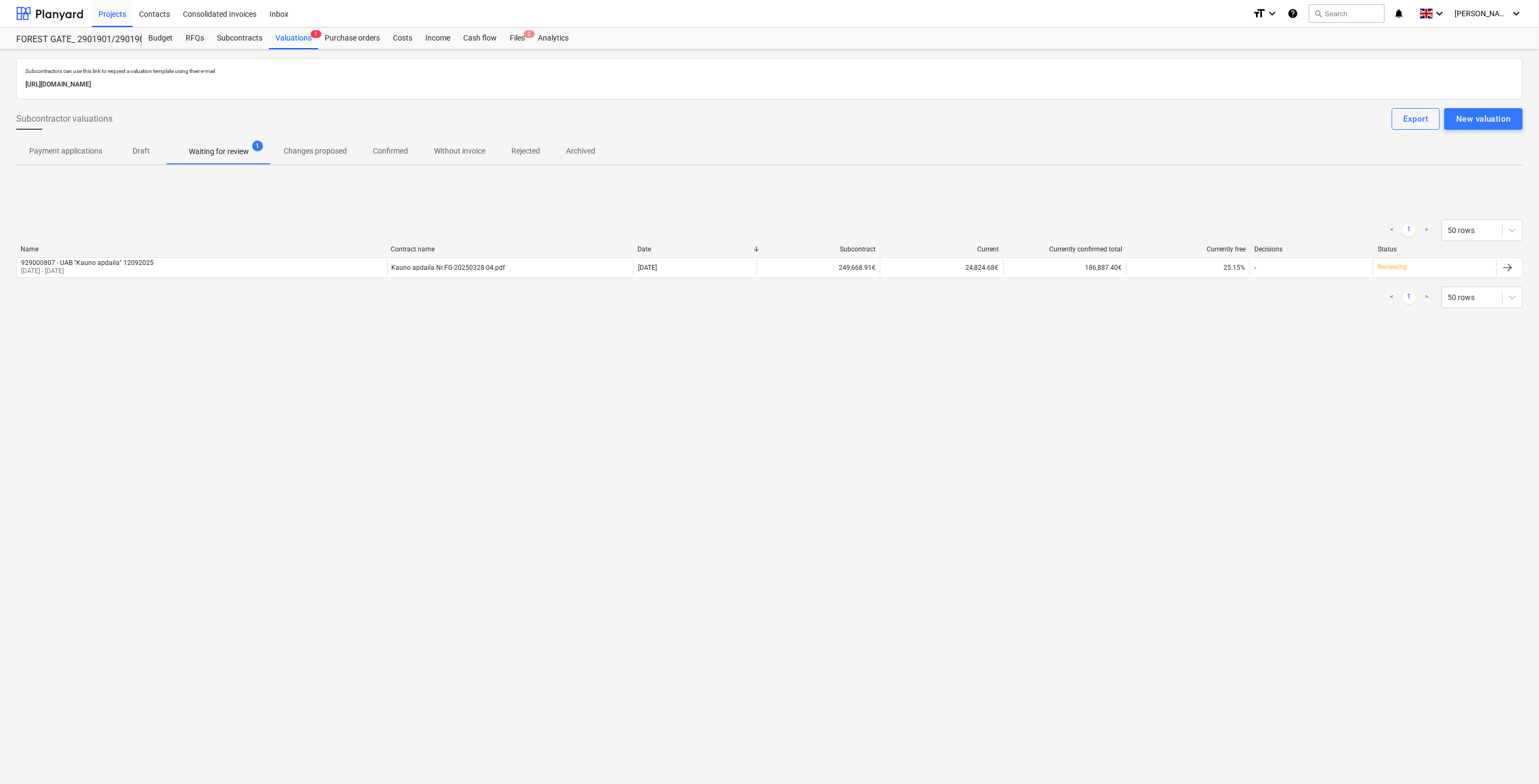
click at [1209, 332] on div "< 1 > 50 rows Name Contract name Date Subcontract Current Currently confirmed t…" at bounding box center [769, 264] width 1506 height 163
click at [1210, 332] on div "< 1 > 50 rows Name Contract name Date Subcontract Current Currently confirmed t…" at bounding box center [769, 264] width 1506 height 163
click at [1225, 323] on div "< 1 > 50 rows Name Contract name Date Subcontract Current Currently confirmed t…" at bounding box center [769, 264] width 1506 height 163
click at [1194, 191] on div "< 1 > 50 rows Name Contract name Date Subcontract Current Currently confirmed t…" at bounding box center [769, 264] width 1506 height 163
click at [1216, 175] on div "Subcontractors can use this link to request a valuation template using their e-…" at bounding box center [769, 206] width 1506 height 295
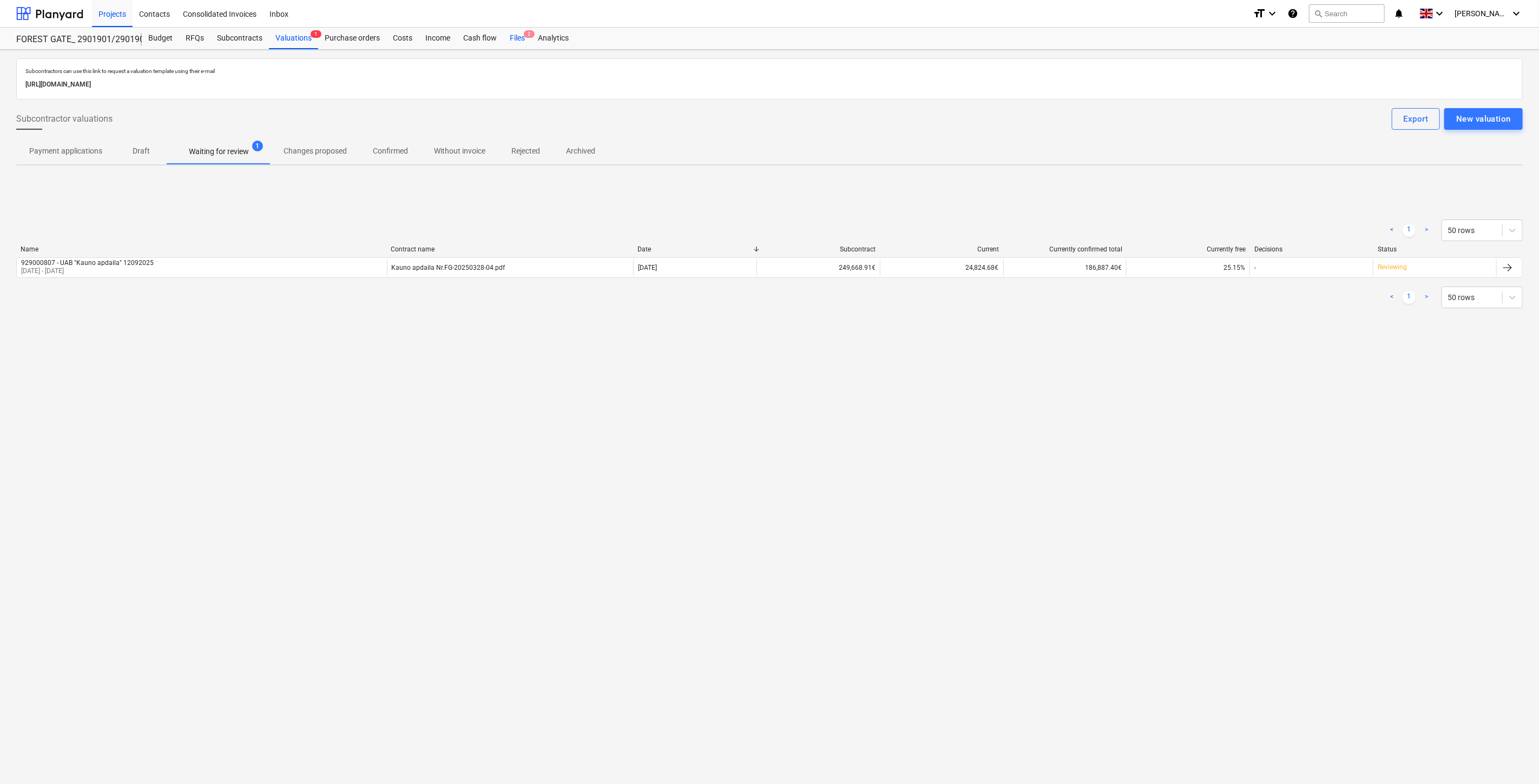
click at [529, 29] on div "Files 2" at bounding box center [517, 39] width 28 height 22
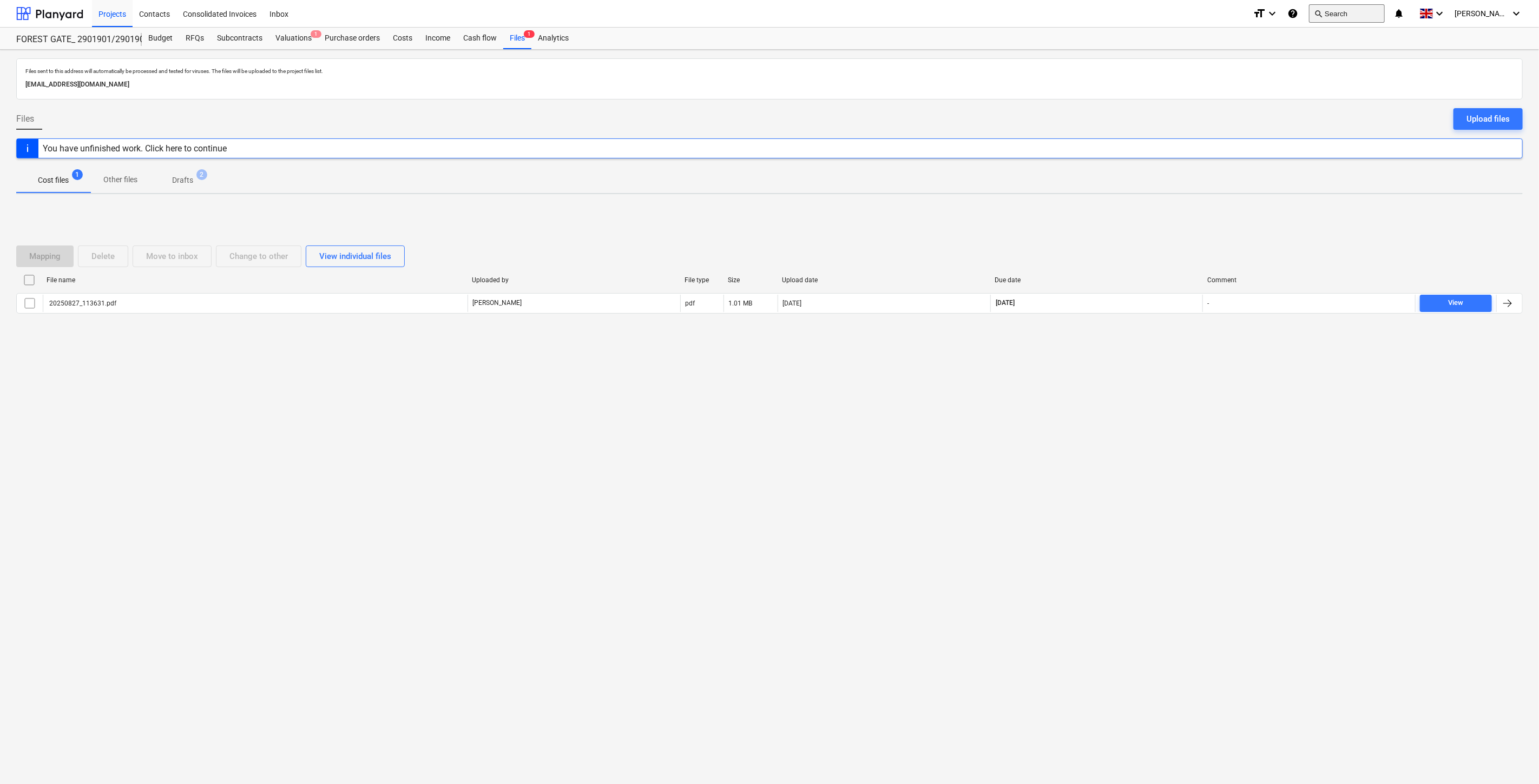
click at [1342, 5] on button "search Search" at bounding box center [1347, 14] width 76 height 18
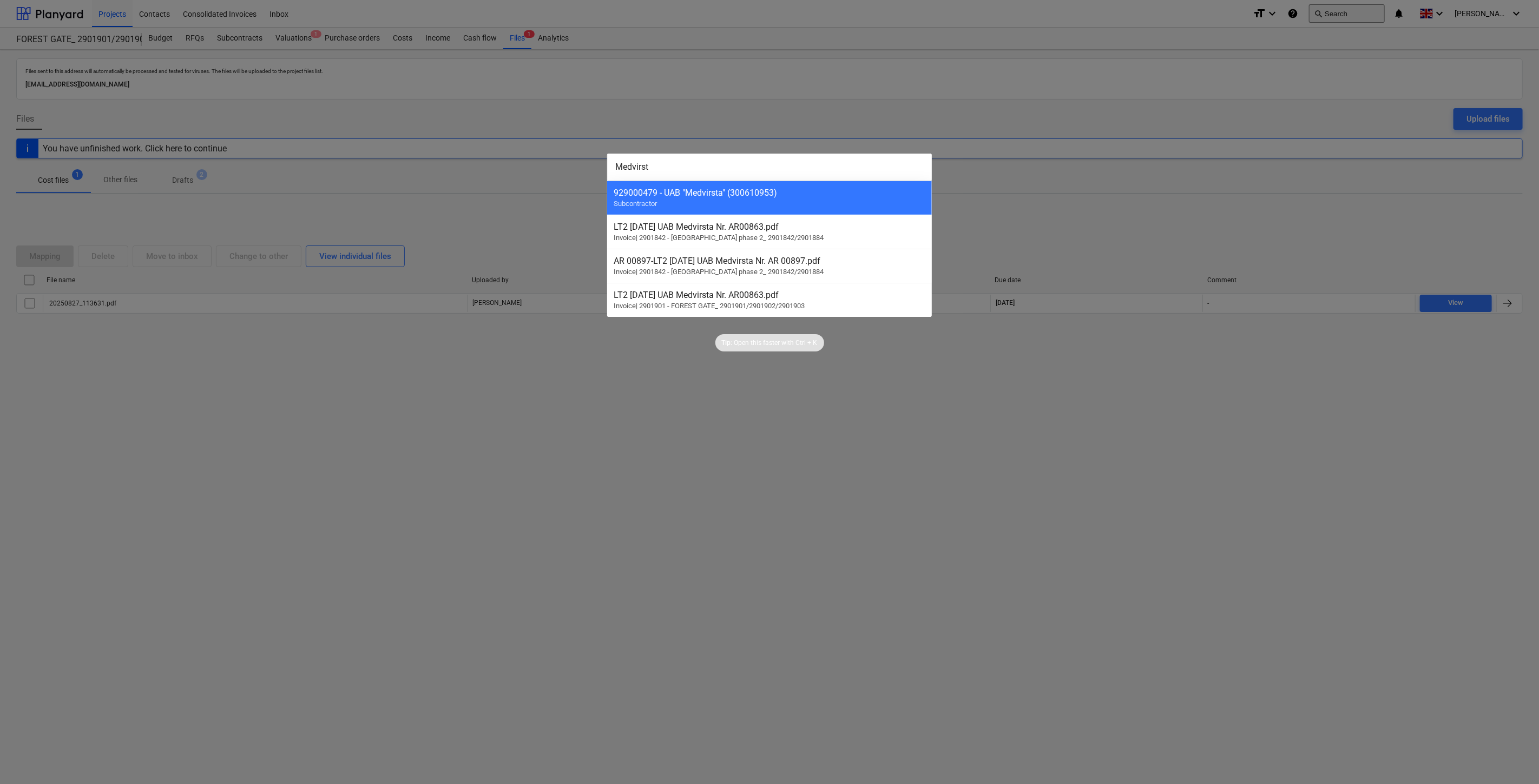
type input "Medvirsta"
click at [711, 209] on div "929000479 - UAB "Medvirsta" (300610953) Subcontractor" at bounding box center [769, 198] width 324 height 34
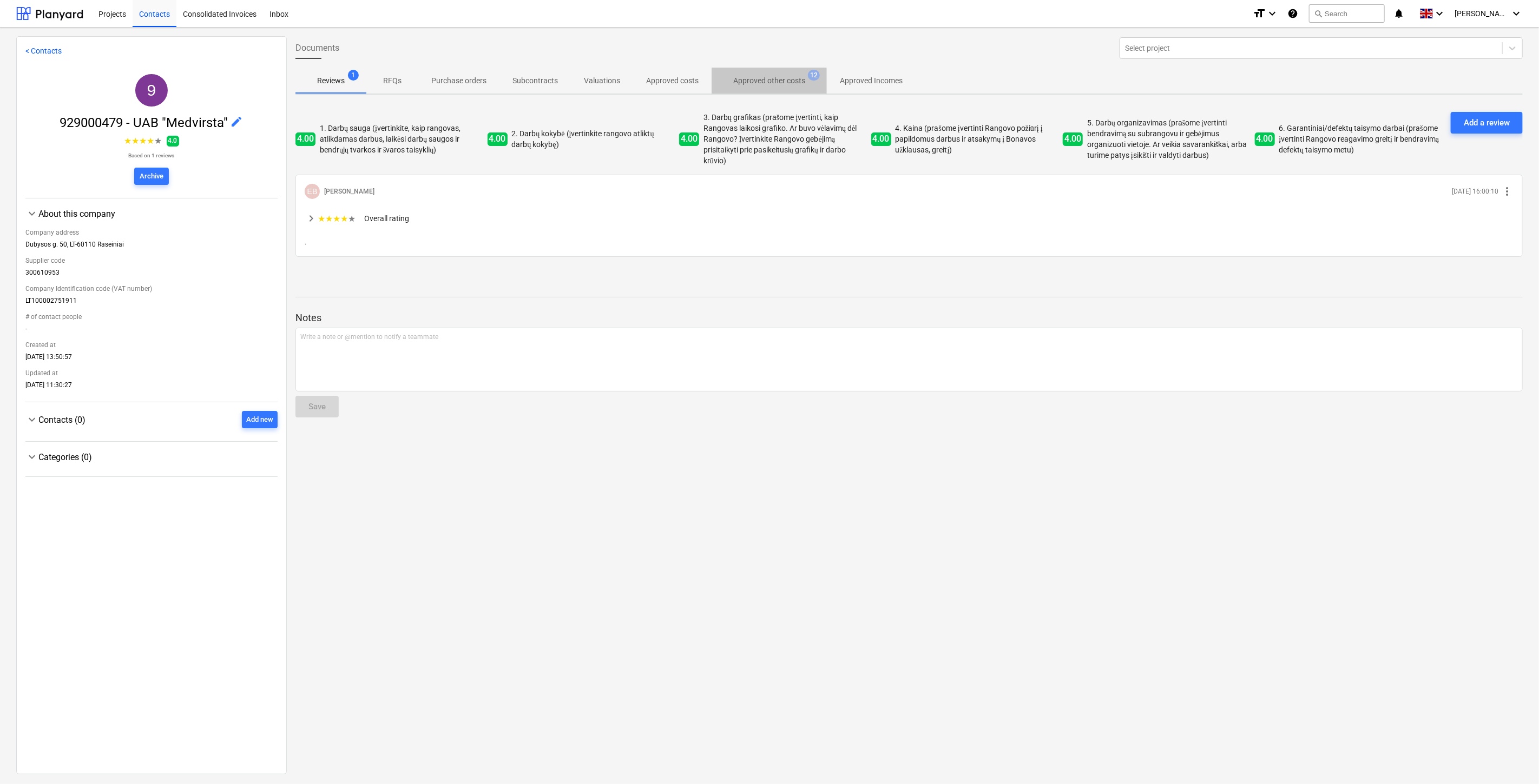
click at [792, 68] on button "Approved other costs 12" at bounding box center [769, 80] width 116 height 26
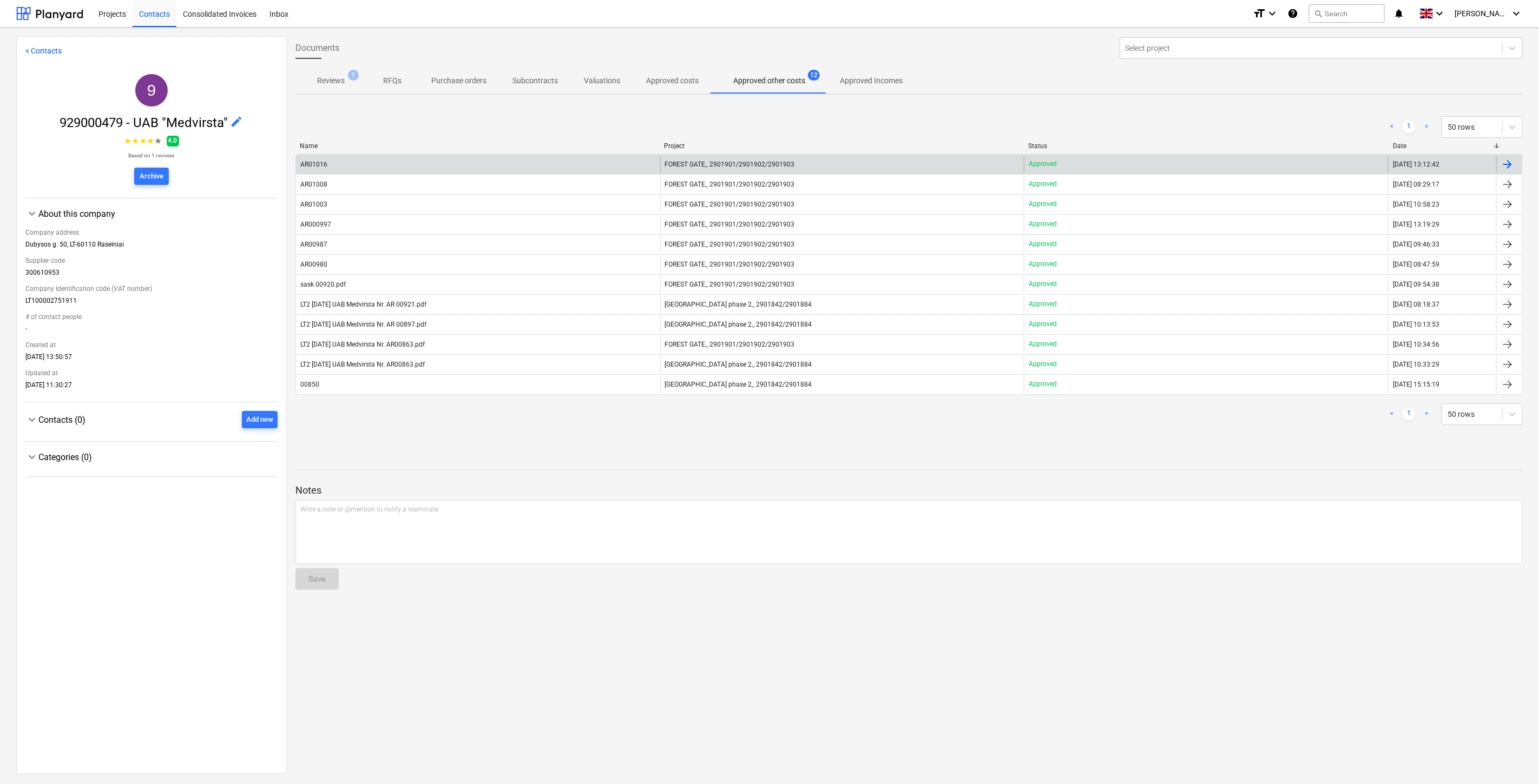
click at [594, 158] on div "AR01016" at bounding box center [477, 163] width 364 height 17
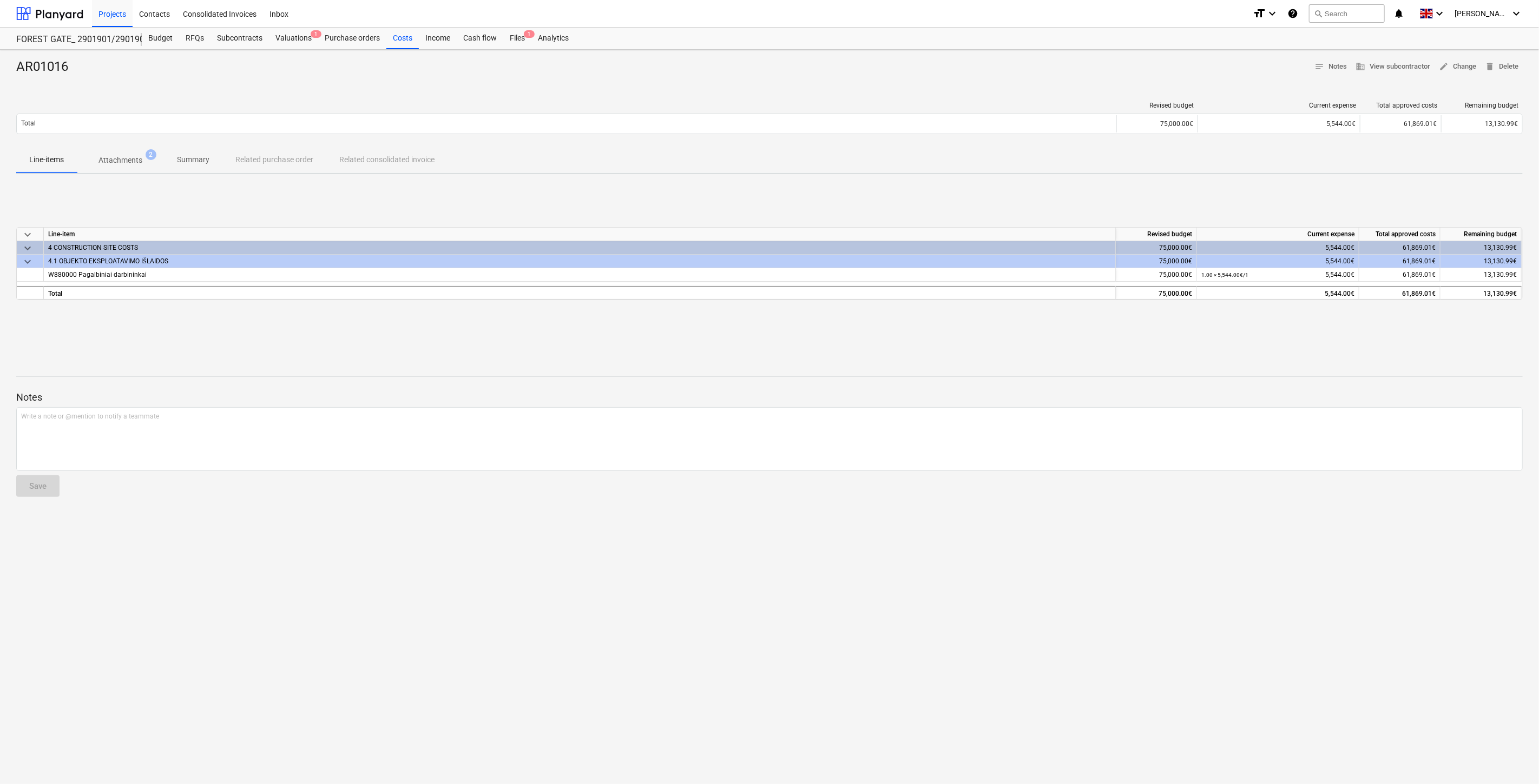
click at [918, 487] on div "Notes Write a note or @mention to notify a teammate ﻿ Save" at bounding box center [769, 434] width 1506 height 144
click at [939, 480] on div "Notes Write a note or @mention to notify a teammate ﻿ Save" at bounding box center [769, 434] width 1506 height 144
click at [954, 546] on div "AR01016 notes Notes business View subcontractor edit Change delete Delete Revis…" at bounding box center [769, 416] width 1539 height 734
click at [972, 537] on div "AR01016 notes Notes business View subcontractor edit Change delete Delete Revis…" at bounding box center [769, 416] width 1539 height 734
click at [978, 329] on div "keyboard_arrow_down Line-item Revised budget Current expense Total approved cos…" at bounding box center [769, 264] width 1506 height 163
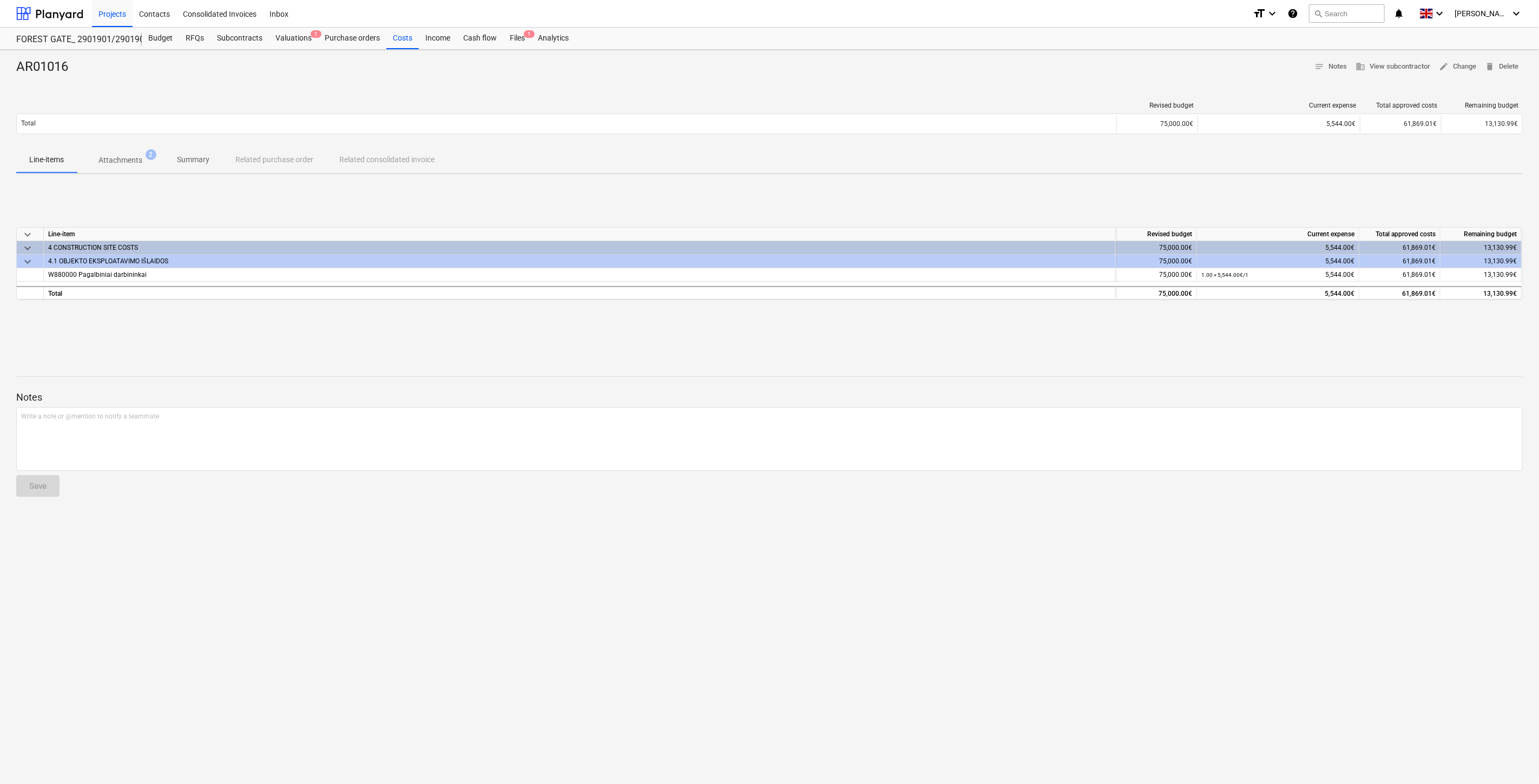
click at [1007, 319] on div "keyboard_arrow_down Line-item Revised budget Current expense Total approved cos…" at bounding box center [769, 264] width 1506 height 163
click at [138, 163] on p "Attachments" at bounding box center [120, 160] width 43 height 12
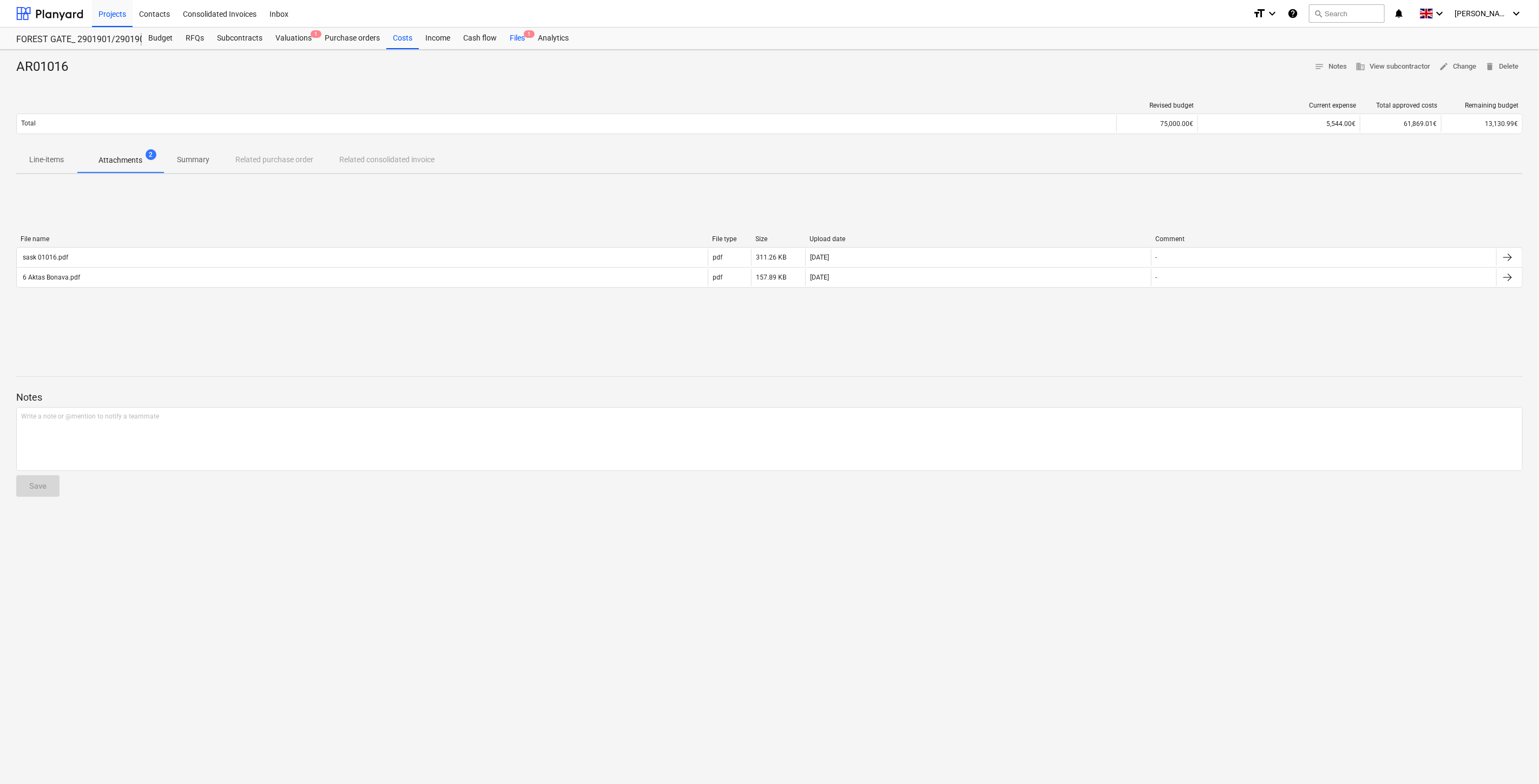
click at [521, 40] on div "Files 1" at bounding box center [517, 39] width 28 height 22
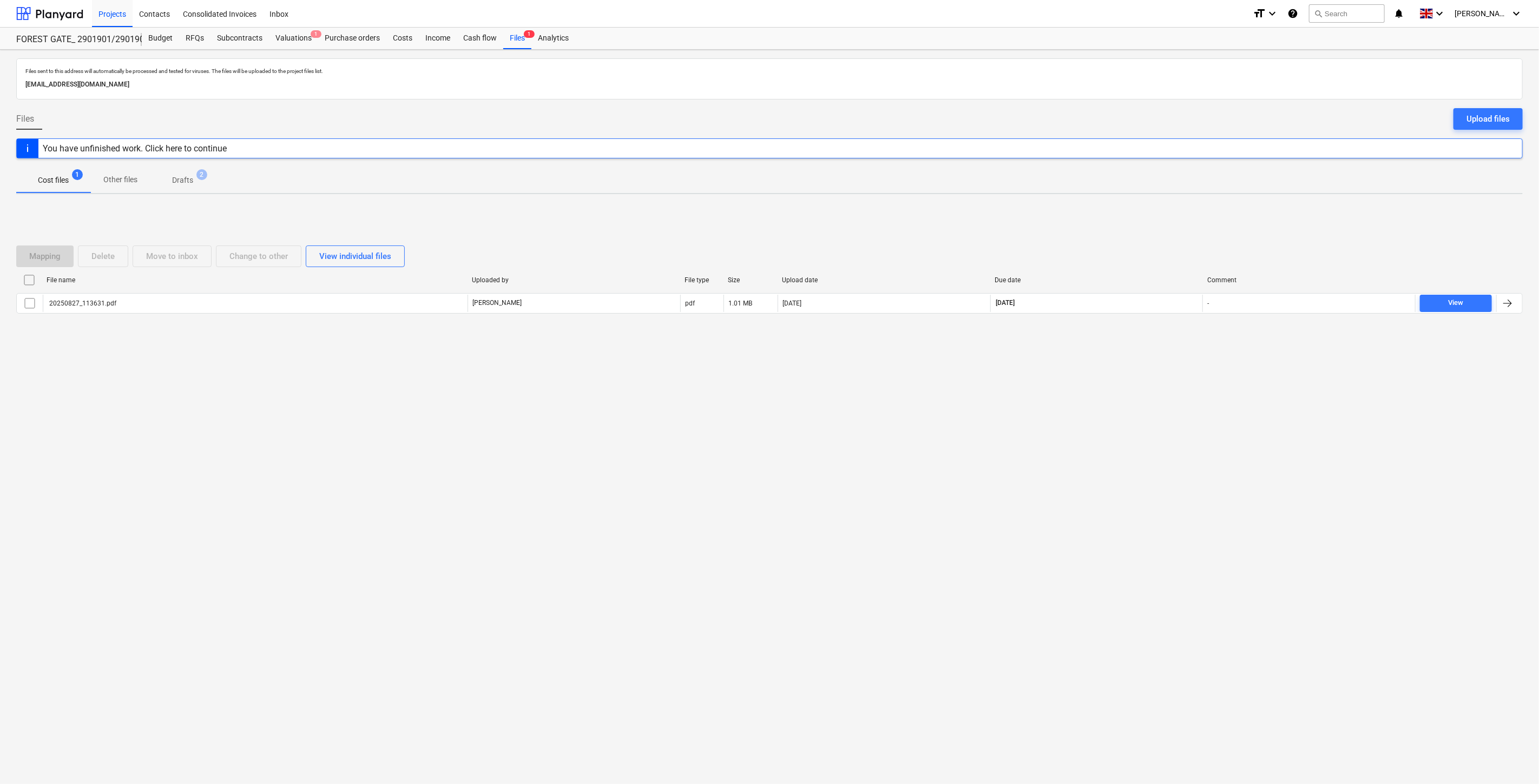
click at [1061, 481] on div "Files sent to this address will automatically be processed and tested for virus…" at bounding box center [769, 416] width 1539 height 734
click at [1105, 441] on div "Files sent to this address will automatically be processed and tested for virus…" at bounding box center [769, 416] width 1539 height 734
click at [255, 42] on div "Subcontracts" at bounding box center [239, 39] width 59 height 22
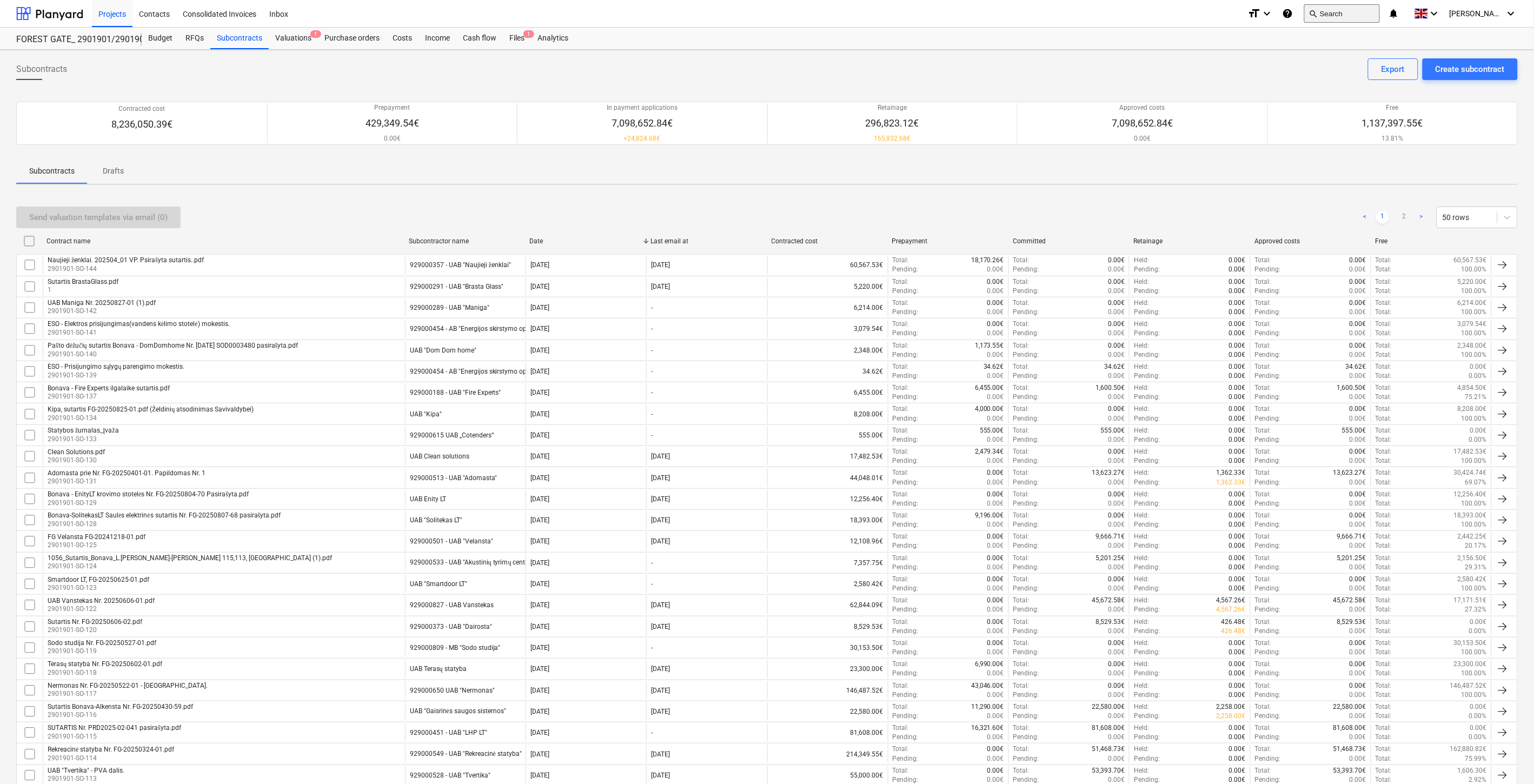
click at [1350, 17] on button "search Search" at bounding box center [1342, 14] width 76 height 18
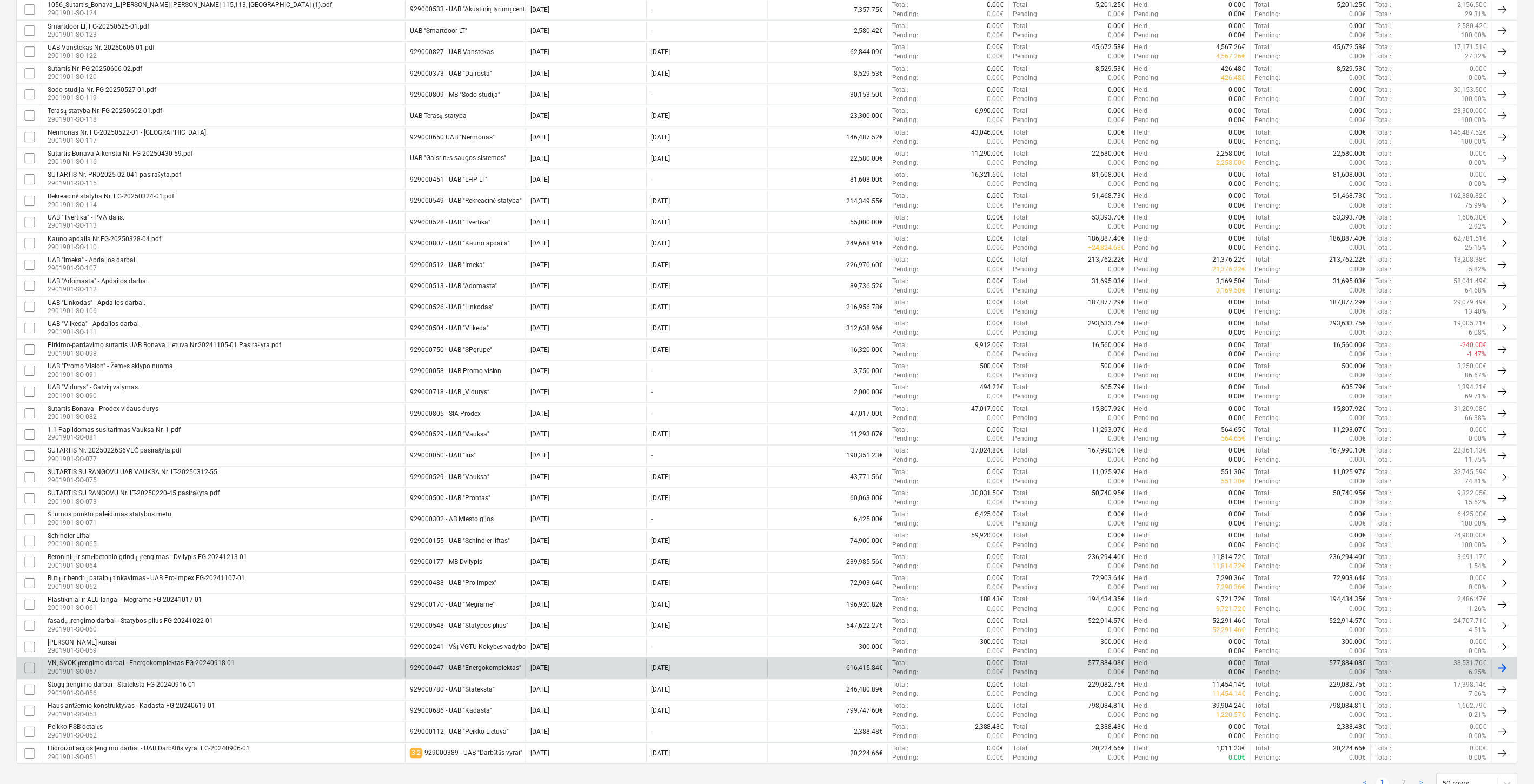
scroll to position [596, 0]
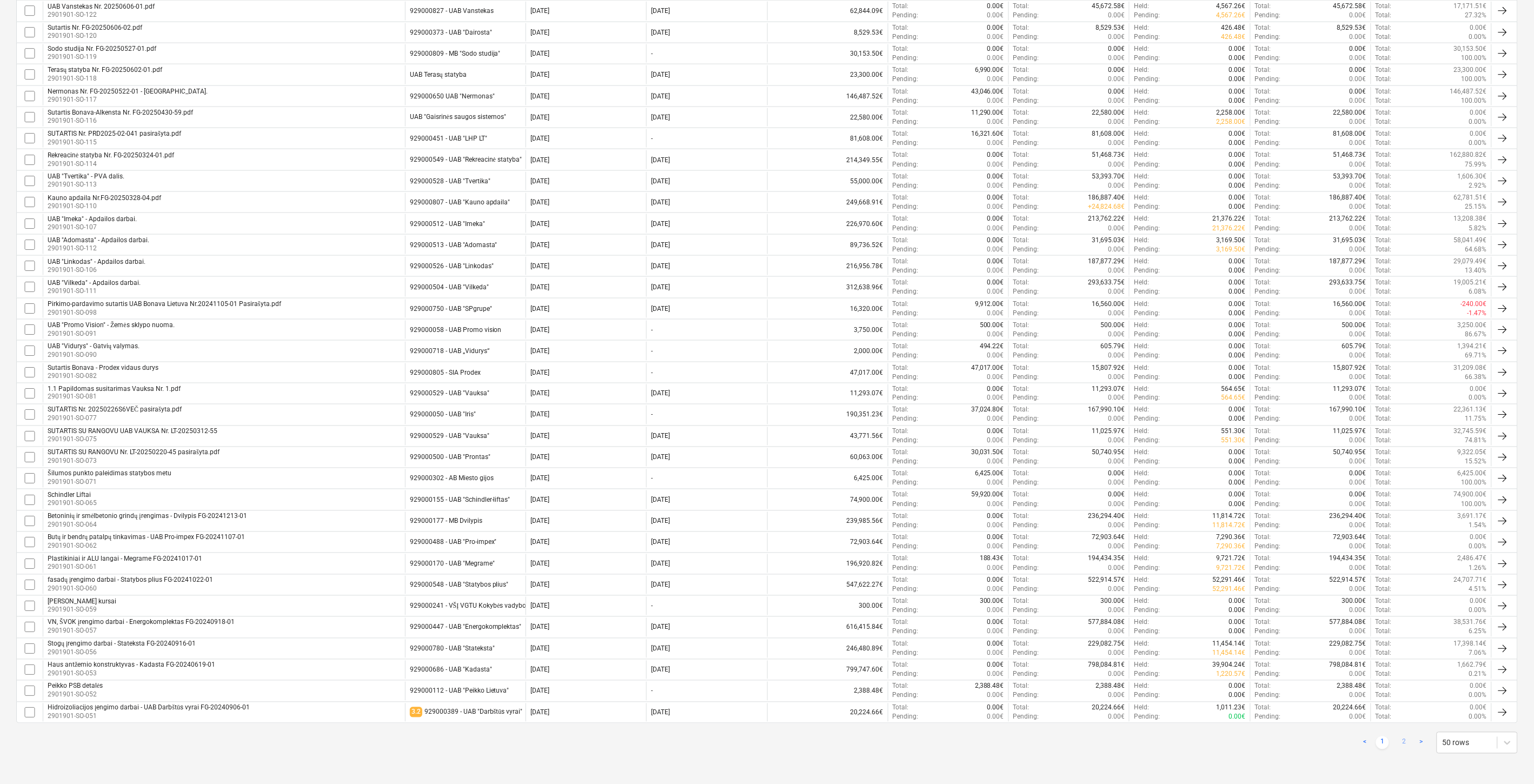
click at [1405, 741] on link "2" at bounding box center [1405, 742] width 13 height 13
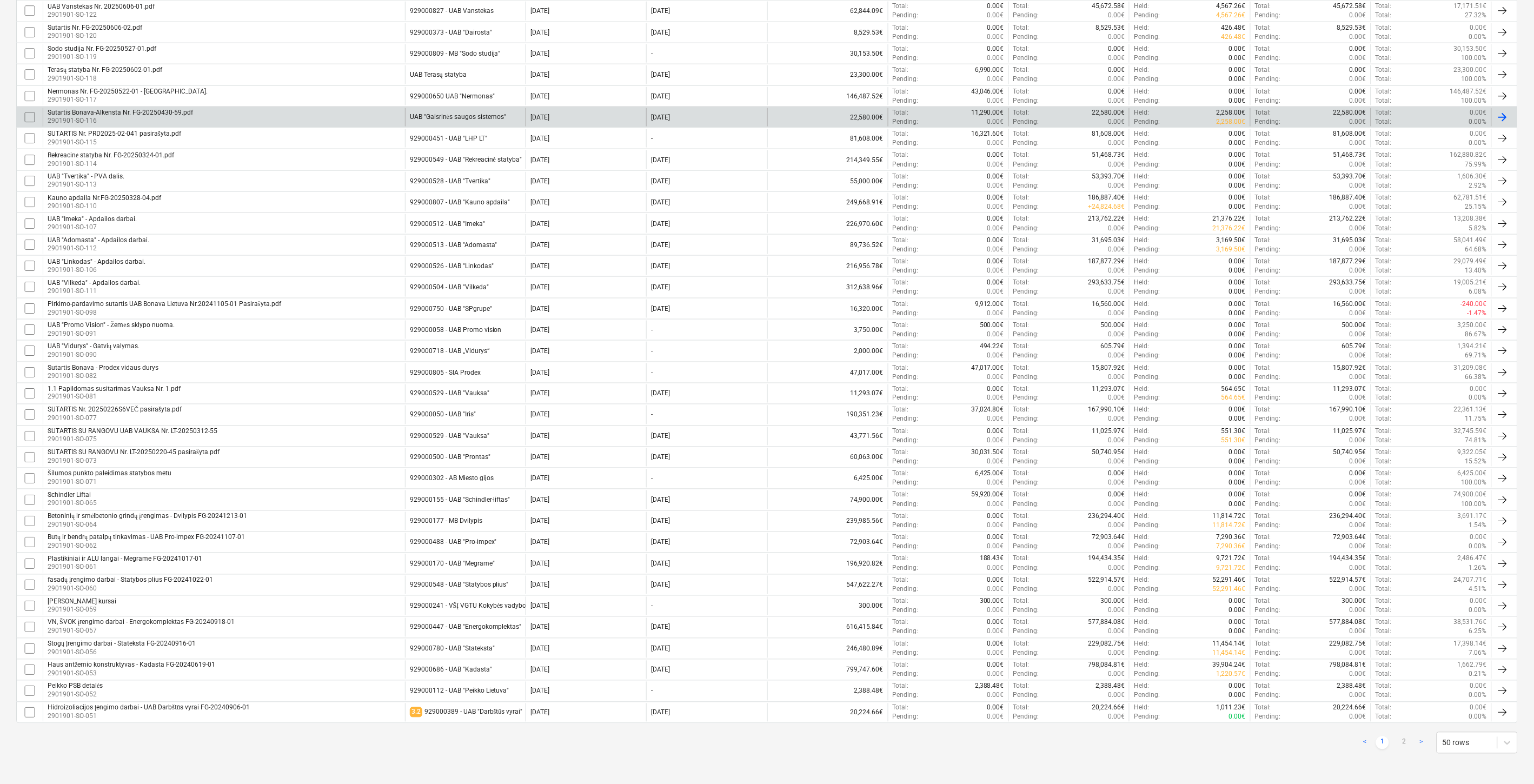
checkbox input "false"
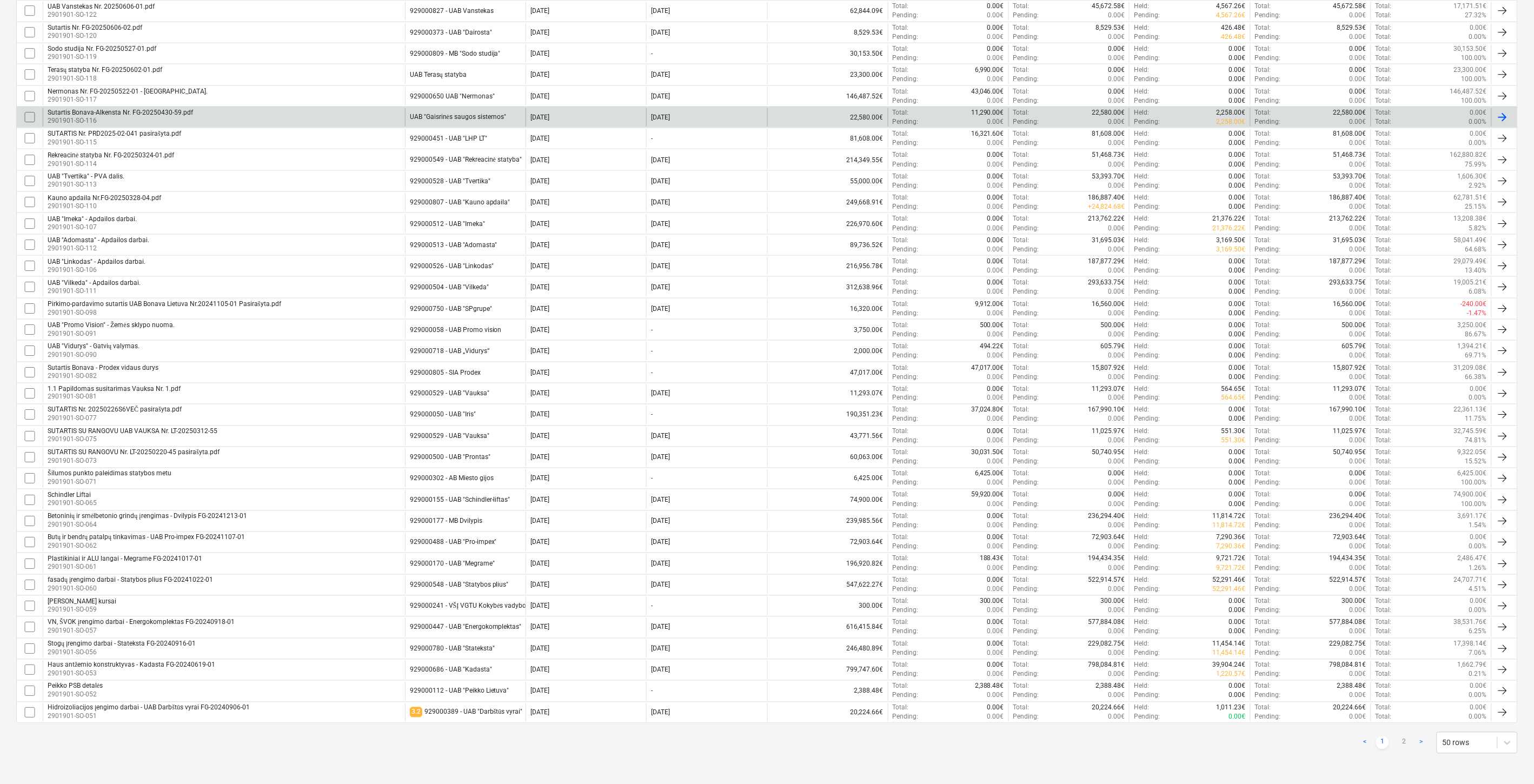
checkbox input "false"
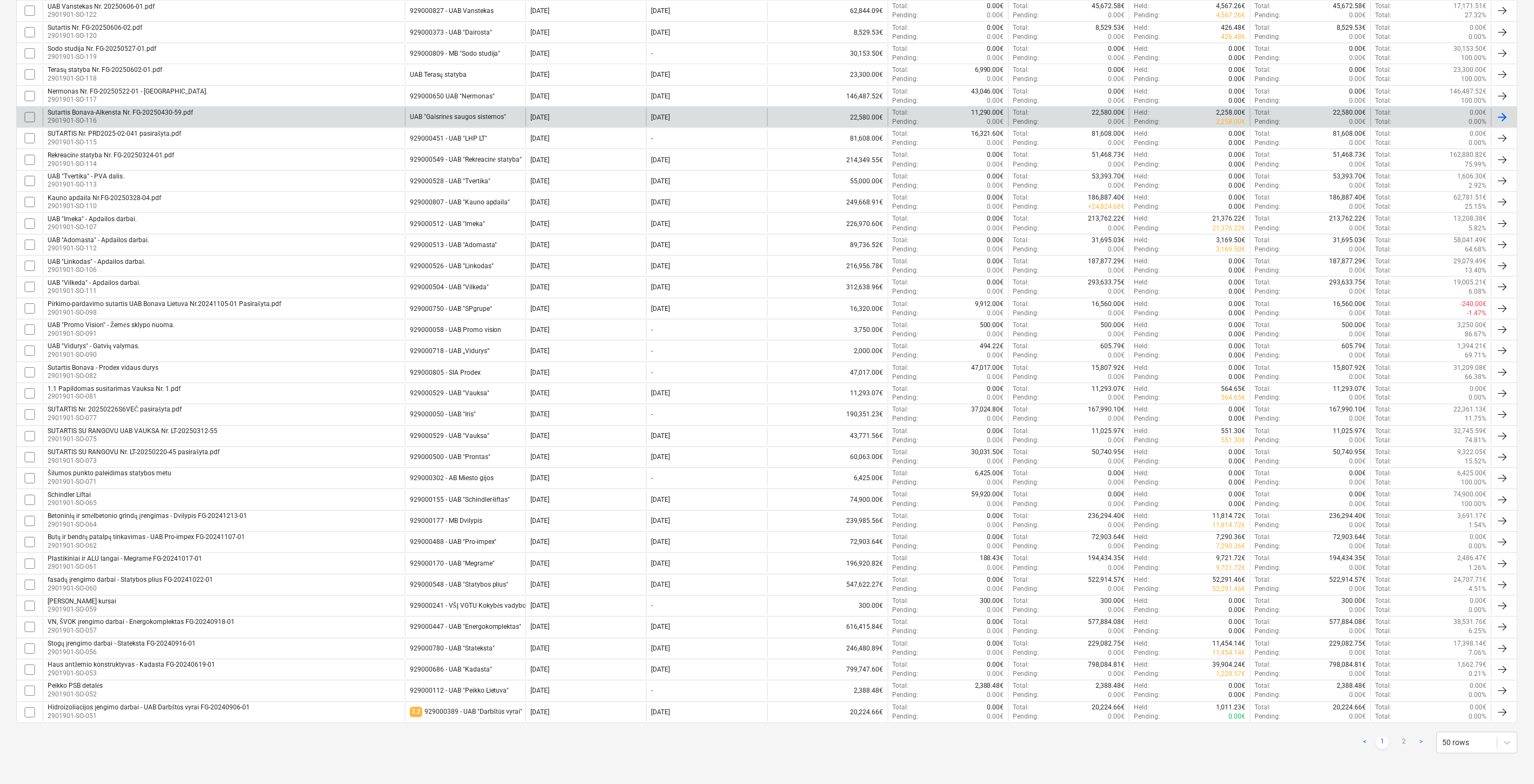
checkbox input "false"
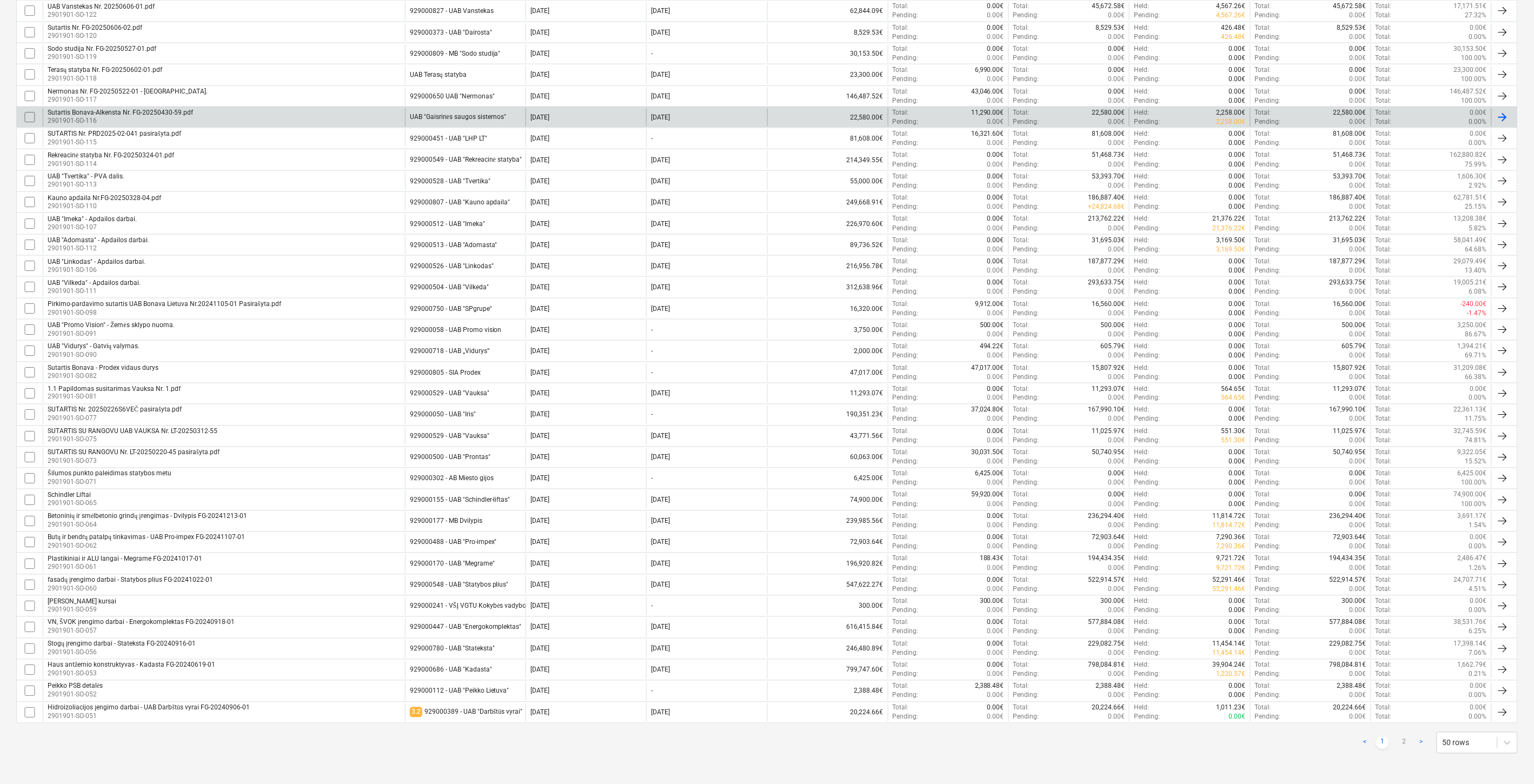
checkbox input "false"
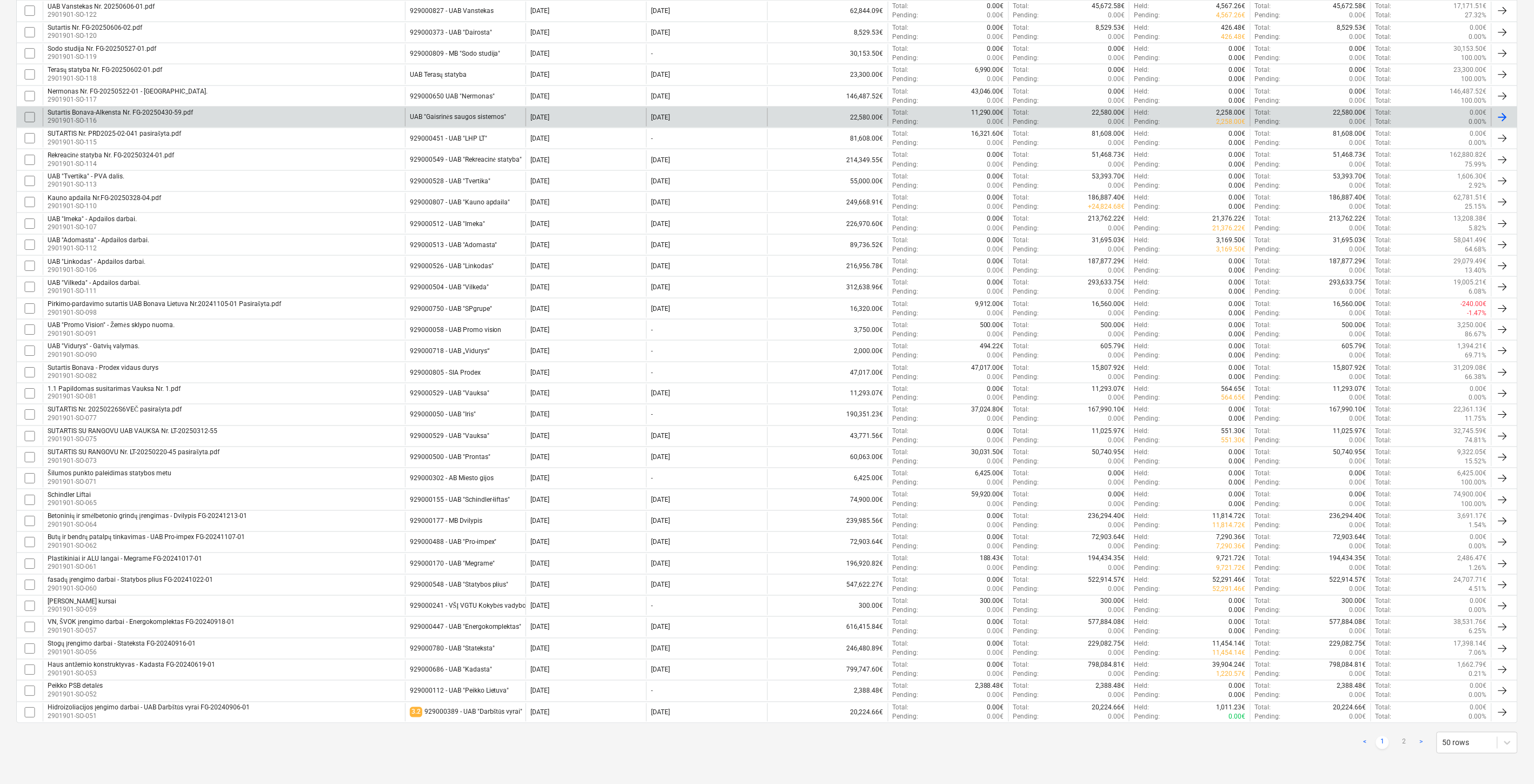
checkbox input "false"
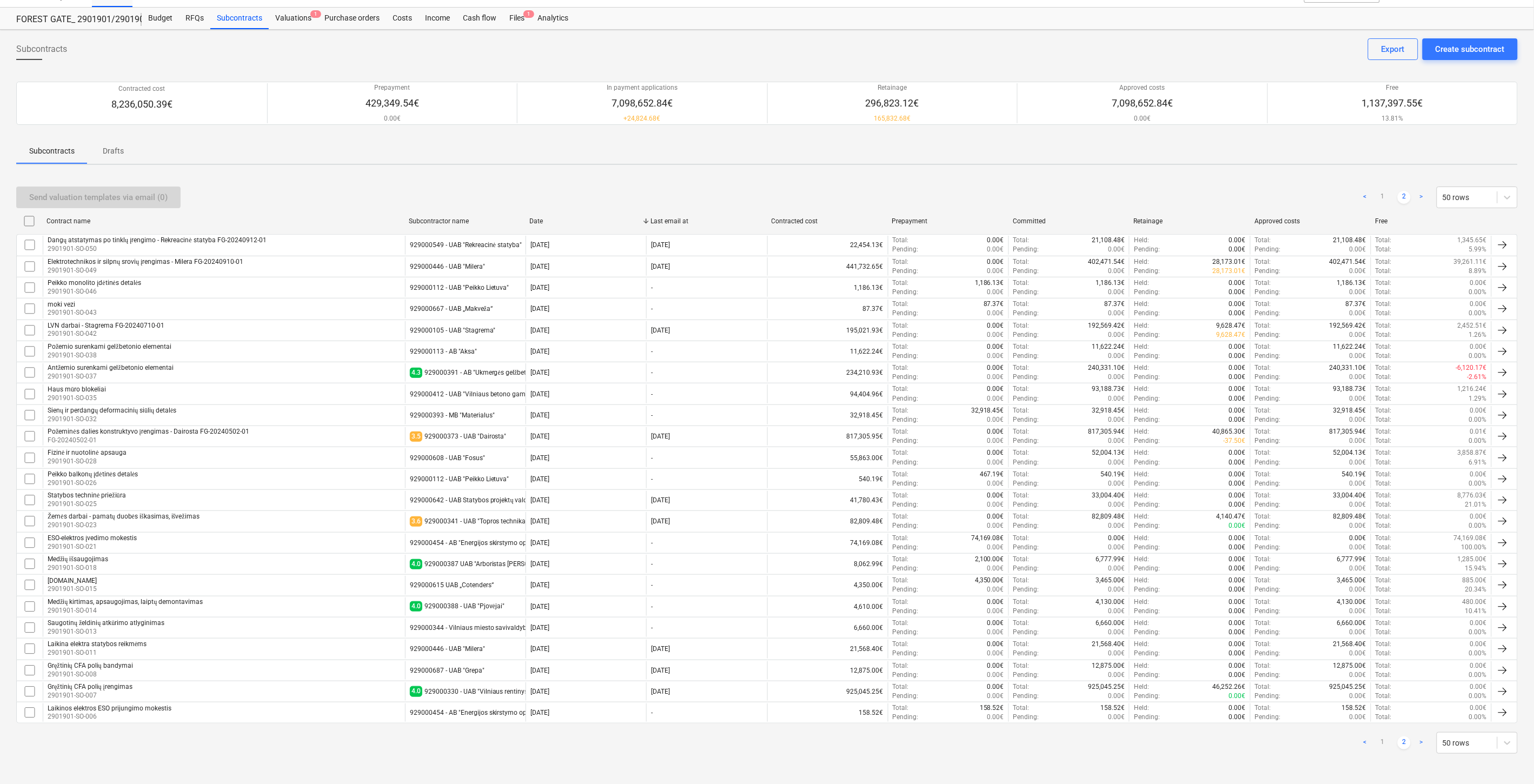
click at [334, 749] on div "< 1 2 > 50 rows" at bounding box center [767, 743] width 1502 height 22
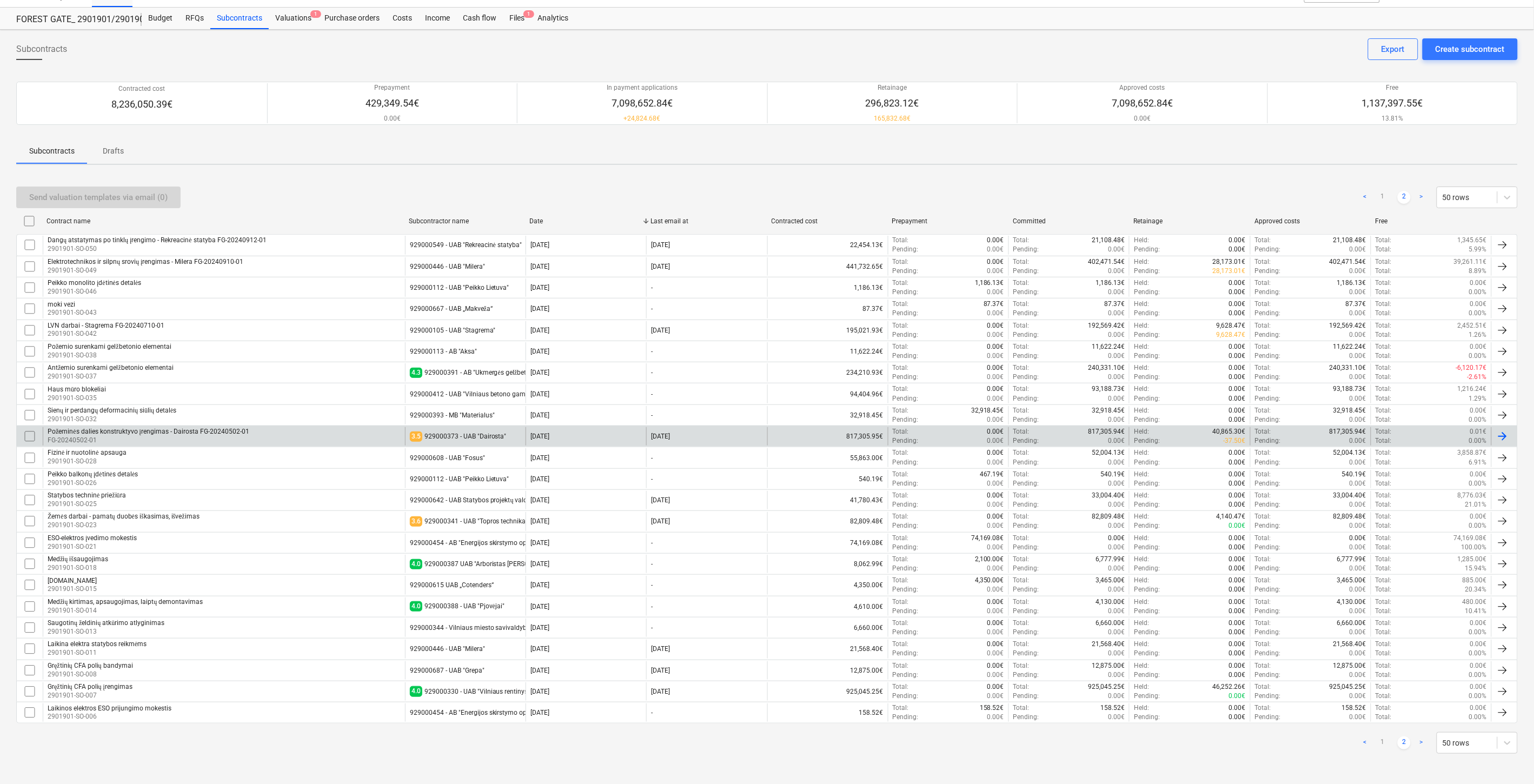
click at [339, 434] on div "Požeminės dalies konstruktyvo įrengimas - Dairosta FG-20240502-01 FG-20240502-01" at bounding box center [223, 436] width 362 height 18
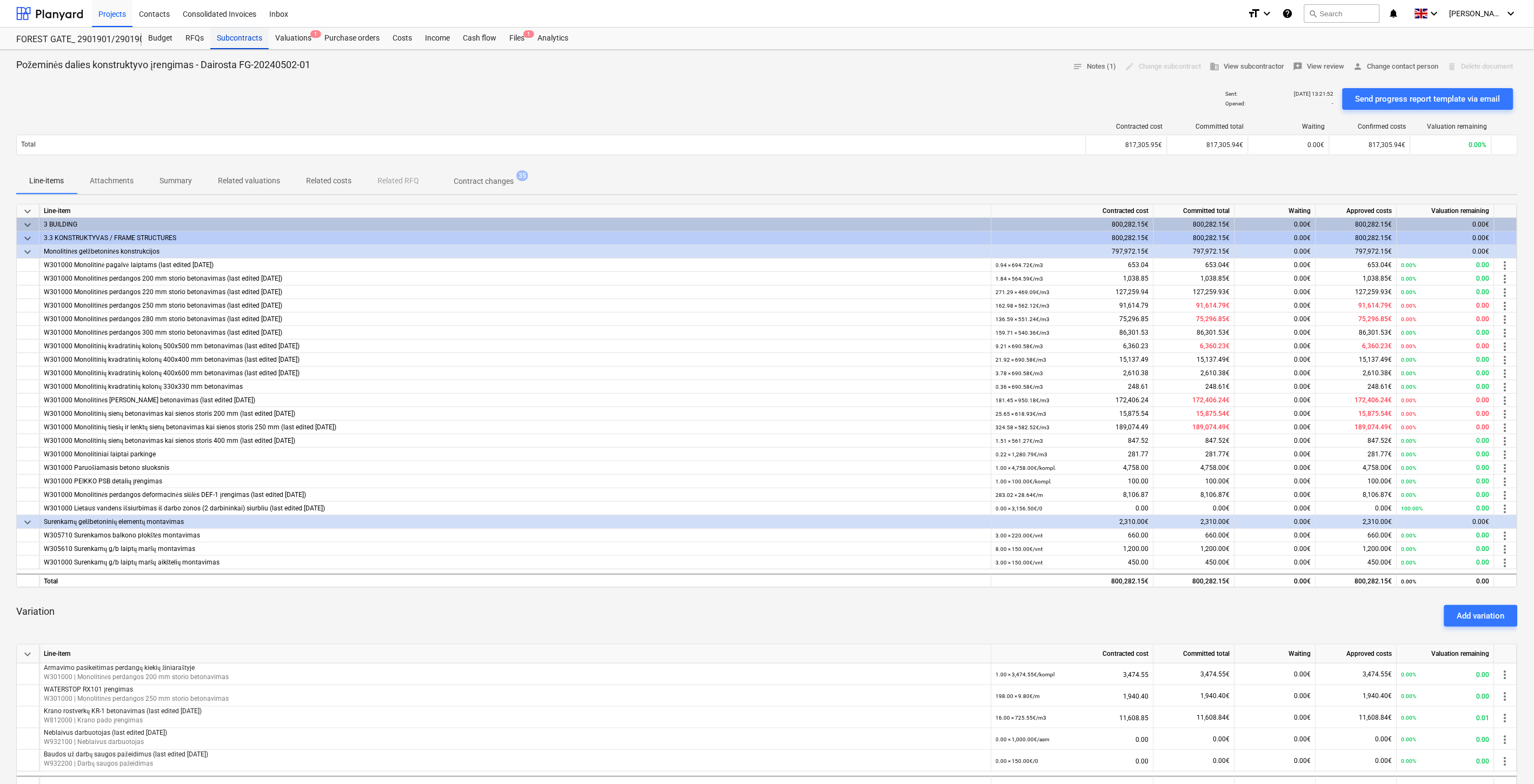
click at [241, 43] on div "Subcontracts" at bounding box center [239, 39] width 59 height 22
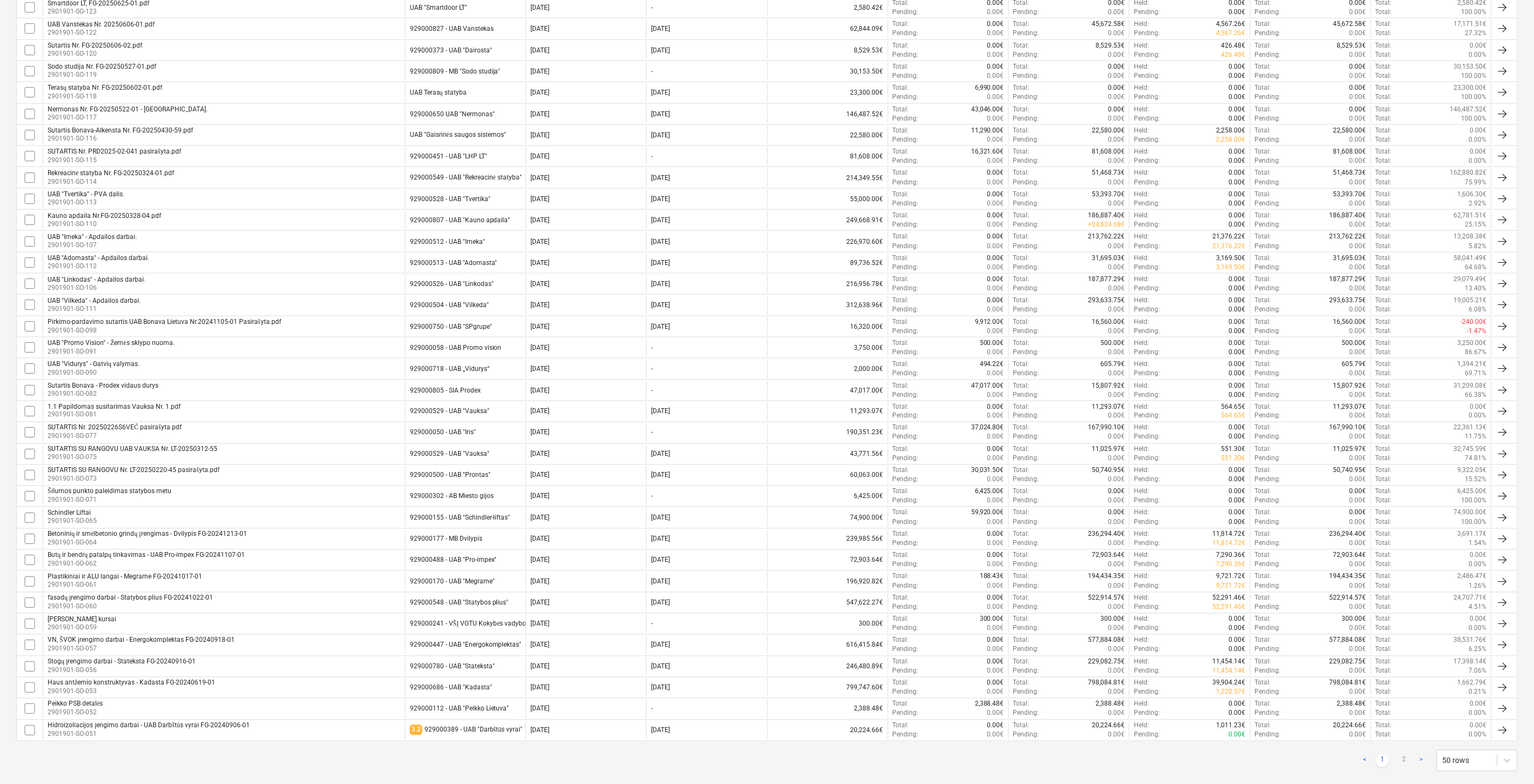
scroll to position [596, 0]
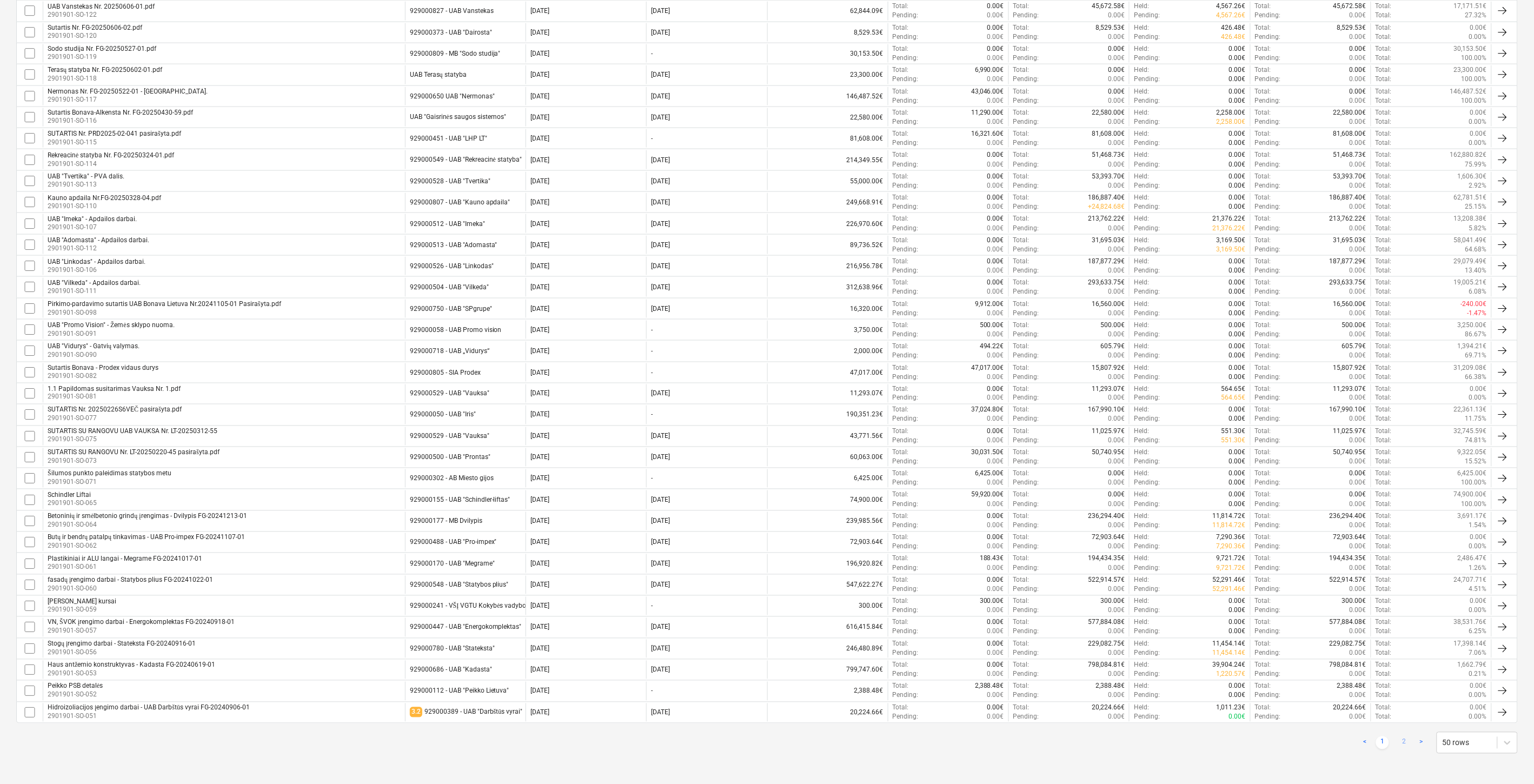
click at [1402, 743] on link "2" at bounding box center [1405, 742] width 13 height 13
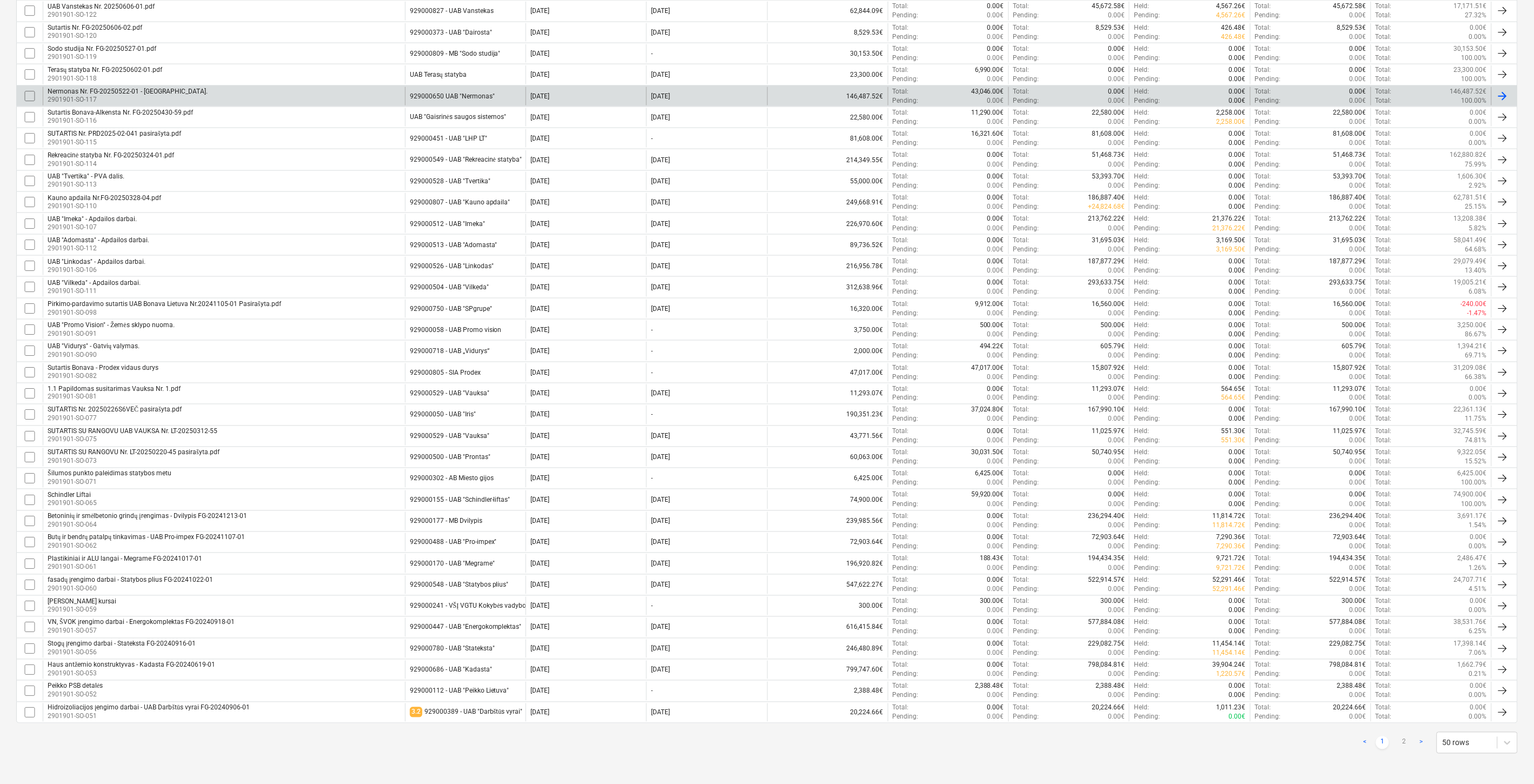
checkbox input "false"
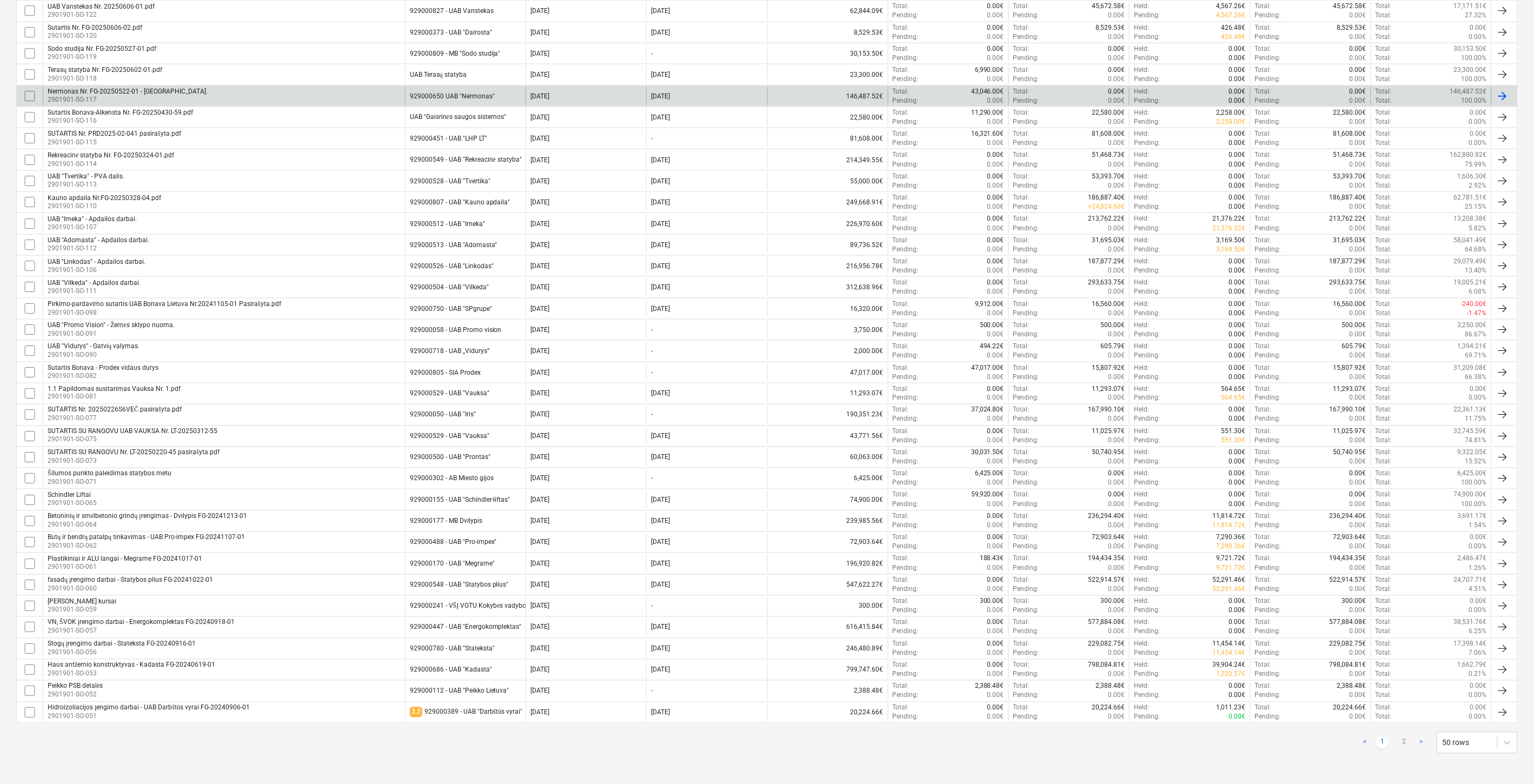
checkbox input "false"
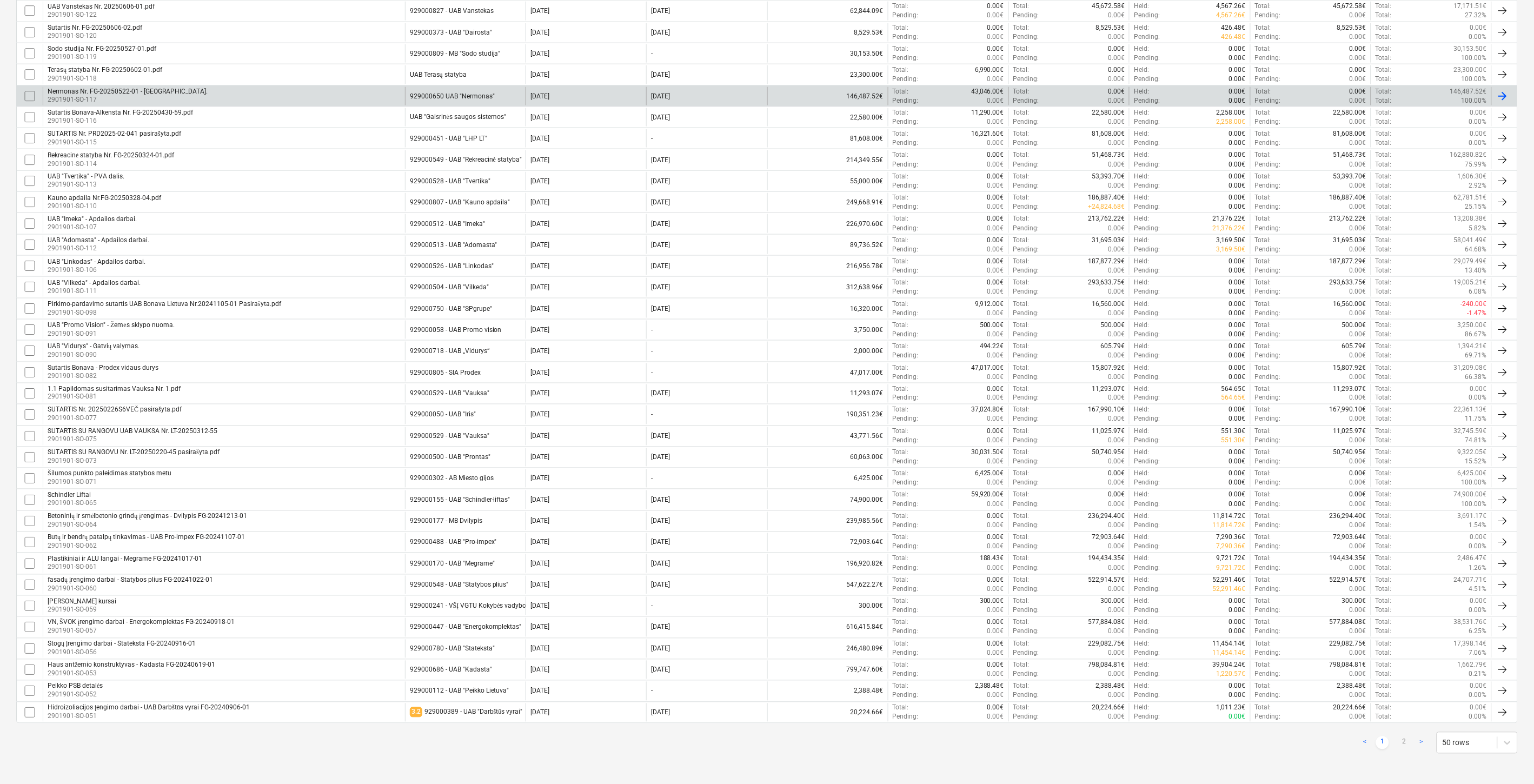
checkbox input "false"
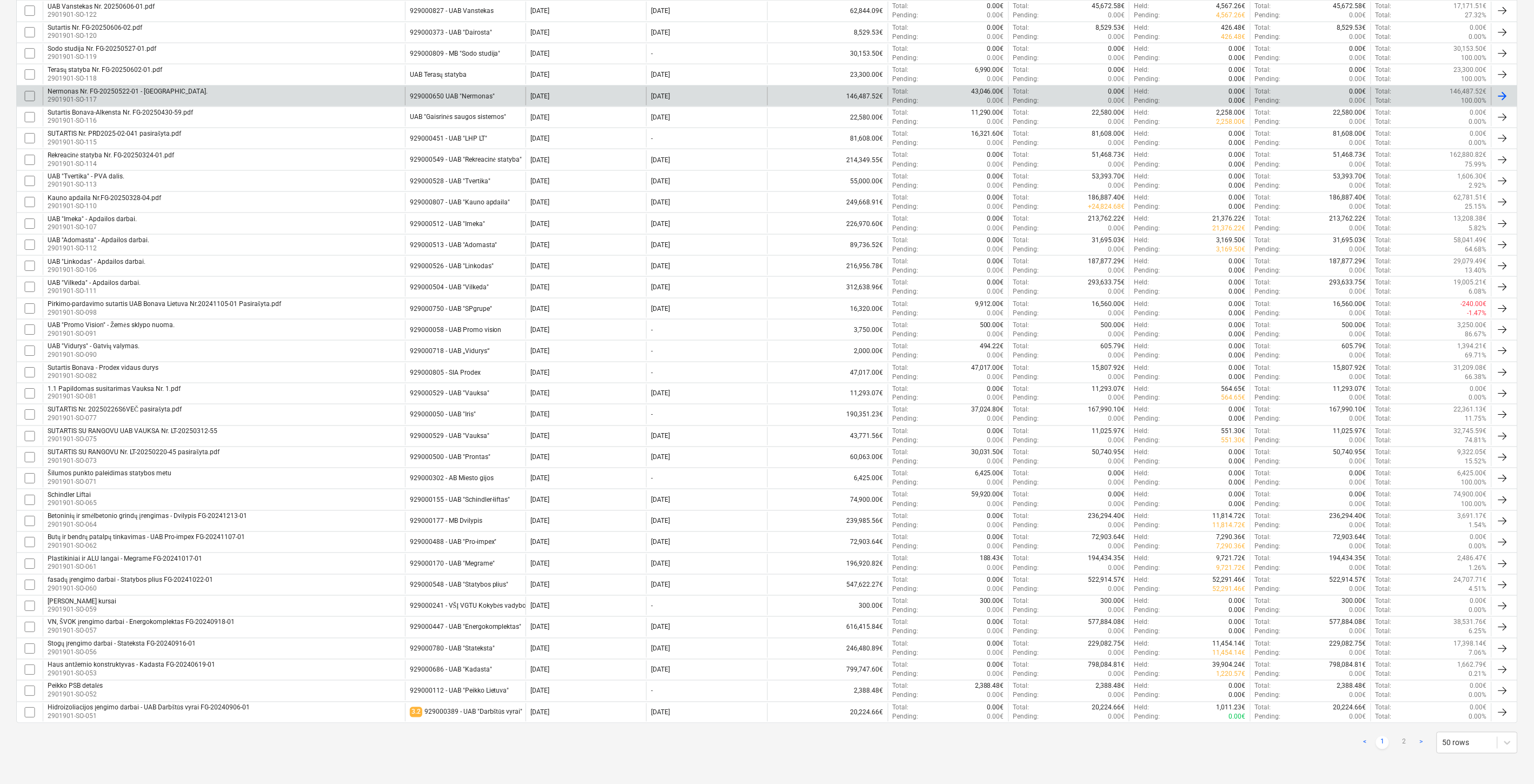
checkbox input "false"
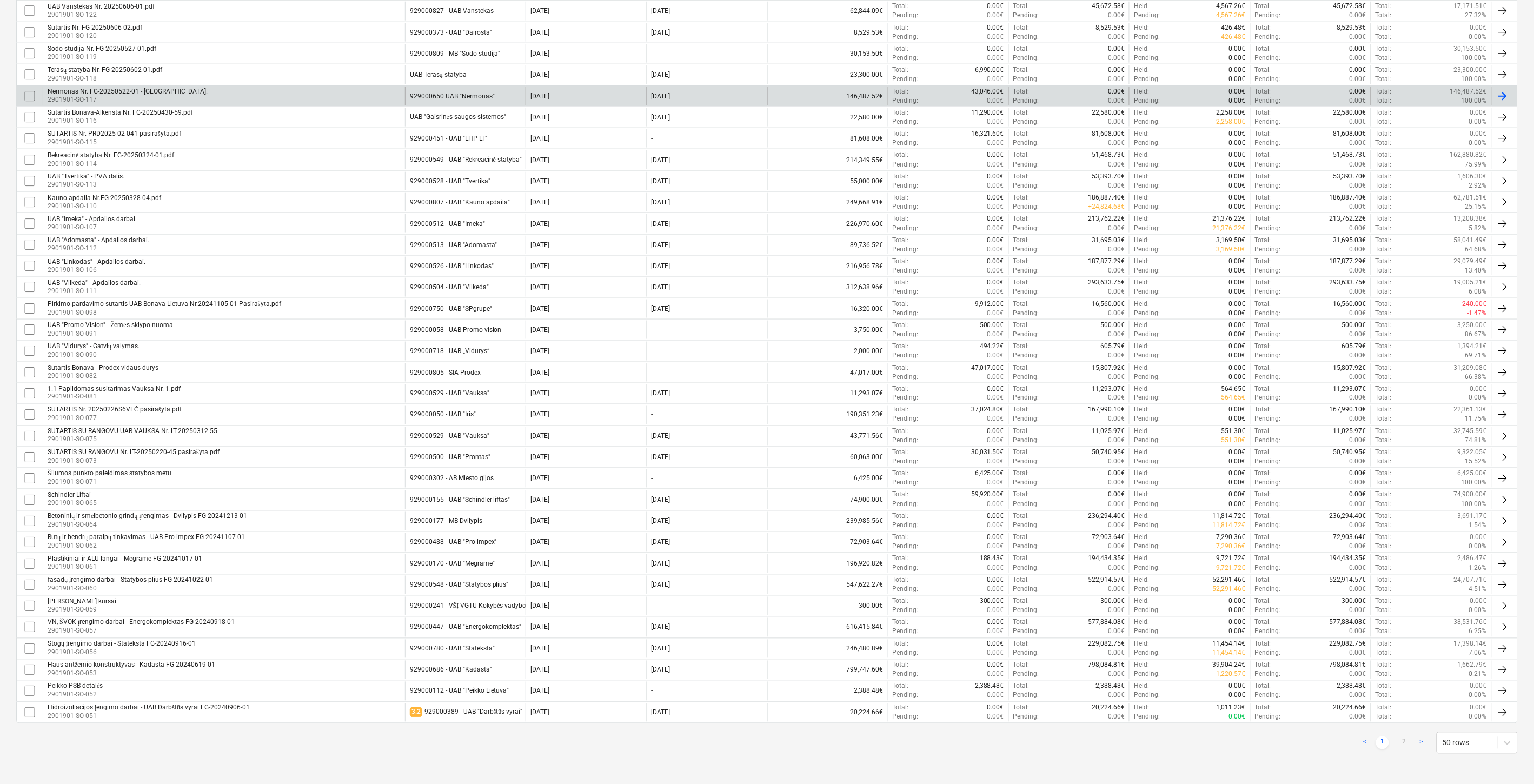
checkbox input "false"
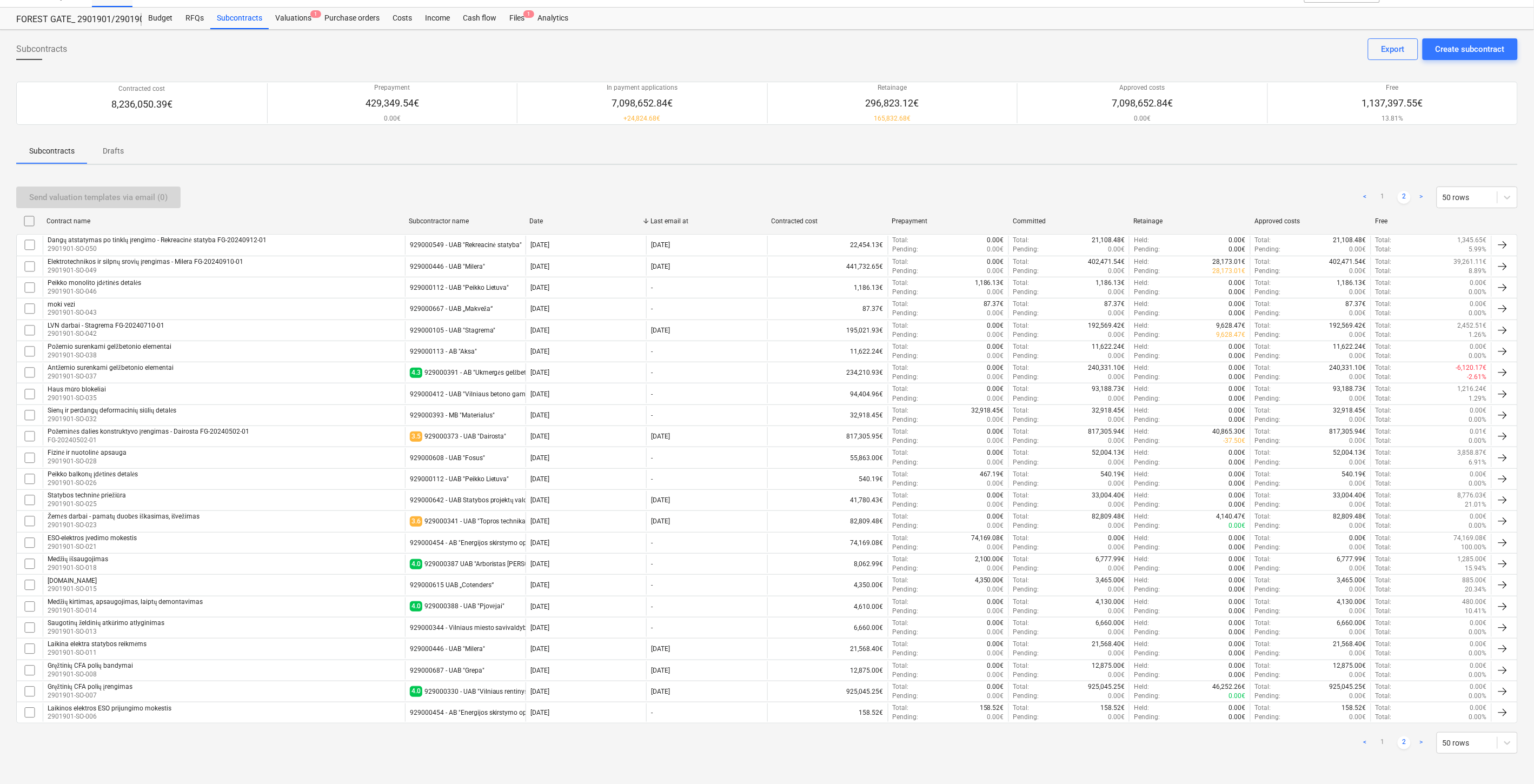
click at [312, 754] on div "< 1 2 > 50 rows" at bounding box center [767, 743] width 1502 height 31
click at [341, 738] on div "< 1 2 > 50 rows" at bounding box center [767, 743] width 1502 height 22
click at [1382, 738] on link "1" at bounding box center [1383, 742] width 13 height 13
checkbox input "false"
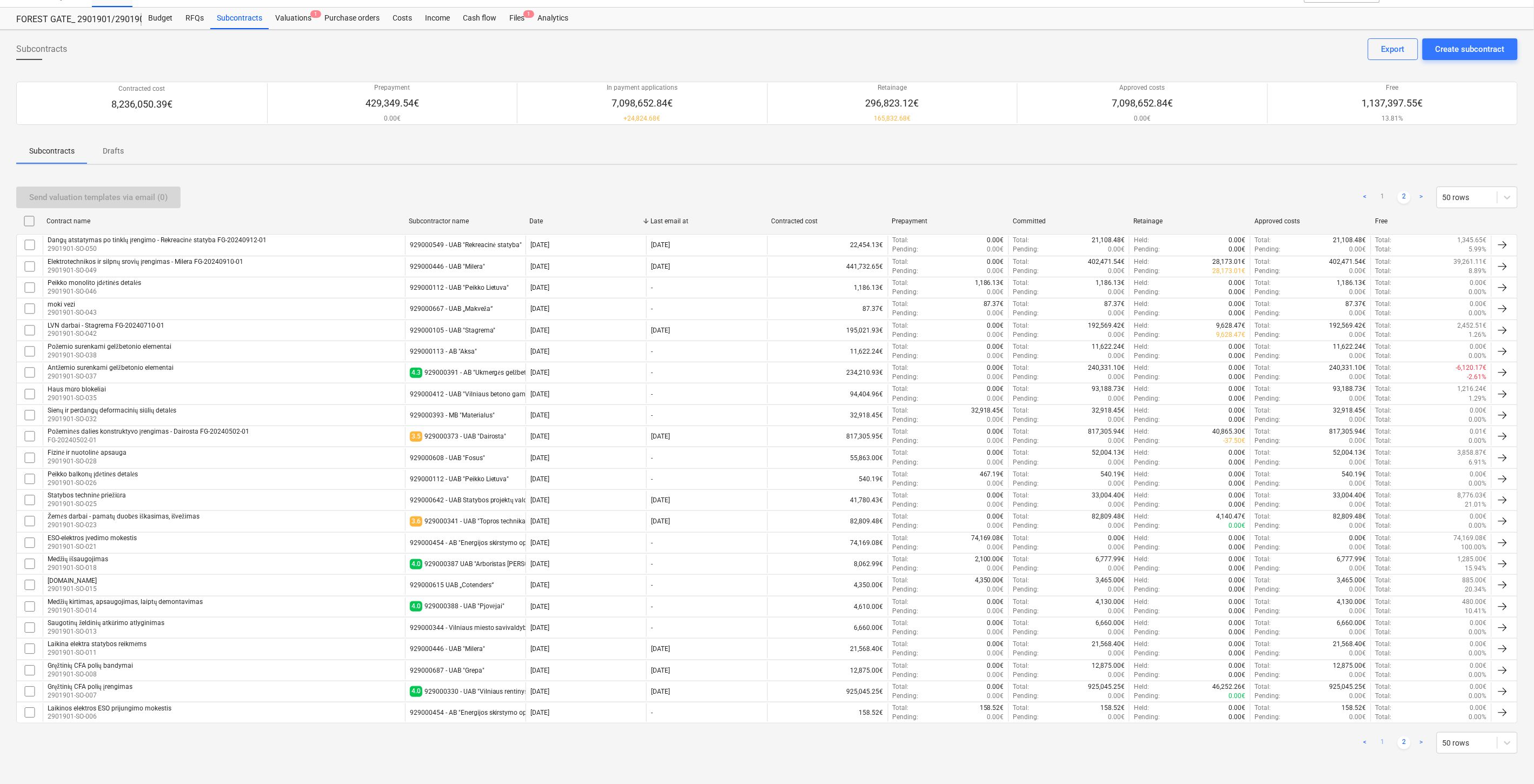
checkbox input "false"
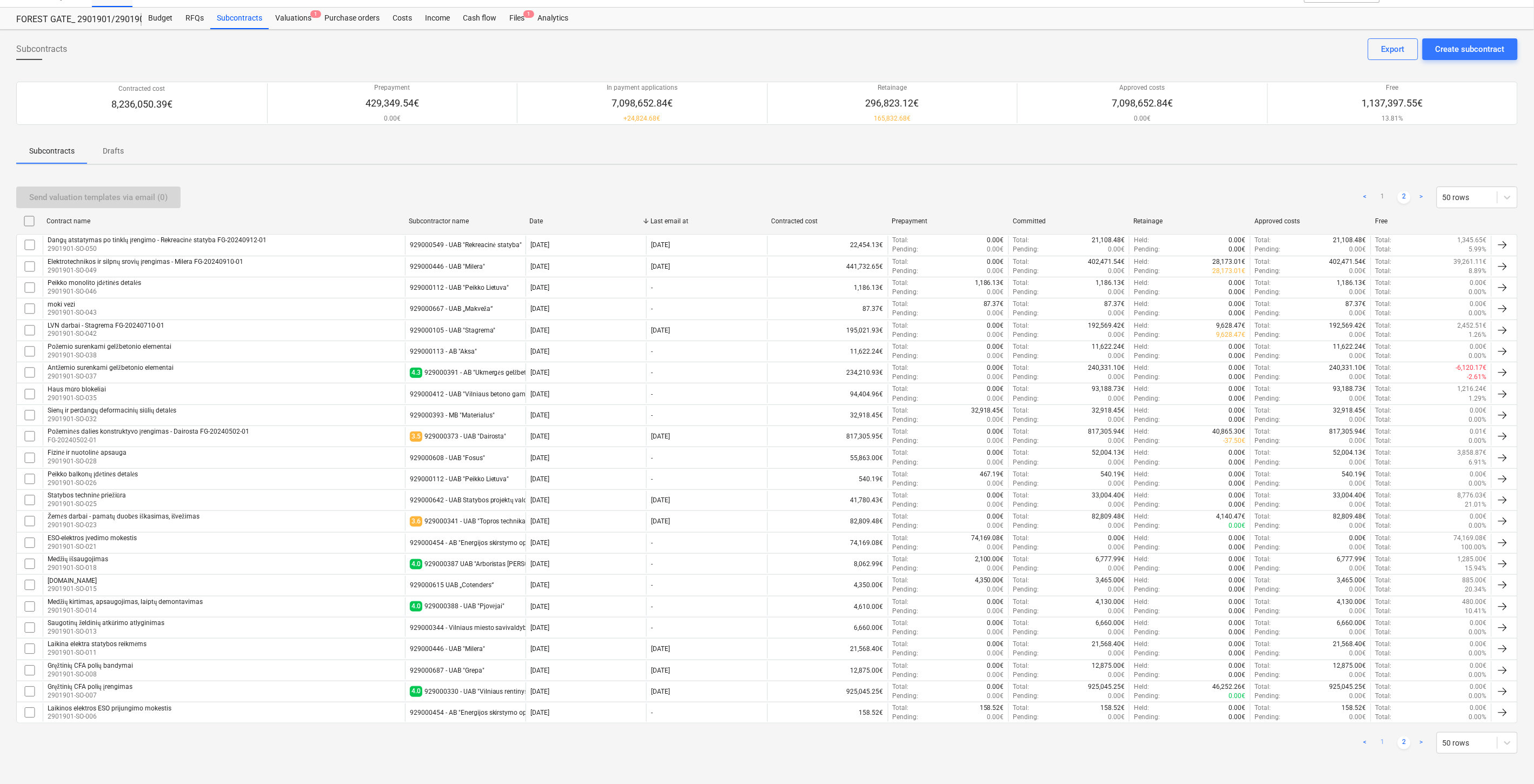
checkbox input "false"
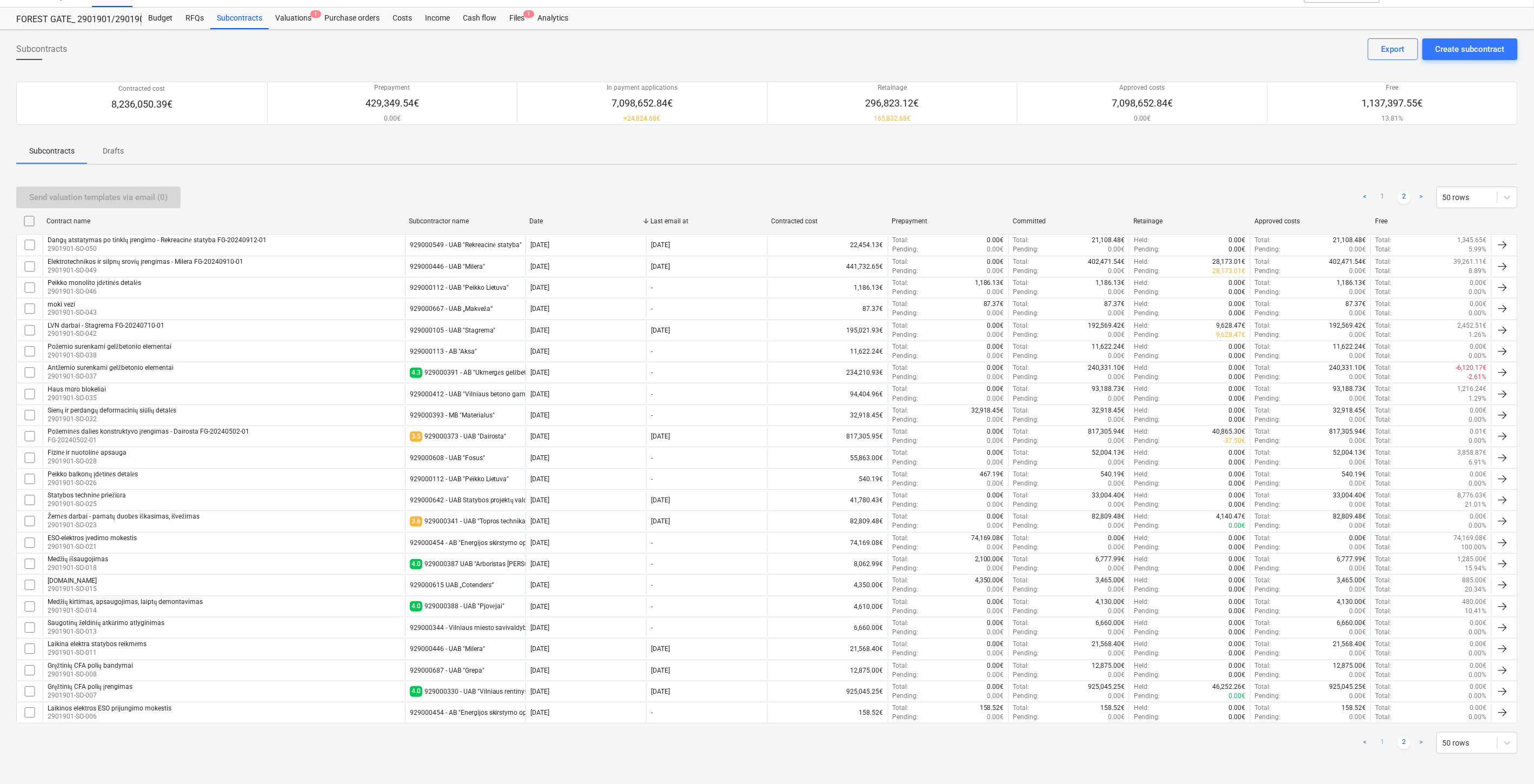
checkbox input "false"
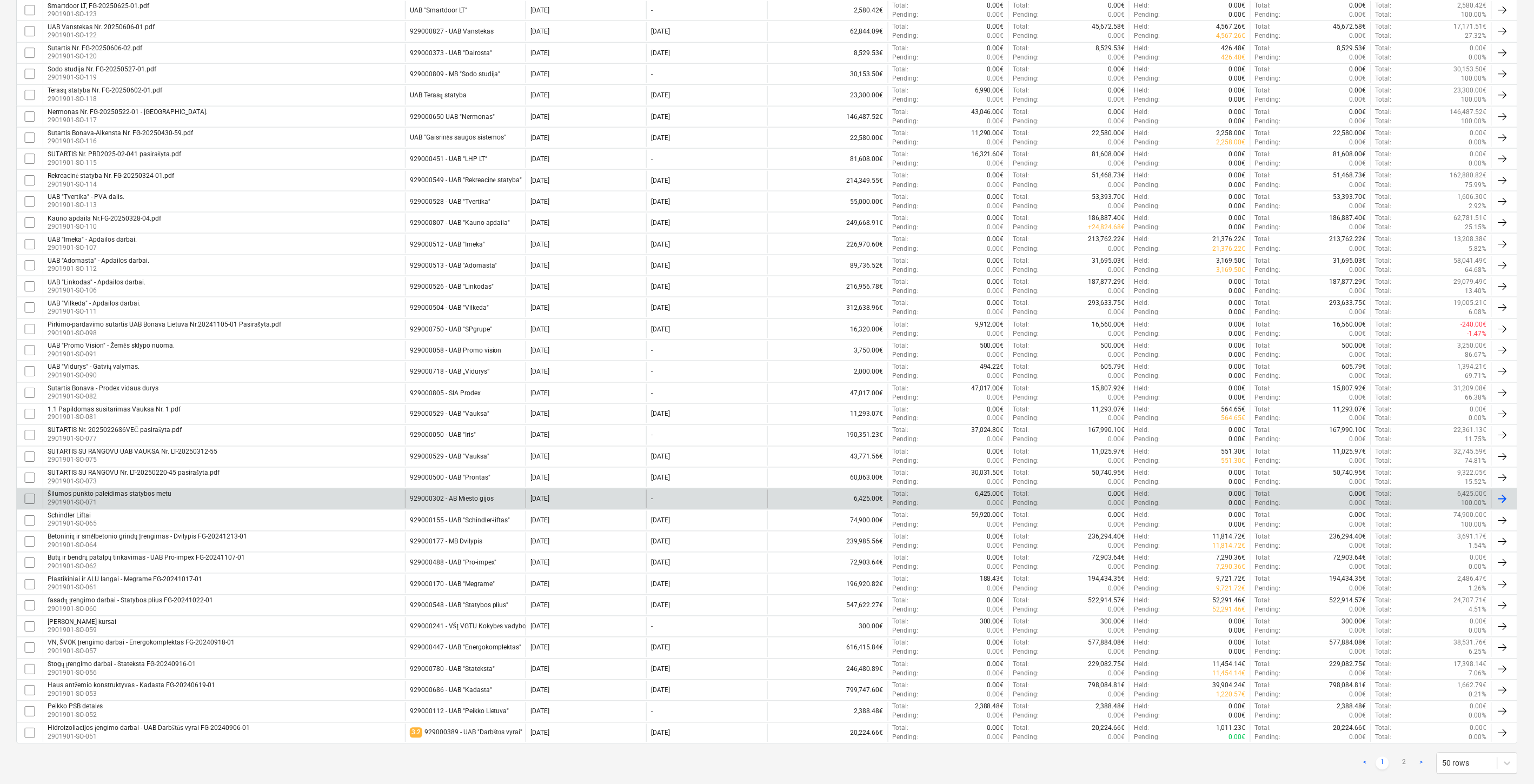
scroll to position [596, 0]
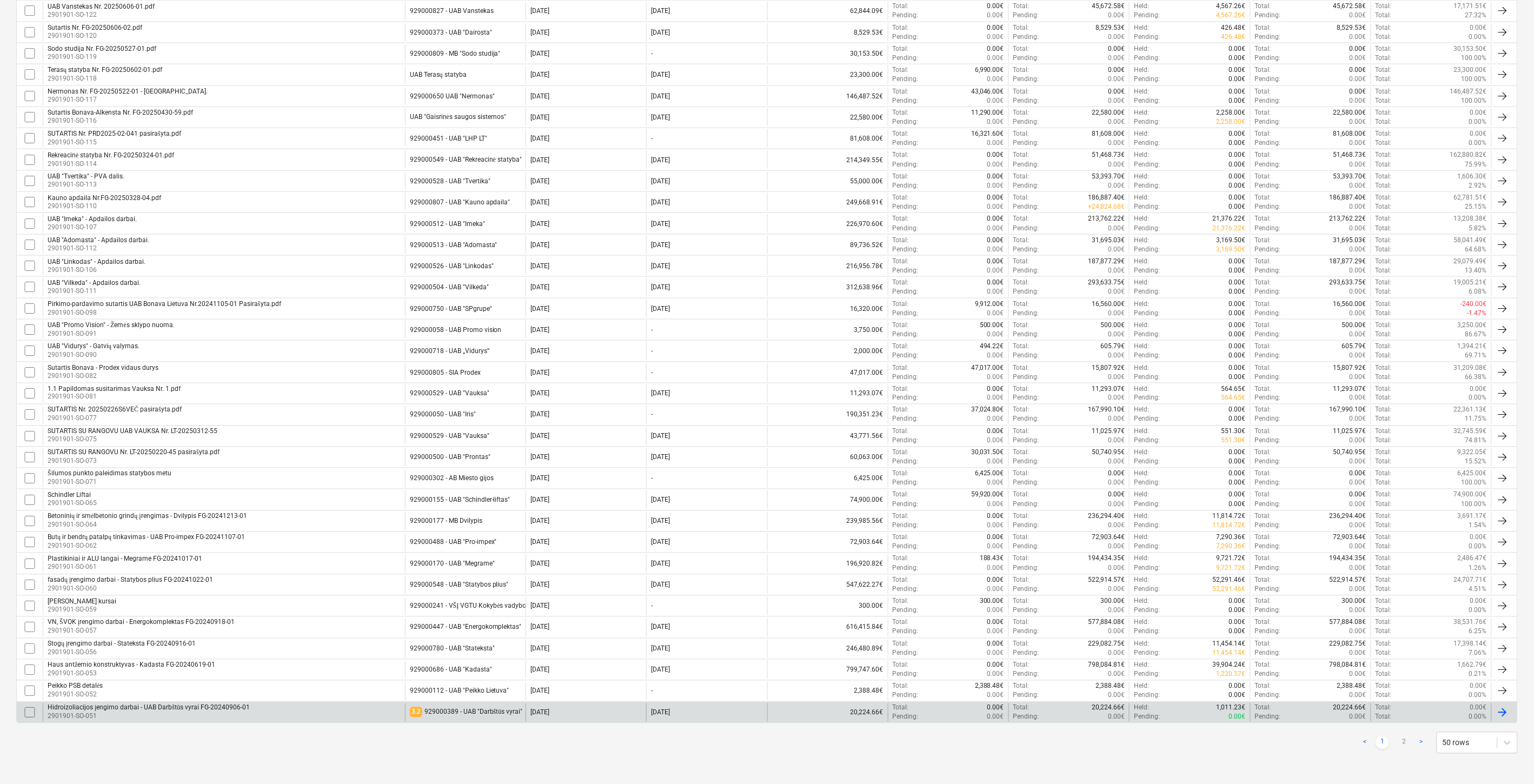
click at [298, 709] on div "Hidroizoliacijos įengimo darbai - UAB Darbštūs vyrai FG-20240906-01 2901901-SO-…" at bounding box center [223, 713] width 362 height 18
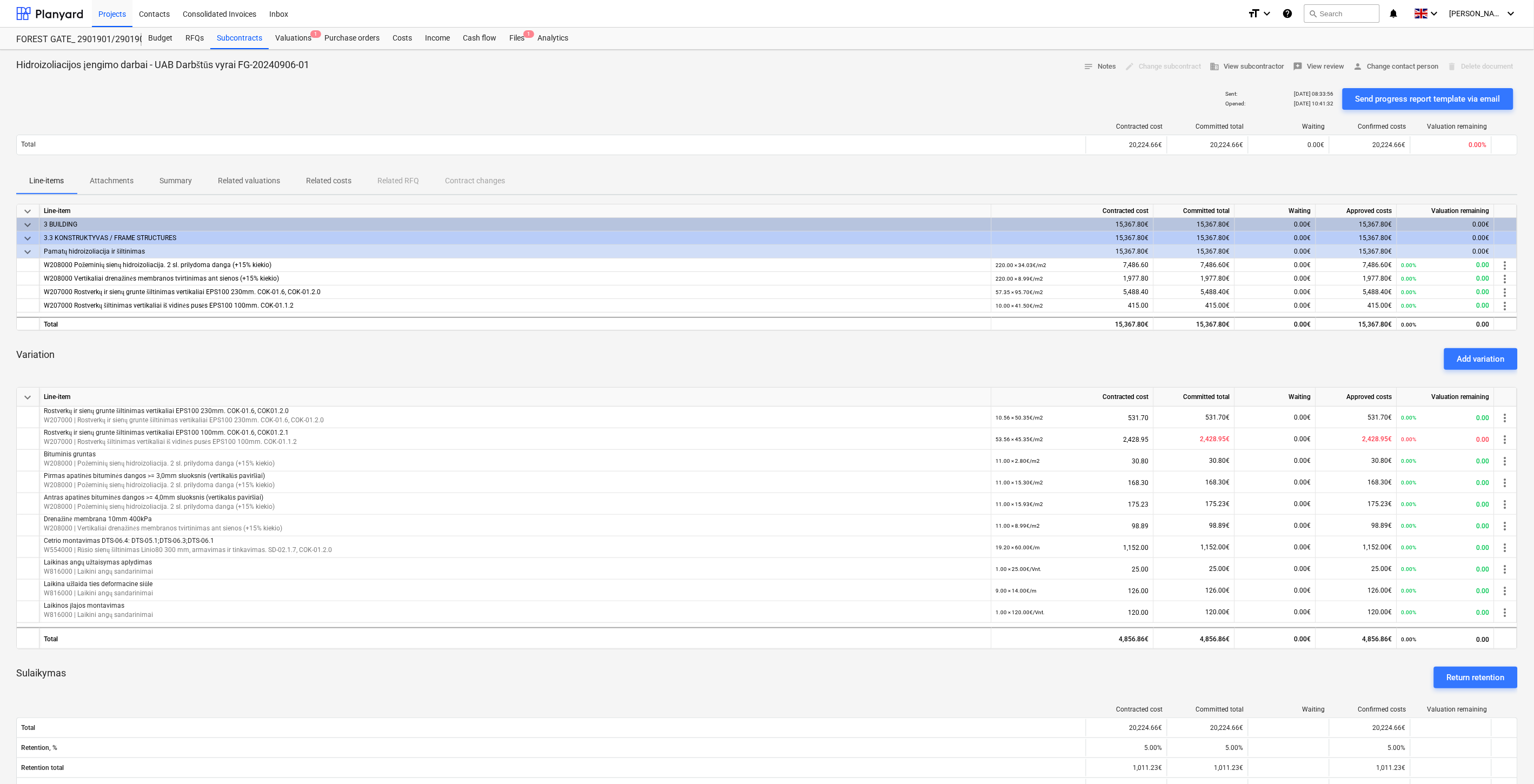
click at [122, 184] on p "Attachments" at bounding box center [111, 181] width 43 height 12
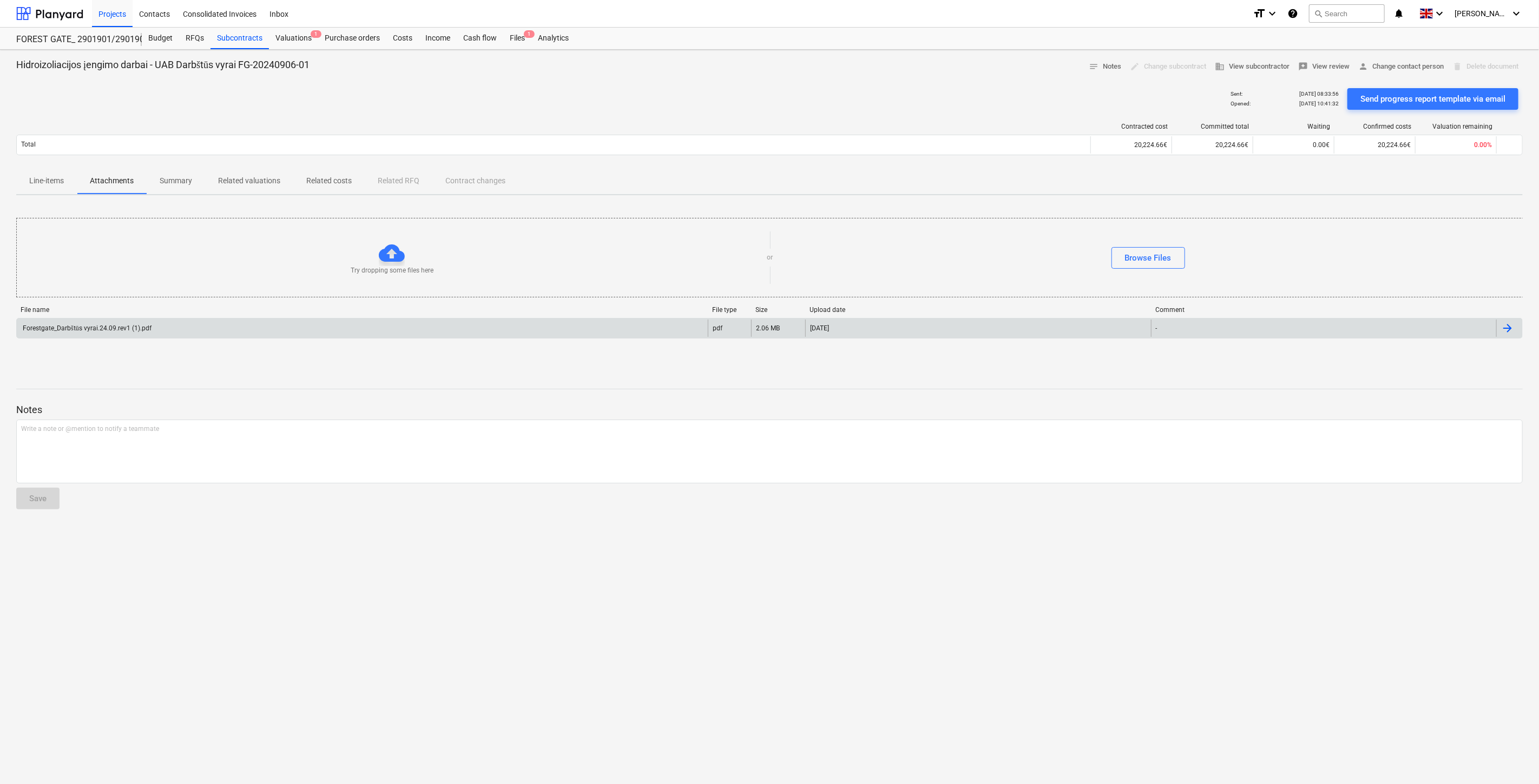
click at [171, 326] on div "Forestgate_Darbštūs vyrai.24.09.rev1 (1).pdf" at bounding box center [362, 328] width 691 height 17
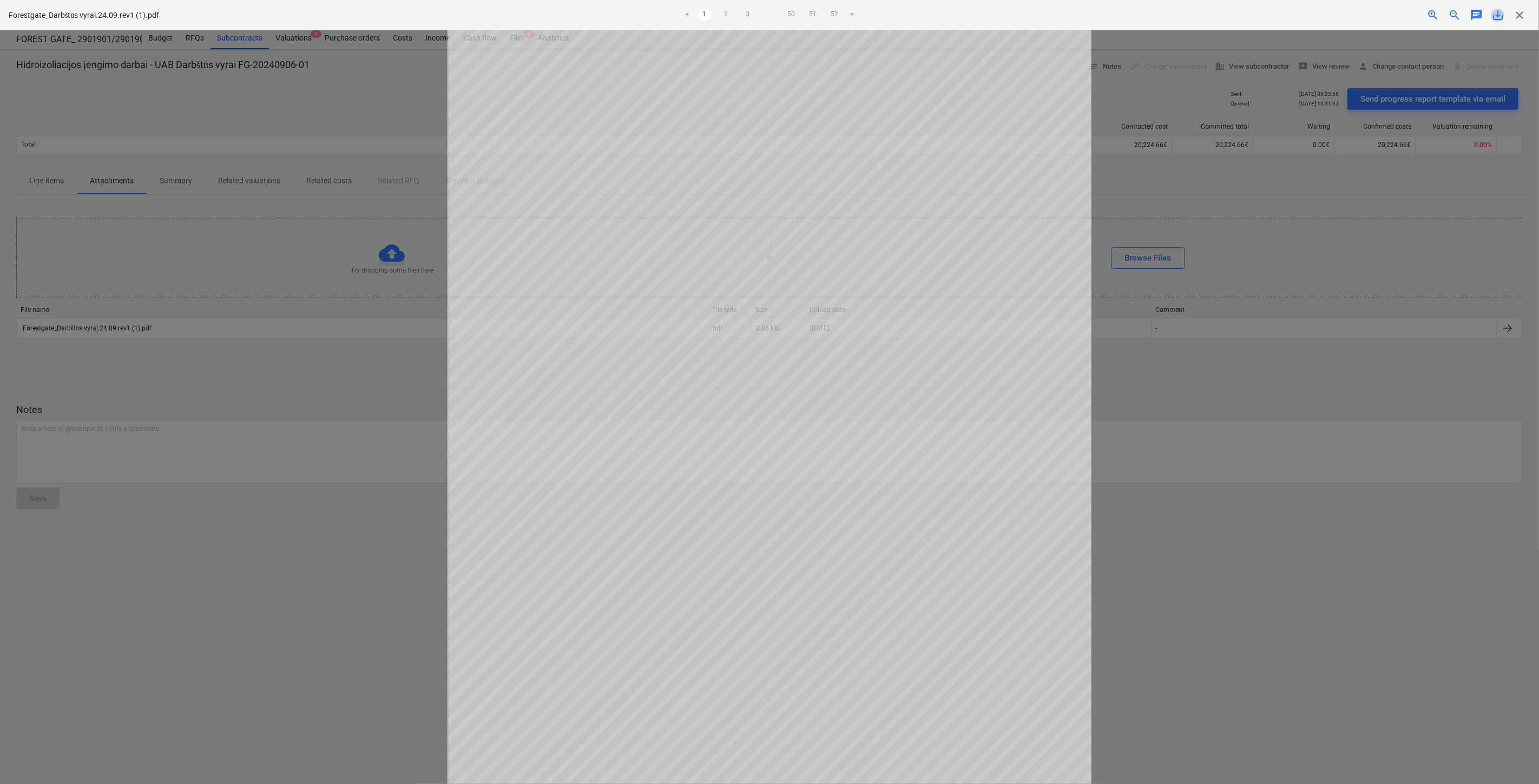
click at [1498, 14] on span "save_alt" at bounding box center [1497, 15] width 13 height 13
click at [253, 336] on div at bounding box center [769, 407] width 1539 height 754
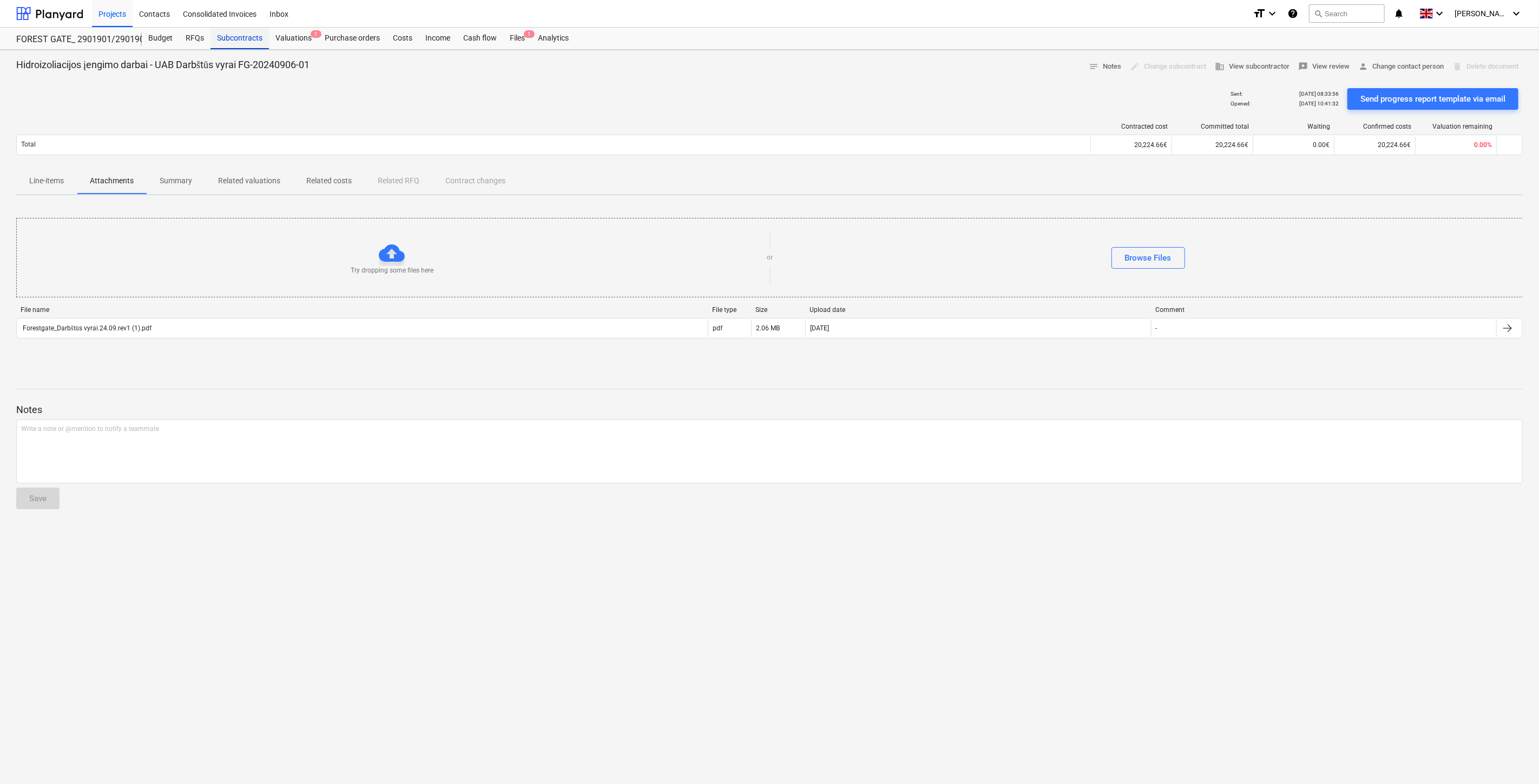
drag, startPoint x: 249, startPoint y: 42, endPoint x: 263, endPoint y: 46, distance: 14.6
click at [249, 42] on div "Subcontracts" at bounding box center [239, 39] width 59 height 22
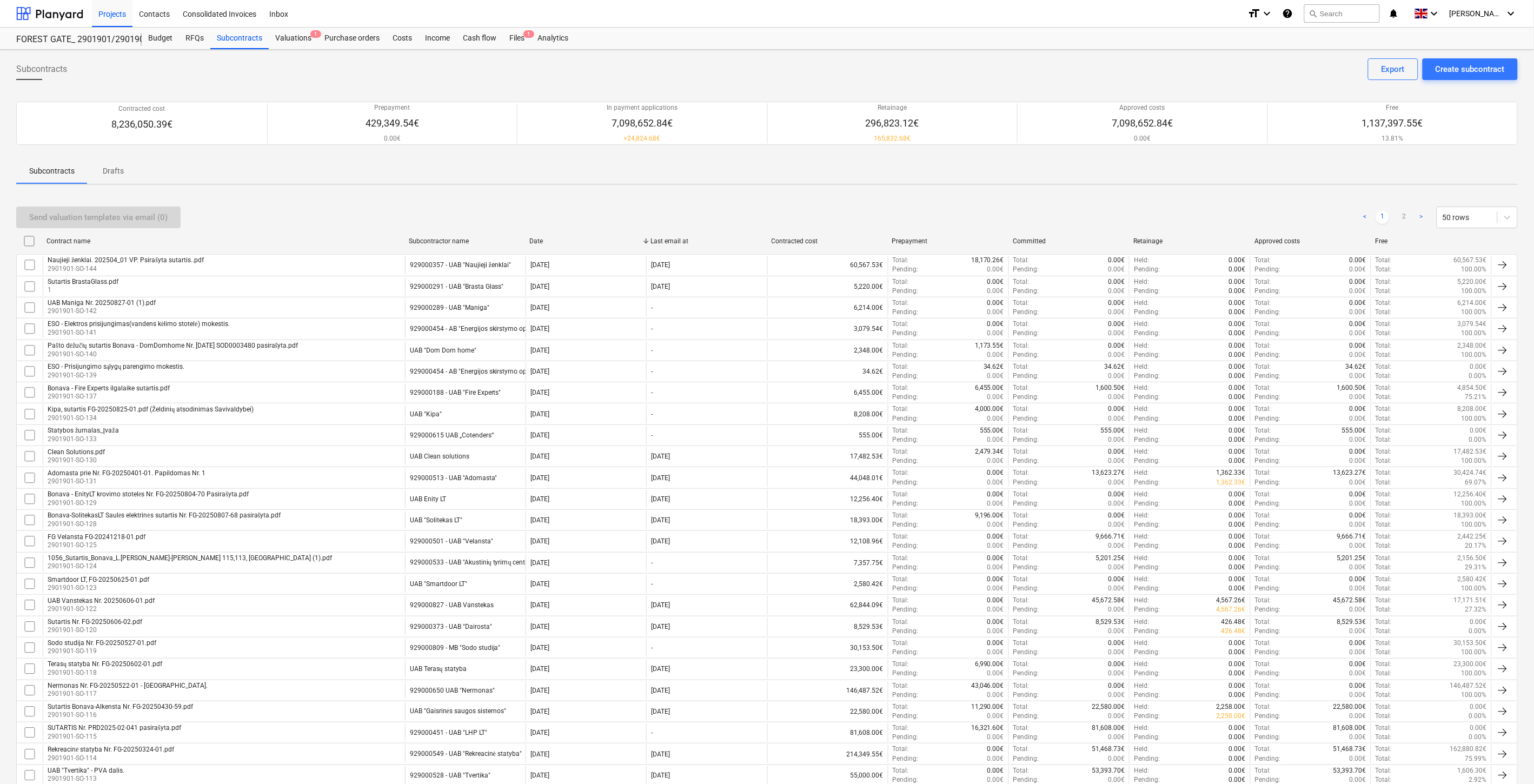
click at [387, 211] on div "Send valuation templates via email (0) < 1 2 > 50 rows" at bounding box center [767, 218] width 1502 height 22
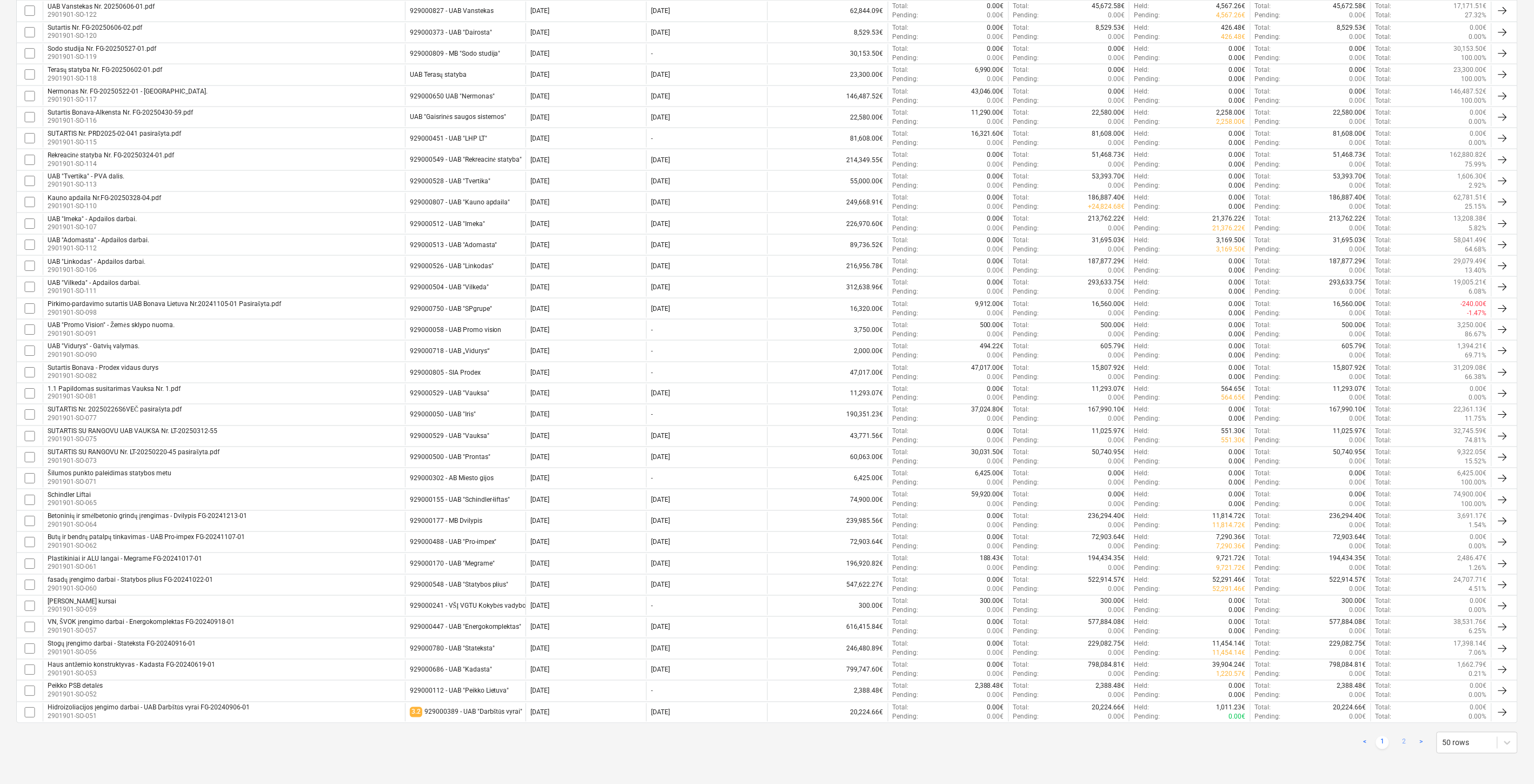
drag, startPoint x: 1410, startPoint y: 739, endPoint x: 1393, endPoint y: 669, distance: 72.0
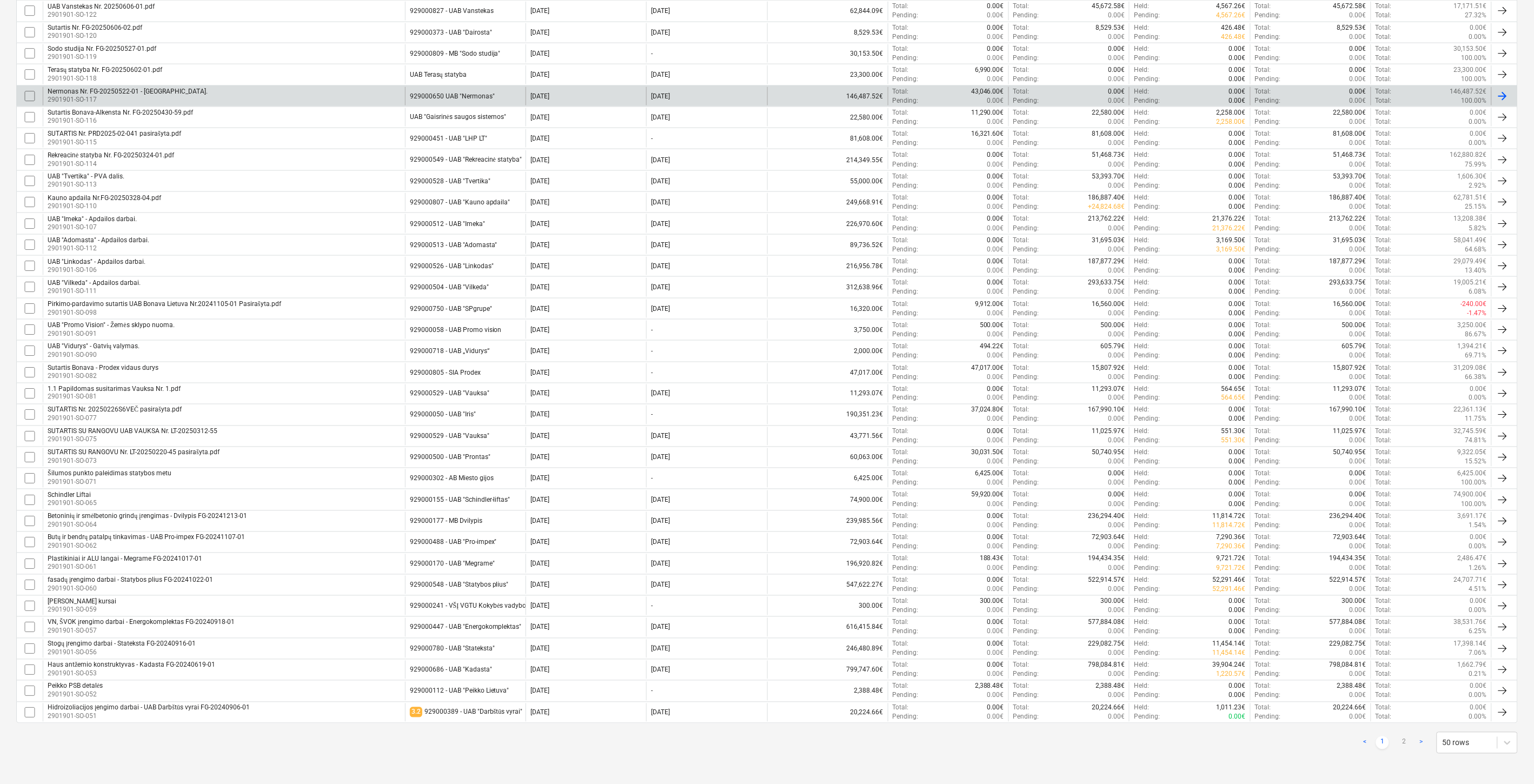
click at [1410, 740] on link "2" at bounding box center [1405, 742] width 13 height 13
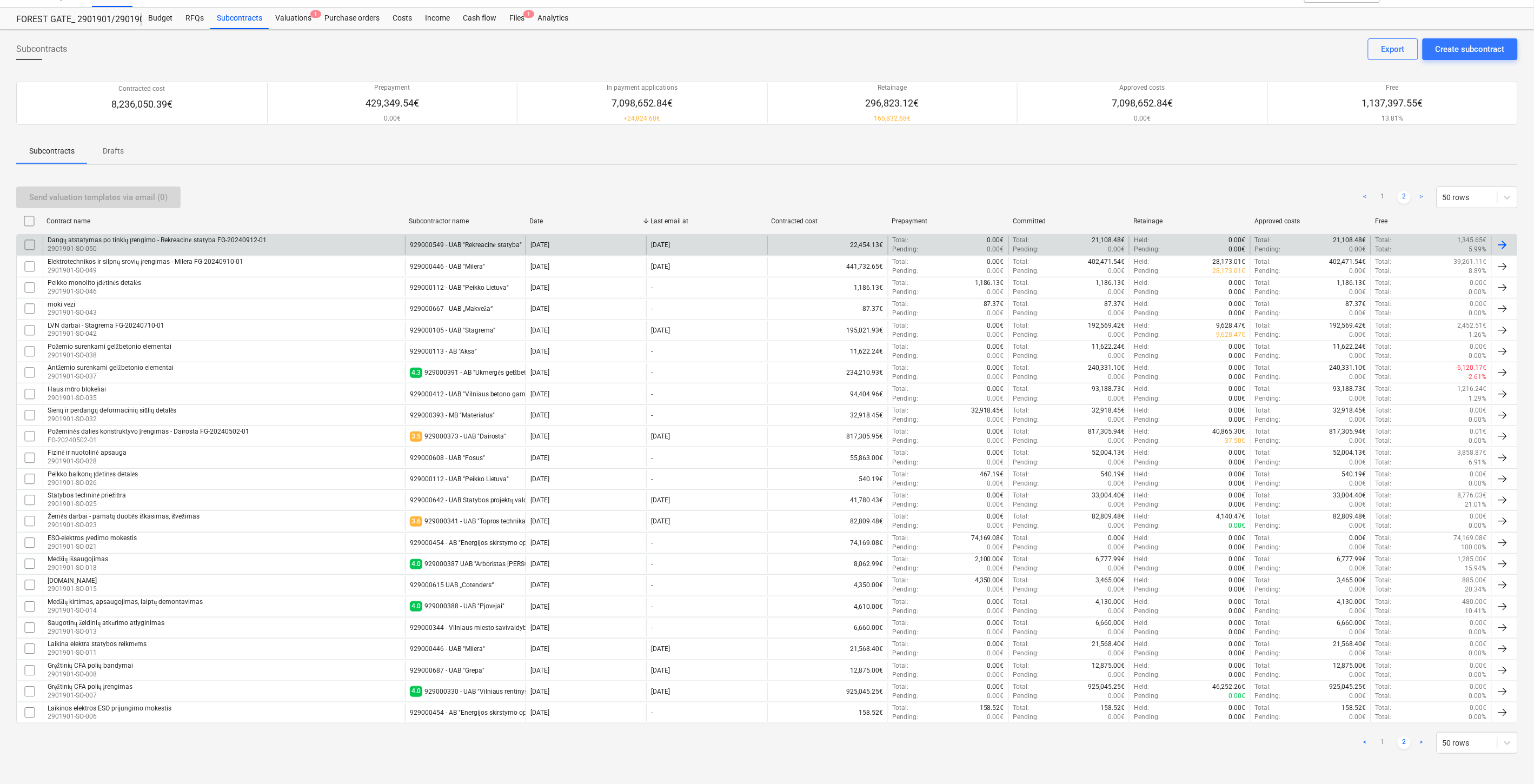
scroll to position [21, 0]
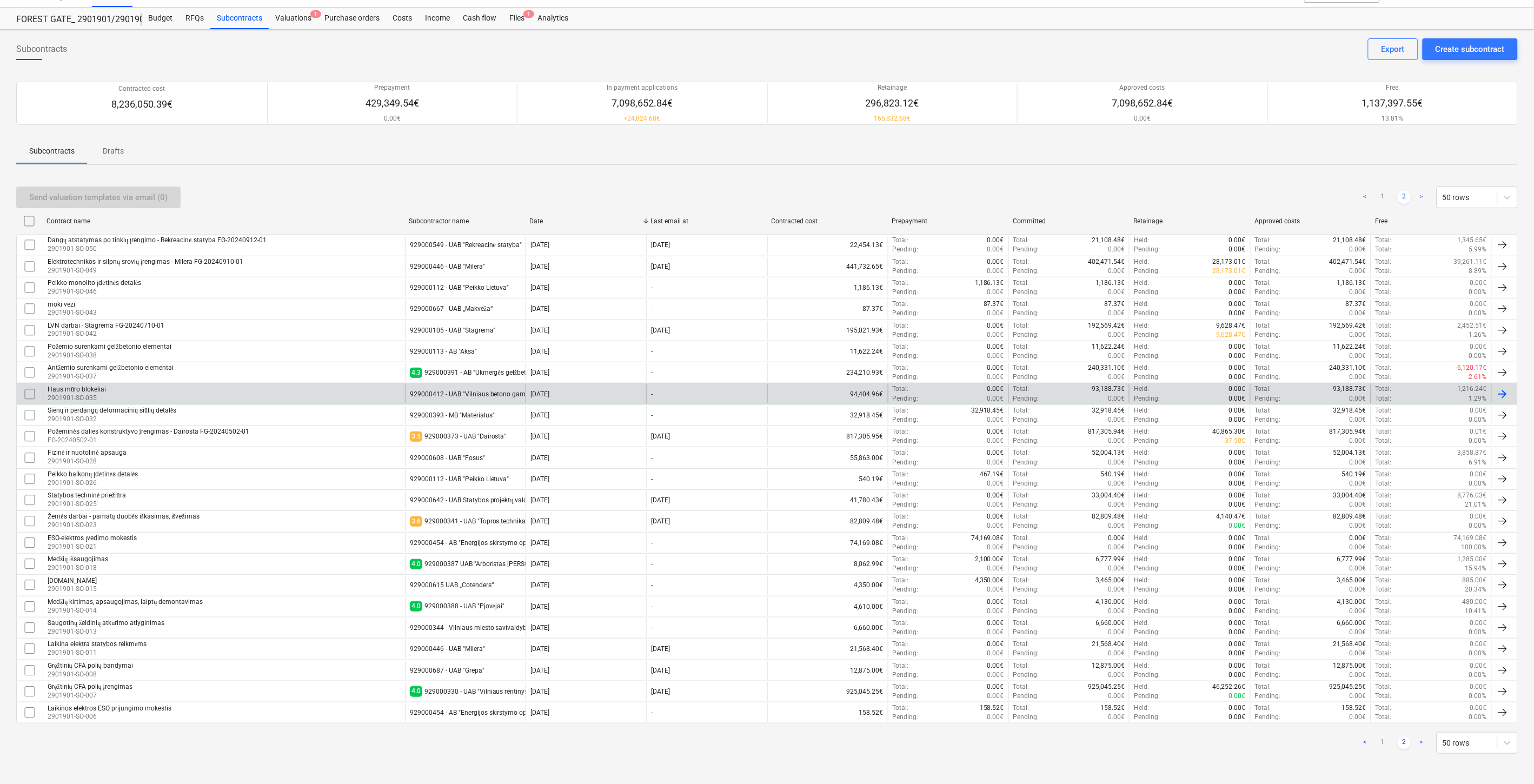
click at [353, 395] on div "Haus [PERSON_NAME] blokeliai 2901901-SO-035" at bounding box center [223, 394] width 362 height 18
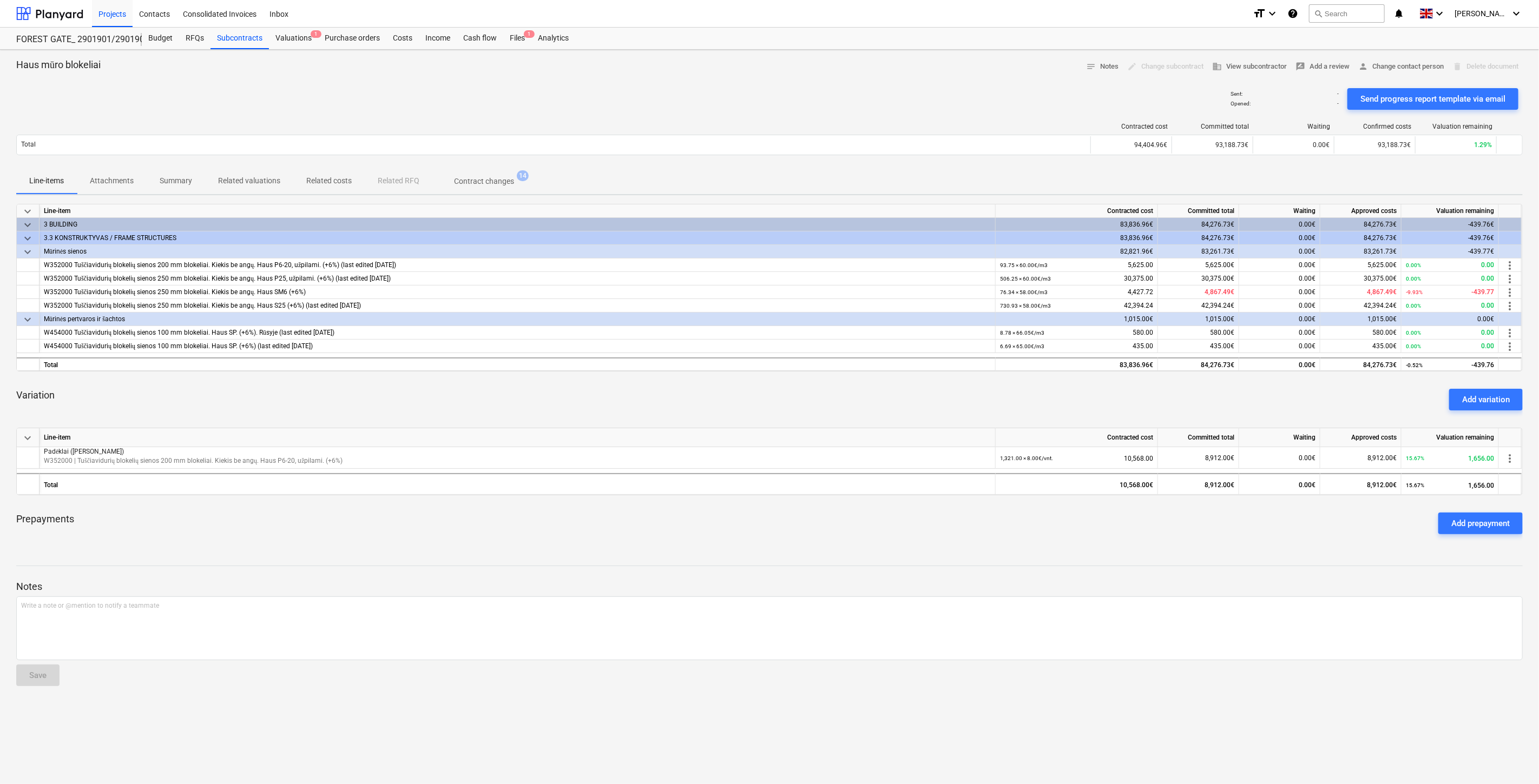
click at [775, 525] on div "Prepayments Add prepayment" at bounding box center [769, 523] width 1506 height 39
click at [801, 516] on div "Prepayments Add prepayment" at bounding box center [769, 523] width 1506 height 39
click at [815, 515] on div "Prepayments Add prepayment" at bounding box center [769, 523] width 1506 height 39
click at [840, 505] on div "Prepayments Add prepayment" at bounding box center [769, 523] width 1506 height 39
click at [845, 381] on div "Variation Add variation" at bounding box center [769, 399] width 1506 height 39
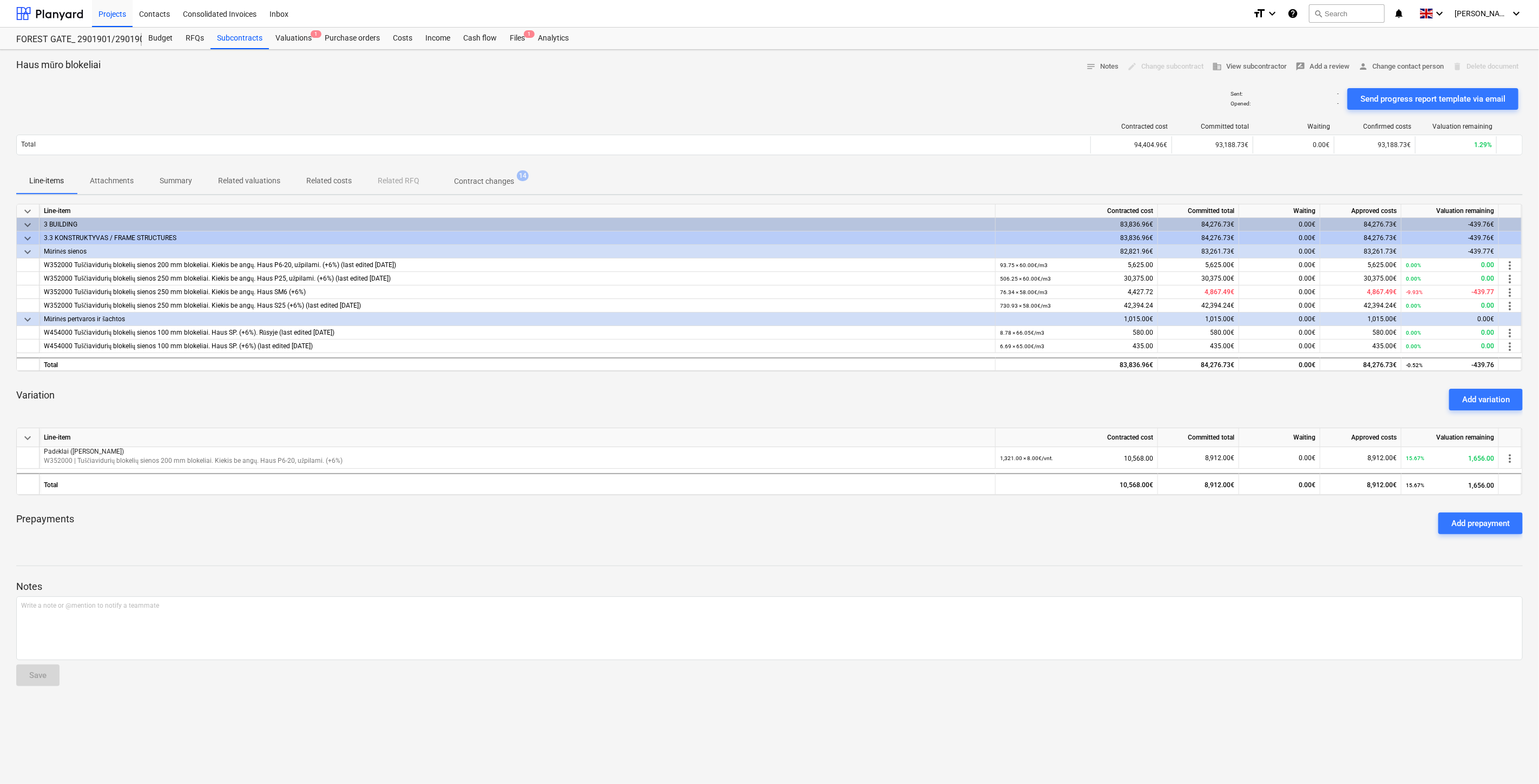
click at [861, 375] on div "keyboard_arrow_down Line-item Contracted cost Committed total Waiting Approved …" at bounding box center [769, 373] width 1506 height 339
click at [111, 182] on p "Attachments" at bounding box center [111, 181] width 43 height 12
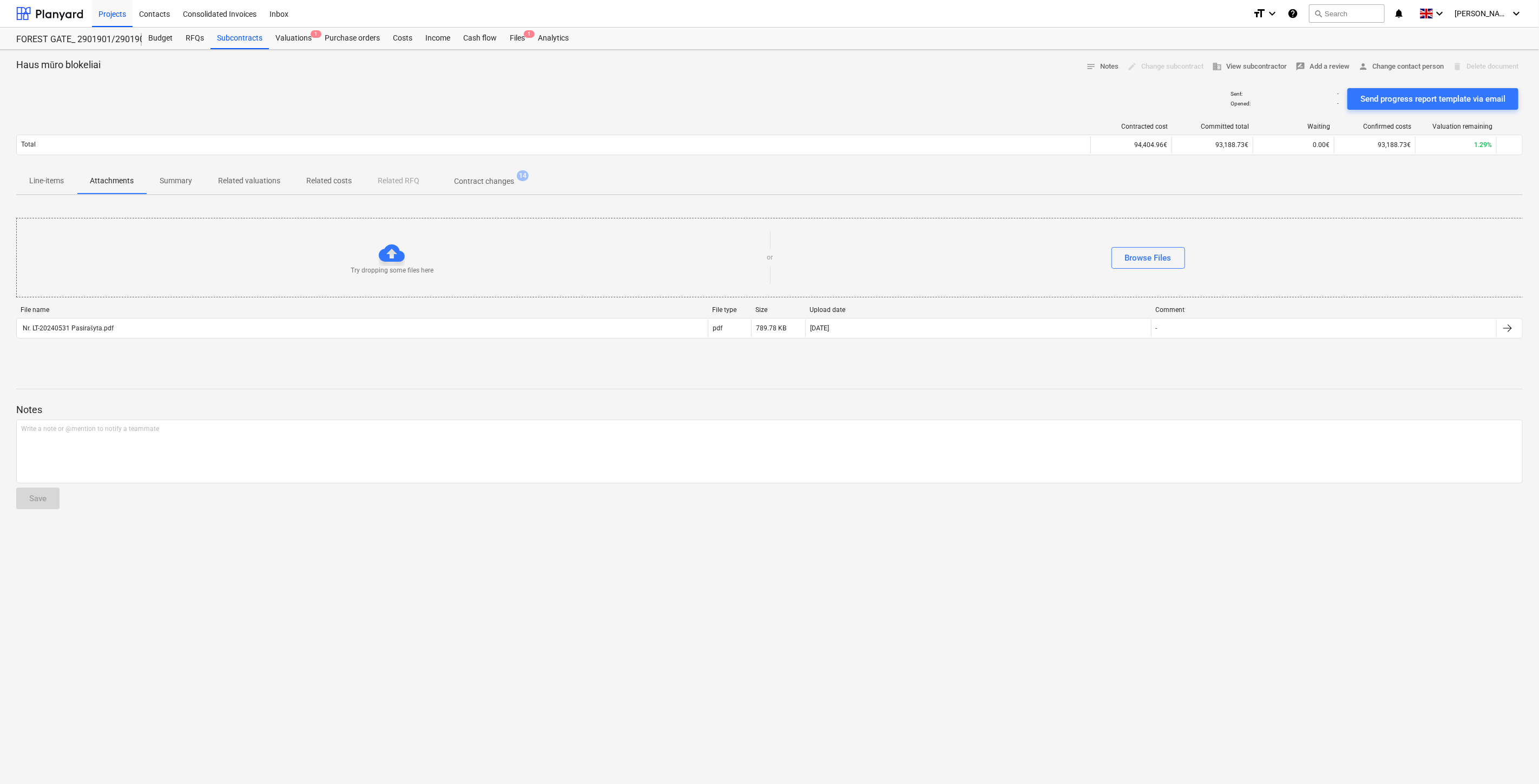
click at [39, 184] on p "Line-items" at bounding box center [46, 181] width 34 height 12
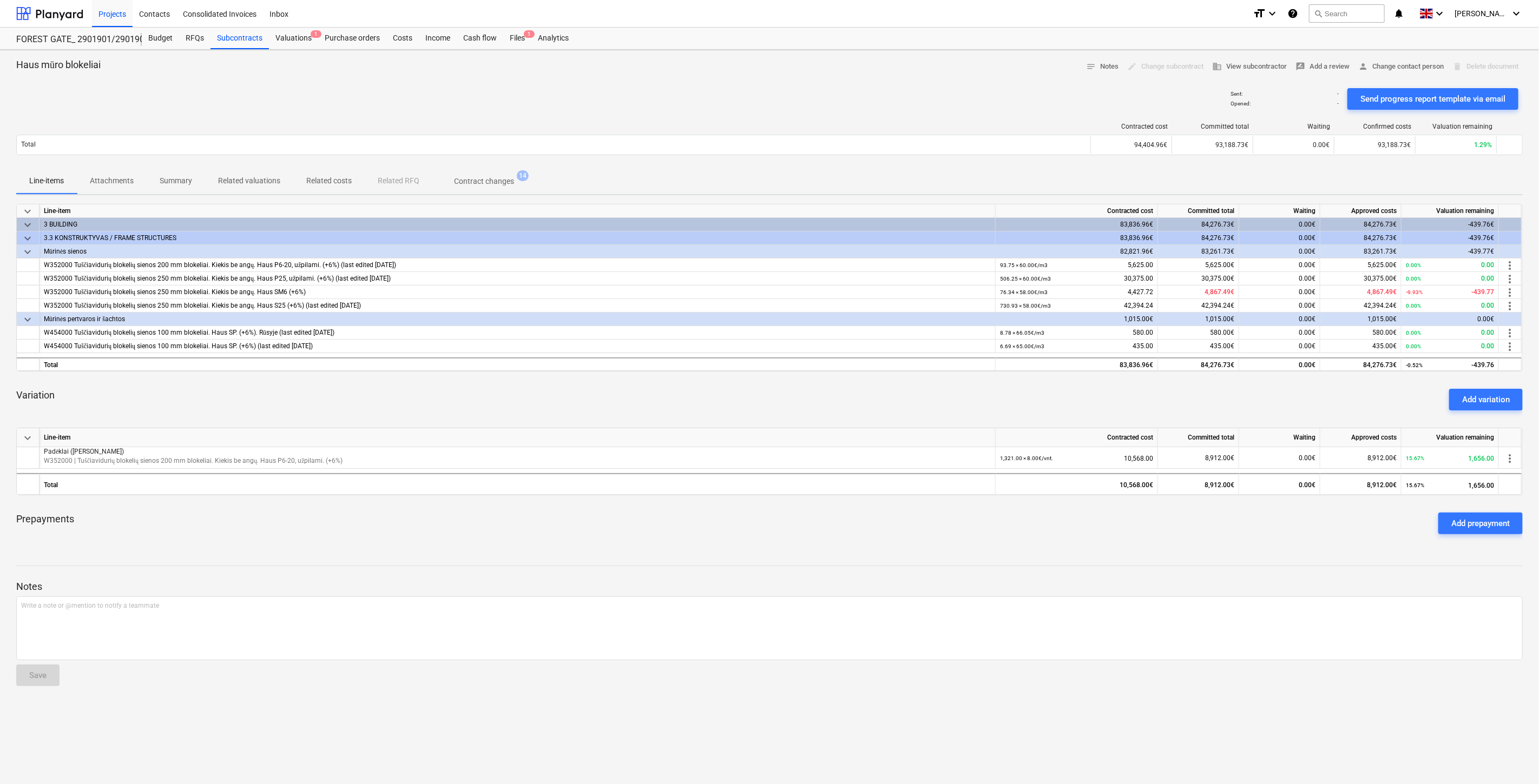
click at [754, 537] on div "Prepayments Add prepayment" at bounding box center [769, 523] width 1506 height 39
click at [807, 530] on div "Prepayments Add prepayment" at bounding box center [769, 523] width 1506 height 39
click at [253, 42] on div "Subcontracts" at bounding box center [239, 39] width 59 height 22
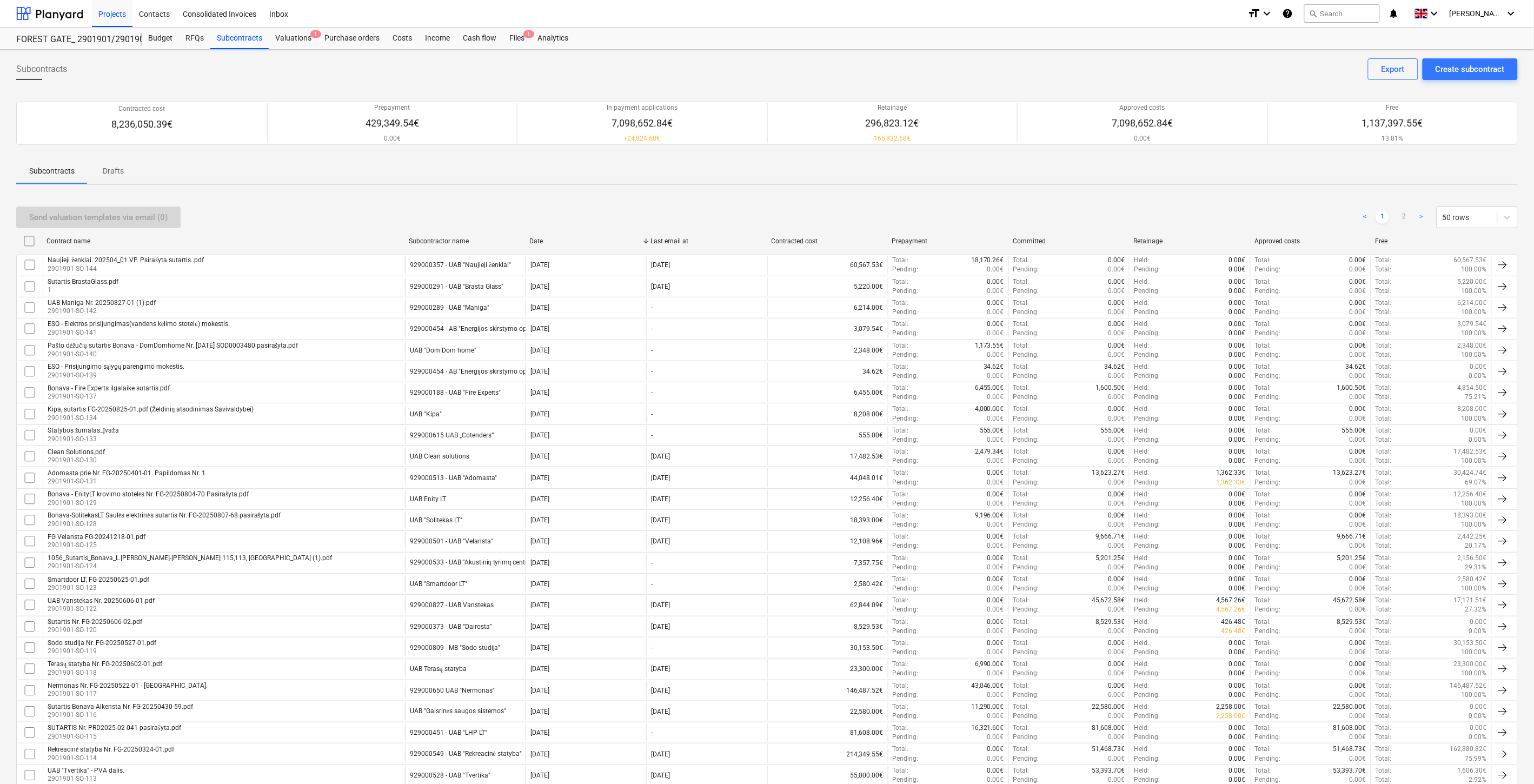
click at [402, 163] on div "Subcontracts Drafts" at bounding box center [767, 171] width 1502 height 26
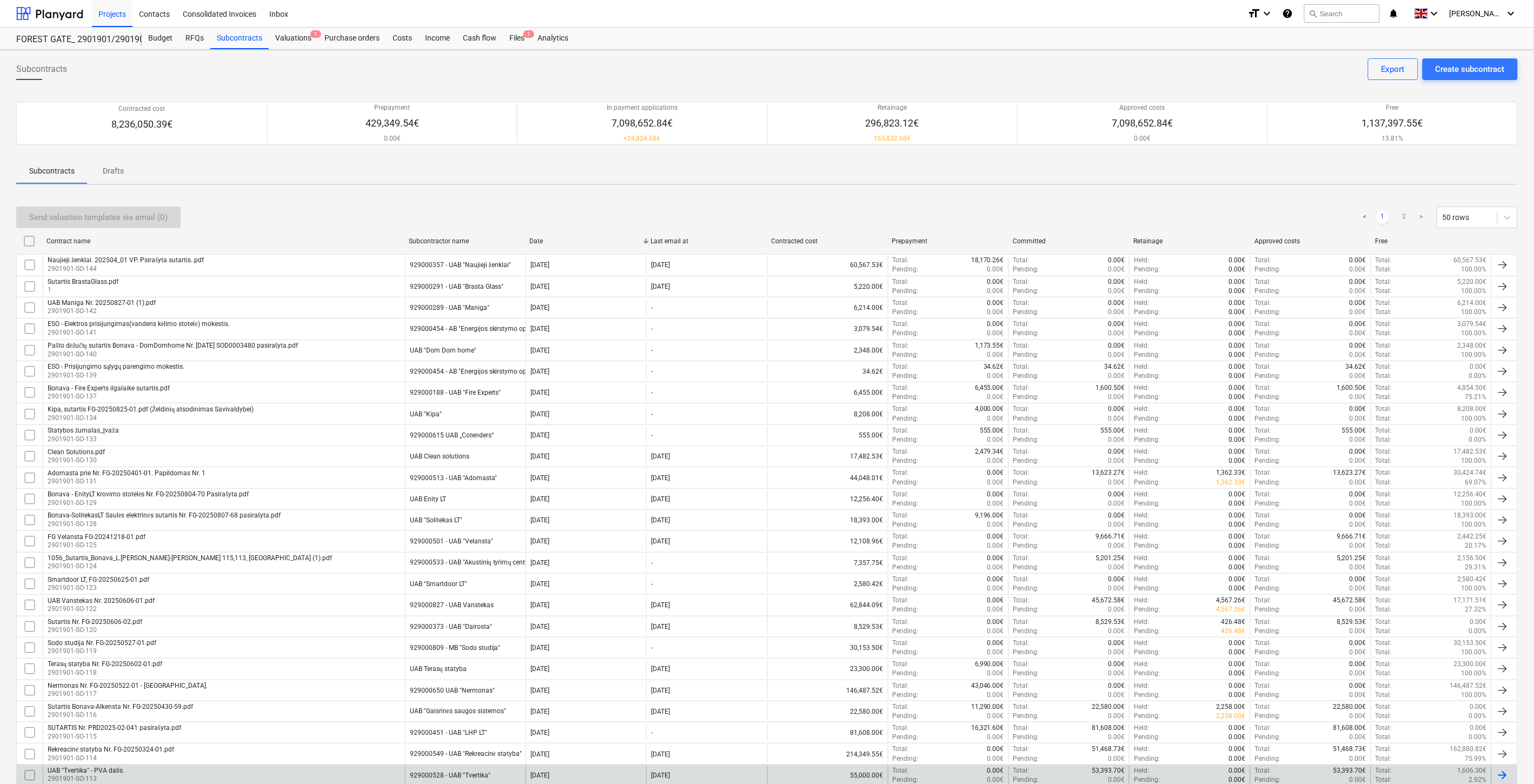
click at [203, 768] on div "UAB "Tvertika" - PVA dalis. 2901901-SO-113" at bounding box center [223, 775] width 362 height 18
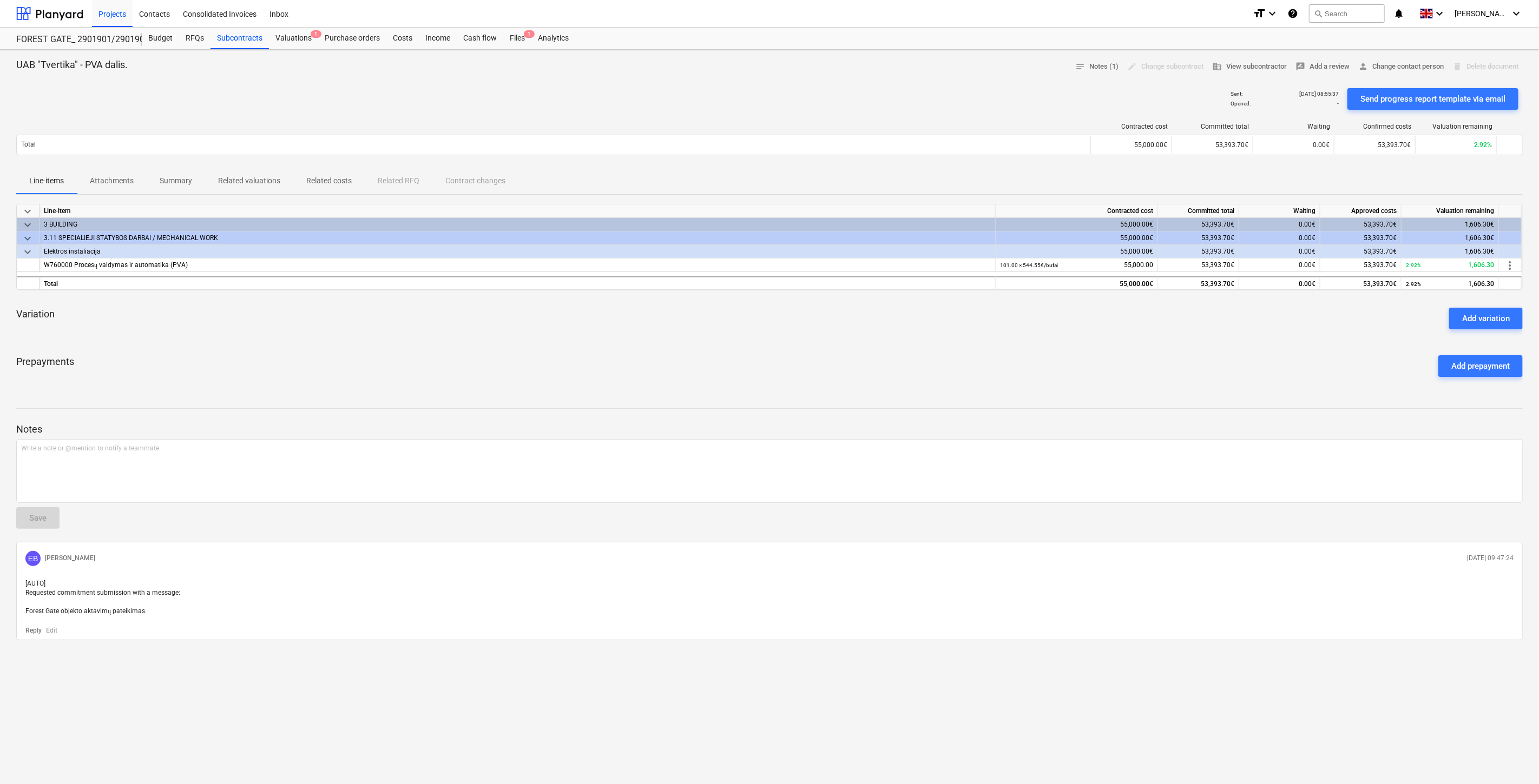
click at [881, 349] on div "Prepayments Add prepayment" at bounding box center [769, 366] width 1506 height 39
click at [901, 322] on div "Variation Add variation" at bounding box center [769, 318] width 1506 height 39
click at [880, 350] on div "Prepayments Add prepayment" at bounding box center [769, 366] width 1506 height 39
click at [894, 344] on div "keyboard_arrow_down Line-item Contracted cost Committed total Waiting Approved …" at bounding box center [769, 294] width 1506 height 182
click at [855, 352] on div "Prepayments Add prepayment" at bounding box center [769, 366] width 1506 height 39
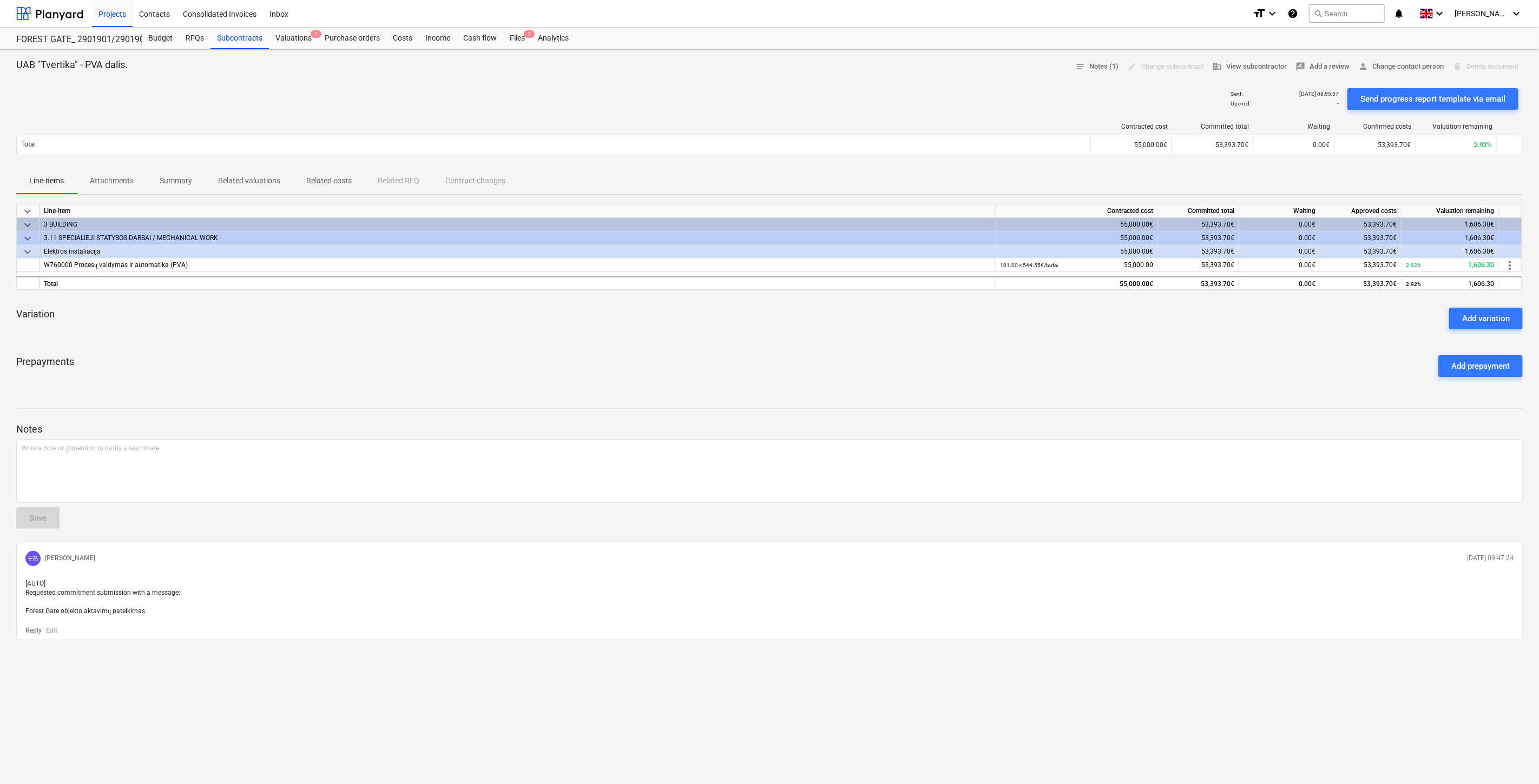
click at [879, 334] on div "Variation Add variation" at bounding box center [769, 318] width 1506 height 39
drag, startPoint x: 753, startPoint y: 316, endPoint x: 792, endPoint y: 300, distance: 42.2
click at [756, 314] on div "Variation Add variation" at bounding box center [769, 318] width 1506 height 39
click at [791, 300] on div "Variation Add variation" at bounding box center [769, 318] width 1506 height 39
click at [903, 333] on div "Variation Add variation" at bounding box center [769, 318] width 1506 height 39
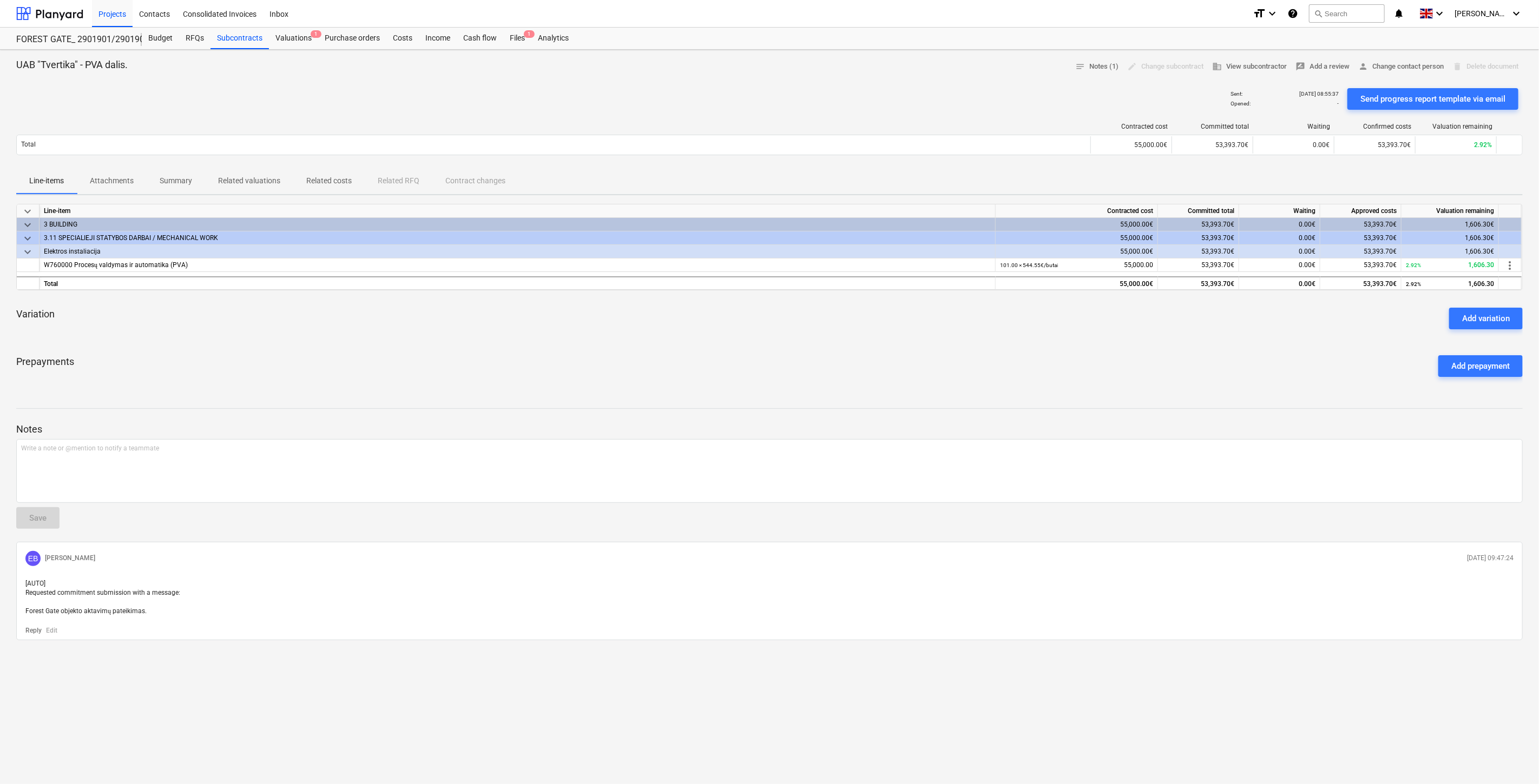
click at [921, 323] on div "Variation Add variation" at bounding box center [769, 318] width 1506 height 39
click at [246, 31] on div "Subcontracts" at bounding box center [239, 39] width 59 height 22
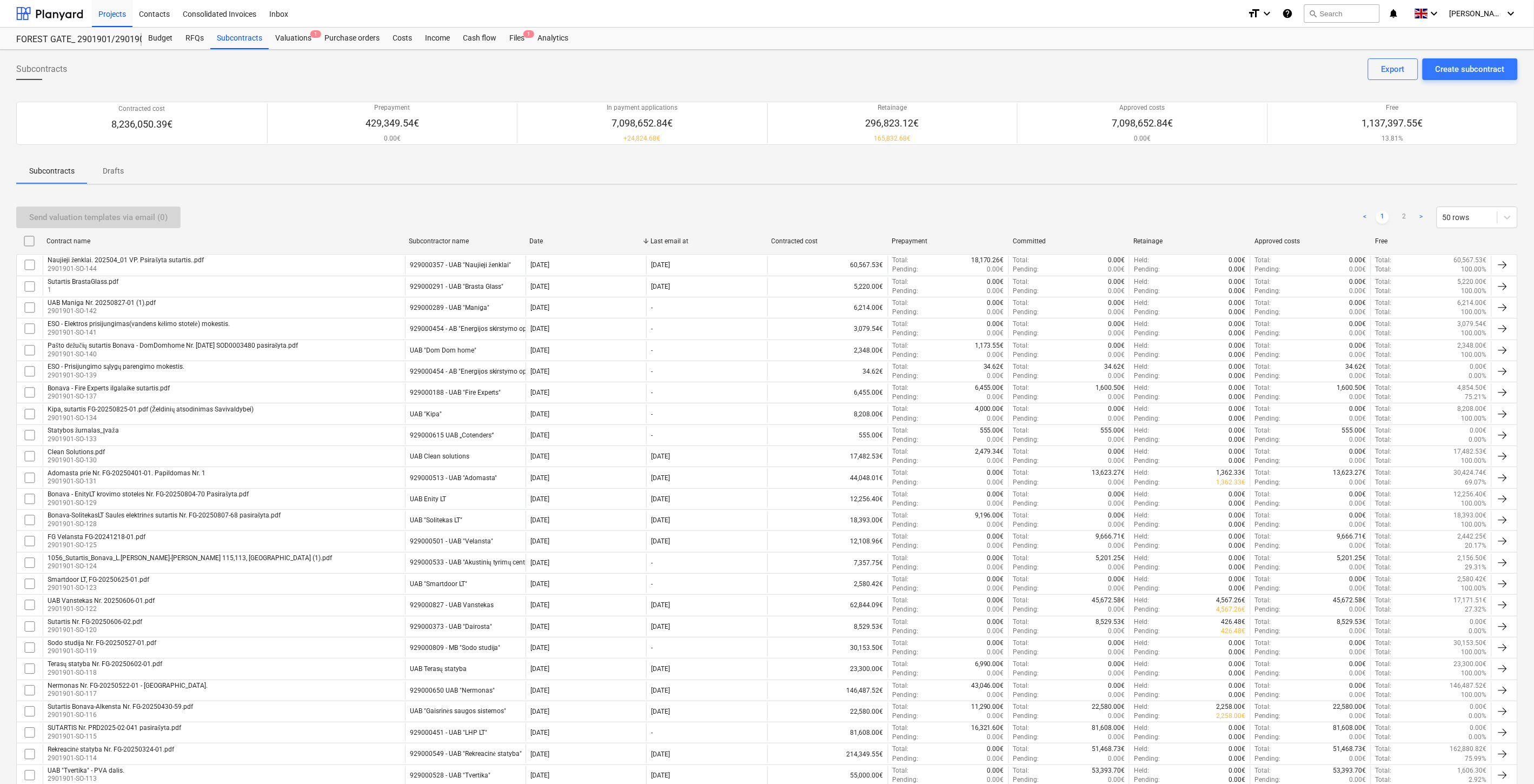
scroll to position [596, 0]
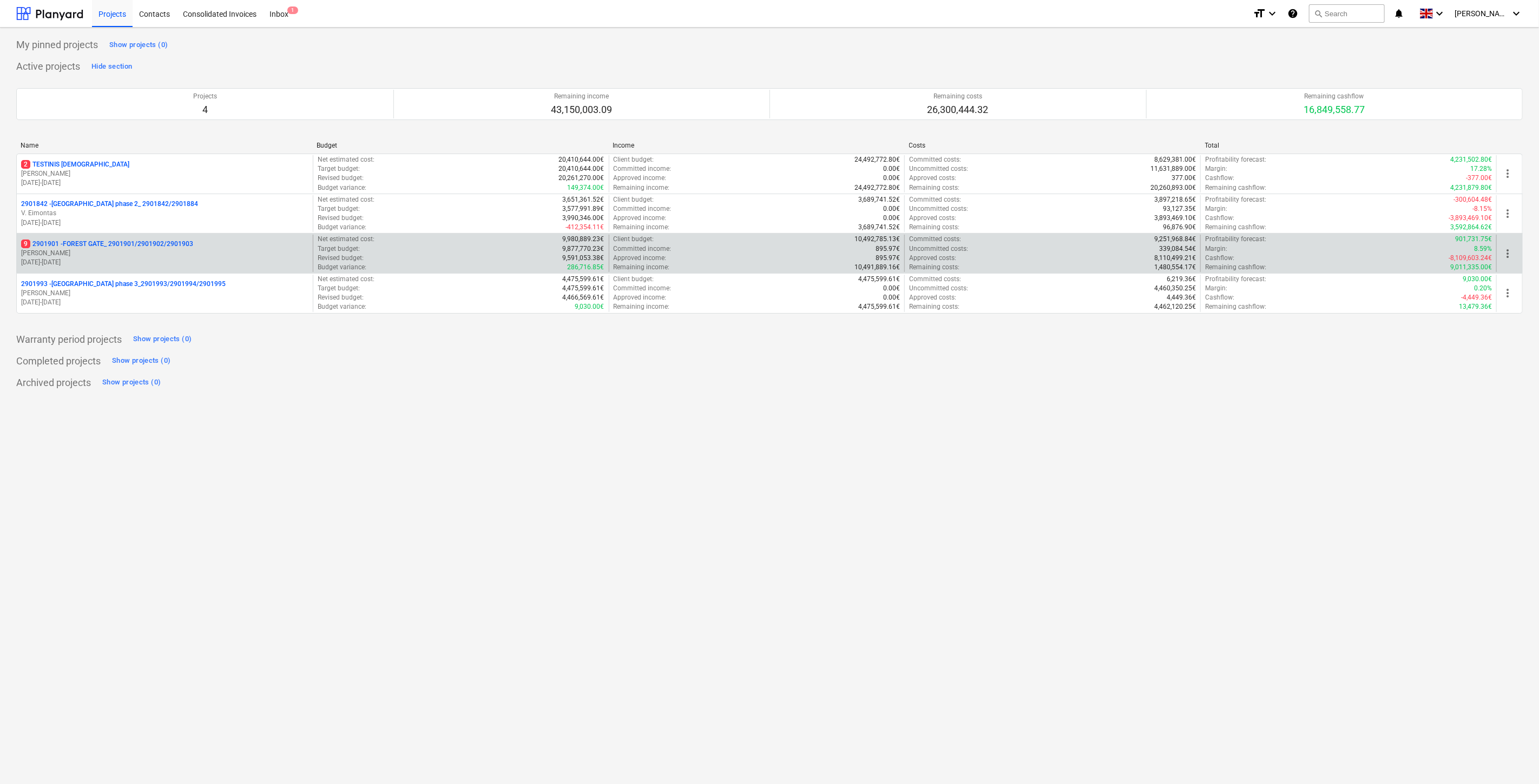
click at [169, 255] on p "[PERSON_NAME]" at bounding box center [164, 253] width 287 height 9
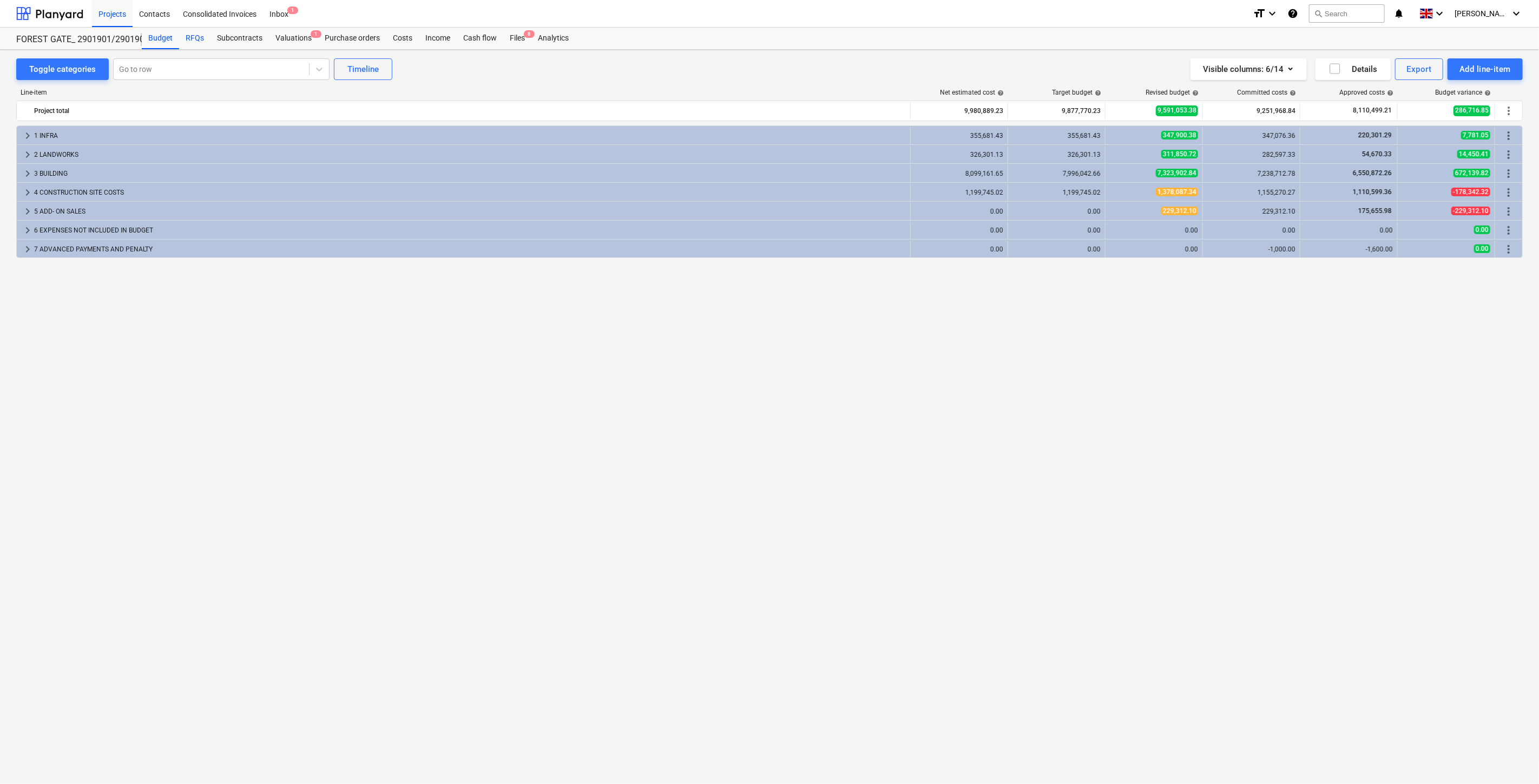
click at [202, 32] on div "RFQs" at bounding box center [194, 39] width 32 height 22
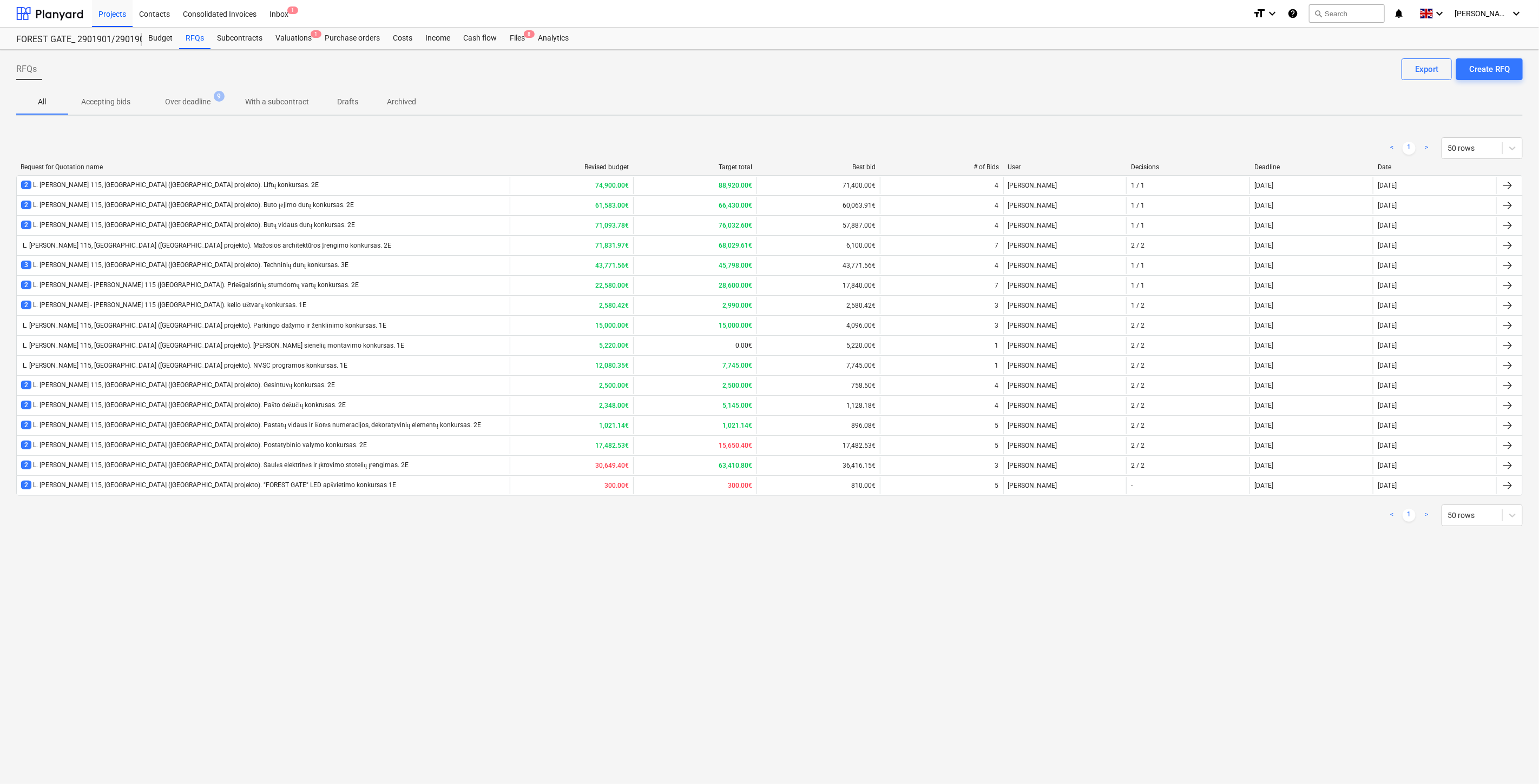
click at [405, 107] on span "Archived" at bounding box center [401, 102] width 55 height 18
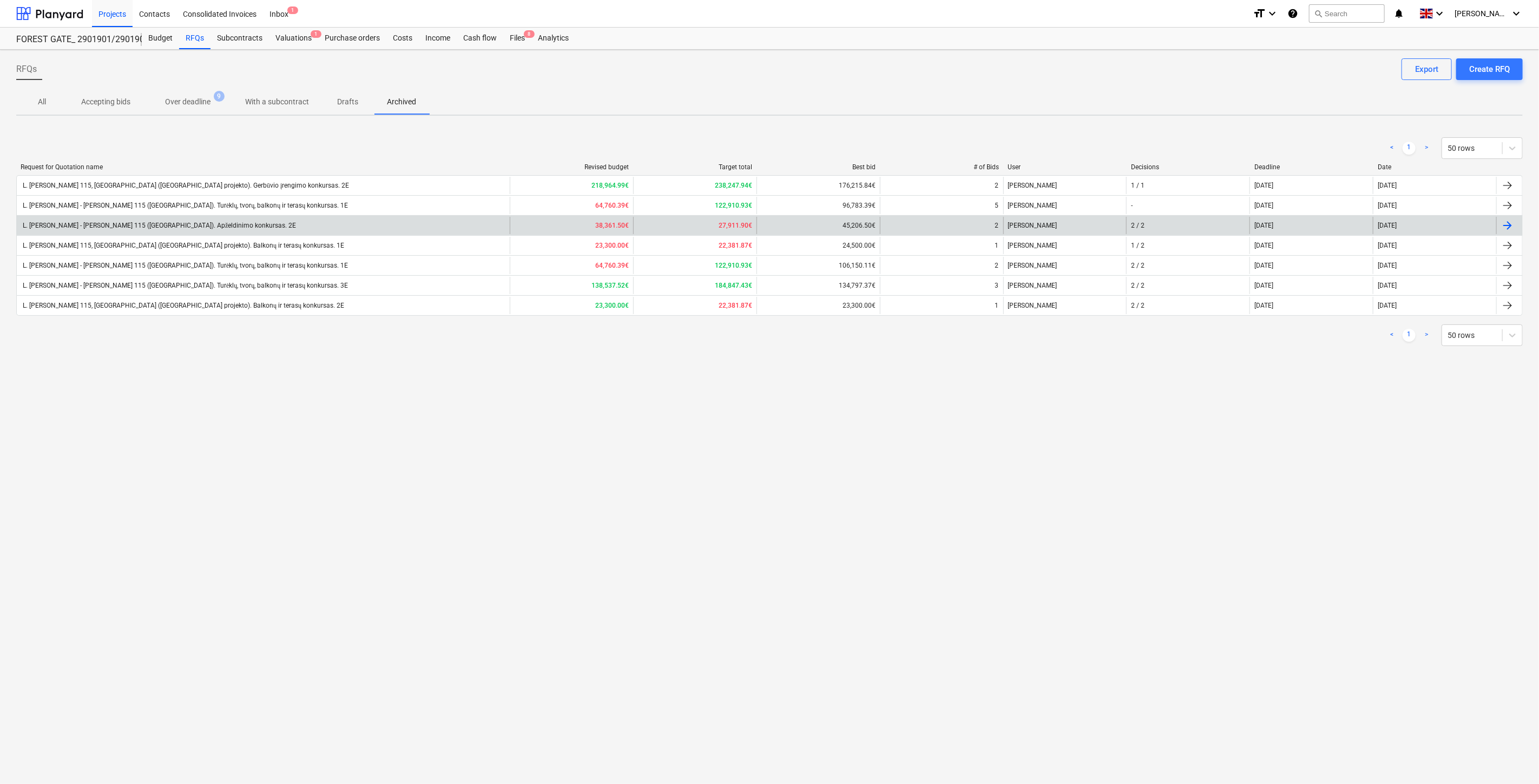
click at [291, 229] on div "L. Baliukevičiaus - Dzūko g. 115 (Forest Gate). Apželdinimo konkursas. 2E" at bounding box center [263, 225] width 493 height 17
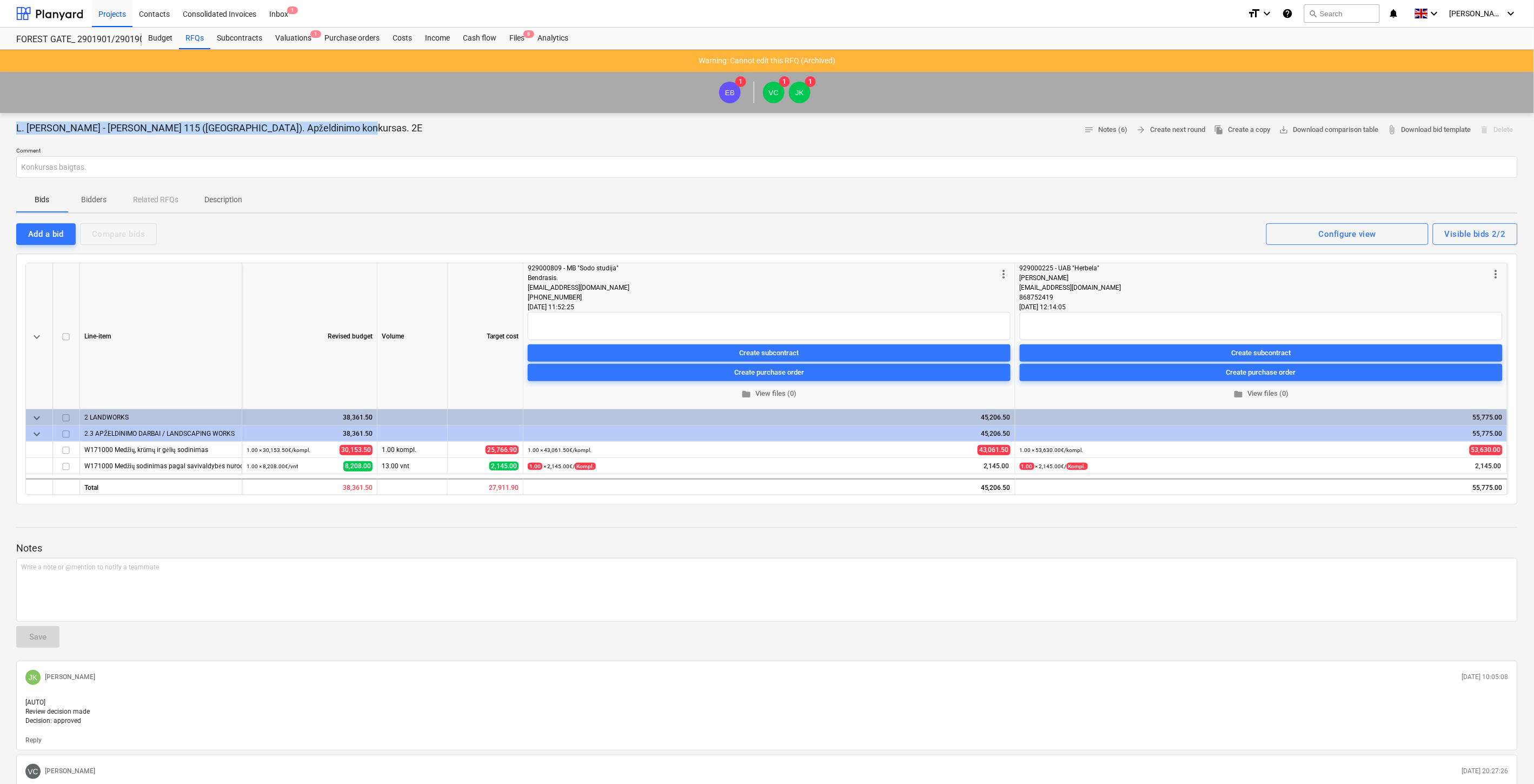
drag, startPoint x: 341, startPoint y: 126, endPoint x: 13, endPoint y: 127, distance: 328.0
click at [13, 127] on div "L. Baliukevičiaus - Dzūko g. 115 (Forest Gate). Apželdinimo konkursas. 2E notes…" at bounding box center [767, 660] width 1534 height 1095
click at [171, 40] on div "Budget" at bounding box center [160, 39] width 37 height 22
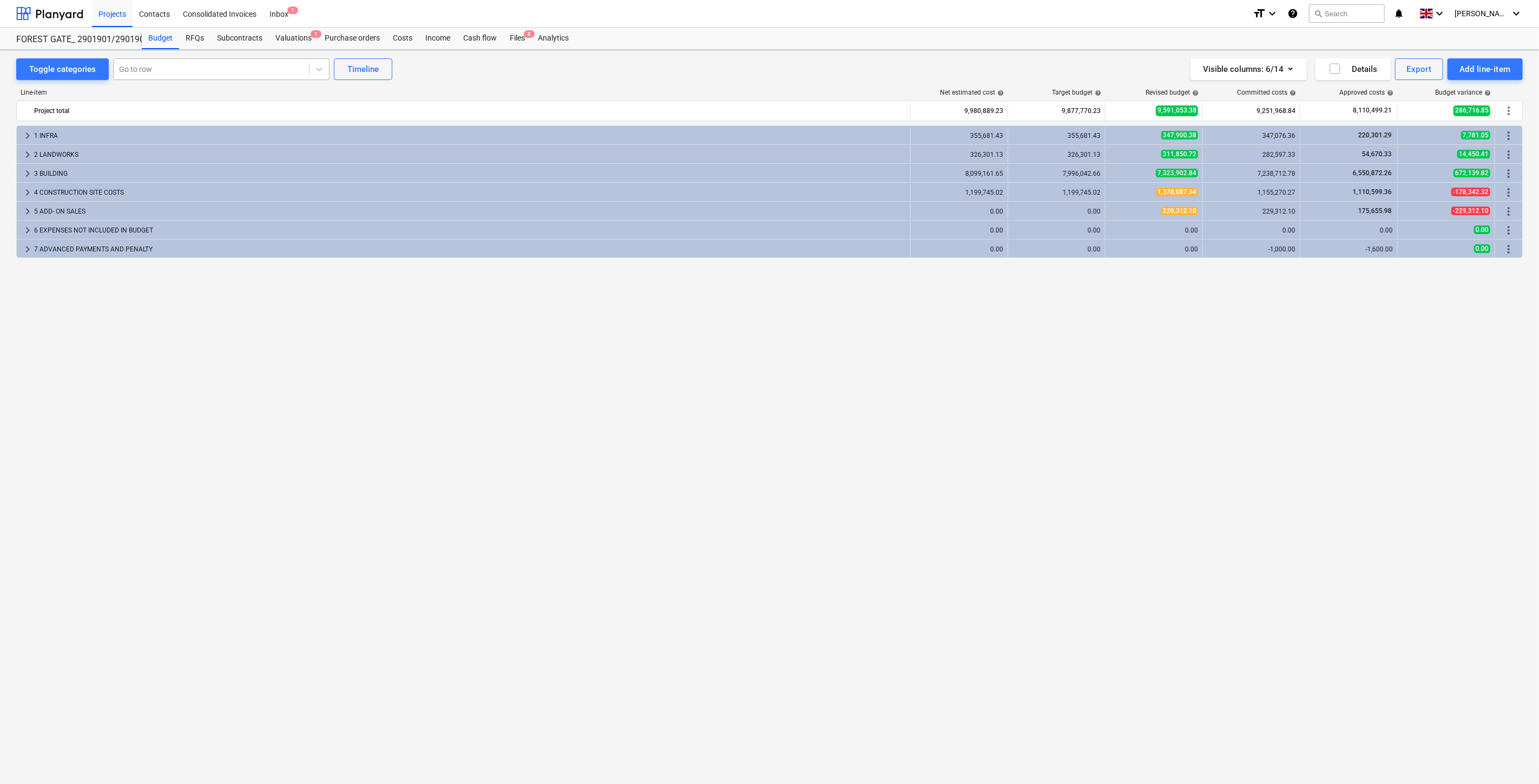
click at [267, 59] on div "Go to row" at bounding box center [221, 70] width 216 height 22
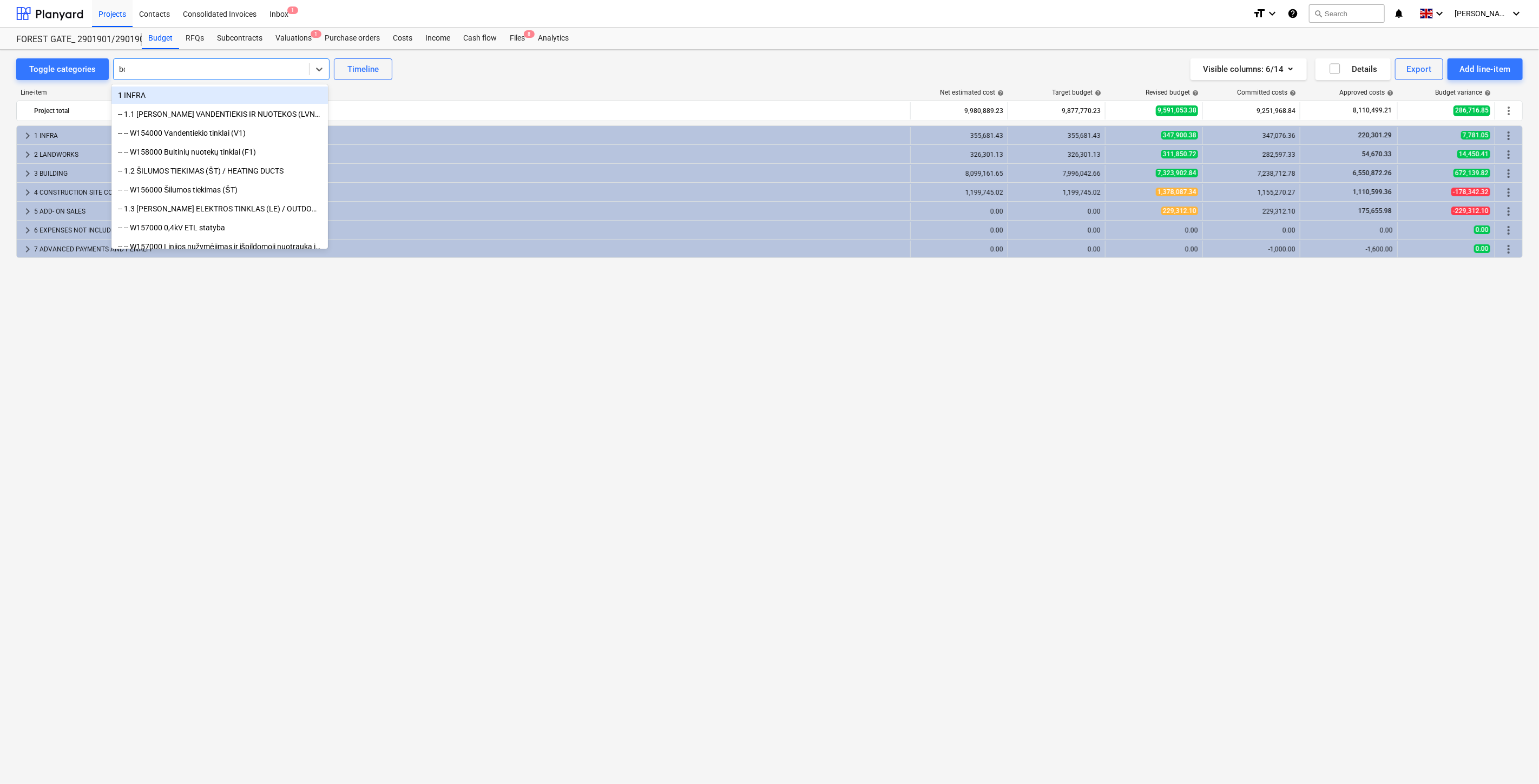
type input "bok"
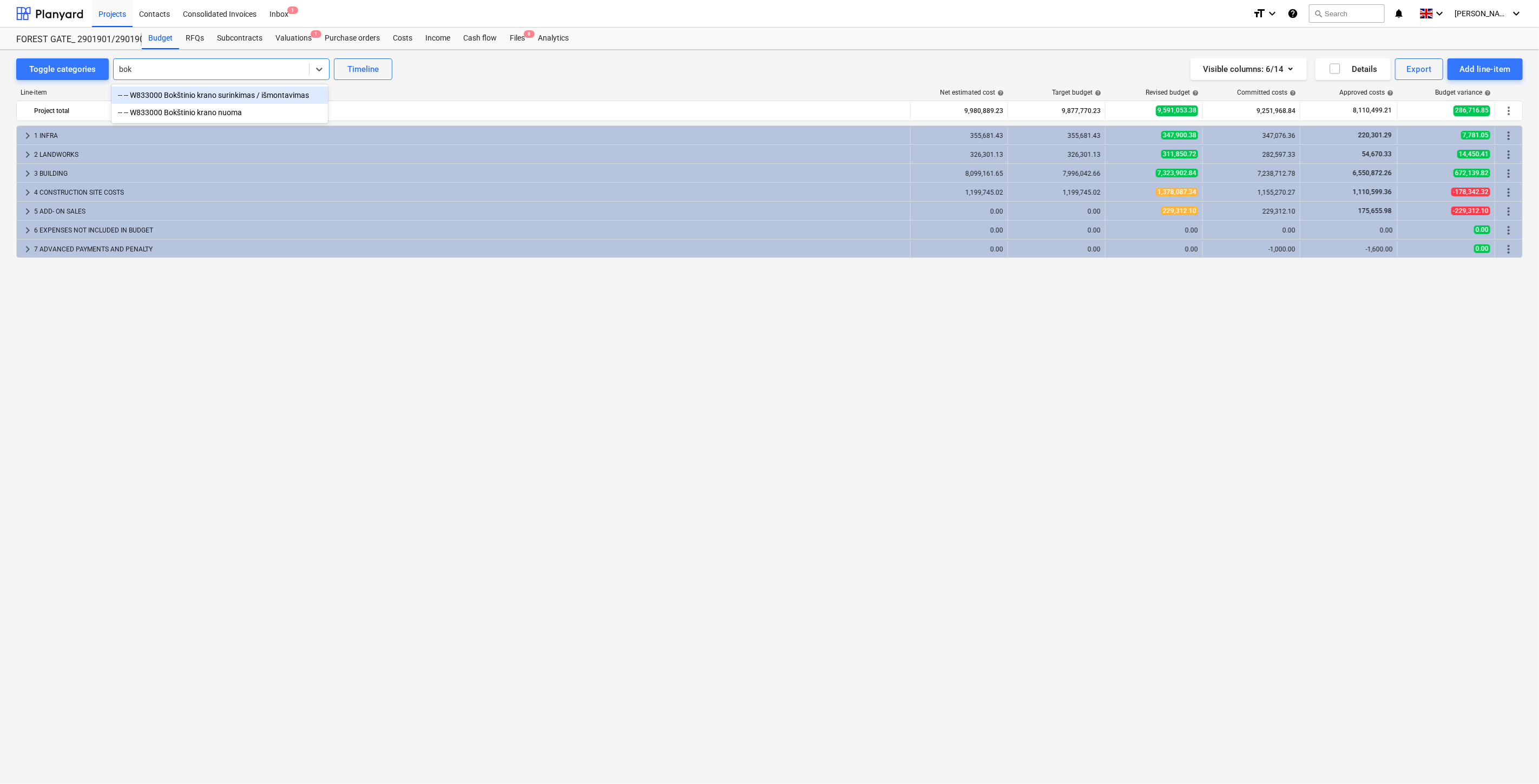
click at [263, 89] on div "-- -- W833000 Bokštinio krano surinkimas / išmontavimas" at bounding box center [219, 95] width 216 height 17
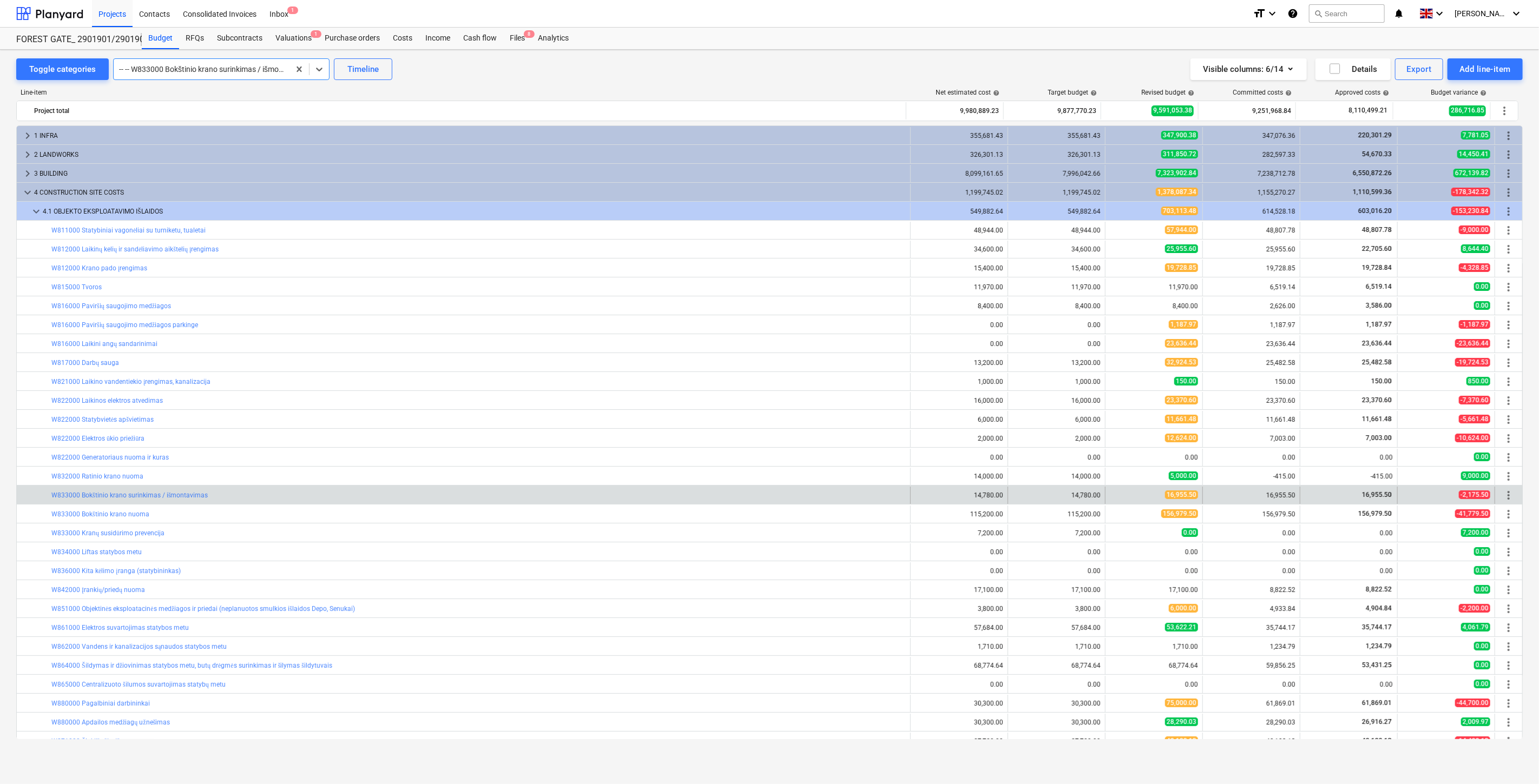
scroll to position [125, 0]
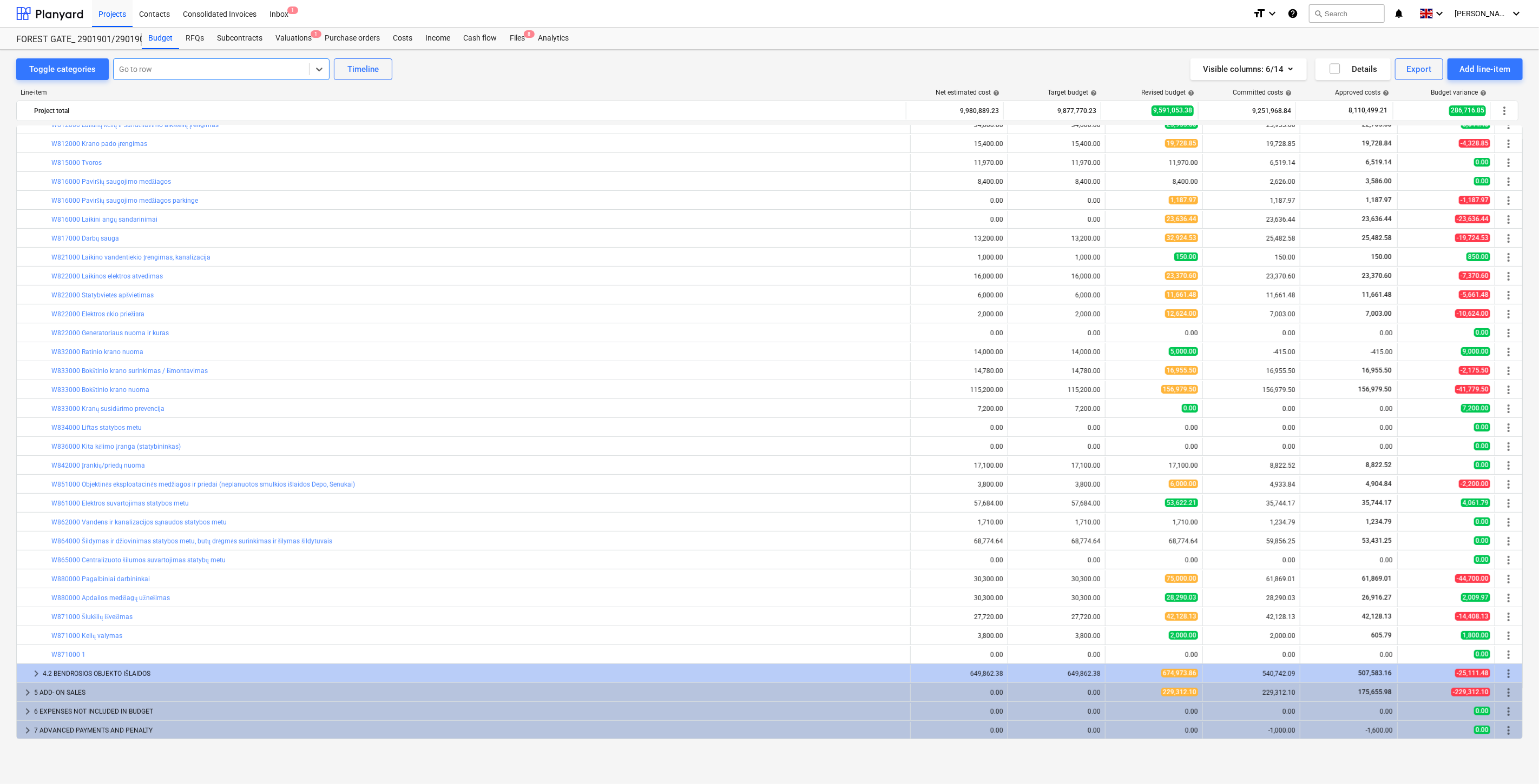
click at [253, 70] on div at bounding box center [211, 70] width 184 height 11
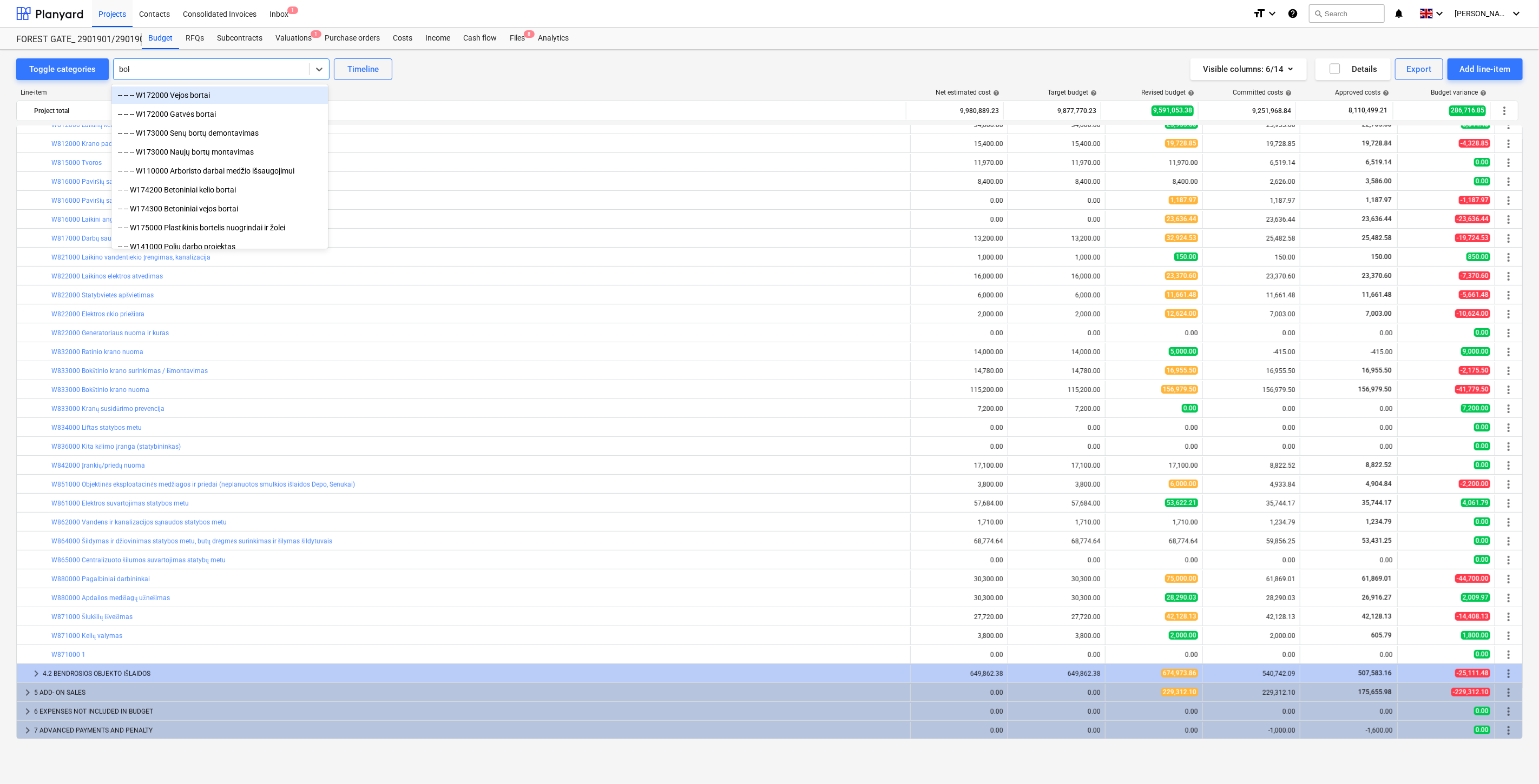
type input "bokš"
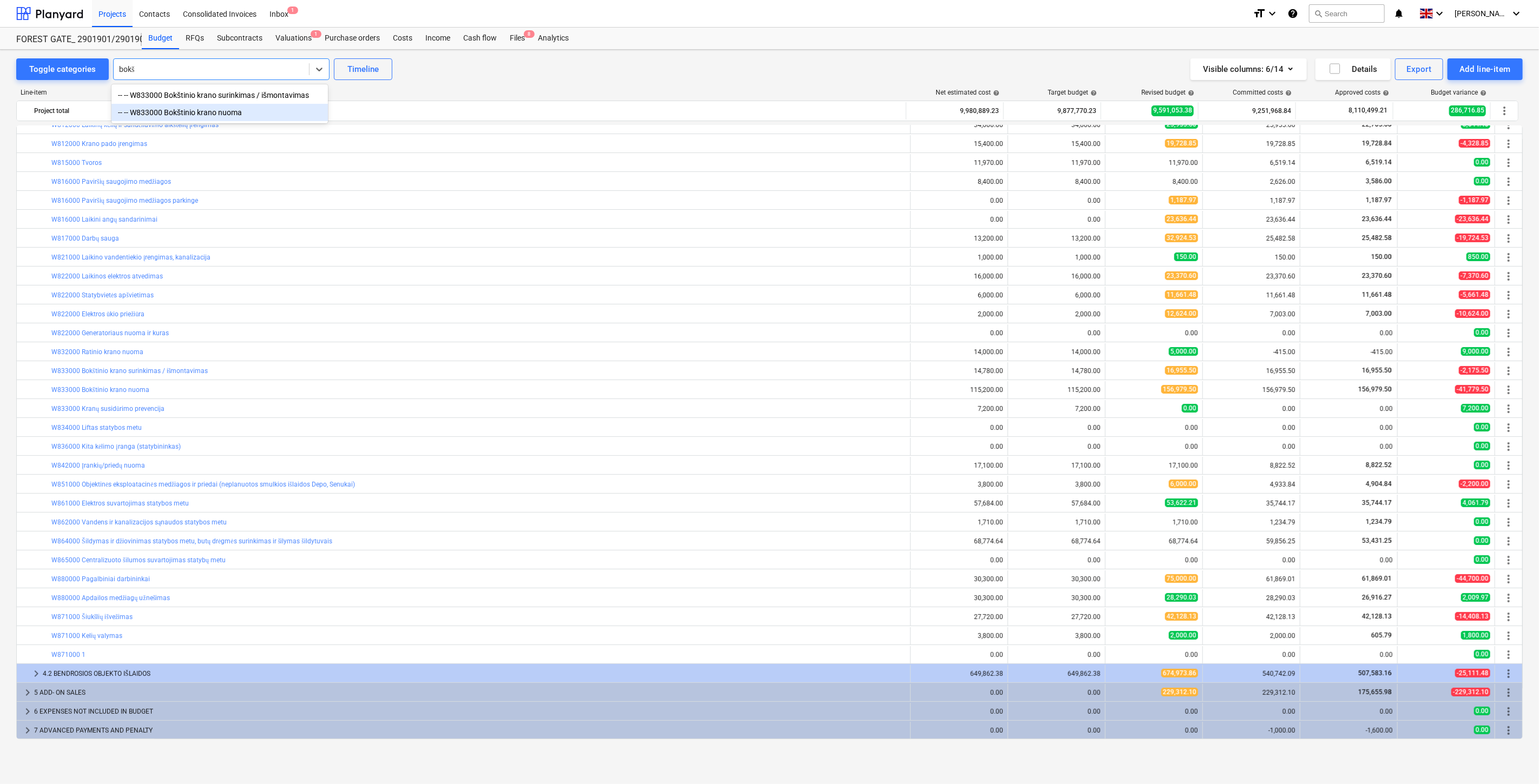
click at [231, 110] on div "-- -- W833000 Bokštinio krano nuoma" at bounding box center [219, 112] width 216 height 17
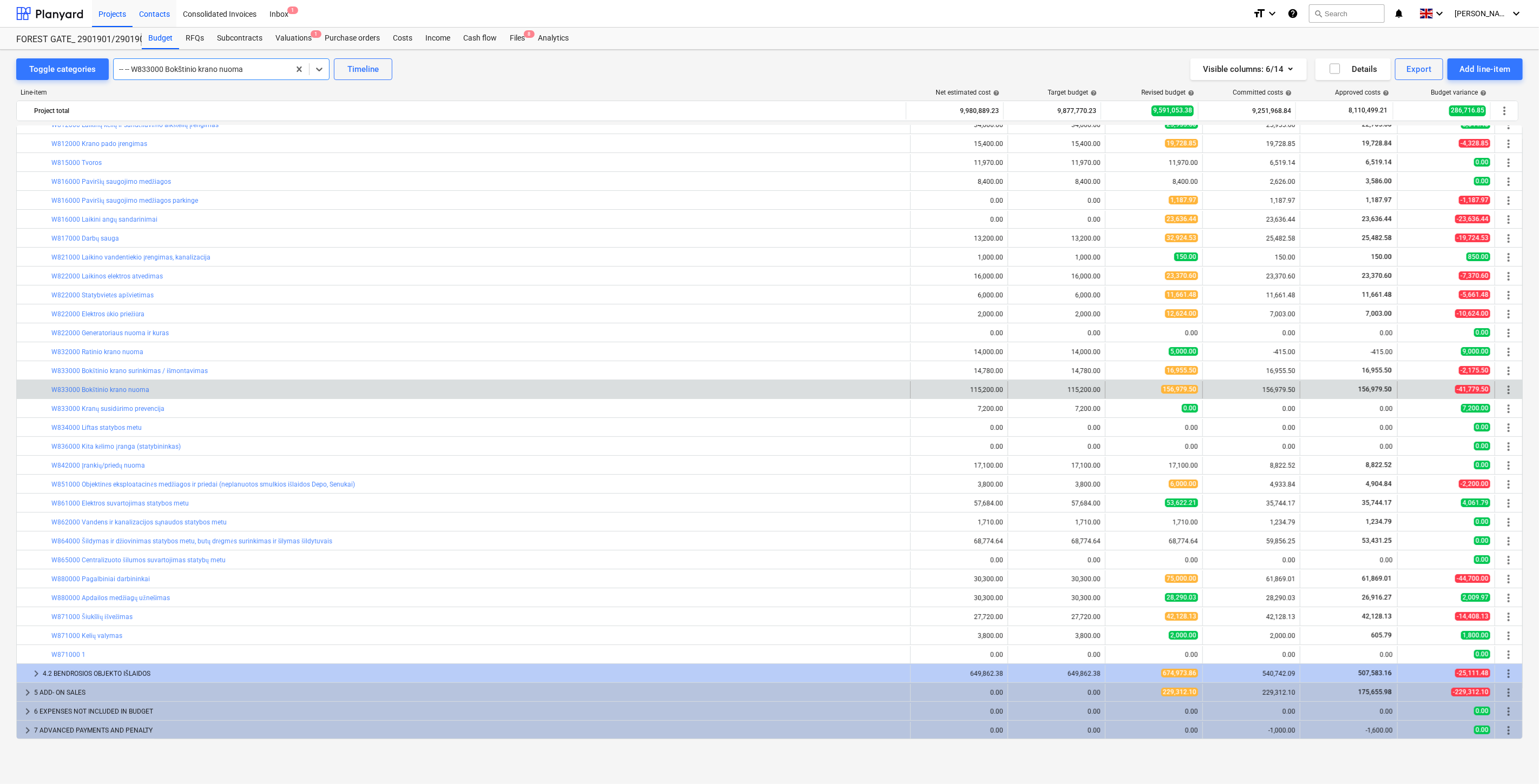
click at [150, 13] on div "Contacts" at bounding box center [155, 13] width 43 height 28
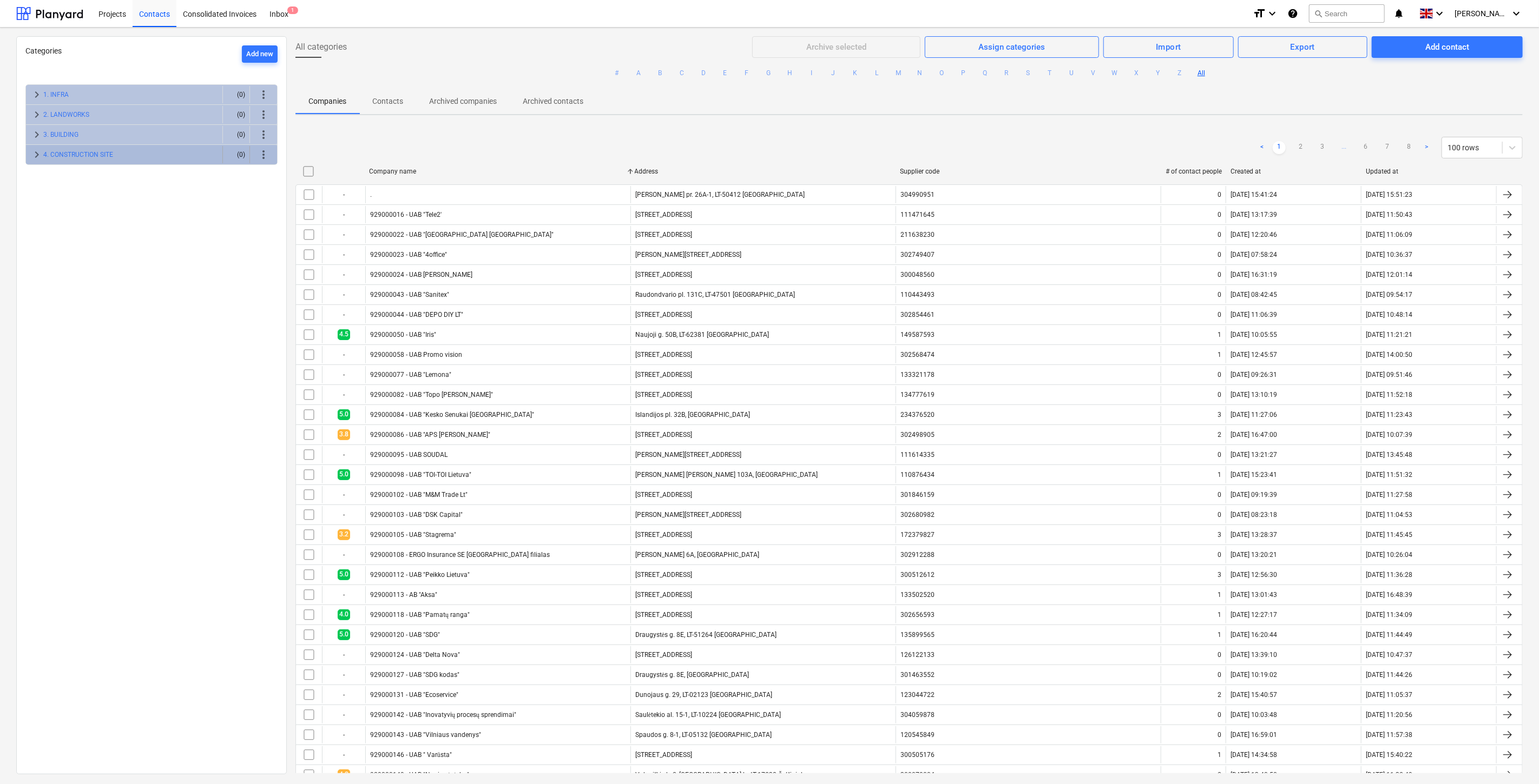
click at [152, 153] on div "4. CONSTRUCTION SITE" at bounding box center [130, 154] width 174 height 17
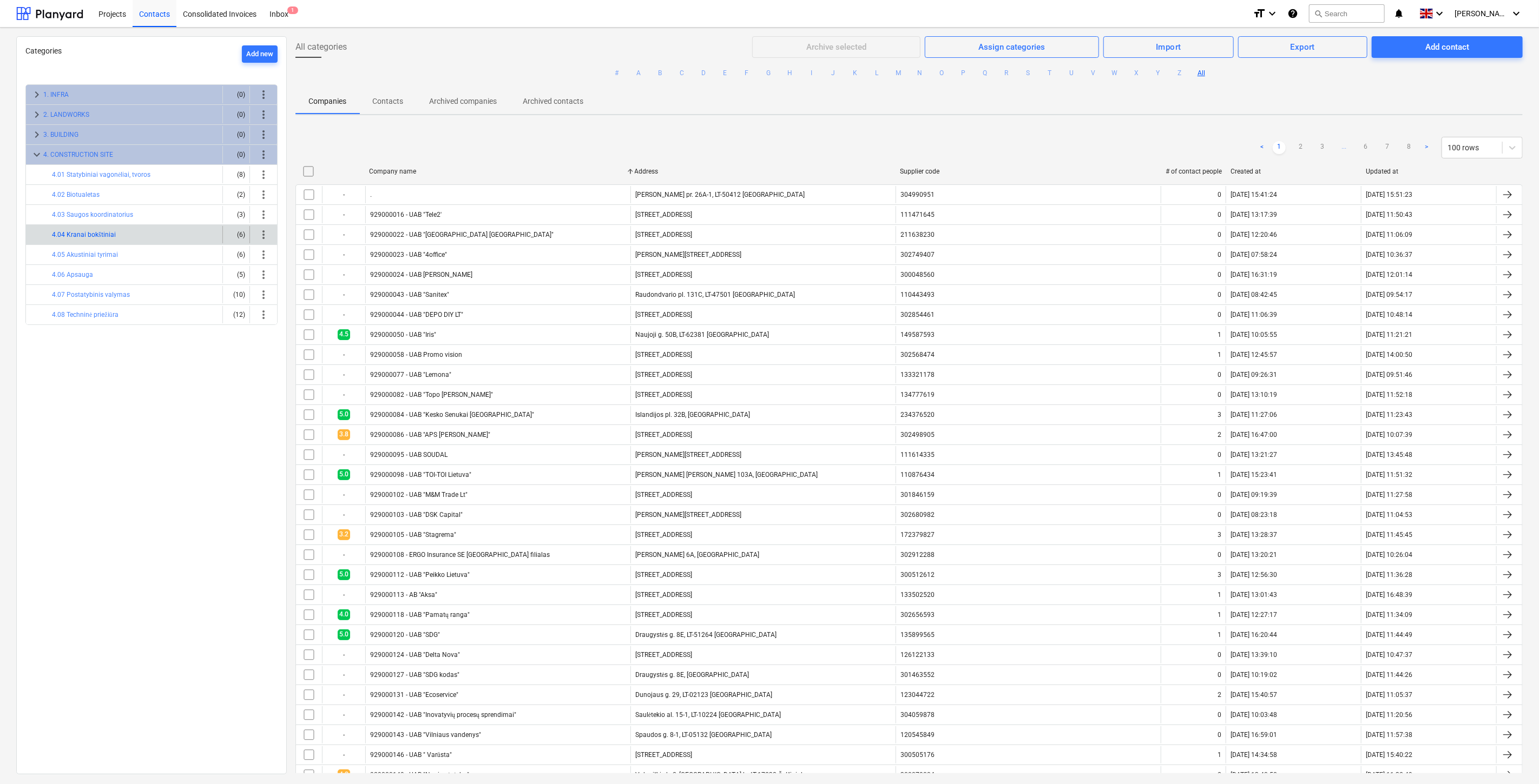
click at [108, 235] on button "4.04 Kranai bokštiniai" at bounding box center [83, 235] width 64 height 13
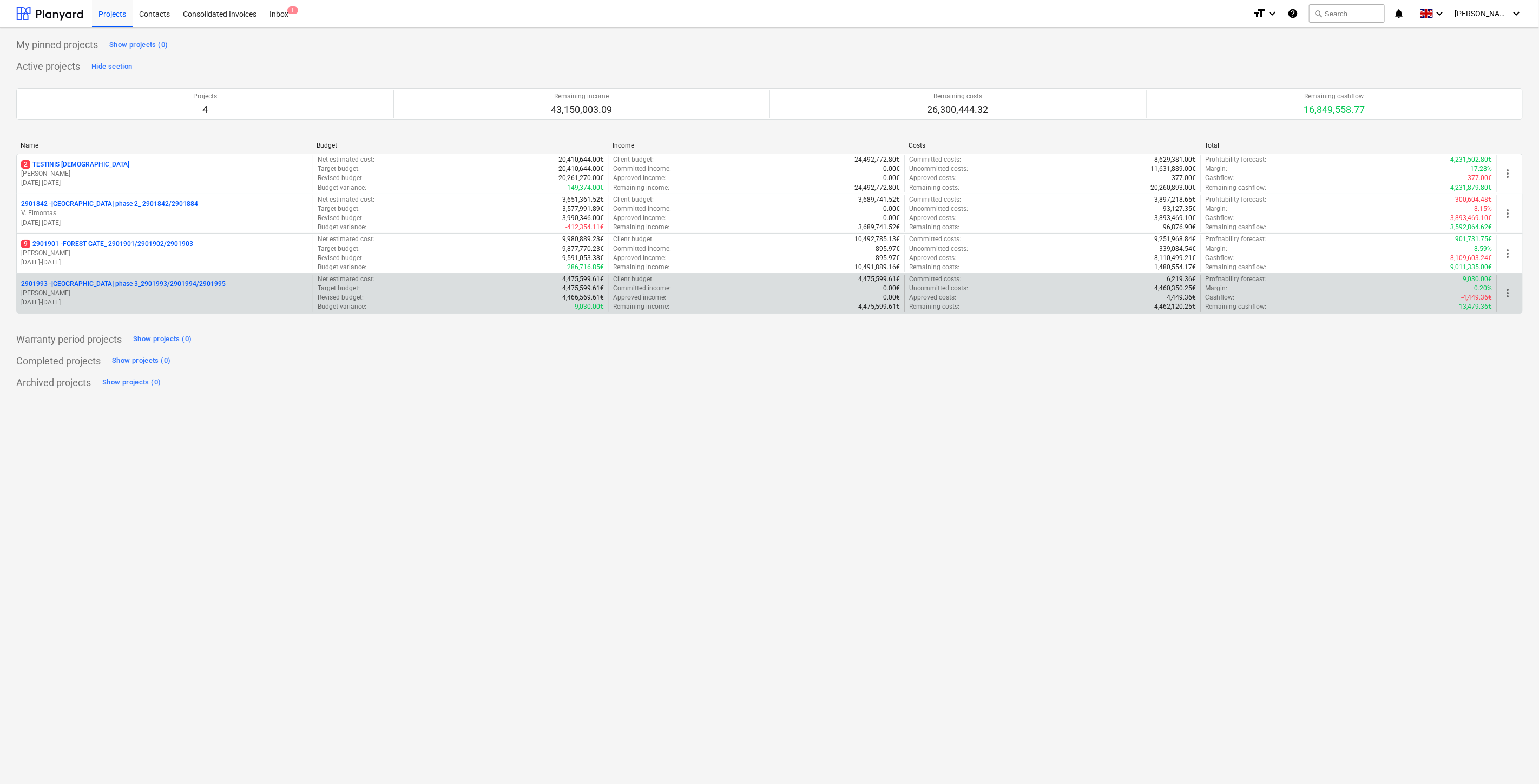
click at [212, 281] on div "2901993 - LAKE TOWN phase 3_2901993/2901994/2901995" at bounding box center [164, 285] width 287 height 9
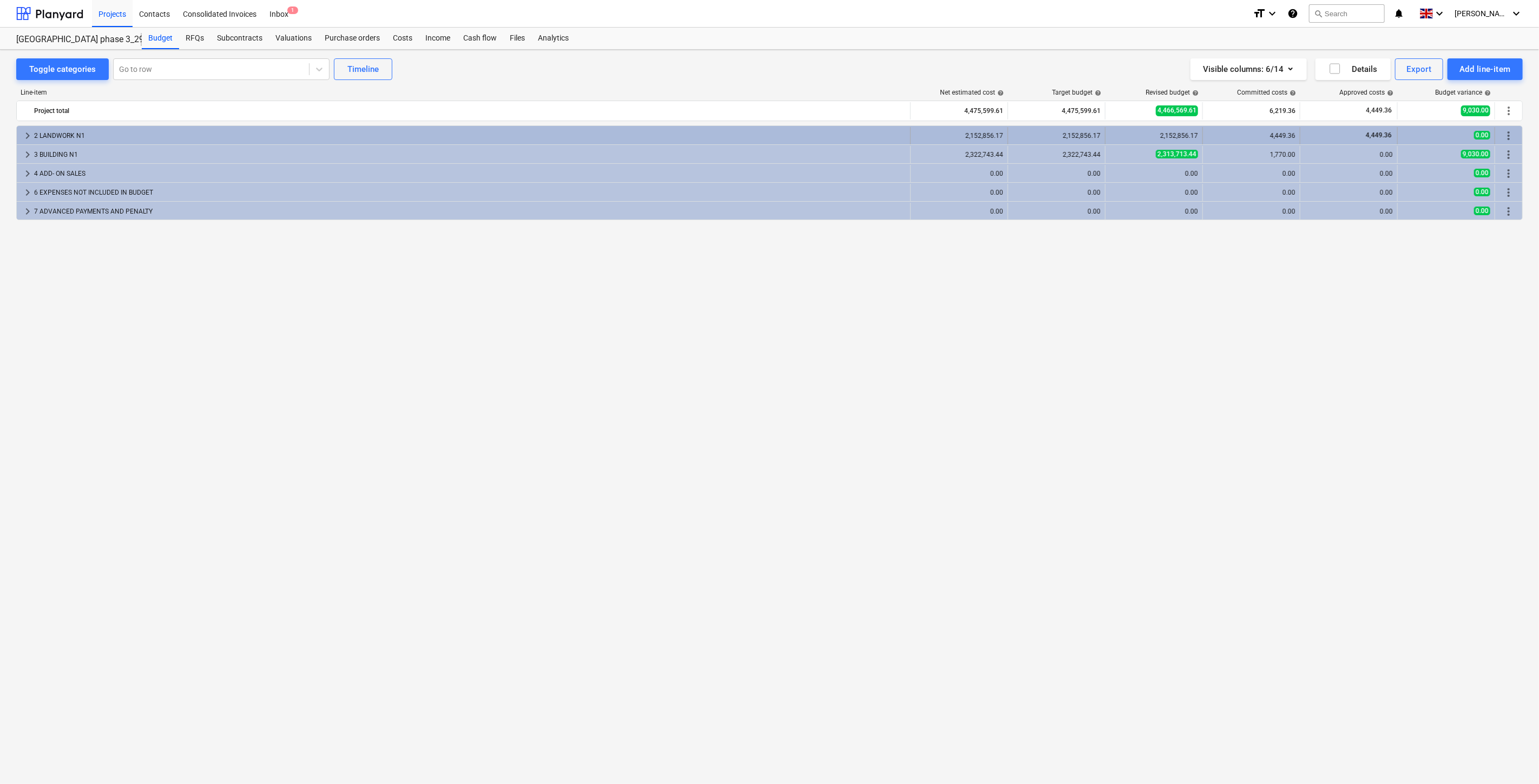
click at [209, 134] on div "2 LANDWORK N1" at bounding box center [470, 135] width 871 height 17
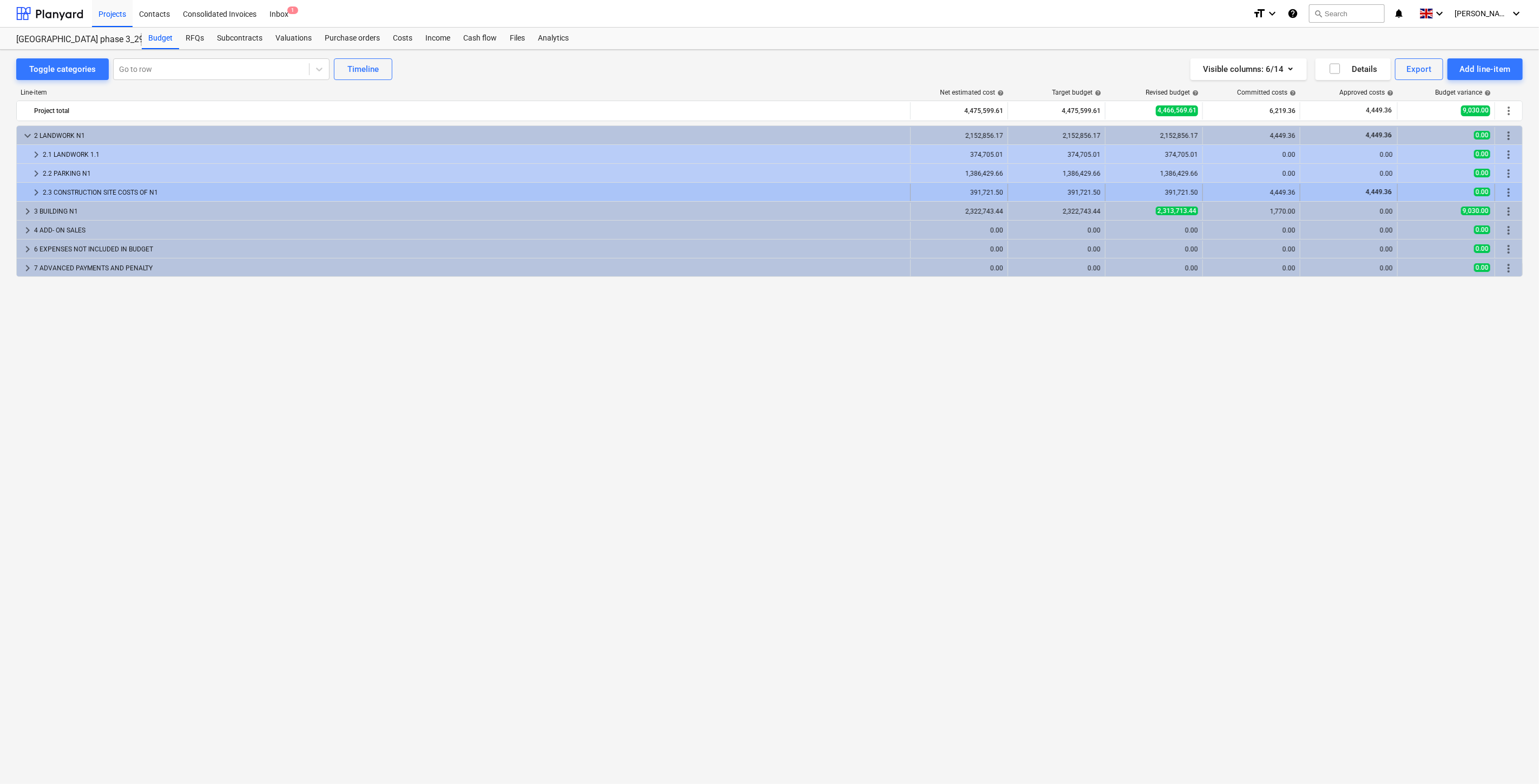
click at [179, 185] on div "2.3 CONSTRUCTION SITE COSTS OF N1" at bounding box center [474, 192] width 863 height 17
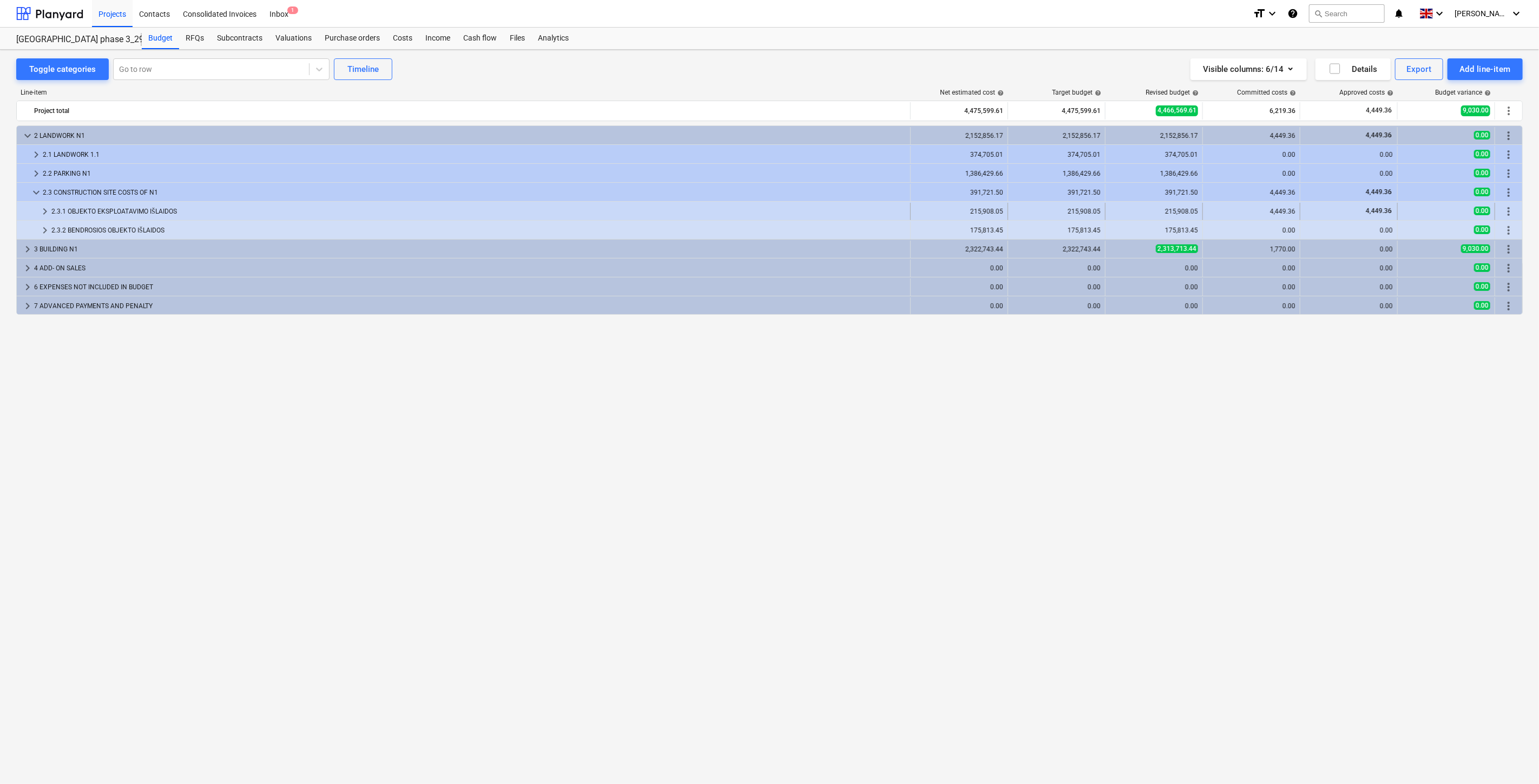
click at [230, 212] on div "2.3.1 OBJEKTO EKSPLOATAVIMO IŠLAIDOS" at bounding box center [478, 211] width 854 height 17
